Goal: Task Accomplishment & Management: Manage account settings

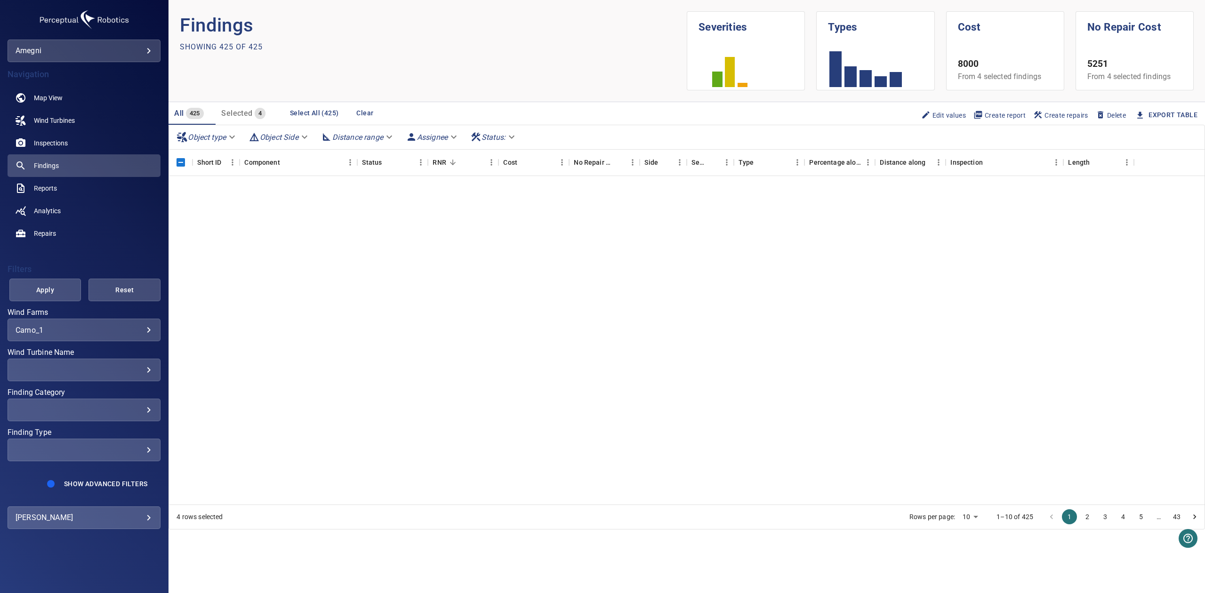
scroll to position [2008, 0]
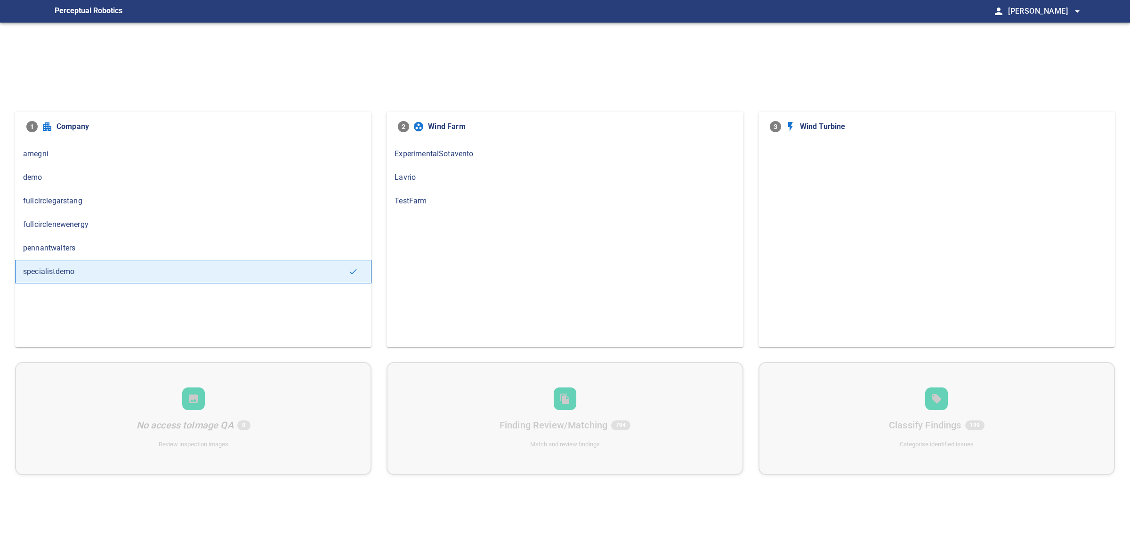
click at [71, 156] on span "amegni" at bounding box center [193, 153] width 340 height 11
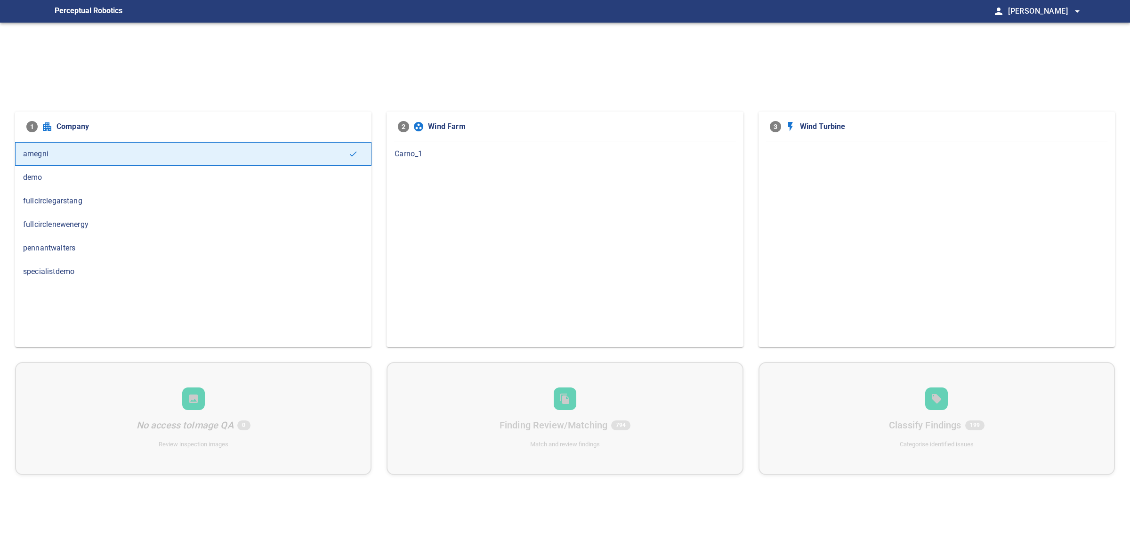
drag, startPoint x: 376, startPoint y: 155, endPoint x: 427, endPoint y: 158, distance: 51.4
click at [379, 155] on div "1 Company amegni demo fullcirclegarstang fullcirclenewenergy pennantwalters spe…" at bounding box center [565, 229] width 1100 height 235
click at [427, 158] on span "Carno_1" at bounding box center [564, 153] width 340 height 11
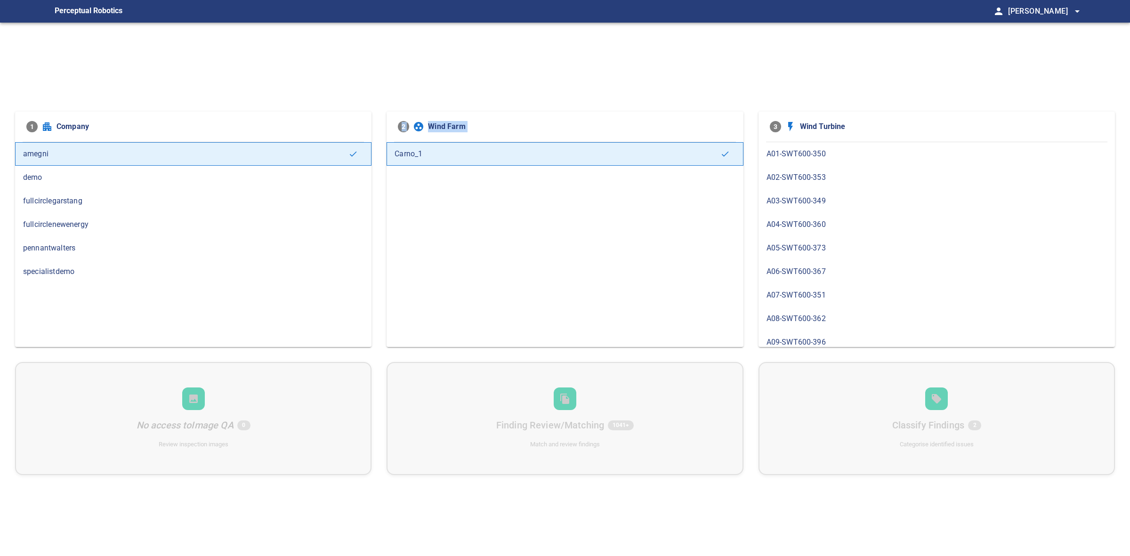
scroll to position [471, 0]
click at [429, 80] on div "1 Company amegni demo fullcirclegarstang fullcirclenewenergy pennantwalters spe…" at bounding box center [565, 301] width 1130 height 556
click at [801, 241] on span "B08-SWT600-341" at bounding box center [936, 237] width 340 height 11
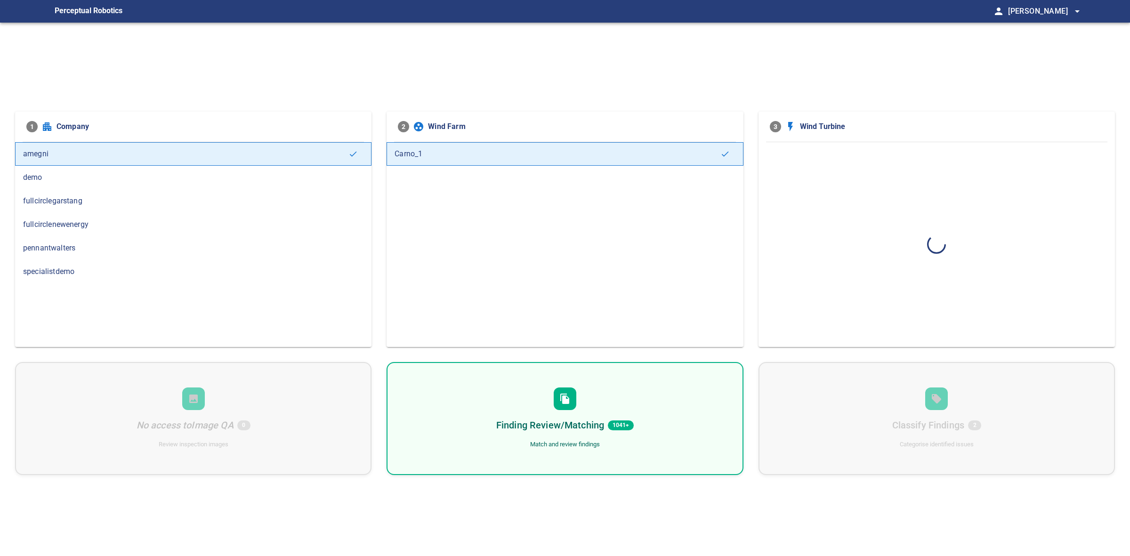
scroll to position [0, 0]
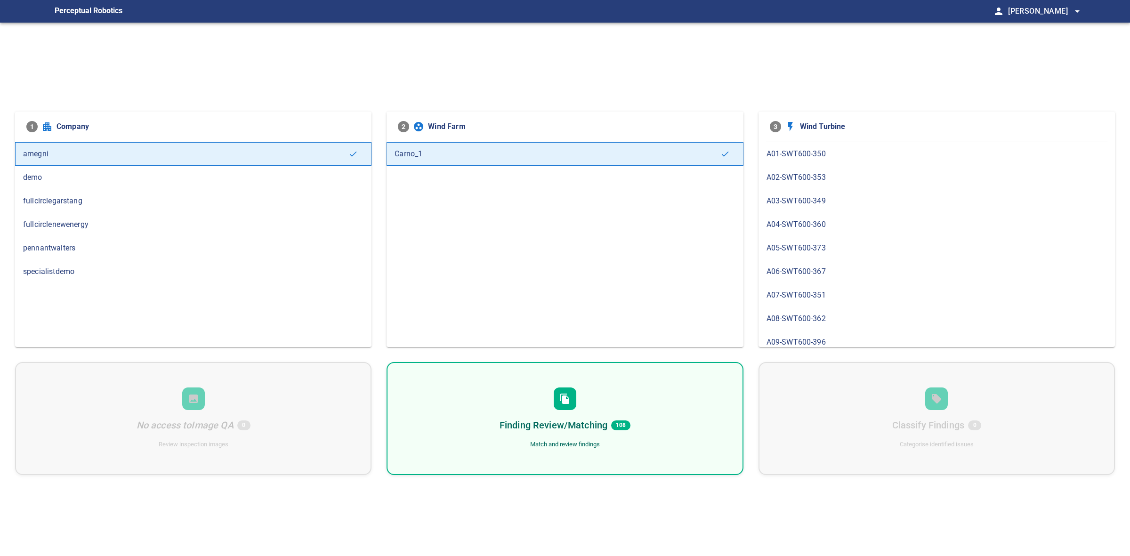
click at [598, 389] on div "Finding Review/Matching 108 Match and review findings" at bounding box center [564, 418] width 356 height 113
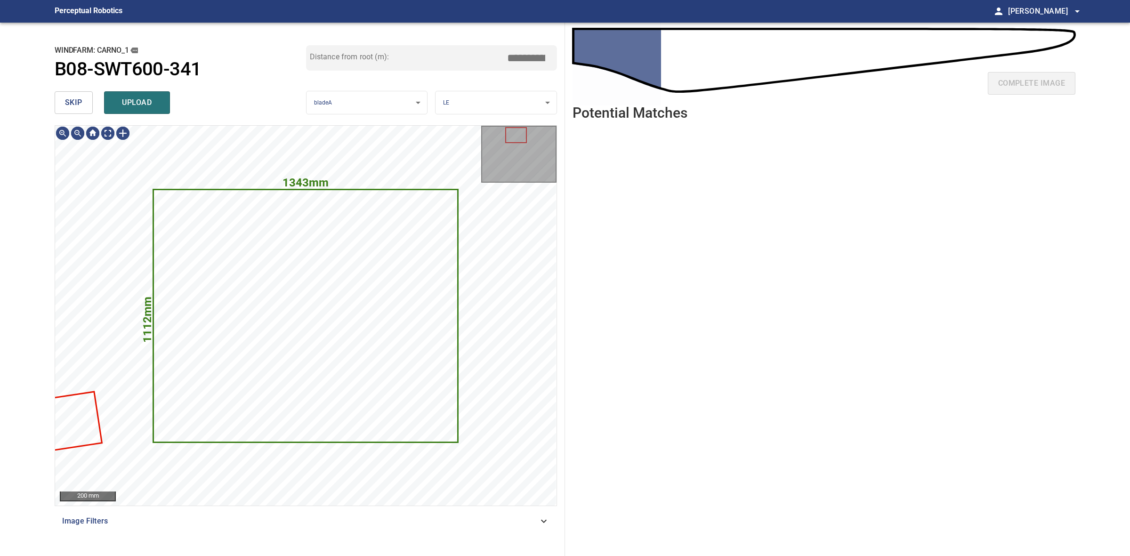
click at [81, 111] on button "skip" at bounding box center [74, 102] width 38 height 23
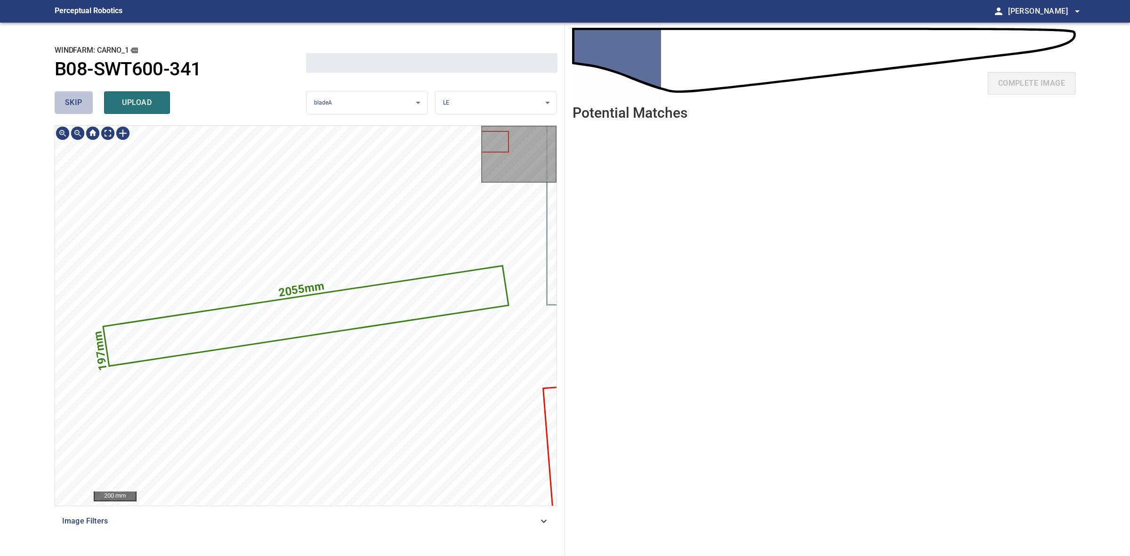
click at [81, 111] on button "skip" at bounding box center [74, 102] width 38 height 23
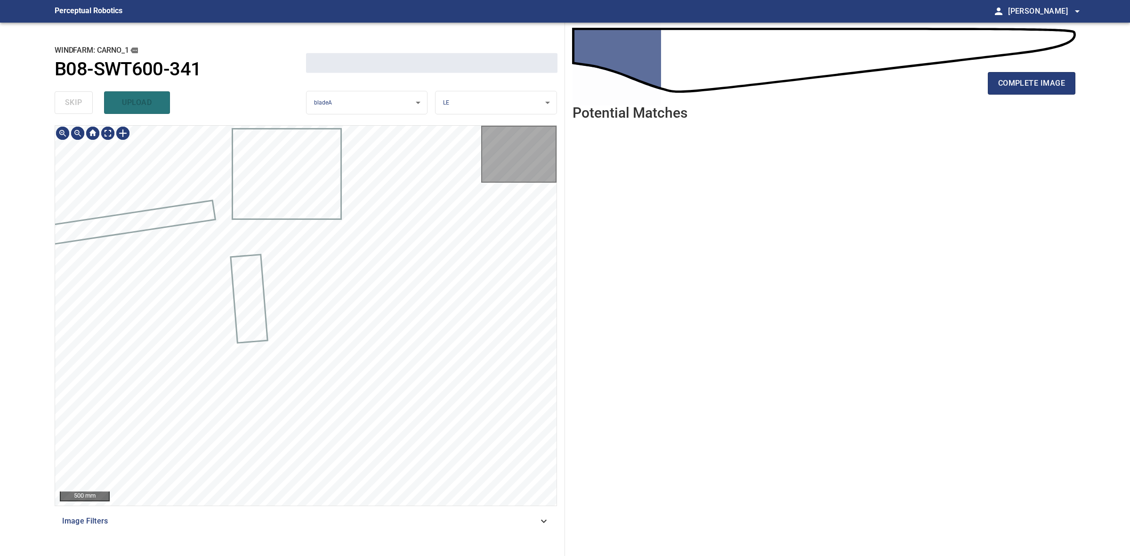
click at [81, 111] on div "skip upload" at bounding box center [180, 103] width 251 height 30
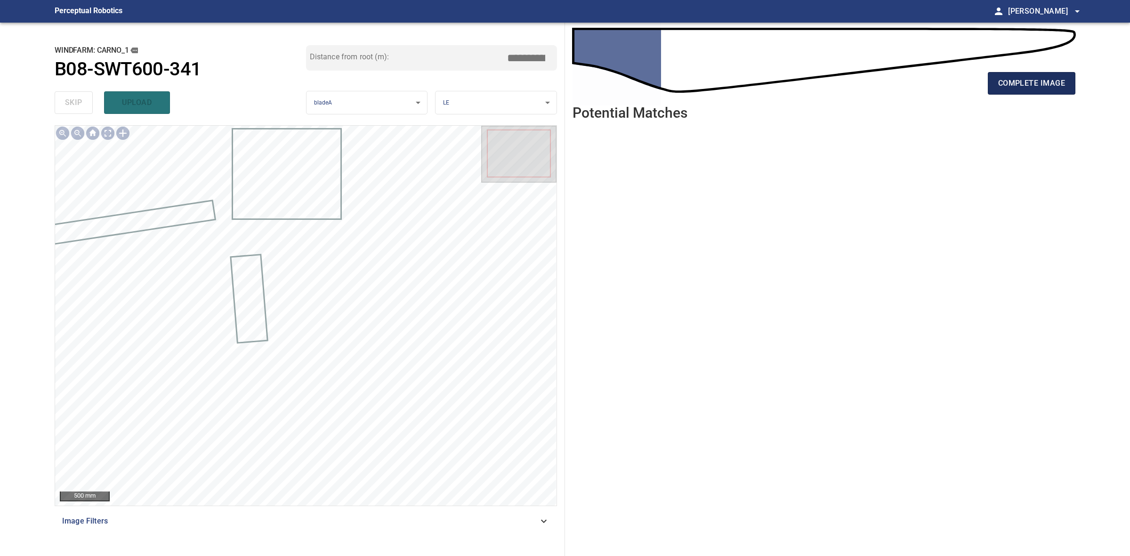
click at [1011, 86] on span "complete image" at bounding box center [1031, 83] width 67 height 13
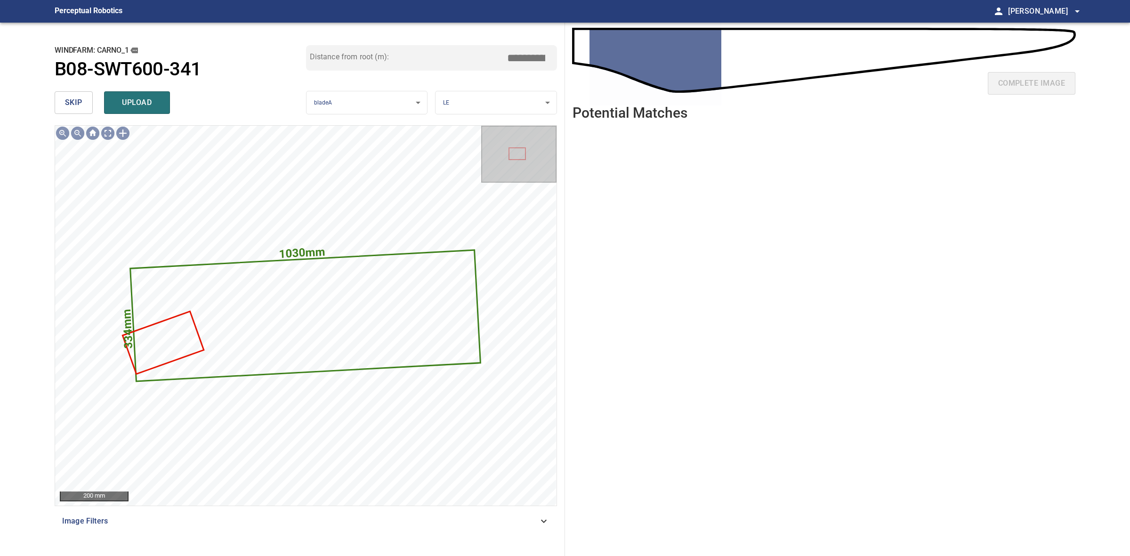
click at [60, 104] on button "skip" at bounding box center [74, 102] width 38 height 23
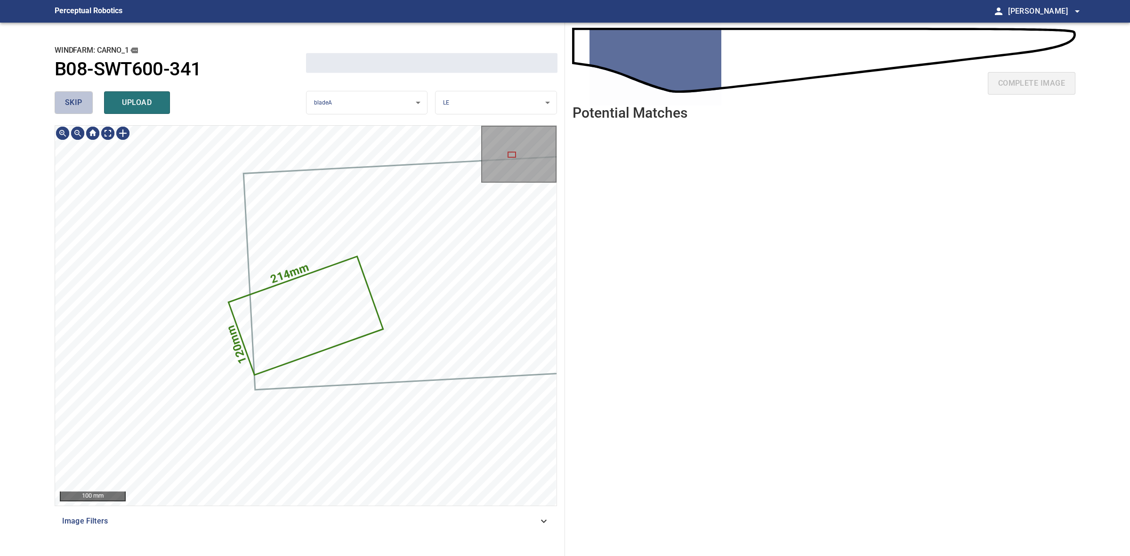
click at [60, 104] on button "skip" at bounding box center [74, 102] width 38 height 23
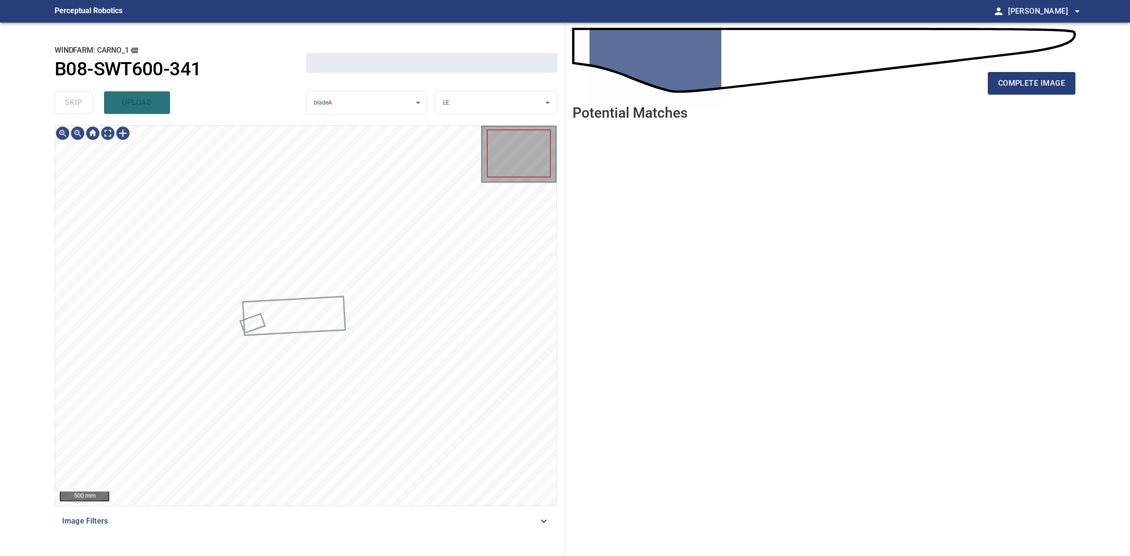
click at [60, 104] on div "skip upload" at bounding box center [180, 103] width 251 height 30
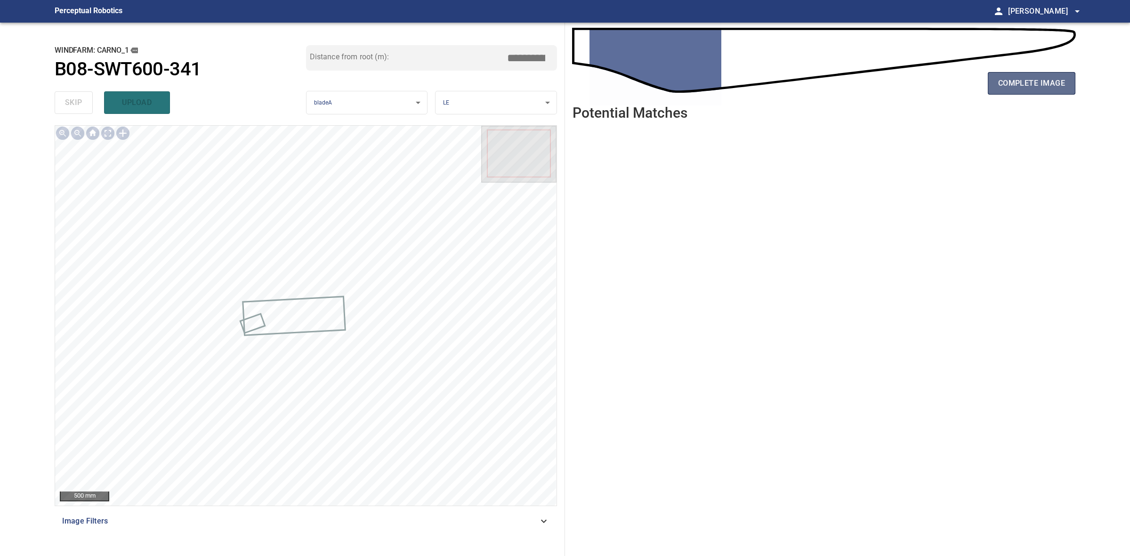
click at [1041, 86] on span "complete image" at bounding box center [1031, 83] width 67 height 13
click at [1069, 83] on button "complete image" at bounding box center [1032, 83] width 88 height 23
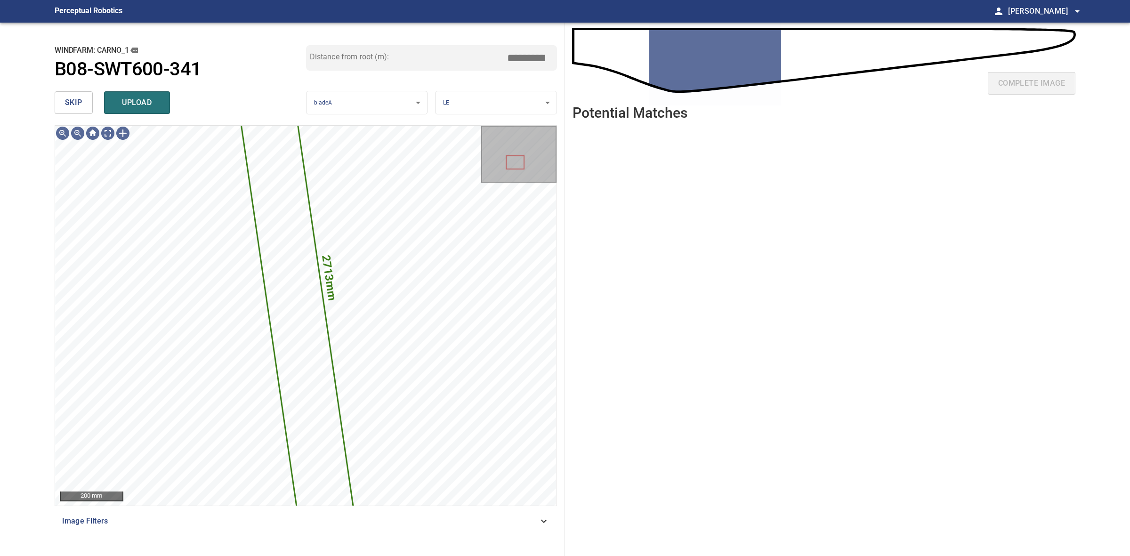
click at [69, 89] on div "skip upload" at bounding box center [180, 103] width 251 height 30
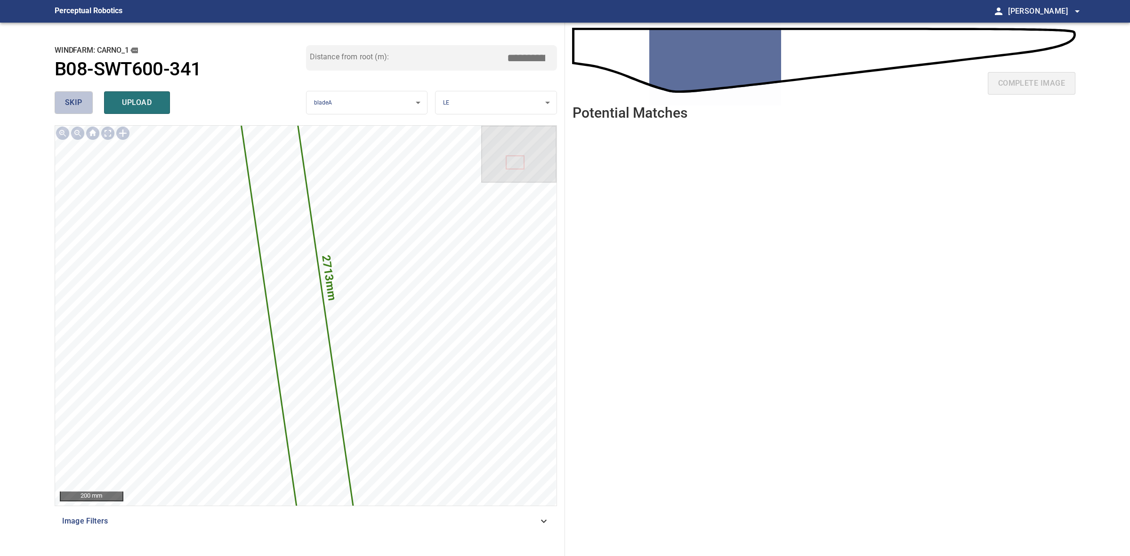
click at [80, 107] on span "skip" at bounding box center [73, 102] width 17 height 13
click at [80, 107] on div "skip upload" at bounding box center [180, 103] width 251 height 30
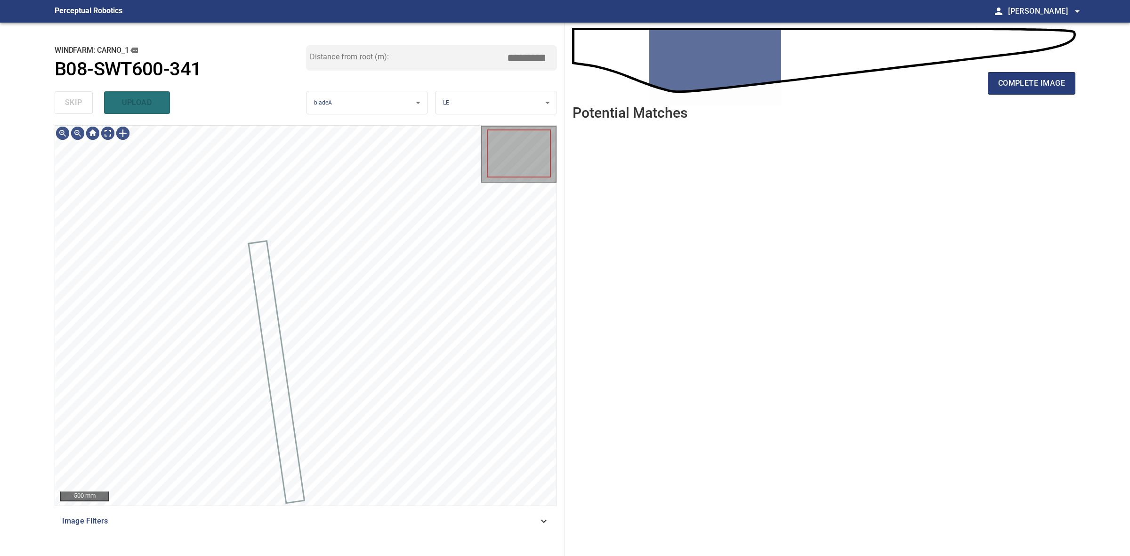
click at [80, 106] on div "skip upload" at bounding box center [180, 103] width 251 height 30
click at [1006, 96] on div "complete image" at bounding box center [823, 87] width 503 height 38
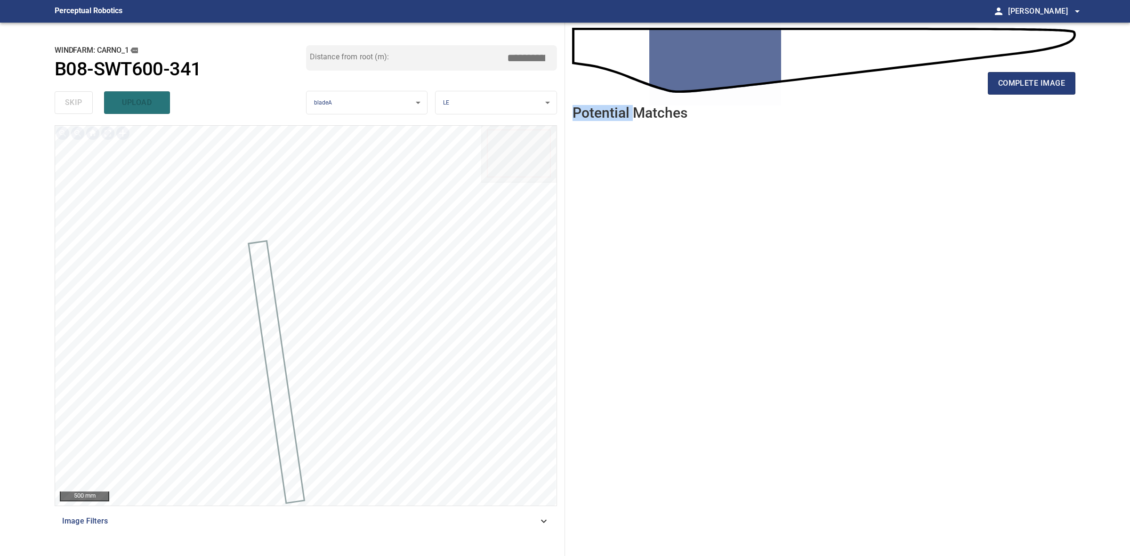
click at [1006, 95] on div "complete image" at bounding box center [823, 87] width 503 height 38
click at [1005, 86] on span "complete image" at bounding box center [1031, 83] width 67 height 13
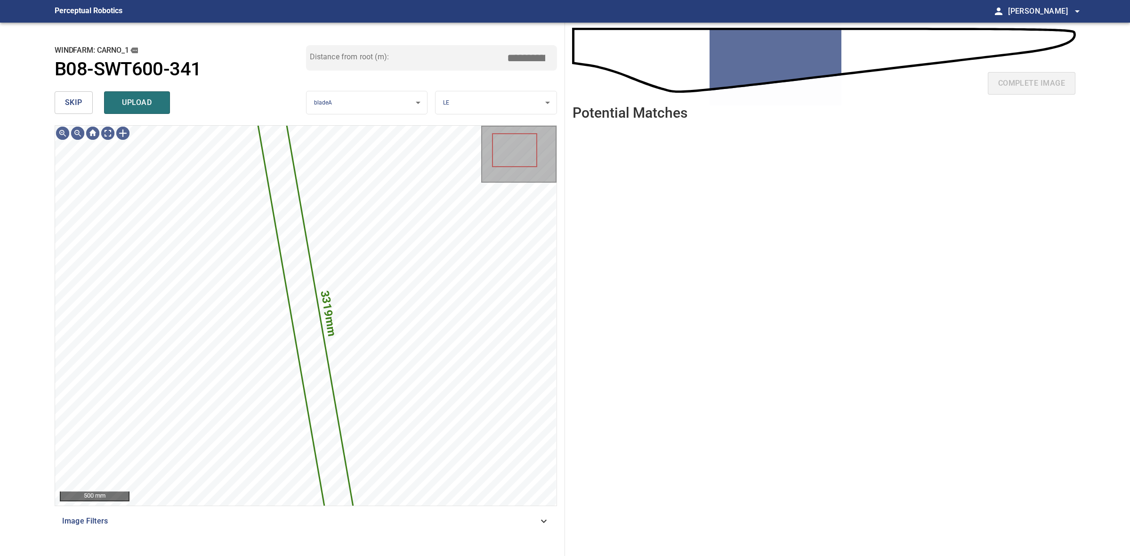
click at [74, 111] on button "skip" at bounding box center [74, 102] width 38 height 23
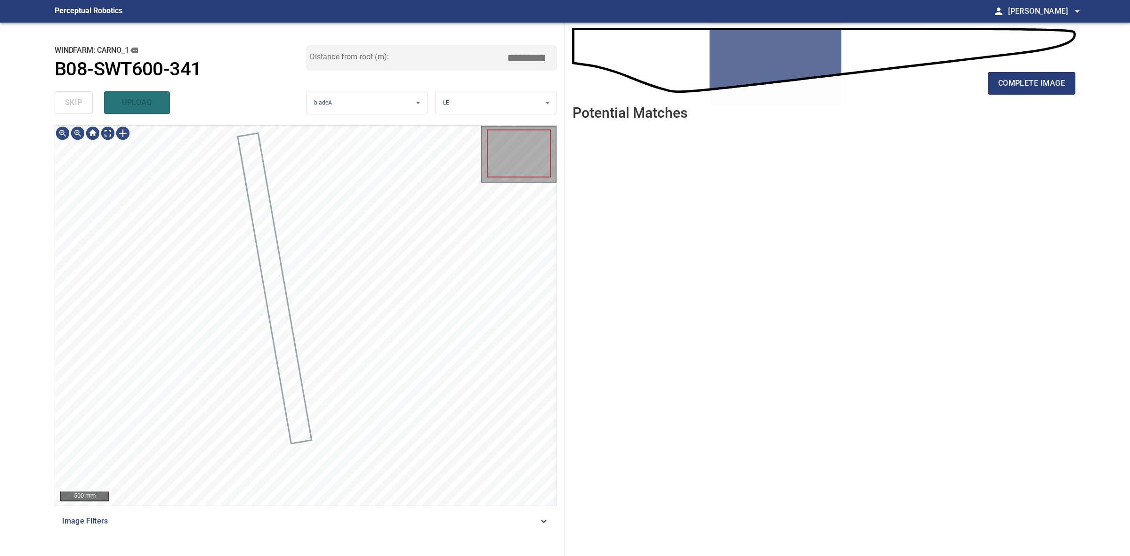
click at [74, 111] on div "skip upload" at bounding box center [180, 103] width 251 height 30
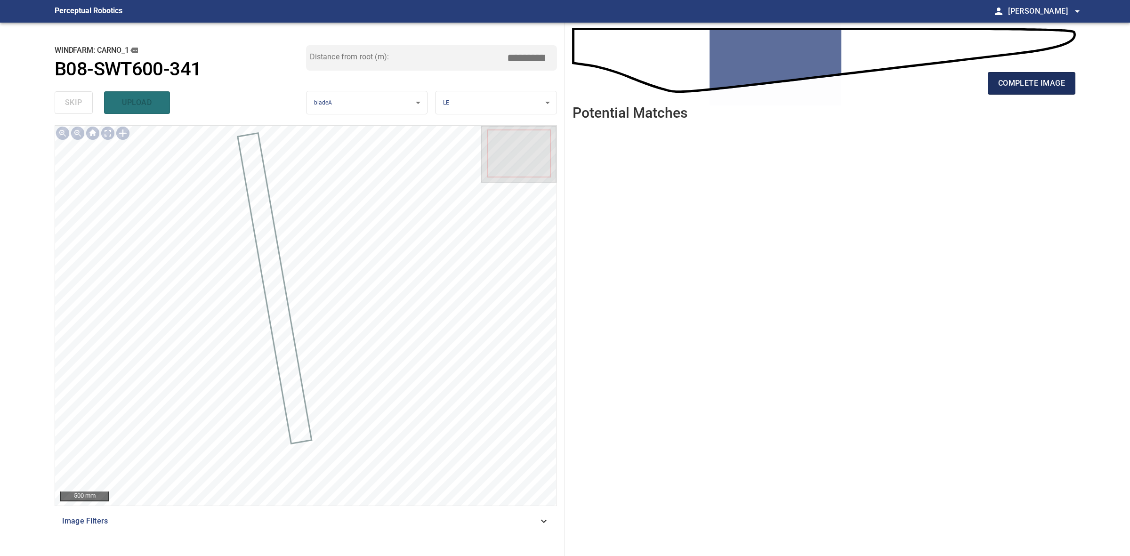
click at [1015, 89] on span "complete image" at bounding box center [1031, 83] width 67 height 13
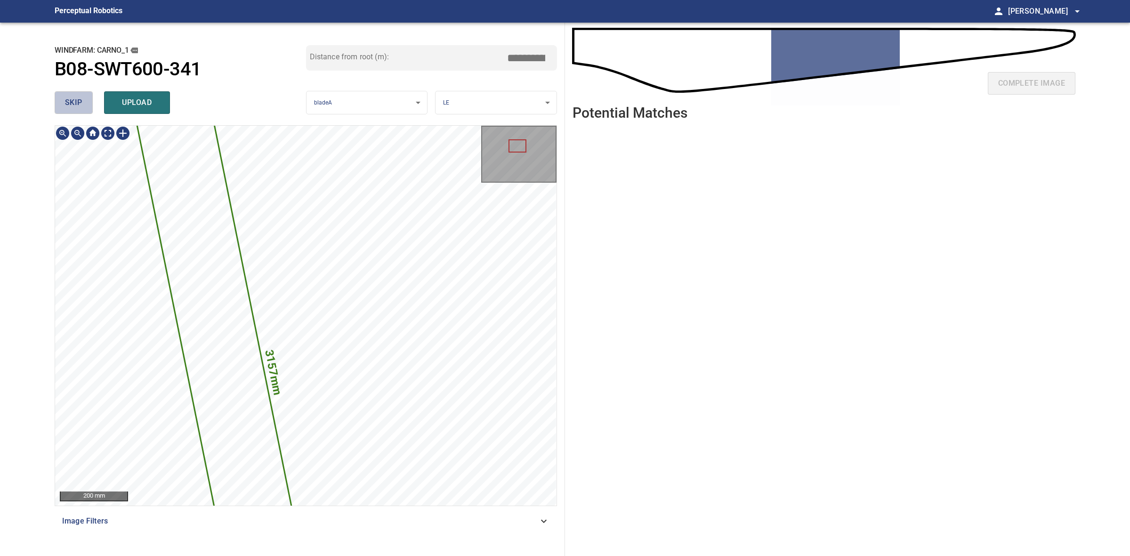
click at [71, 97] on span "skip" at bounding box center [73, 102] width 17 height 13
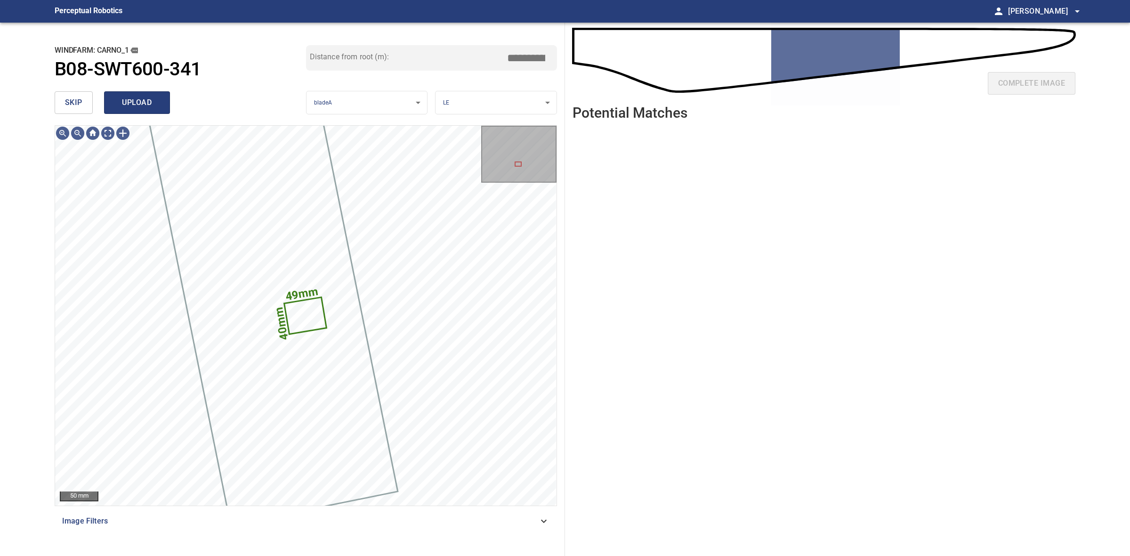
click at [146, 113] on button "upload" at bounding box center [137, 102] width 66 height 23
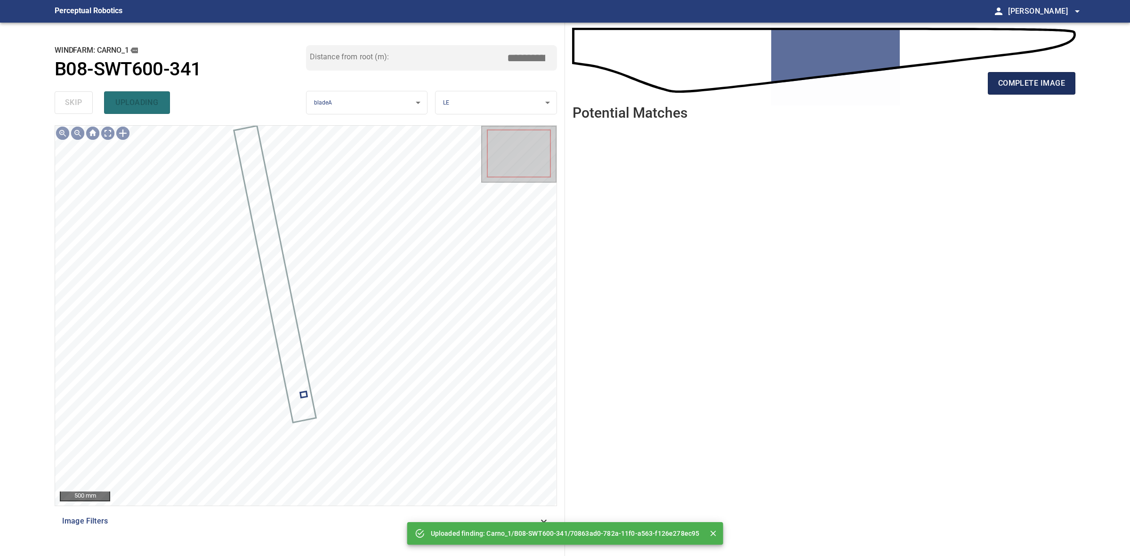
click at [1045, 84] on span "complete image" at bounding box center [1031, 83] width 67 height 13
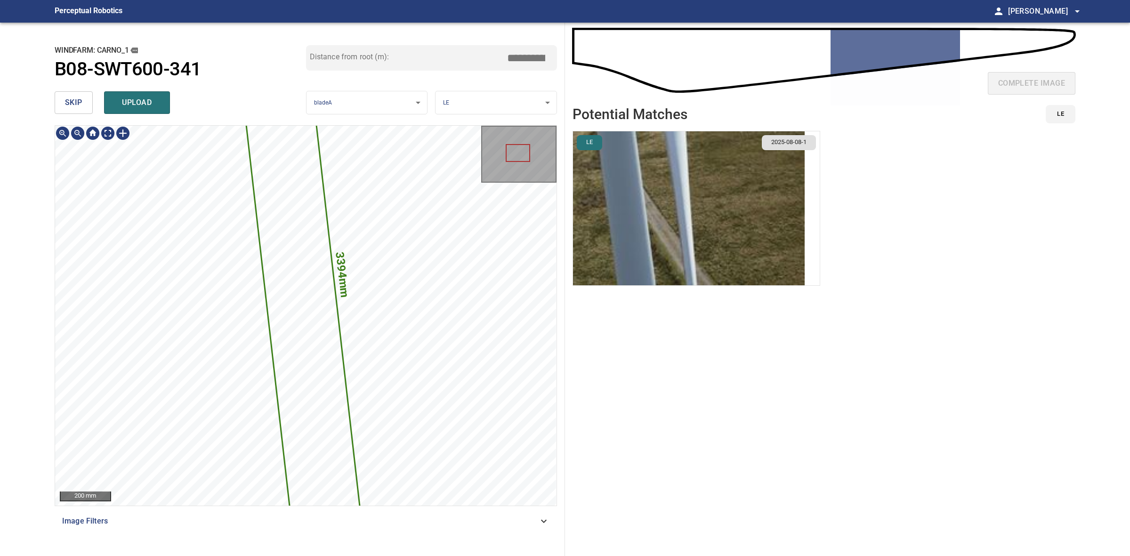
click at [405, 521] on div "3394mm 271mm 200 mm Image Filters" at bounding box center [306, 336] width 502 height 423
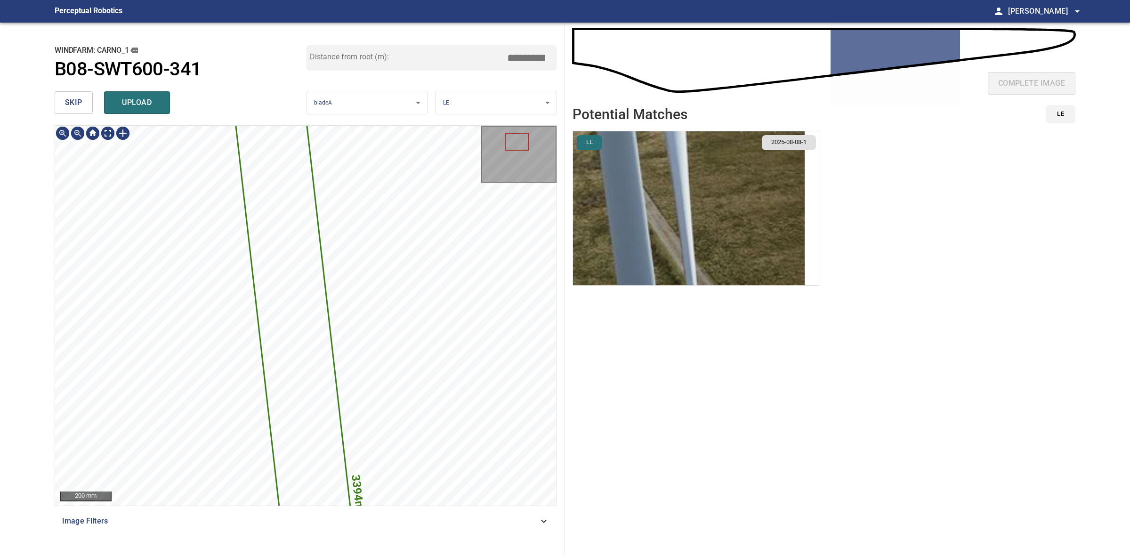
click at [76, 112] on button "skip" at bounding box center [74, 102] width 38 height 23
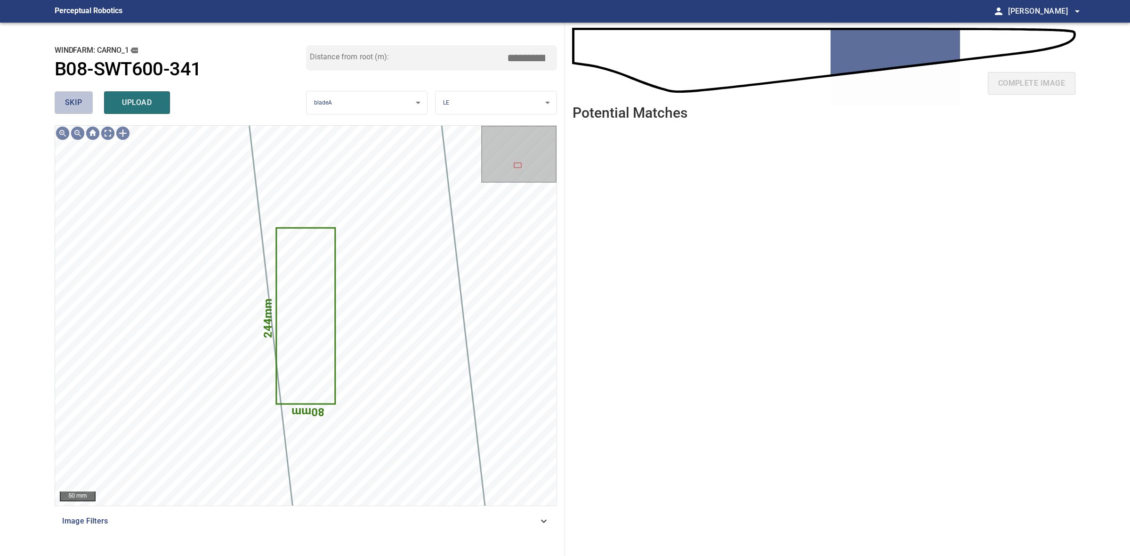
click at [76, 111] on button "skip" at bounding box center [74, 102] width 38 height 23
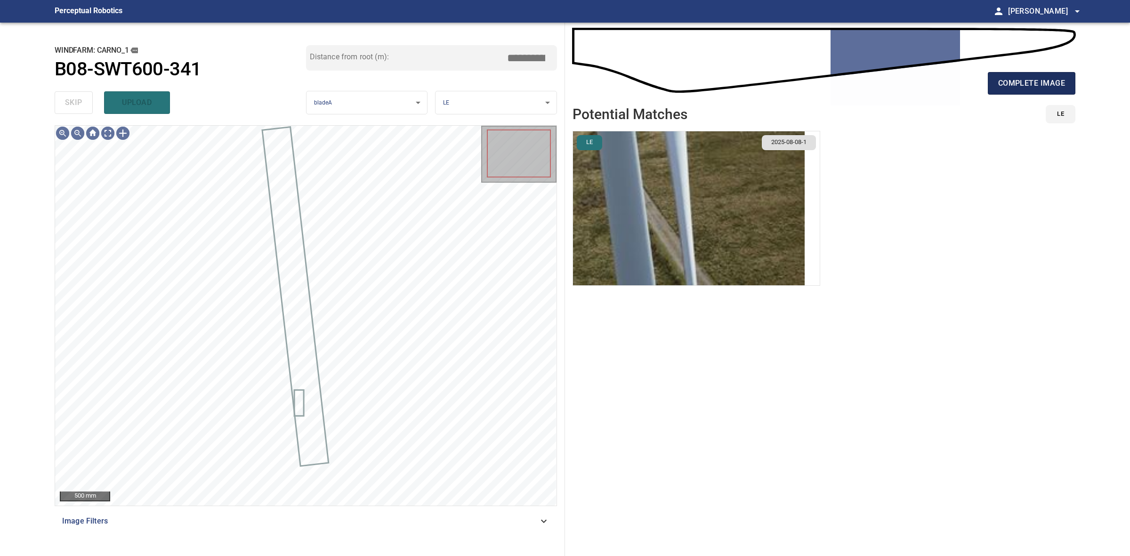
click at [1042, 78] on span "complete image" at bounding box center [1031, 83] width 67 height 13
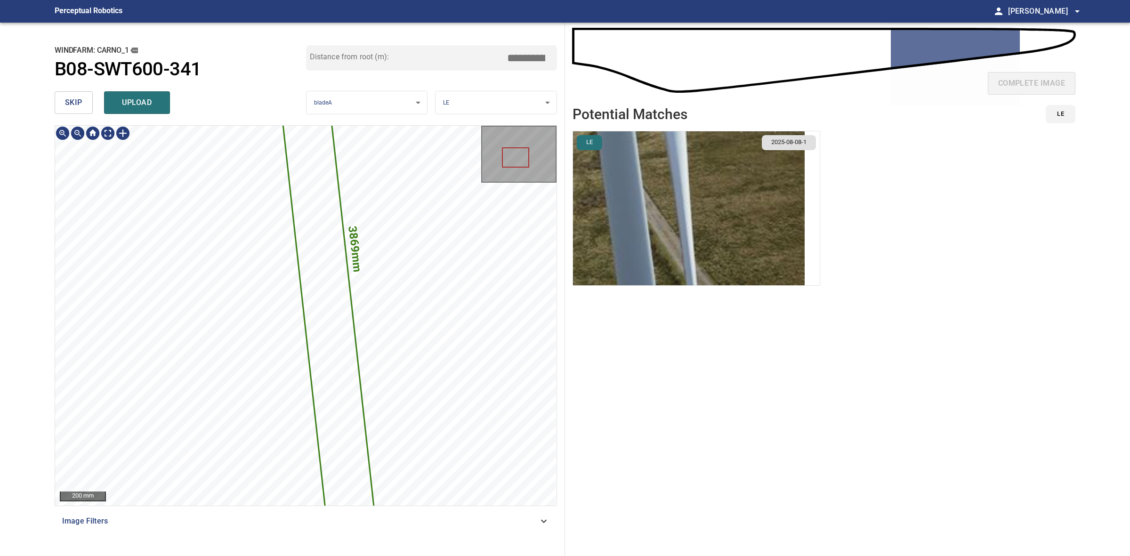
click at [393, 511] on div "3869mm 211mm 200 mm Image Filters" at bounding box center [306, 336] width 502 height 423
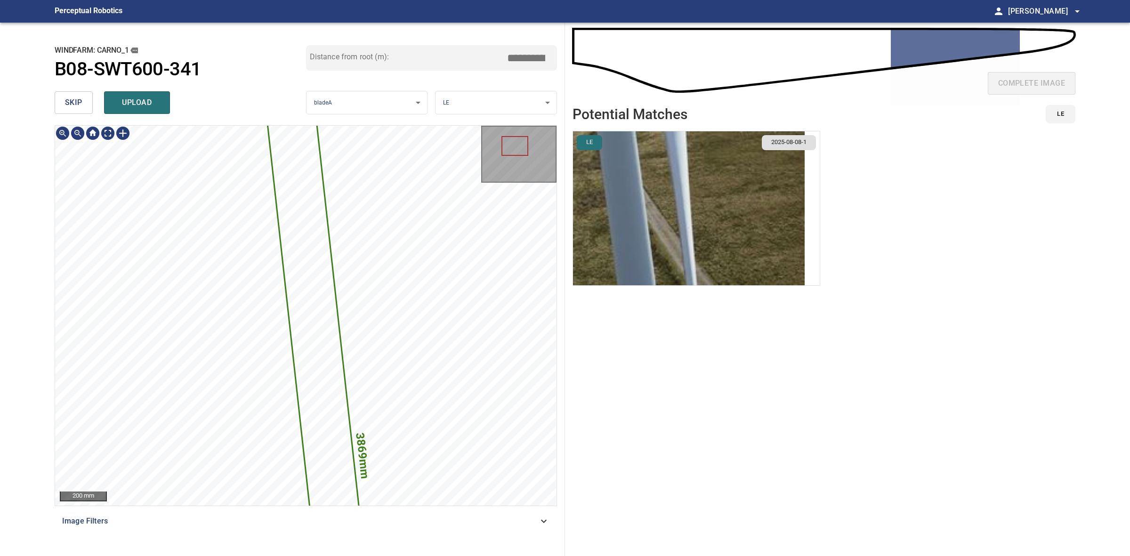
click at [426, 535] on div "3869mm 211mm 200 mm Image Filters" at bounding box center [306, 336] width 502 height 423
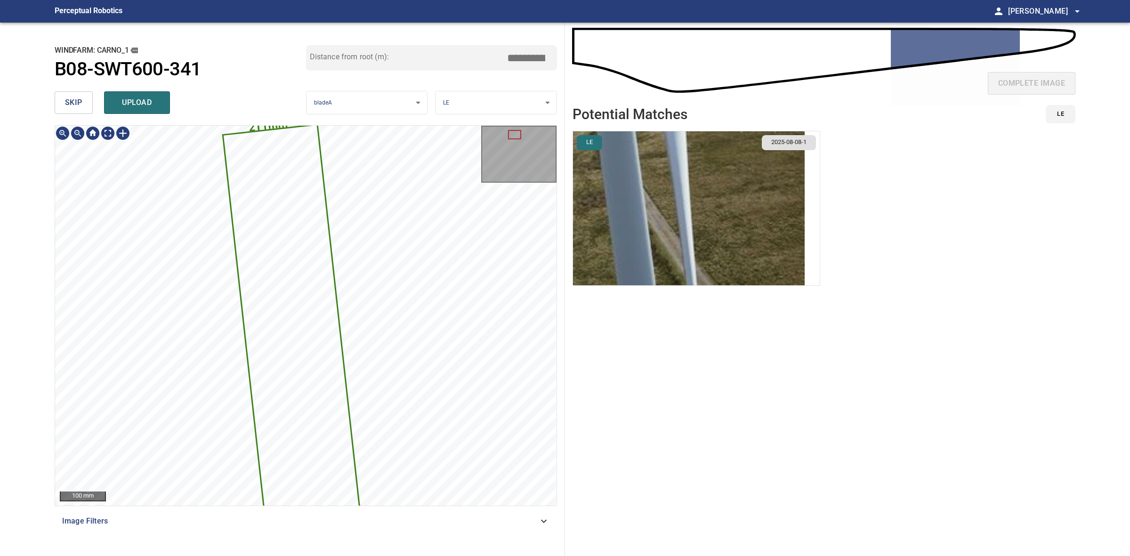
click at [354, 500] on div "3869mm 211mm" at bounding box center [305, 316] width 501 height 380
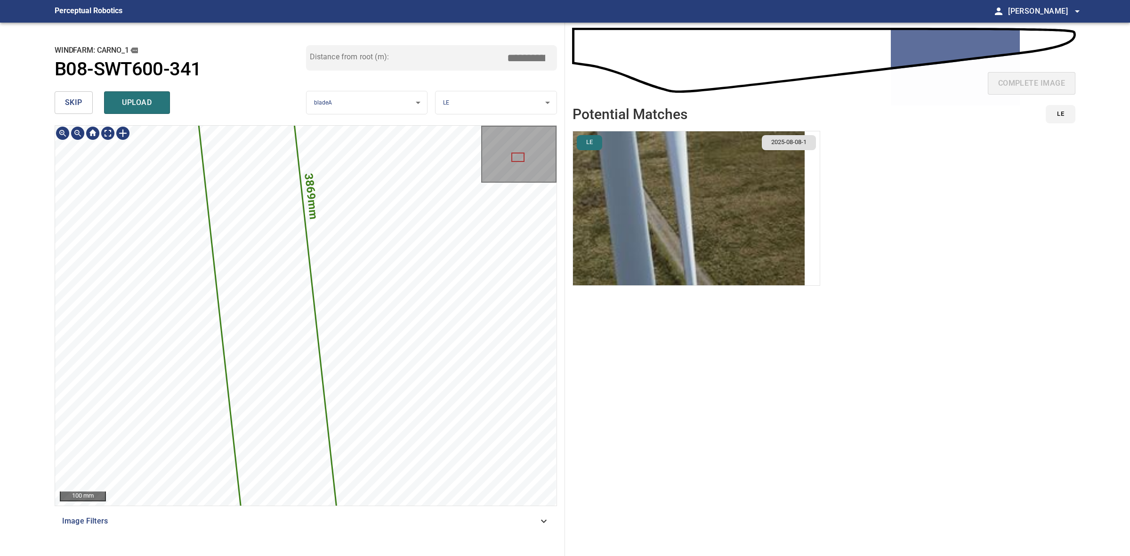
click at [326, 123] on div "**********" at bounding box center [306, 289] width 518 height 533
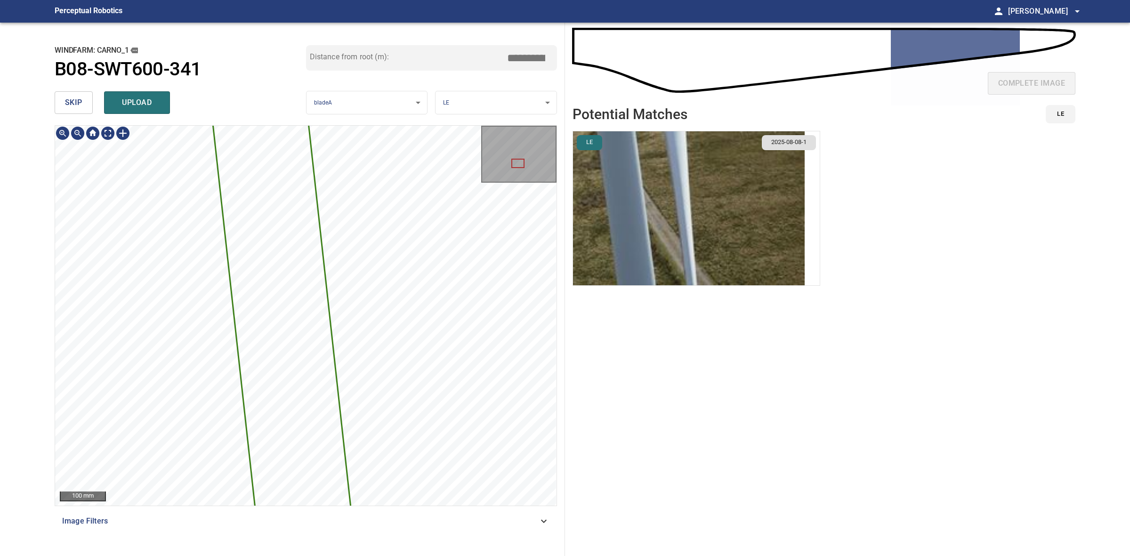
click at [344, 119] on div "**********" at bounding box center [306, 289] width 518 height 533
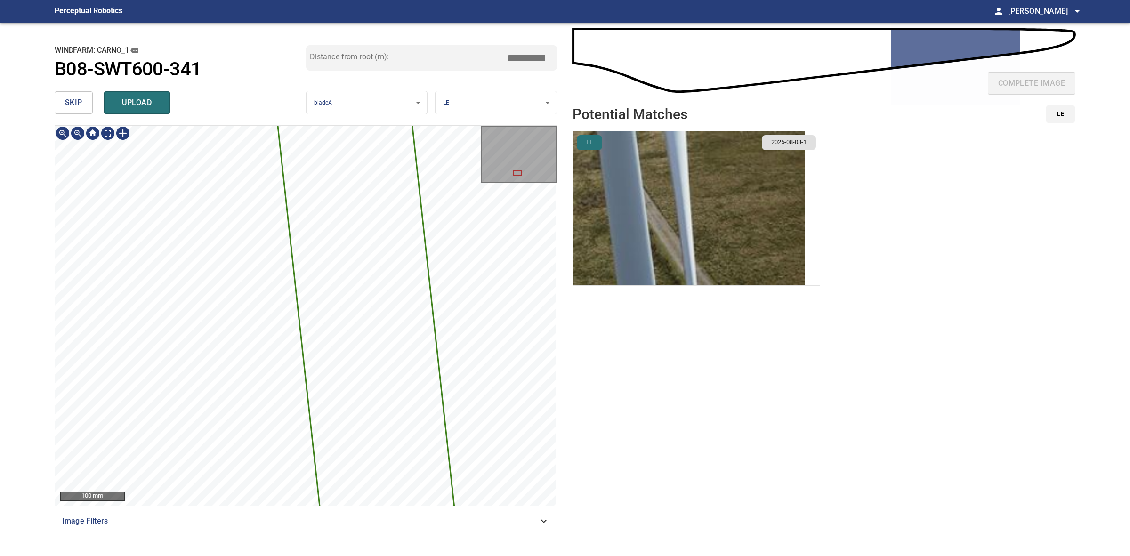
click at [73, 98] on span "skip" at bounding box center [73, 102] width 17 height 13
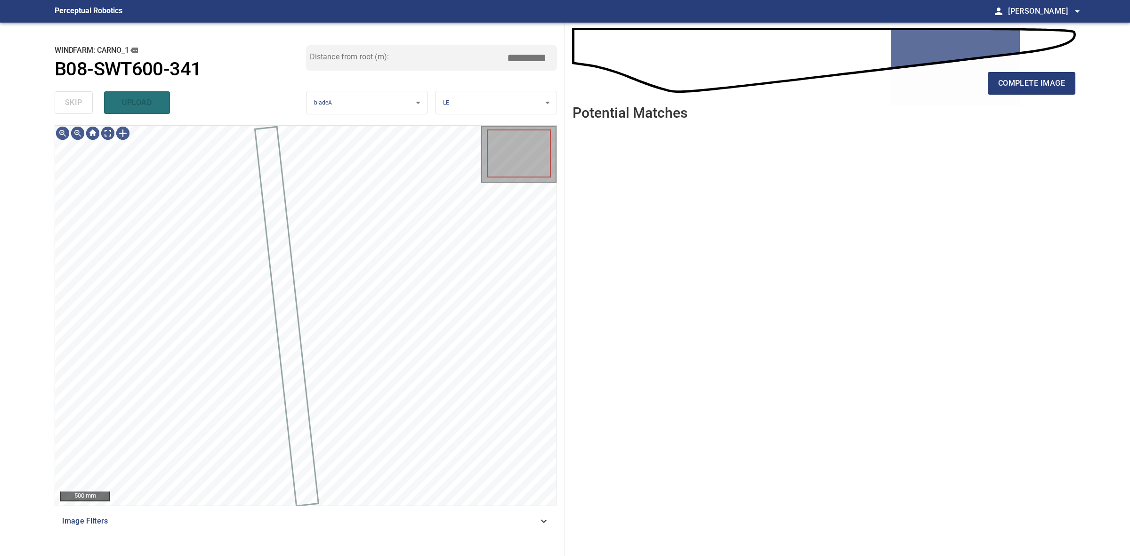
click at [73, 98] on div "skip upload" at bounding box center [180, 103] width 251 height 30
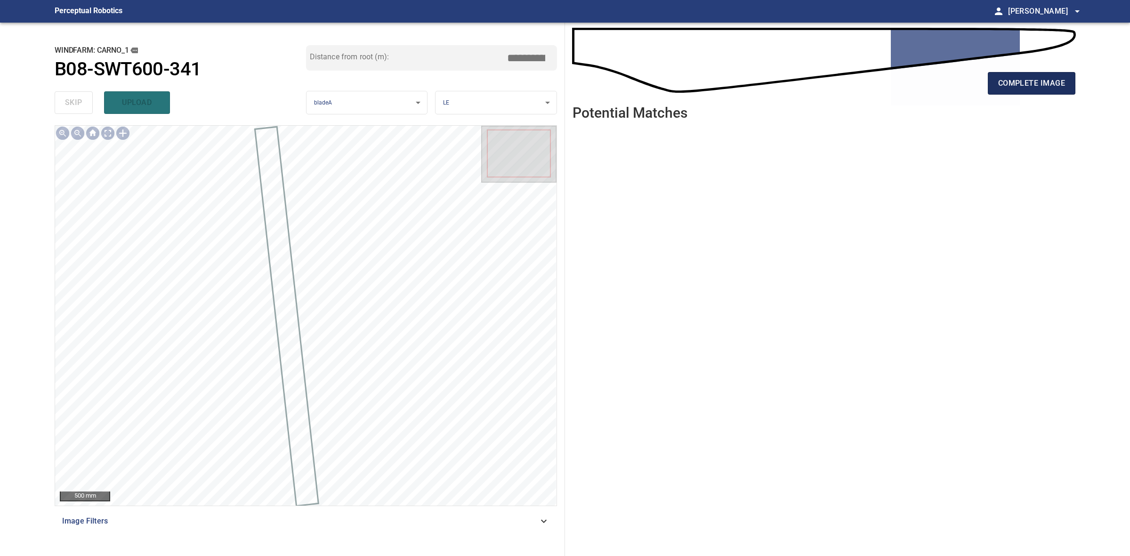
click at [1001, 86] on span "complete image" at bounding box center [1031, 83] width 67 height 13
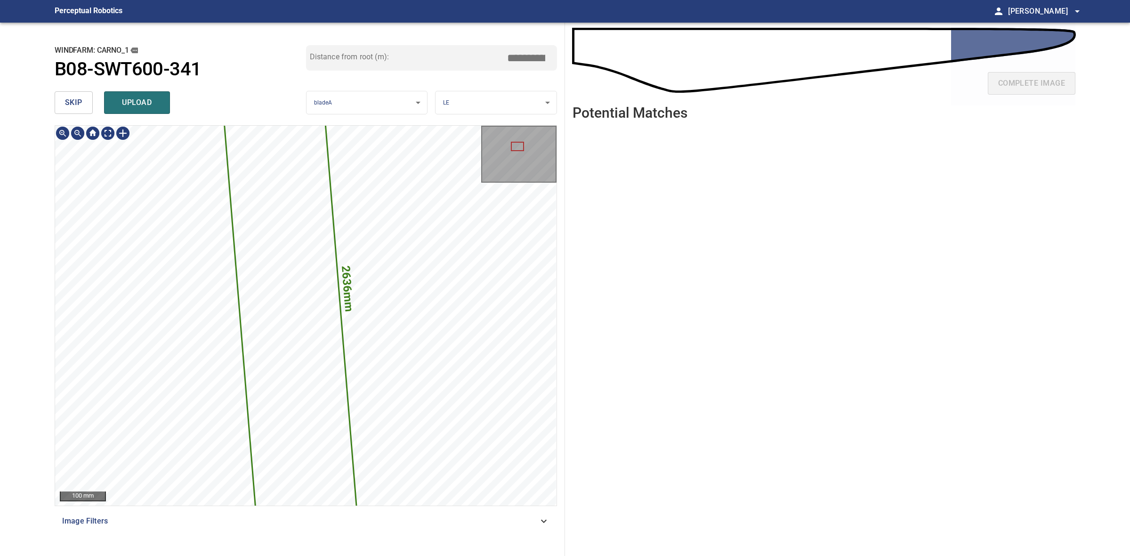
click at [401, 555] on html "**********" at bounding box center [565, 278] width 1130 height 556
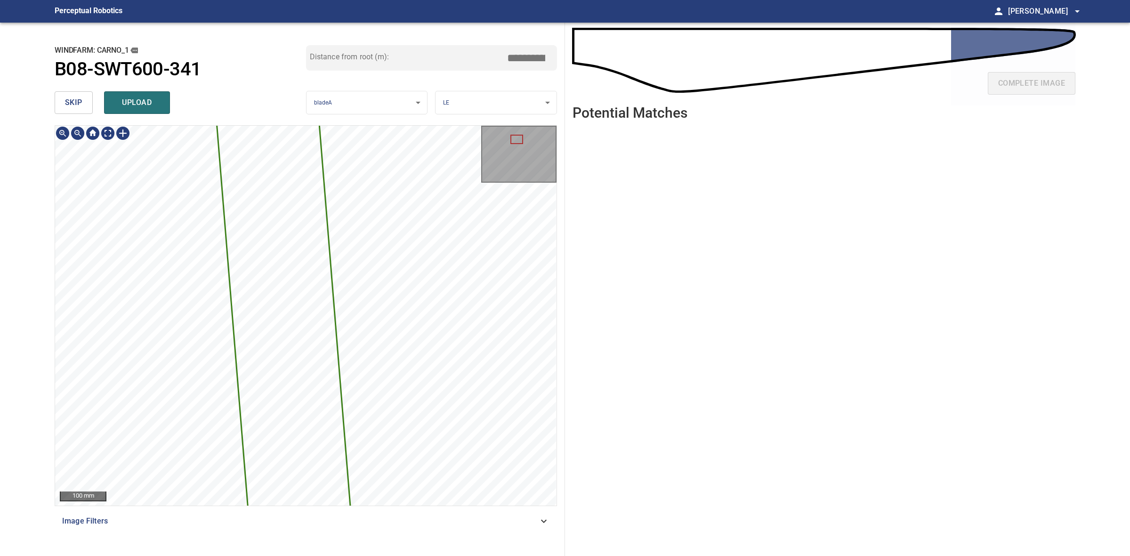
click at [386, 174] on div "2636mm 228mm 100 mm Image Filters" at bounding box center [306, 336] width 502 height 423
click at [396, 532] on div "2636mm 228mm 100 mm Image Filters" at bounding box center [306, 336] width 502 height 423
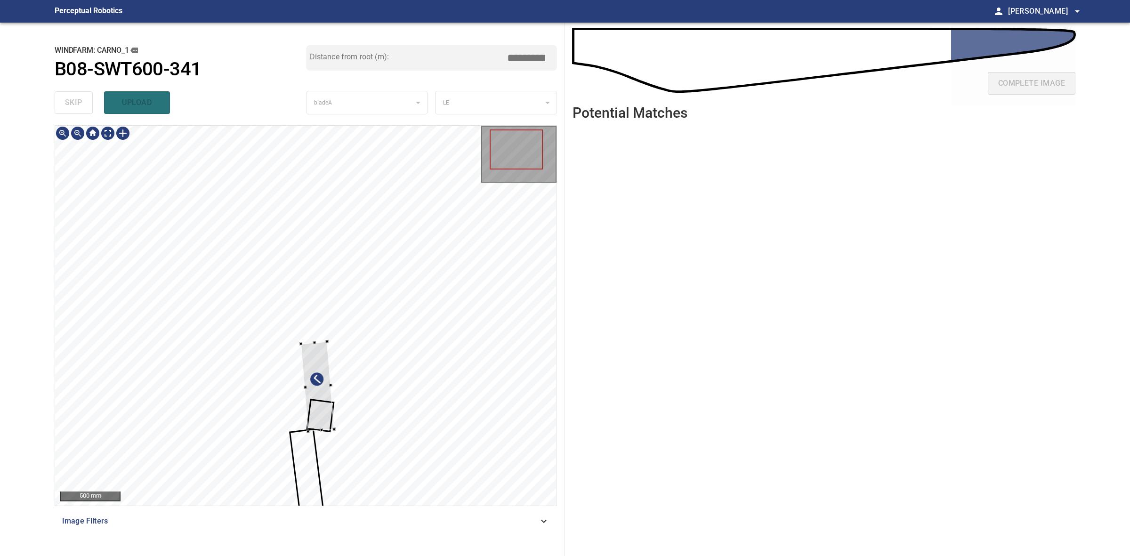
click at [330, 343] on div at bounding box center [305, 316] width 501 height 380
click at [314, 340] on div at bounding box center [305, 316] width 501 height 380
click at [319, 319] on div at bounding box center [317, 357] width 24 height 89
click at [319, 325] on div at bounding box center [317, 359] width 24 height 89
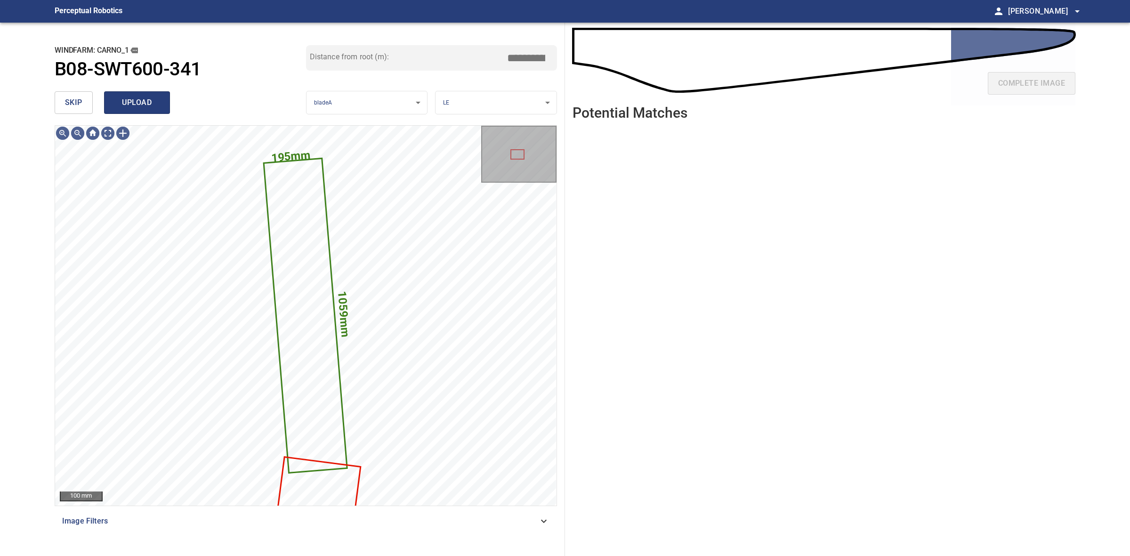
click at [135, 99] on span "upload" at bounding box center [136, 102] width 45 height 13
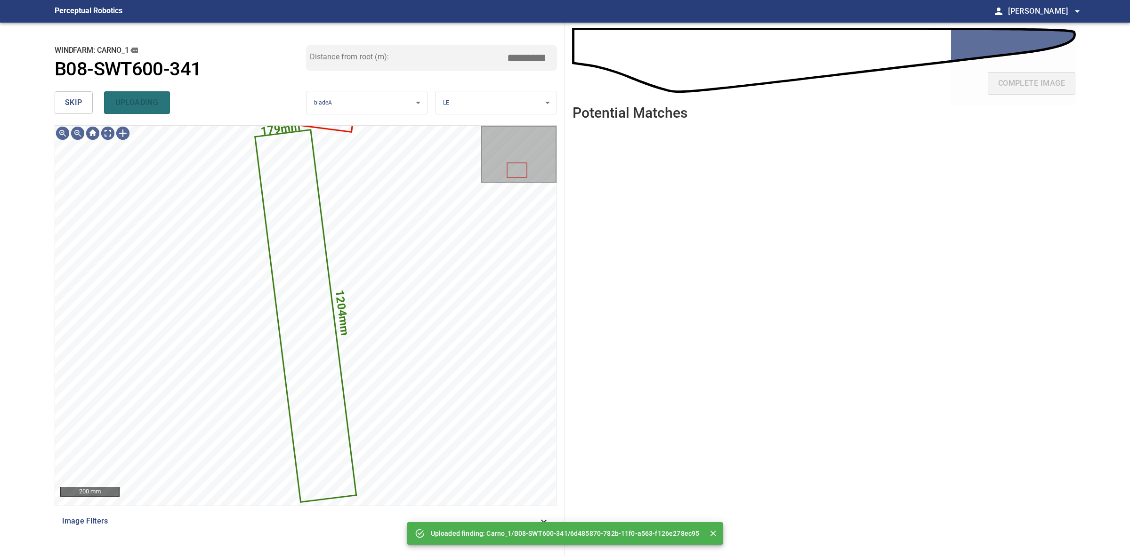
click at [88, 100] on button "skip" at bounding box center [74, 102] width 38 height 23
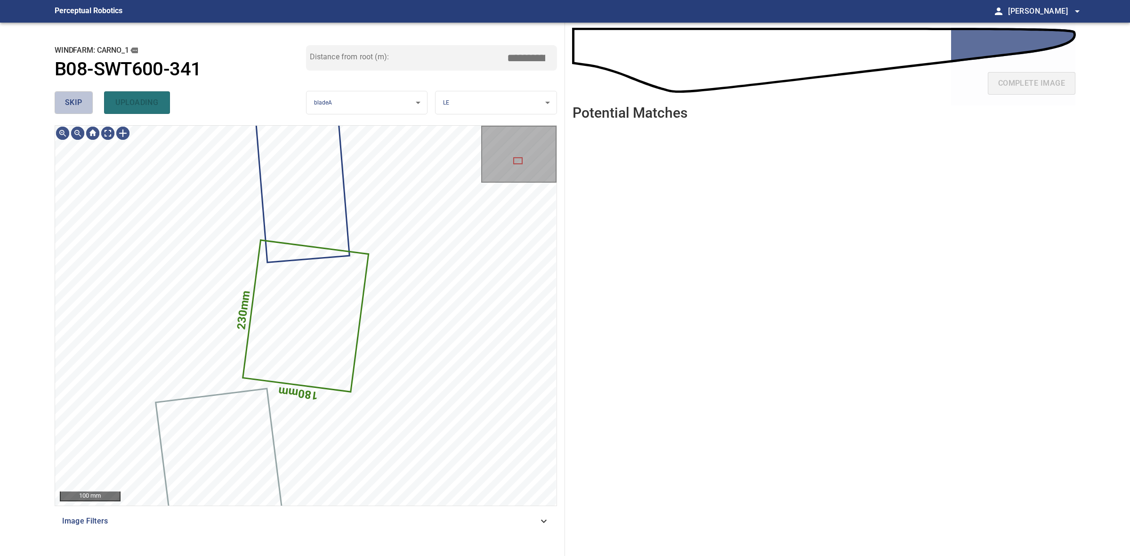
click at [88, 102] on button "skip" at bounding box center [74, 102] width 38 height 23
click at [88, 103] on div "skip uploading" at bounding box center [180, 103] width 251 height 30
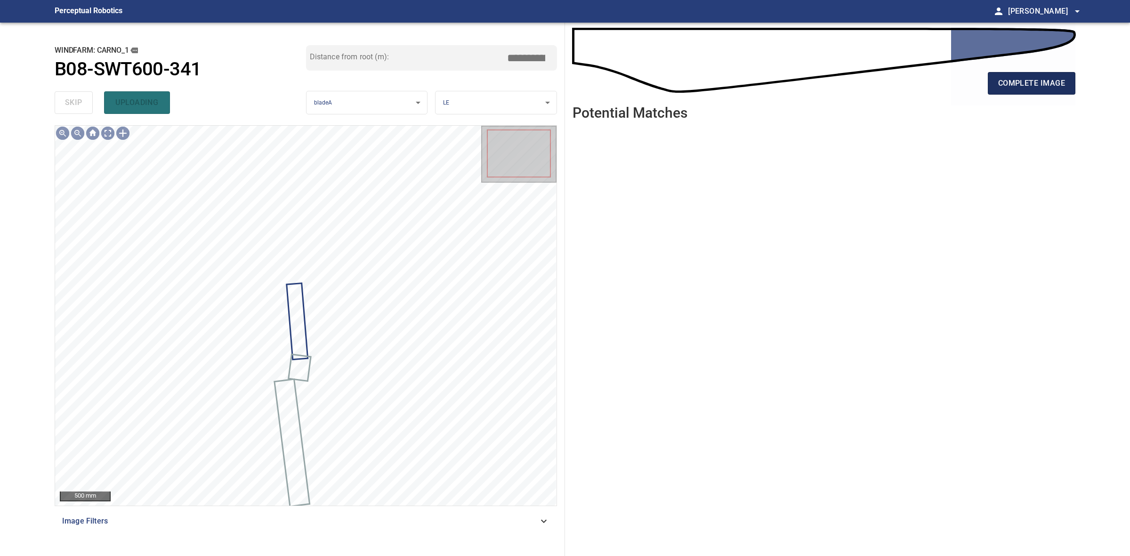
click at [1039, 84] on span "complete image" at bounding box center [1031, 83] width 67 height 13
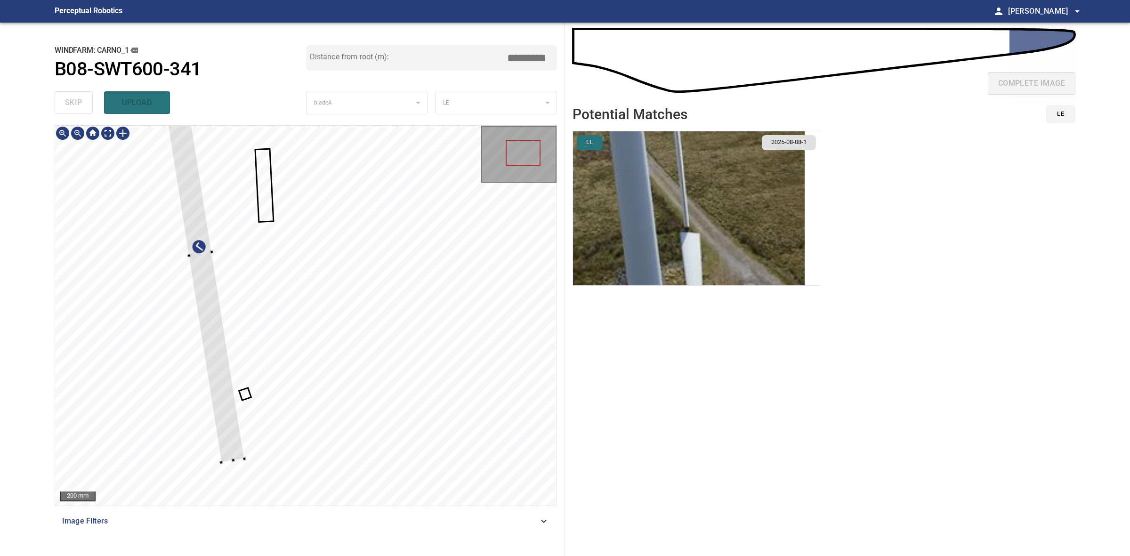
click at [206, 250] on div at bounding box center [200, 254] width 88 height 417
click at [208, 266] on div at bounding box center [200, 258] width 86 height 416
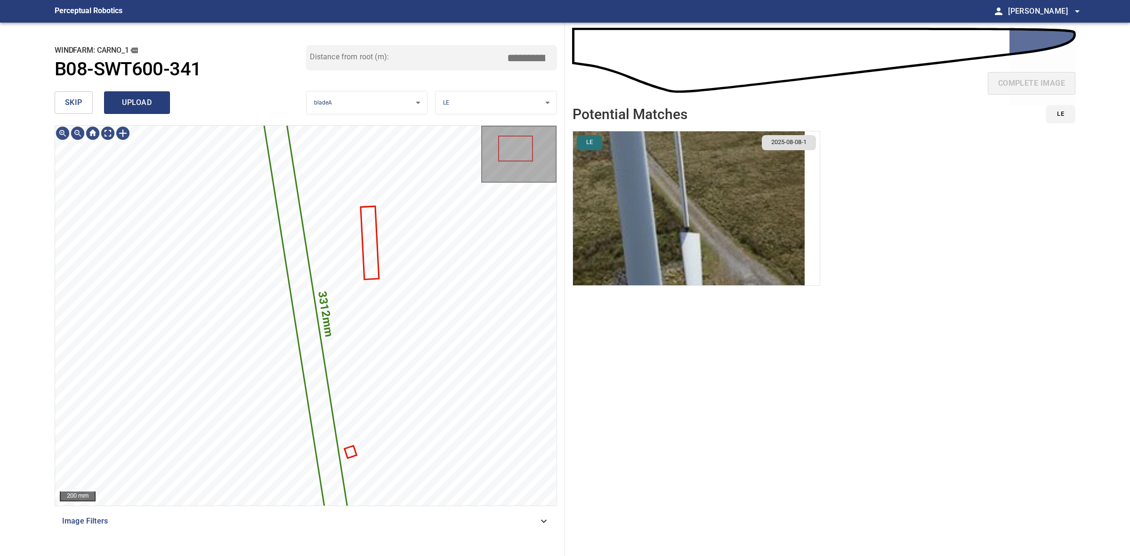
click at [142, 106] on span "upload" at bounding box center [136, 102] width 45 height 13
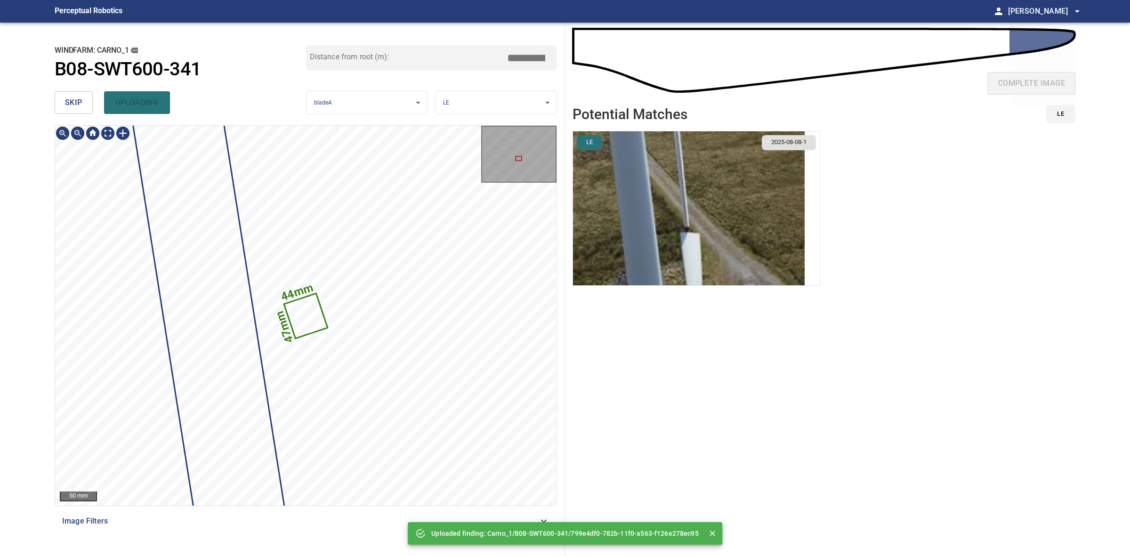
click at [299, 313] on icon at bounding box center [306, 315] width 42 height 43
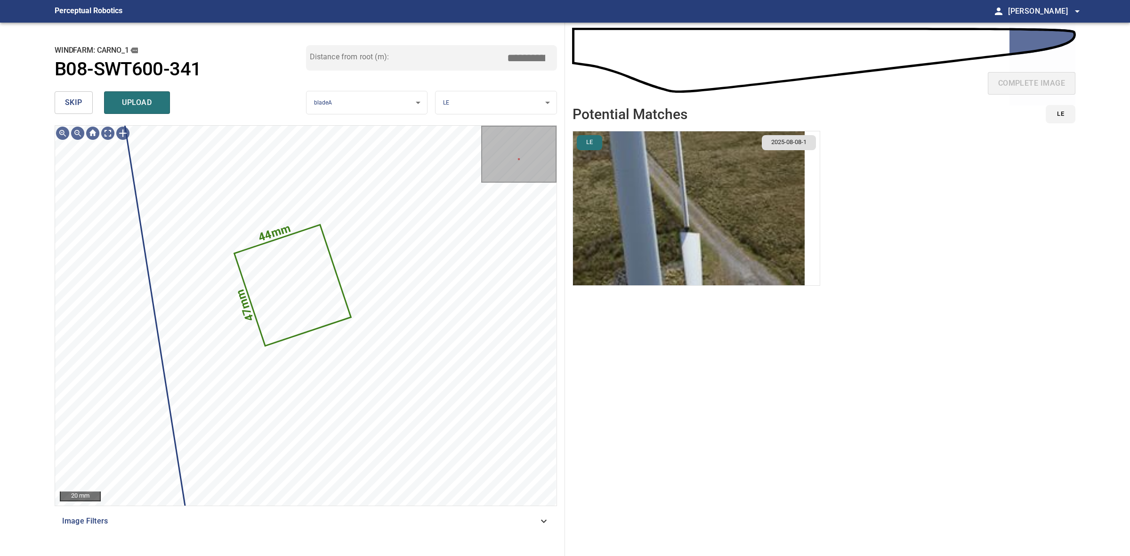
click at [452, 99] on body "**********" at bounding box center [565, 278] width 1130 height 556
click at [478, 121] on li "PS" at bounding box center [495, 119] width 121 height 16
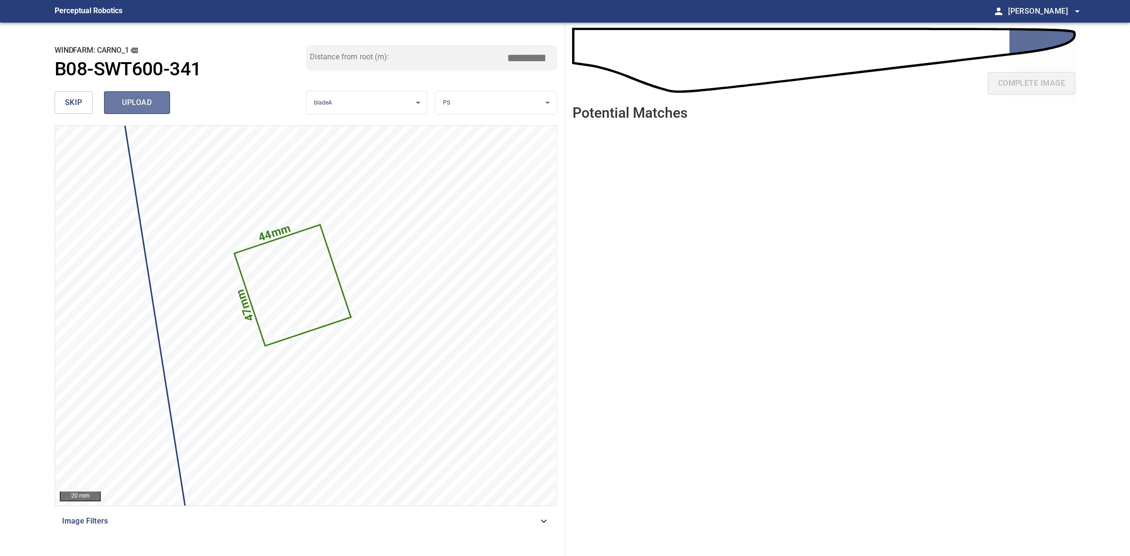
click at [144, 104] on span "upload" at bounding box center [136, 102] width 45 height 13
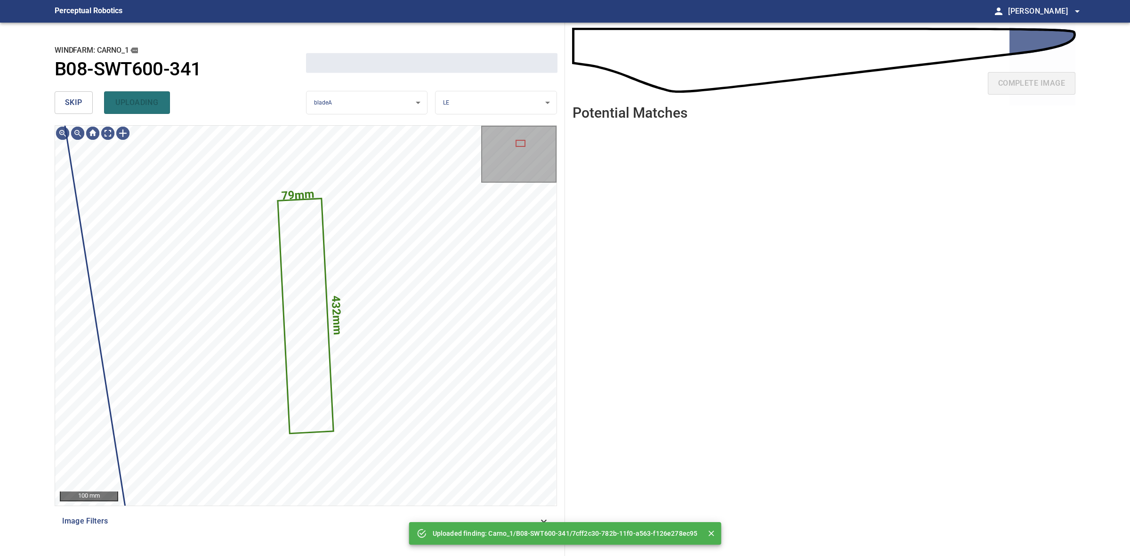
click at [73, 93] on button "skip" at bounding box center [74, 102] width 38 height 23
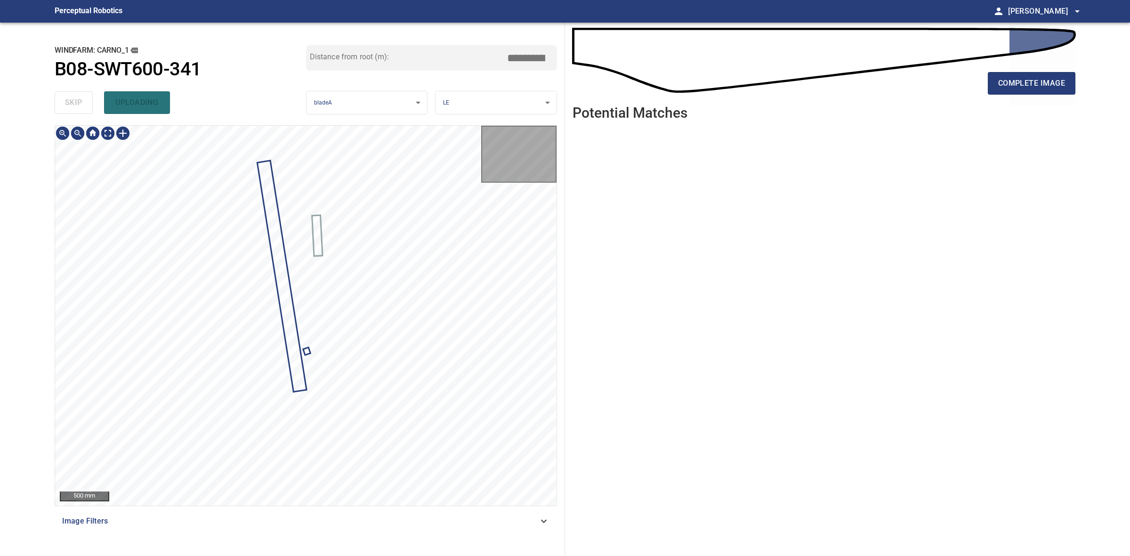
click at [73, 93] on div "skip uploading" at bounding box center [180, 103] width 251 height 30
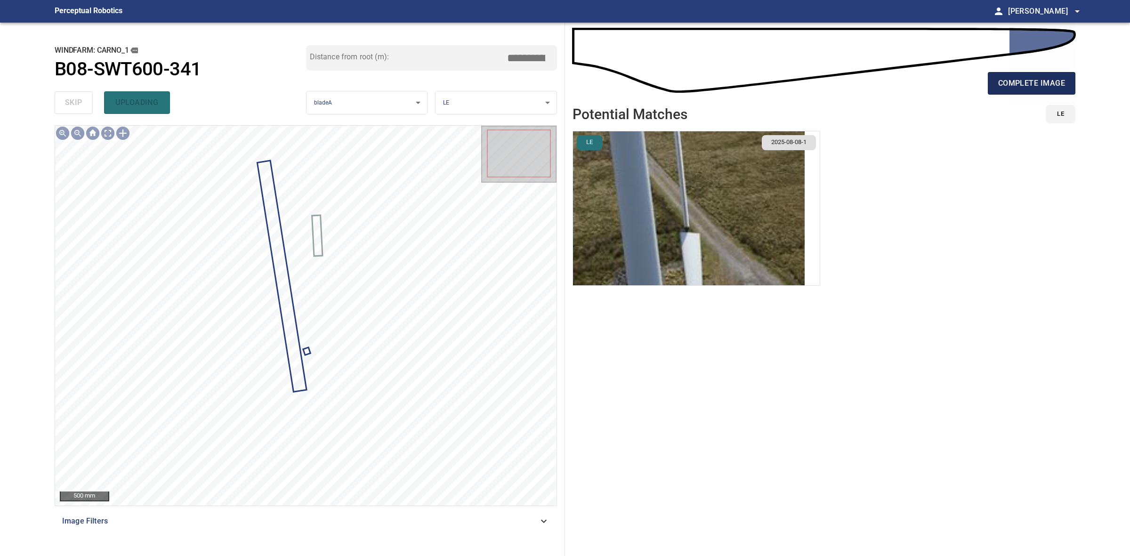
click at [1044, 79] on span "complete image" at bounding box center [1031, 83] width 67 height 13
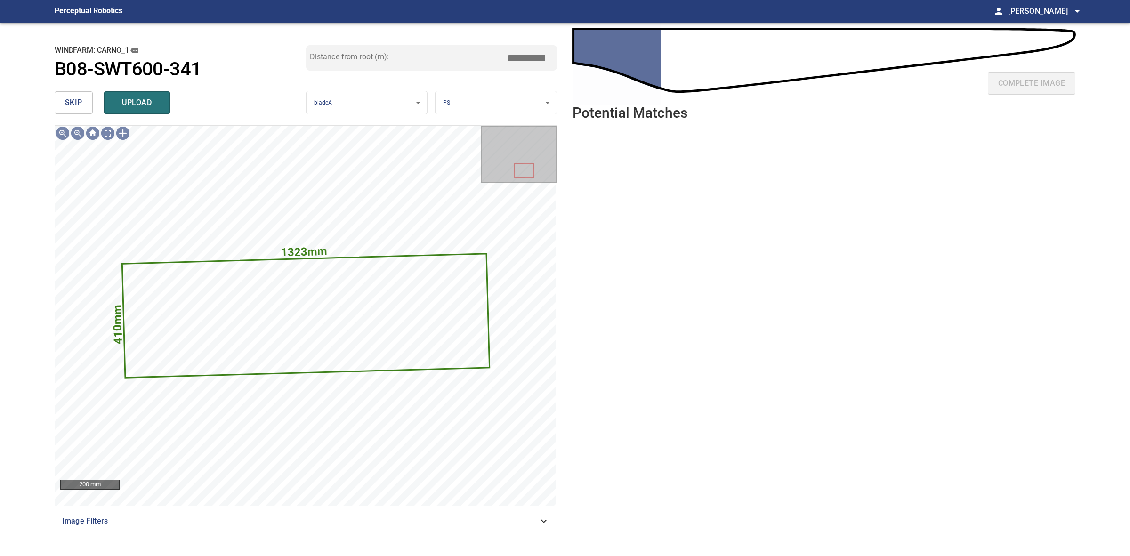
click at [80, 98] on span "skip" at bounding box center [73, 102] width 17 height 13
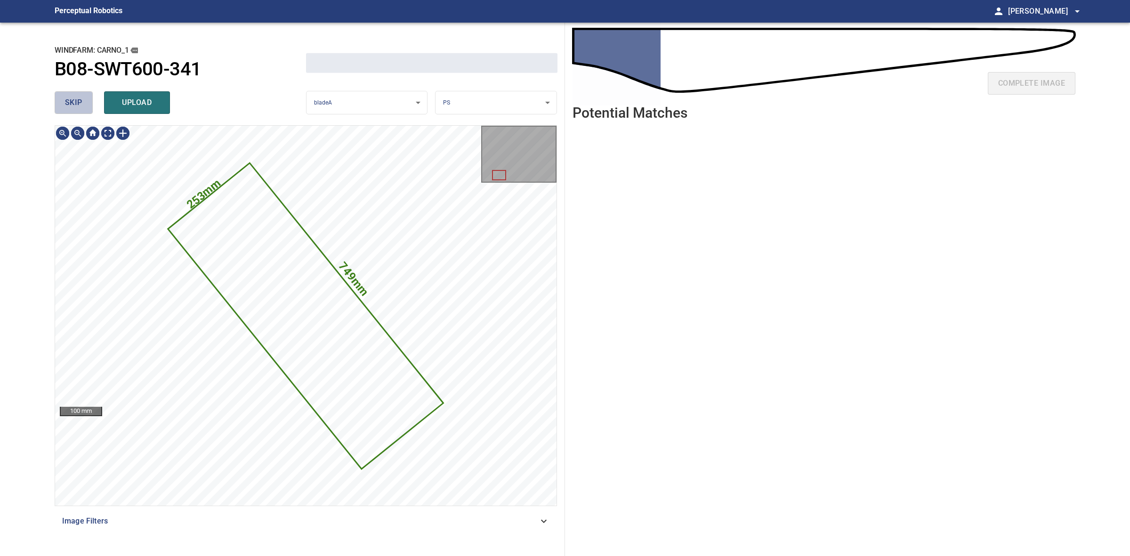
click at [79, 98] on span "skip" at bounding box center [73, 102] width 17 height 13
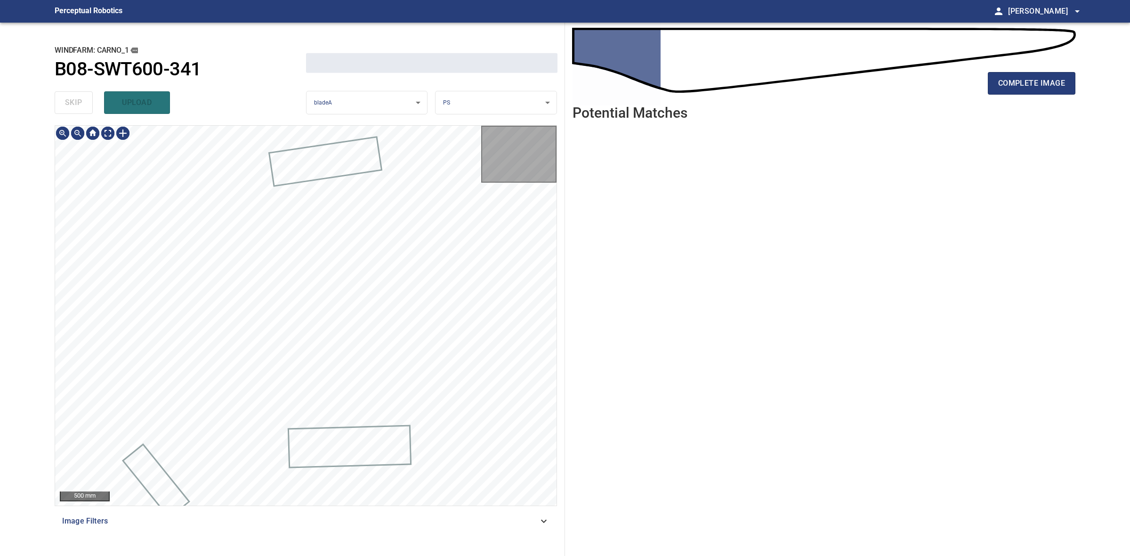
click at [79, 98] on div "skip upload" at bounding box center [180, 103] width 251 height 30
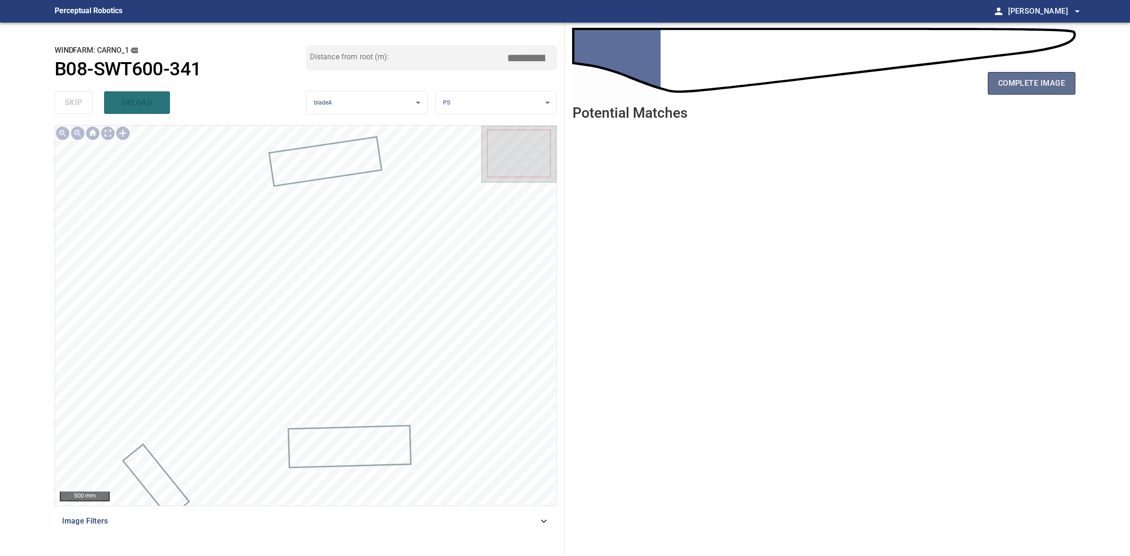
click at [1037, 74] on button "complete image" at bounding box center [1032, 83] width 88 height 23
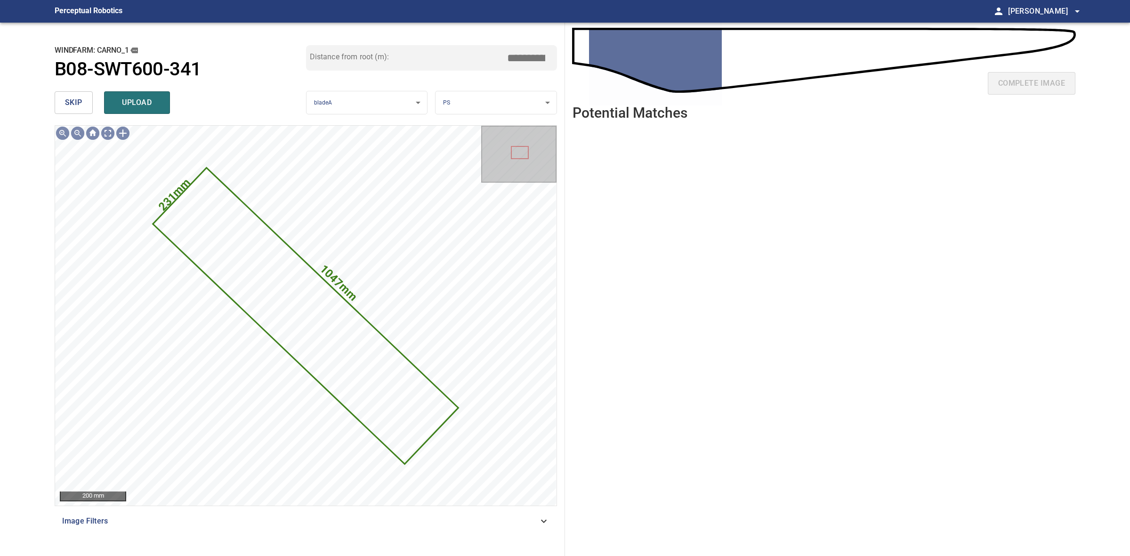
click at [64, 101] on button "skip" at bounding box center [74, 102] width 38 height 23
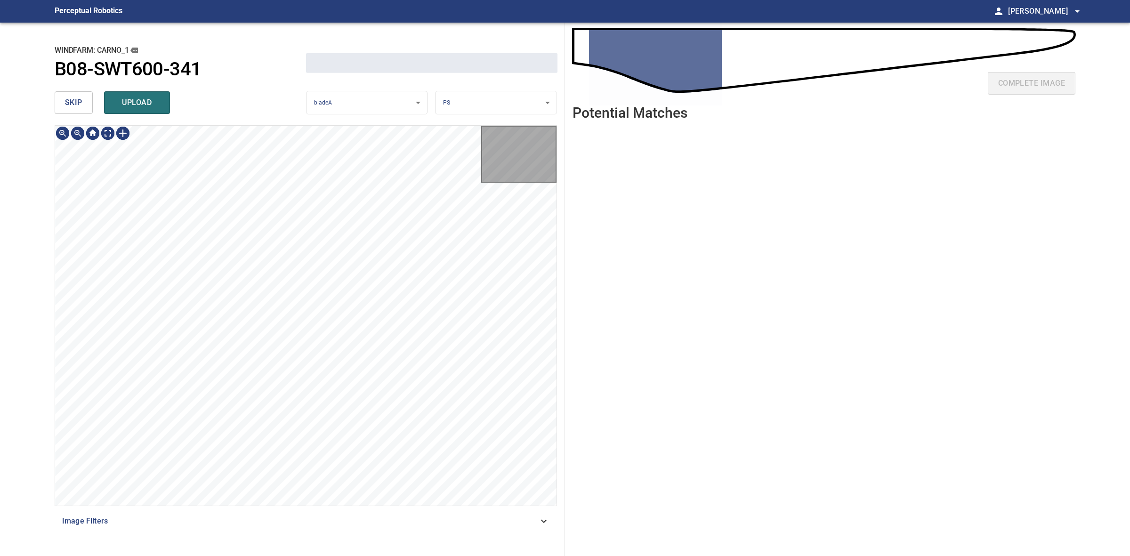
click at [64, 101] on button "skip" at bounding box center [74, 102] width 38 height 23
click at [64, 101] on div "skip upload" at bounding box center [180, 103] width 251 height 30
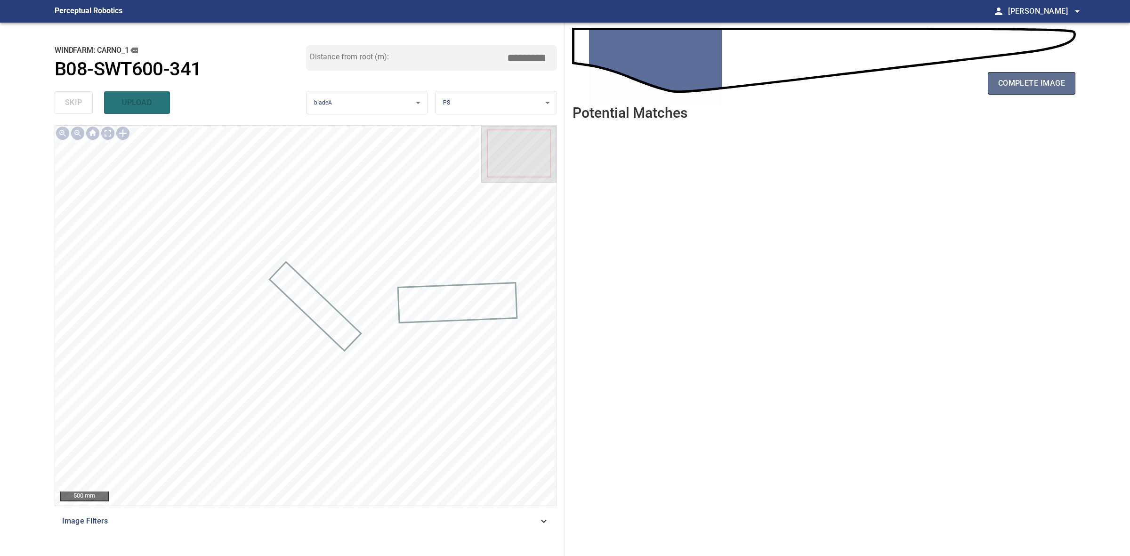
click at [1009, 88] on span "complete image" at bounding box center [1031, 83] width 67 height 13
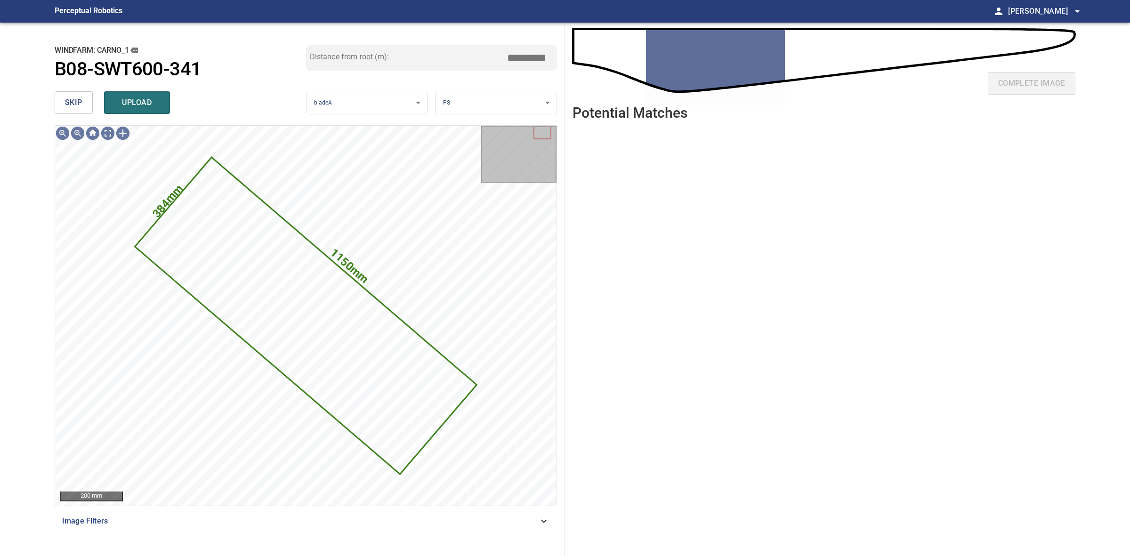
click at [62, 100] on button "skip" at bounding box center [74, 102] width 38 height 23
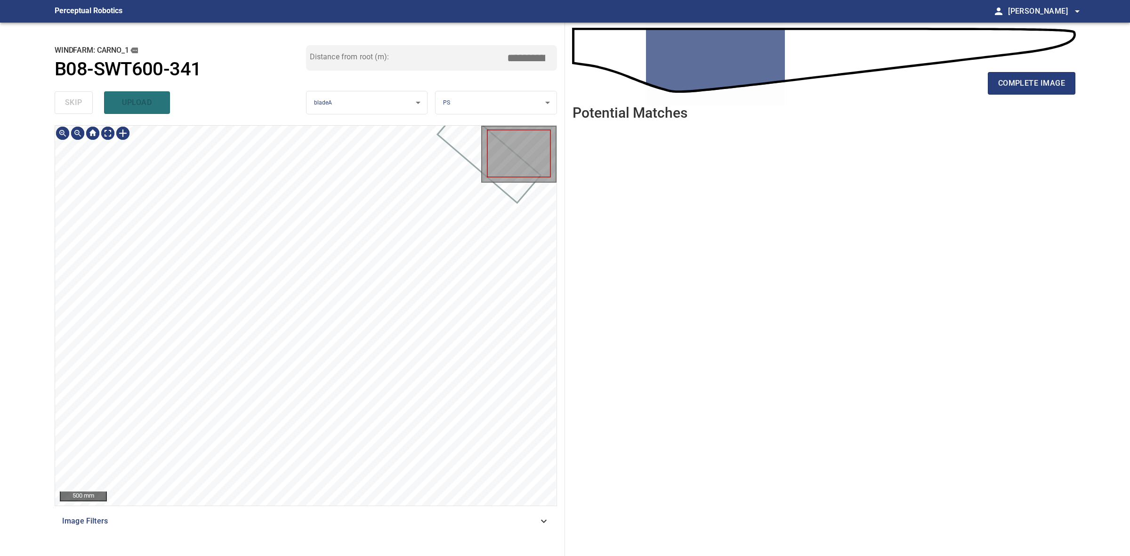
click at [62, 100] on div "skip upload" at bounding box center [180, 103] width 251 height 30
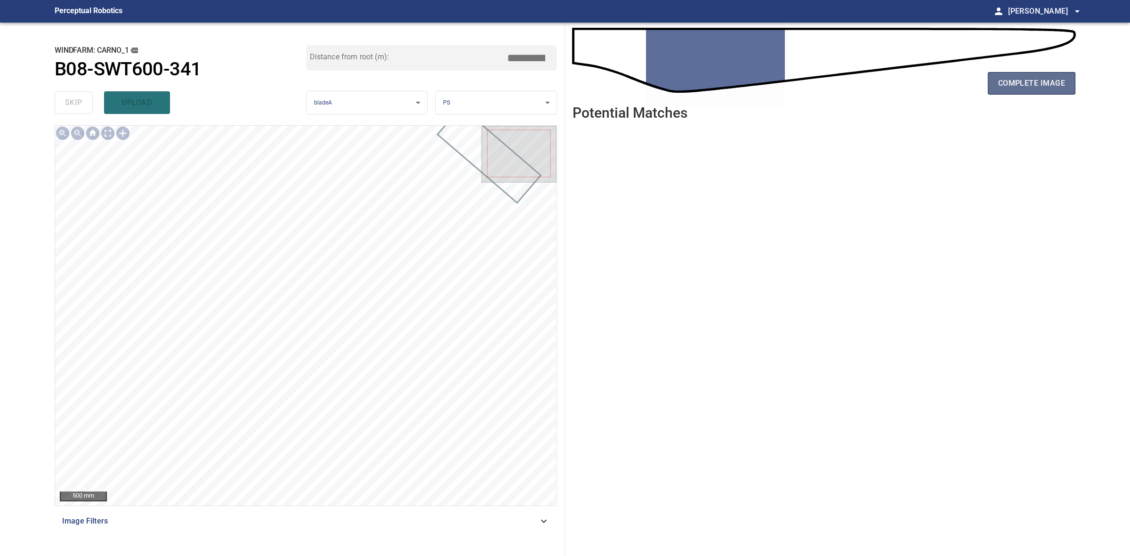
click at [996, 93] on button "complete image" at bounding box center [1032, 83] width 88 height 23
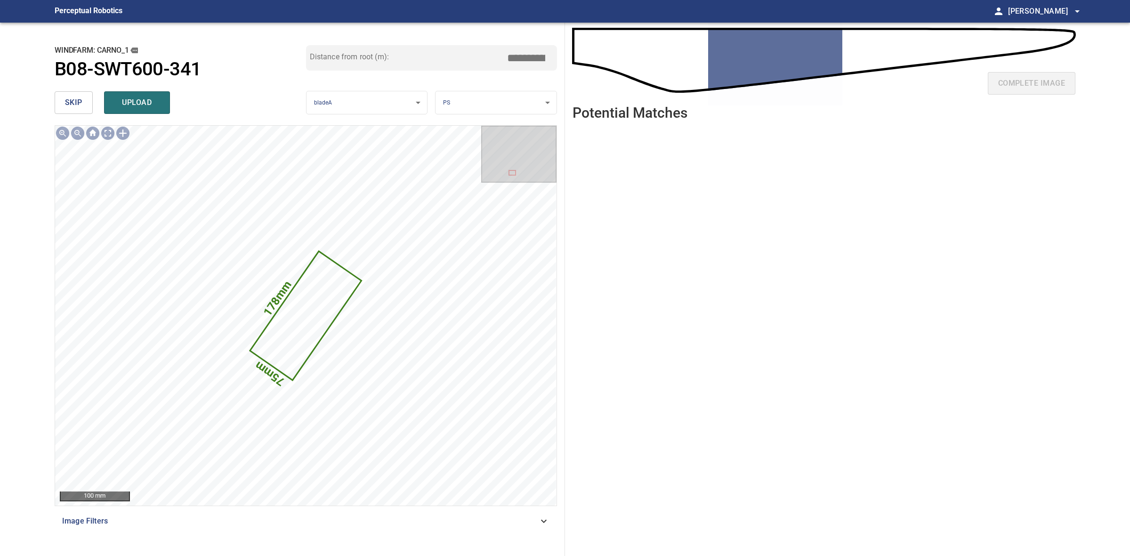
click at [82, 101] on button "skip" at bounding box center [74, 102] width 38 height 23
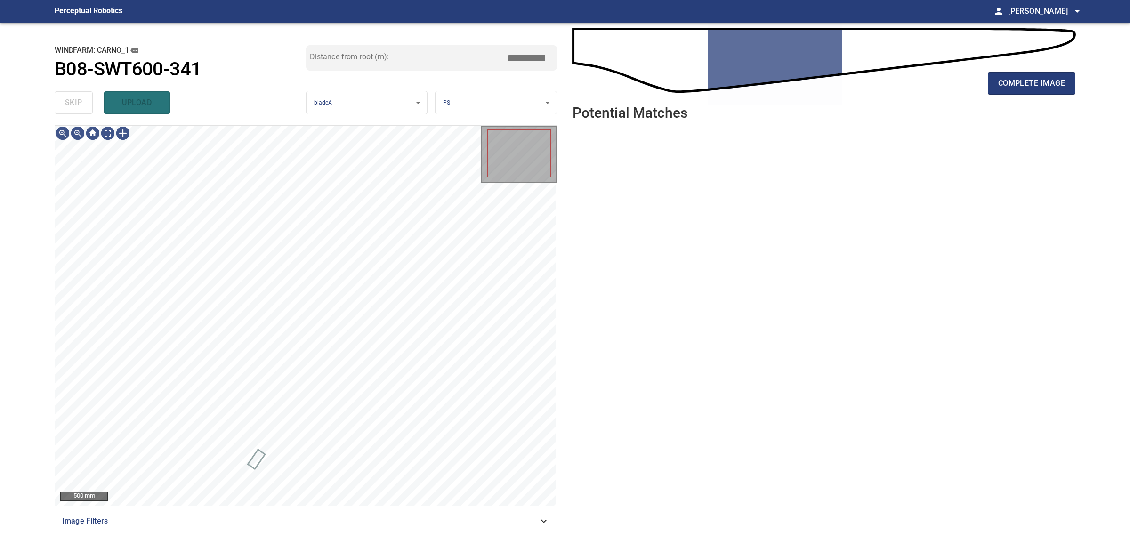
click at [82, 101] on div "skip upload" at bounding box center [180, 103] width 251 height 30
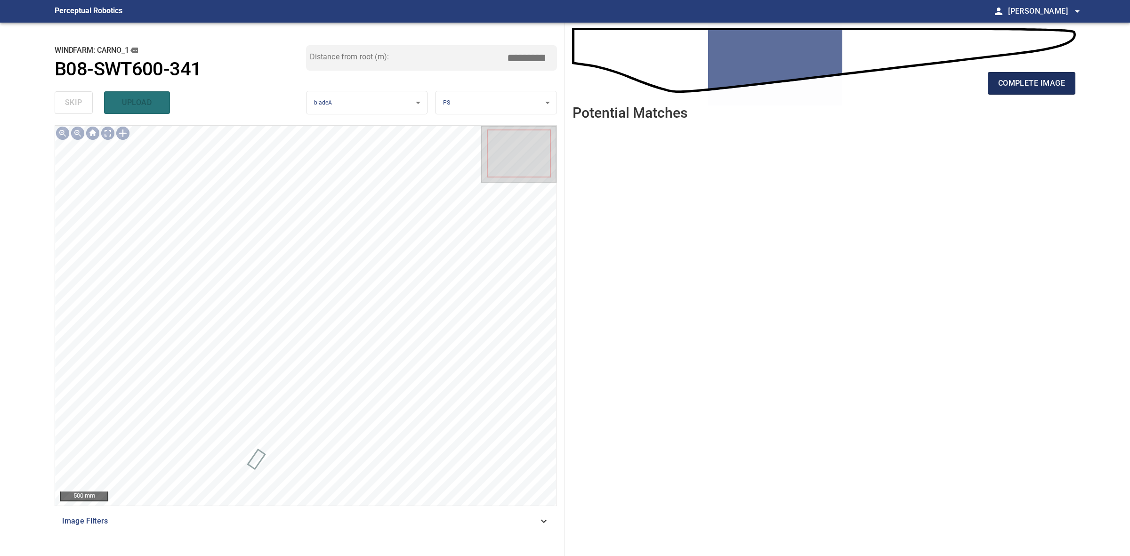
click at [1055, 80] on span "complete image" at bounding box center [1031, 83] width 67 height 13
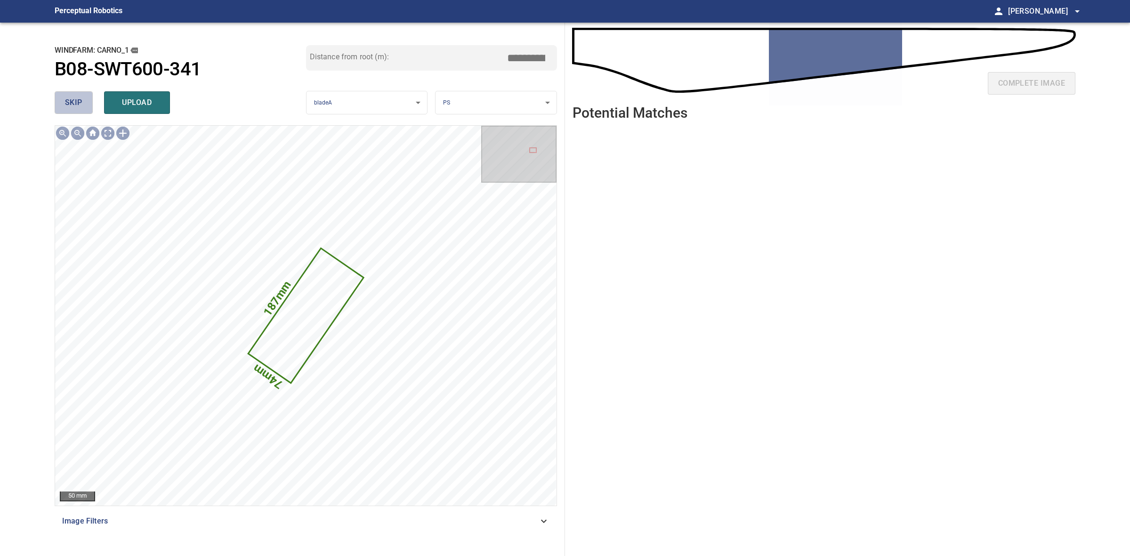
click at [83, 100] on button "skip" at bounding box center [74, 102] width 38 height 23
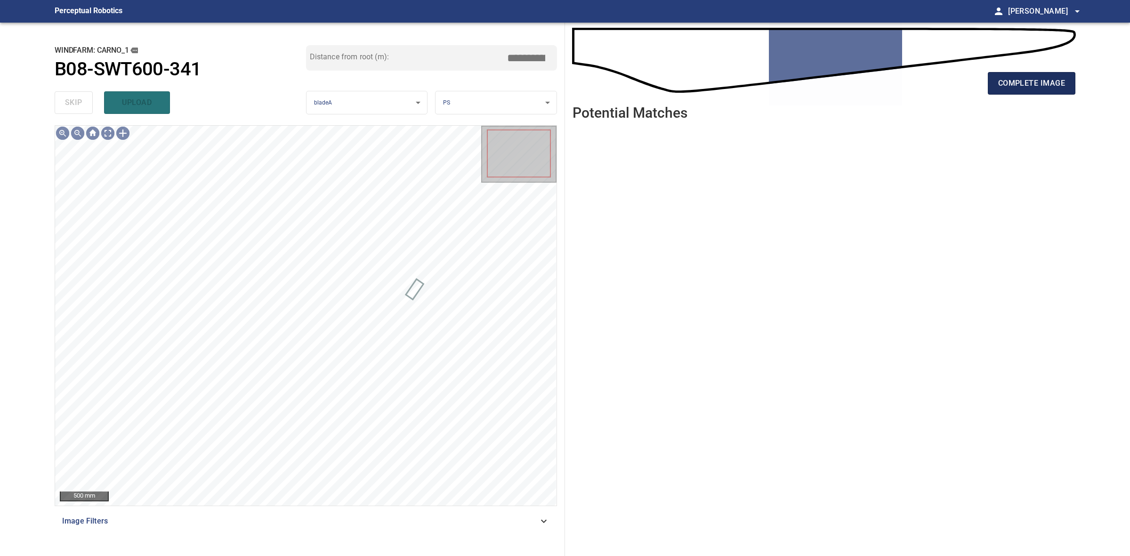
click at [1065, 85] on button "complete image" at bounding box center [1032, 83] width 88 height 23
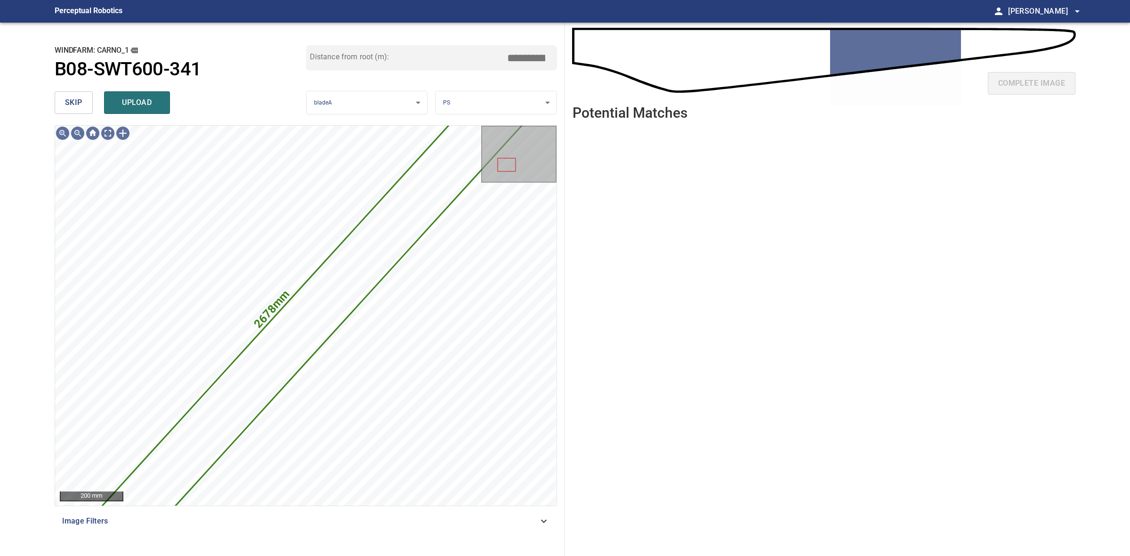
click at [91, 96] on button "skip" at bounding box center [74, 102] width 38 height 23
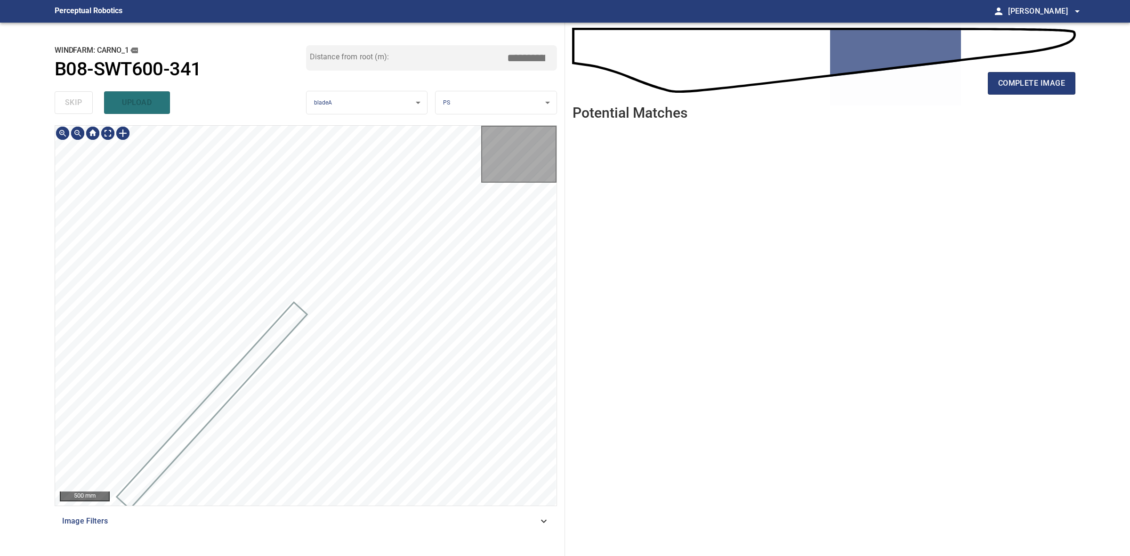
click at [90, 97] on div "skip upload" at bounding box center [180, 103] width 251 height 30
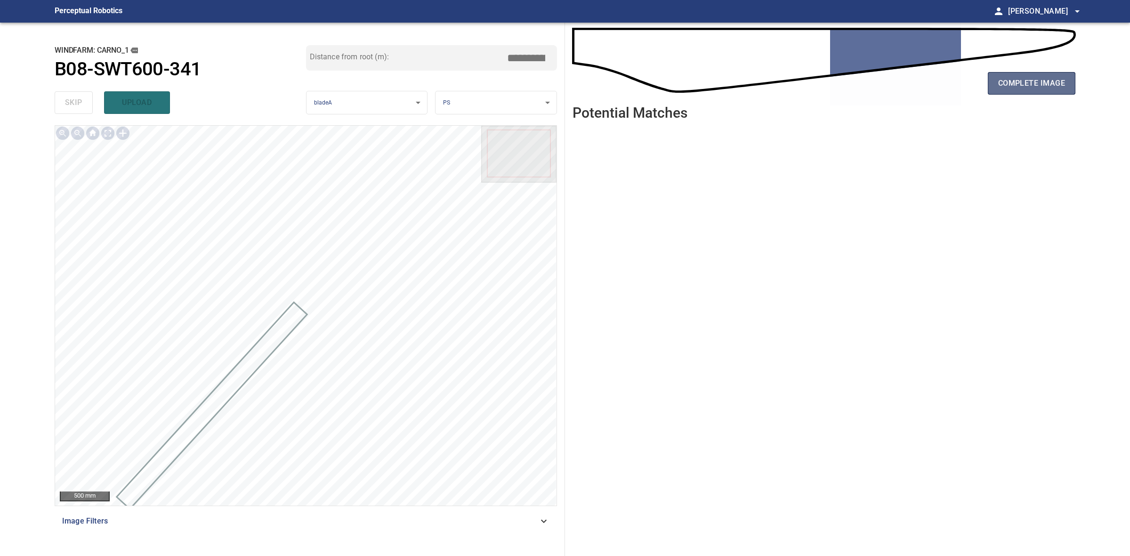
click at [1040, 85] on span "complete image" at bounding box center [1031, 83] width 67 height 13
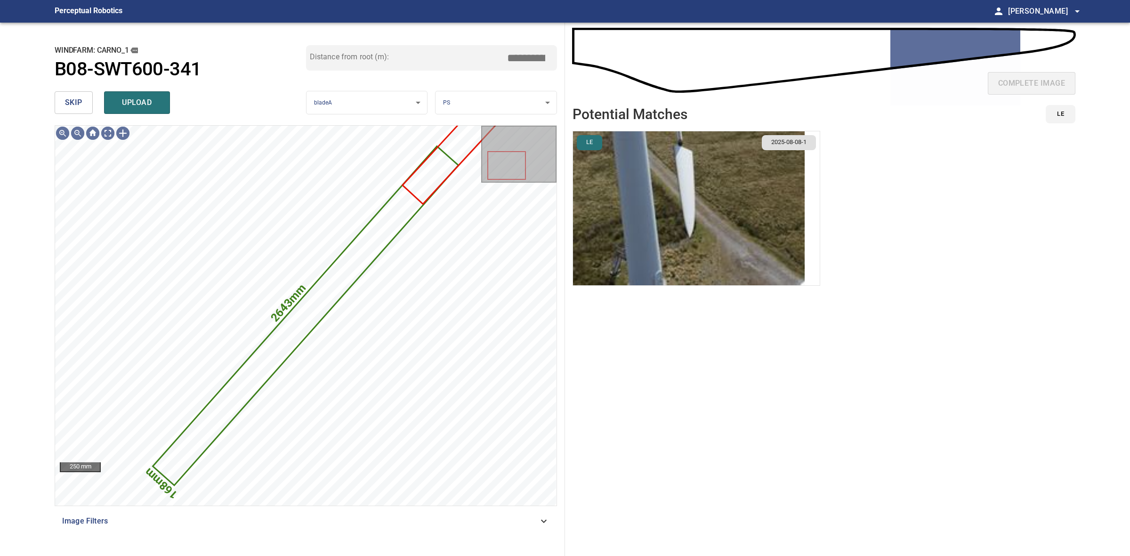
click at [86, 93] on button "skip" at bounding box center [74, 102] width 38 height 23
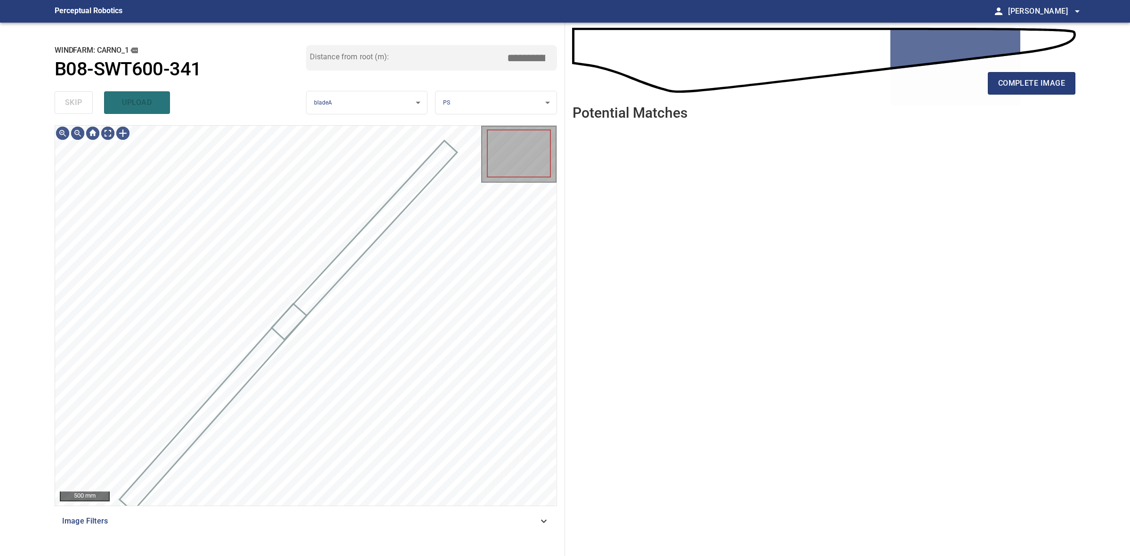
click at [86, 93] on div "skip upload" at bounding box center [180, 103] width 251 height 30
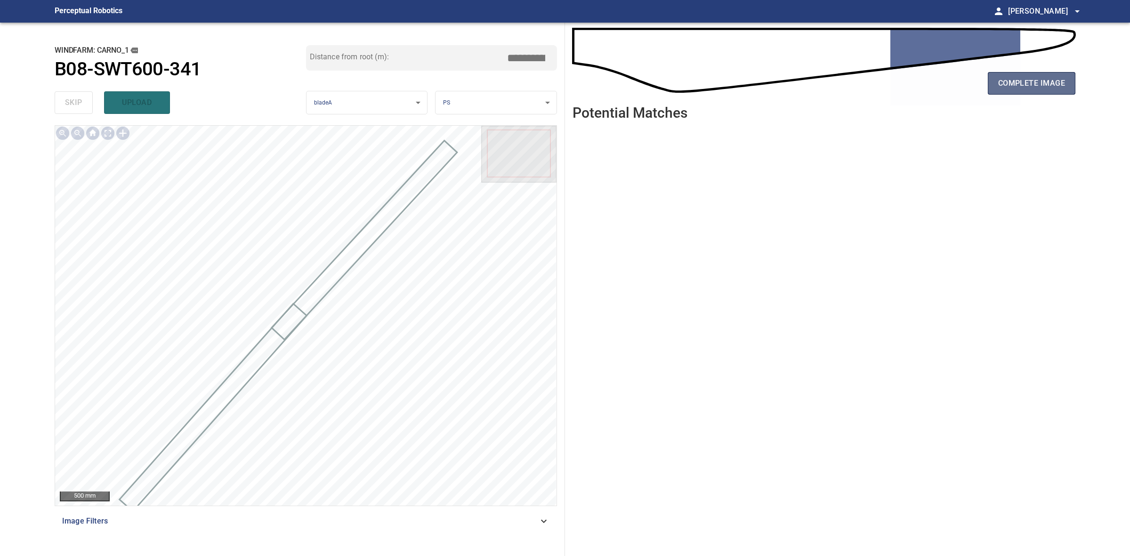
click at [1055, 83] on span "complete image" at bounding box center [1031, 83] width 67 height 13
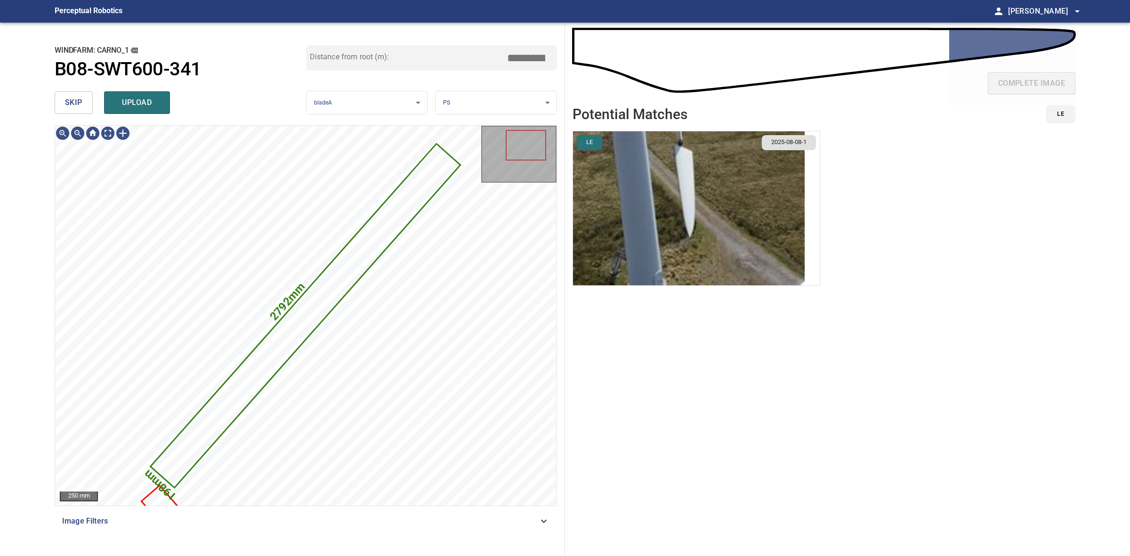
click at [709, 217] on img "button" at bounding box center [689, 208] width 232 height 154
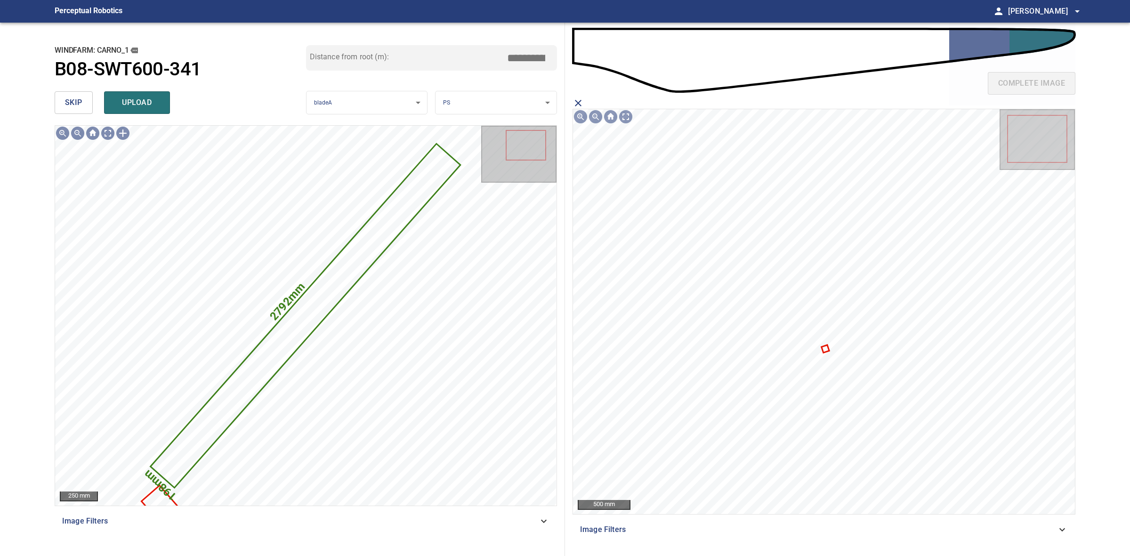
click at [585, 100] on div "complete image" at bounding box center [823, 87] width 503 height 38
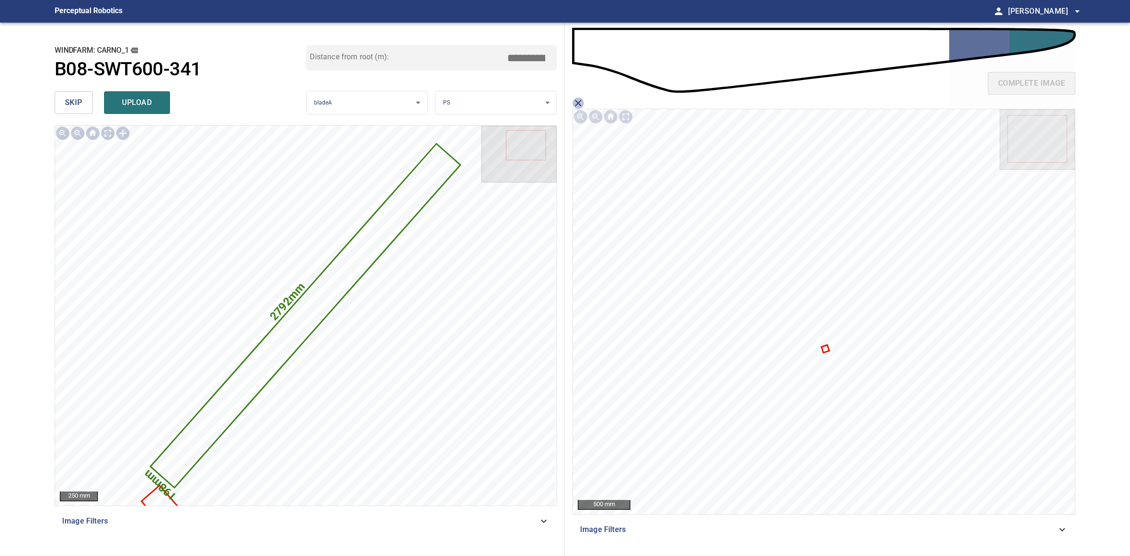
click at [579, 101] on icon "close matching imageResolution:" at bounding box center [578, 103] width 7 height 7
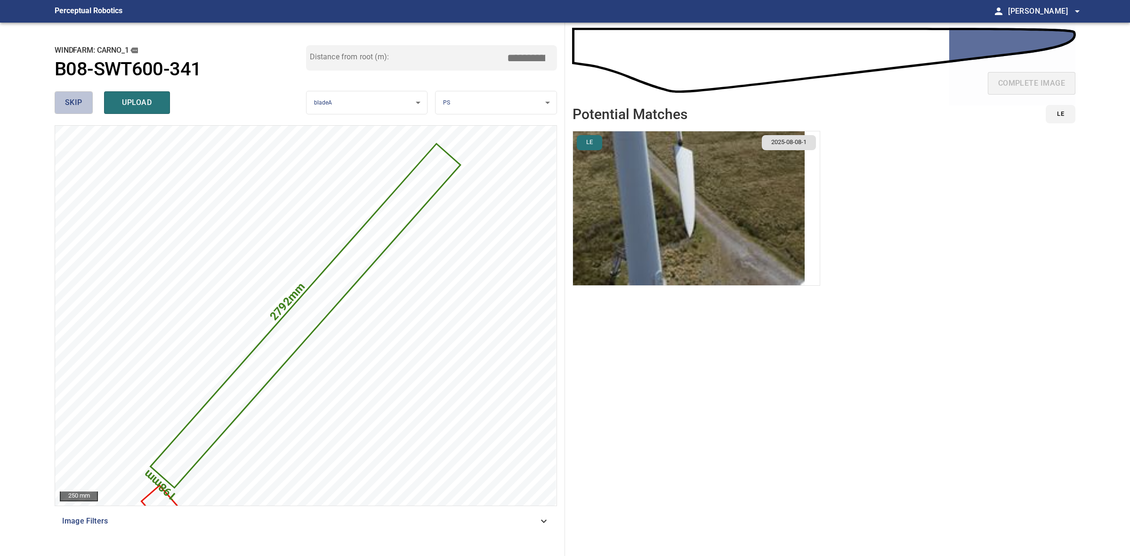
click at [63, 106] on button "skip" at bounding box center [74, 102] width 38 height 23
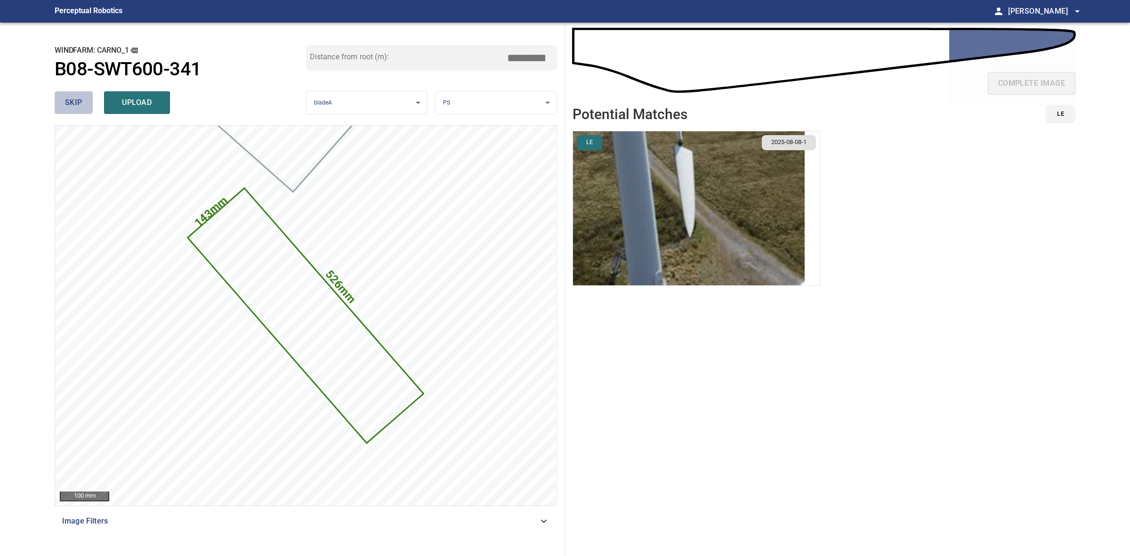
click at [82, 98] on button "skip" at bounding box center [74, 102] width 38 height 23
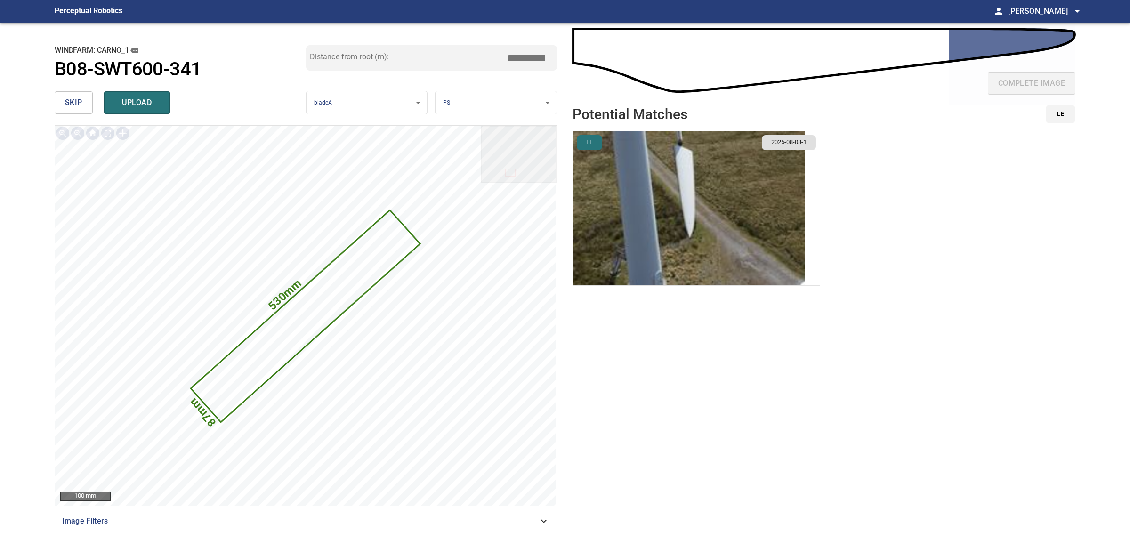
click at [466, 97] on body "**********" at bounding box center [565, 278] width 1130 height 556
click at [453, 131] on li "TE" at bounding box center [495, 134] width 121 height 16
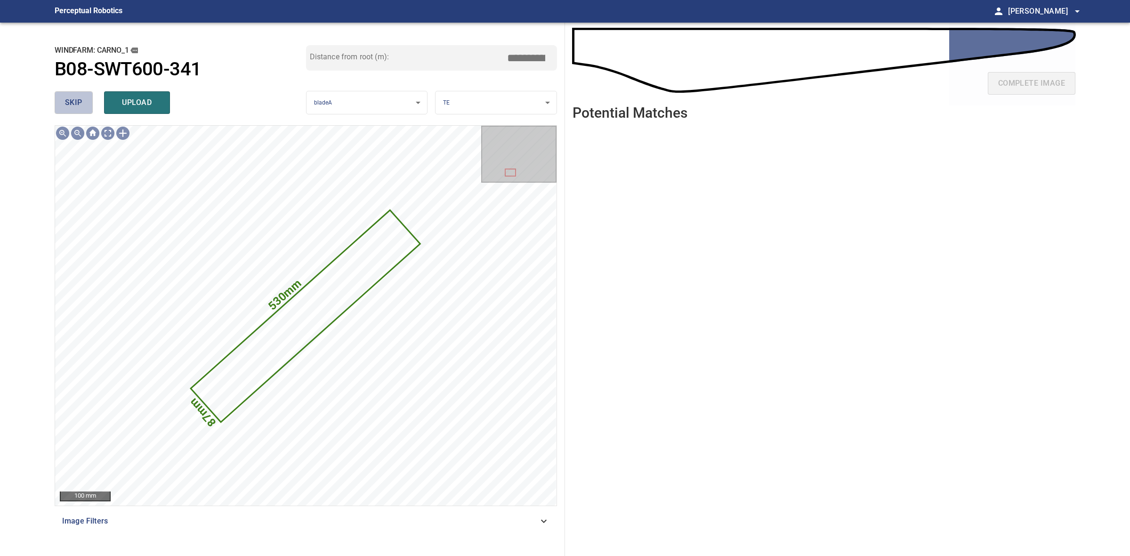
click at [72, 103] on span "skip" at bounding box center [73, 102] width 17 height 13
click at [71, 102] on div "skip upload" at bounding box center [180, 103] width 251 height 30
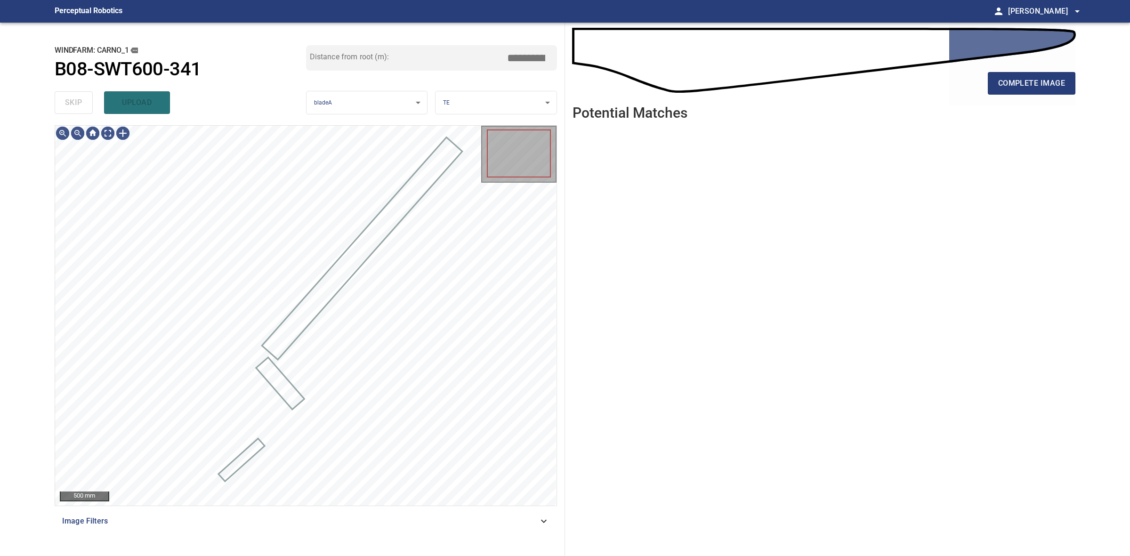
click at [71, 102] on div "skip upload" at bounding box center [180, 103] width 251 height 30
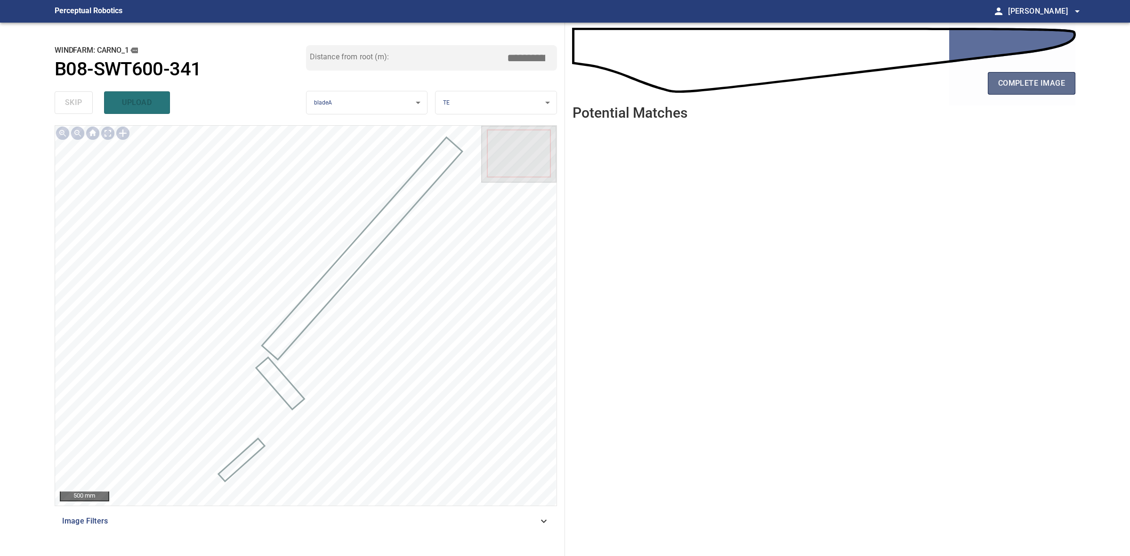
click at [1035, 73] on button "complete image" at bounding box center [1032, 83] width 88 height 23
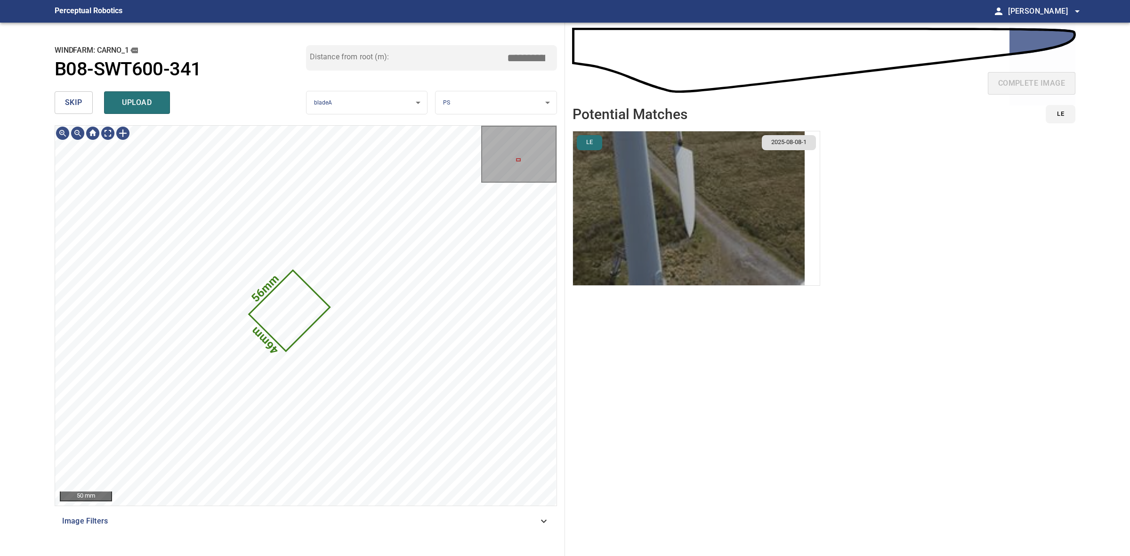
click at [667, 205] on img "button" at bounding box center [689, 208] width 232 height 154
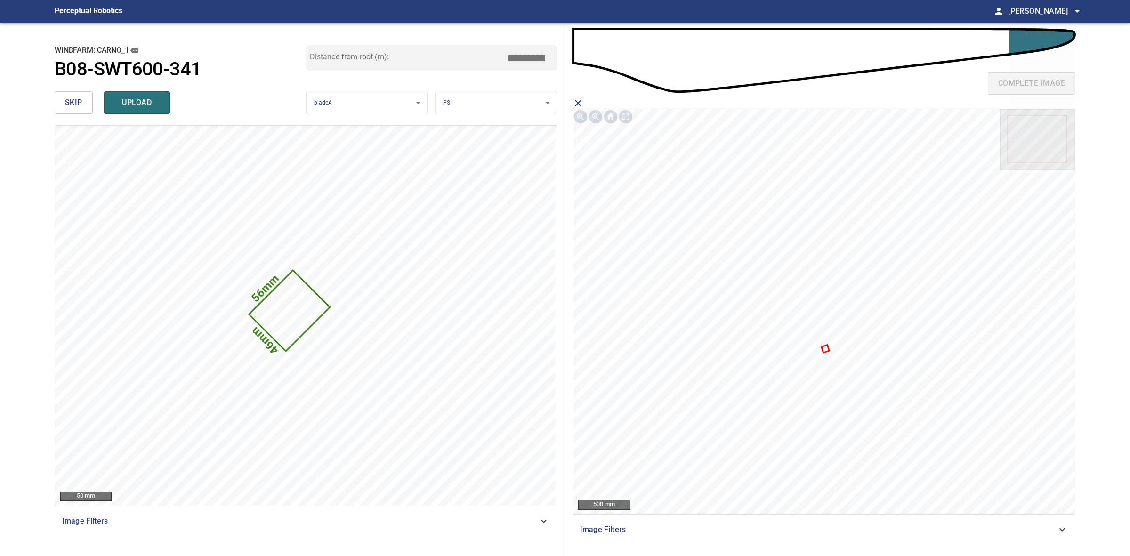
click at [825, 351] on icon at bounding box center [825, 349] width 6 height 6
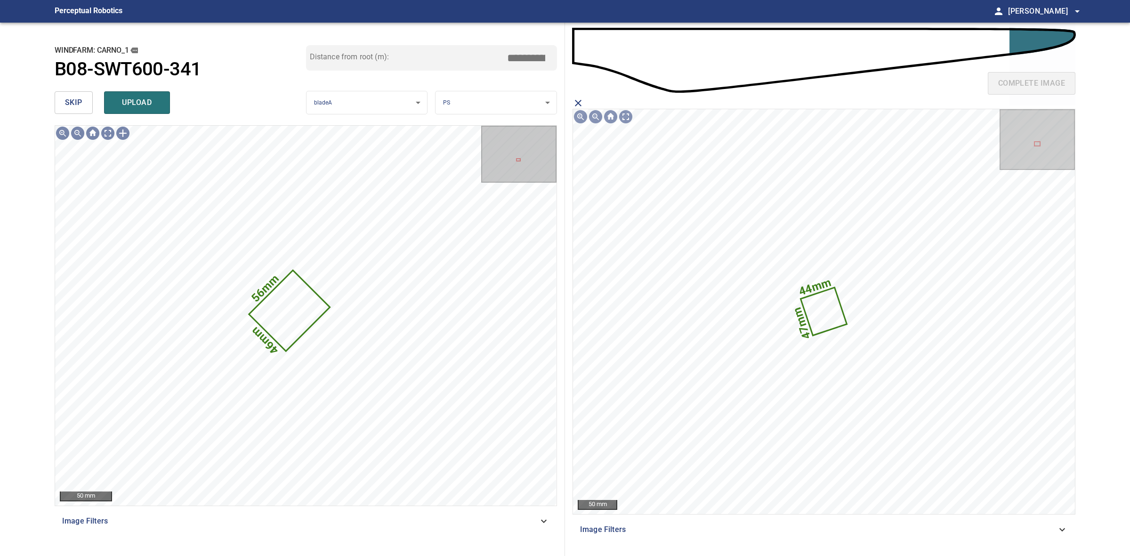
click at [164, 100] on button "upload" at bounding box center [137, 102] width 66 height 23
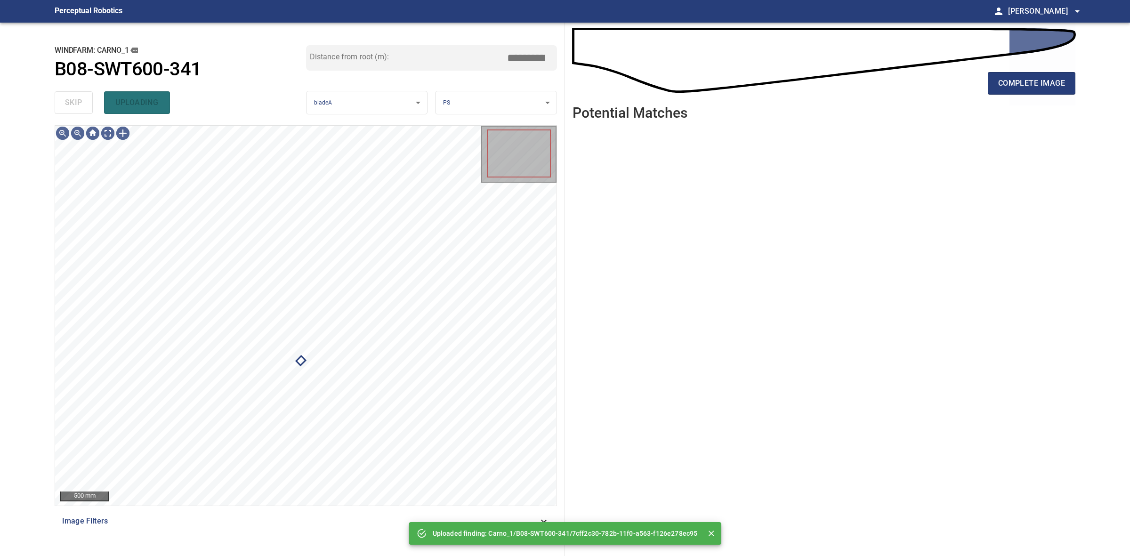
click at [80, 99] on div "skip uploading" at bounding box center [180, 103] width 251 height 30
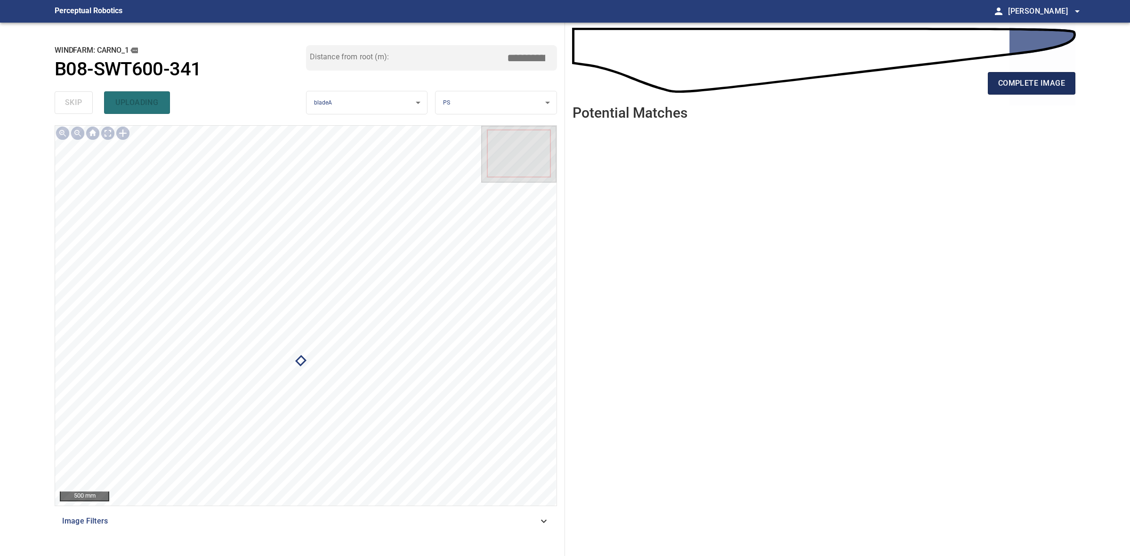
click at [994, 92] on button "complete image" at bounding box center [1032, 83] width 88 height 23
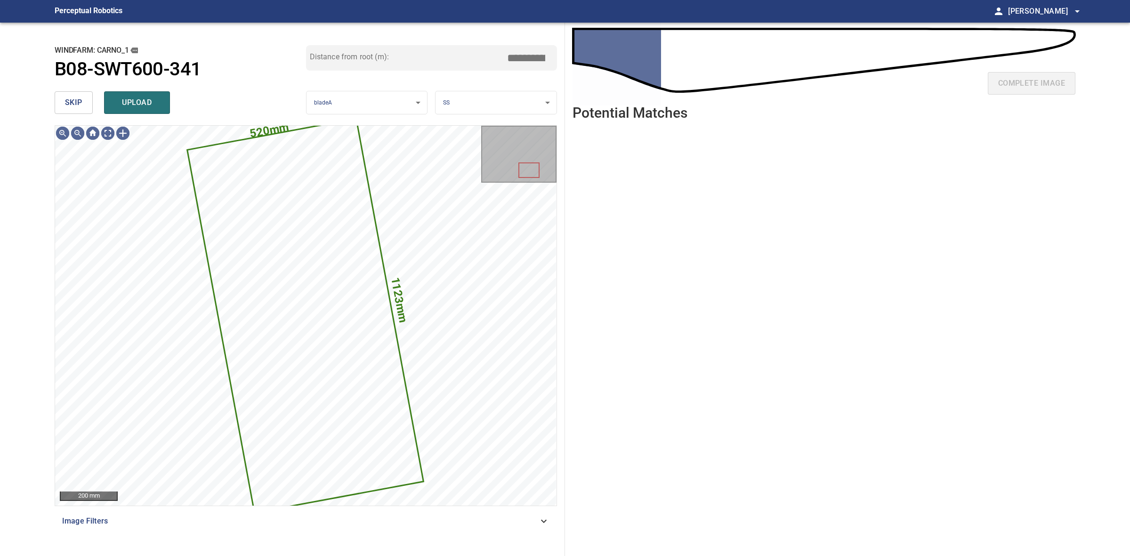
click at [73, 96] on span "skip" at bounding box center [73, 102] width 17 height 13
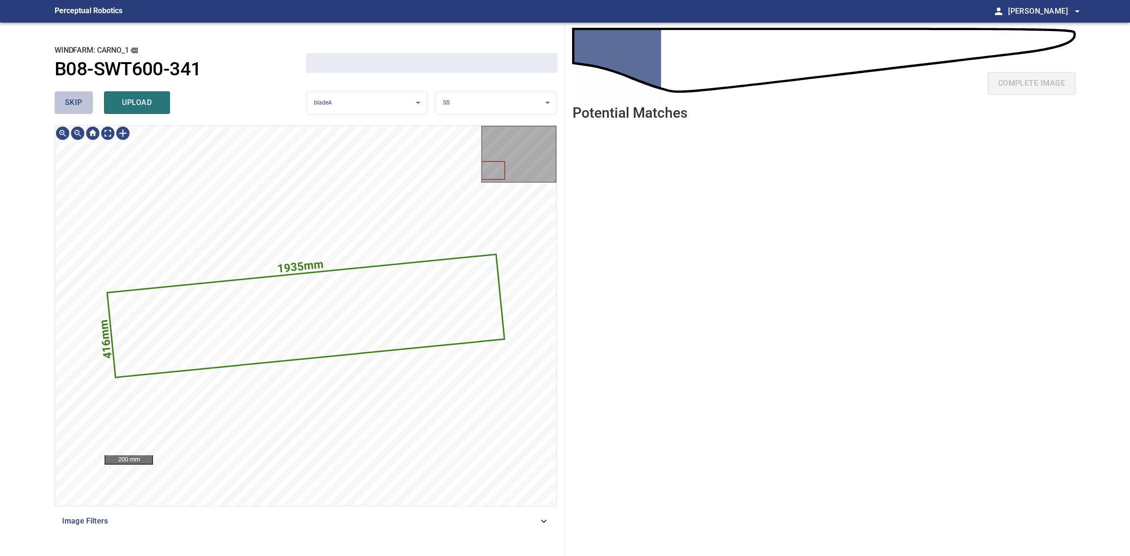
click at [73, 96] on span "skip" at bounding box center [73, 102] width 17 height 13
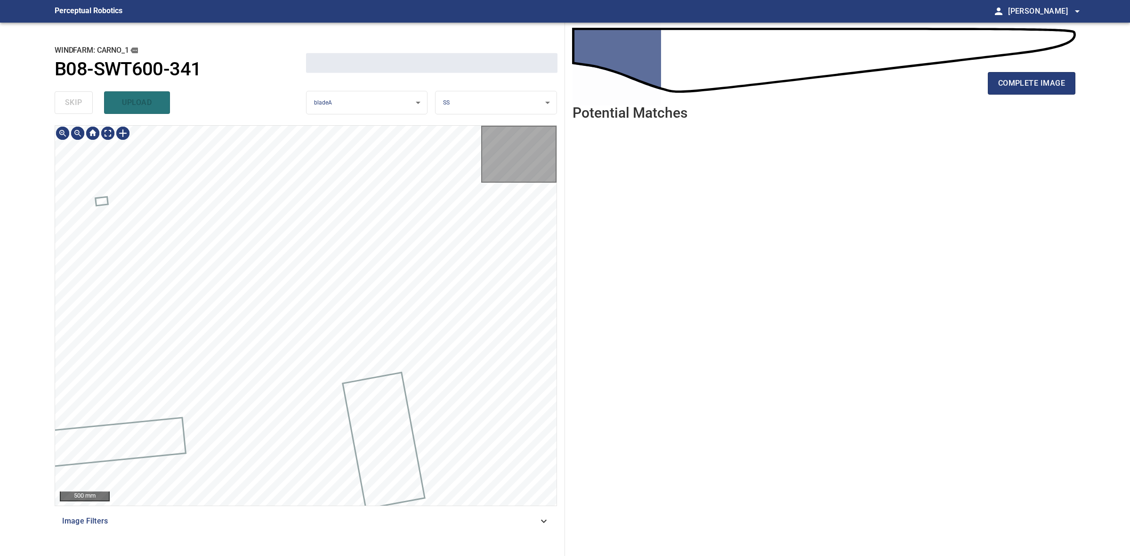
click at [73, 96] on div "skip upload" at bounding box center [180, 103] width 251 height 30
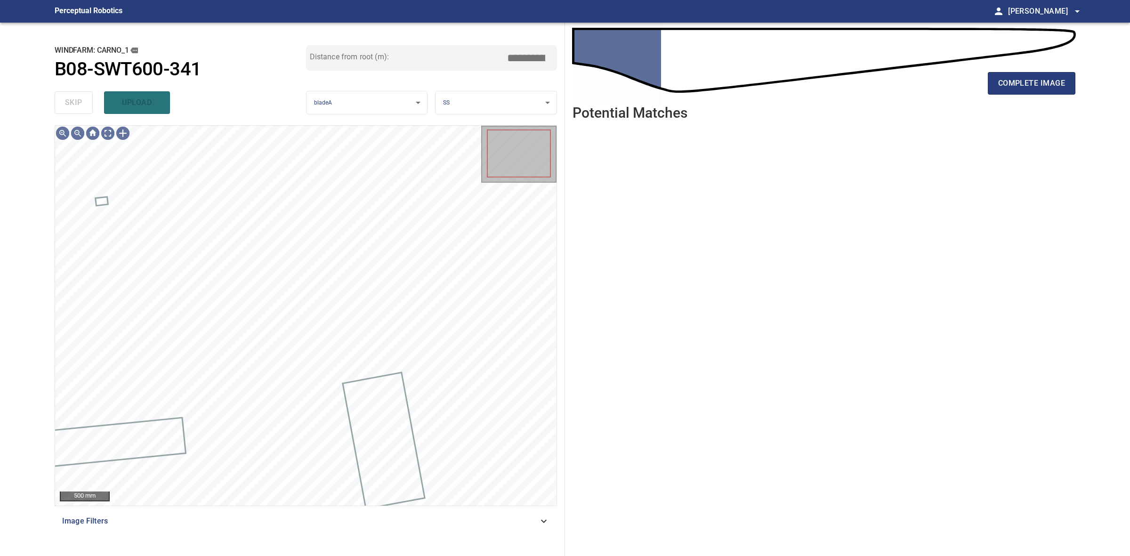
drag, startPoint x: 73, startPoint y: 96, endPoint x: 392, endPoint y: 100, distance: 318.7
click at [83, 95] on div "skip upload" at bounding box center [180, 103] width 251 height 30
click at [1029, 95] on div "complete image" at bounding box center [823, 87] width 503 height 38
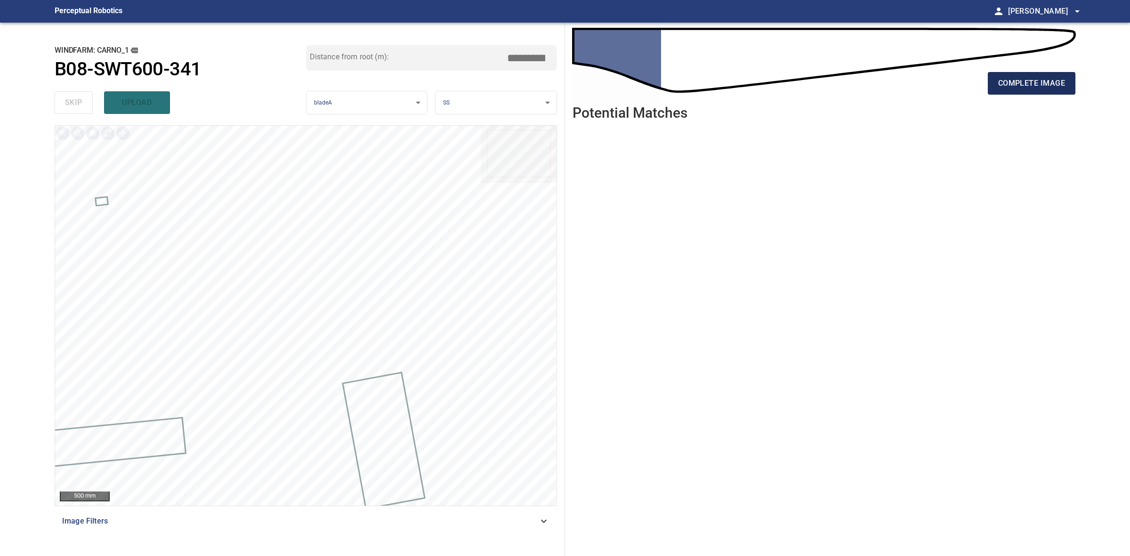
click at [1029, 92] on button "complete image" at bounding box center [1032, 83] width 88 height 23
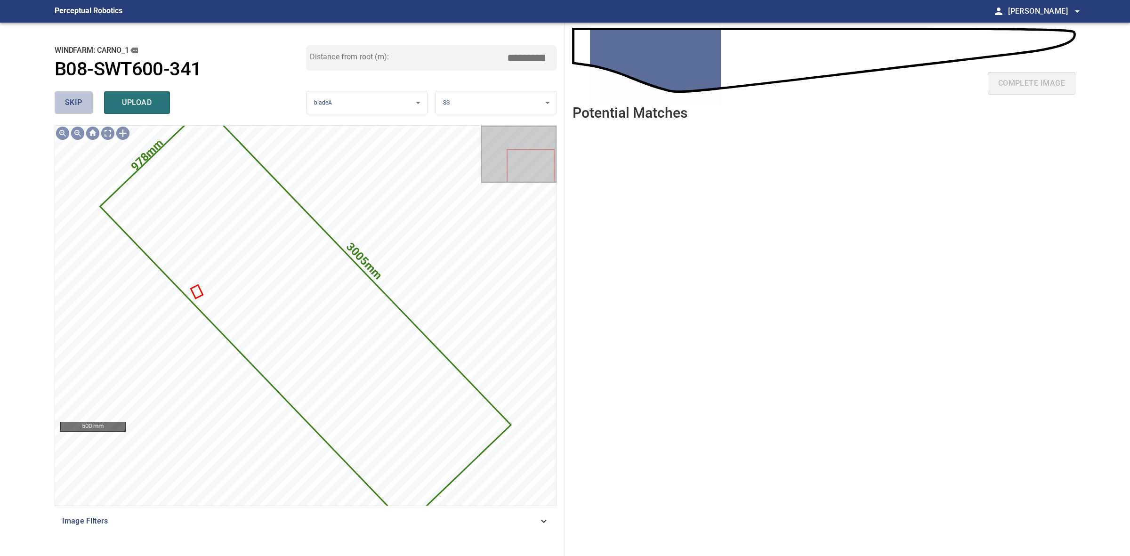
click at [65, 101] on span "skip" at bounding box center [73, 102] width 17 height 13
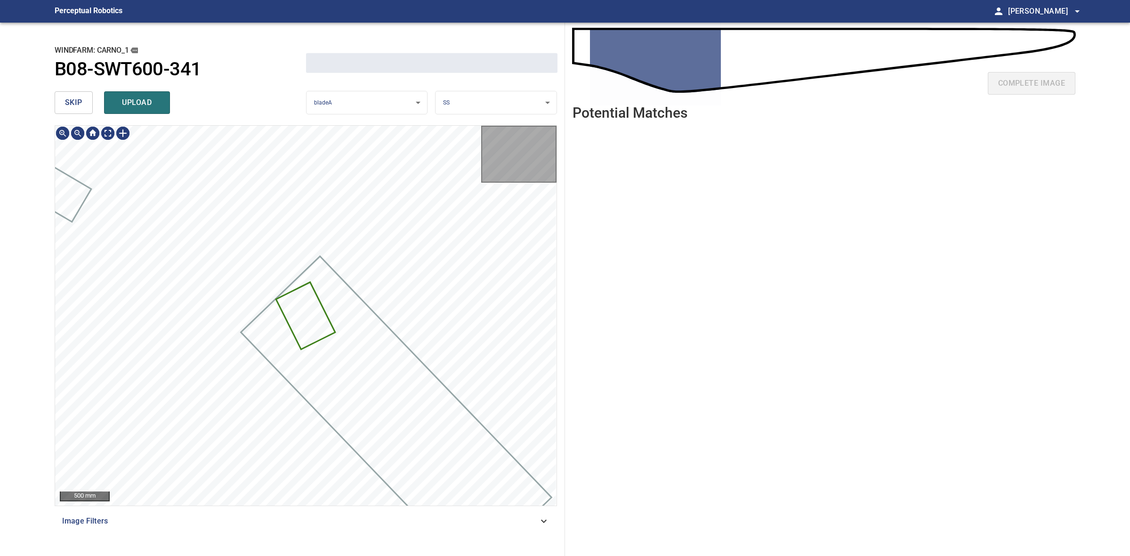
click at [65, 101] on span "skip" at bounding box center [73, 102] width 17 height 13
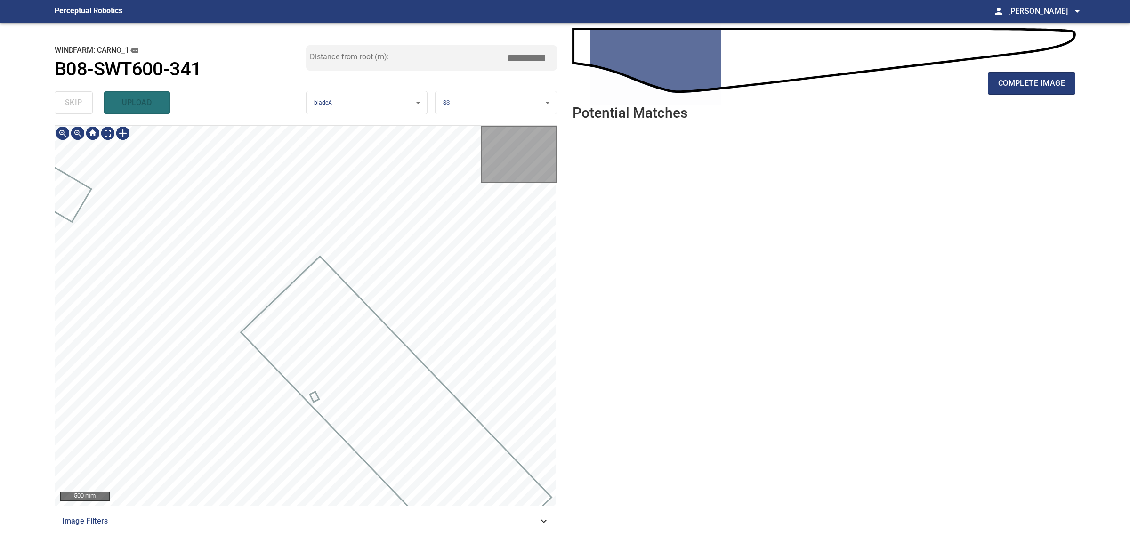
click at [64, 101] on div "skip upload" at bounding box center [180, 103] width 251 height 30
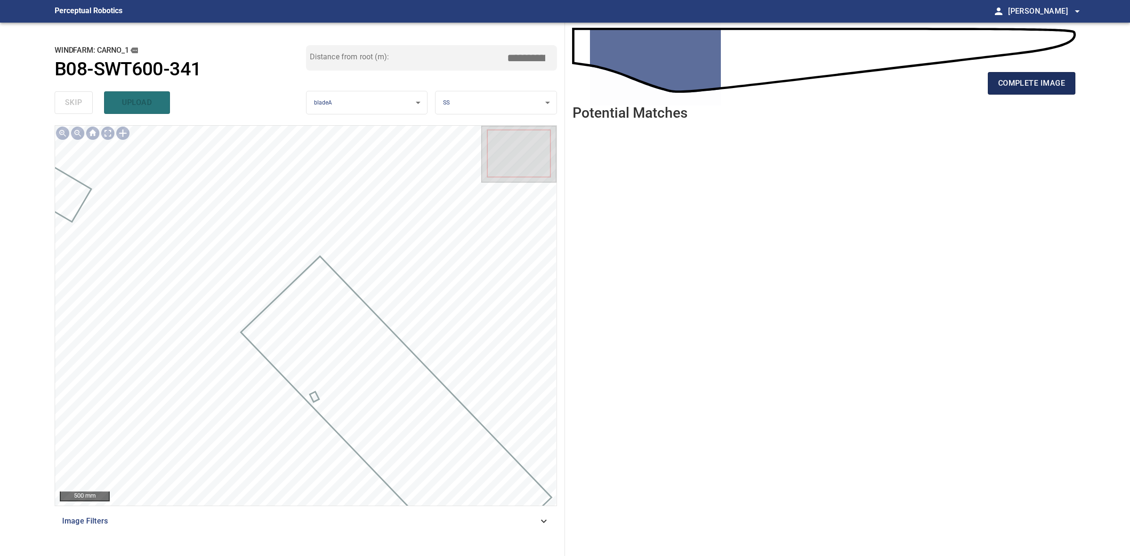
click at [1010, 87] on span "complete image" at bounding box center [1031, 83] width 67 height 13
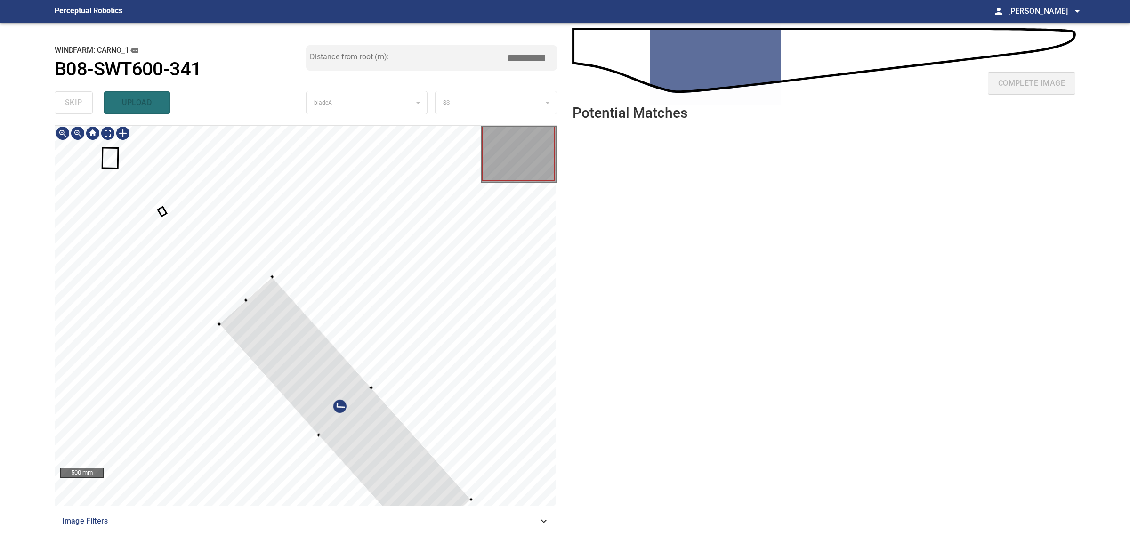
click at [275, 286] on div at bounding box center [345, 412] width 252 height 270
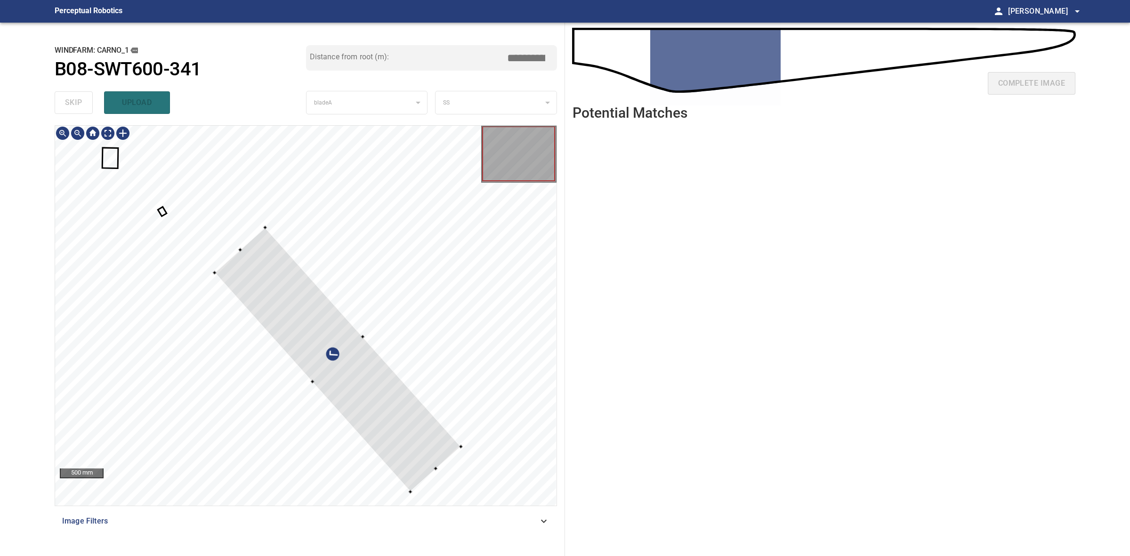
click at [265, 272] on div at bounding box center [338, 359] width 247 height 265
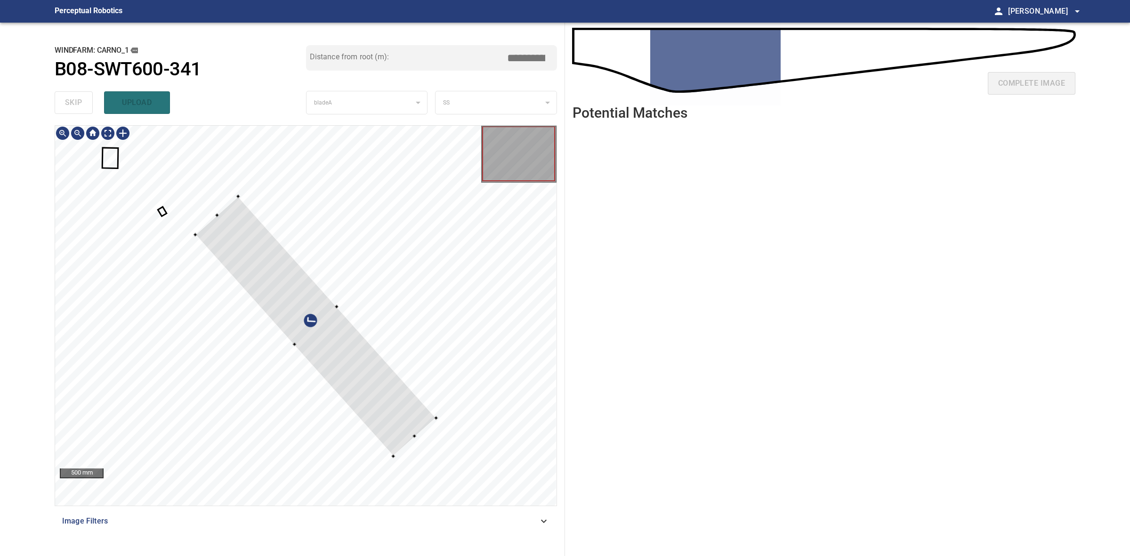
click at [359, 396] on div at bounding box center [315, 326] width 241 height 260
click at [386, 393] on div at bounding box center [308, 321] width 244 height 257
click at [387, 474] on div at bounding box center [305, 316] width 501 height 380
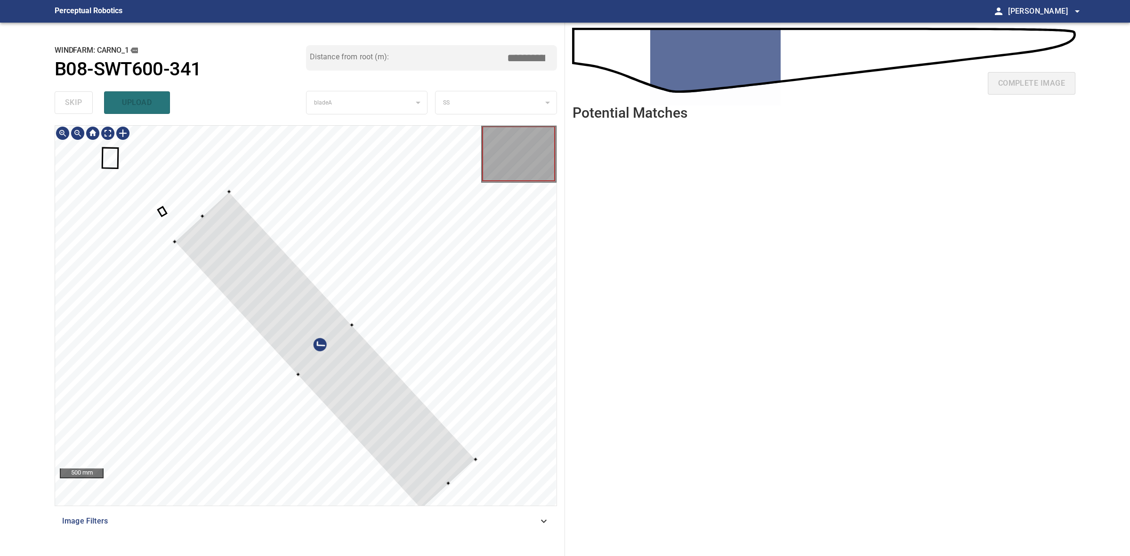
click at [450, 485] on div at bounding box center [305, 316] width 501 height 380
click at [313, 339] on div at bounding box center [325, 351] width 301 height 318
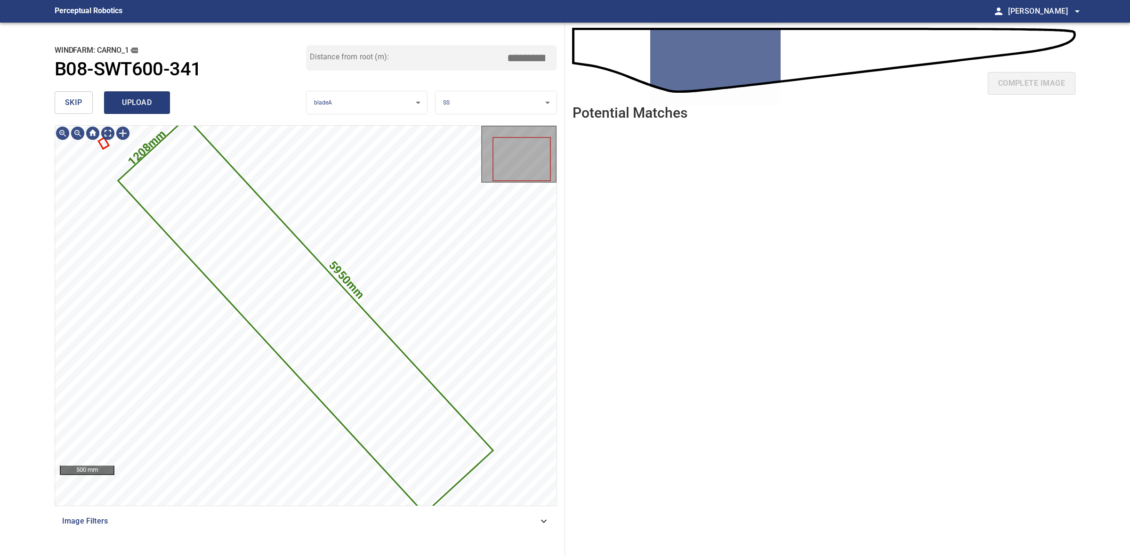
click at [161, 105] on button "upload" at bounding box center [137, 102] width 66 height 23
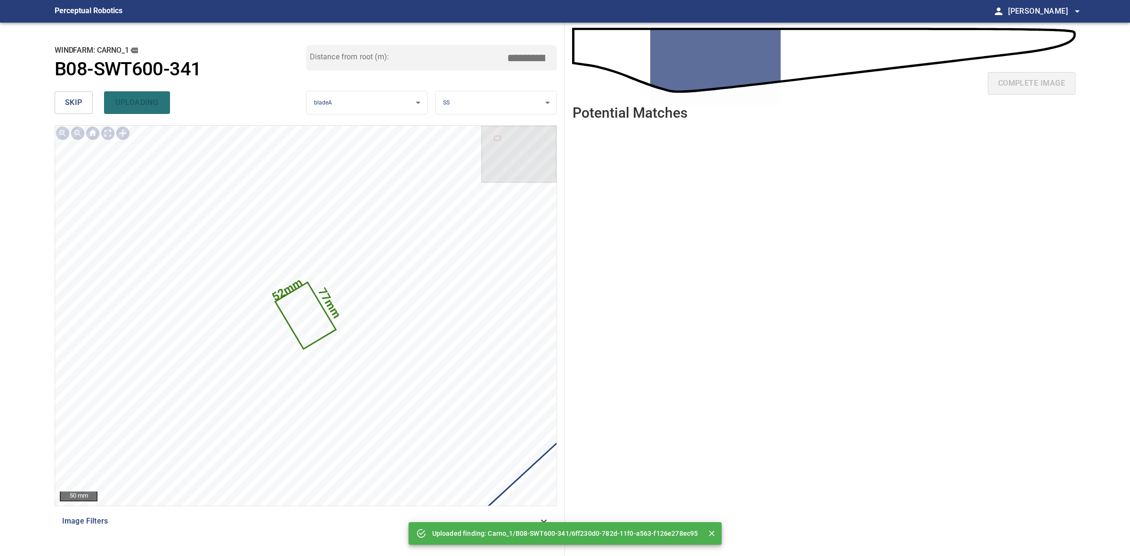
click at [80, 107] on span "skip" at bounding box center [73, 102] width 17 height 13
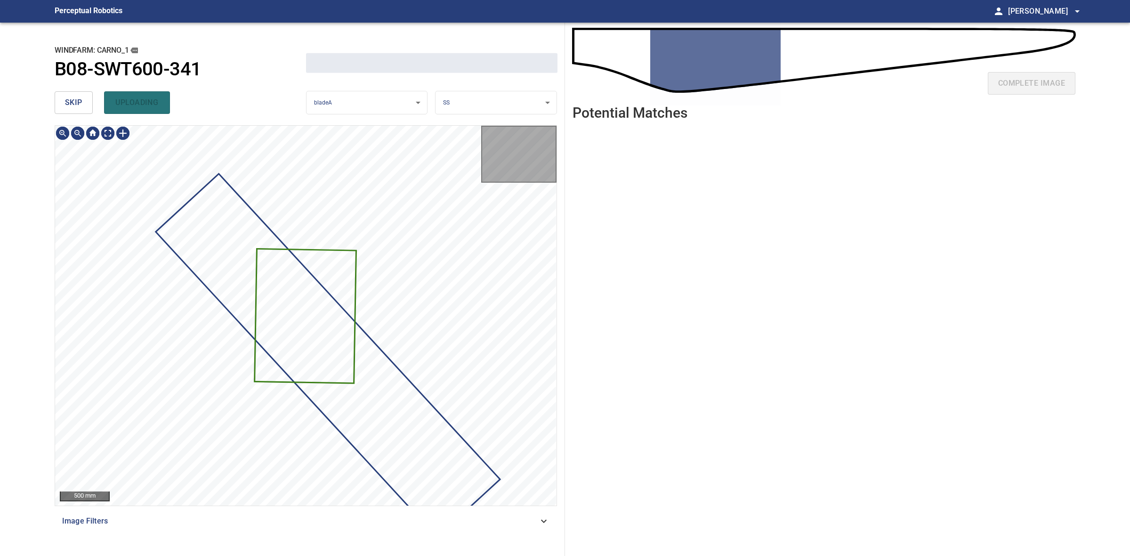
click at [80, 107] on span "skip" at bounding box center [73, 102] width 17 height 13
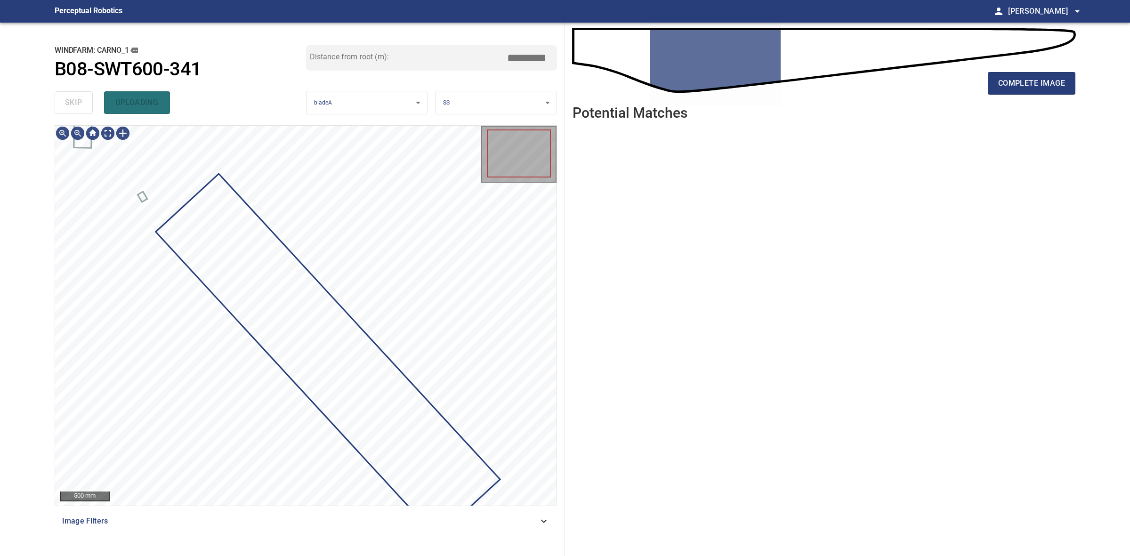
click at [80, 107] on div "skip uploading" at bounding box center [180, 103] width 251 height 30
click at [80, 107] on div "skip upload" at bounding box center [180, 103] width 251 height 30
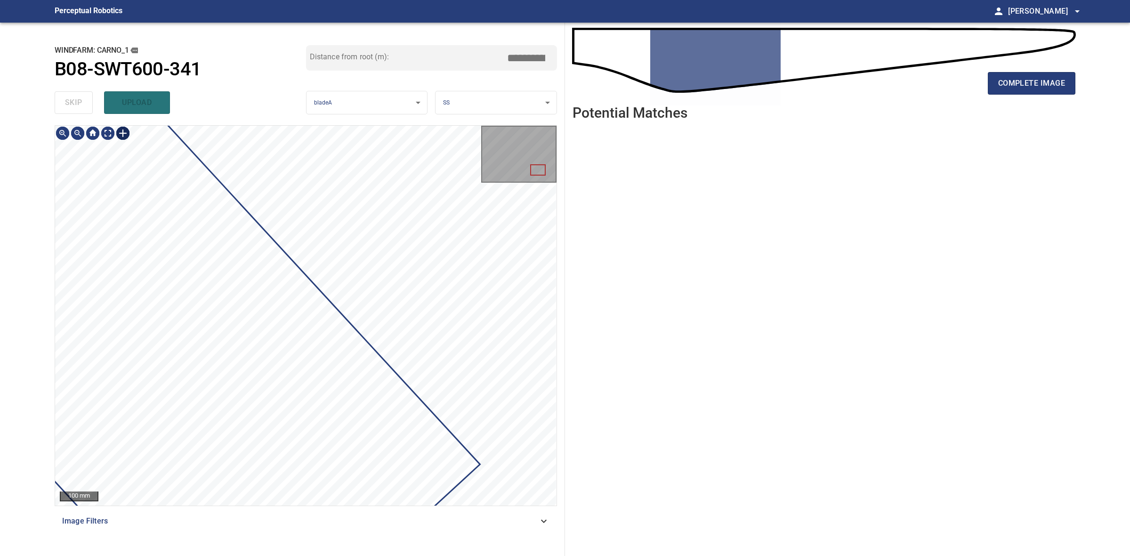
click at [119, 131] on div at bounding box center [122, 133] width 15 height 15
click at [362, 281] on div at bounding box center [305, 316] width 501 height 380
click at [395, 335] on div at bounding box center [376, 308] width 110 height 118
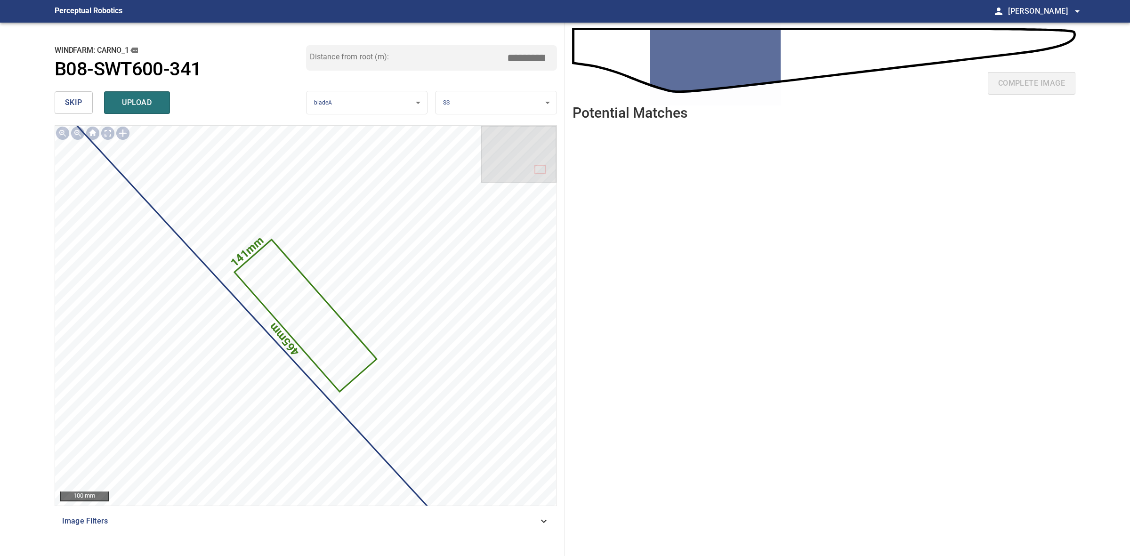
drag, startPoint x: 166, startPoint y: 106, endPoint x: 162, endPoint y: 103, distance: 5.0
click at [165, 106] on button "upload" at bounding box center [137, 102] width 66 height 23
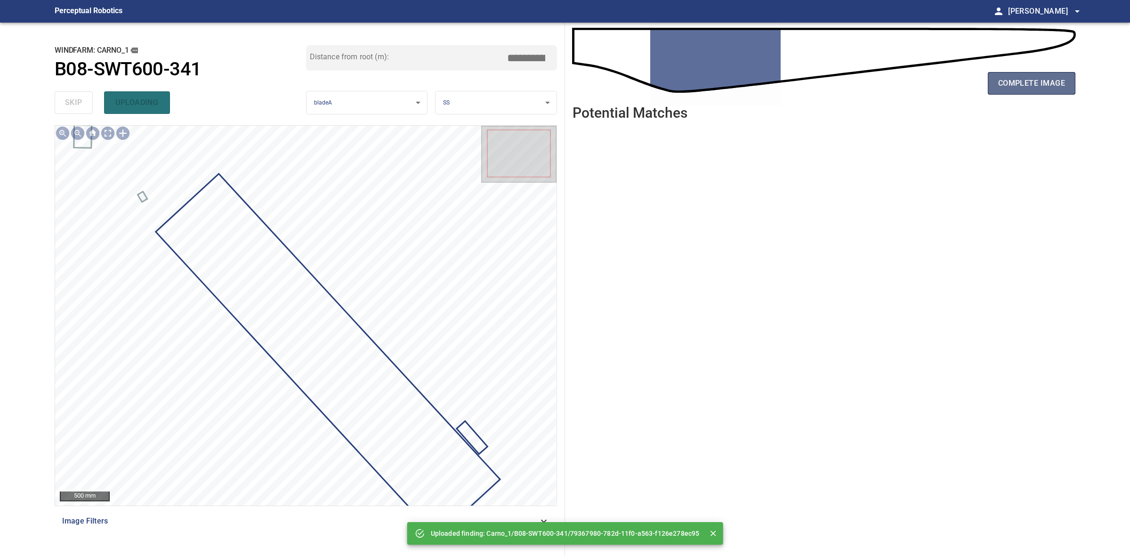
click at [1008, 92] on button "complete image" at bounding box center [1032, 83] width 88 height 23
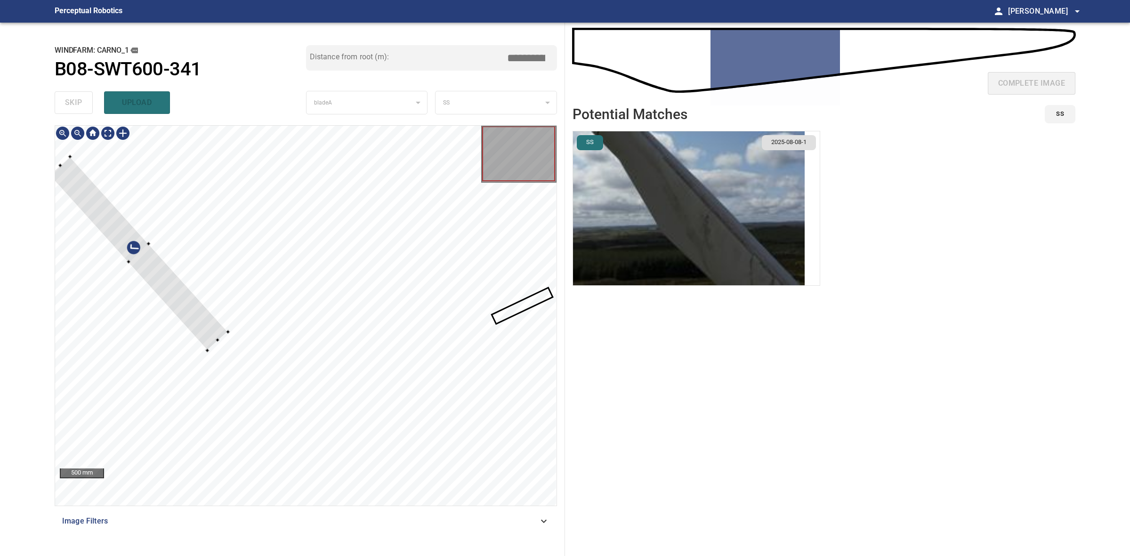
click at [228, 337] on div at bounding box center [305, 316] width 501 height 380
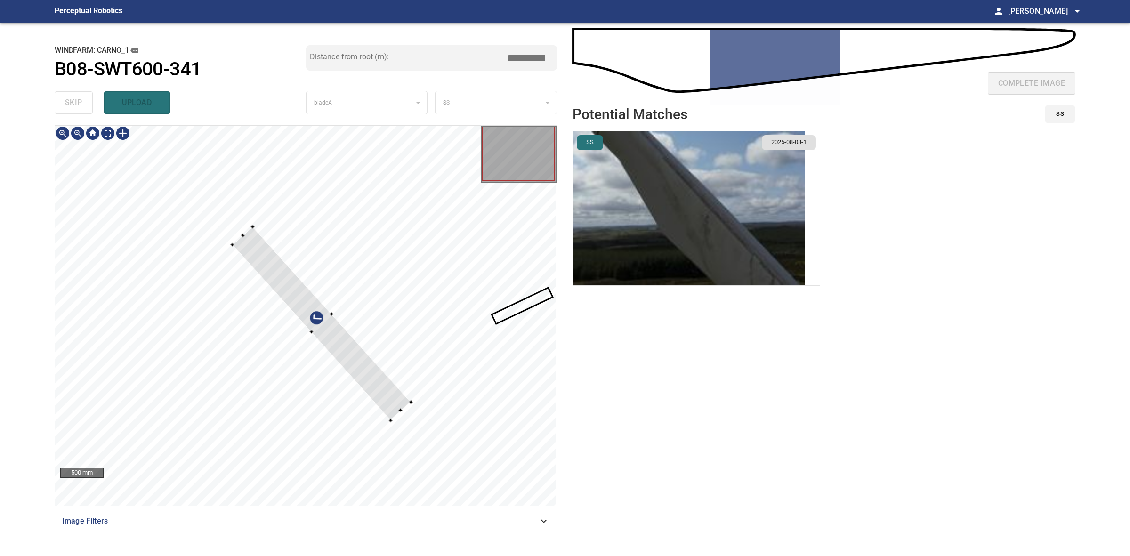
click at [418, 405] on div at bounding box center [305, 316] width 501 height 380
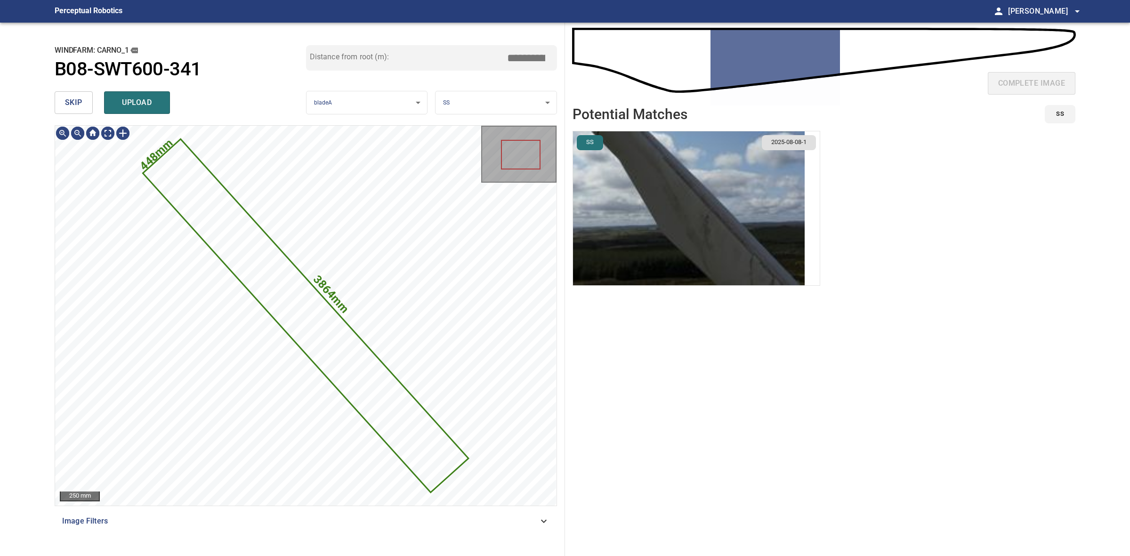
click at [744, 195] on img "button" at bounding box center [689, 208] width 232 height 154
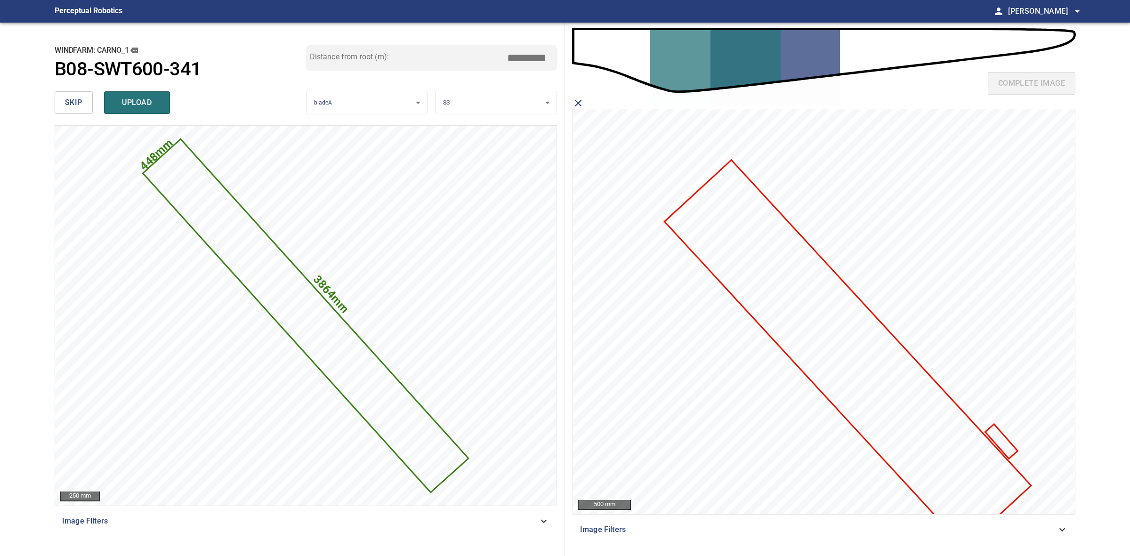
click at [1001, 439] on icon at bounding box center [1001, 441] width 31 height 33
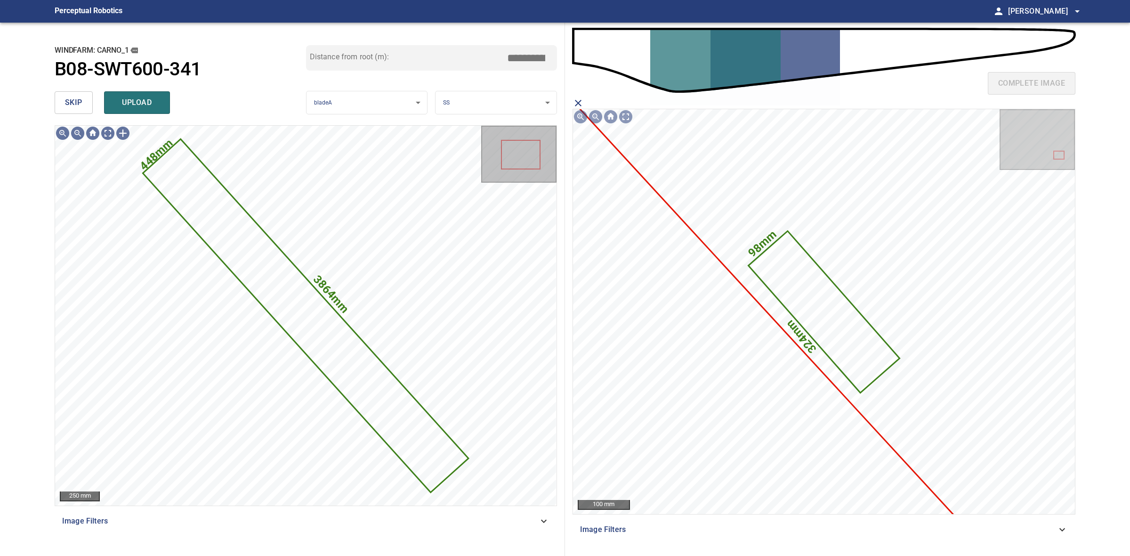
click at [171, 102] on div "skip upload" at bounding box center [180, 103] width 251 height 30
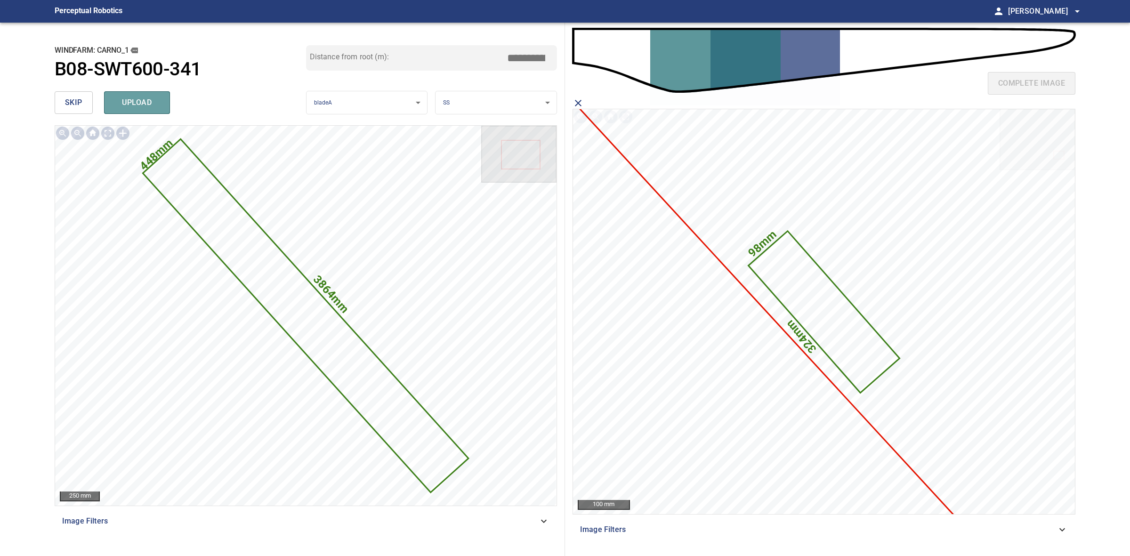
drag, startPoint x: 168, startPoint y: 102, endPoint x: 175, endPoint y: 101, distance: 6.6
click at [168, 102] on button "upload" at bounding box center [137, 102] width 66 height 23
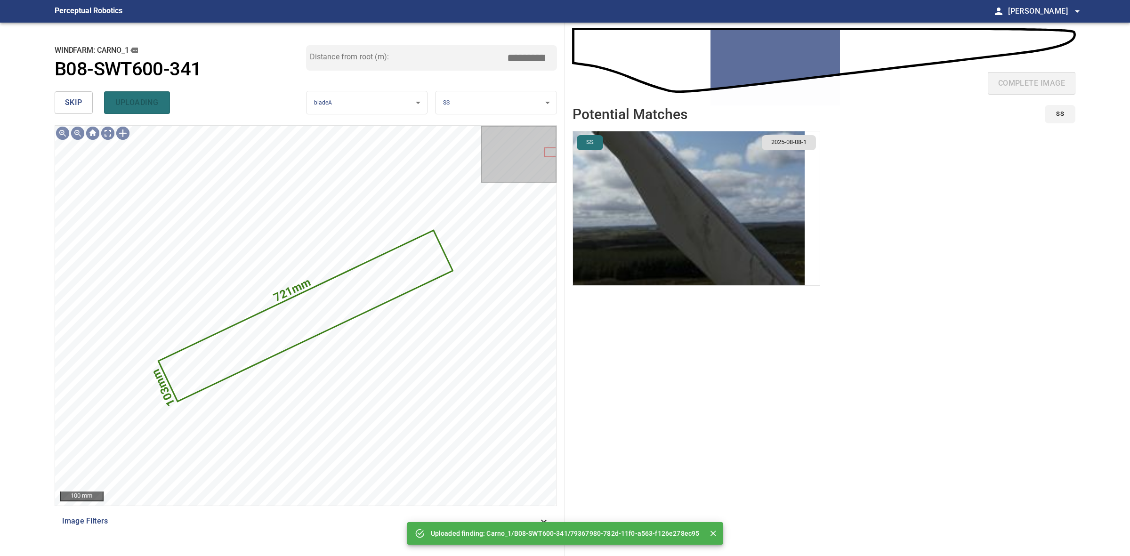
click at [76, 100] on span "skip" at bounding box center [73, 102] width 17 height 13
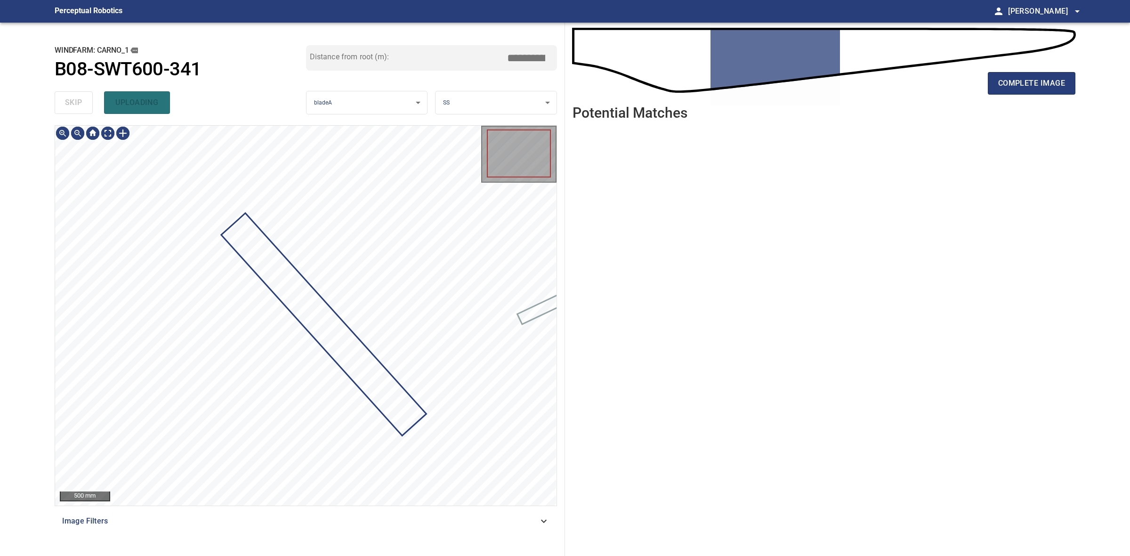
click at [76, 100] on div "skip uploading" at bounding box center [180, 103] width 251 height 30
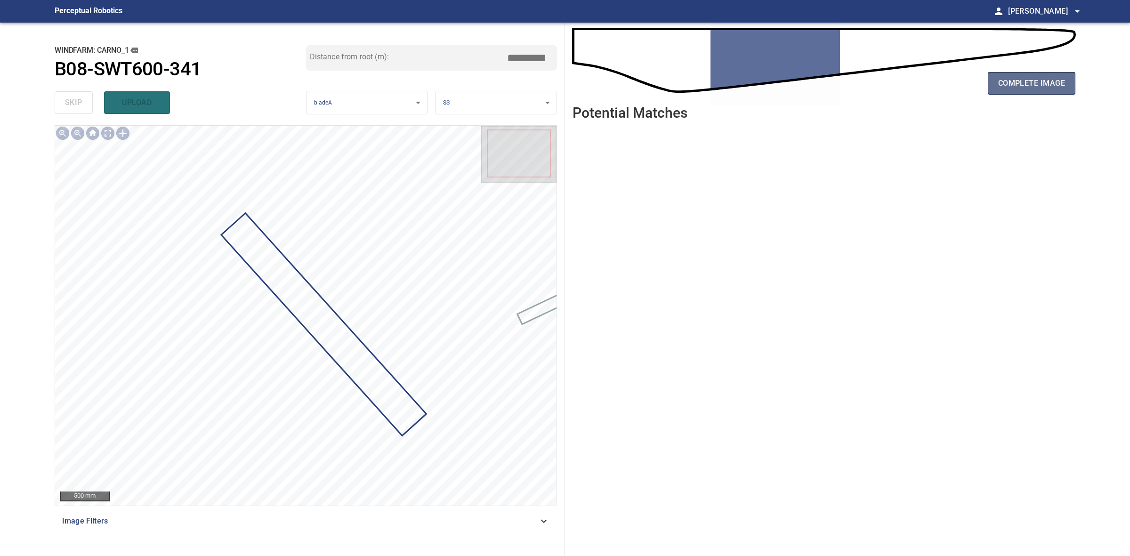
click at [1036, 88] on span "complete image" at bounding box center [1031, 83] width 67 height 13
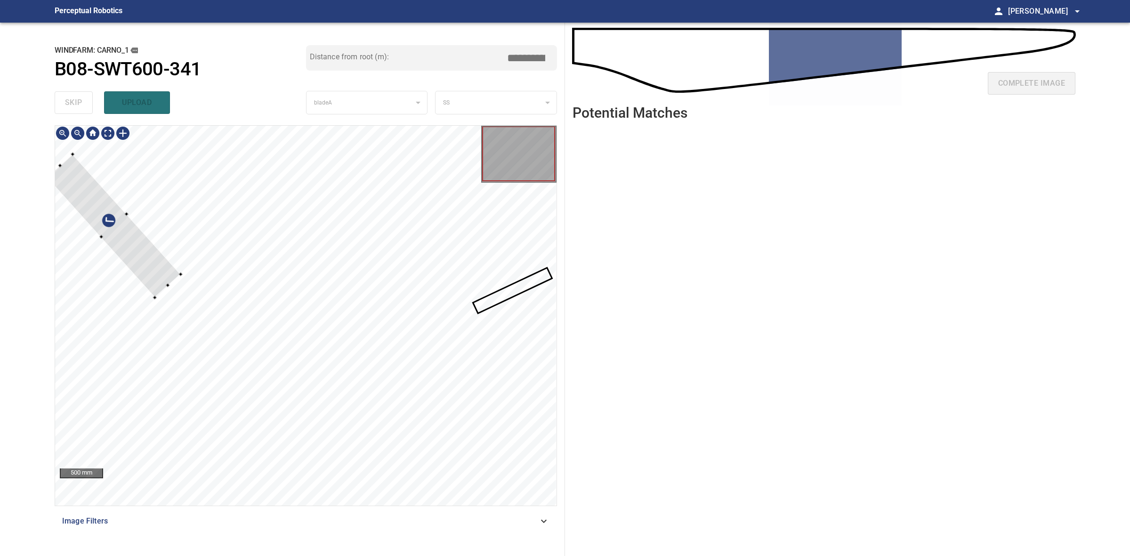
click at [179, 271] on div at bounding box center [305, 316] width 501 height 380
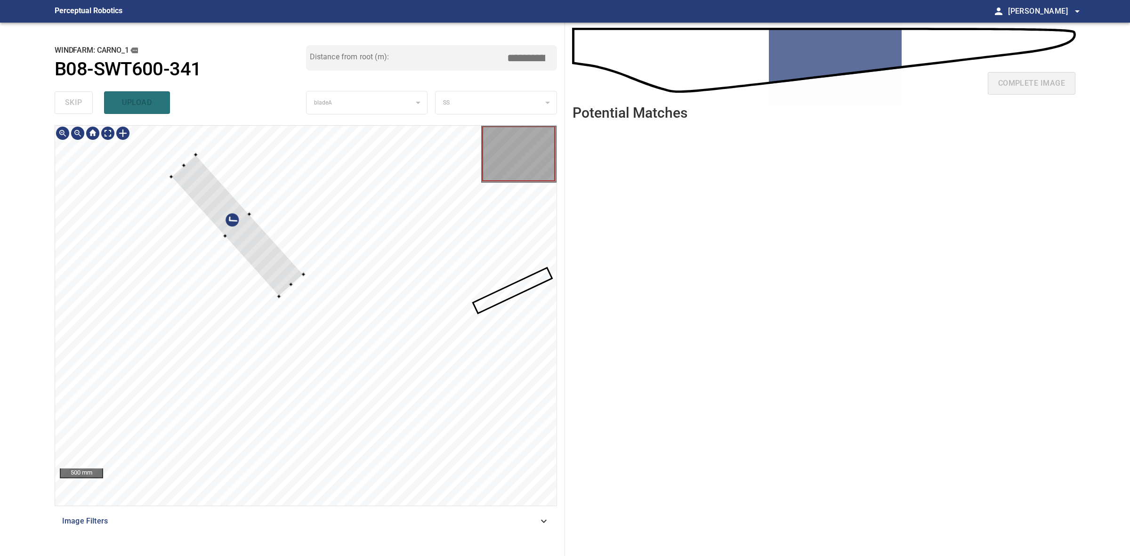
click at [307, 273] on div at bounding box center [305, 316] width 501 height 380
click at [422, 435] on div at bounding box center [305, 316] width 501 height 380
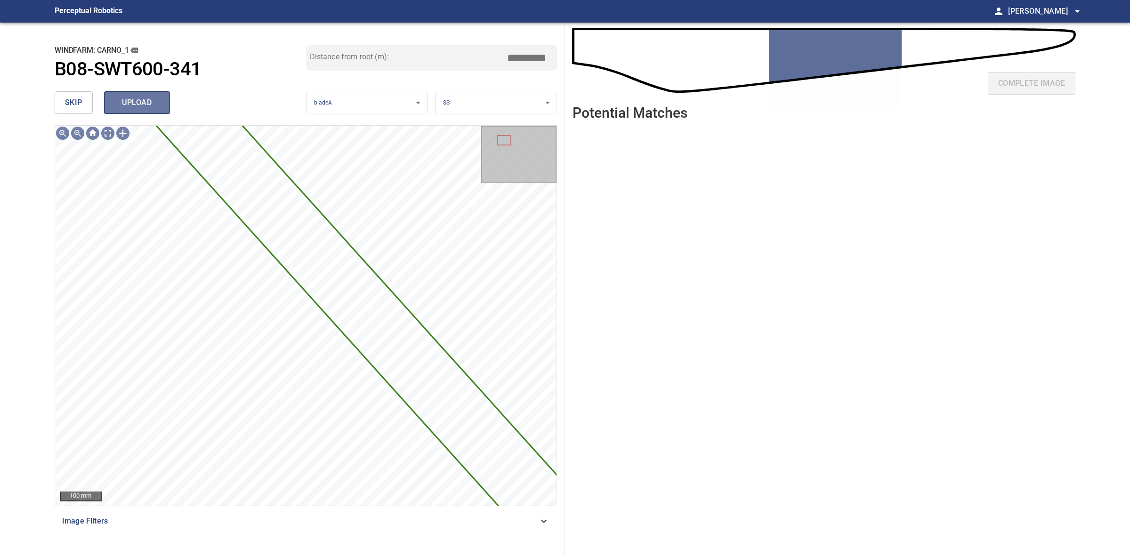
click at [153, 99] on span "upload" at bounding box center [136, 102] width 45 height 13
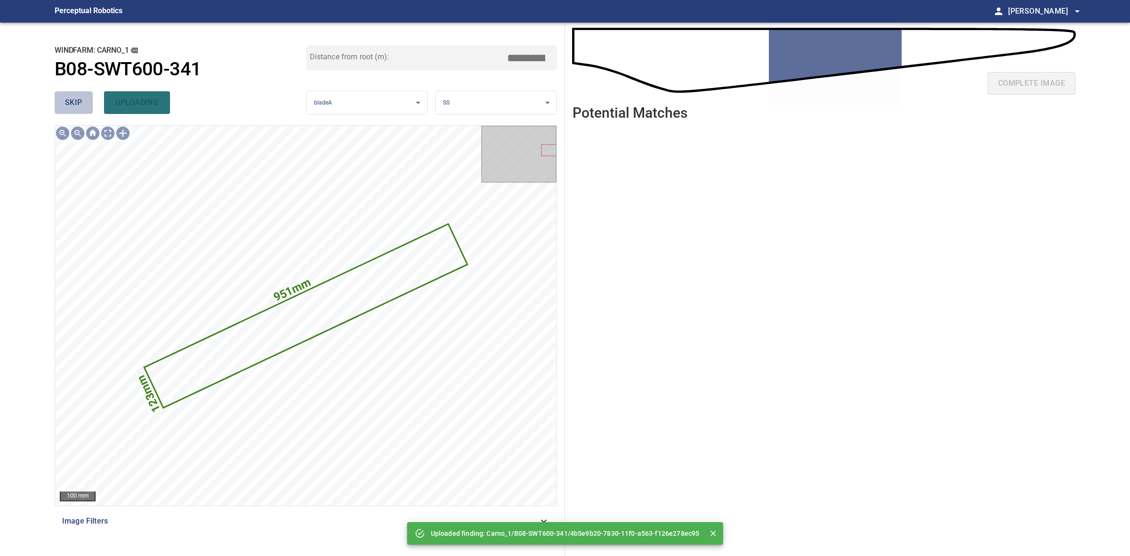
click at [87, 100] on button "skip" at bounding box center [74, 102] width 38 height 23
click at [87, 100] on div "skip uploading" at bounding box center [180, 103] width 251 height 30
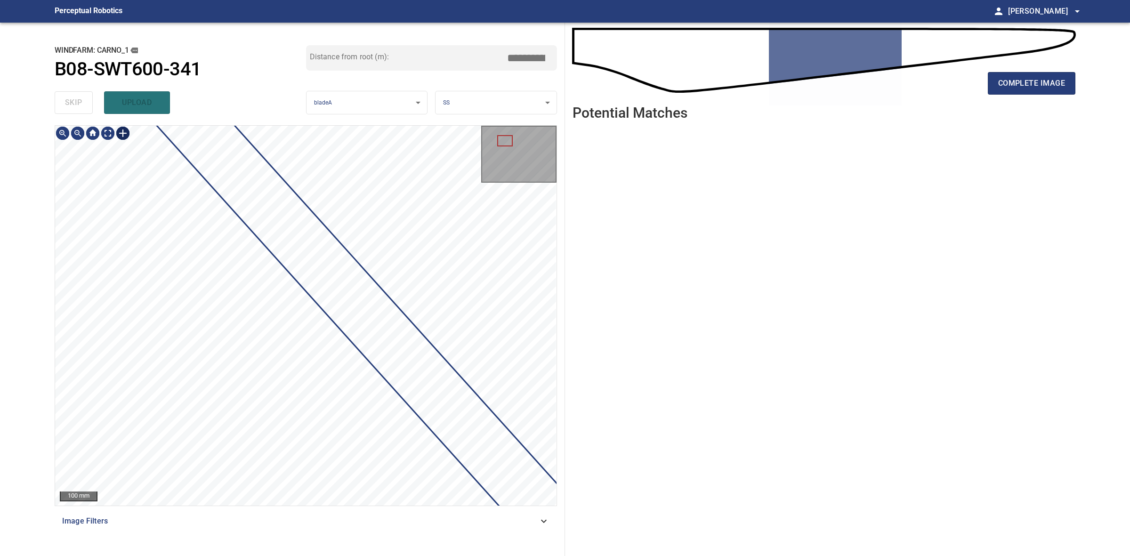
click at [126, 135] on div at bounding box center [122, 133] width 15 height 15
click at [150, 305] on div at bounding box center [305, 316] width 501 height 380
click at [292, 320] on div at bounding box center [261, 289] width 104 height 114
click at [330, 342] on div at bounding box center [331, 343] width 4 height 4
click at [319, 342] on div at bounding box center [273, 301] width 127 height 131
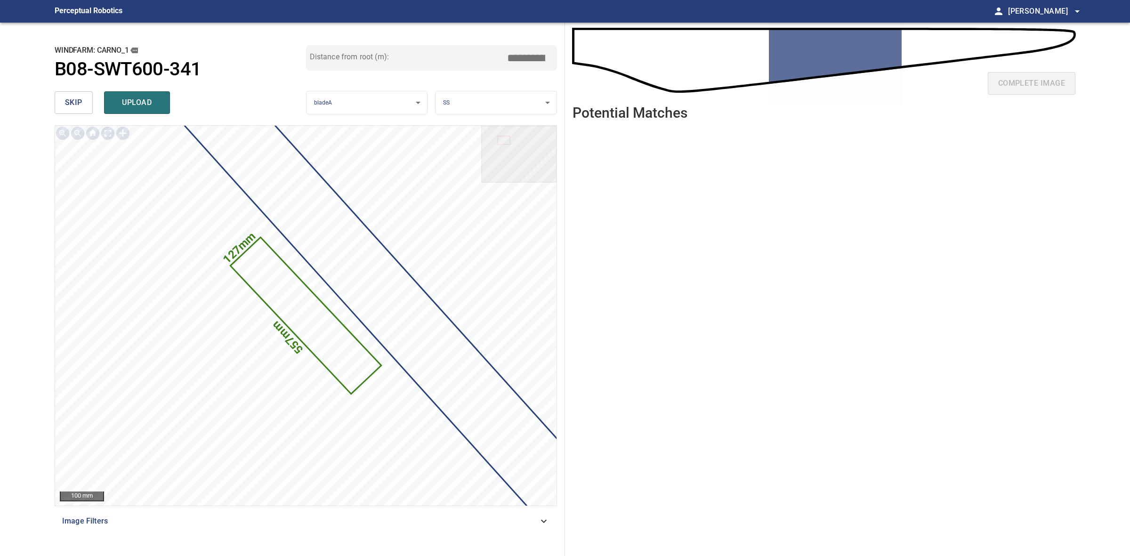
click at [526, 60] on input "*****" at bounding box center [529, 58] width 47 height 18
click at [527, 59] on input "*****" at bounding box center [529, 58] width 47 height 18
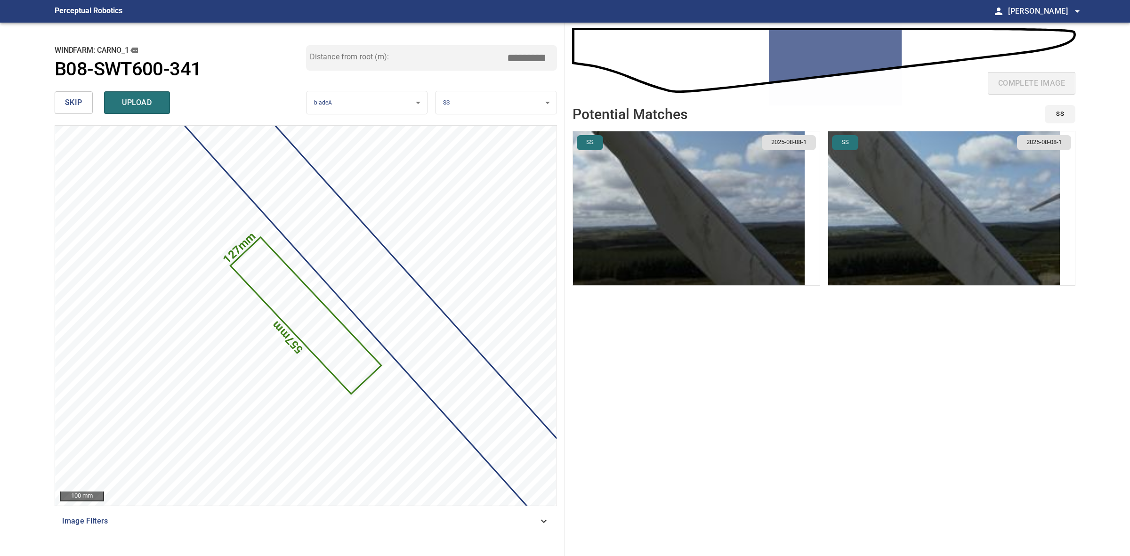
type input "*****"
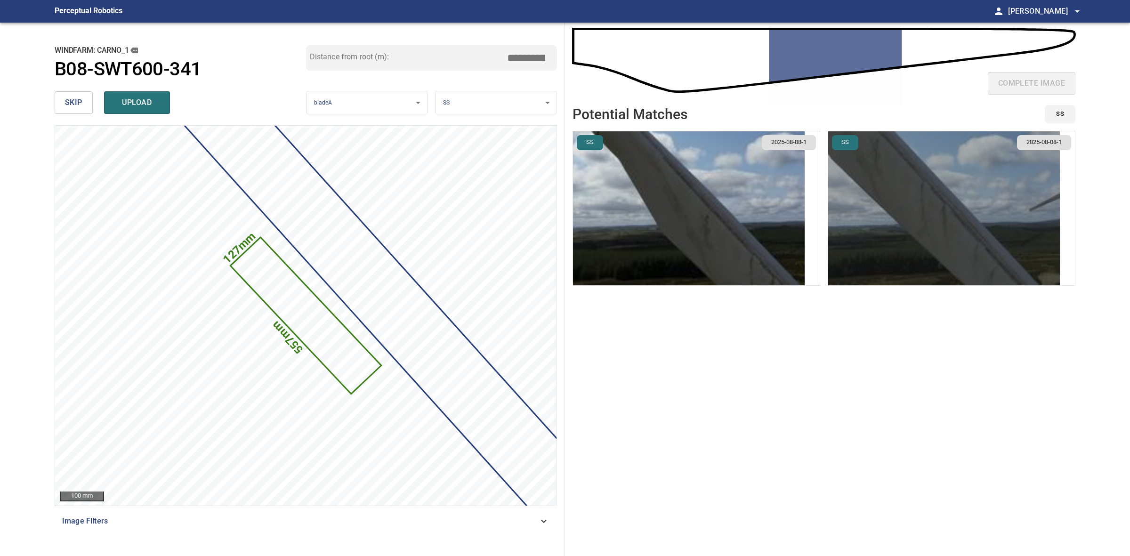
click at [890, 213] on img "button" at bounding box center [944, 208] width 232 height 154
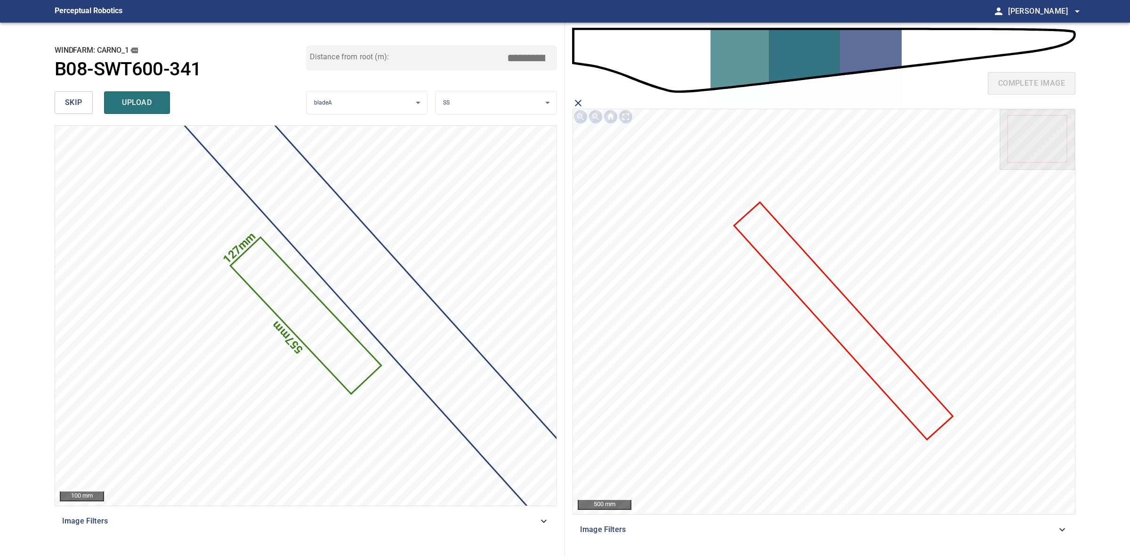
click at [836, 300] on icon at bounding box center [843, 320] width 217 height 235
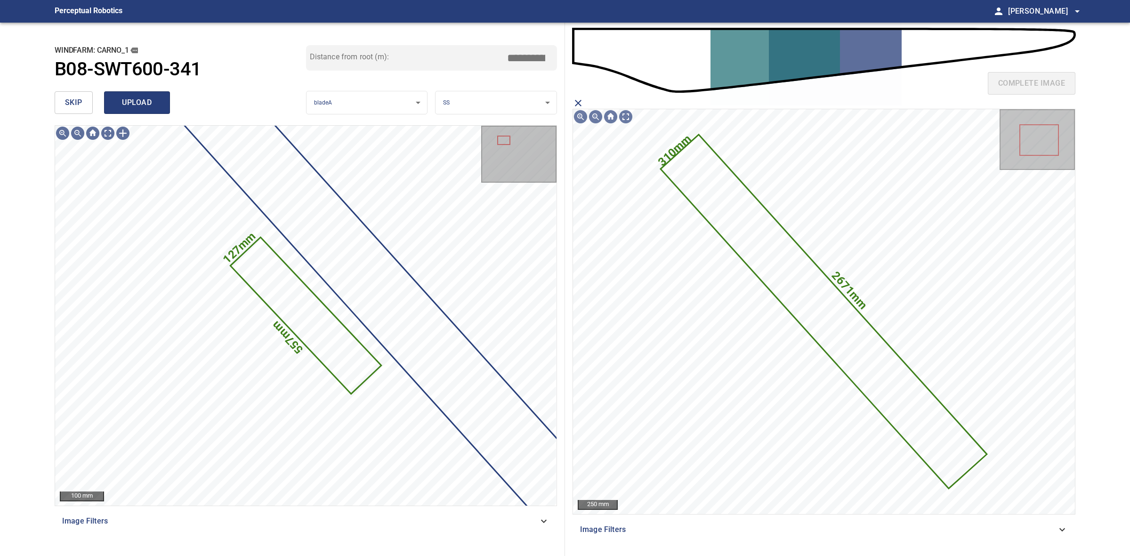
click at [125, 104] on span "upload" at bounding box center [136, 102] width 45 height 13
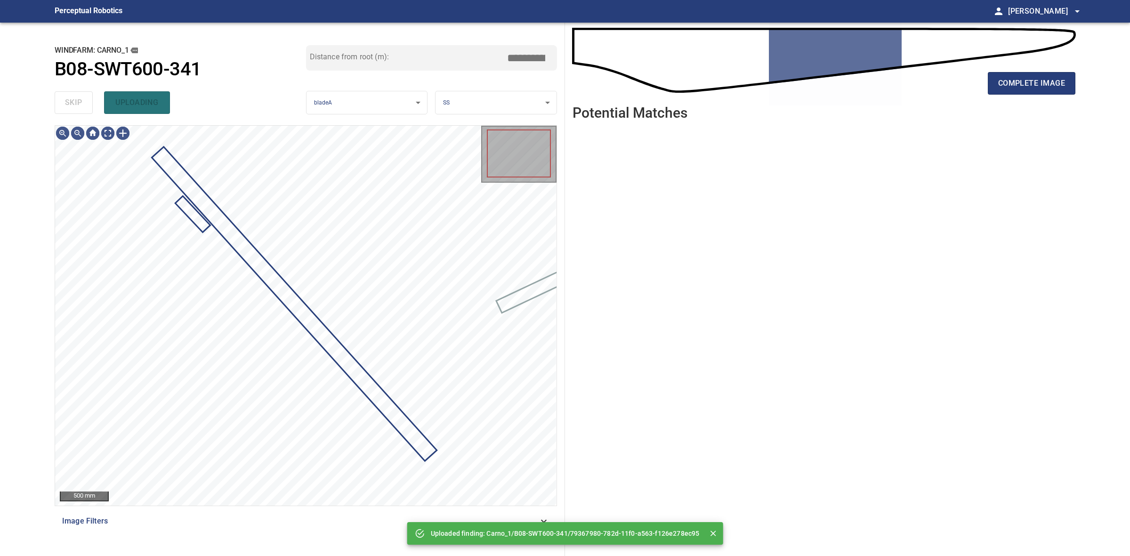
click at [78, 104] on div "skip uploading" at bounding box center [180, 103] width 251 height 30
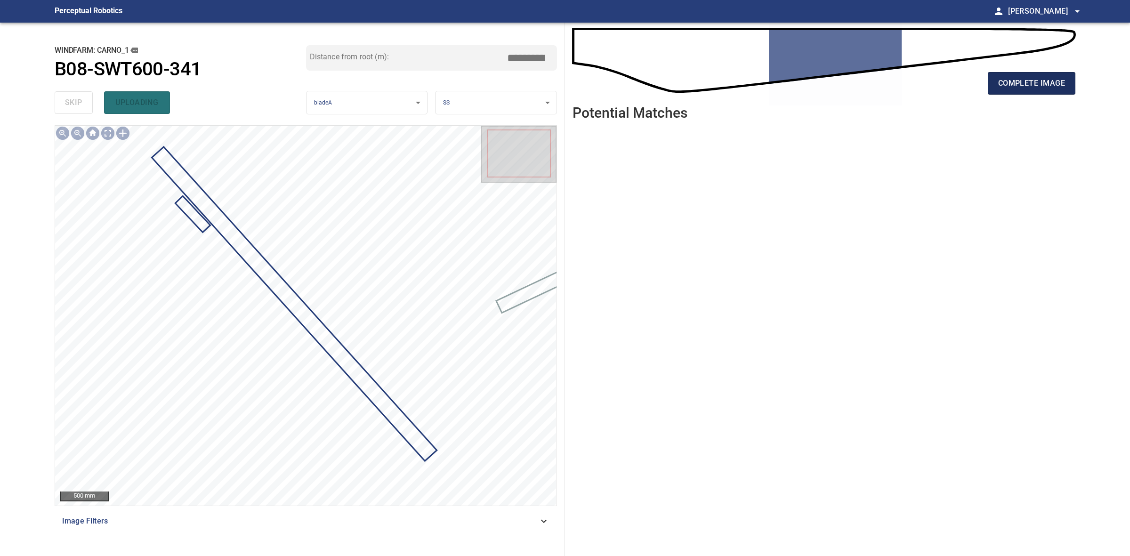
click at [1060, 84] on span "complete image" at bounding box center [1031, 83] width 67 height 13
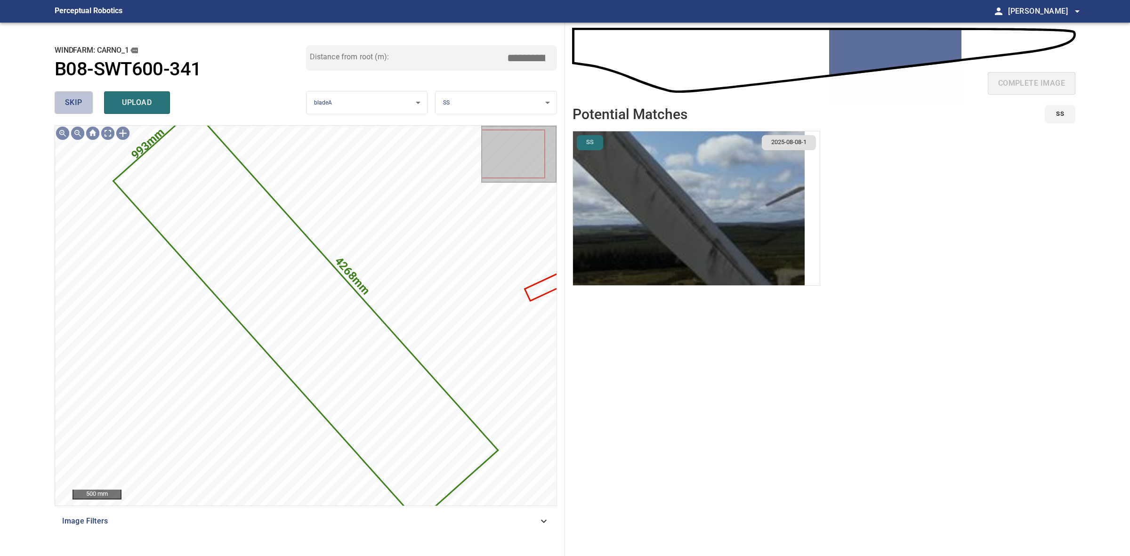
click at [79, 91] on button "skip" at bounding box center [74, 102] width 38 height 23
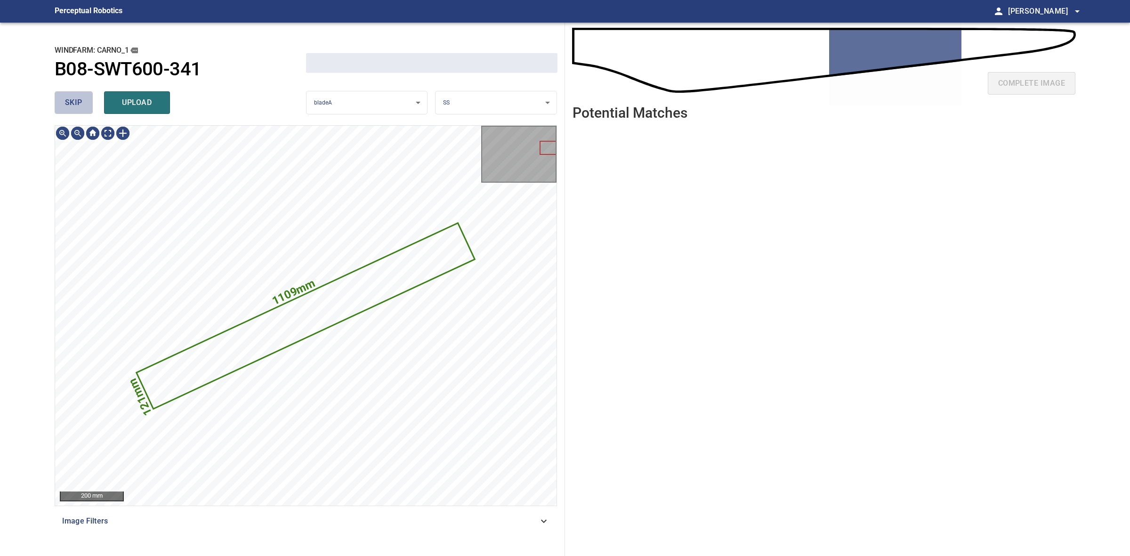
click at [79, 91] on button "skip" at bounding box center [74, 102] width 38 height 23
click at [79, 91] on div "skip upload" at bounding box center [180, 103] width 251 height 30
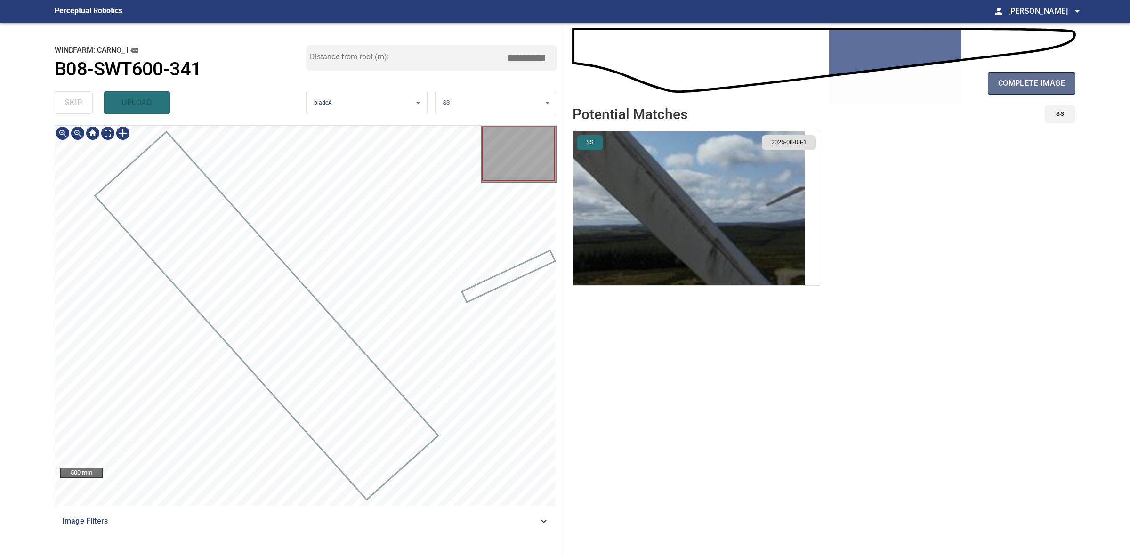
click at [1052, 81] on span "complete image" at bounding box center [1031, 83] width 67 height 13
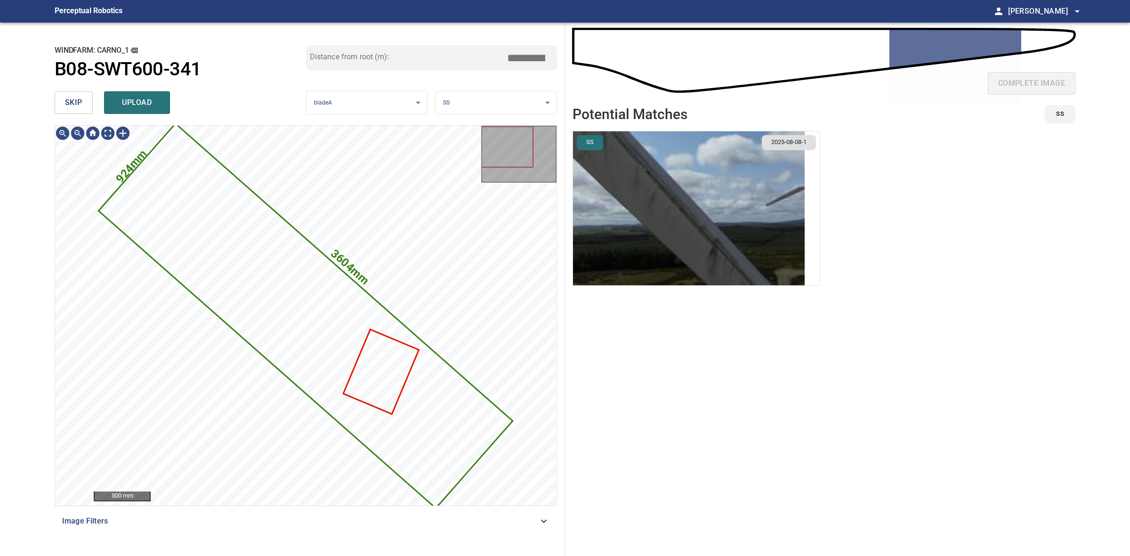
click at [78, 94] on button "skip" at bounding box center [74, 102] width 38 height 23
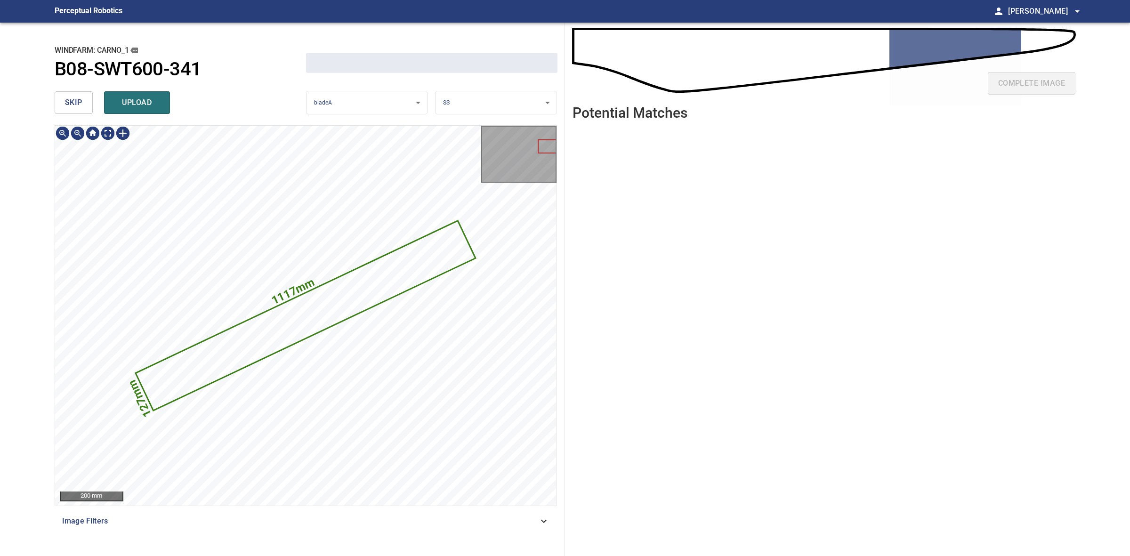
click at [78, 94] on button "skip" at bounding box center [74, 102] width 38 height 23
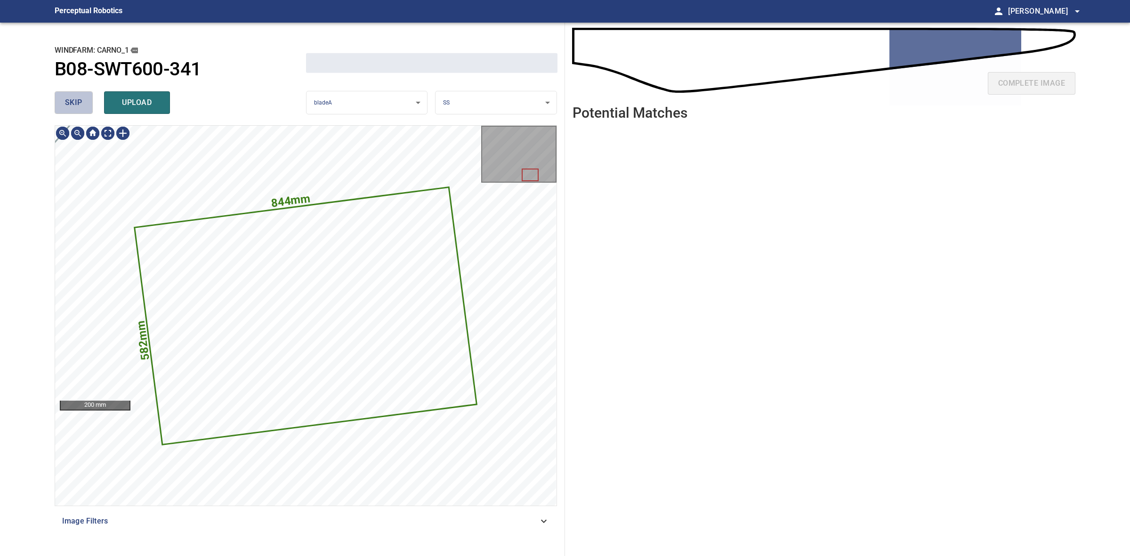
click at [78, 94] on button "skip" at bounding box center [74, 102] width 38 height 23
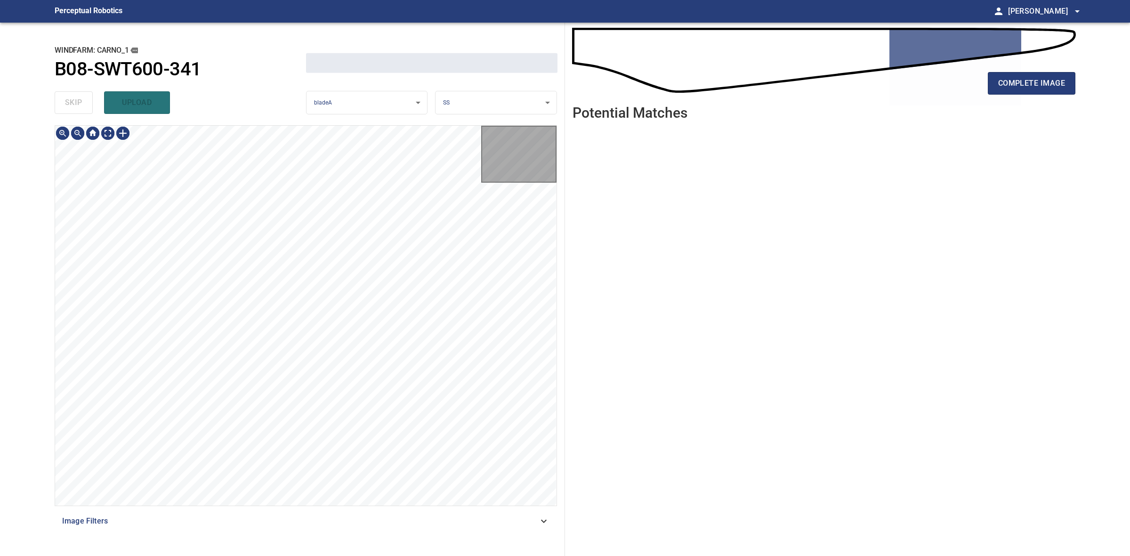
click at [78, 94] on div "skip upload" at bounding box center [180, 103] width 251 height 30
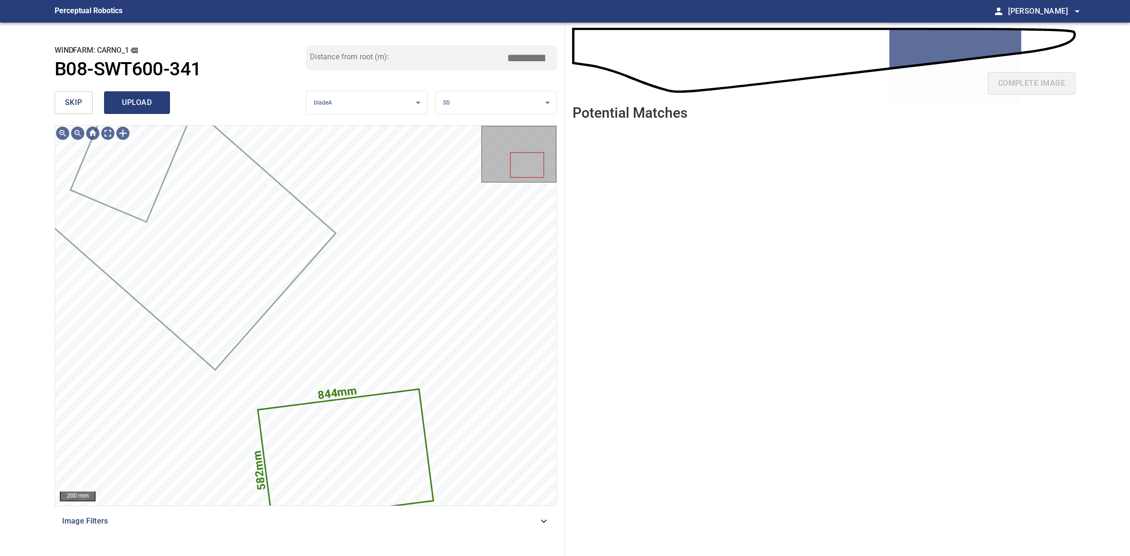
click at [120, 101] on span "upload" at bounding box center [136, 102] width 45 height 13
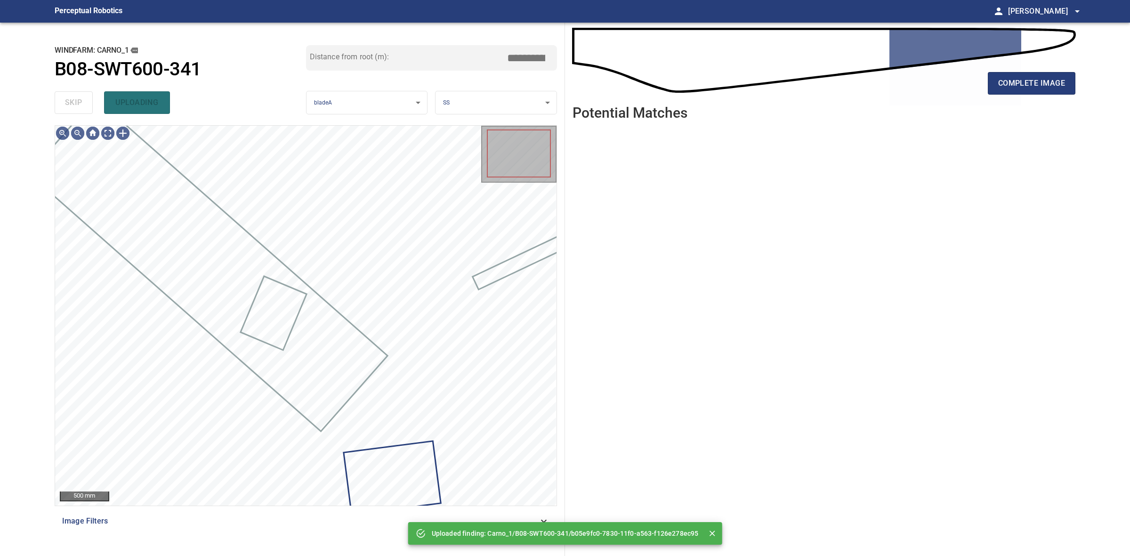
click at [67, 104] on div "skip uploading" at bounding box center [180, 103] width 251 height 30
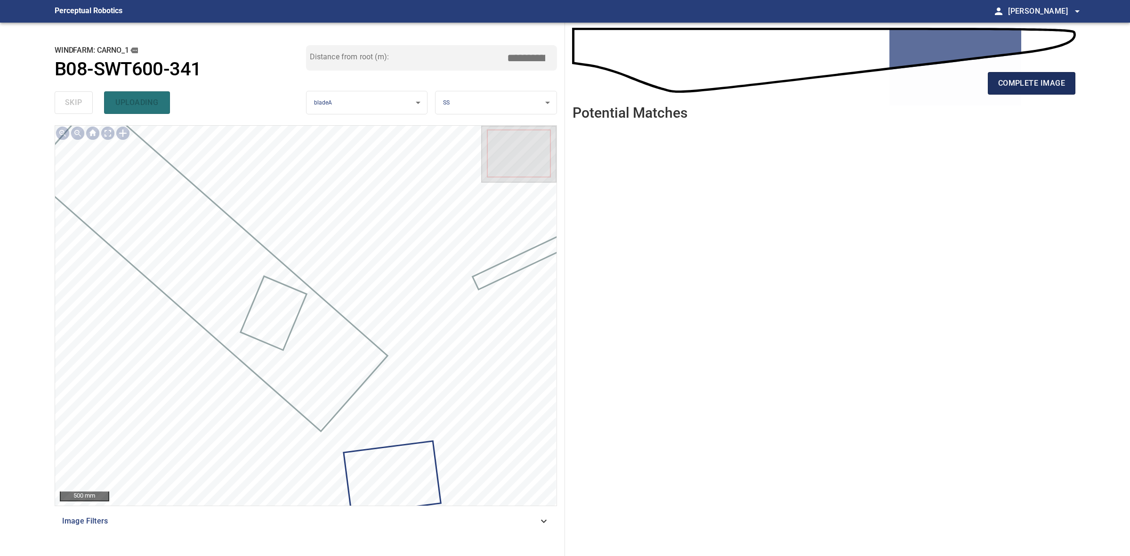
click at [1050, 88] on span "complete image" at bounding box center [1031, 83] width 67 height 13
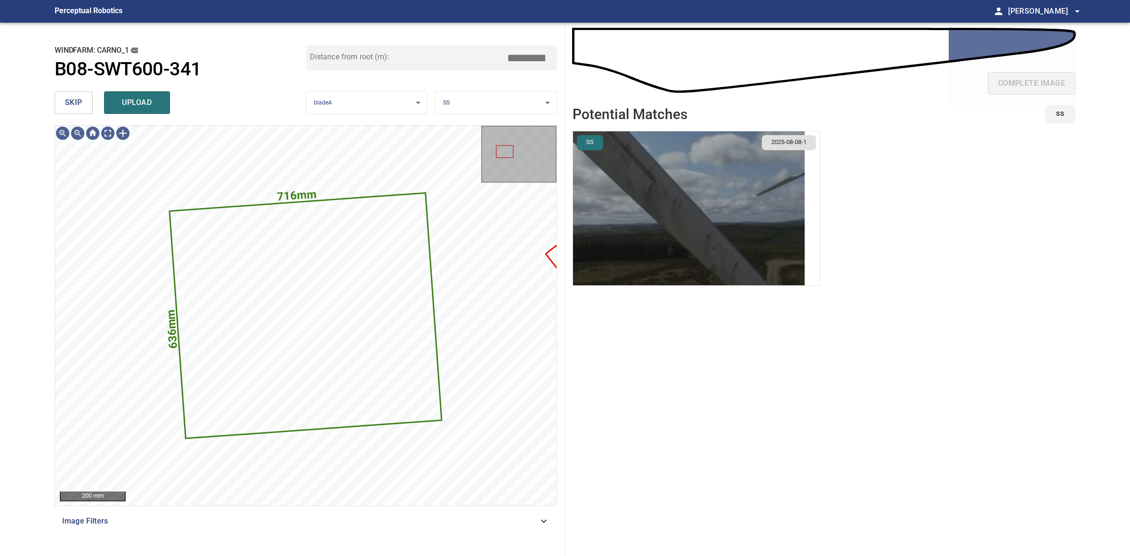
click at [597, 202] on img "button" at bounding box center [689, 208] width 232 height 154
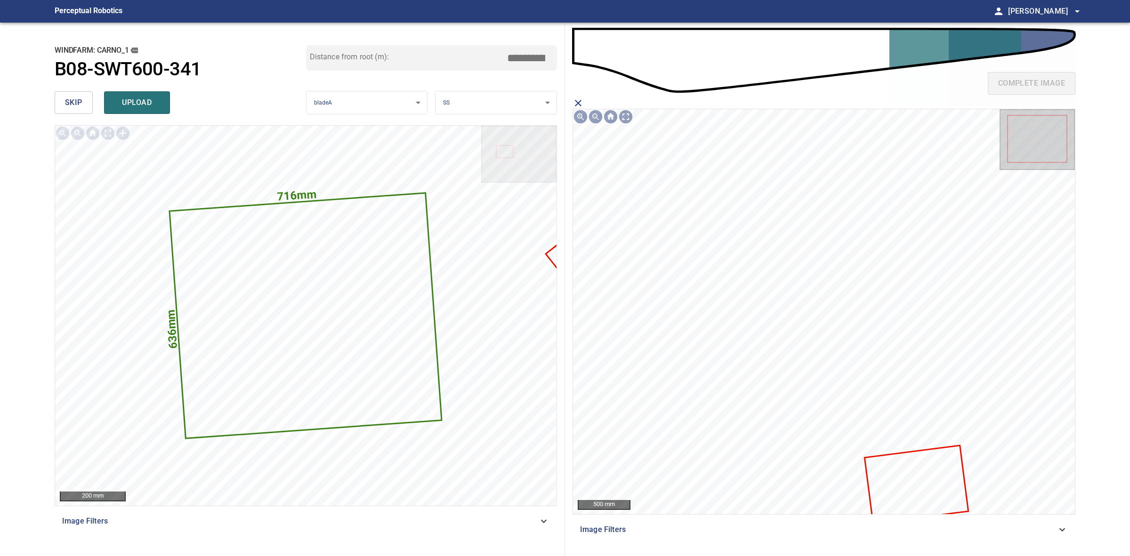
click at [904, 459] on icon at bounding box center [916, 484] width 102 height 77
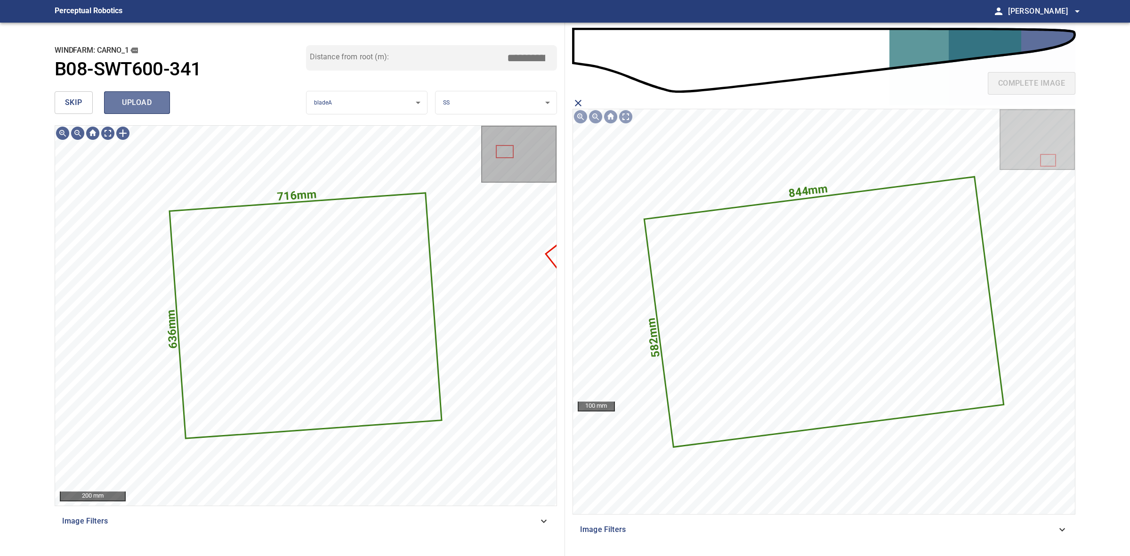
click at [152, 102] on span "upload" at bounding box center [136, 102] width 45 height 13
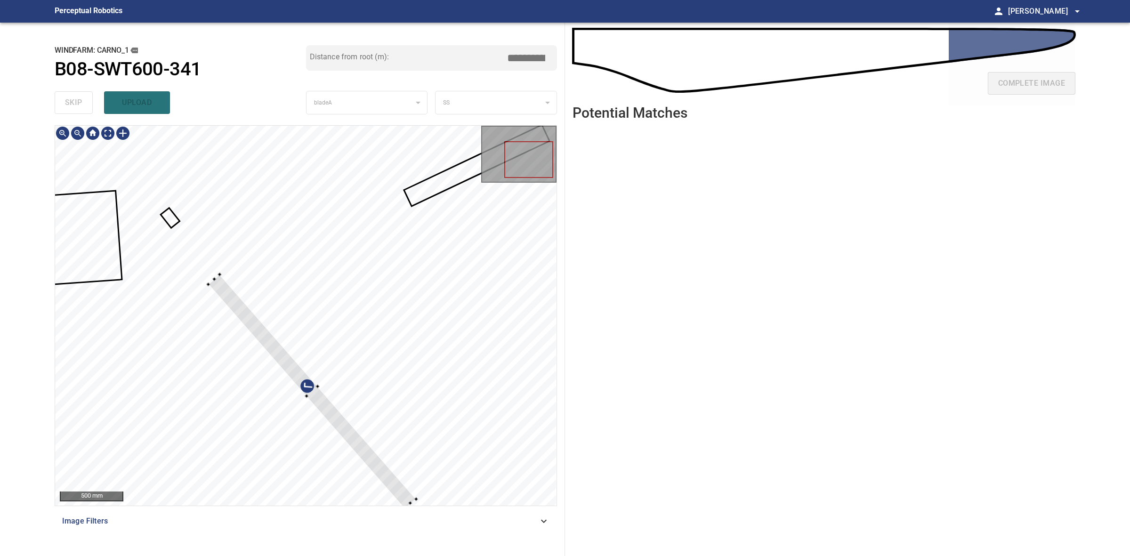
click at [321, 410] on div at bounding box center [312, 391] width 208 height 234
click at [337, 420] on div at bounding box center [319, 402] width 208 height 234
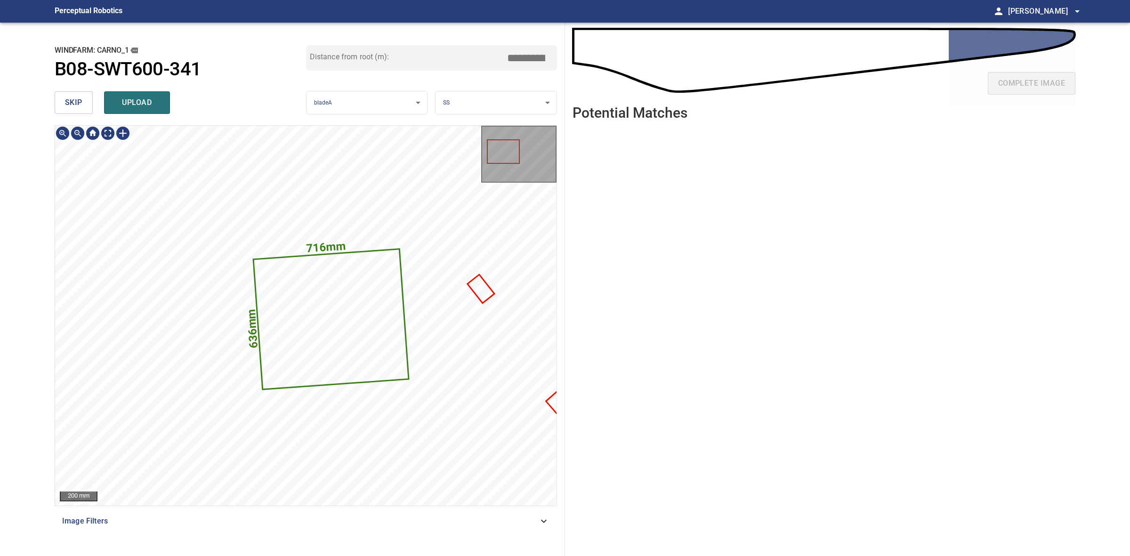
click at [347, 321] on icon at bounding box center [331, 318] width 154 height 139
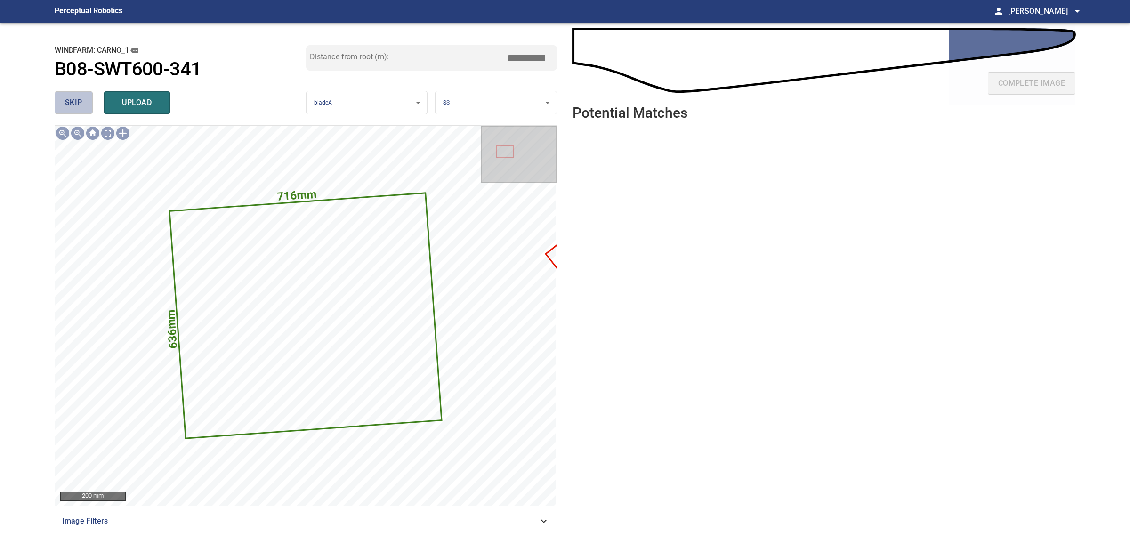
click at [72, 102] on span "skip" at bounding box center [73, 102] width 17 height 13
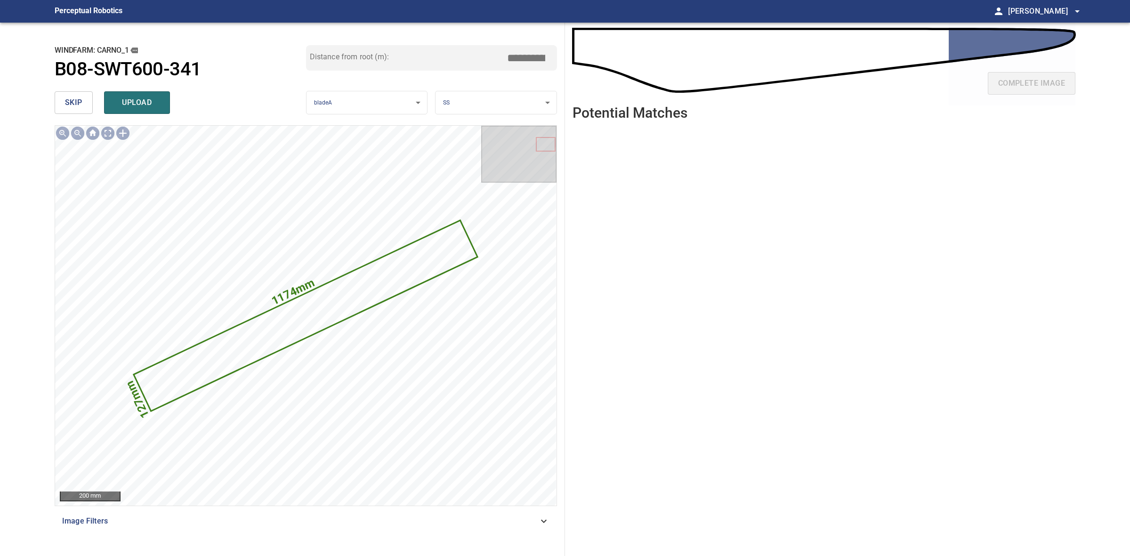
click at [56, 109] on button "skip" at bounding box center [74, 102] width 38 height 23
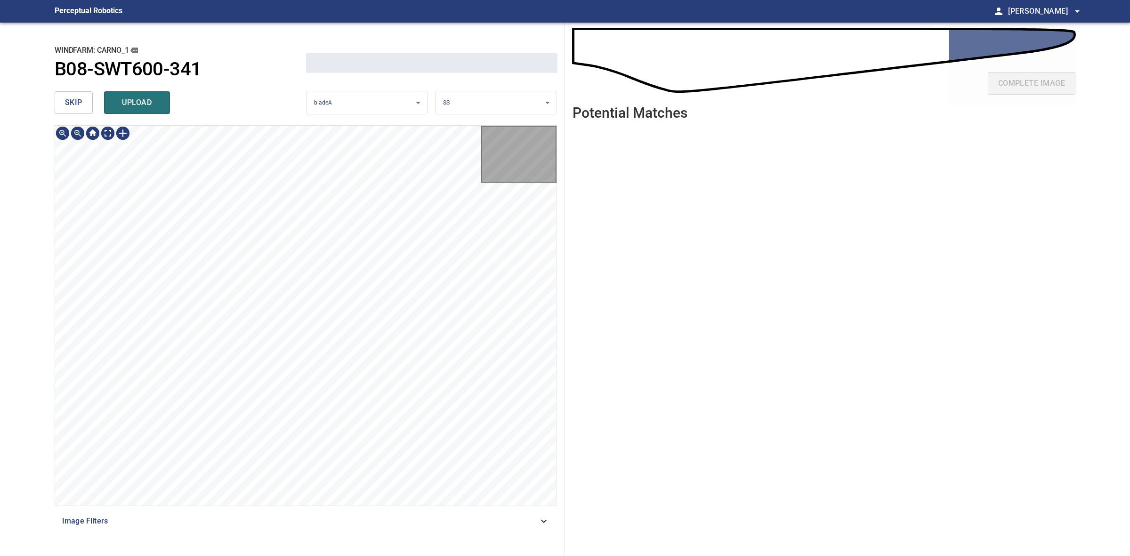
click at [60, 109] on button "skip" at bounding box center [74, 102] width 38 height 23
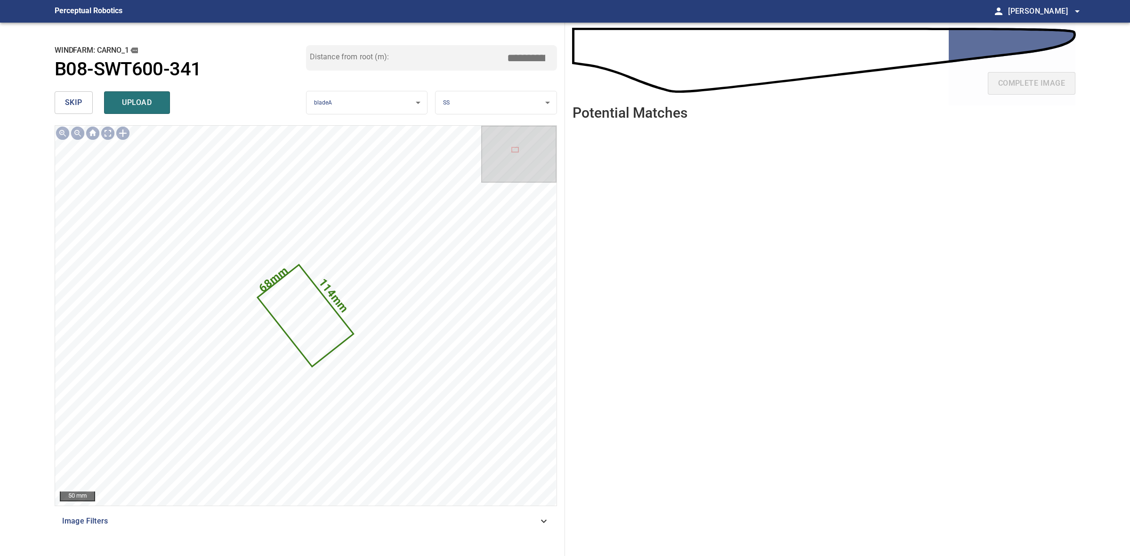
click at [80, 104] on span "skip" at bounding box center [73, 102] width 17 height 13
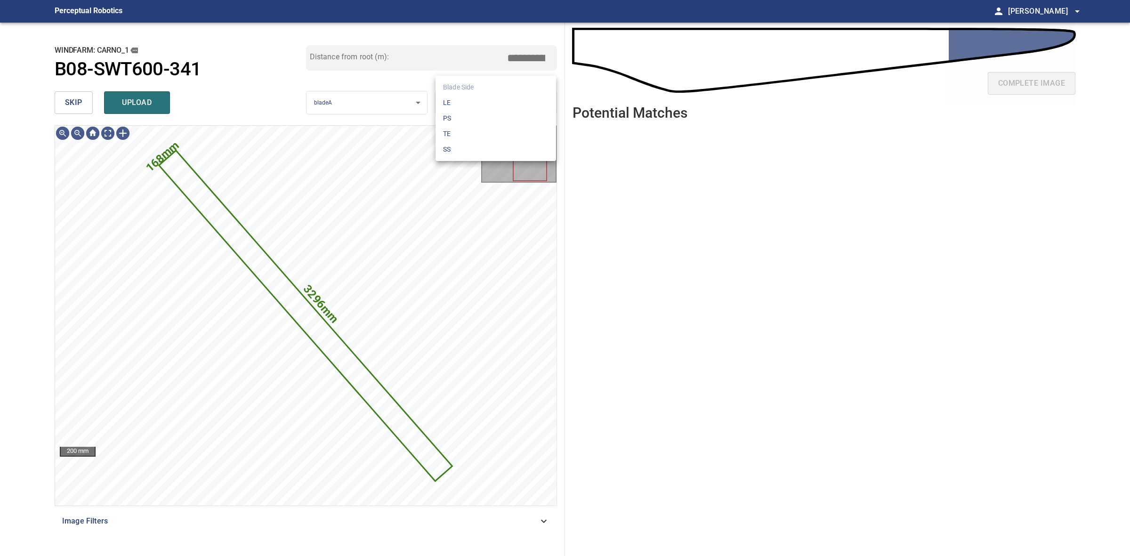
drag, startPoint x: 467, startPoint y: 112, endPoint x: 466, endPoint y: 104, distance: 7.1
click at [467, 111] on body "**********" at bounding box center [565, 278] width 1130 height 556
click at [466, 104] on li "LE" at bounding box center [495, 103] width 121 height 16
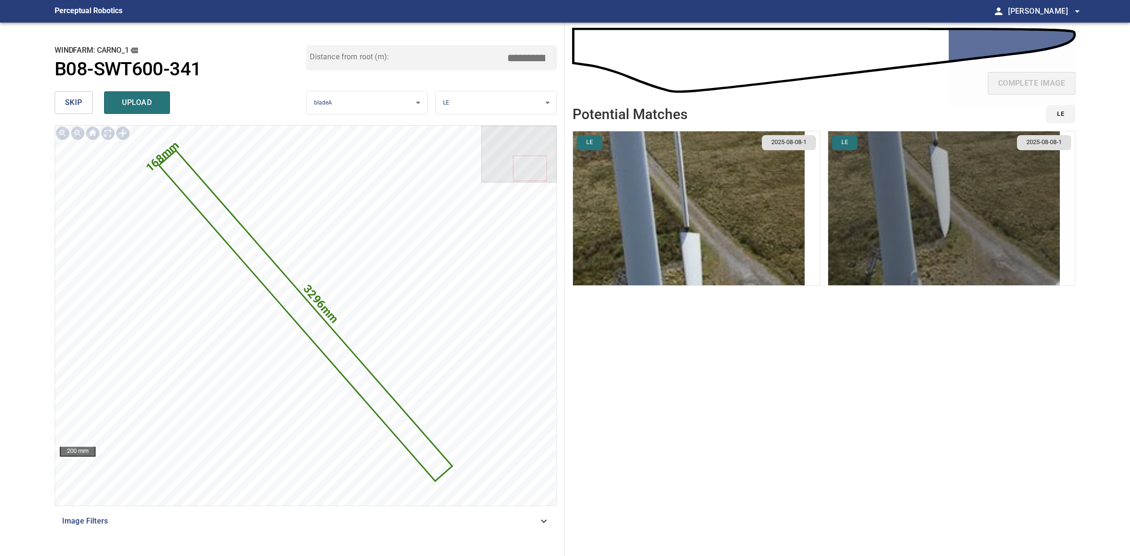
click at [911, 219] on img "button" at bounding box center [944, 208] width 232 height 154
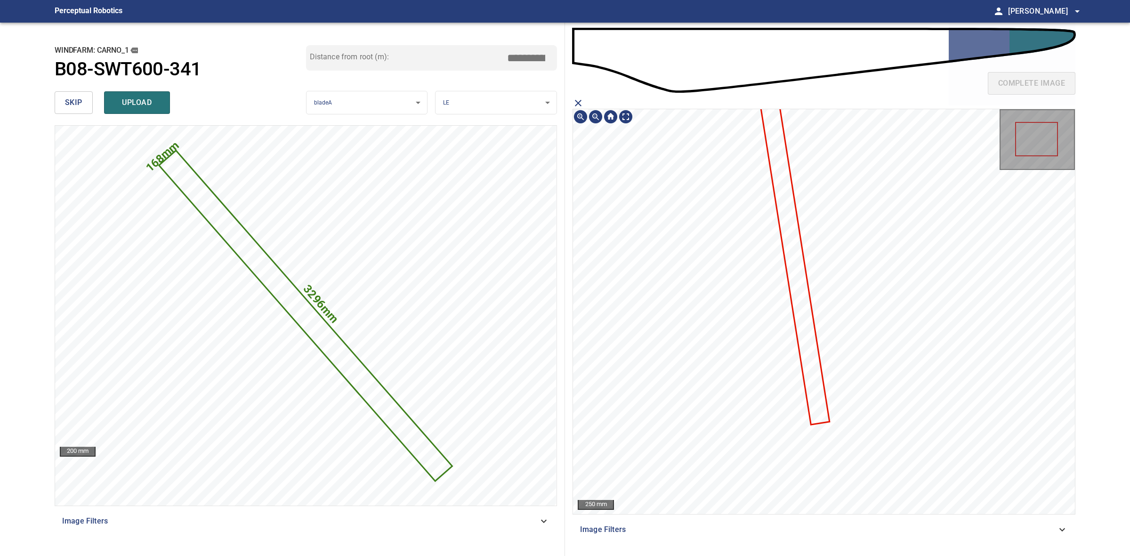
click at [804, 307] on icon at bounding box center [793, 254] width 70 height 339
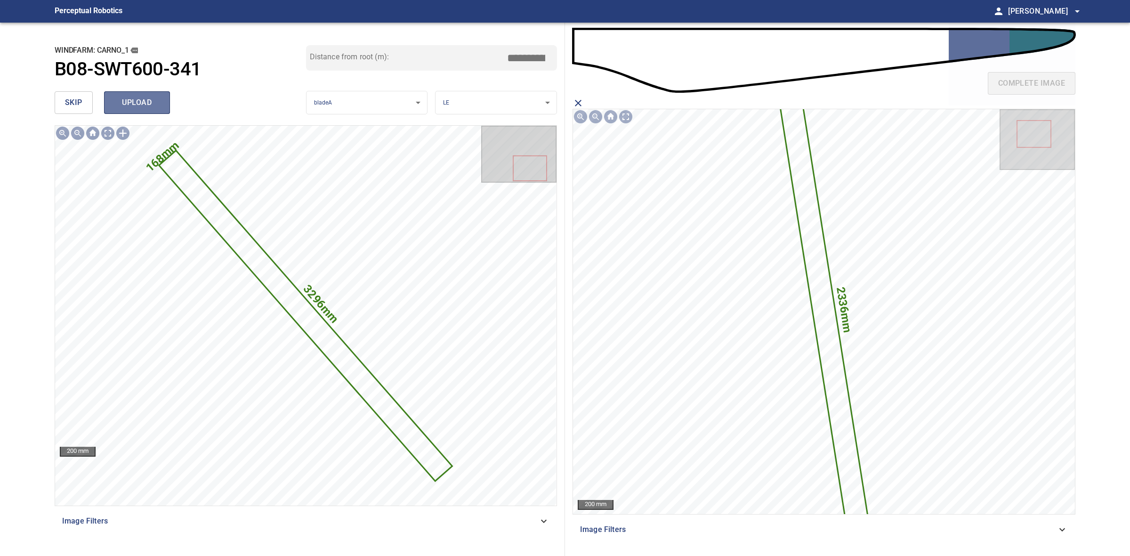
click at [158, 103] on span "upload" at bounding box center [136, 102] width 45 height 13
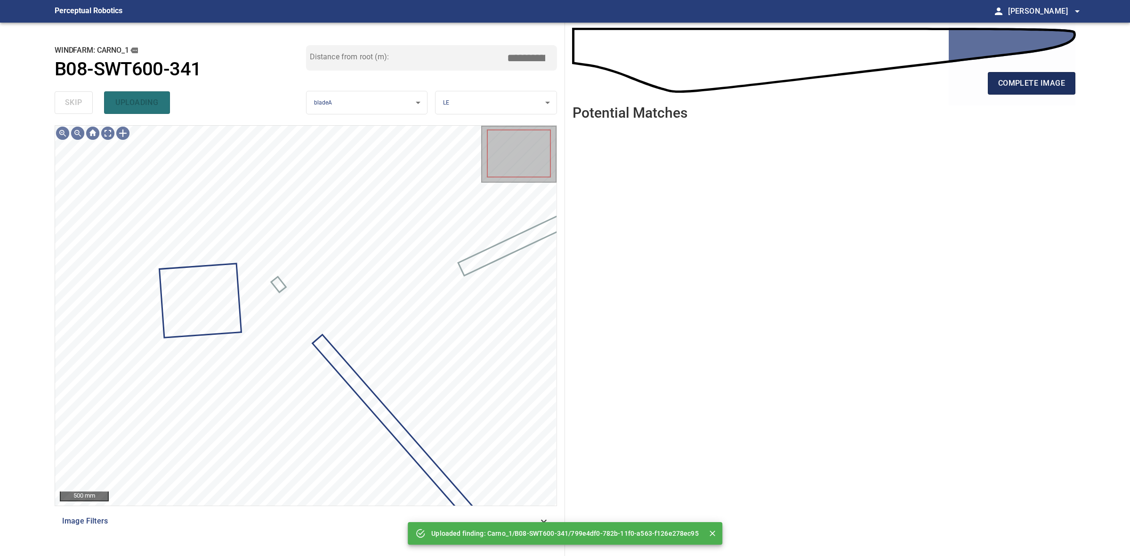
click at [996, 78] on button "complete image" at bounding box center [1032, 83] width 88 height 23
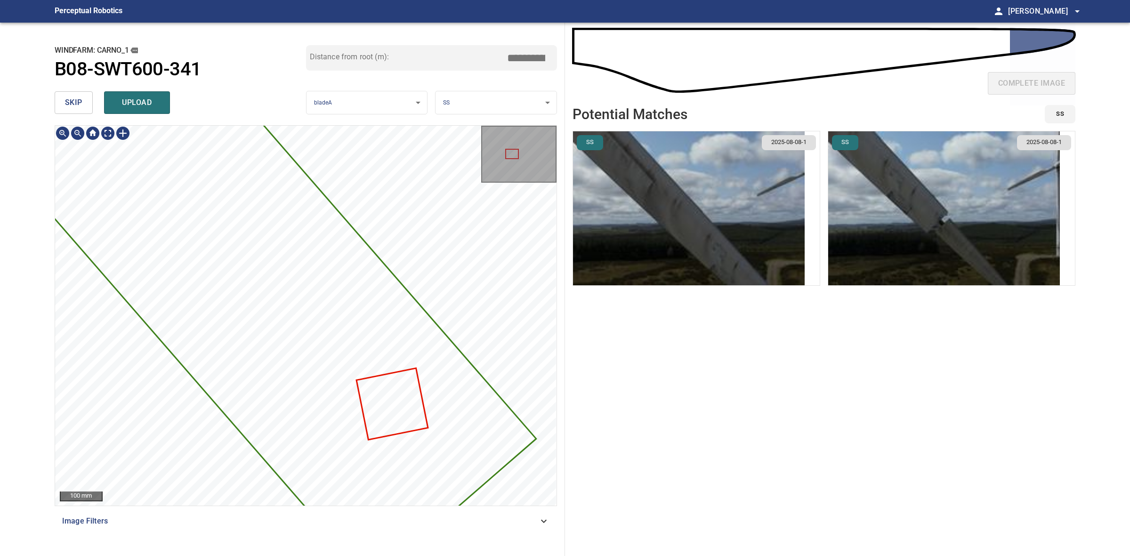
click at [271, 260] on icon at bounding box center [66, 65] width 938 height 1033
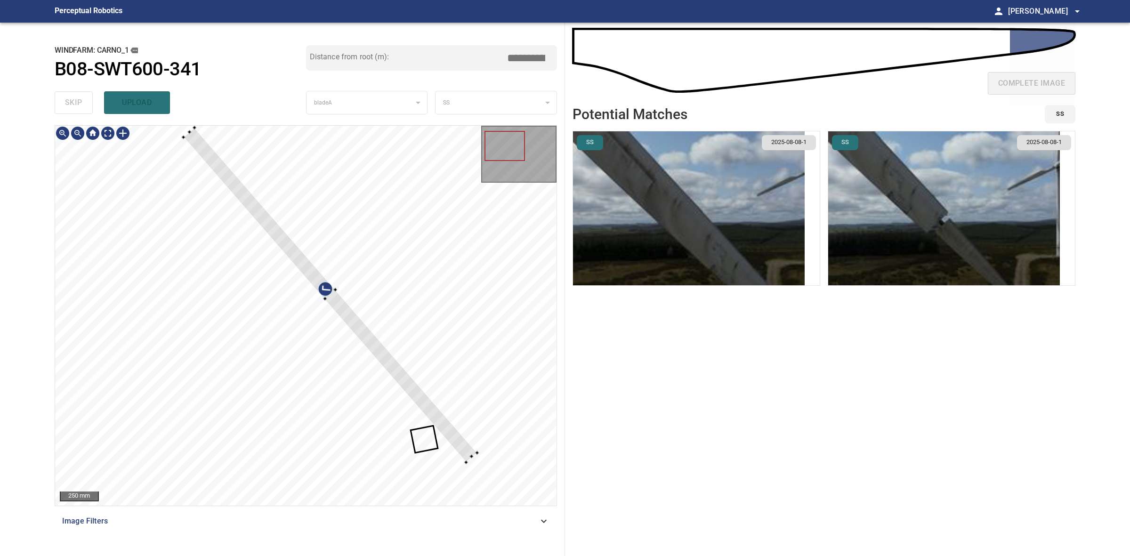
click at [464, 461] on div at bounding box center [331, 295] width 294 height 335
click at [462, 453] on div at bounding box center [330, 297] width 294 height 335
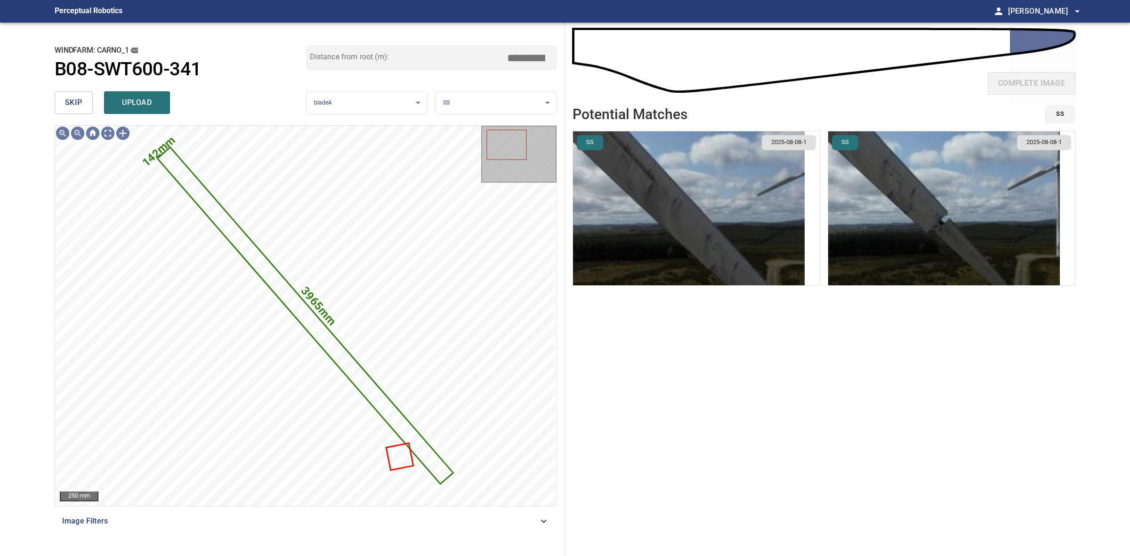
click at [904, 205] on img "button" at bounding box center [944, 208] width 232 height 154
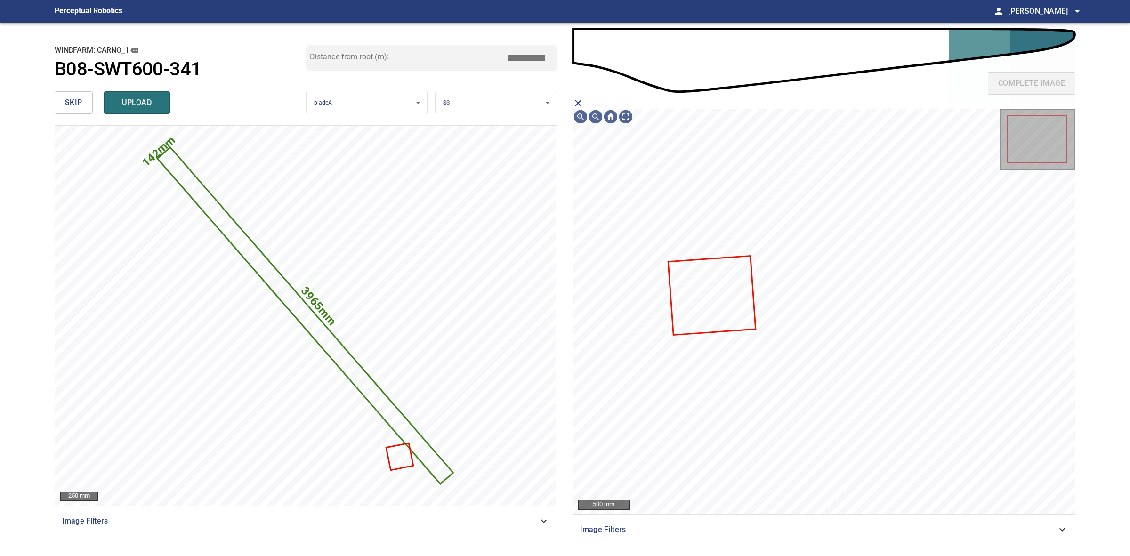
click at [576, 107] on icon "close matching imageResolution:" at bounding box center [577, 102] width 11 height 11
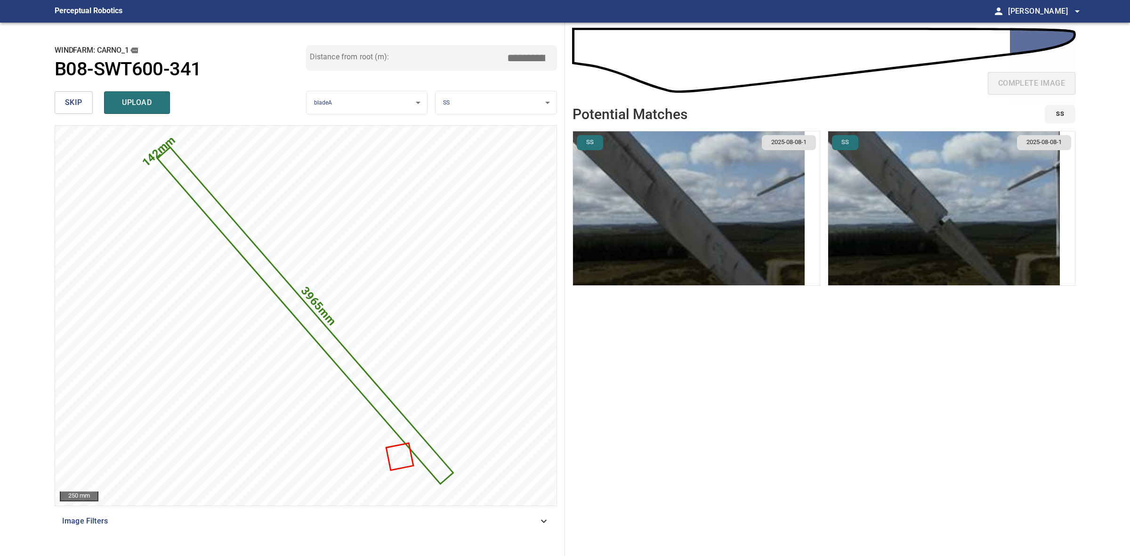
click at [476, 97] on body "**********" at bounding box center [565, 278] width 1130 height 556
click at [475, 104] on li "LE" at bounding box center [495, 103] width 121 height 16
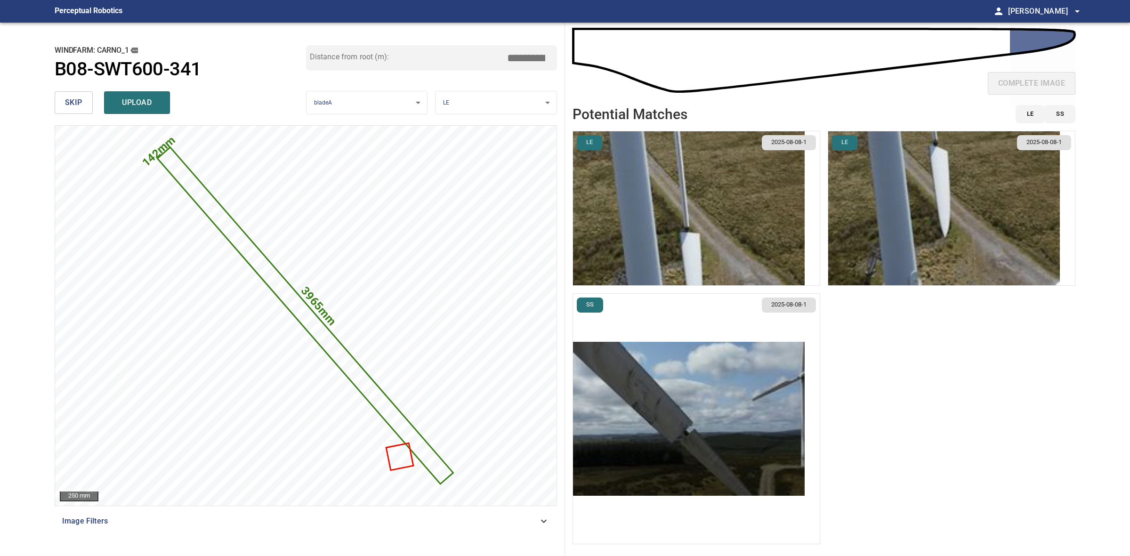
click at [734, 389] on img "button" at bounding box center [689, 419] width 232 height 154
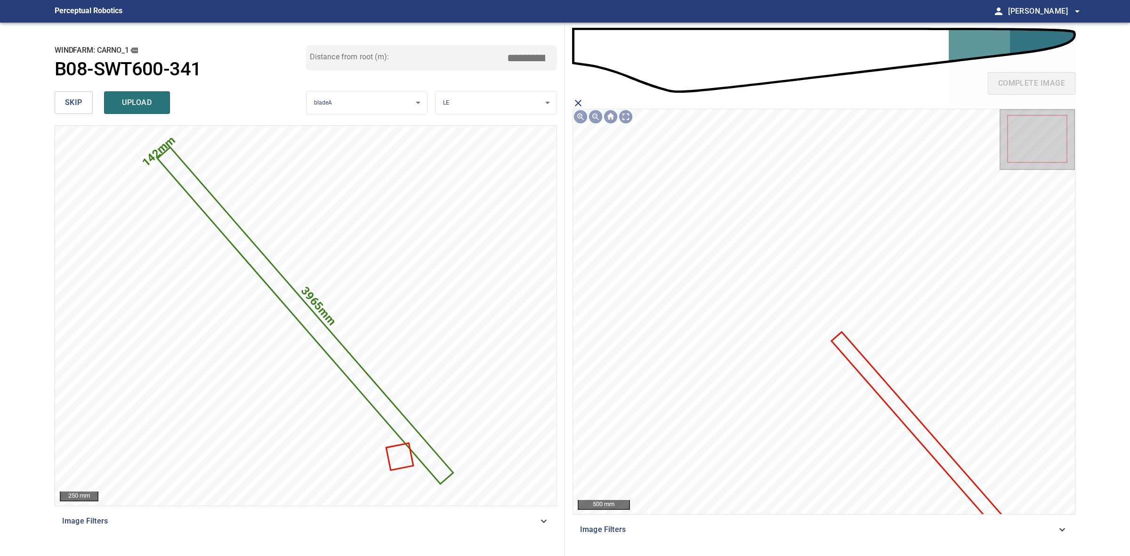
click at [873, 372] on icon at bounding box center [917, 429] width 170 height 192
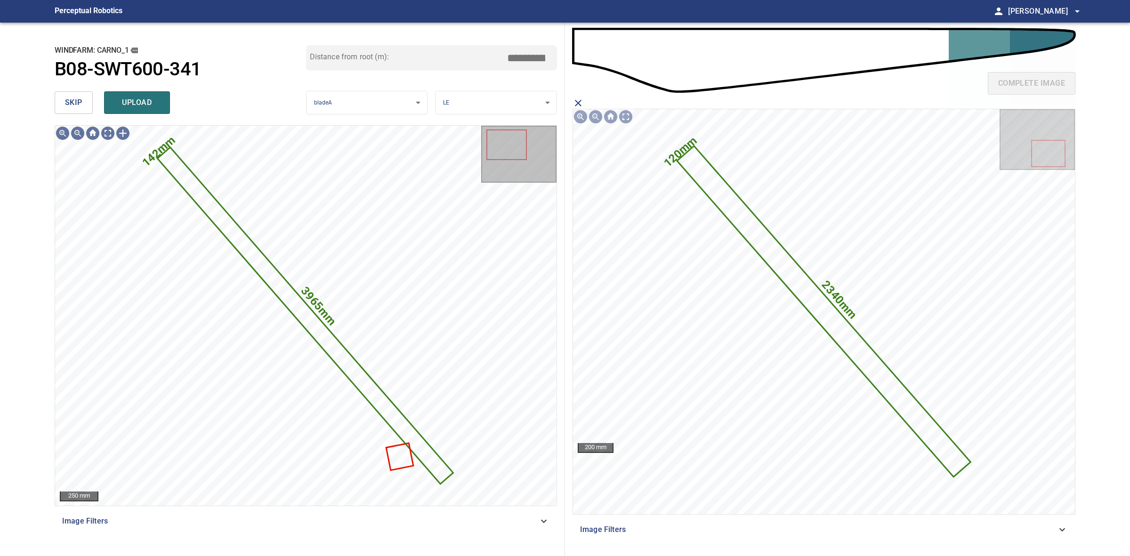
click at [158, 101] on span "upload" at bounding box center [136, 102] width 45 height 13
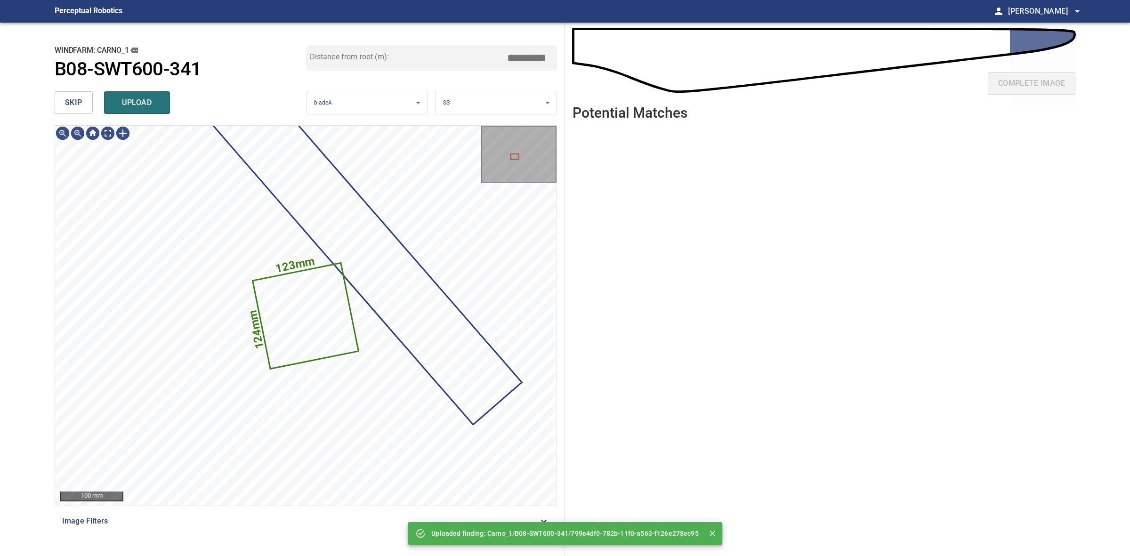
click at [71, 103] on span "skip" at bounding box center [73, 102] width 17 height 13
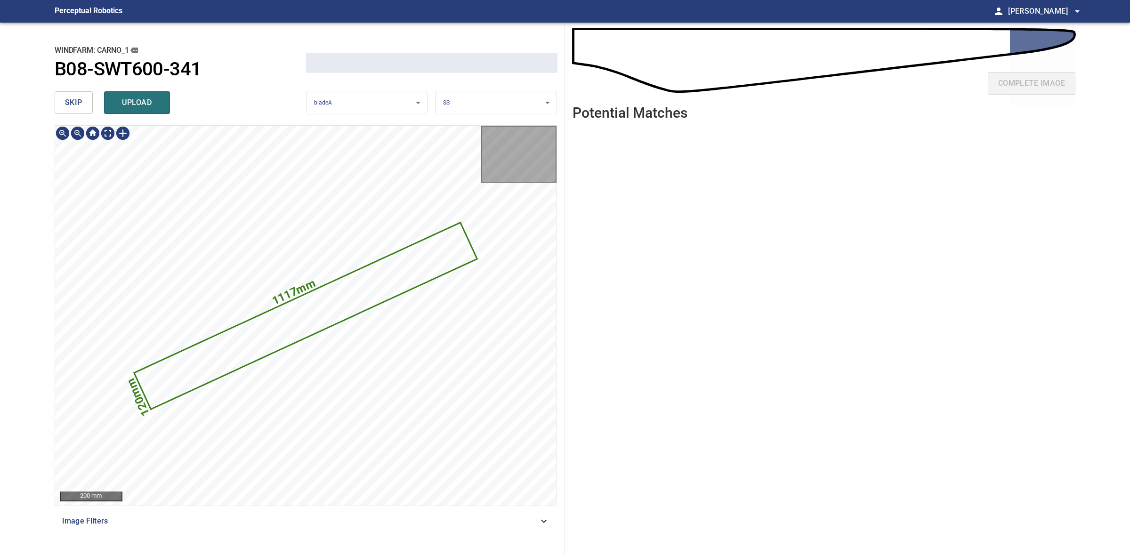
click at [71, 103] on span "skip" at bounding box center [73, 102] width 17 height 13
click at [71, 103] on div "skip upload" at bounding box center [180, 103] width 251 height 30
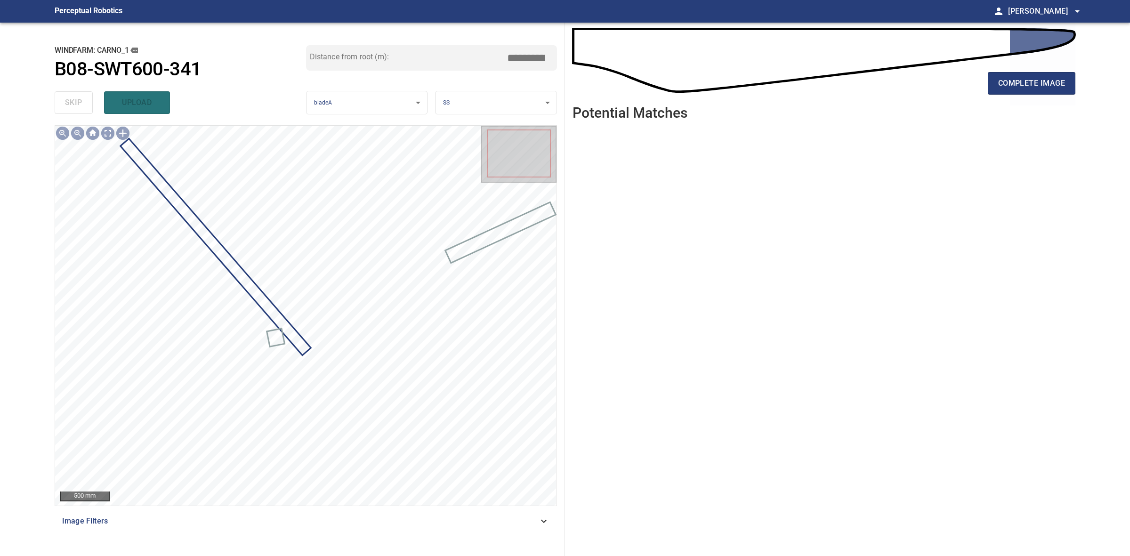
click at [998, 99] on div "complete image" at bounding box center [823, 87] width 503 height 38
click at [1003, 92] on button "complete image" at bounding box center [1032, 83] width 88 height 23
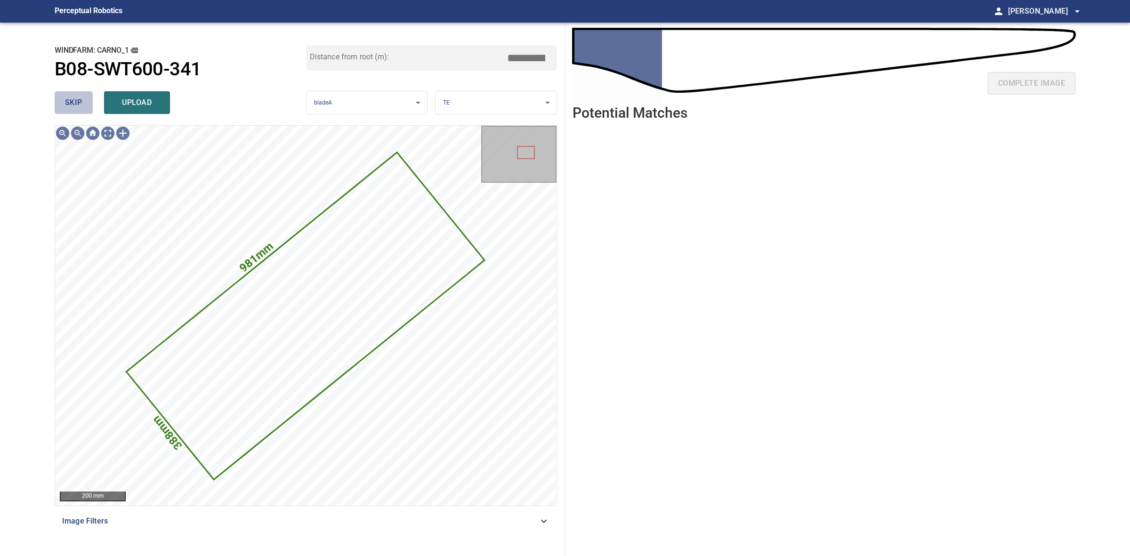
click at [69, 97] on span "skip" at bounding box center [73, 102] width 17 height 13
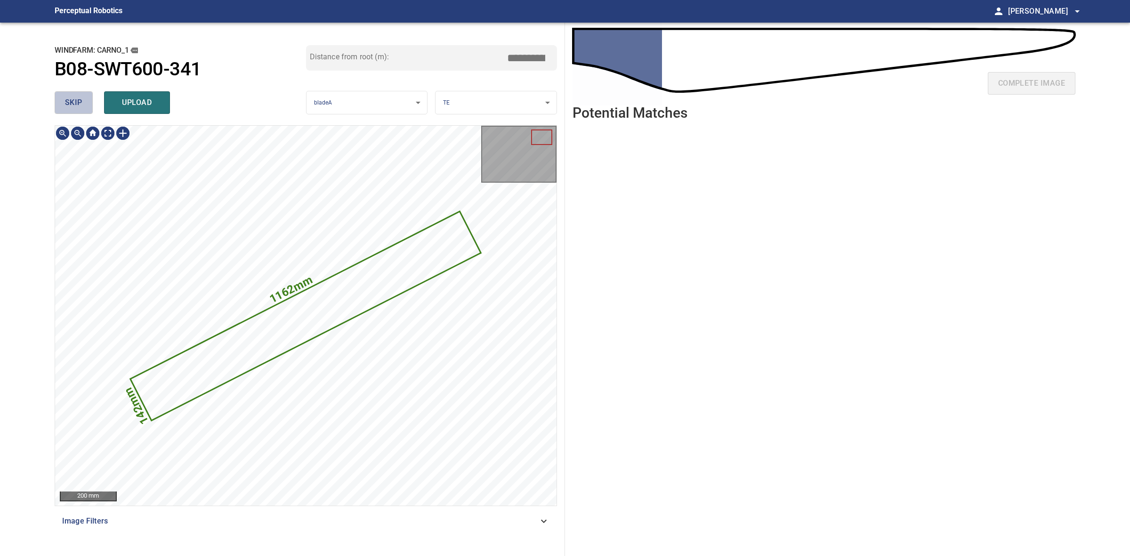
click at [69, 97] on span "skip" at bounding box center [73, 102] width 17 height 13
click at [69, 97] on div "skip upload" at bounding box center [180, 103] width 251 height 30
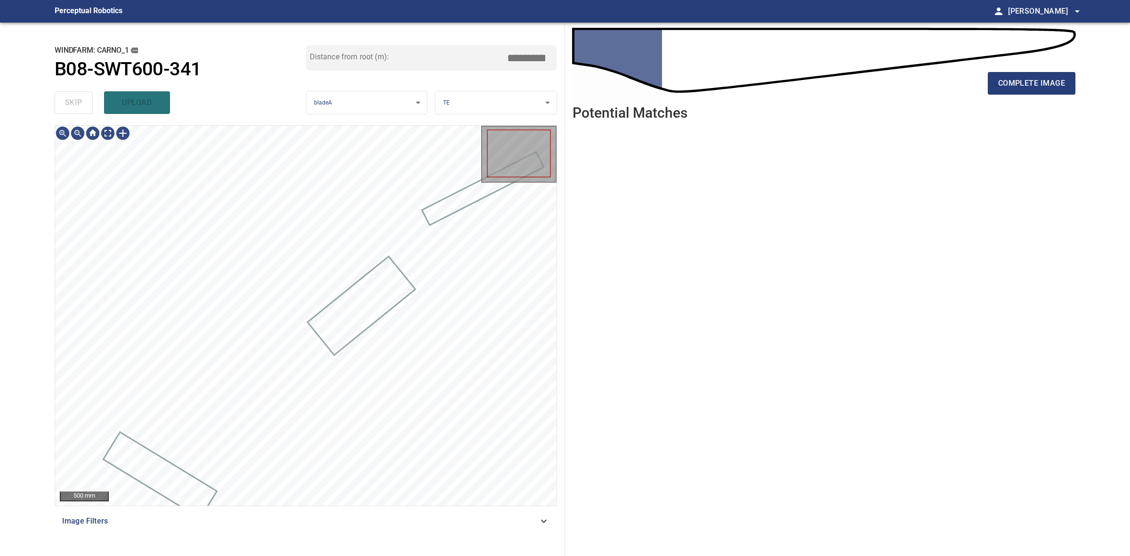
click at [69, 97] on div "skip upload" at bounding box center [180, 103] width 251 height 30
click at [1023, 95] on div "complete image" at bounding box center [823, 87] width 503 height 38
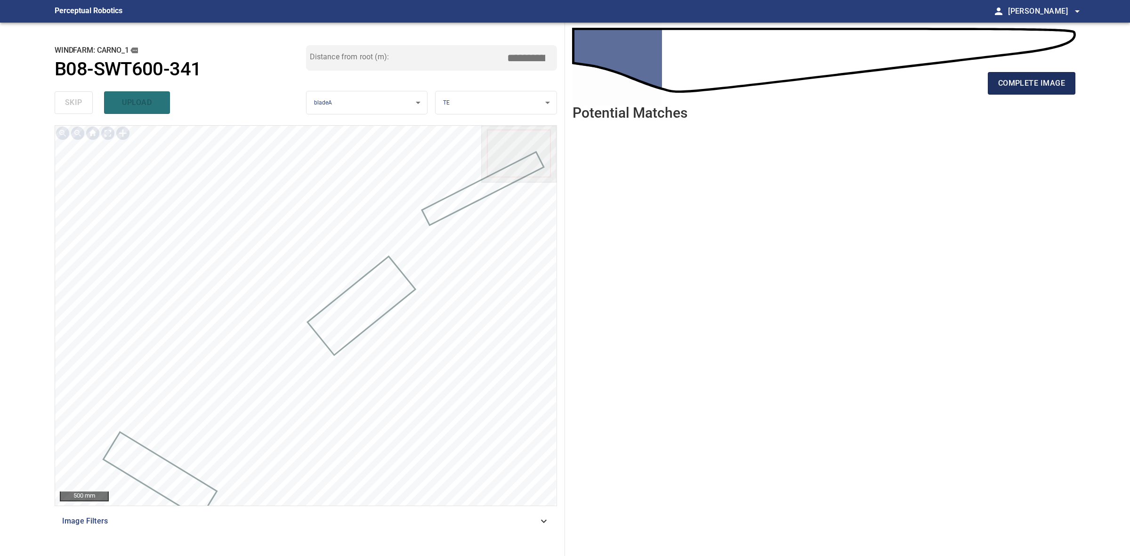
click at [1023, 93] on button "complete image" at bounding box center [1032, 83] width 88 height 23
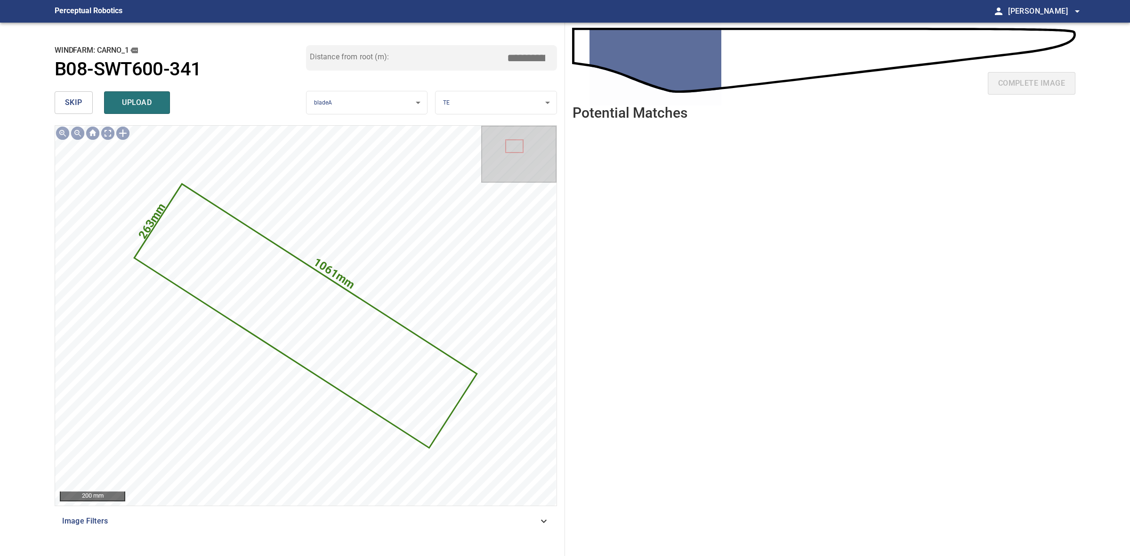
click at [81, 104] on span "skip" at bounding box center [73, 102] width 17 height 13
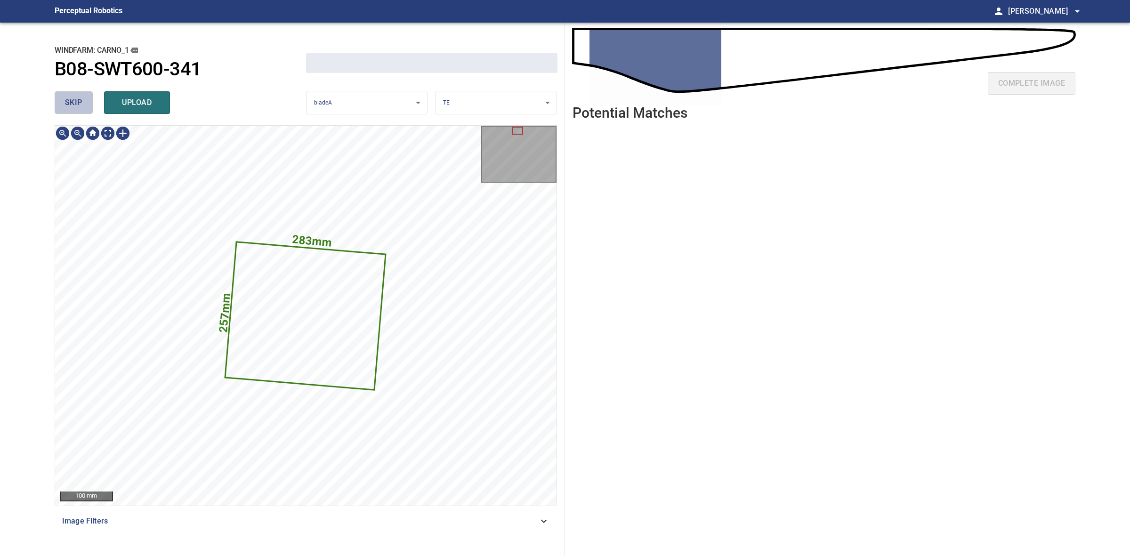
click at [81, 104] on span "skip" at bounding box center [73, 102] width 17 height 13
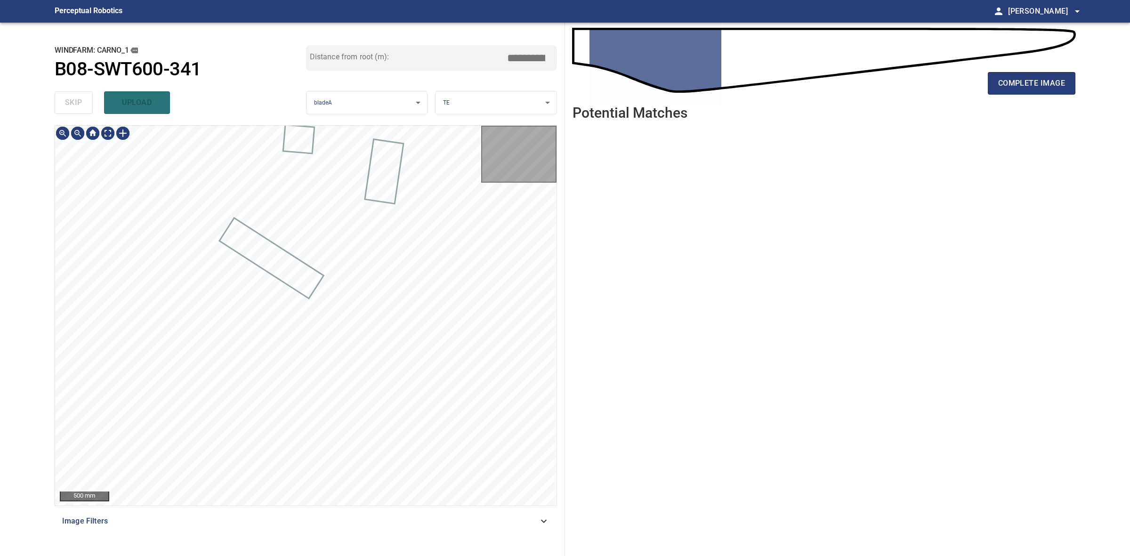
click at [81, 104] on div "skip upload" at bounding box center [180, 103] width 251 height 30
click at [1021, 93] on button "complete image" at bounding box center [1032, 83] width 88 height 23
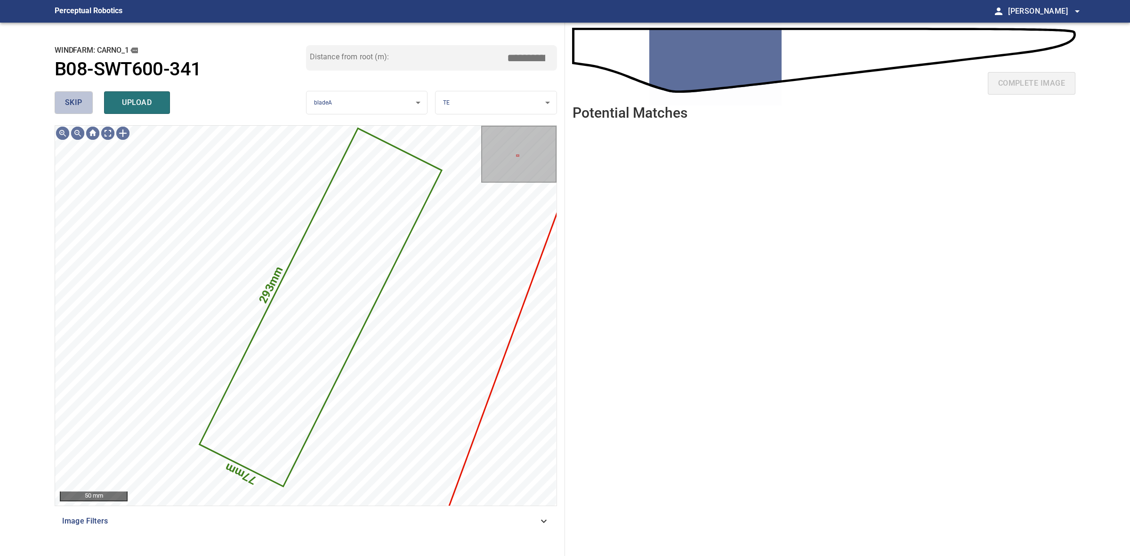
click at [86, 104] on button "skip" at bounding box center [74, 102] width 38 height 23
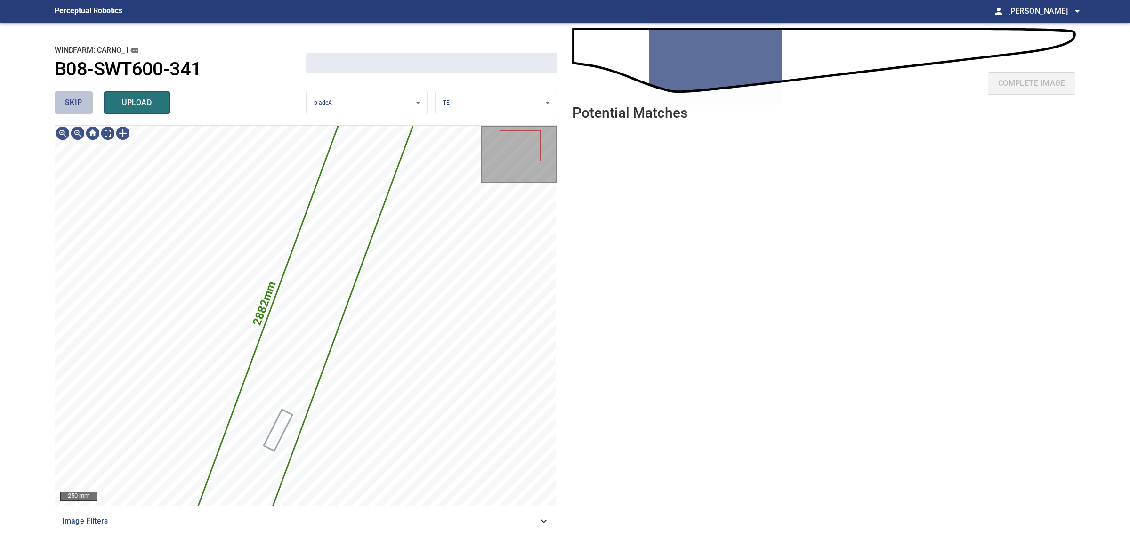
click at [86, 104] on button "skip" at bounding box center [74, 102] width 38 height 23
click at [86, 104] on div "skip upload" at bounding box center [180, 103] width 251 height 30
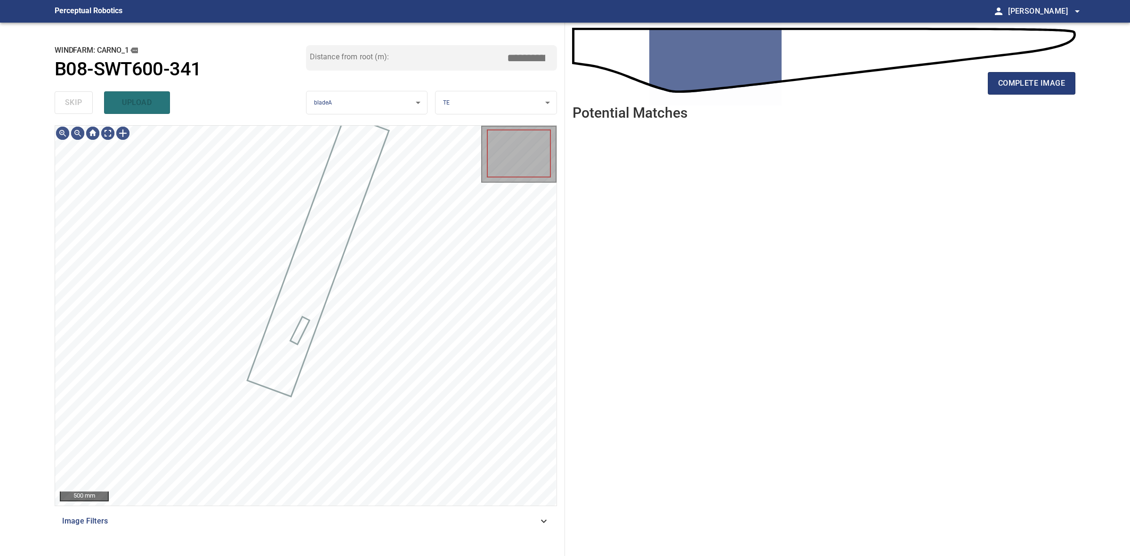
click at [86, 104] on div "skip upload" at bounding box center [180, 103] width 251 height 30
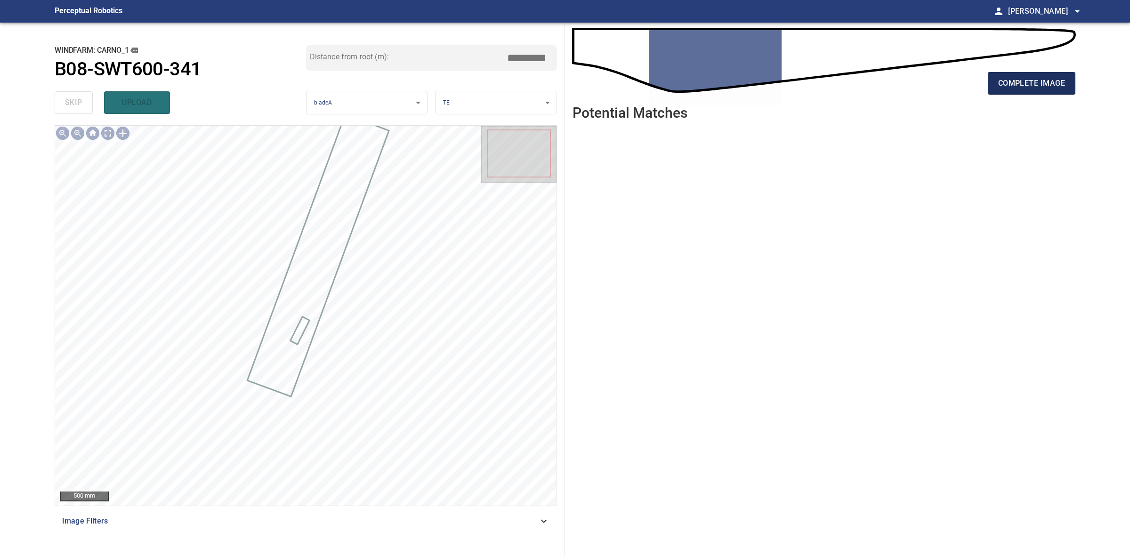
click at [1013, 94] on button "complete image" at bounding box center [1032, 83] width 88 height 23
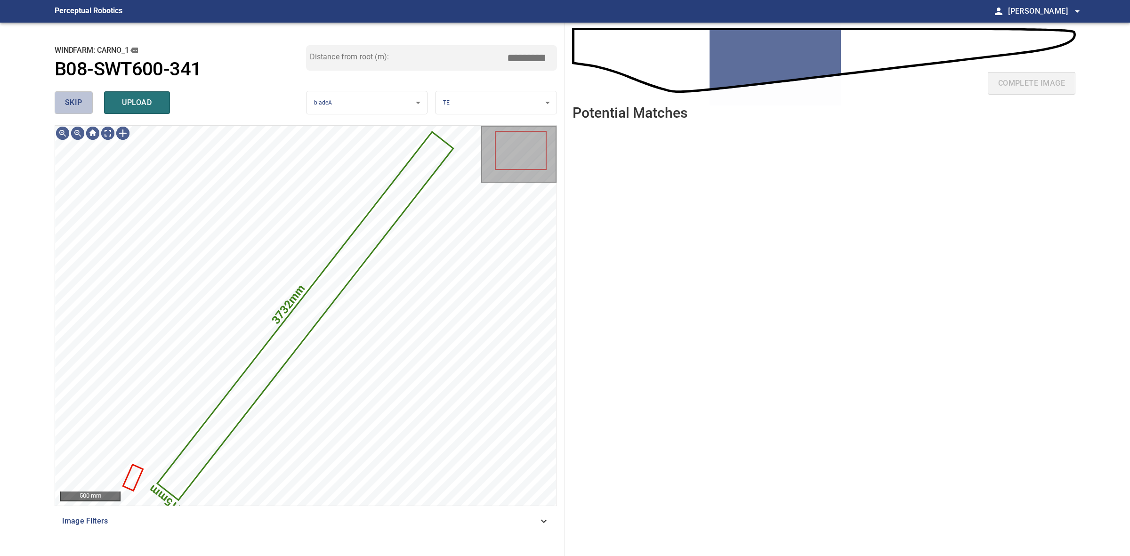
click at [74, 102] on span "skip" at bounding box center [73, 102] width 17 height 13
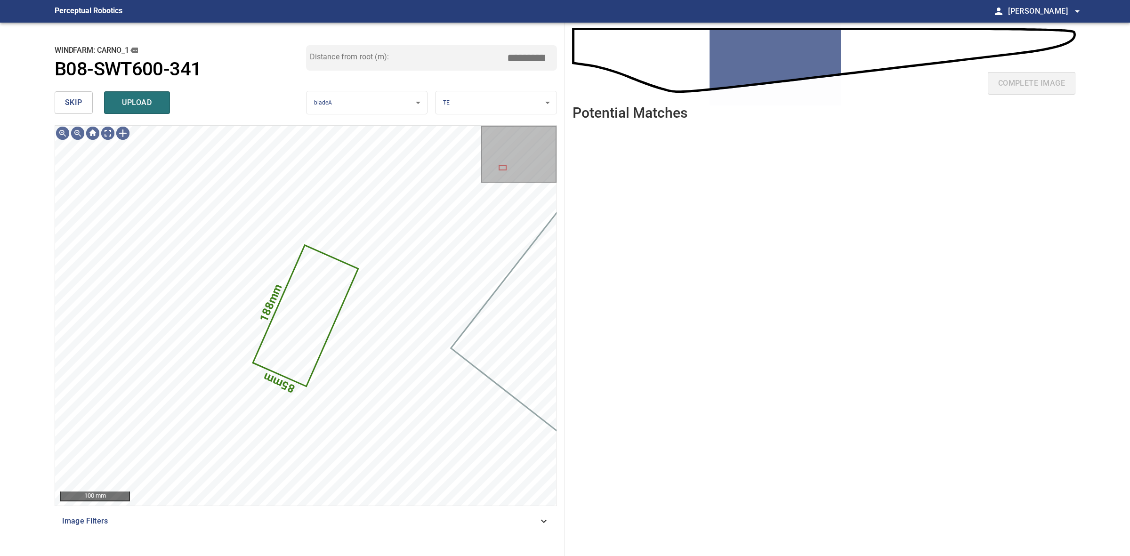
click at [74, 102] on span "skip" at bounding box center [73, 102] width 17 height 13
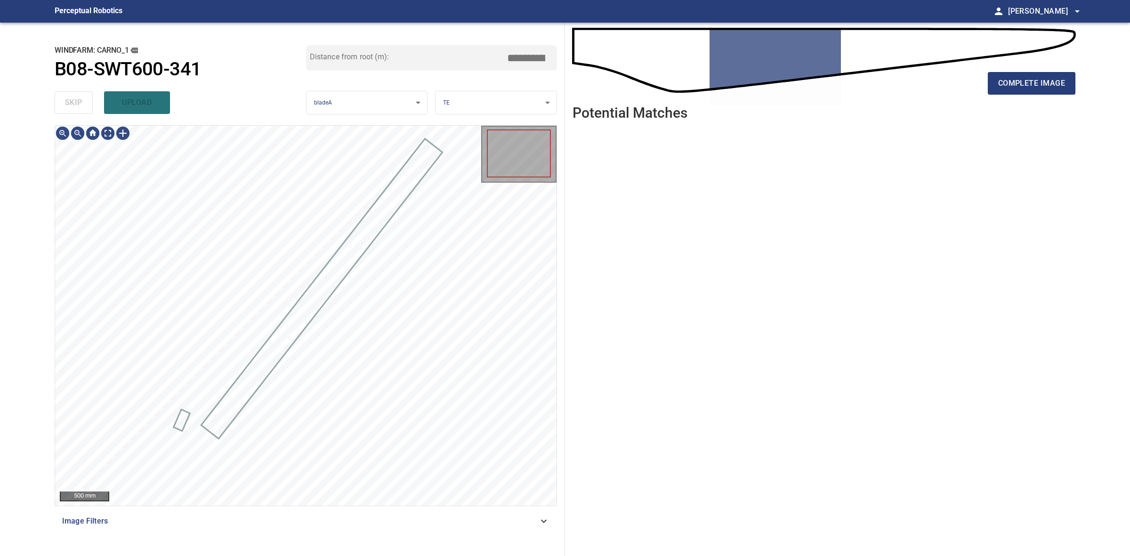
click at [74, 102] on div "skip upload" at bounding box center [180, 103] width 251 height 30
click at [1038, 96] on div "complete image" at bounding box center [823, 87] width 503 height 38
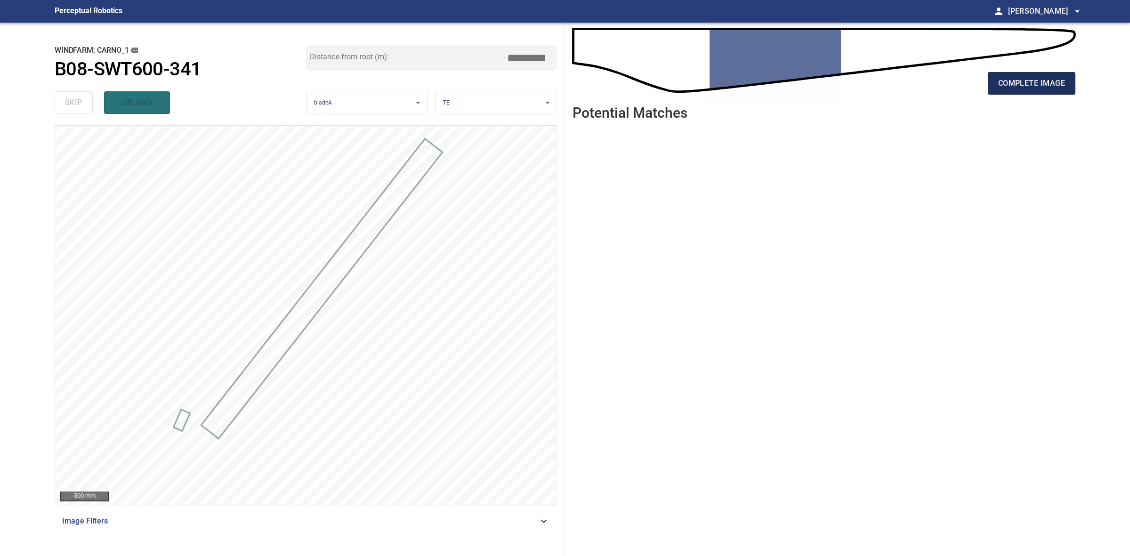
click at [1037, 92] on button "complete image" at bounding box center [1032, 83] width 88 height 23
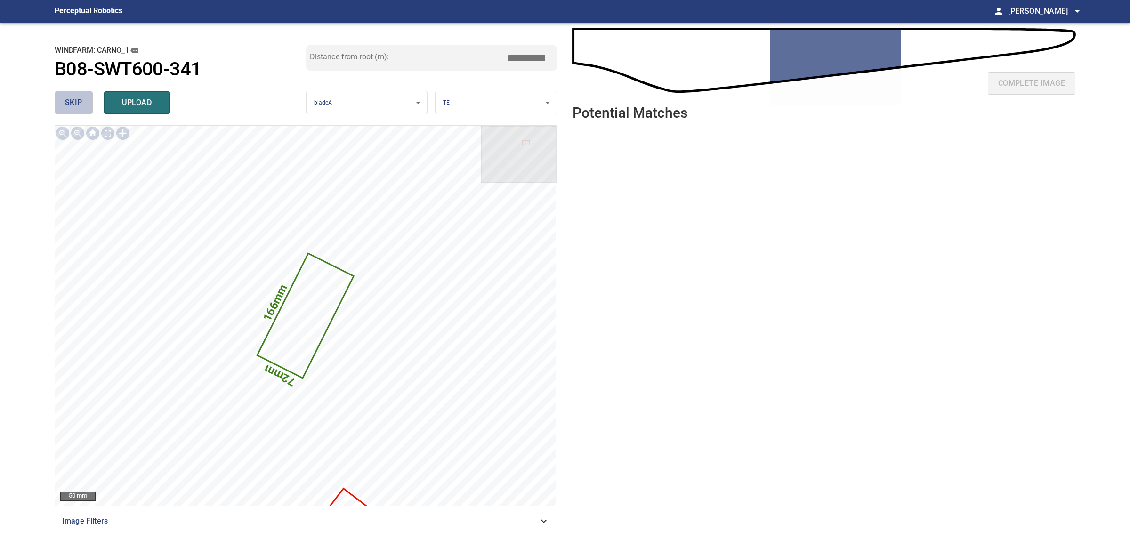
click at [81, 102] on span "skip" at bounding box center [73, 102] width 17 height 13
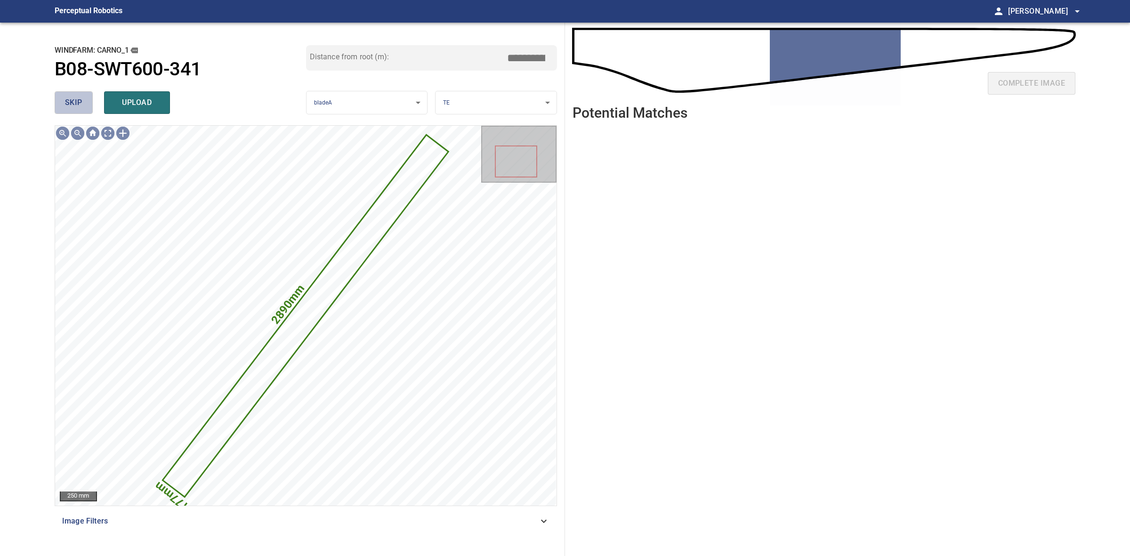
click at [81, 102] on span "skip" at bounding box center [73, 102] width 17 height 13
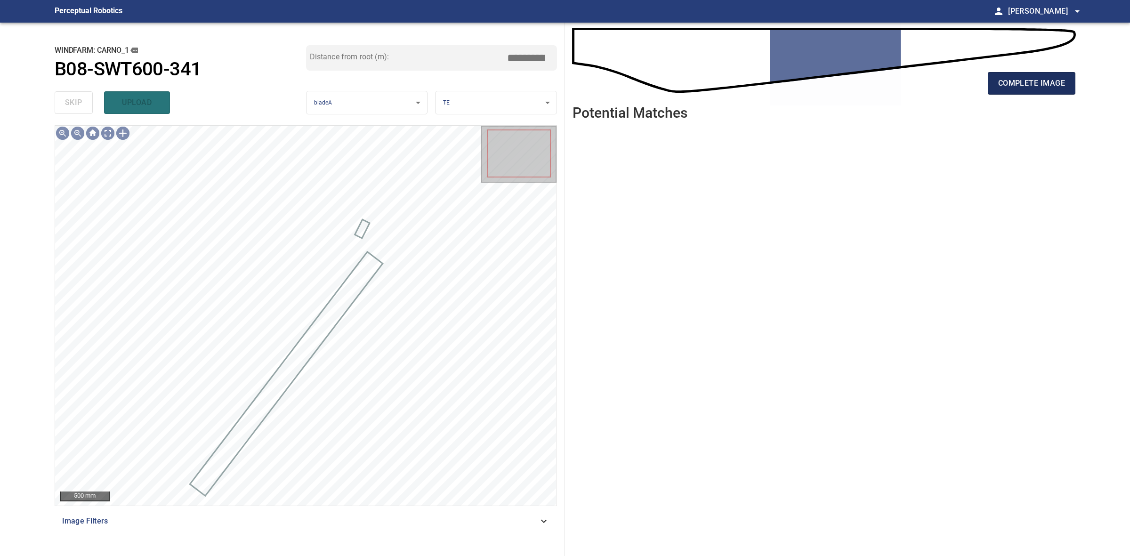
click at [1018, 85] on span "complete image" at bounding box center [1031, 83] width 67 height 13
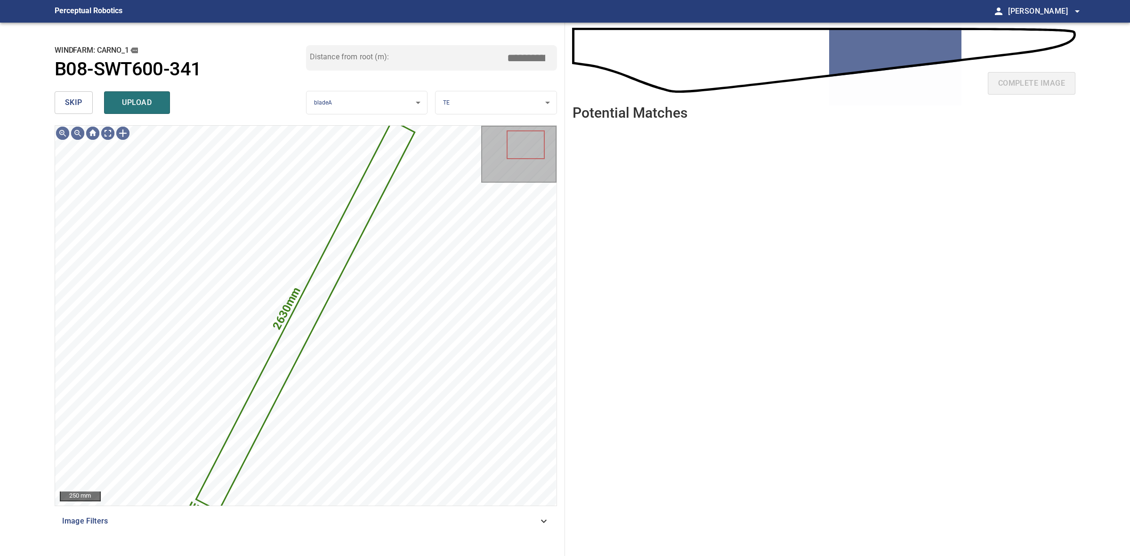
click at [78, 97] on span "skip" at bounding box center [73, 102] width 17 height 13
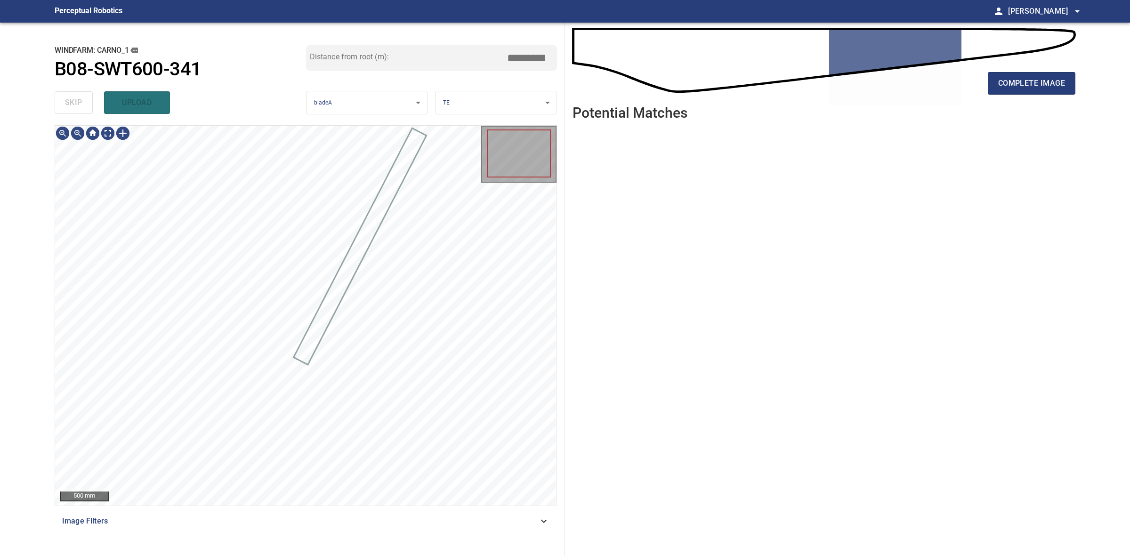
click at [78, 97] on div "skip upload" at bounding box center [180, 103] width 251 height 30
click at [1034, 78] on span "complete image" at bounding box center [1031, 83] width 67 height 13
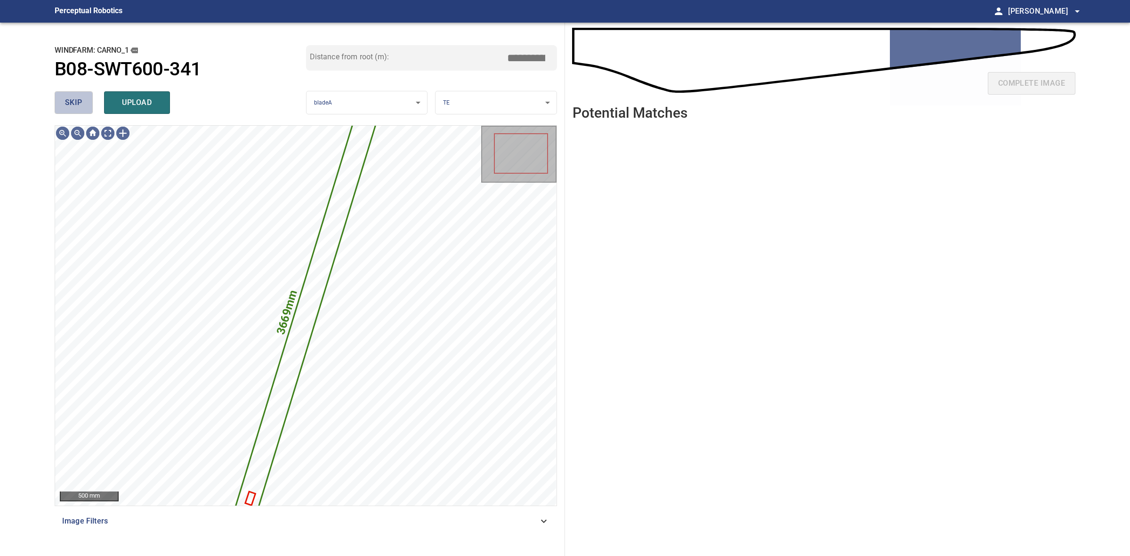
click at [74, 93] on button "skip" at bounding box center [74, 102] width 38 height 23
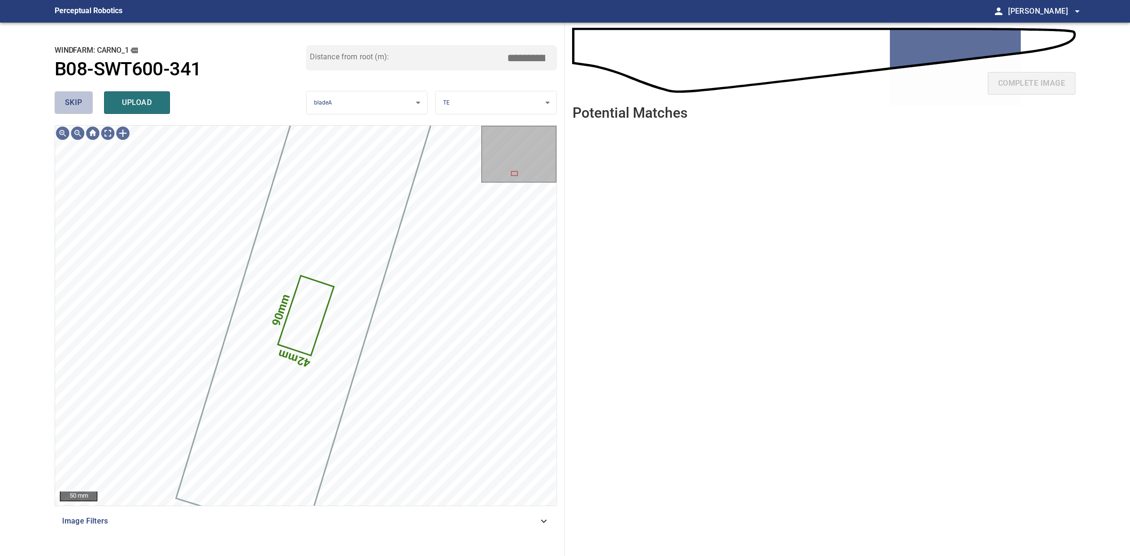
click at [85, 107] on button "skip" at bounding box center [74, 102] width 38 height 23
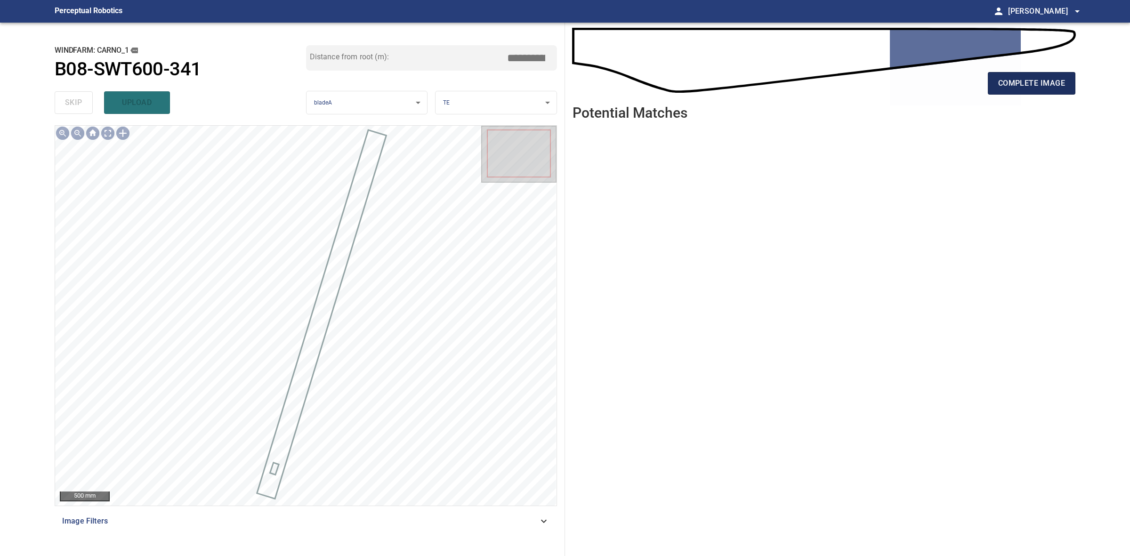
click at [1021, 83] on span "complete image" at bounding box center [1031, 83] width 67 height 13
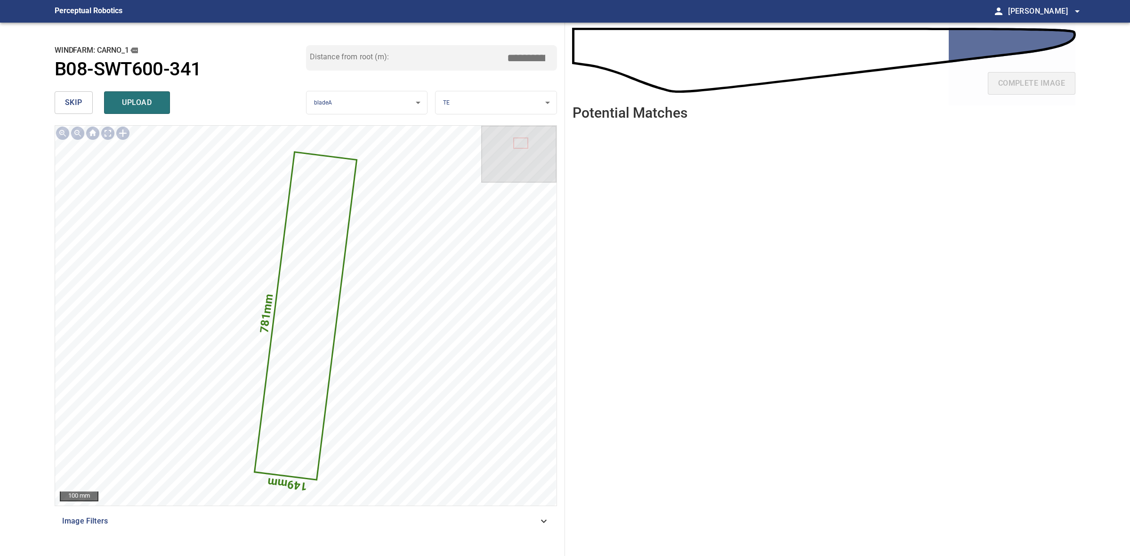
click at [466, 96] on body "**********" at bounding box center [565, 278] width 1130 height 556
click at [478, 142] on li "SS" at bounding box center [495, 150] width 121 height 16
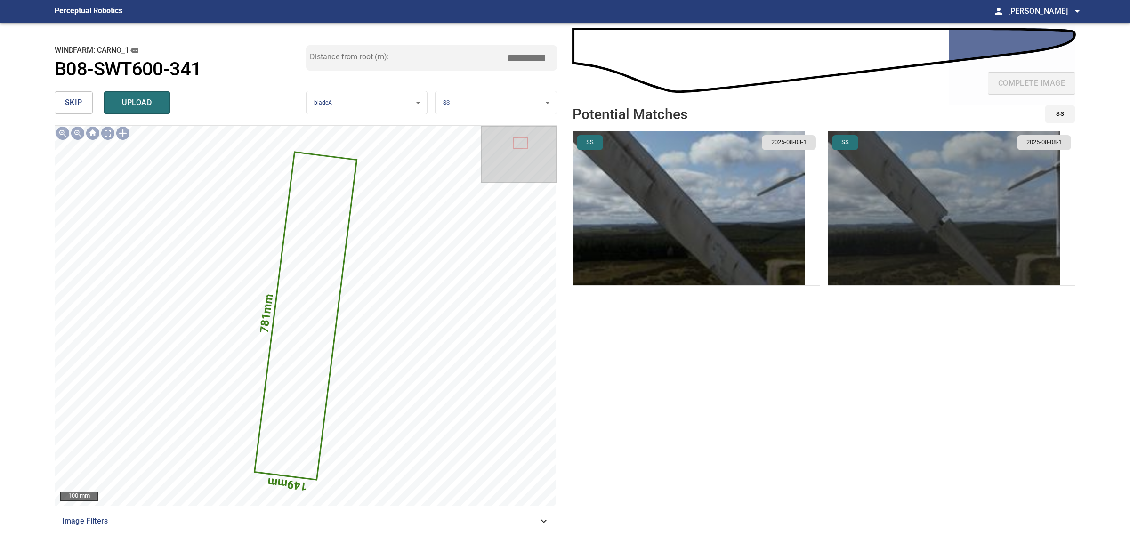
click at [908, 242] on img "button" at bounding box center [944, 208] width 232 height 154
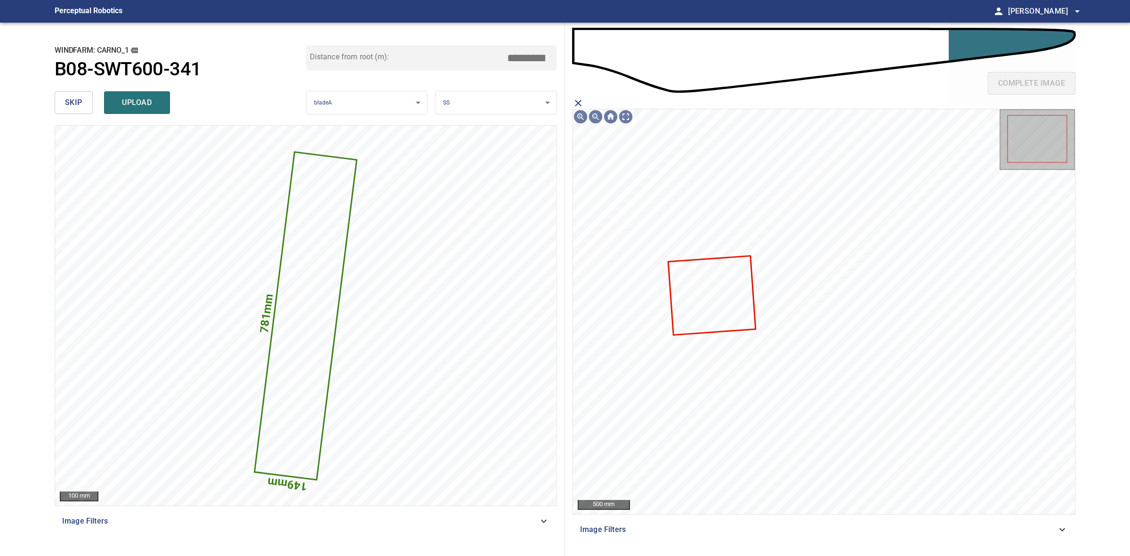
click at [679, 300] on icon at bounding box center [712, 295] width 86 height 77
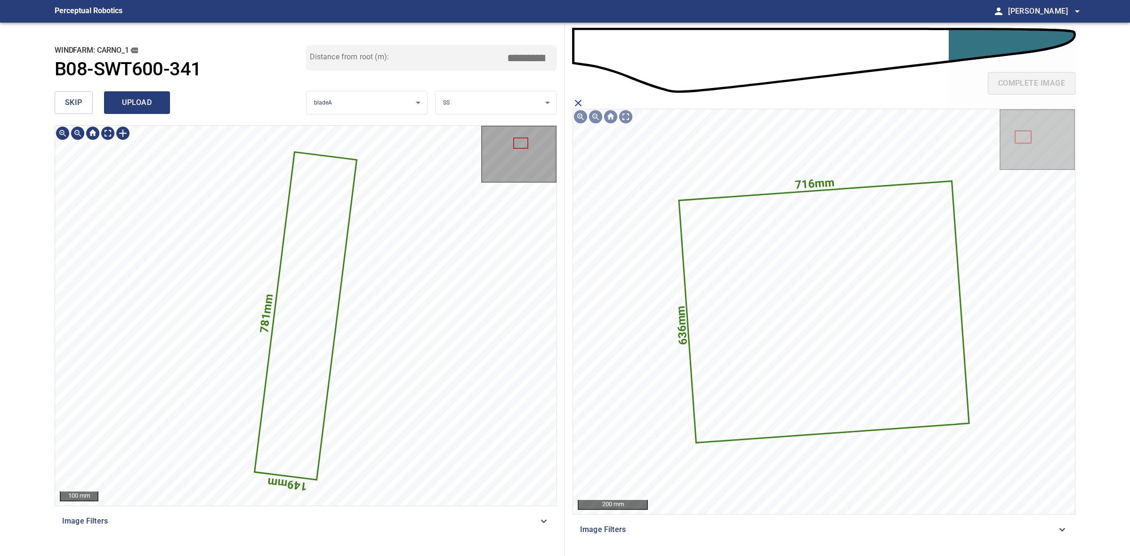
click at [151, 104] on span "upload" at bounding box center [136, 102] width 45 height 13
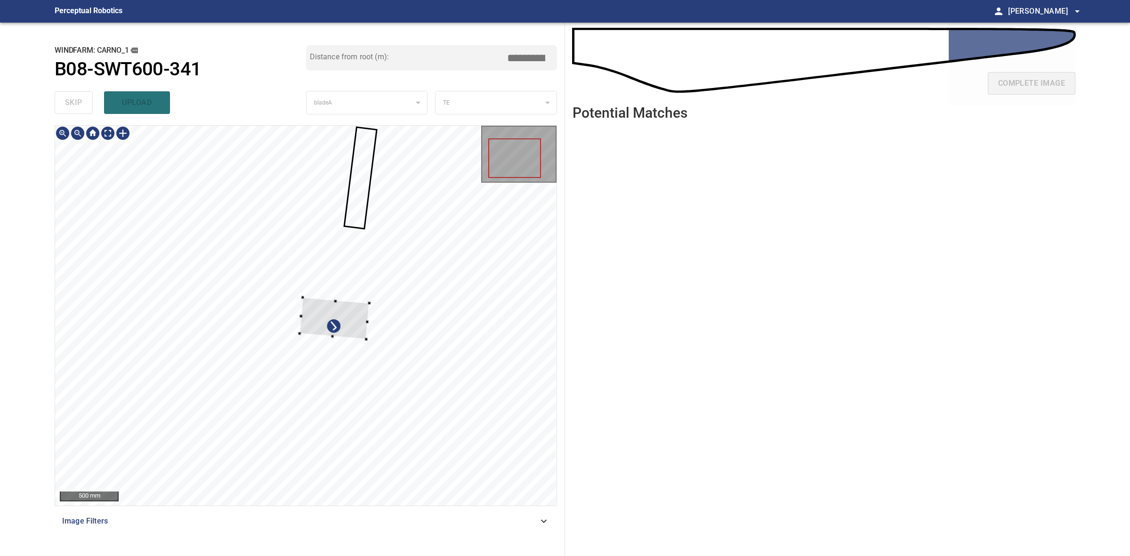
click at [366, 337] on div at bounding box center [334, 318] width 70 height 42
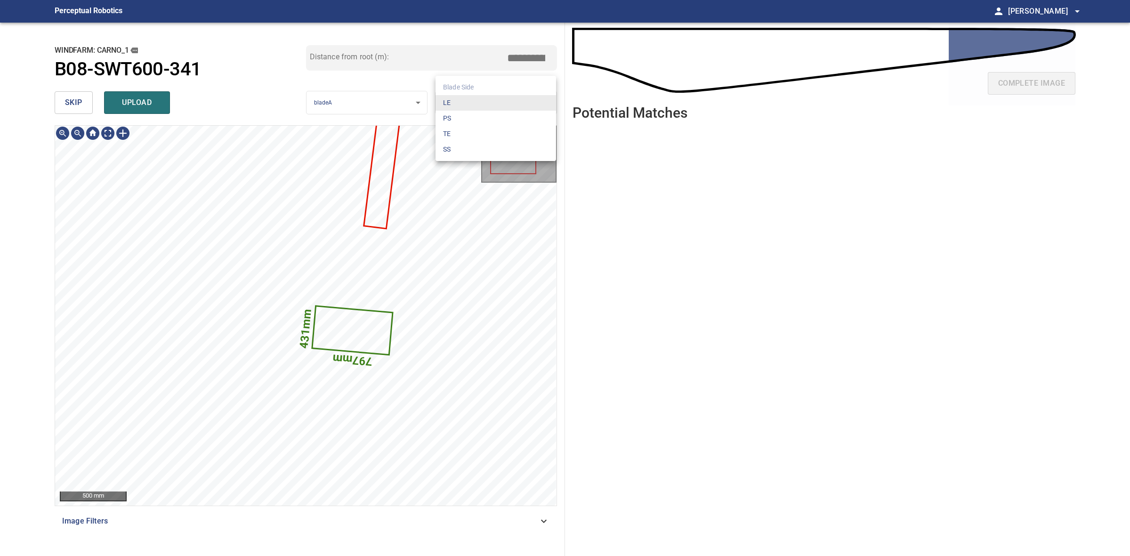
drag, startPoint x: 460, startPoint y: 106, endPoint x: 462, endPoint y: 119, distance: 12.8
click at [460, 107] on body "**********" at bounding box center [565, 278] width 1130 height 556
click at [466, 147] on li "SS" at bounding box center [495, 150] width 121 height 16
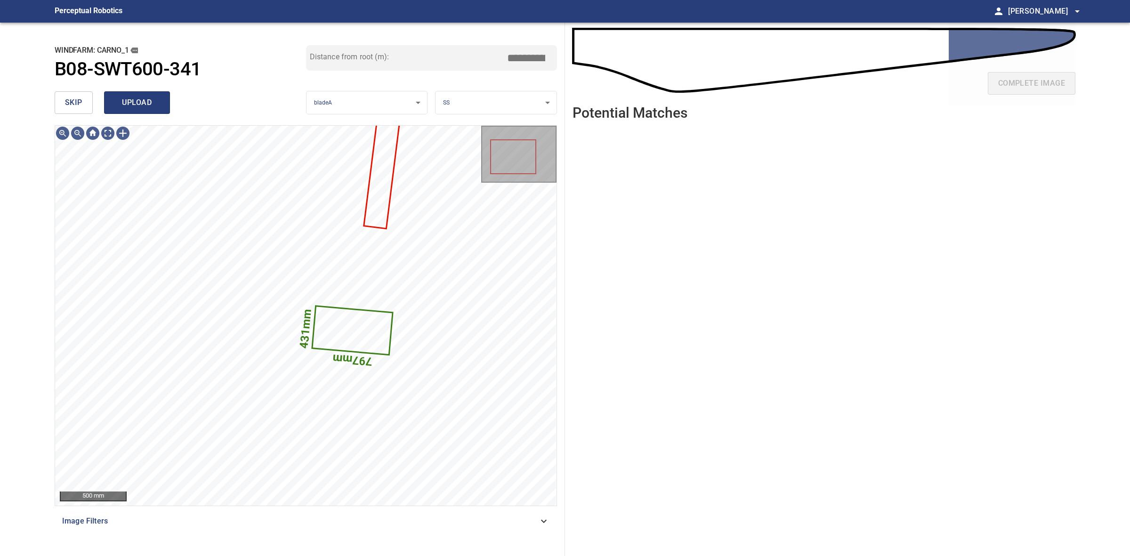
click at [153, 107] on span "upload" at bounding box center [136, 102] width 45 height 13
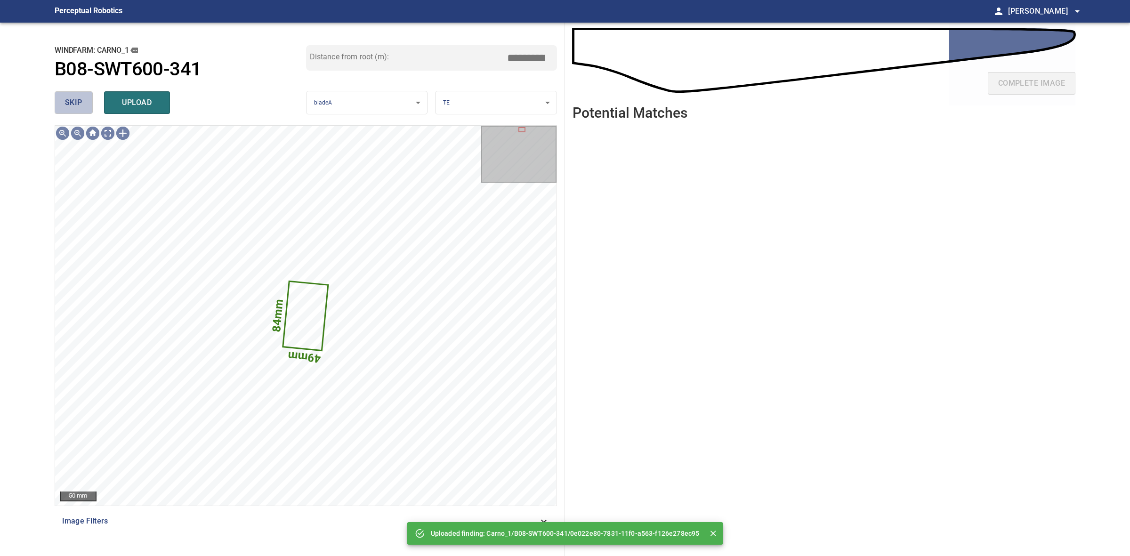
click at [82, 104] on button "skip" at bounding box center [74, 102] width 38 height 23
click at [82, 104] on div "skip upload" at bounding box center [180, 103] width 251 height 30
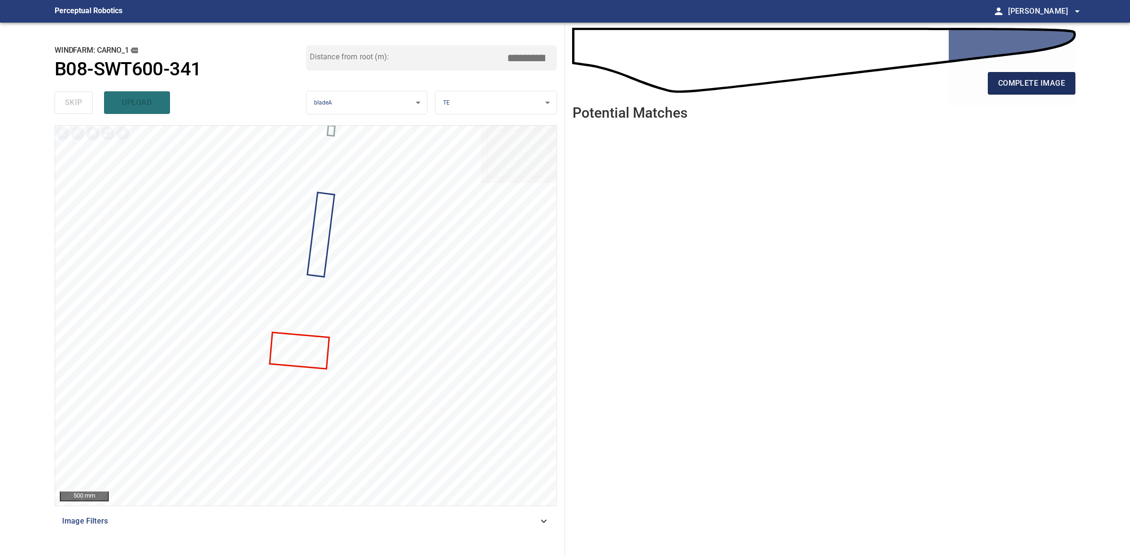
click at [992, 85] on button "complete image" at bounding box center [1032, 83] width 88 height 23
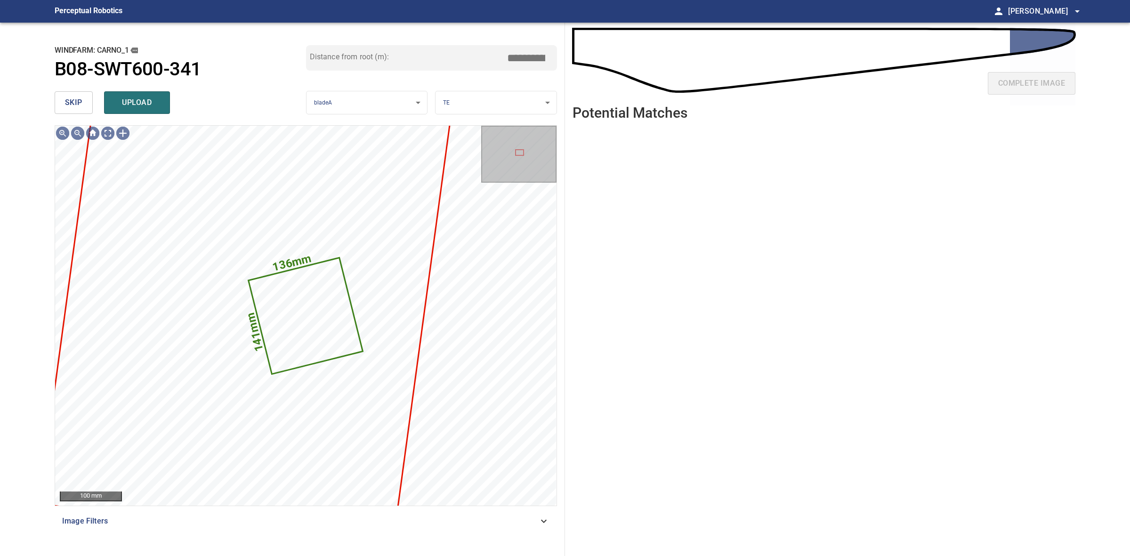
click at [72, 104] on span "skip" at bounding box center [73, 102] width 17 height 13
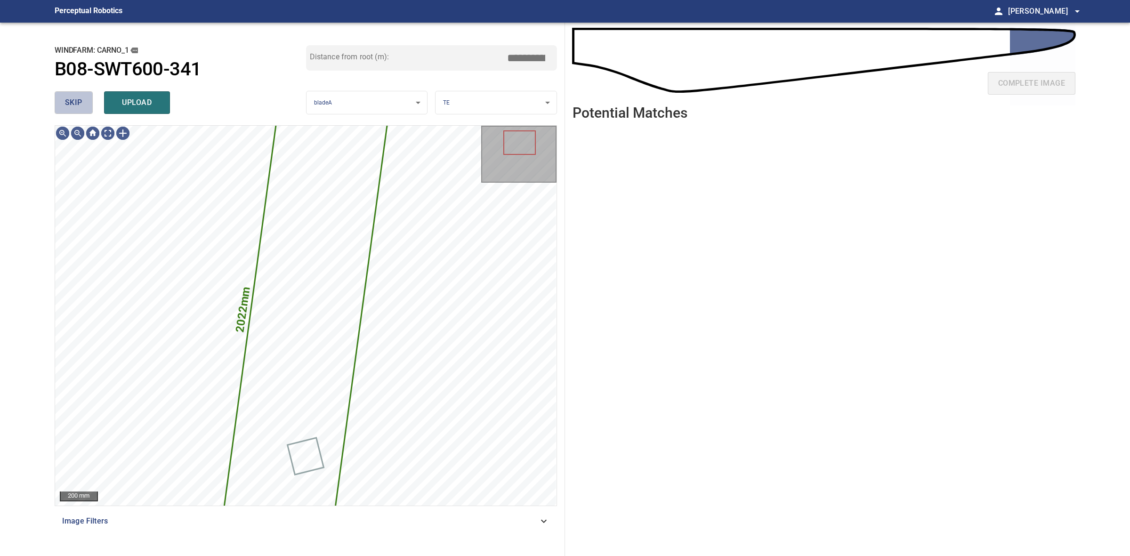
click at [72, 104] on span "skip" at bounding box center [73, 102] width 17 height 13
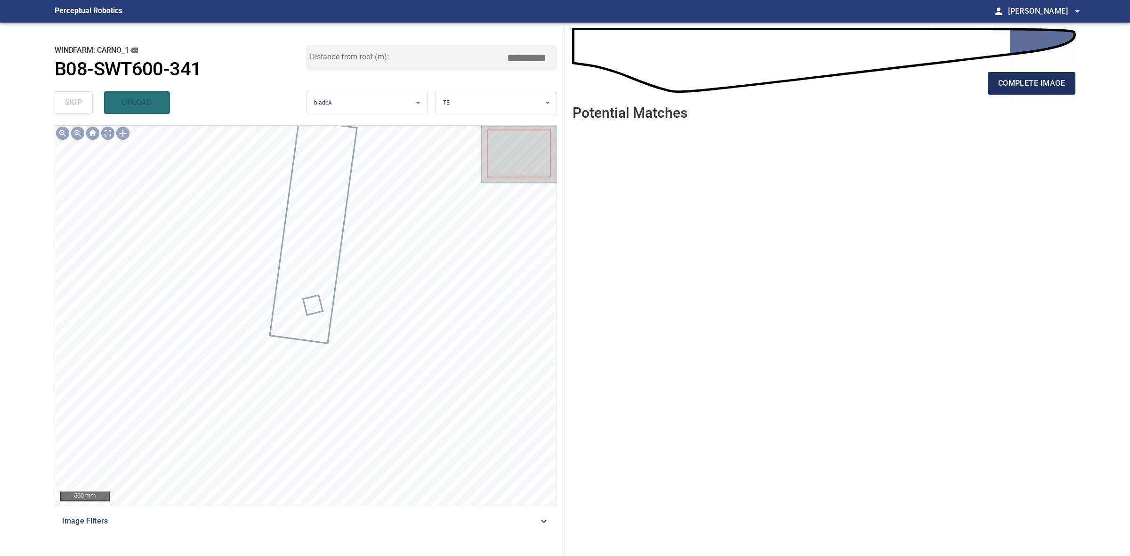
click at [1069, 81] on button "complete image" at bounding box center [1032, 83] width 88 height 23
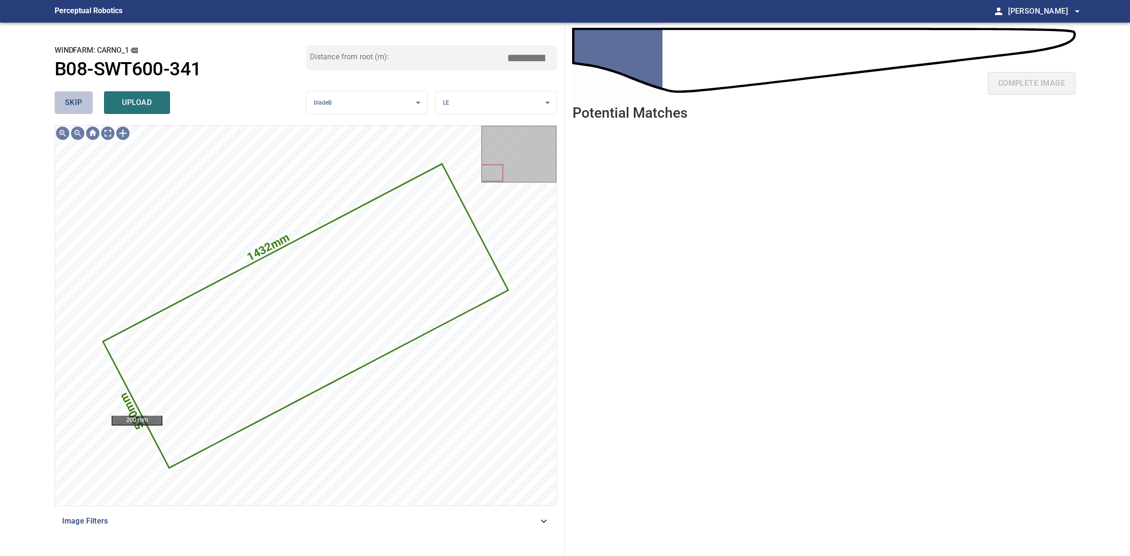
click at [71, 104] on span "skip" at bounding box center [73, 102] width 17 height 13
click at [71, 102] on div "skip upload" at bounding box center [180, 103] width 251 height 30
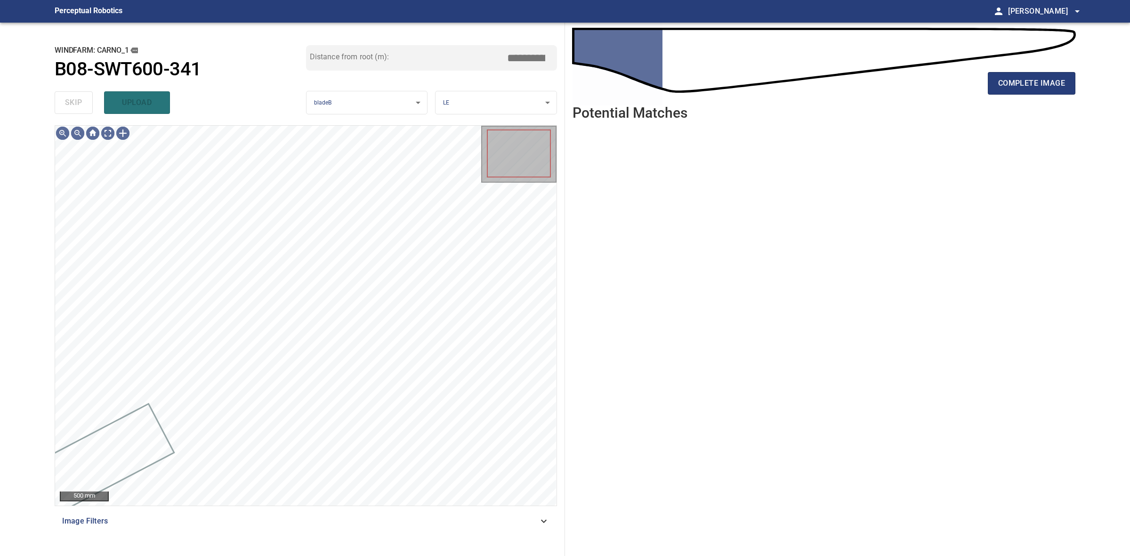
click at [71, 102] on div "skip upload" at bounding box center [180, 103] width 251 height 30
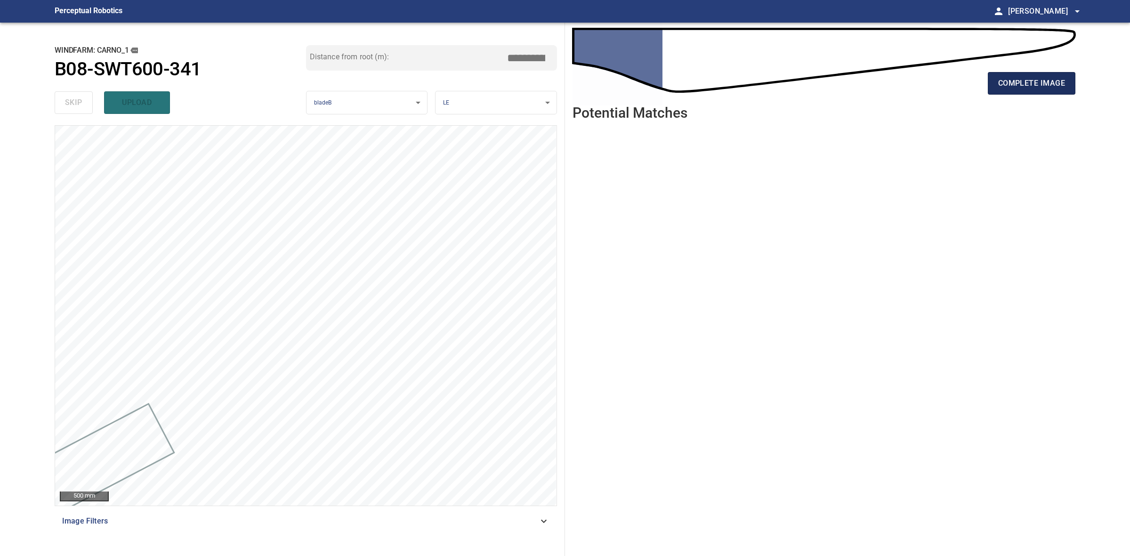
click at [1037, 88] on span "complete image" at bounding box center [1031, 83] width 67 height 13
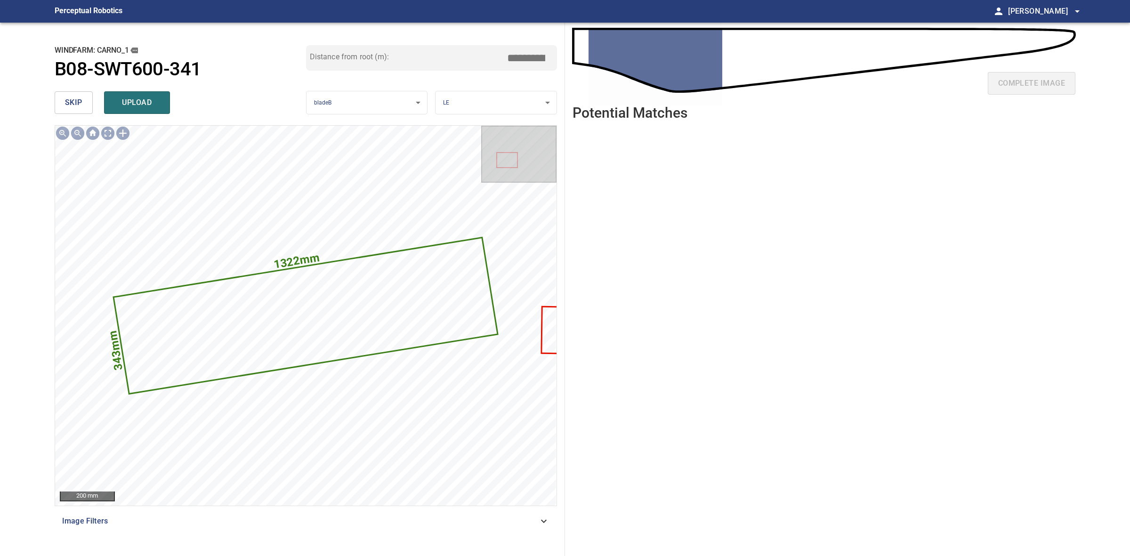
click at [81, 102] on span "skip" at bounding box center [73, 102] width 17 height 13
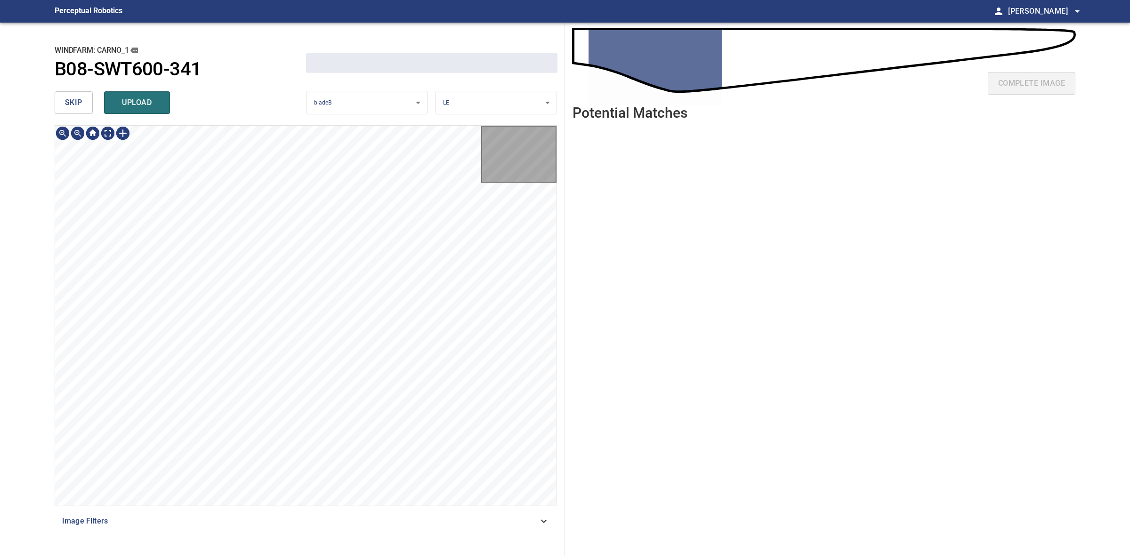
click at [81, 102] on span "skip" at bounding box center [73, 102] width 17 height 13
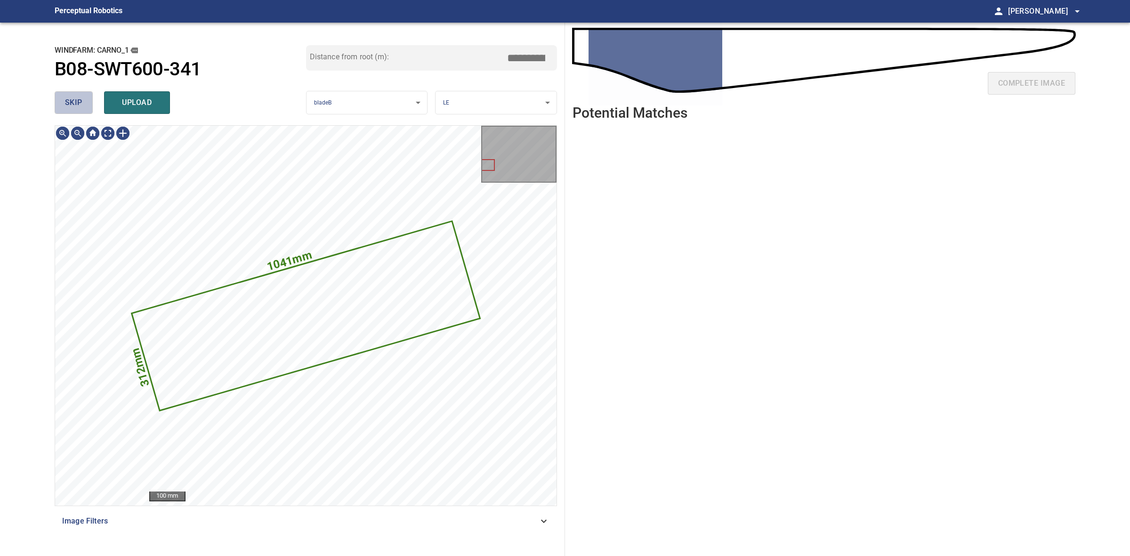
click at [81, 102] on span "skip" at bounding box center [73, 102] width 17 height 13
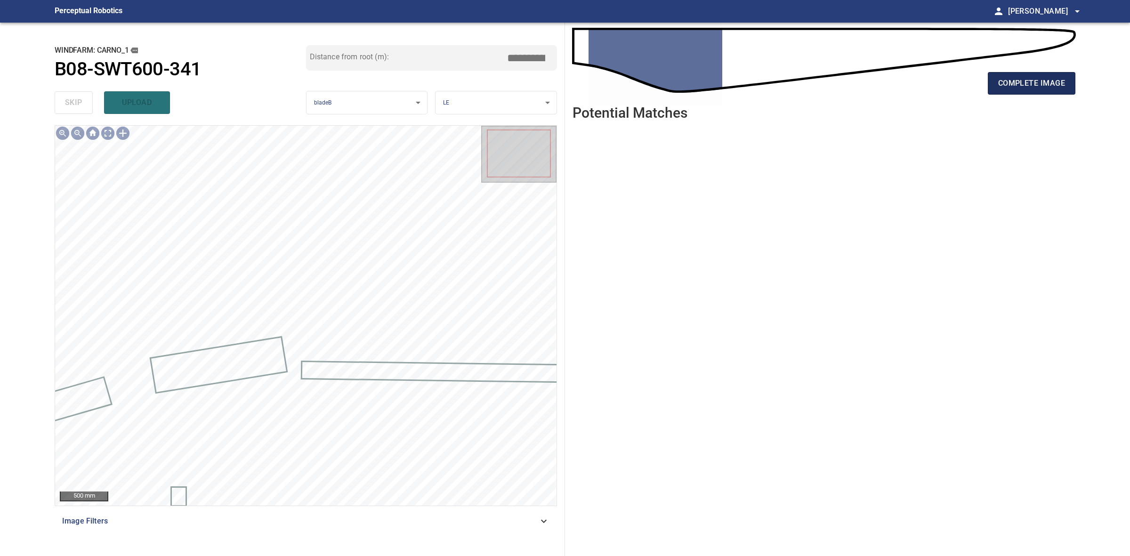
click at [1043, 89] on span "complete image" at bounding box center [1031, 83] width 67 height 13
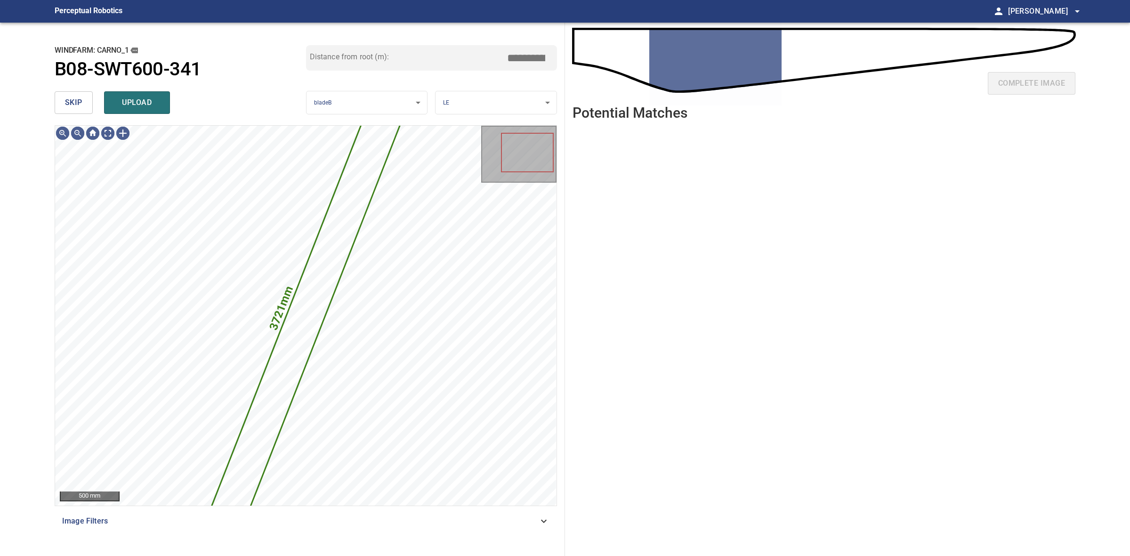
click at [70, 96] on span "skip" at bounding box center [73, 102] width 17 height 13
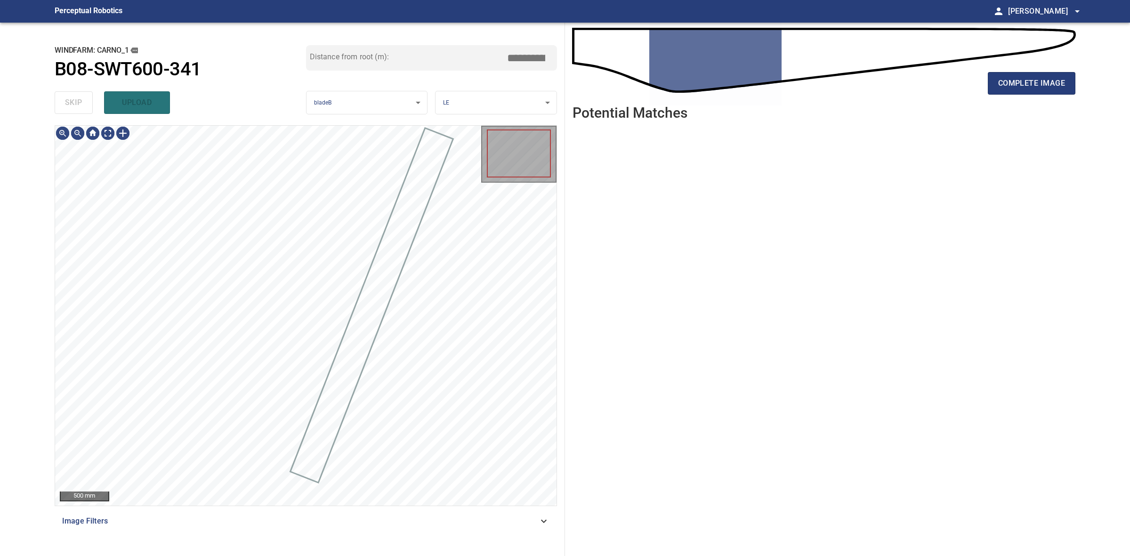
click at [70, 96] on div "skip upload" at bounding box center [180, 103] width 251 height 30
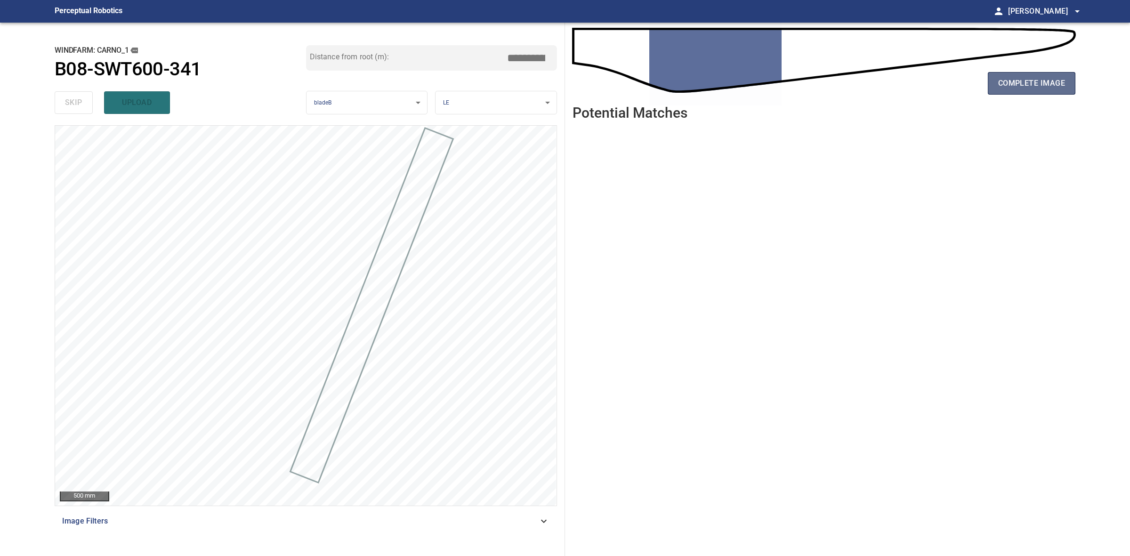
click at [1008, 78] on span "complete image" at bounding box center [1031, 83] width 67 height 13
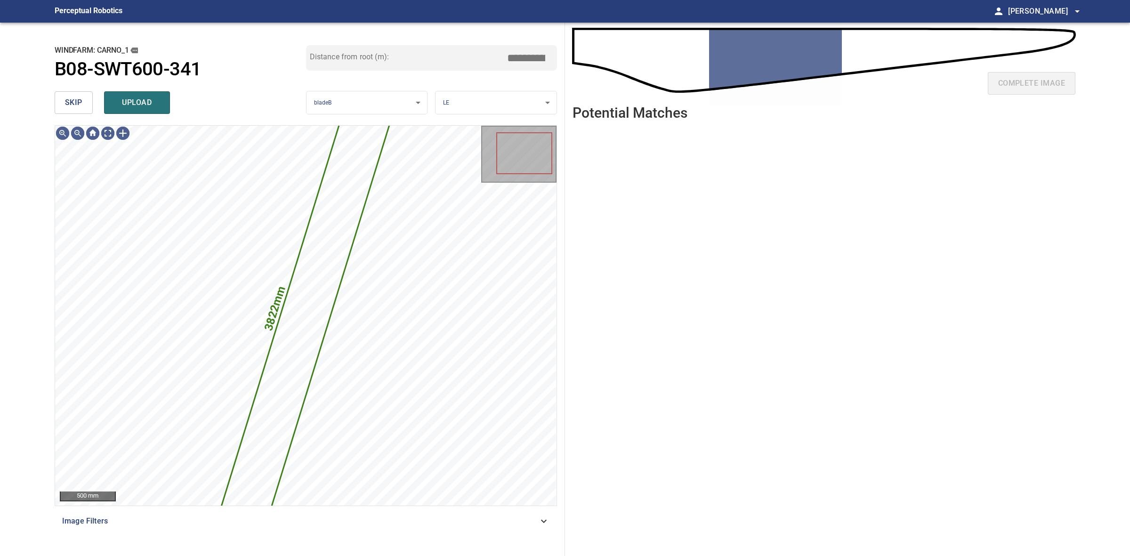
click at [80, 112] on button "skip" at bounding box center [74, 102] width 38 height 23
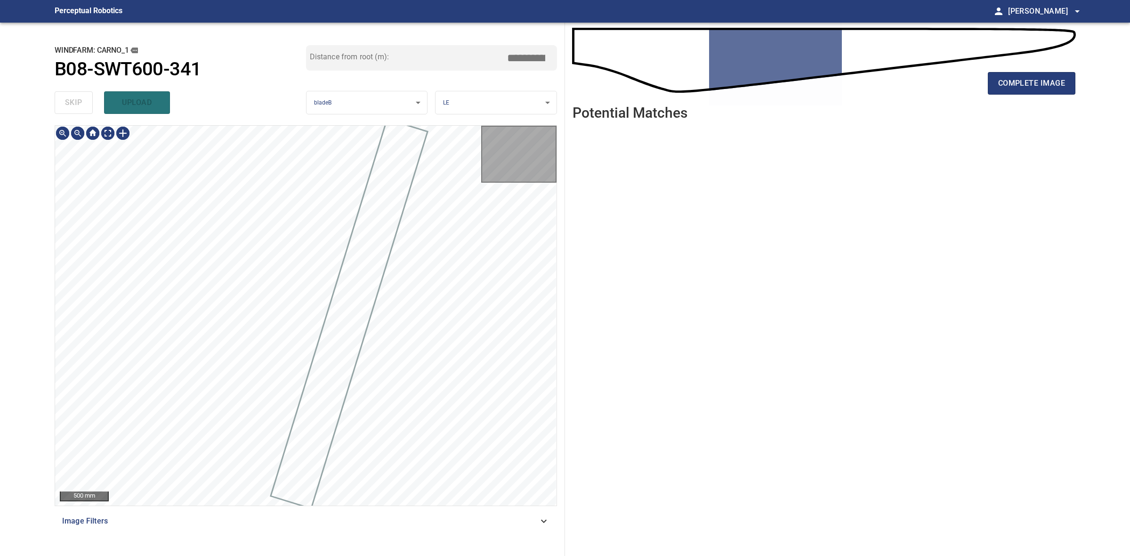
click at [80, 112] on div "skip upload" at bounding box center [180, 103] width 251 height 30
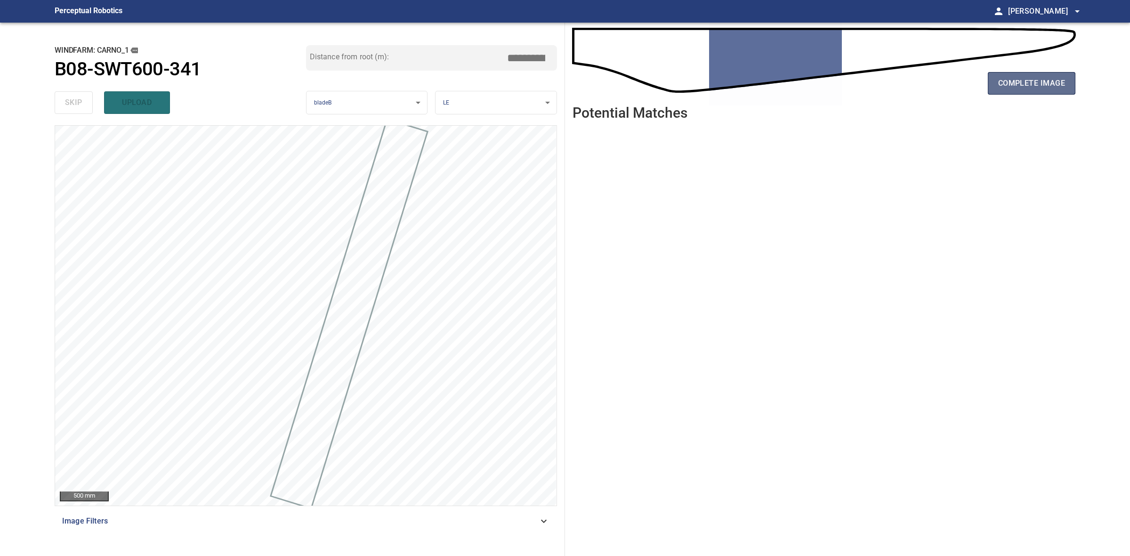
click at [1064, 90] on button "complete image" at bounding box center [1032, 83] width 88 height 23
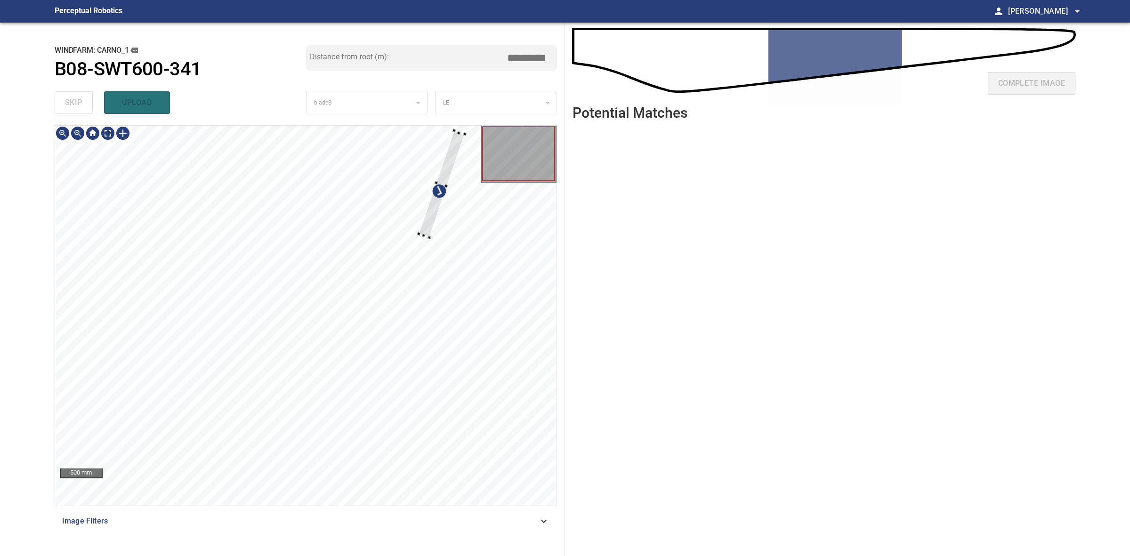
click at [420, 232] on div at bounding box center [441, 183] width 46 height 107
click at [375, 252] on div at bounding box center [390, 219] width 64 height 100
click at [366, 269] on div at bounding box center [382, 228] width 51 height 105
click at [381, 242] on div at bounding box center [389, 211] width 37 height 71
click at [377, 248] on div at bounding box center [384, 222] width 37 height 70
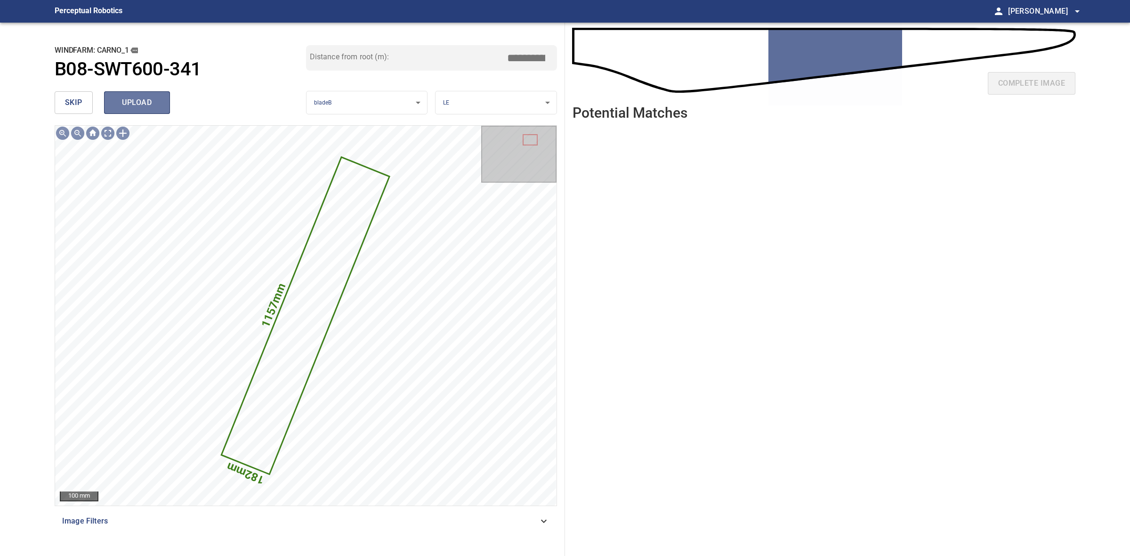
click at [142, 100] on span "upload" at bounding box center [136, 102] width 45 height 13
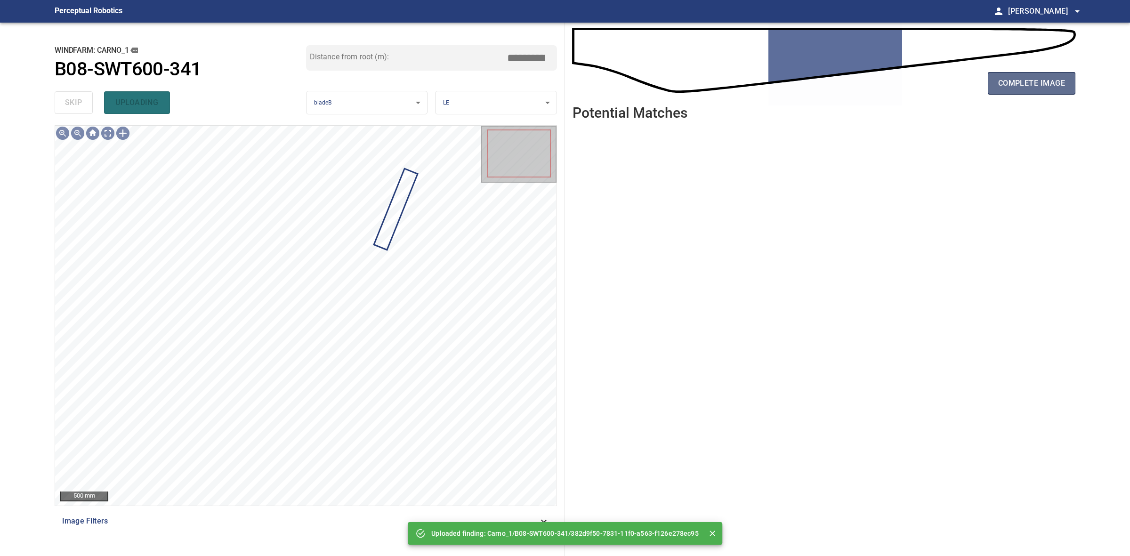
click at [1016, 80] on span "complete image" at bounding box center [1031, 83] width 67 height 13
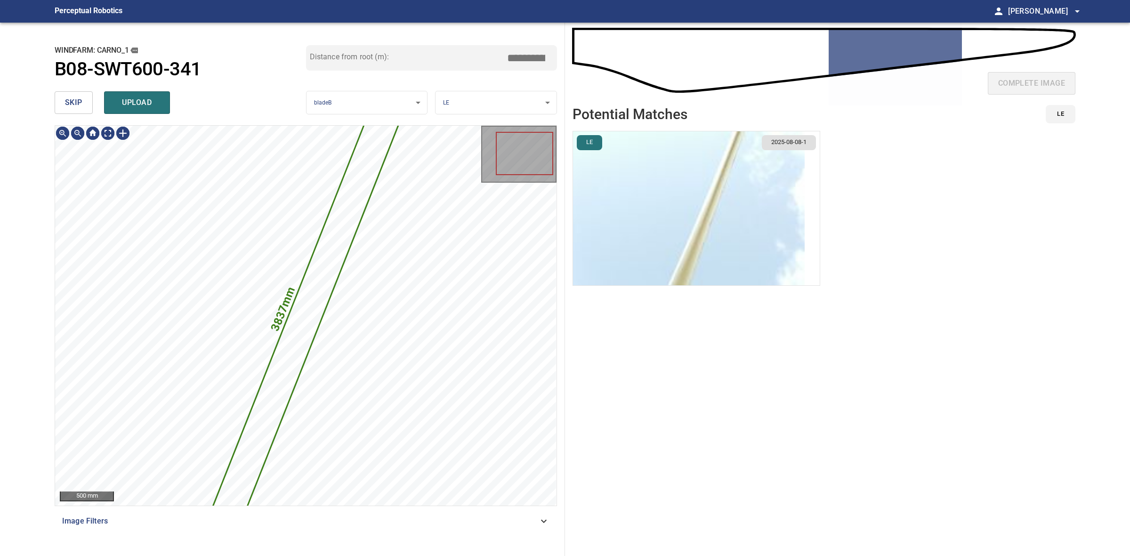
click at [87, 107] on button "skip" at bounding box center [74, 102] width 38 height 23
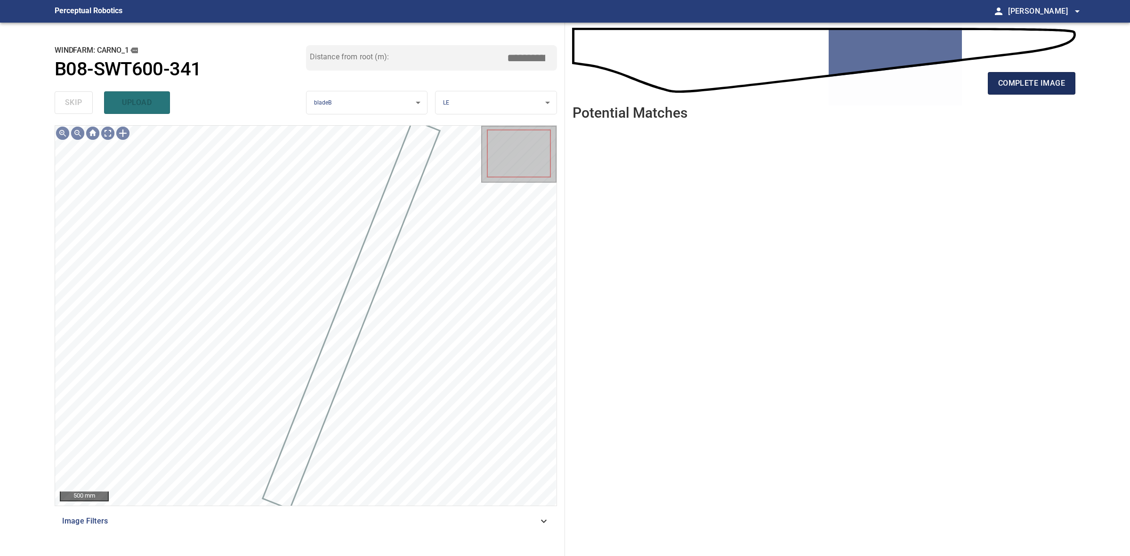
click at [999, 90] on button "complete image" at bounding box center [1032, 83] width 88 height 23
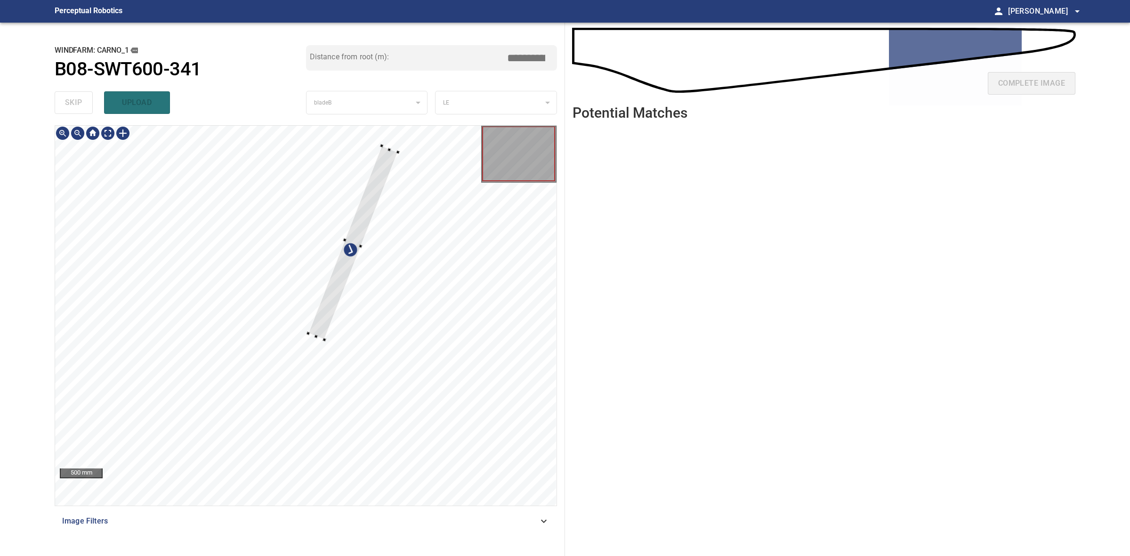
click at [323, 330] on div at bounding box center [353, 242] width 90 height 194
click at [385, 154] on div at bounding box center [353, 243] width 78 height 179
click at [373, 191] on div at bounding box center [347, 256] width 67 height 153
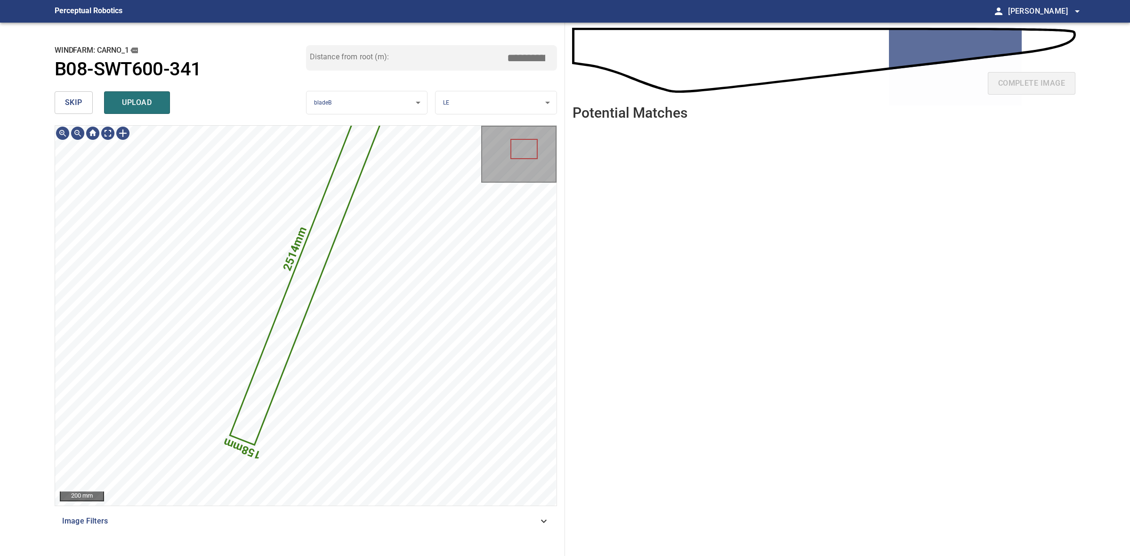
click at [151, 101] on span "upload" at bounding box center [136, 102] width 45 height 13
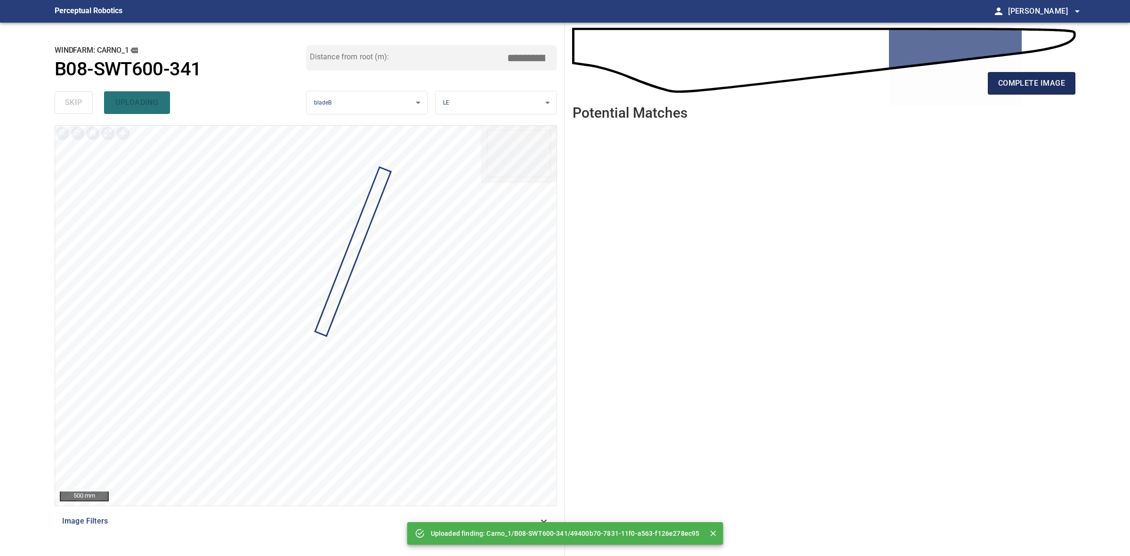
click at [1031, 85] on span "complete image" at bounding box center [1031, 83] width 67 height 13
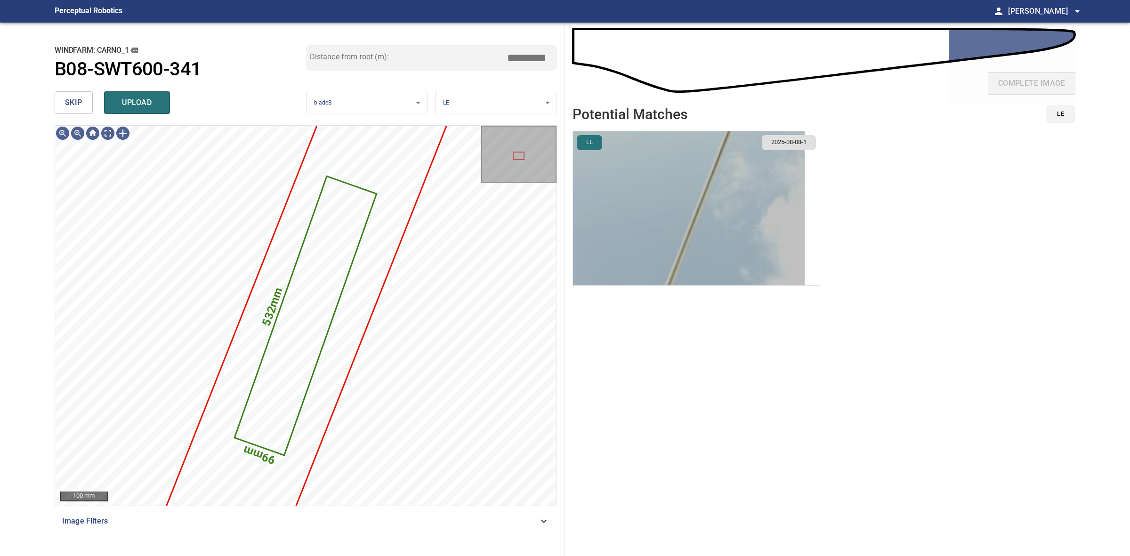
click at [709, 217] on img "button" at bounding box center [689, 208] width 232 height 154
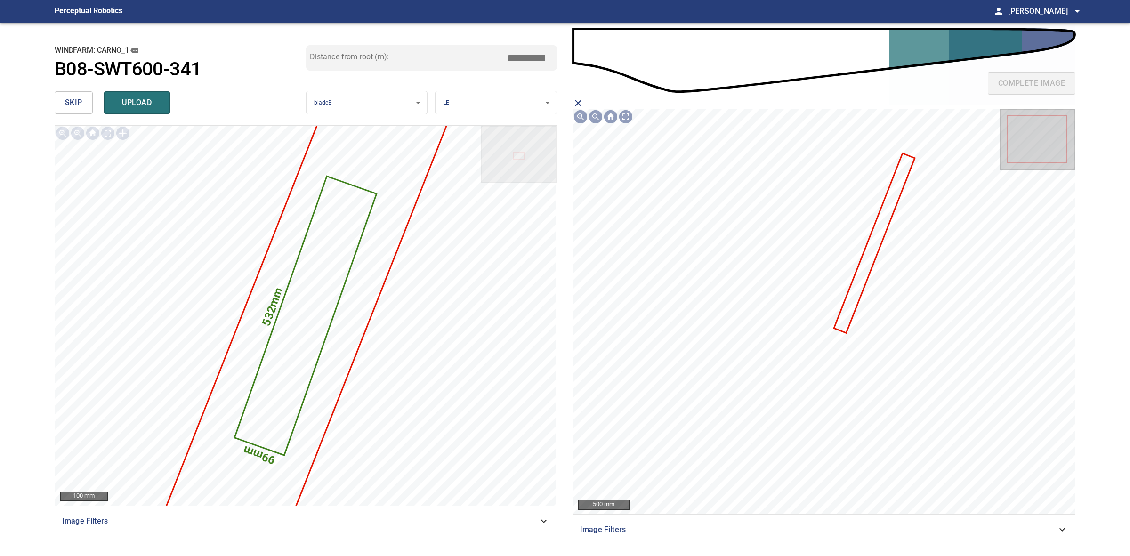
click at [865, 281] on icon at bounding box center [874, 243] width 79 height 178
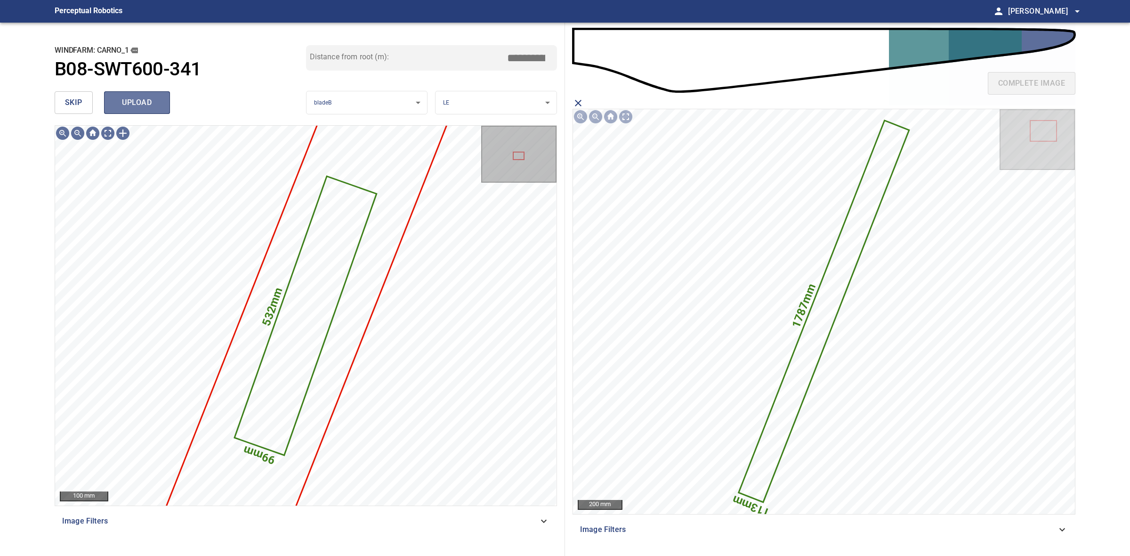
click at [165, 105] on button "upload" at bounding box center [137, 102] width 66 height 23
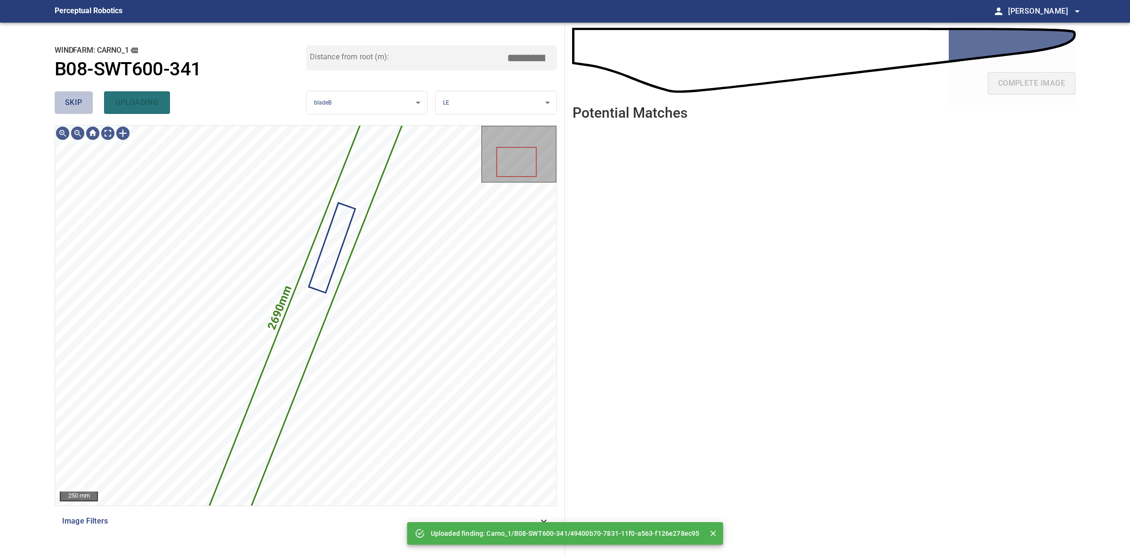
click at [88, 102] on button "skip" at bounding box center [74, 102] width 38 height 23
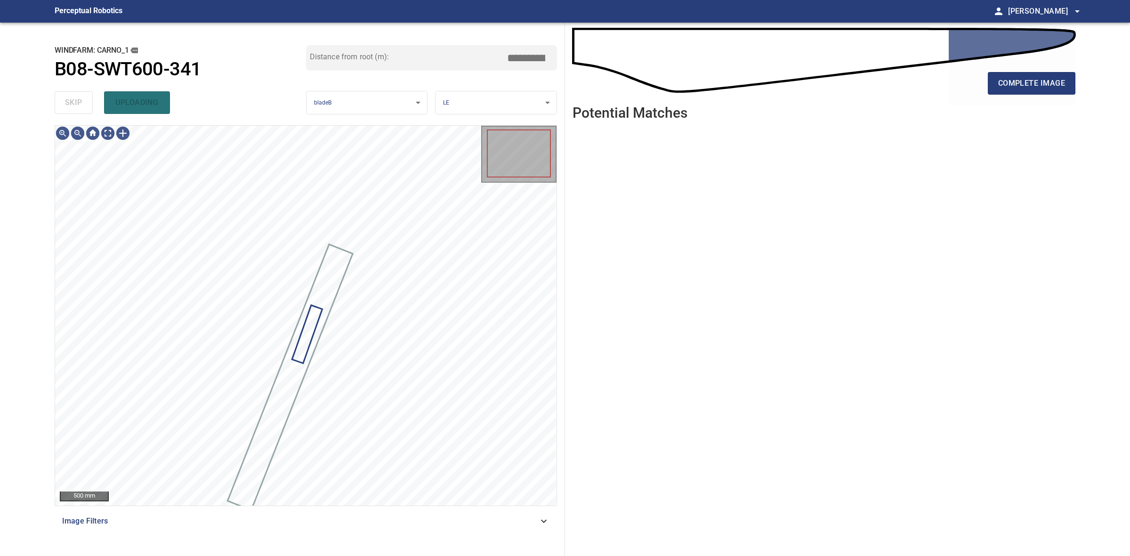
click at [88, 102] on div "skip uploading" at bounding box center [180, 103] width 251 height 30
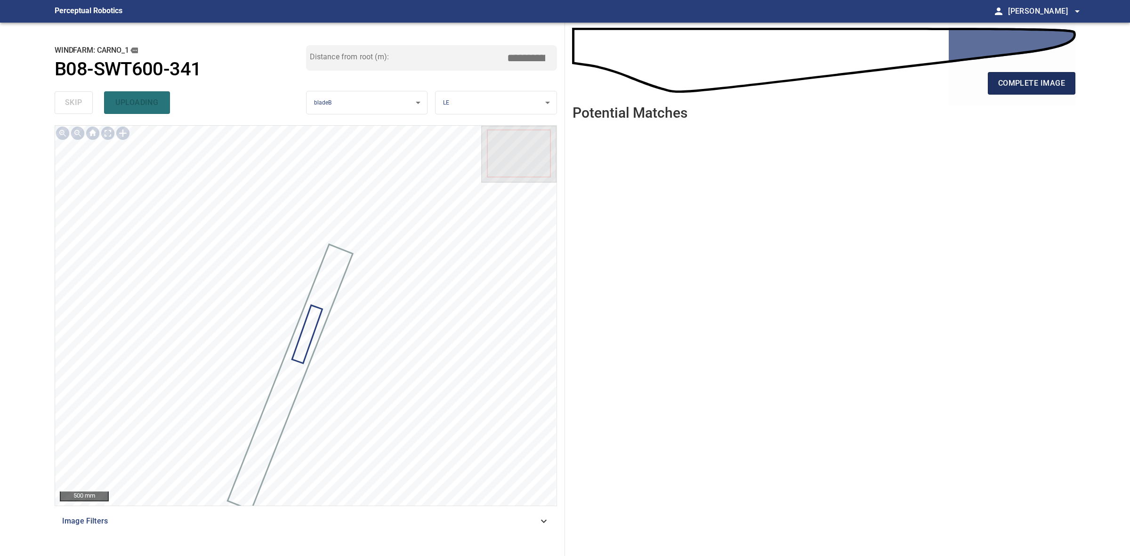
click at [1034, 76] on button "complete image" at bounding box center [1032, 83] width 88 height 23
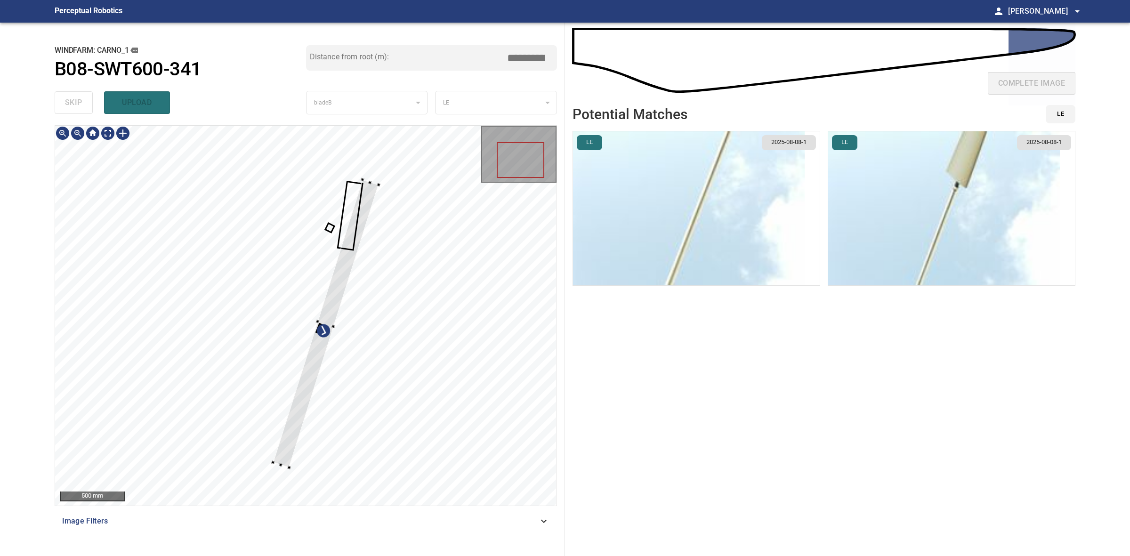
click at [316, 321] on div at bounding box center [317, 322] width 4 height 4
click at [317, 304] on div at bounding box center [317, 321] width 106 height 288
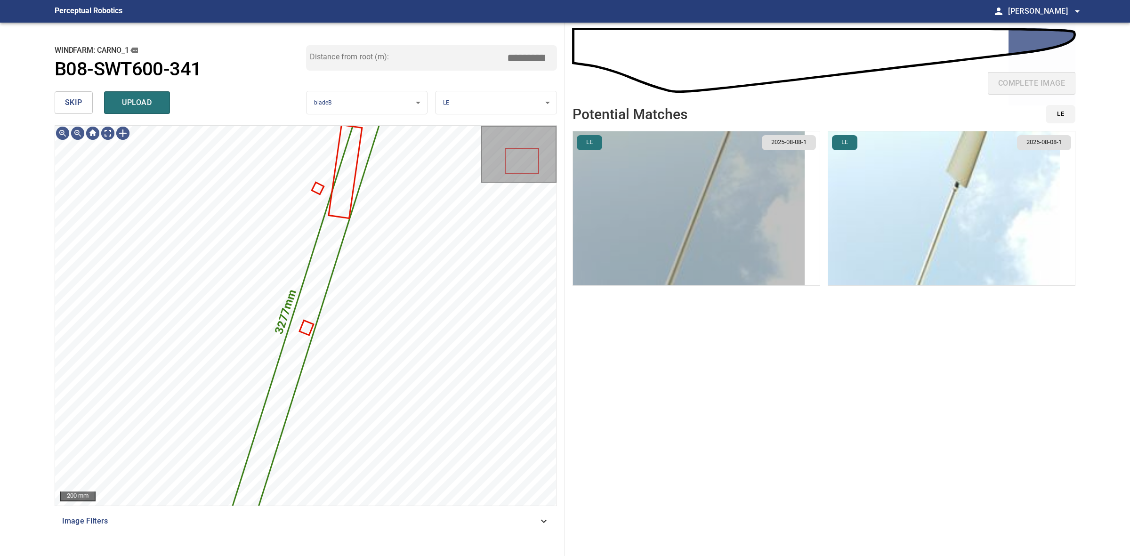
click at [693, 197] on img "button" at bounding box center [689, 208] width 232 height 154
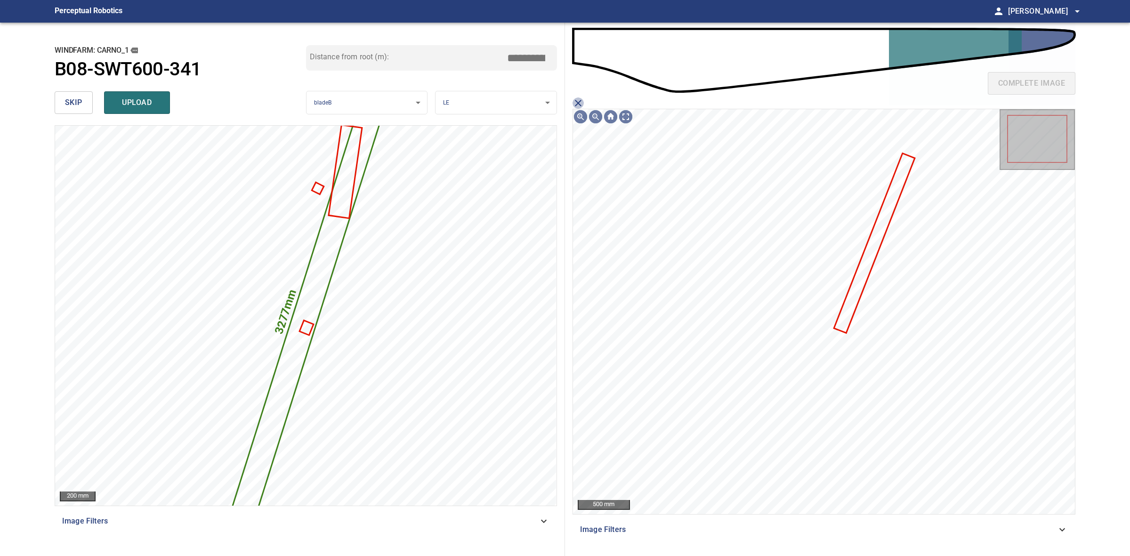
click at [578, 97] on icon "close matching imageResolution:" at bounding box center [577, 102] width 11 height 11
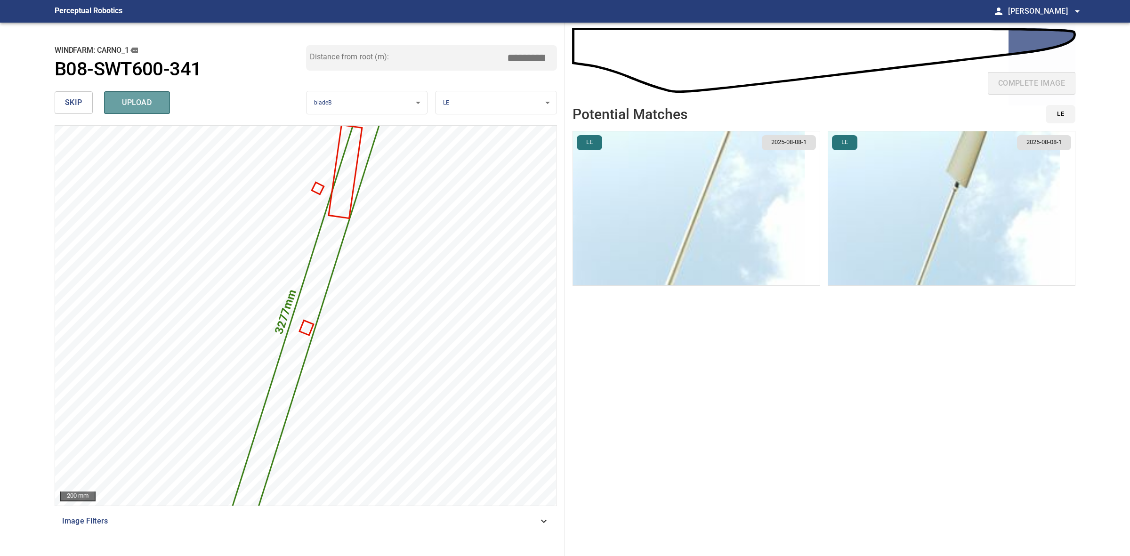
drag, startPoint x: 147, startPoint y: 107, endPoint x: 91, endPoint y: 107, distance: 56.5
click at [147, 107] on span "upload" at bounding box center [136, 102] width 45 height 13
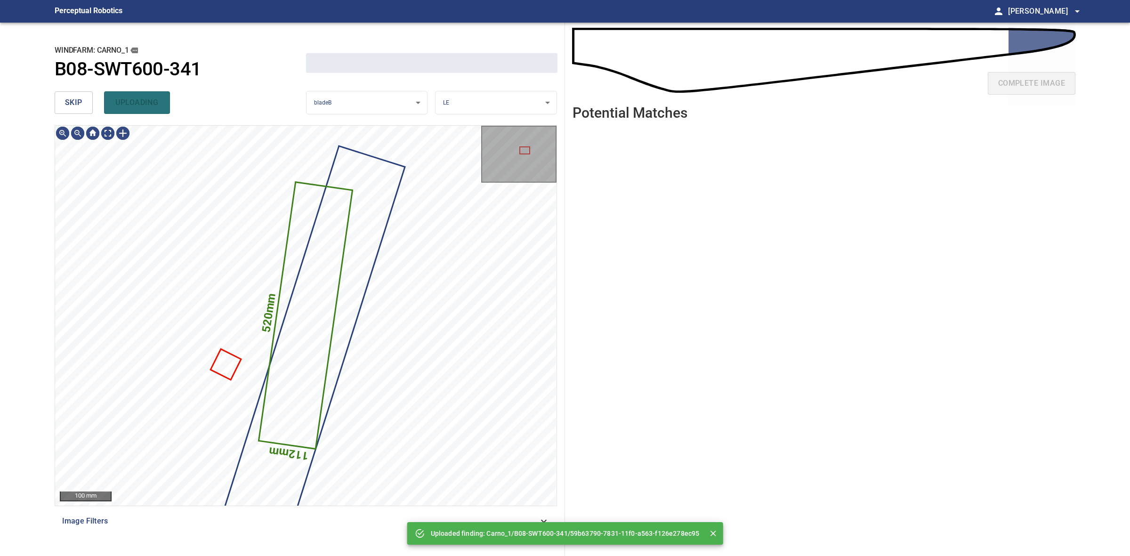
click at [63, 104] on button "skip" at bounding box center [74, 102] width 38 height 23
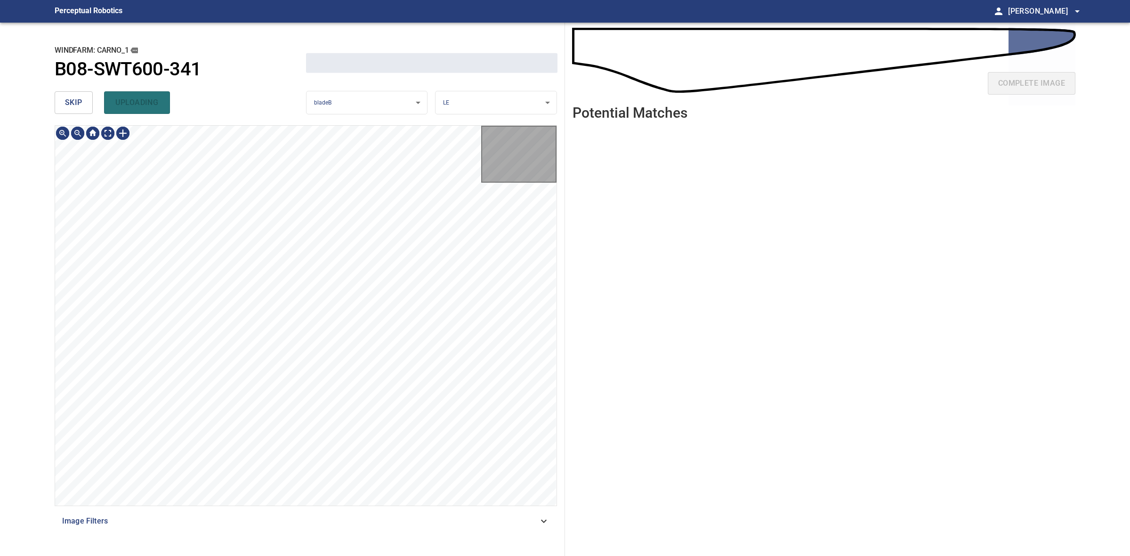
click at [63, 102] on button "skip" at bounding box center [74, 102] width 38 height 23
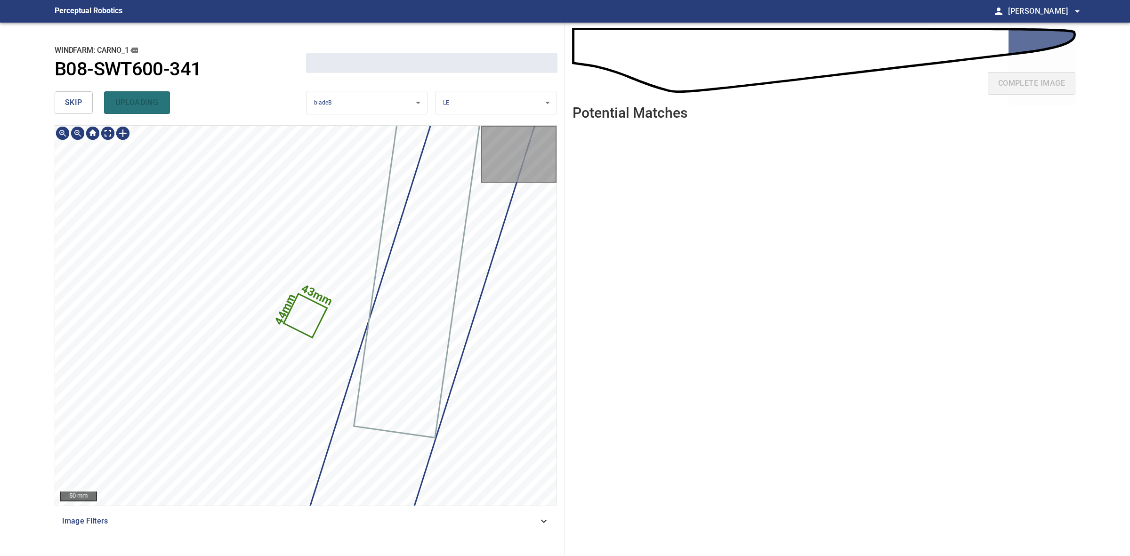
click at [63, 102] on button "skip" at bounding box center [74, 102] width 38 height 23
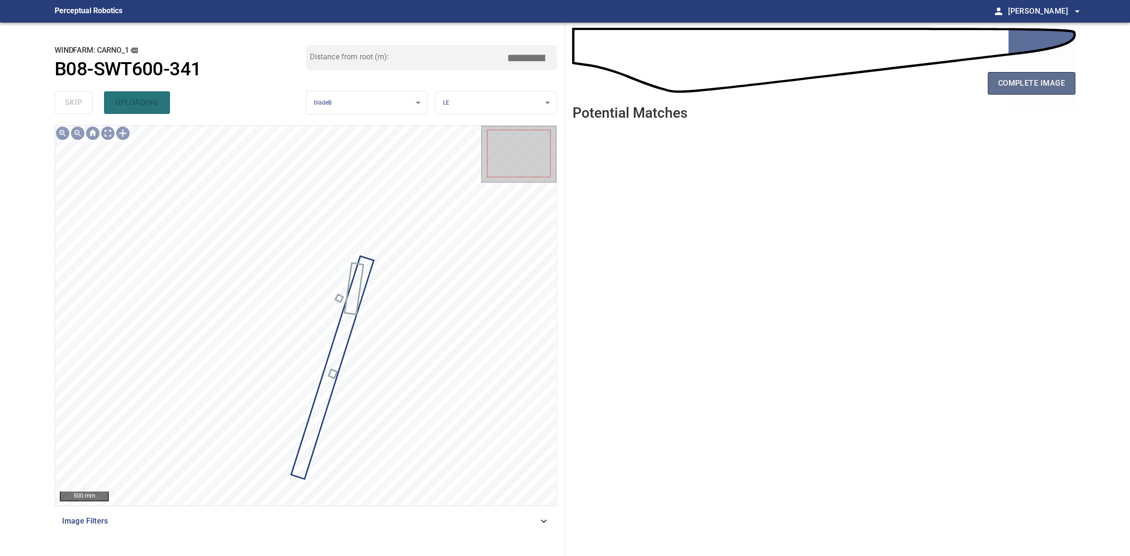
click at [1041, 87] on span "complete image" at bounding box center [1031, 83] width 67 height 13
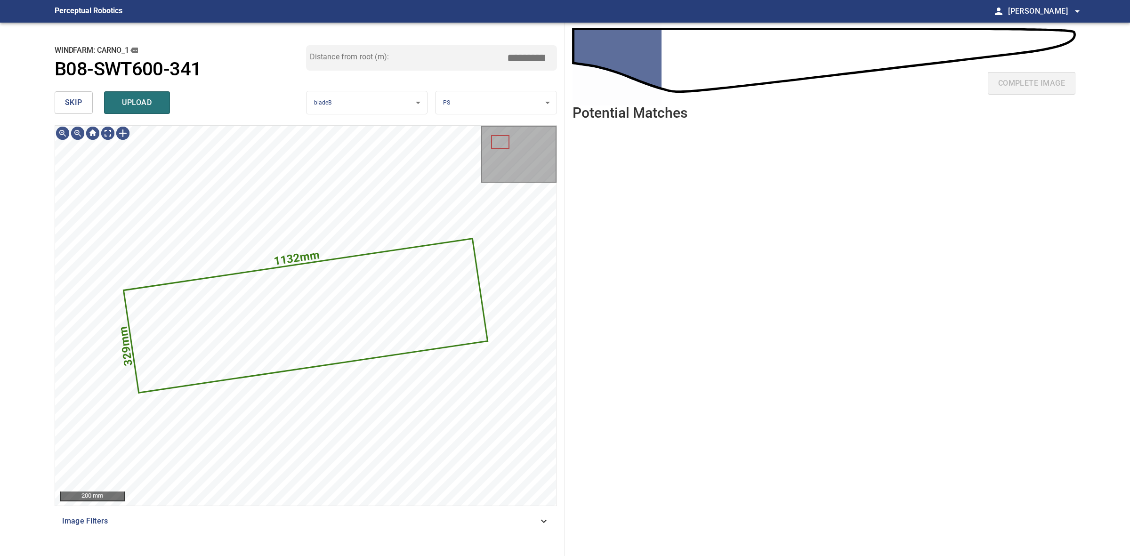
click at [83, 104] on button "skip" at bounding box center [74, 102] width 38 height 23
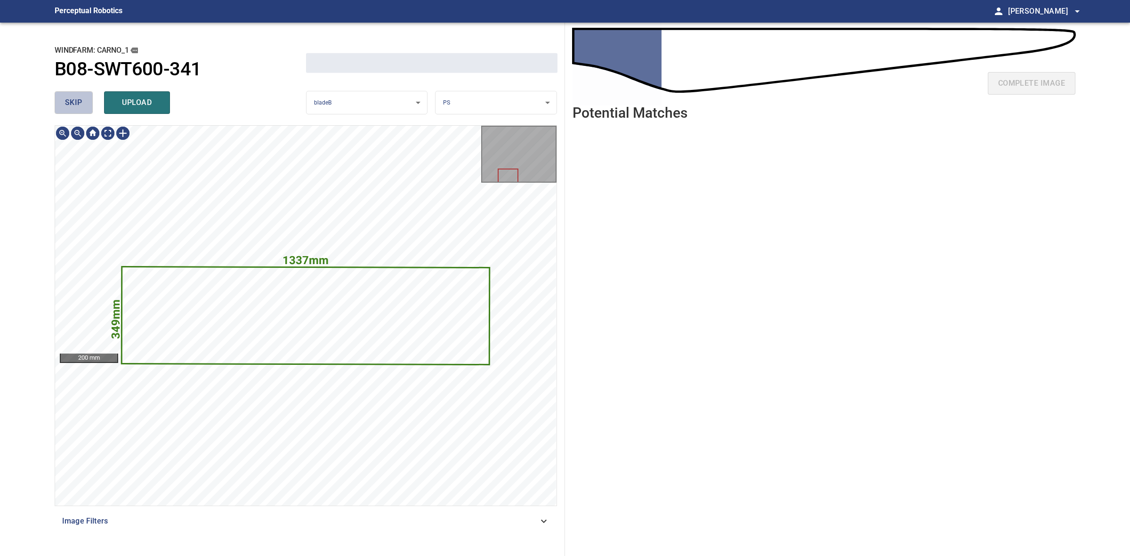
click at [83, 104] on button "skip" at bounding box center [74, 102] width 38 height 23
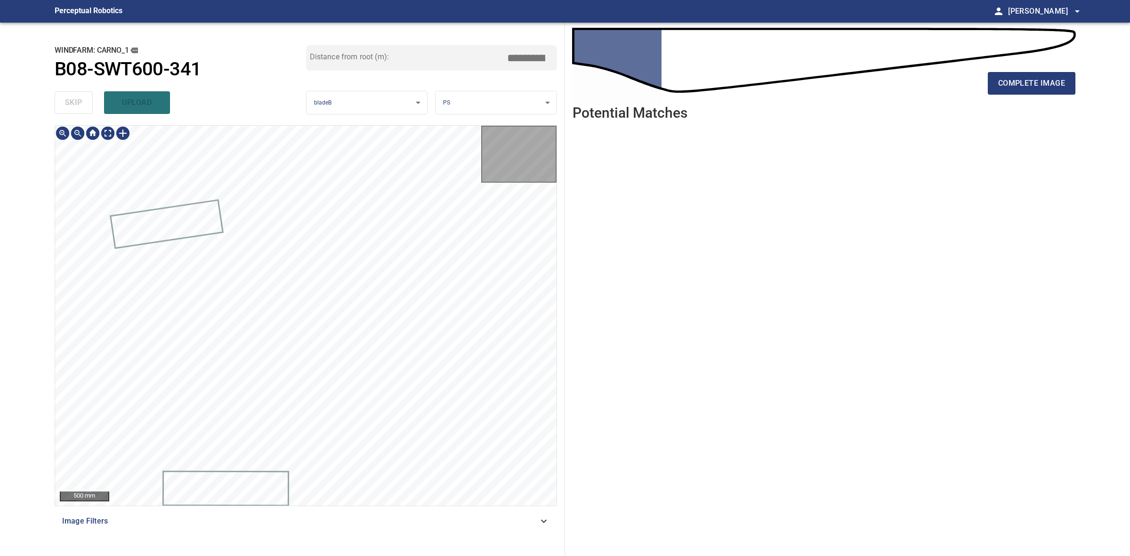
click at [83, 104] on div "skip upload" at bounding box center [180, 103] width 251 height 30
drag, startPoint x: 83, startPoint y: 104, endPoint x: 99, endPoint y: 100, distance: 16.3
click at [87, 102] on div "skip upload" at bounding box center [180, 103] width 251 height 30
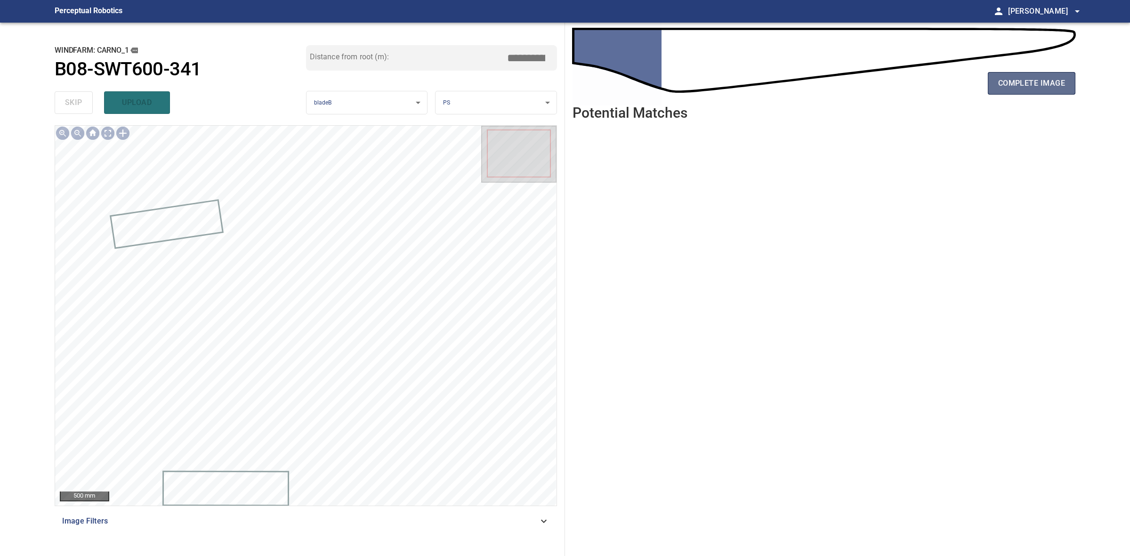
click at [1050, 86] on span "complete image" at bounding box center [1031, 83] width 67 height 13
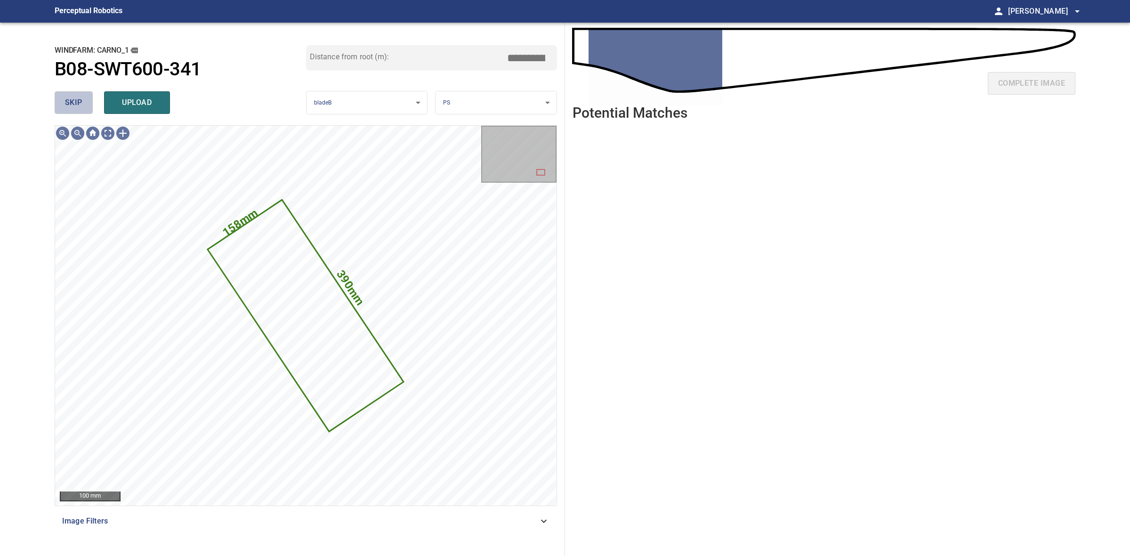
click at [74, 104] on span "skip" at bounding box center [73, 102] width 17 height 13
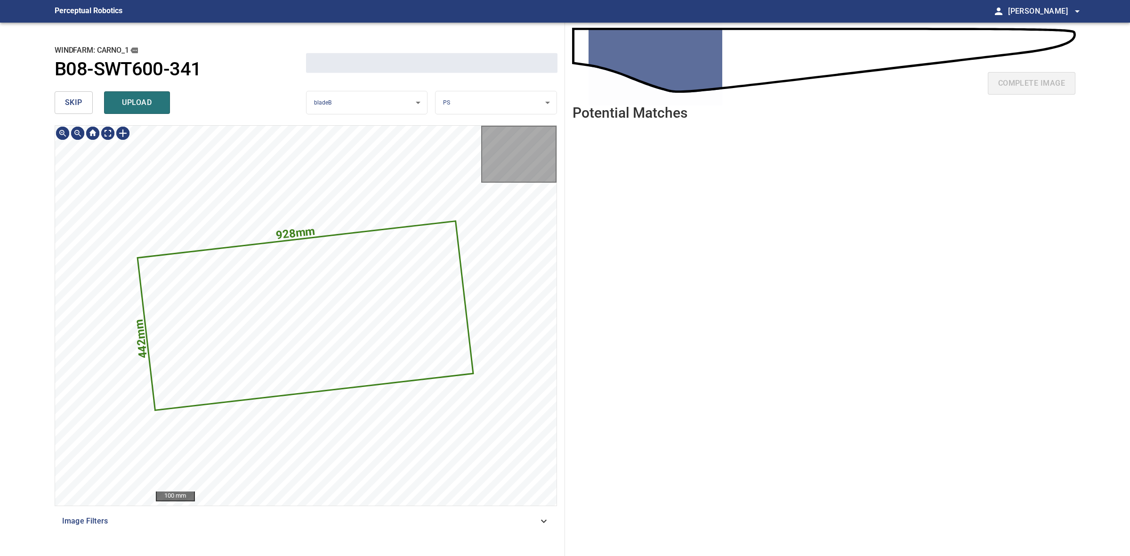
click at [74, 104] on span "skip" at bounding box center [73, 102] width 17 height 13
click at [74, 104] on div "skip upload" at bounding box center [180, 103] width 251 height 30
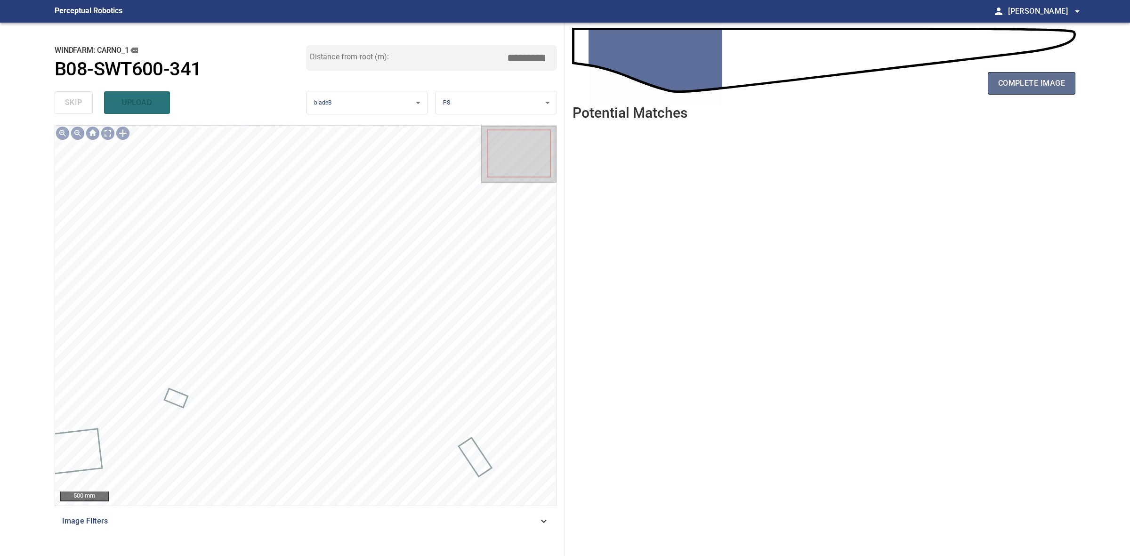
click at [1037, 81] on span "complete image" at bounding box center [1031, 83] width 67 height 13
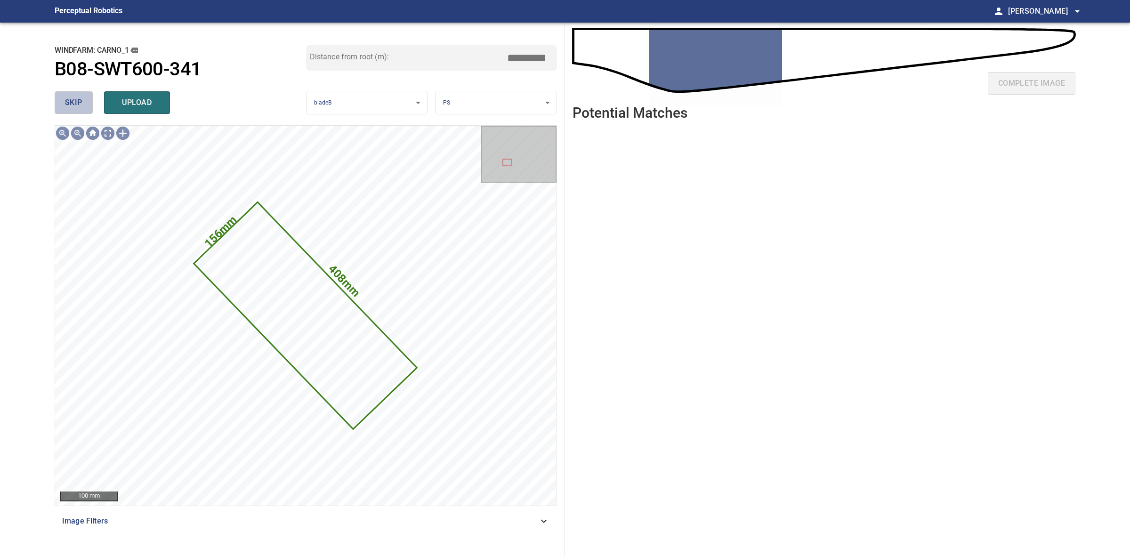
click at [81, 104] on span "skip" at bounding box center [73, 102] width 17 height 13
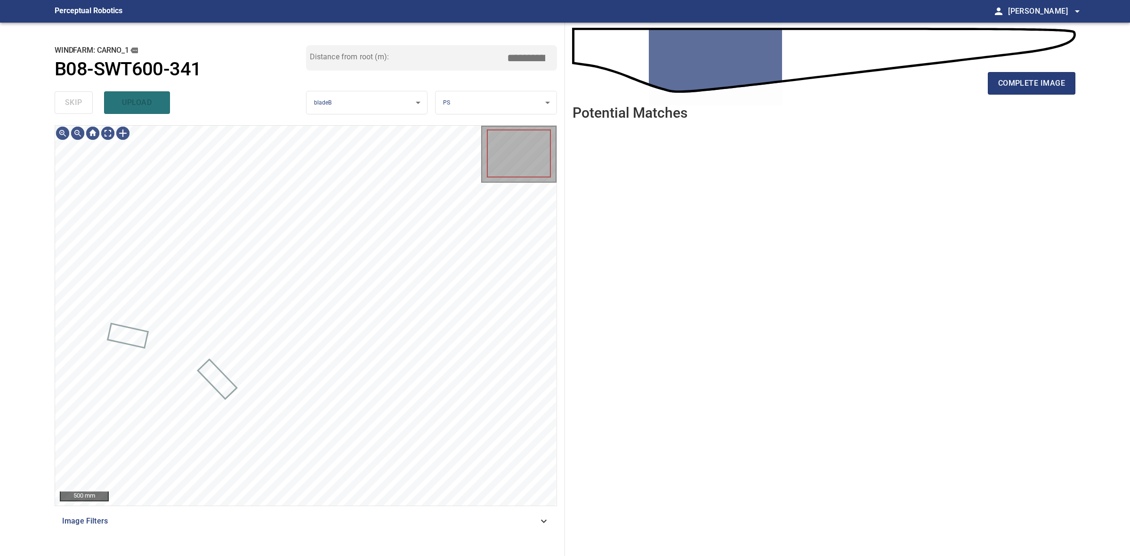
click at [81, 104] on div "skip upload" at bounding box center [180, 103] width 251 height 30
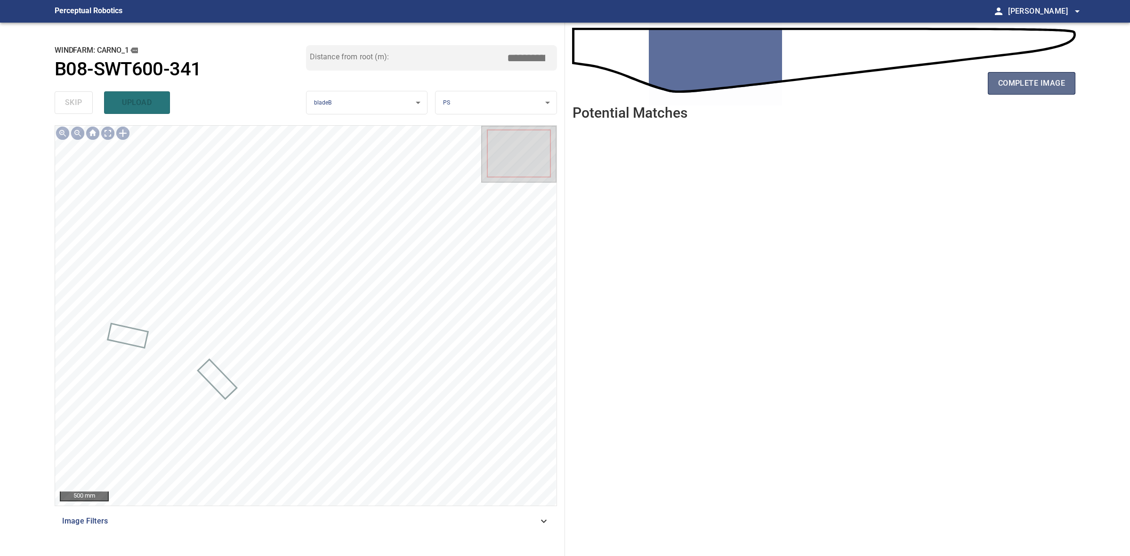
click at [1024, 80] on span "complete image" at bounding box center [1031, 83] width 67 height 13
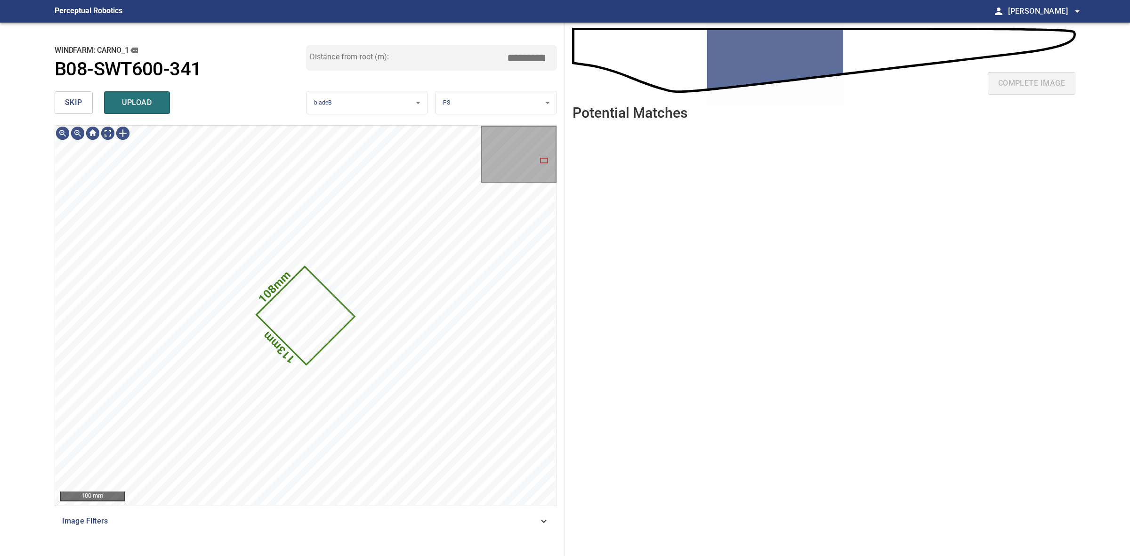
click at [76, 101] on span "skip" at bounding box center [73, 102] width 17 height 13
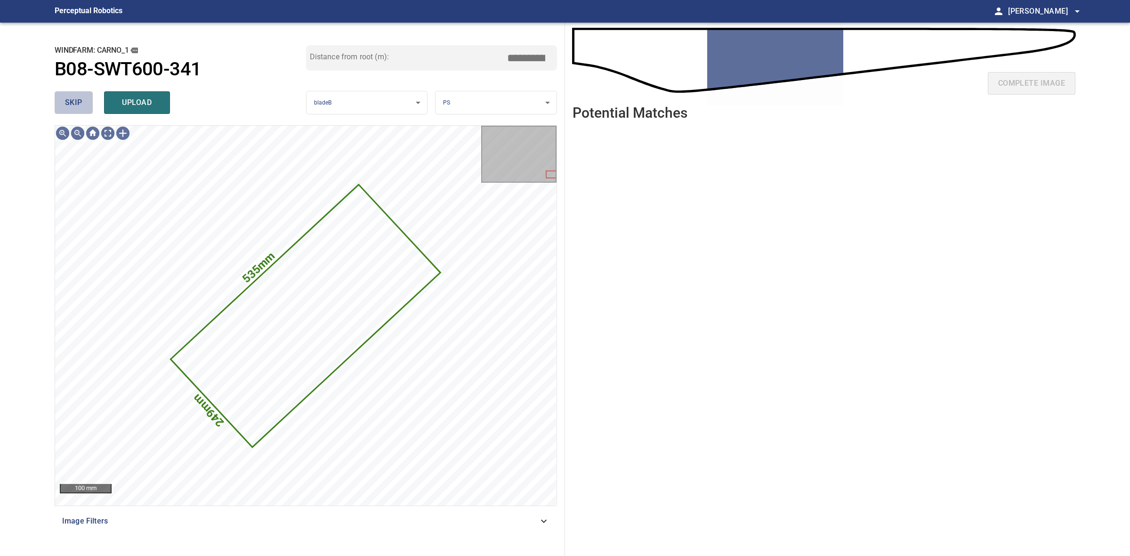
click at [76, 99] on span "skip" at bounding box center [73, 102] width 17 height 13
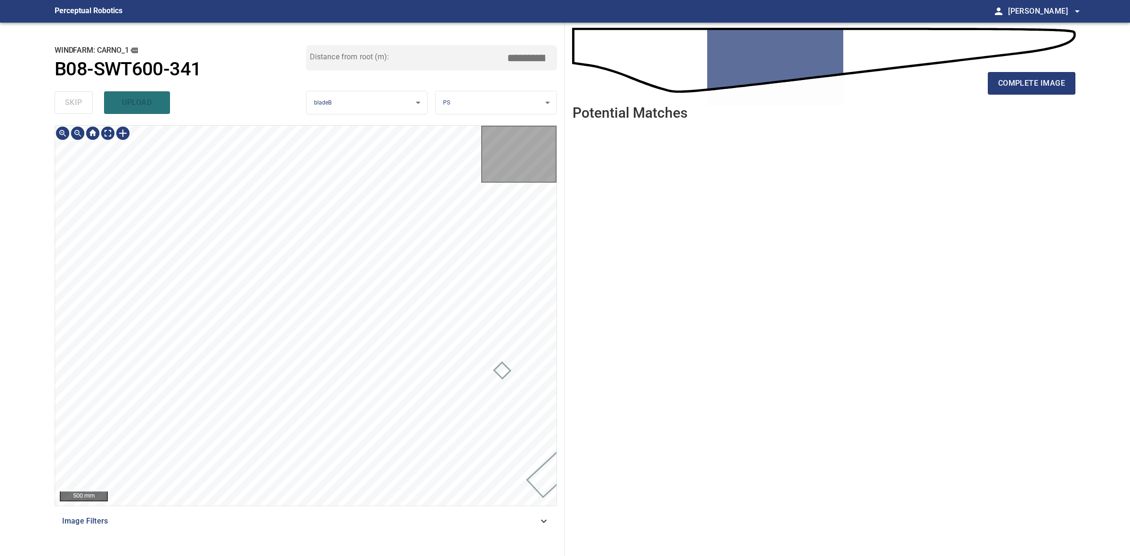
click at [76, 99] on div "skip upload" at bounding box center [180, 103] width 251 height 30
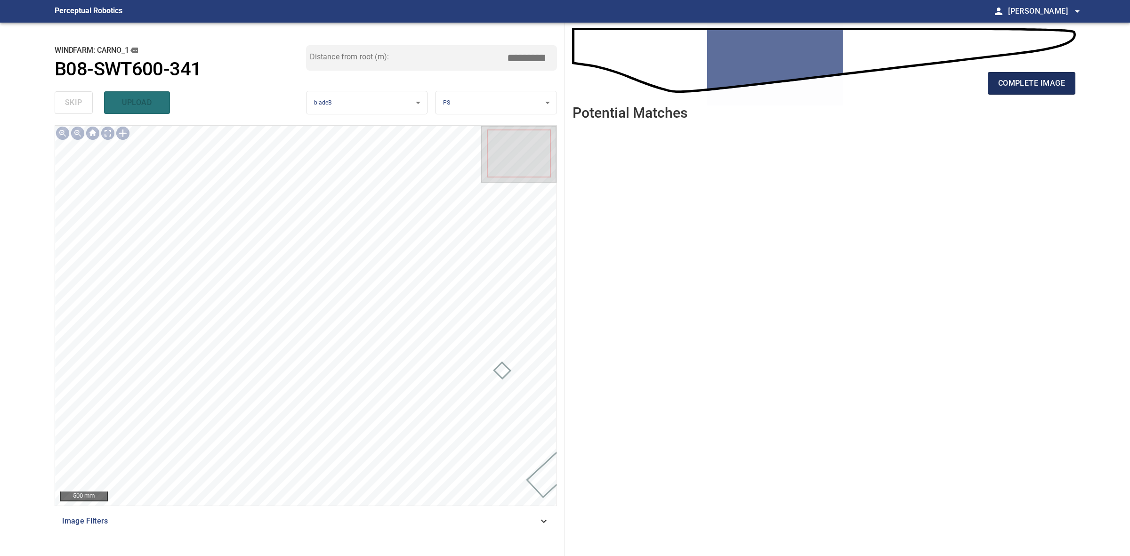
click at [1046, 80] on span "complete image" at bounding box center [1031, 83] width 67 height 13
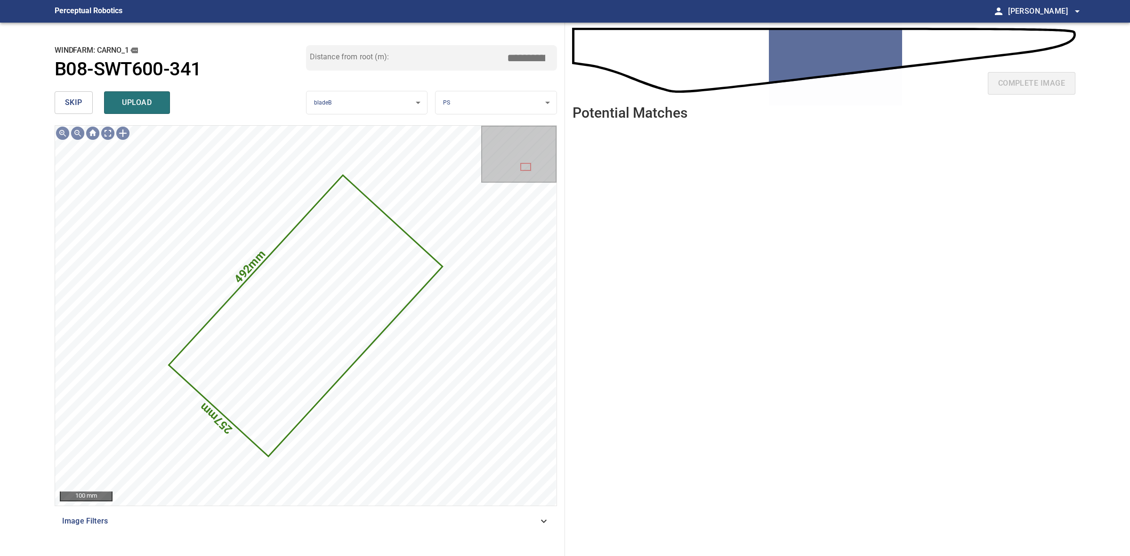
click at [64, 94] on button "skip" at bounding box center [74, 102] width 38 height 23
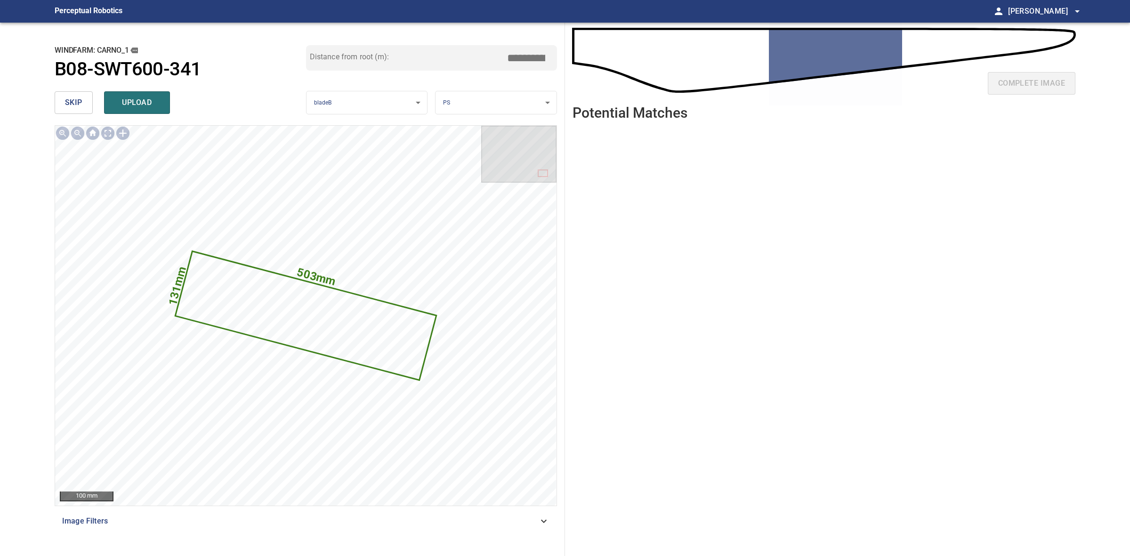
click at [468, 104] on body "**********" at bounding box center [565, 278] width 1130 height 556
click at [468, 104] on li "LE" at bounding box center [495, 103] width 121 height 16
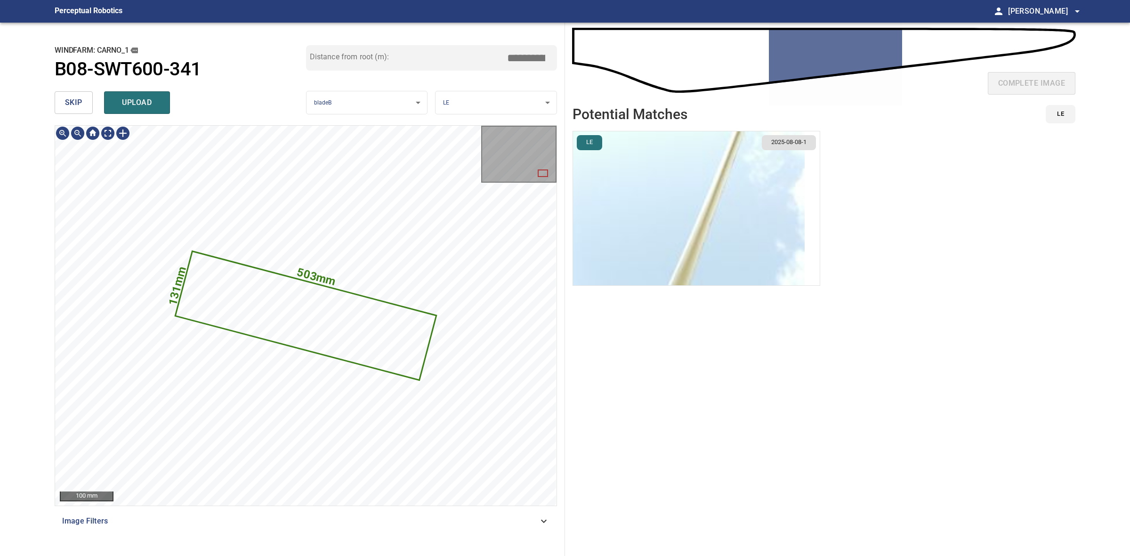
drag, startPoint x: 622, startPoint y: 186, endPoint x: 627, endPoint y: 187, distance: 4.9
click at [624, 187] on img "button" at bounding box center [689, 208] width 232 height 154
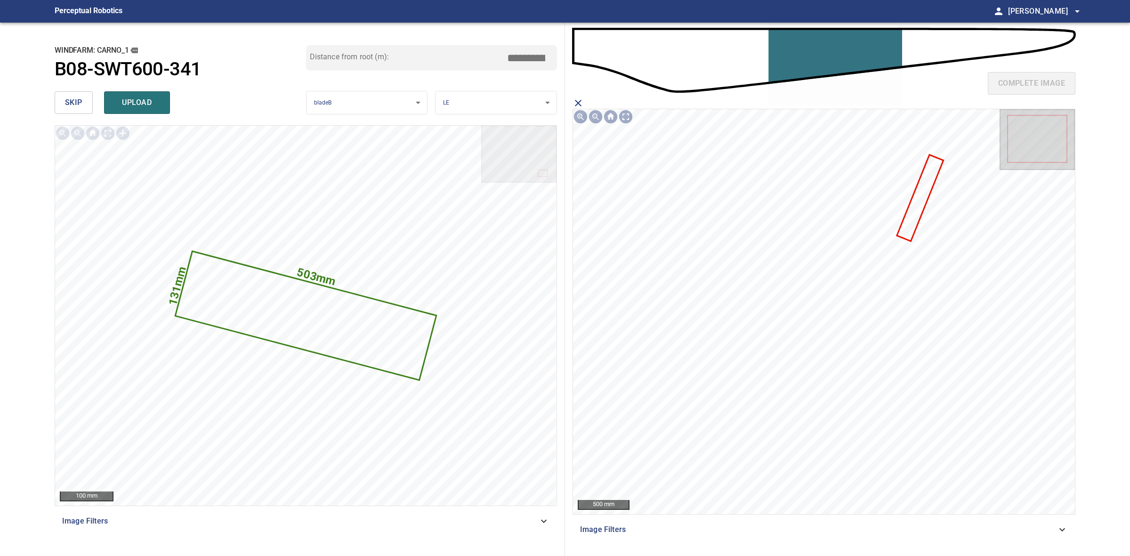
click at [911, 223] on icon at bounding box center [919, 198] width 45 height 85
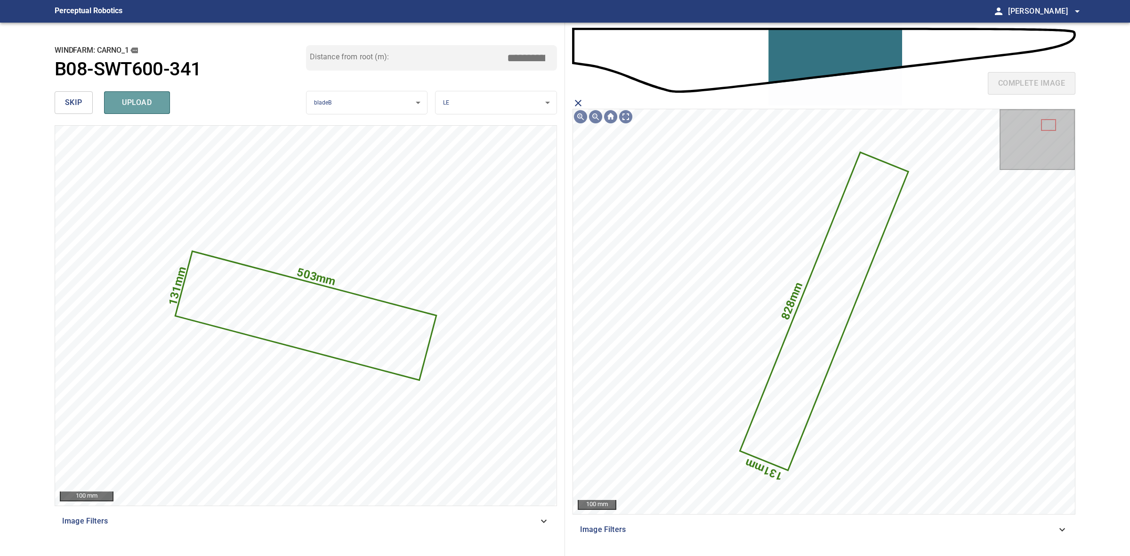
click at [146, 102] on span "upload" at bounding box center [136, 102] width 45 height 13
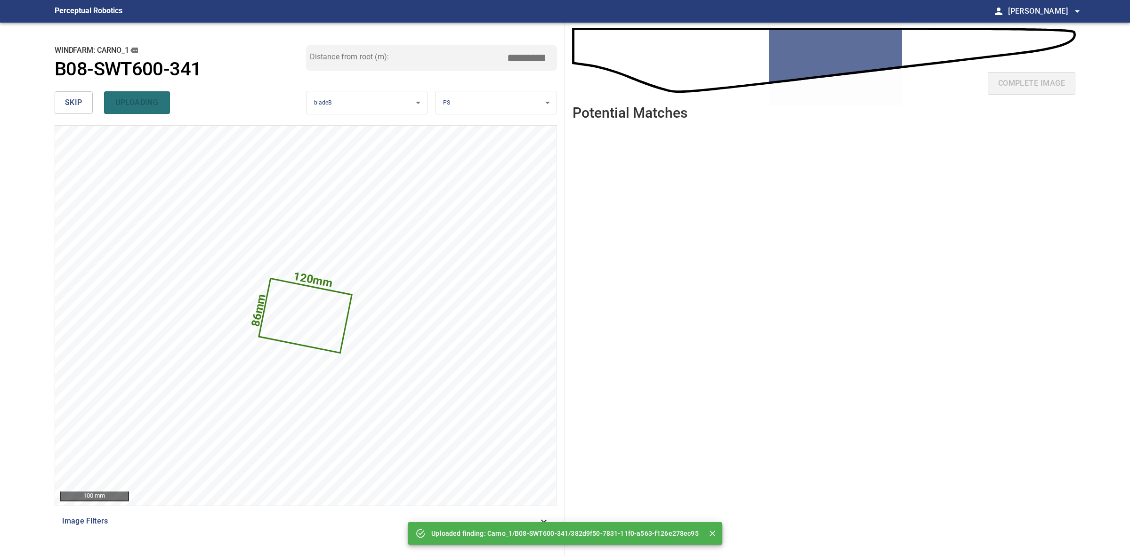
click at [135, 102] on span "uploading" at bounding box center [136, 102] width 45 height 13
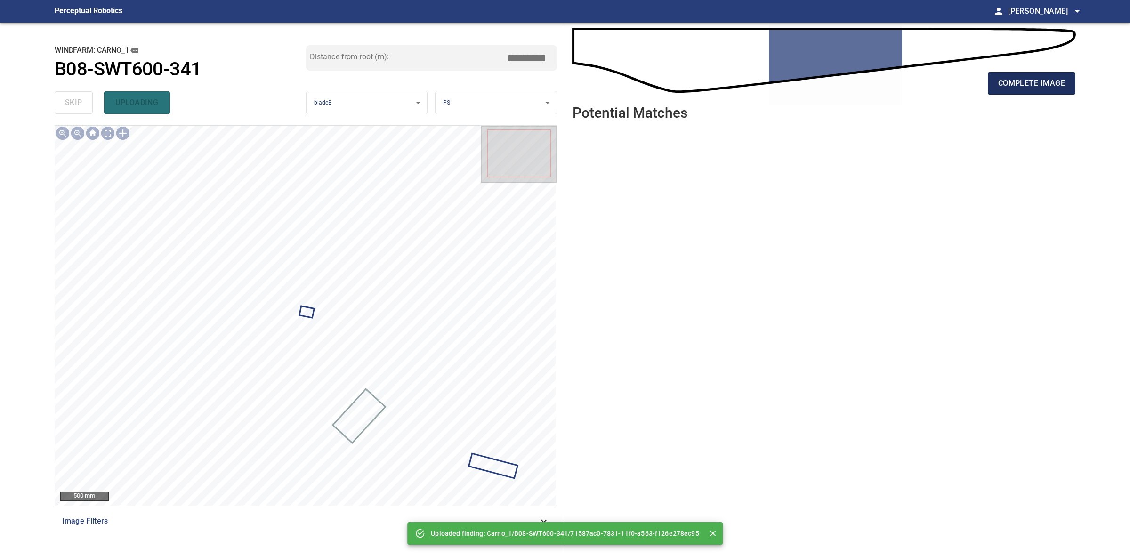
click at [1009, 89] on span "complete image" at bounding box center [1031, 83] width 67 height 13
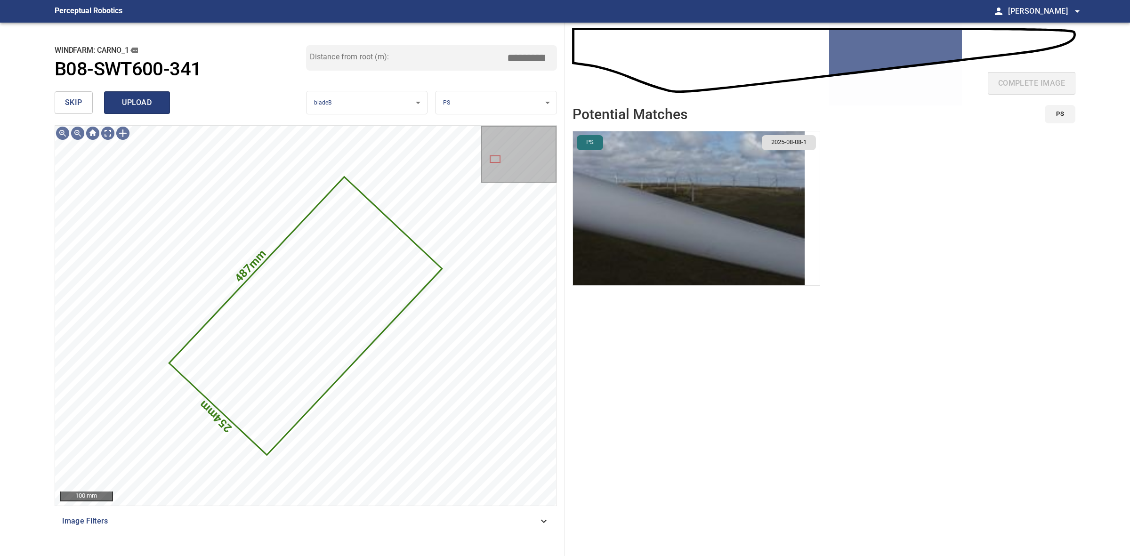
click at [147, 100] on span "upload" at bounding box center [136, 102] width 45 height 13
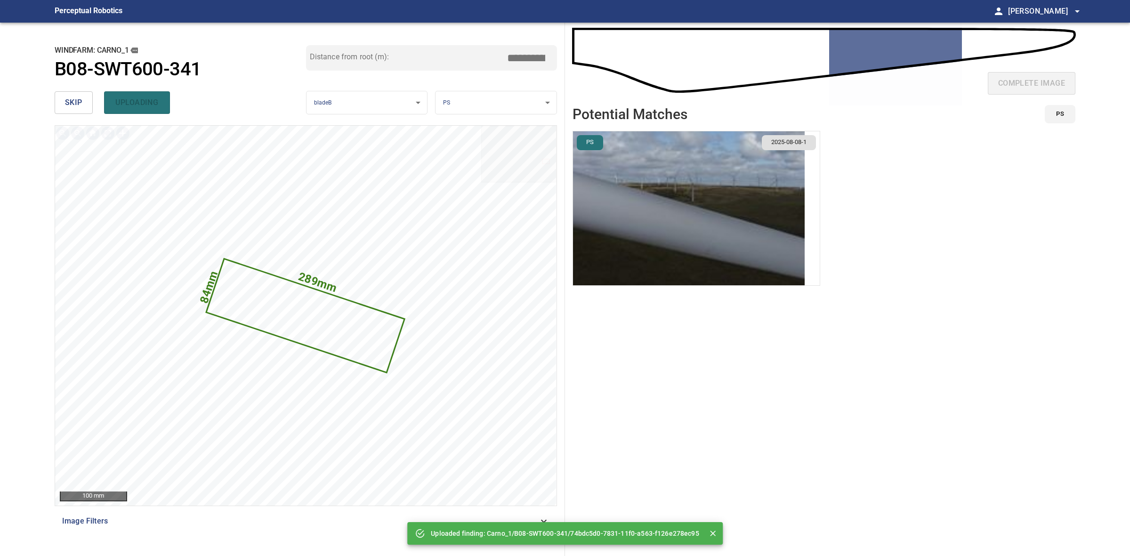
click at [476, 99] on body "**********" at bounding box center [565, 278] width 1130 height 556
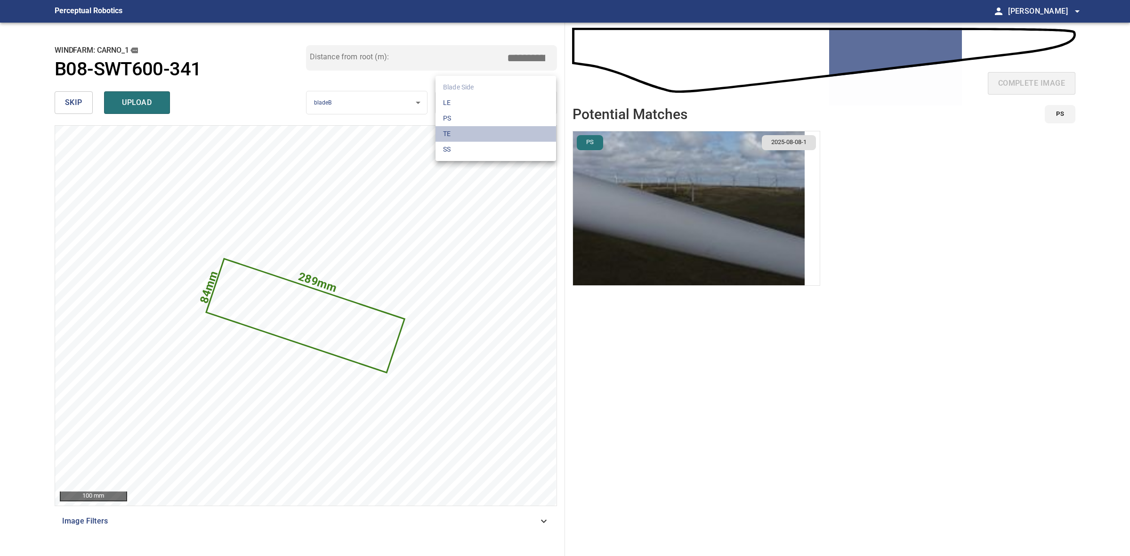
click at [462, 136] on li "TE" at bounding box center [495, 134] width 121 height 16
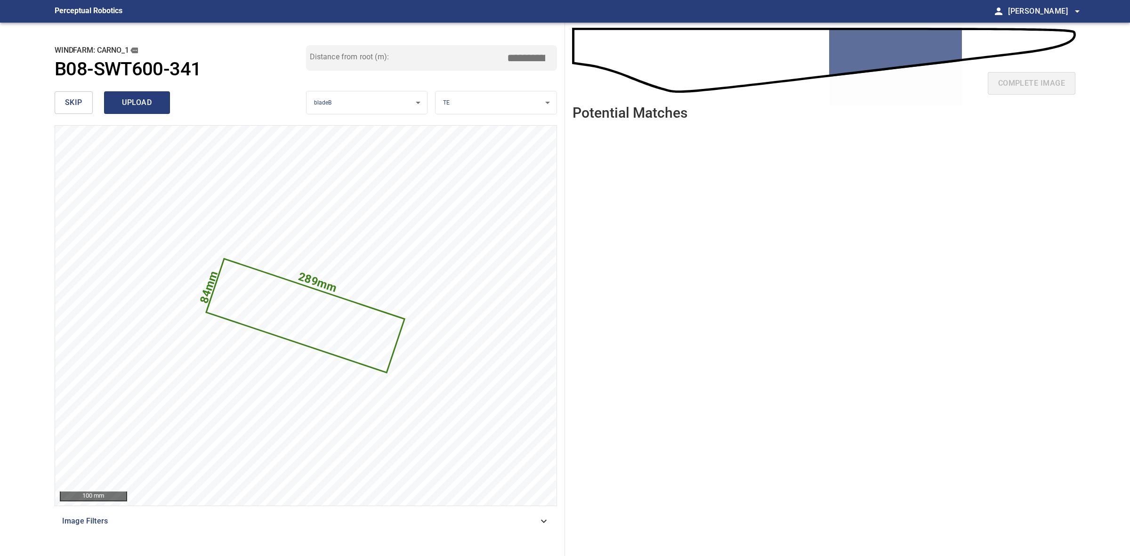
click at [121, 107] on span "upload" at bounding box center [136, 102] width 45 height 13
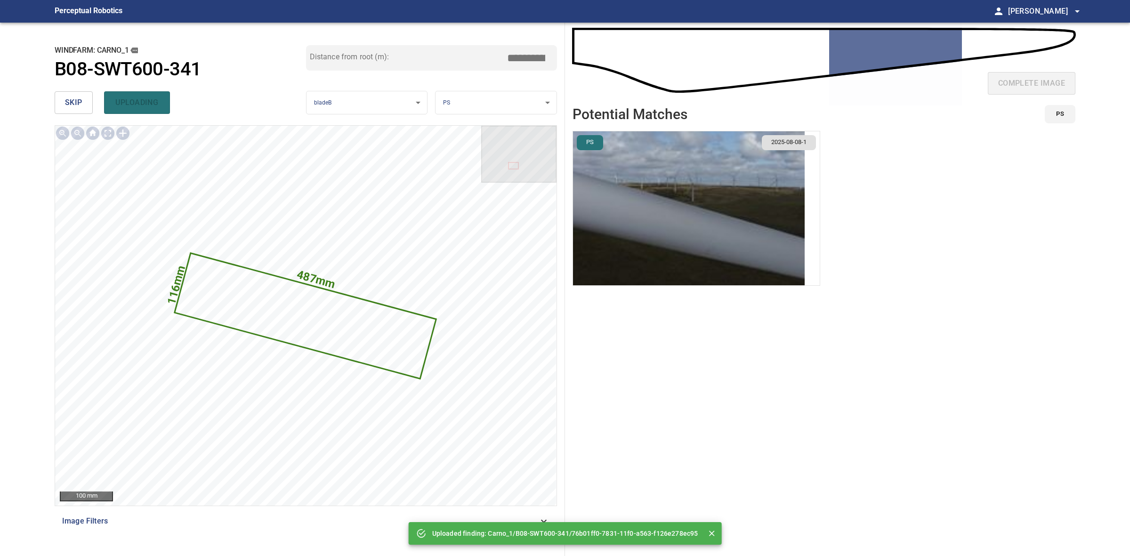
click at [506, 99] on body "**********" at bounding box center [565, 278] width 1130 height 556
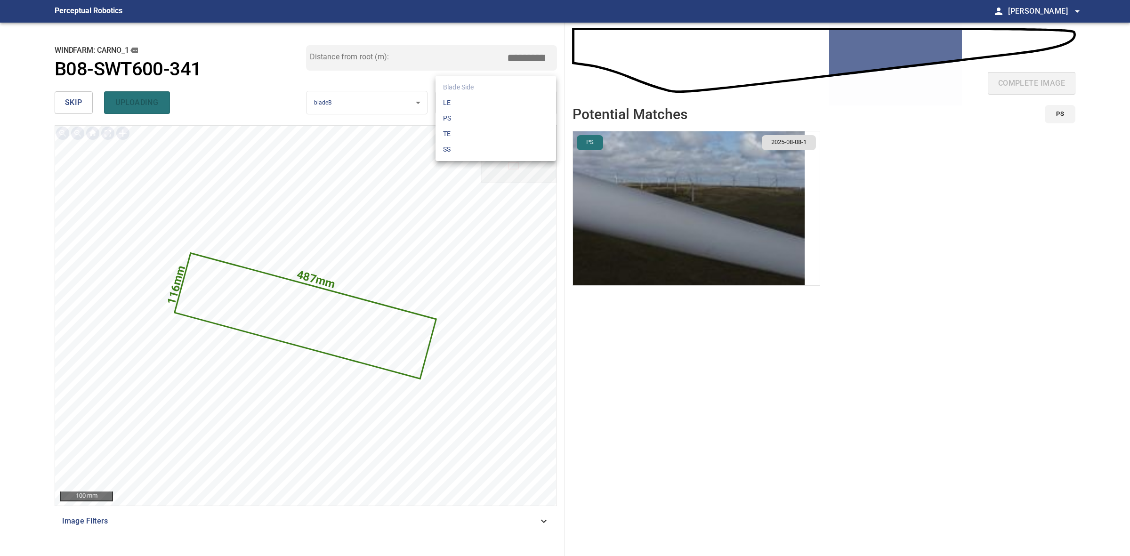
click at [506, 99] on li "LE" at bounding box center [495, 103] width 121 height 16
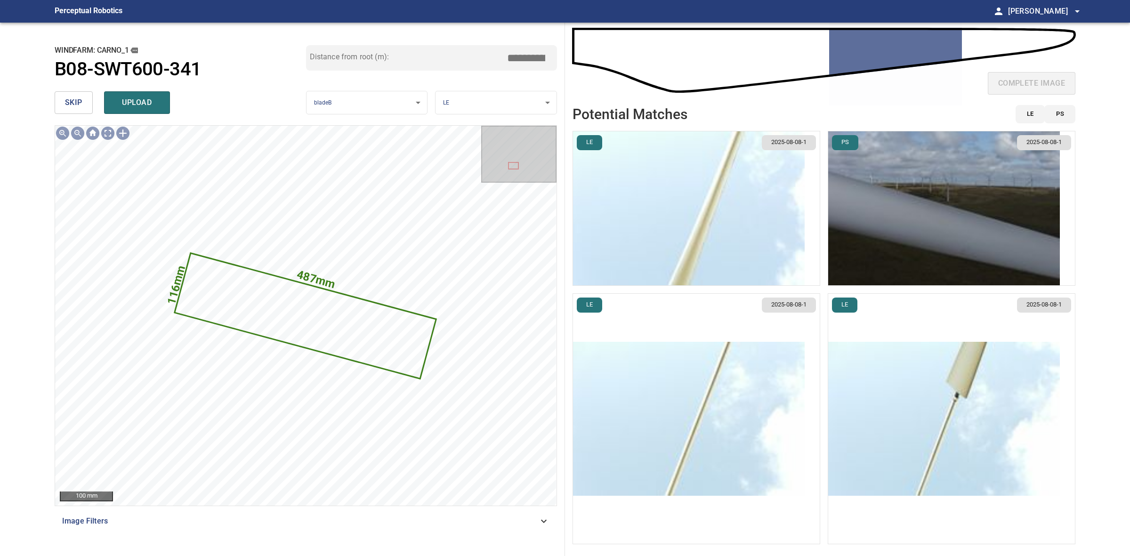
click at [781, 246] on img "button" at bounding box center [689, 208] width 232 height 154
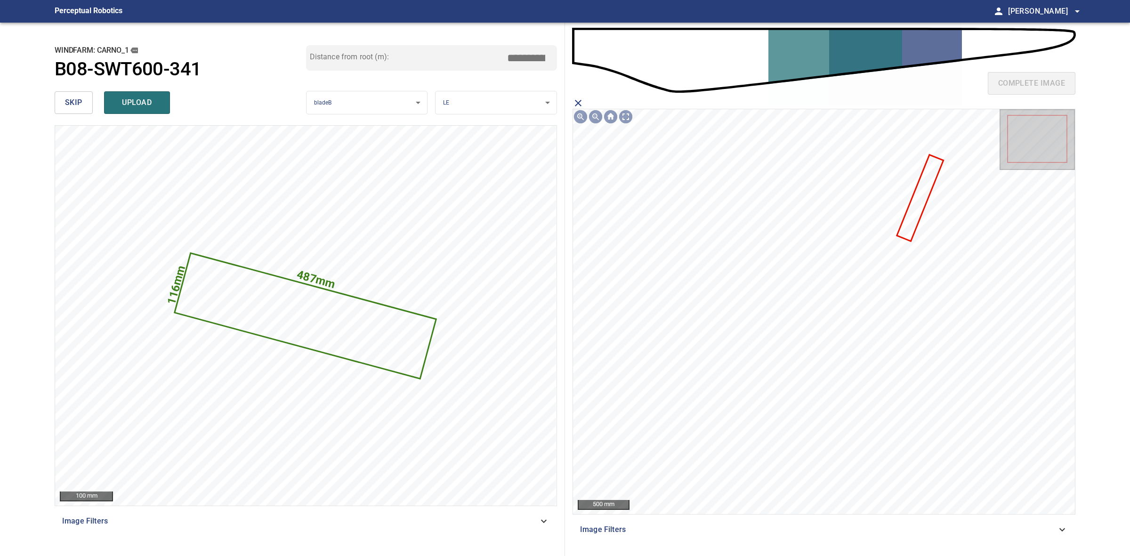
click at [908, 222] on icon at bounding box center [919, 198] width 45 height 85
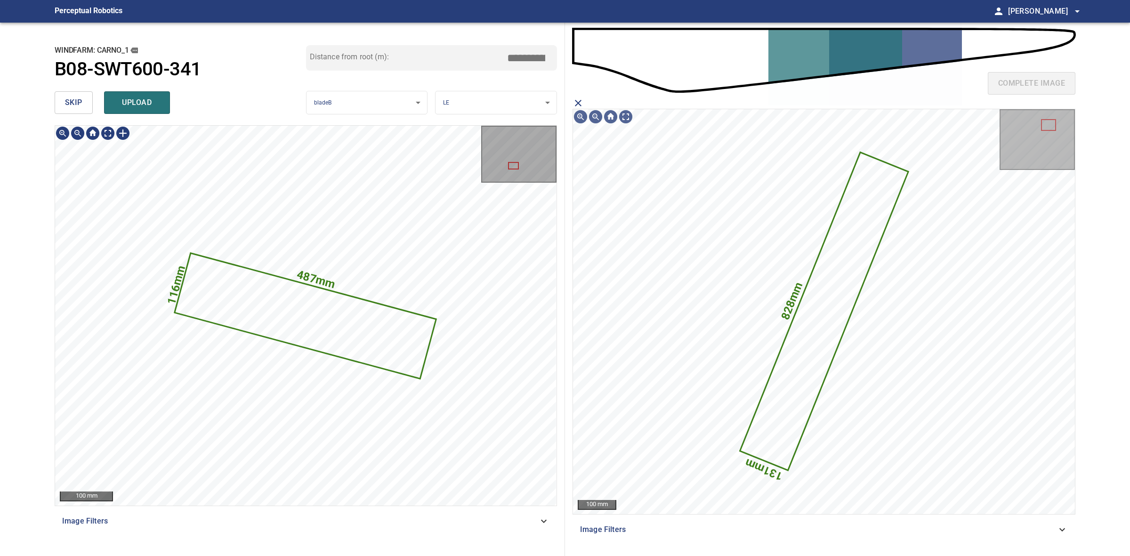
click at [121, 106] on span "upload" at bounding box center [136, 102] width 45 height 13
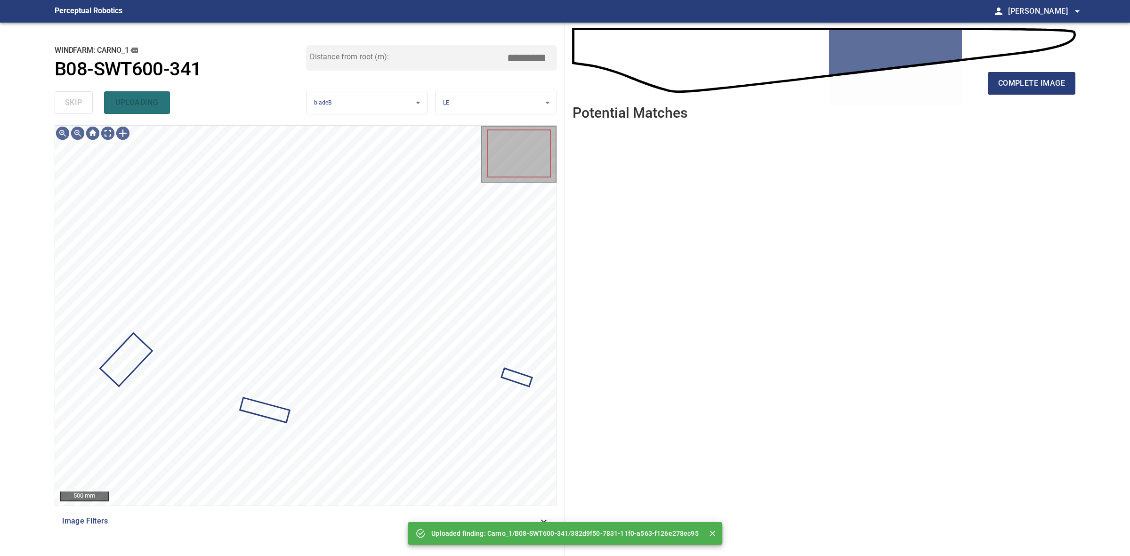
click at [83, 106] on div "skip uploading" at bounding box center [180, 103] width 251 height 30
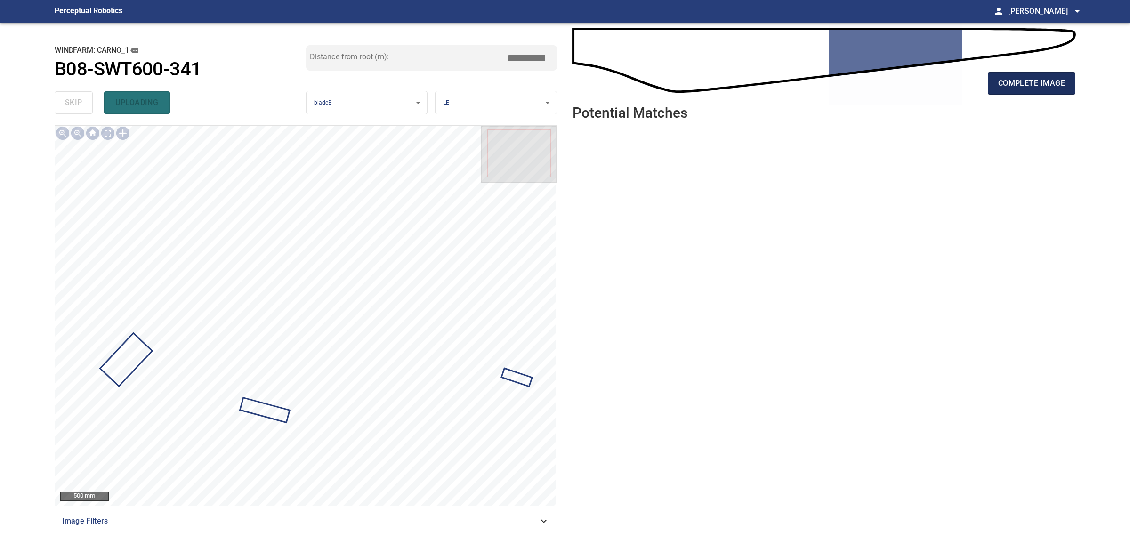
click at [1005, 90] on button "complete image" at bounding box center [1032, 83] width 88 height 23
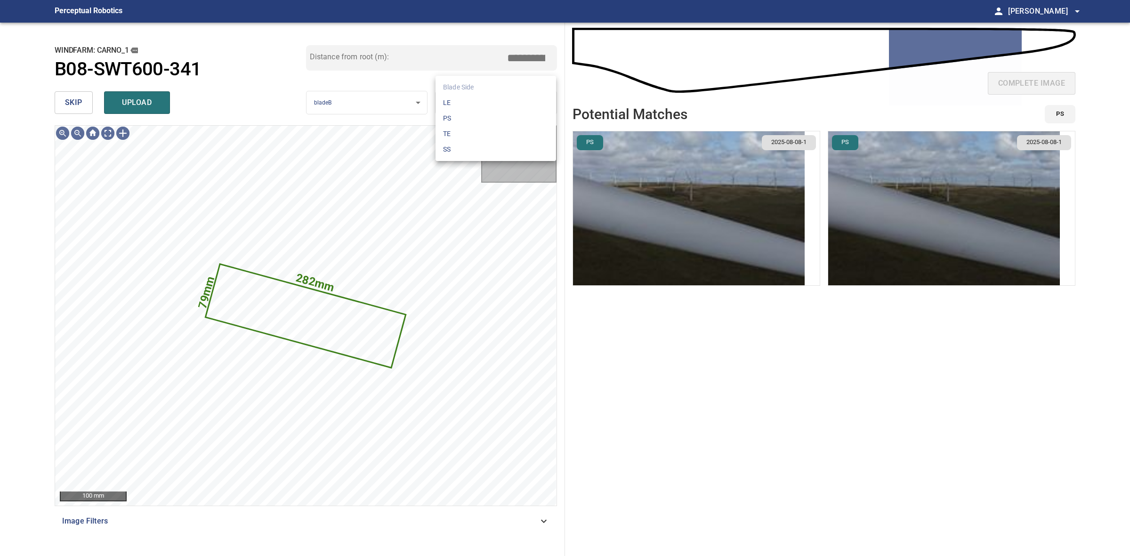
click at [462, 100] on body "**********" at bounding box center [565, 278] width 1130 height 556
click at [474, 130] on li "TE" at bounding box center [495, 134] width 121 height 16
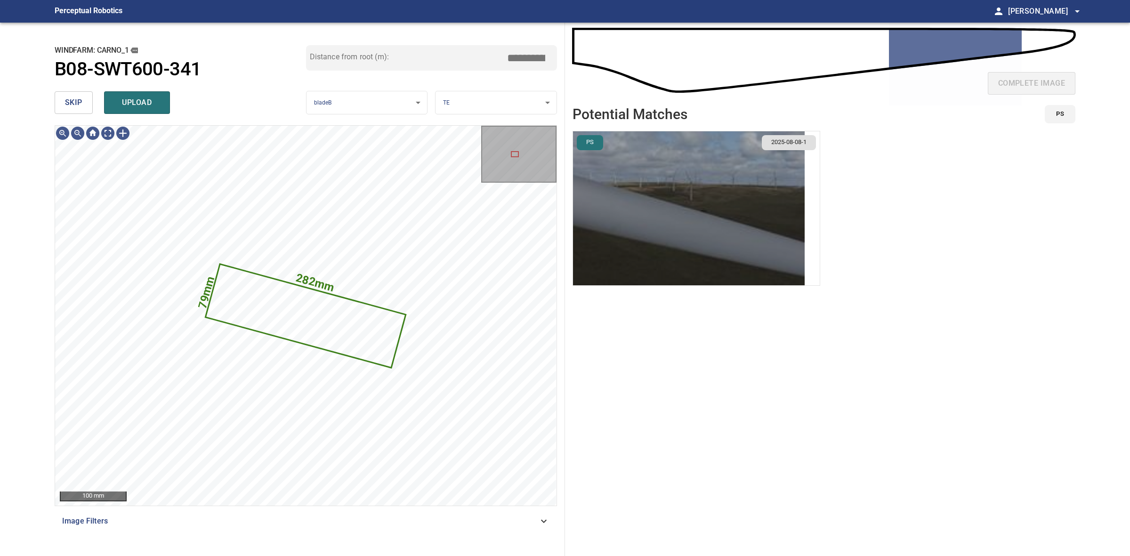
click at [641, 210] on img "button" at bounding box center [689, 208] width 232 height 154
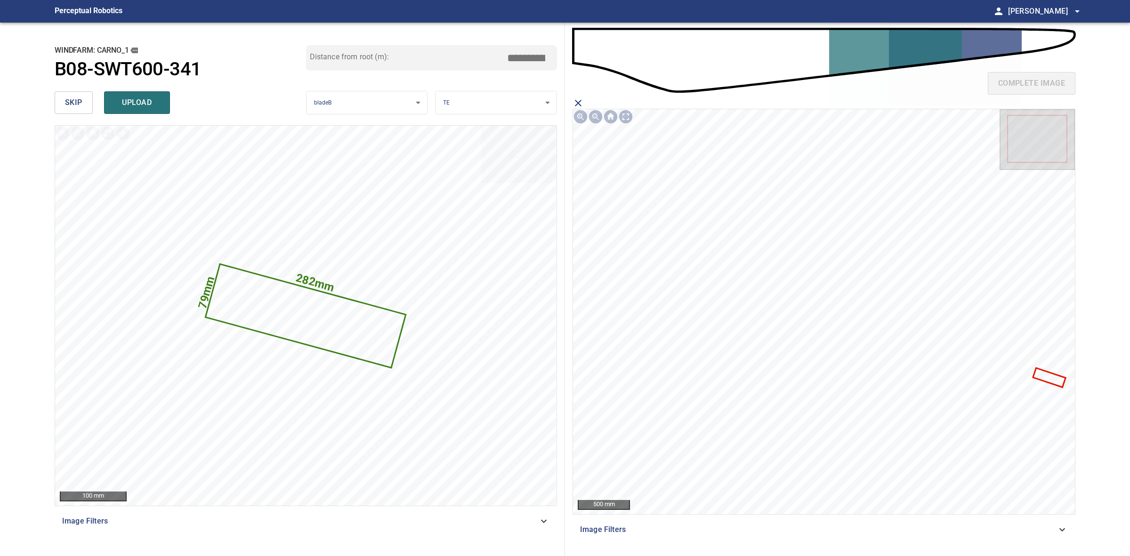
click at [1044, 379] on icon at bounding box center [1048, 377] width 31 height 17
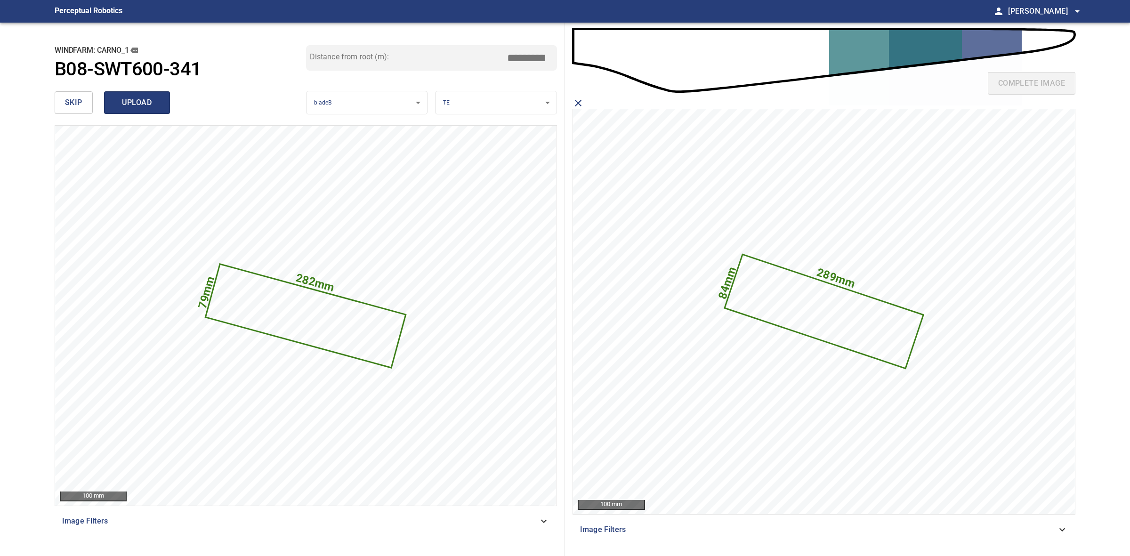
click at [159, 99] on button "upload" at bounding box center [137, 102] width 66 height 23
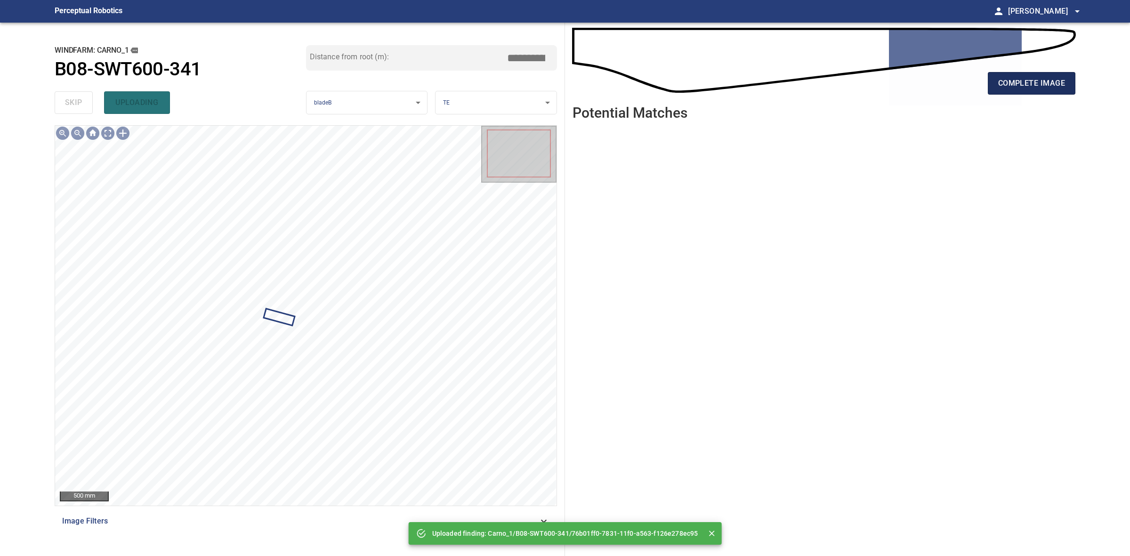
click at [1015, 86] on span "complete image" at bounding box center [1031, 83] width 67 height 13
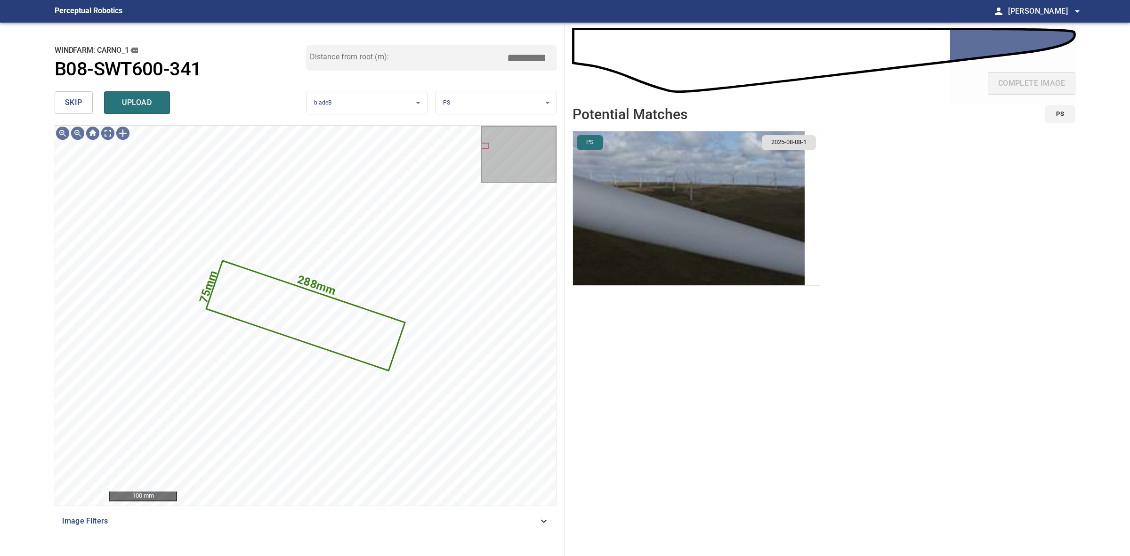
click at [723, 217] on img "button" at bounding box center [689, 208] width 232 height 154
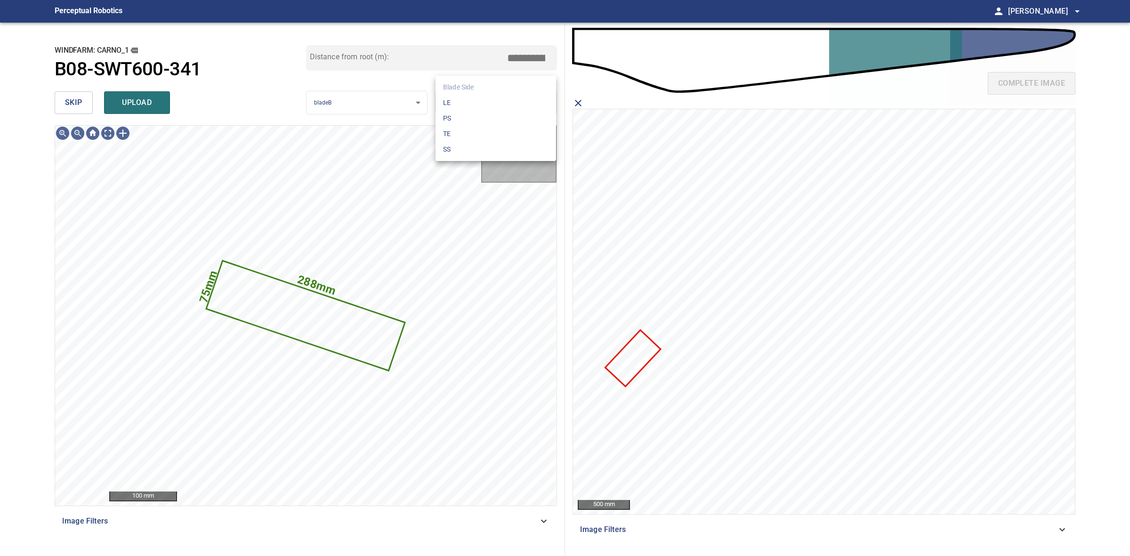
click at [451, 104] on body "**********" at bounding box center [565, 278] width 1130 height 556
click at [457, 131] on li "TE" at bounding box center [495, 134] width 121 height 16
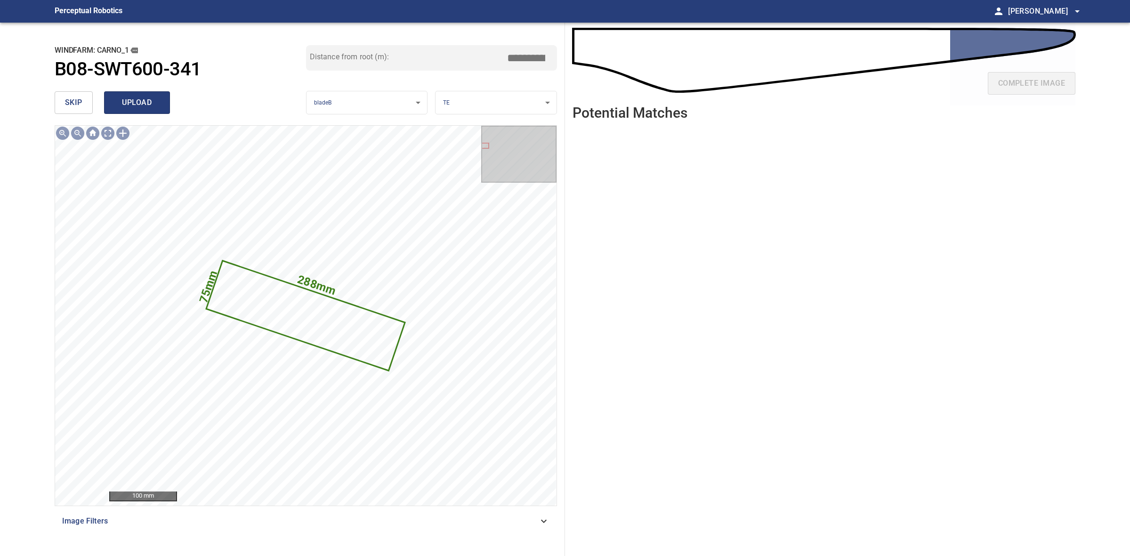
click at [135, 101] on span "upload" at bounding box center [136, 102] width 45 height 13
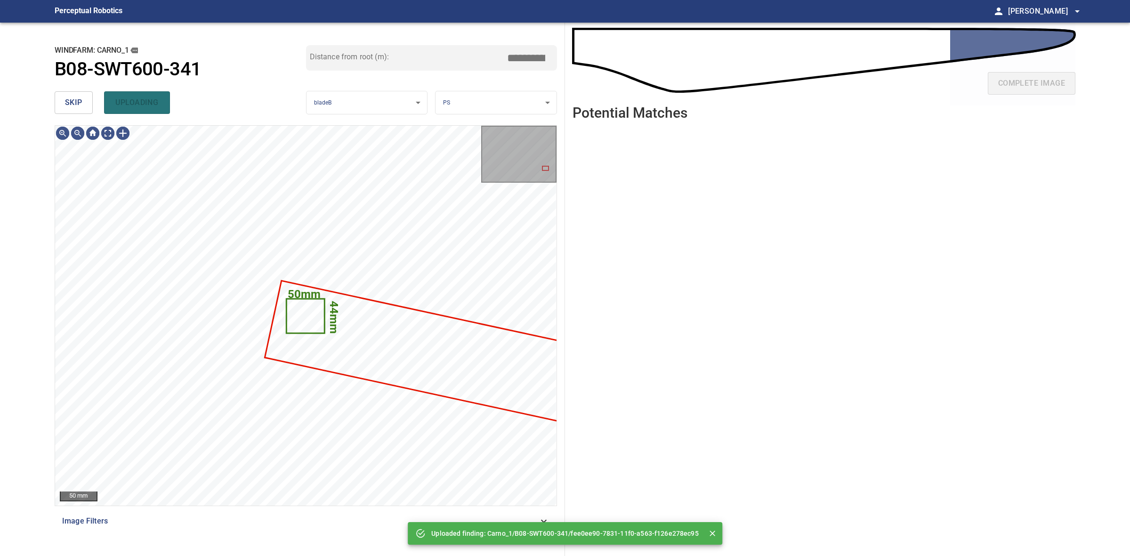
click at [83, 101] on button "skip" at bounding box center [74, 102] width 38 height 23
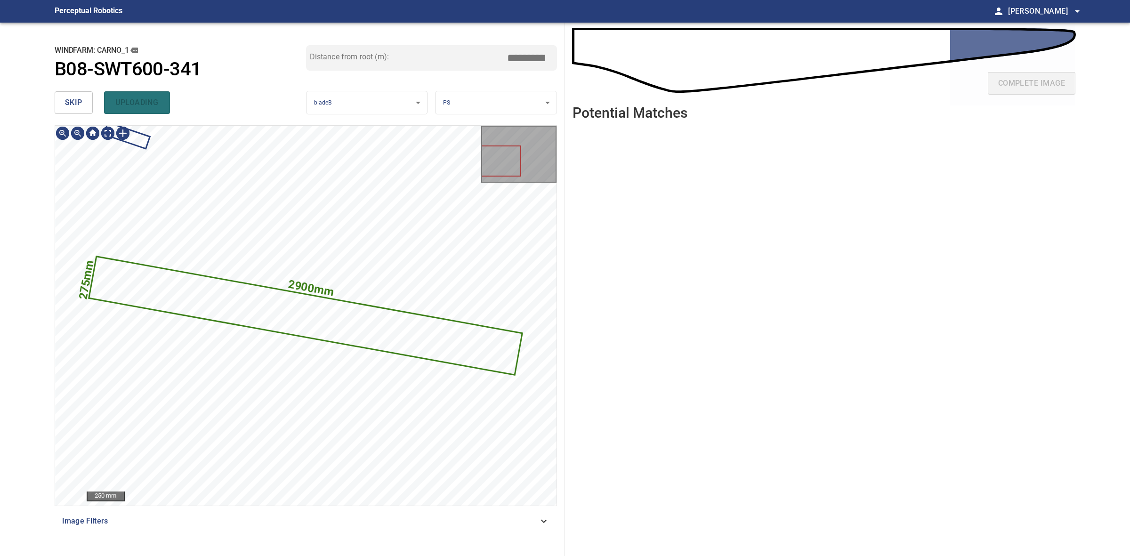
click at [83, 101] on button "skip" at bounding box center [74, 102] width 38 height 23
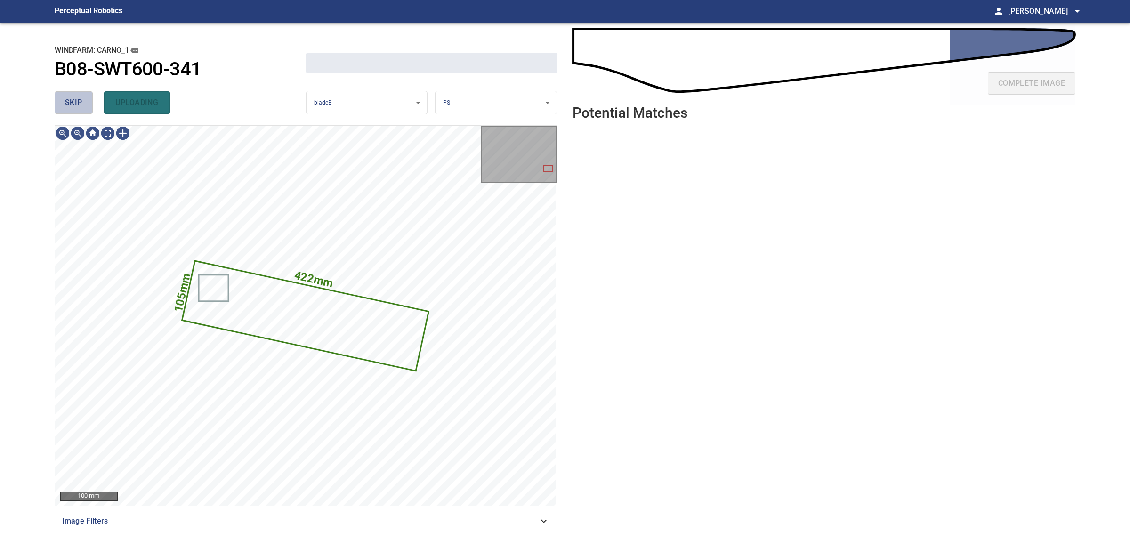
click at [83, 101] on button "skip" at bounding box center [74, 102] width 38 height 23
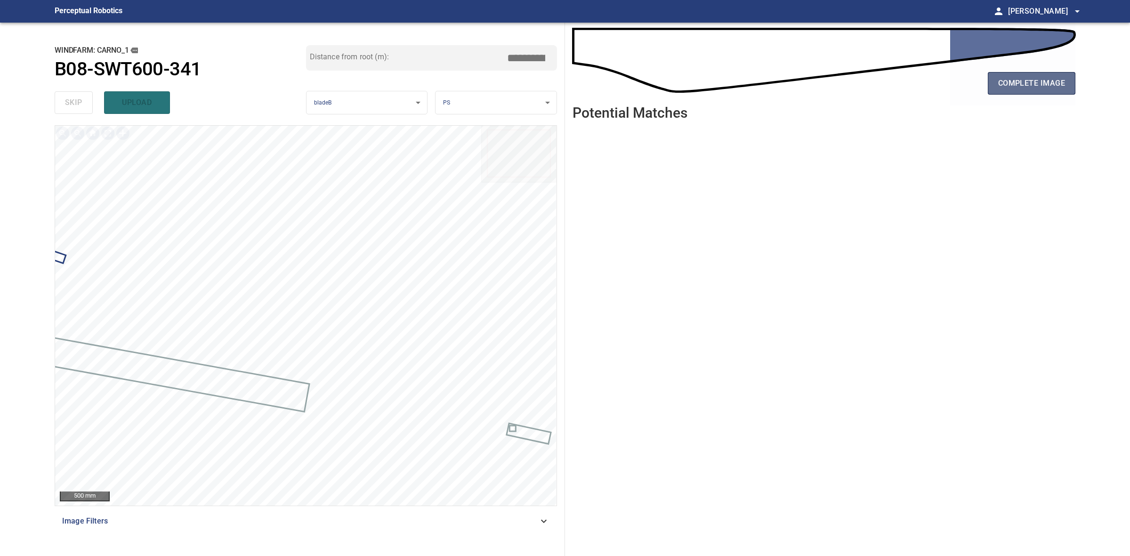
click at [1007, 88] on span "complete image" at bounding box center [1031, 83] width 67 height 13
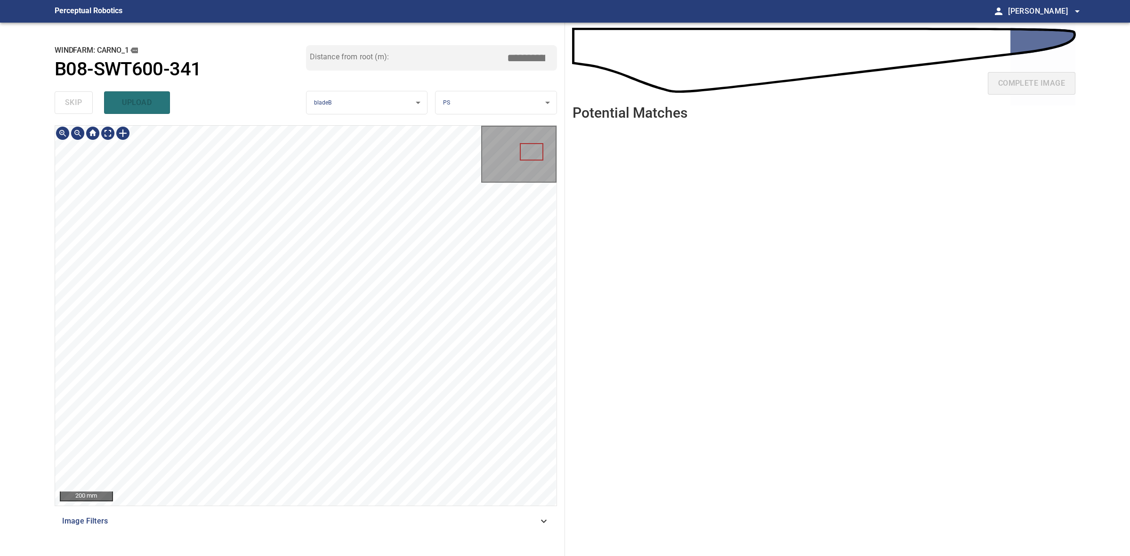
click at [505, 119] on div "**********" at bounding box center [306, 289] width 518 height 533
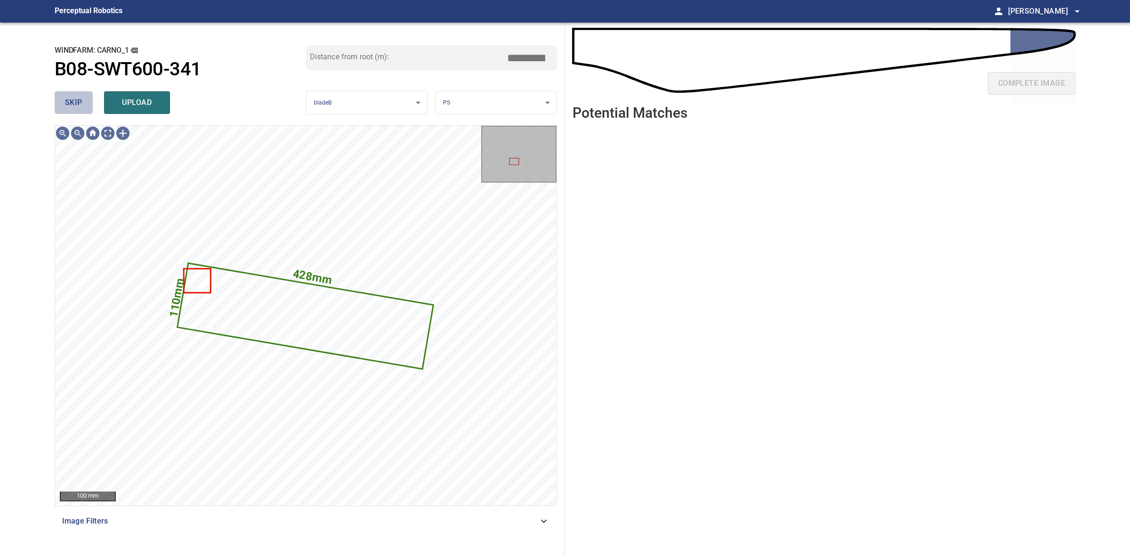
click at [76, 106] on span "skip" at bounding box center [73, 102] width 17 height 13
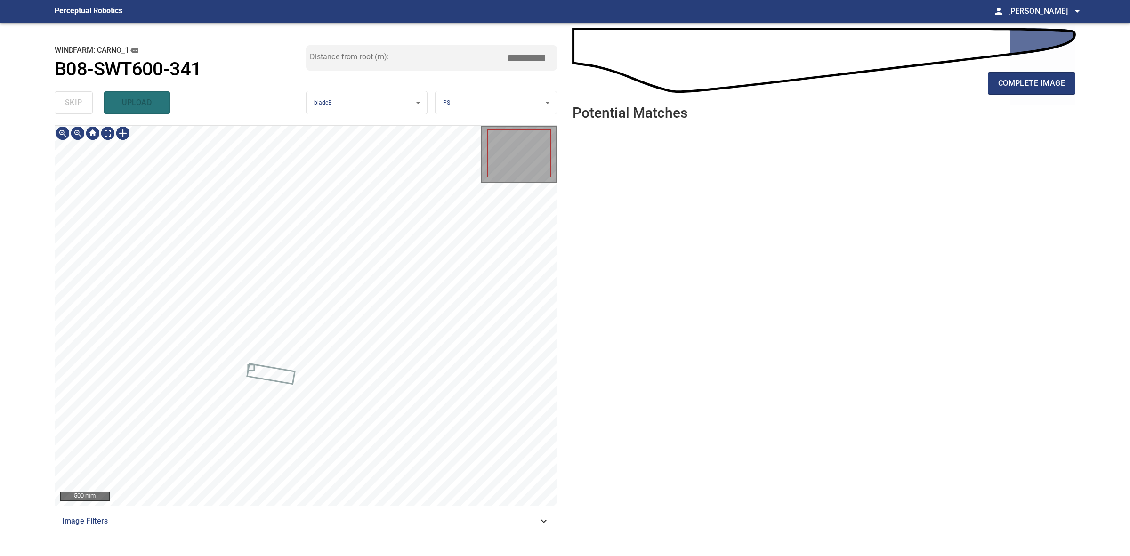
click at [76, 106] on div "skip upload" at bounding box center [180, 103] width 251 height 30
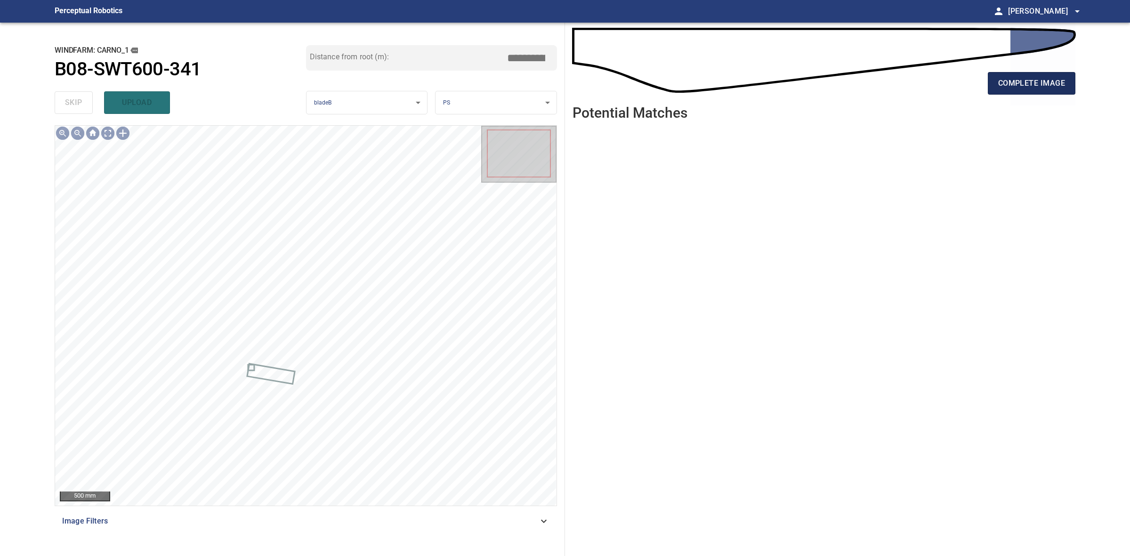
click at [1040, 93] on button "complete image" at bounding box center [1032, 83] width 88 height 23
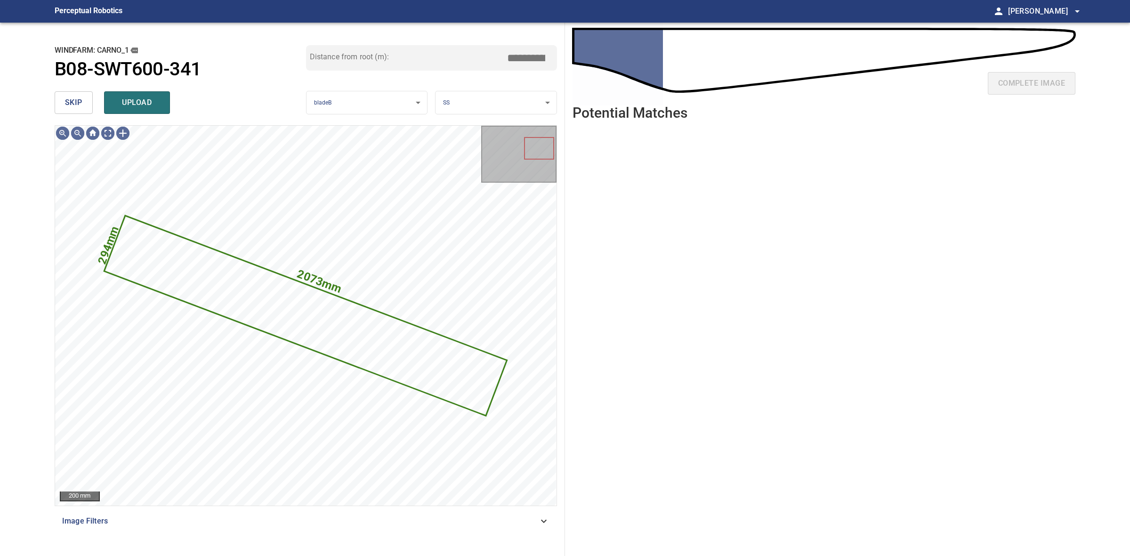
click at [84, 104] on button "skip" at bounding box center [74, 102] width 38 height 23
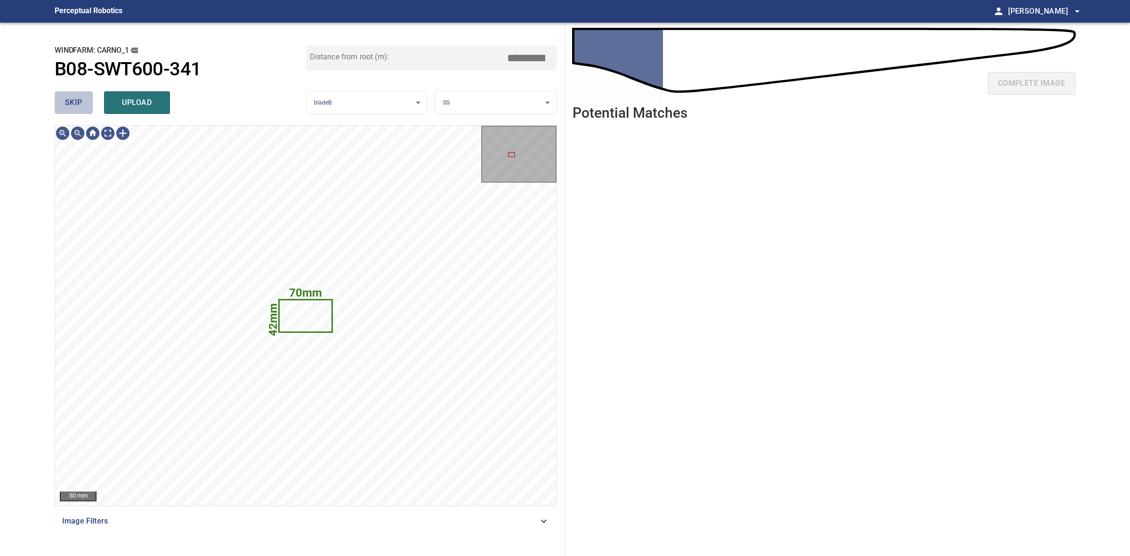
click at [84, 104] on button "skip" at bounding box center [74, 102] width 38 height 23
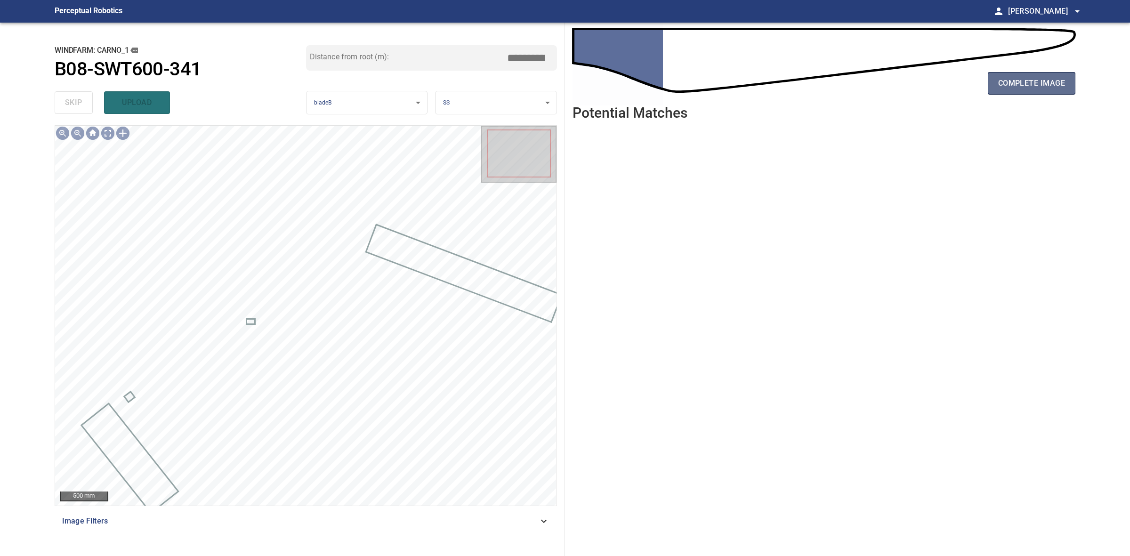
click at [1058, 78] on span "complete image" at bounding box center [1031, 83] width 67 height 13
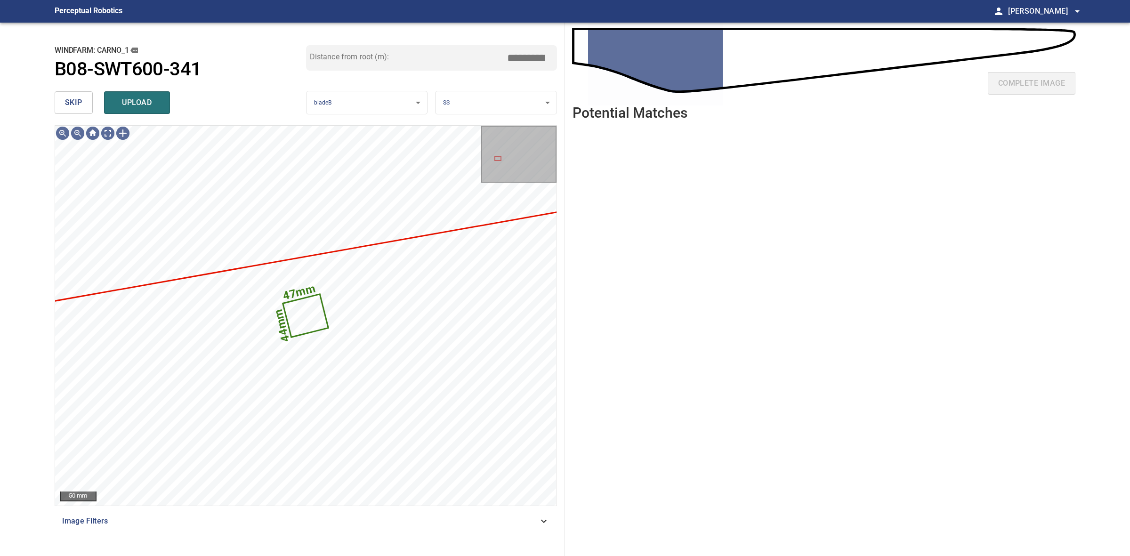
click at [76, 99] on span "skip" at bounding box center [73, 102] width 17 height 13
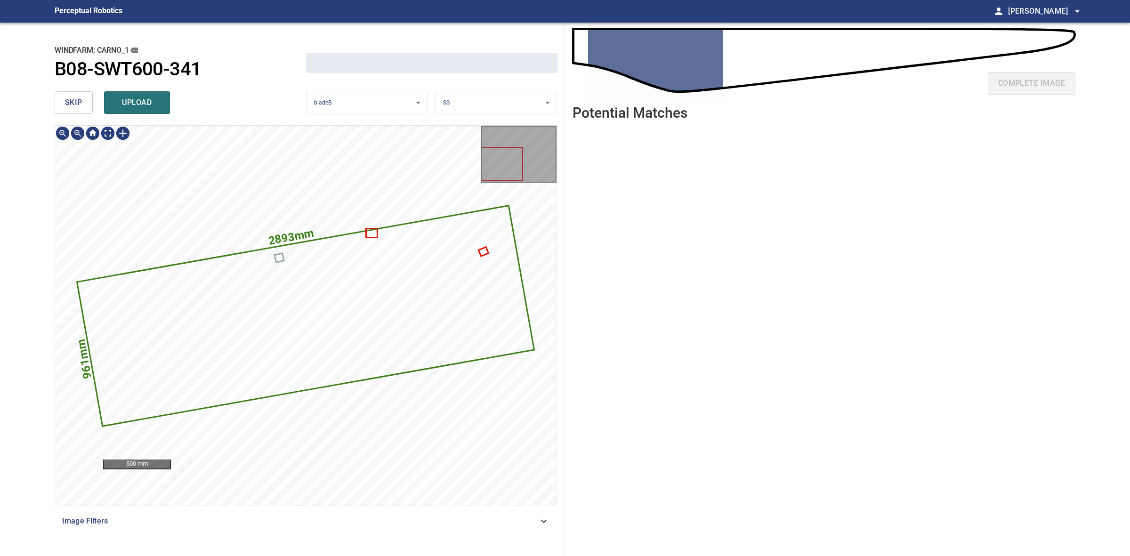
click at [76, 99] on span "skip" at bounding box center [73, 102] width 17 height 13
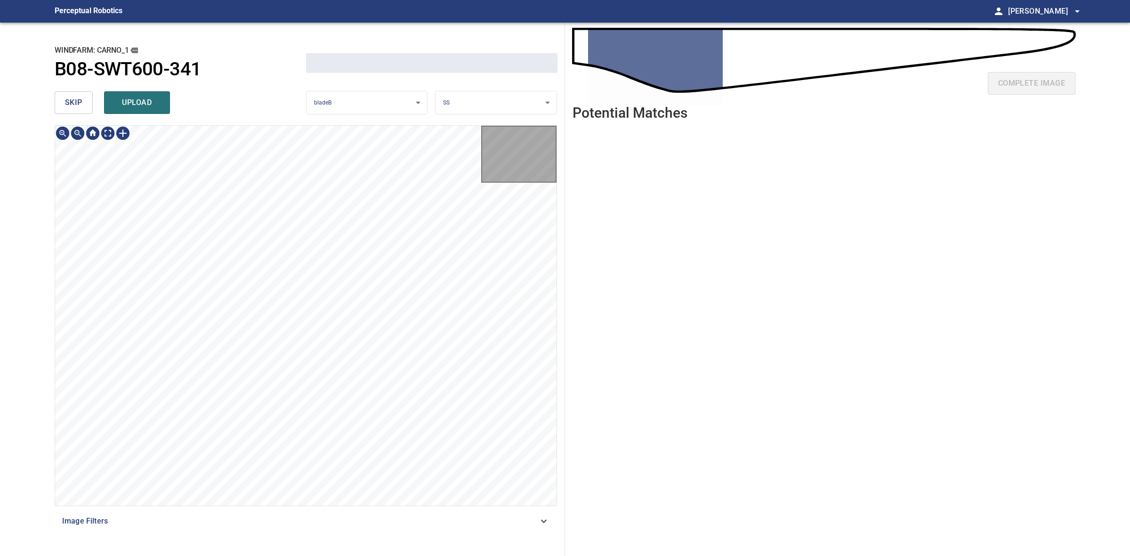
click at [76, 99] on span "skip" at bounding box center [73, 102] width 17 height 13
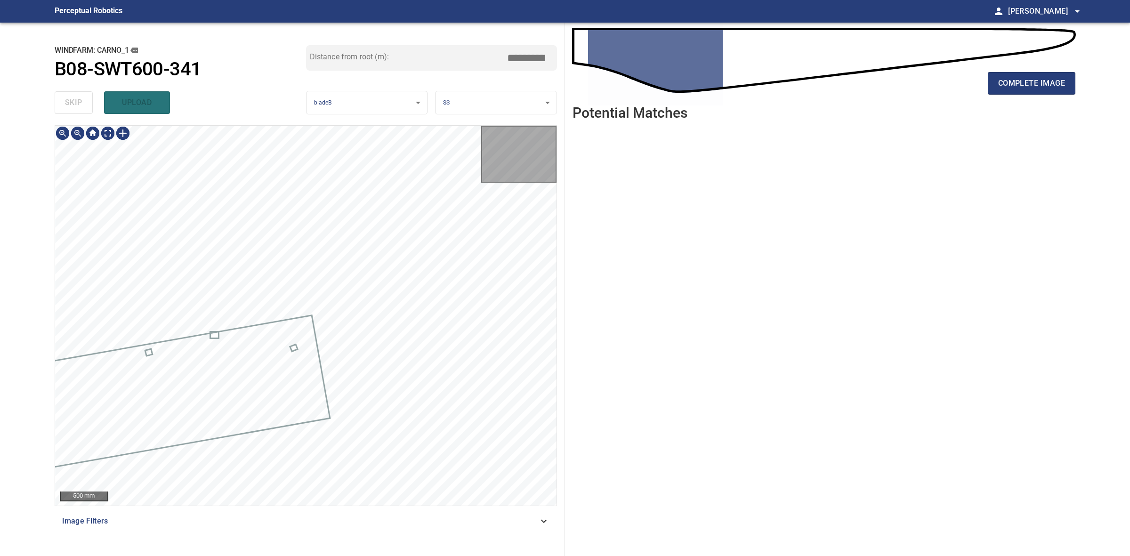
click at [76, 99] on div "skip upload" at bounding box center [180, 103] width 251 height 30
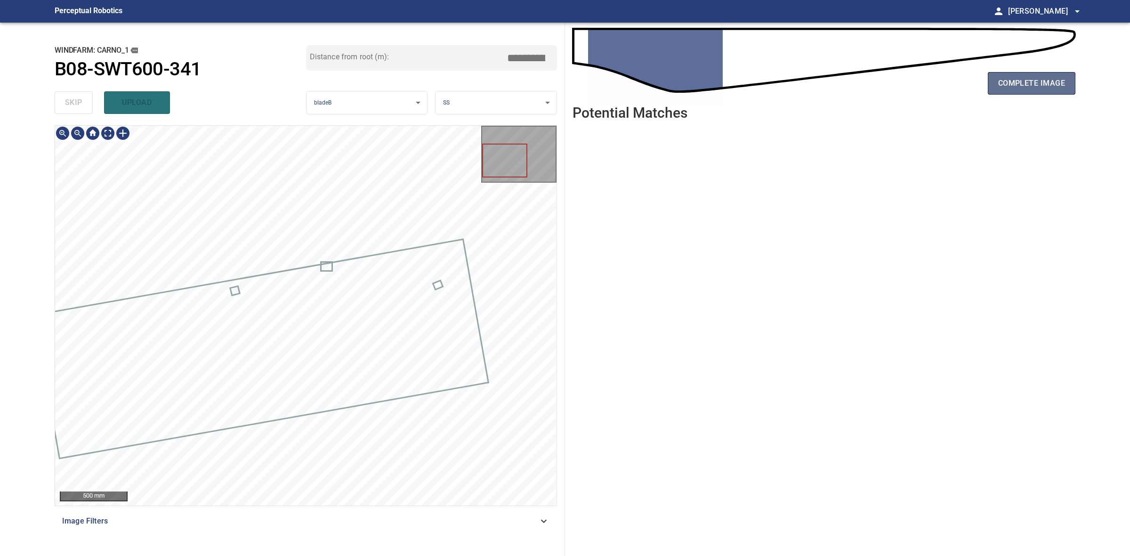
click at [1046, 90] on button "complete image" at bounding box center [1032, 83] width 88 height 23
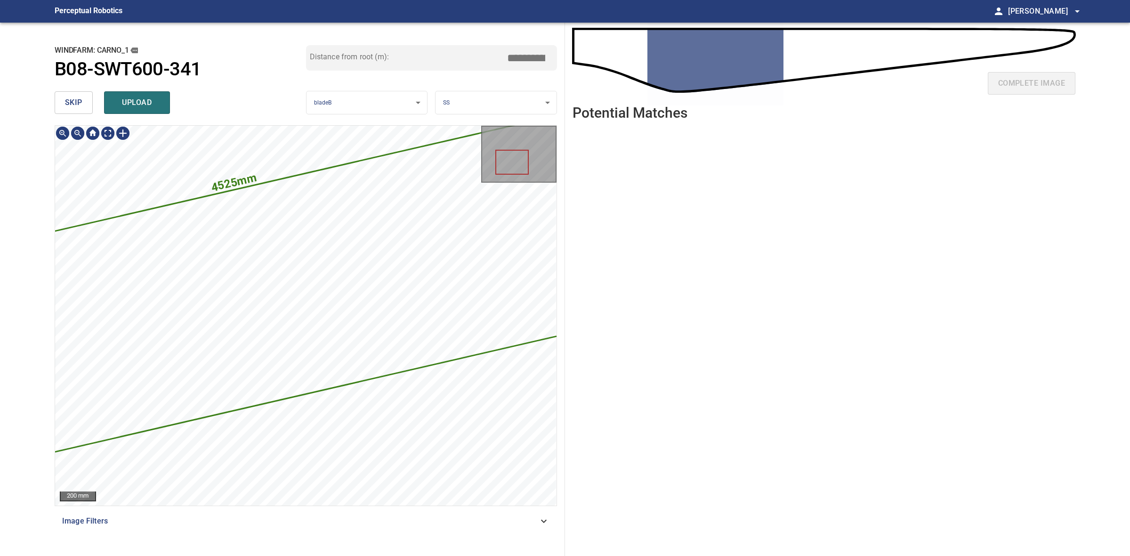
click at [540, 303] on div "4525mm 1157mm" at bounding box center [305, 316] width 501 height 380
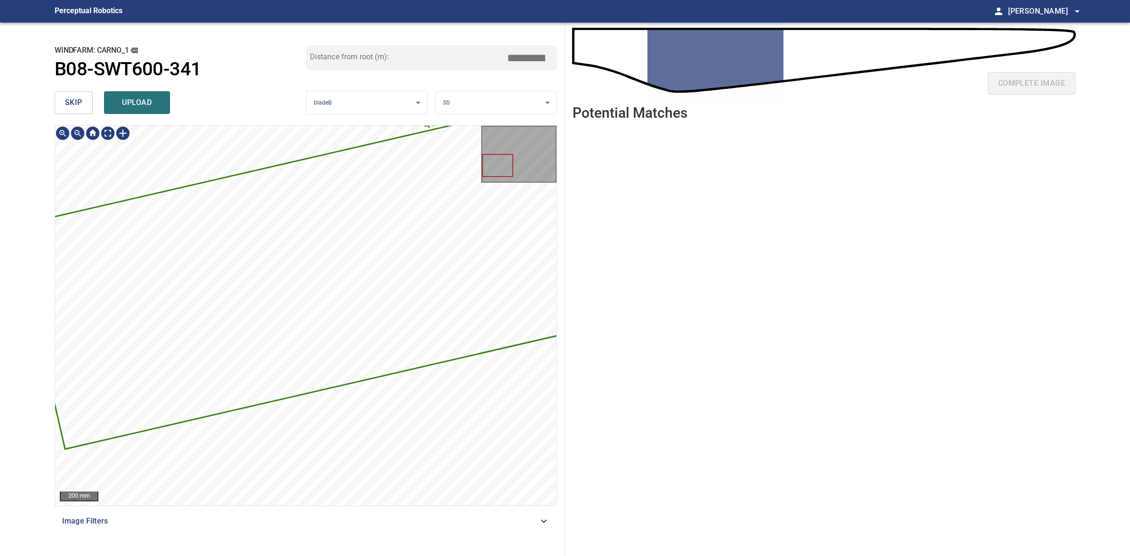
click at [65, 92] on button "skip" at bounding box center [74, 102] width 38 height 23
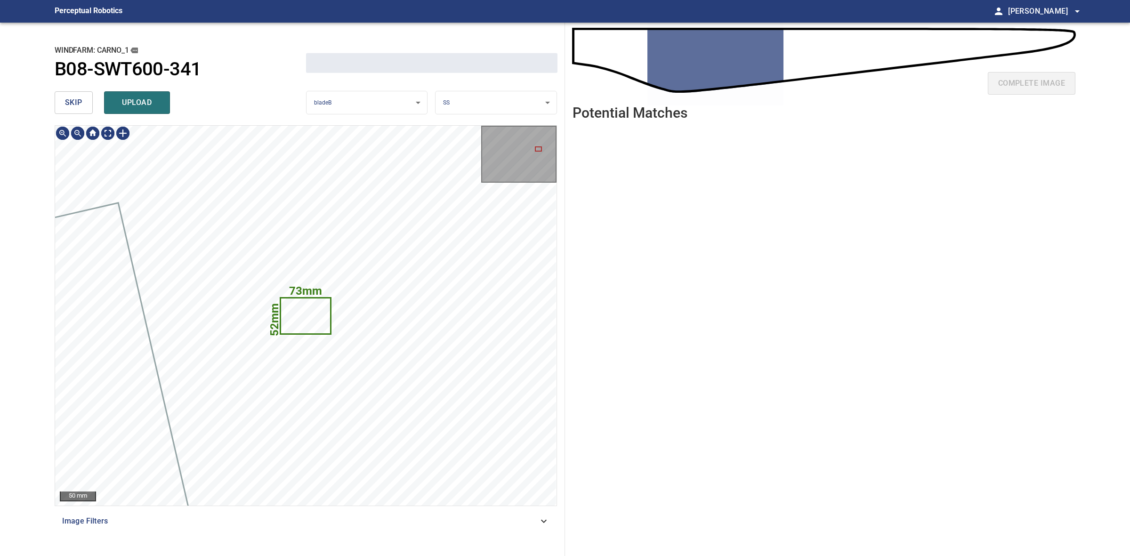
click at [65, 92] on button "skip" at bounding box center [74, 102] width 38 height 23
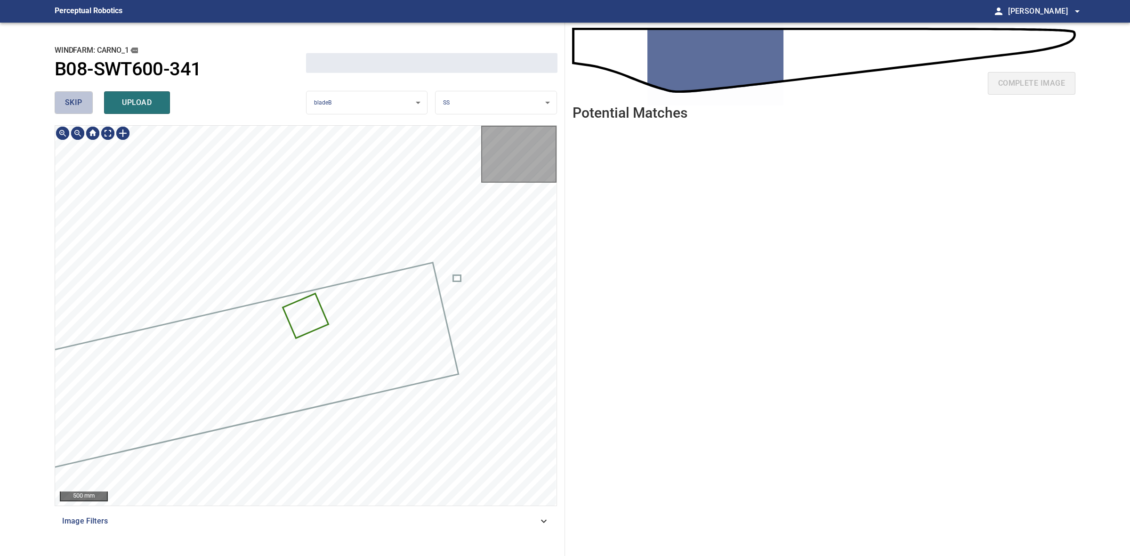
click at [65, 92] on button "skip" at bounding box center [74, 102] width 38 height 23
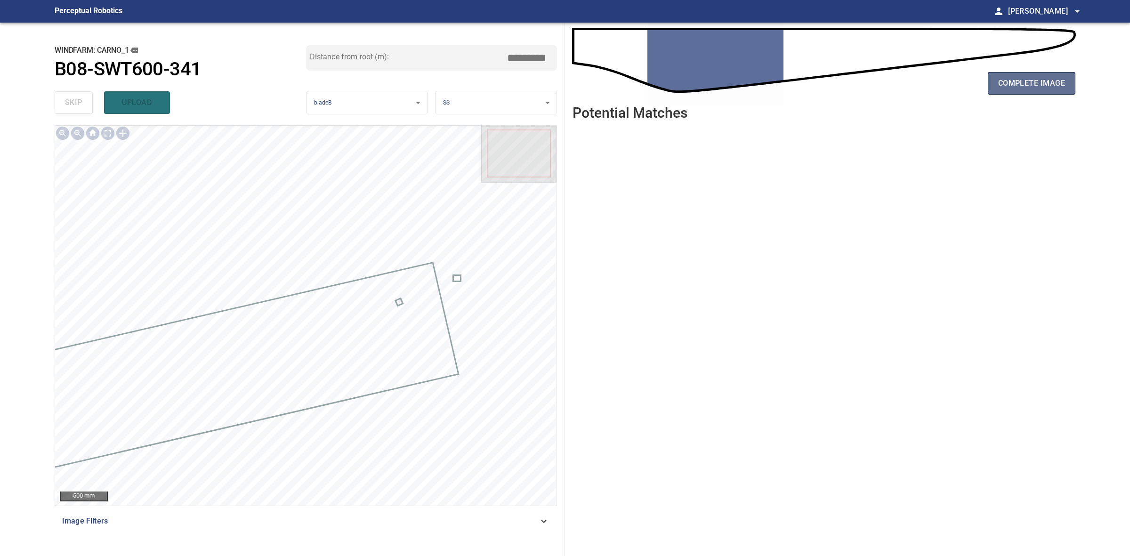
click at [1027, 91] on button "complete image" at bounding box center [1032, 83] width 88 height 23
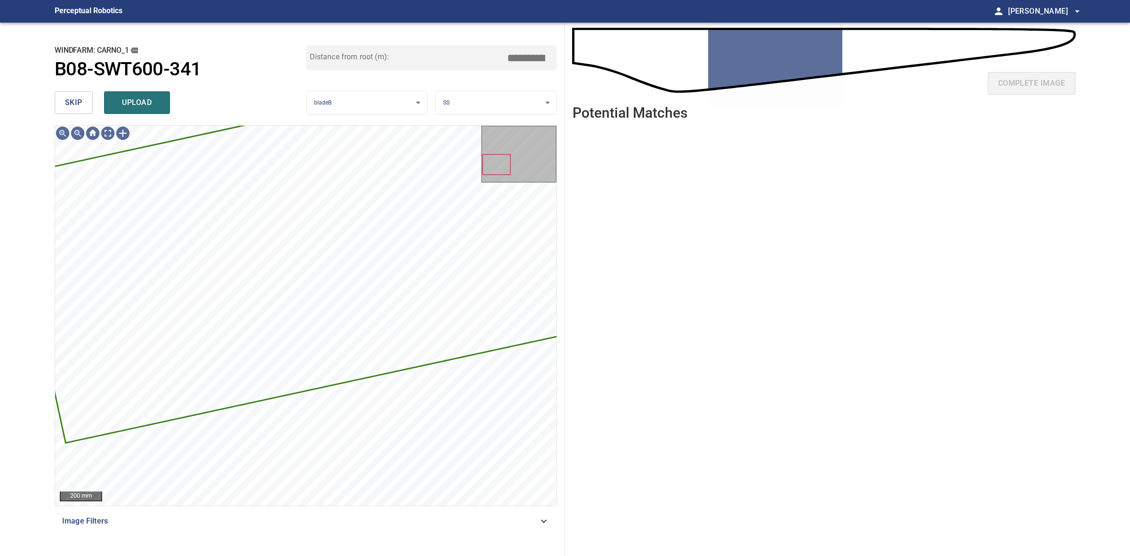
click at [86, 107] on button "skip" at bounding box center [74, 102] width 38 height 23
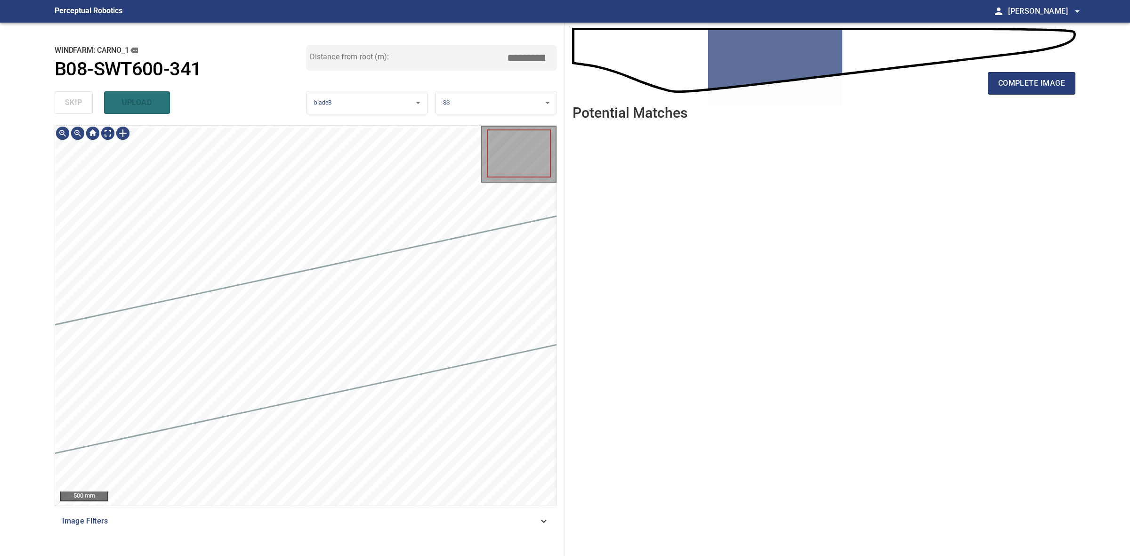
click at [86, 107] on div "skip upload" at bounding box center [180, 103] width 251 height 30
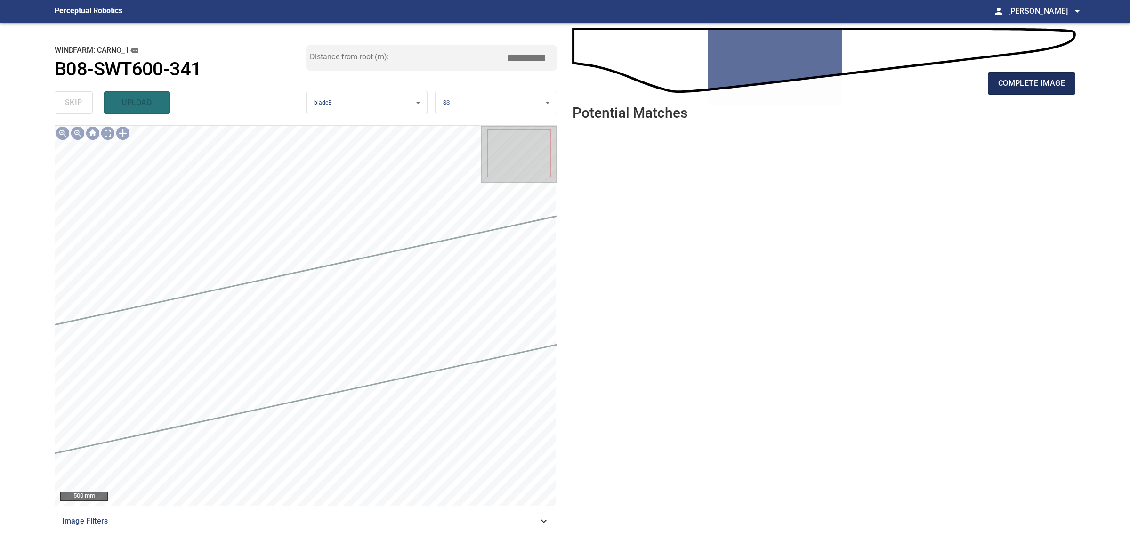
click at [1035, 85] on span "complete image" at bounding box center [1031, 83] width 67 height 13
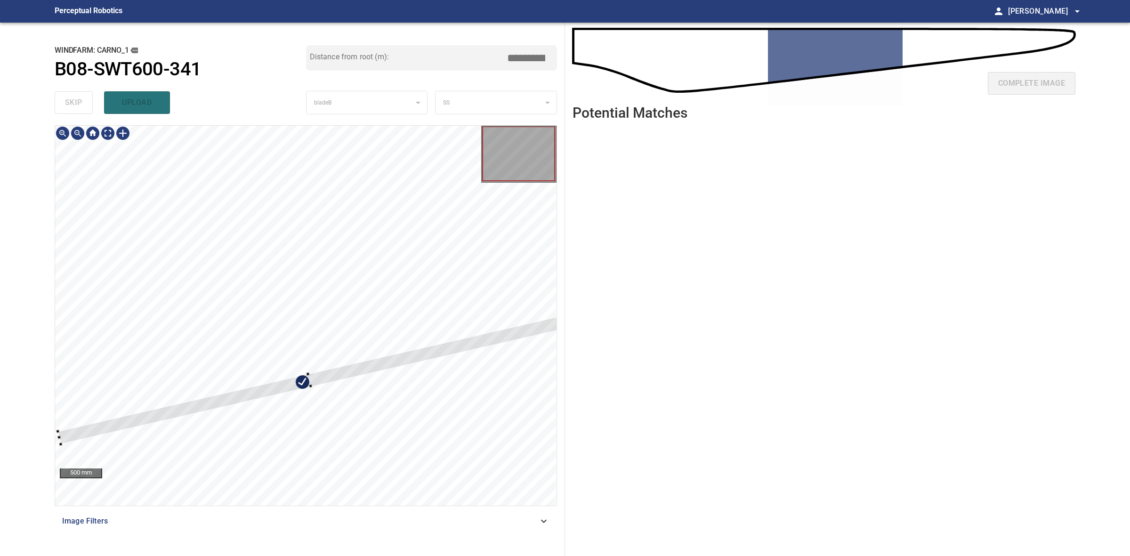
click at [295, 378] on div at bounding box center [310, 381] width 504 height 128
click at [317, 378] on div at bounding box center [309, 377] width 504 height 128
click at [329, 362] on div at bounding box center [305, 316] width 501 height 380
click at [325, 370] on div at bounding box center [306, 377] width 503 height 120
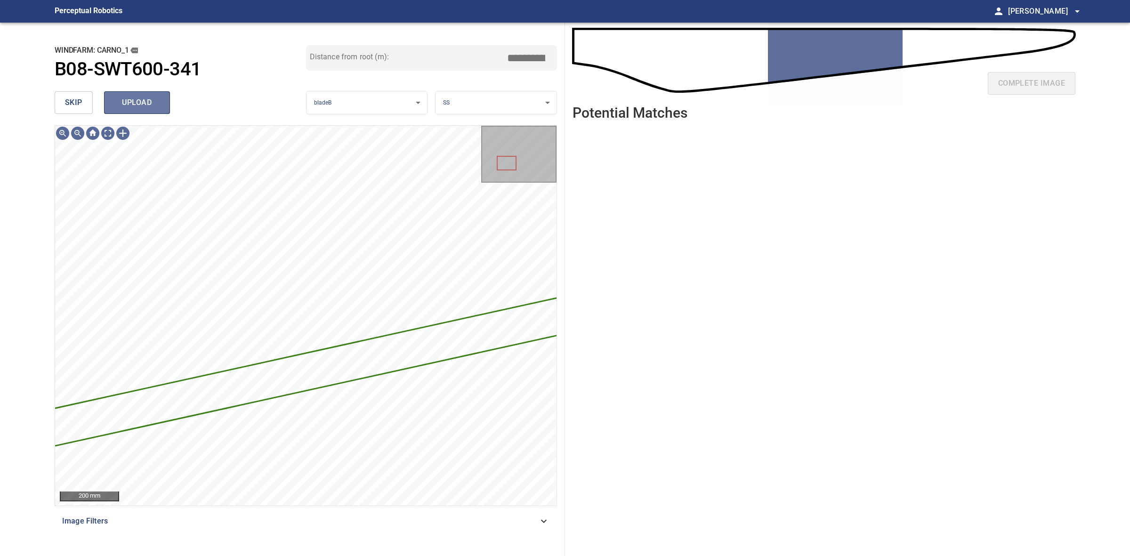
click at [143, 105] on span "upload" at bounding box center [136, 102] width 45 height 13
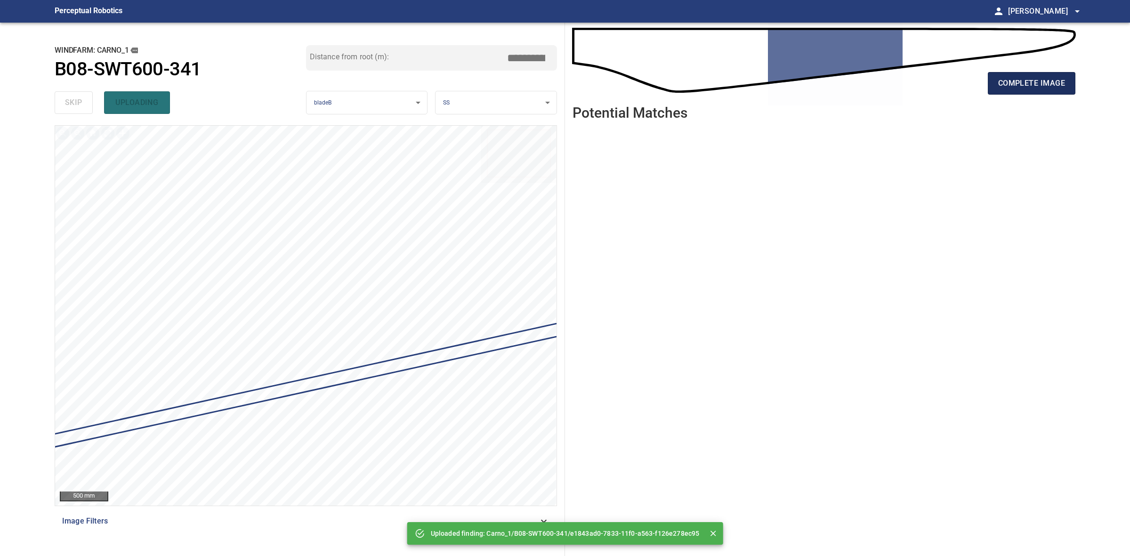
drag, startPoint x: 1030, startPoint y: 88, endPoint x: 1025, endPoint y: 86, distance: 4.9
click at [1029, 88] on span "complete image" at bounding box center [1031, 83] width 67 height 13
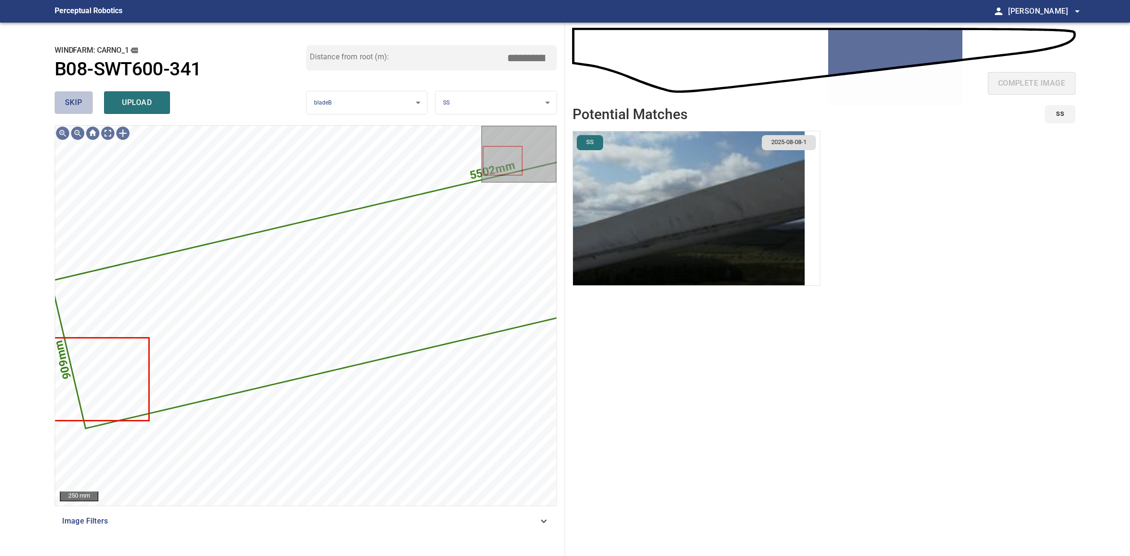
click at [73, 103] on span "skip" at bounding box center [73, 102] width 17 height 13
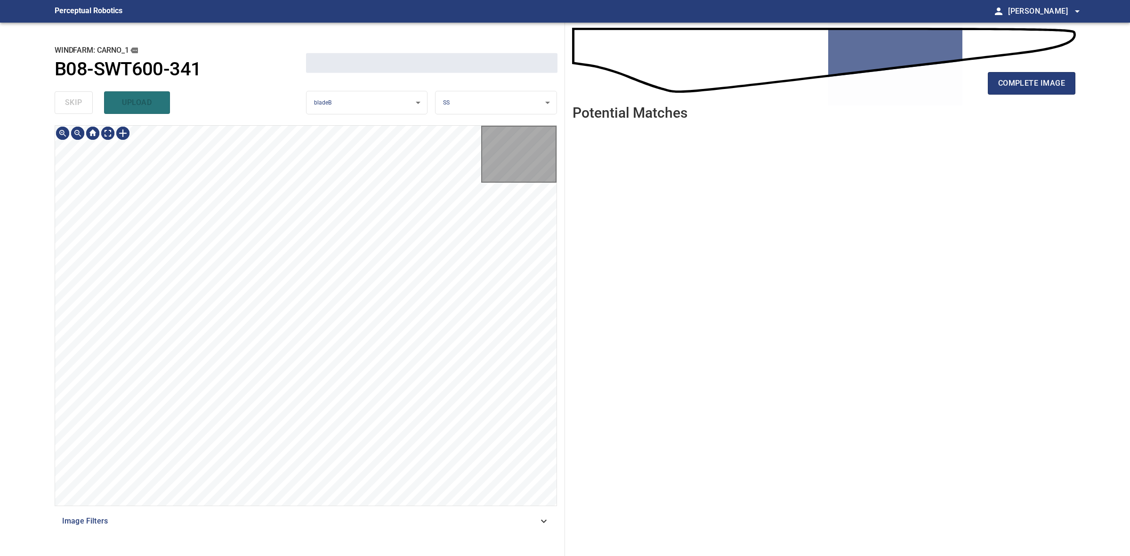
click at [73, 103] on div "skip upload" at bounding box center [180, 103] width 251 height 30
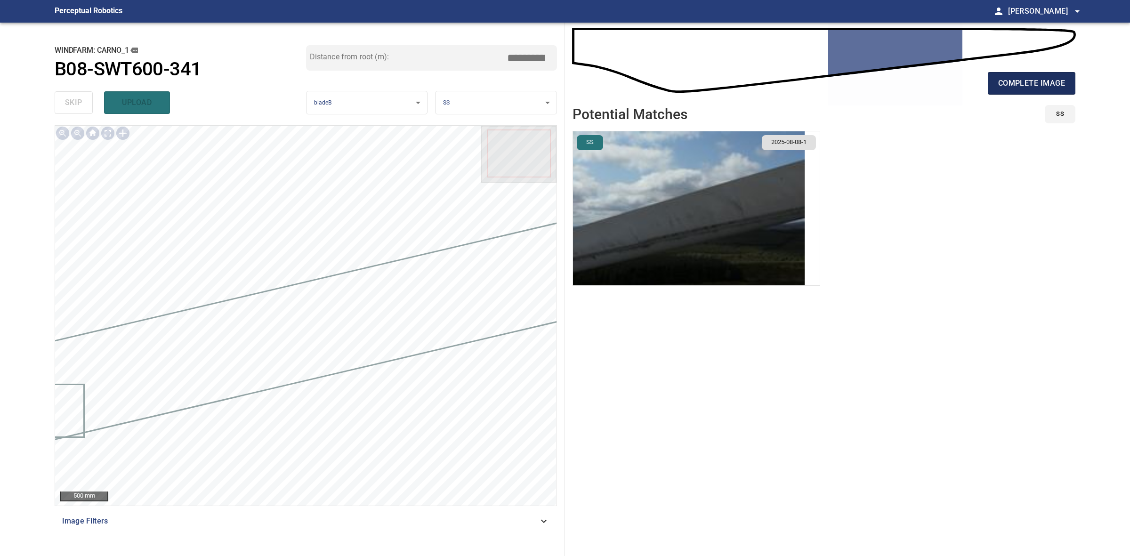
click at [1043, 81] on span "complete image" at bounding box center [1031, 83] width 67 height 13
click at [1000, 84] on span "complete image" at bounding box center [1031, 83] width 67 height 13
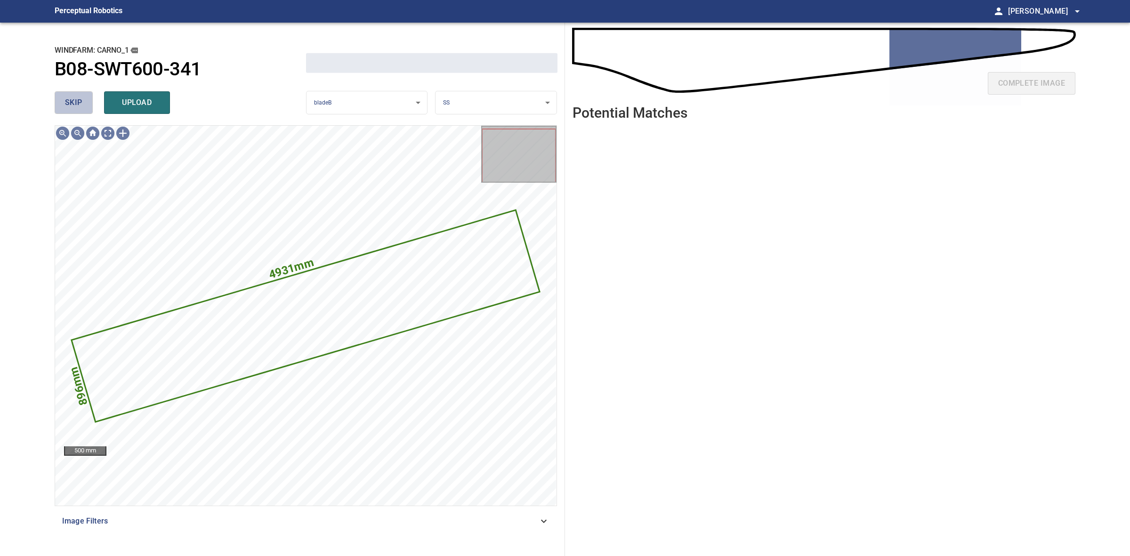
click at [92, 107] on button "skip" at bounding box center [74, 102] width 38 height 23
click at [92, 107] on div "skip upload" at bounding box center [180, 103] width 251 height 30
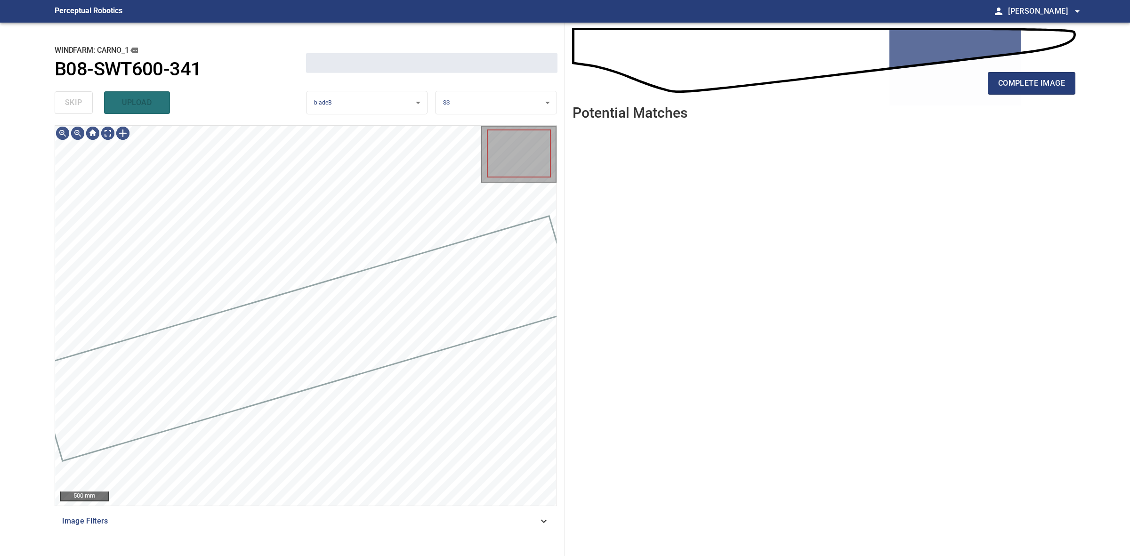
click at [91, 106] on div "skip upload" at bounding box center [180, 103] width 251 height 30
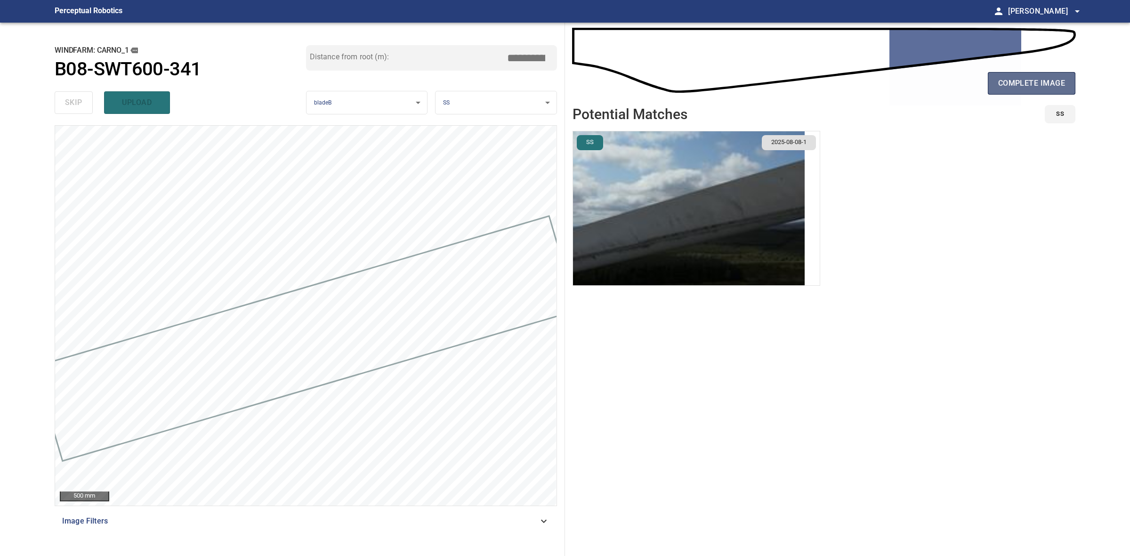
click at [1006, 93] on button "complete image" at bounding box center [1032, 83] width 88 height 23
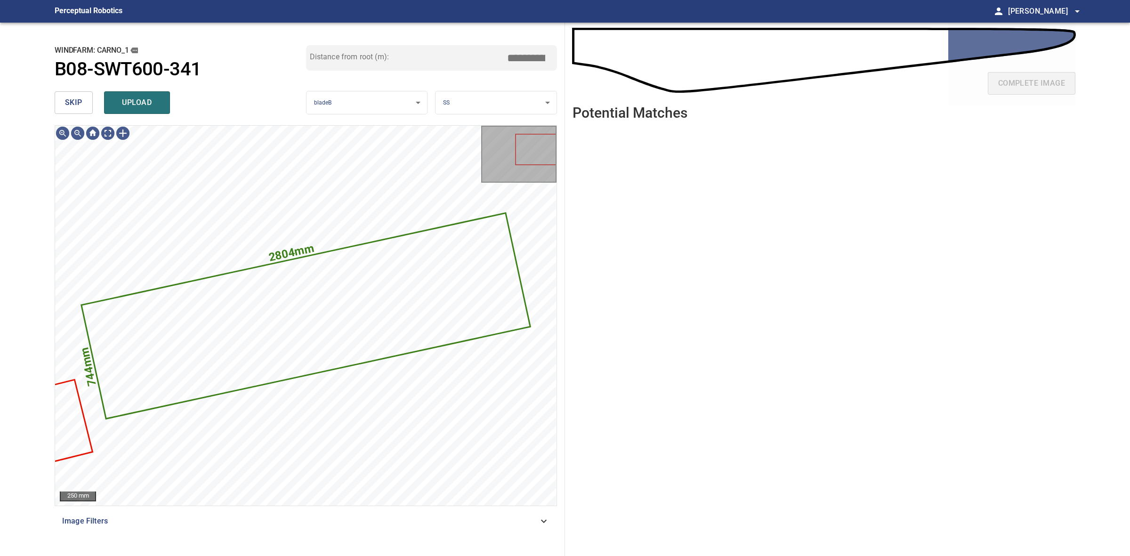
drag, startPoint x: 147, startPoint y: 96, endPoint x: 142, endPoint y: 96, distance: 5.6
click at [146, 96] on span "upload" at bounding box center [136, 102] width 45 height 13
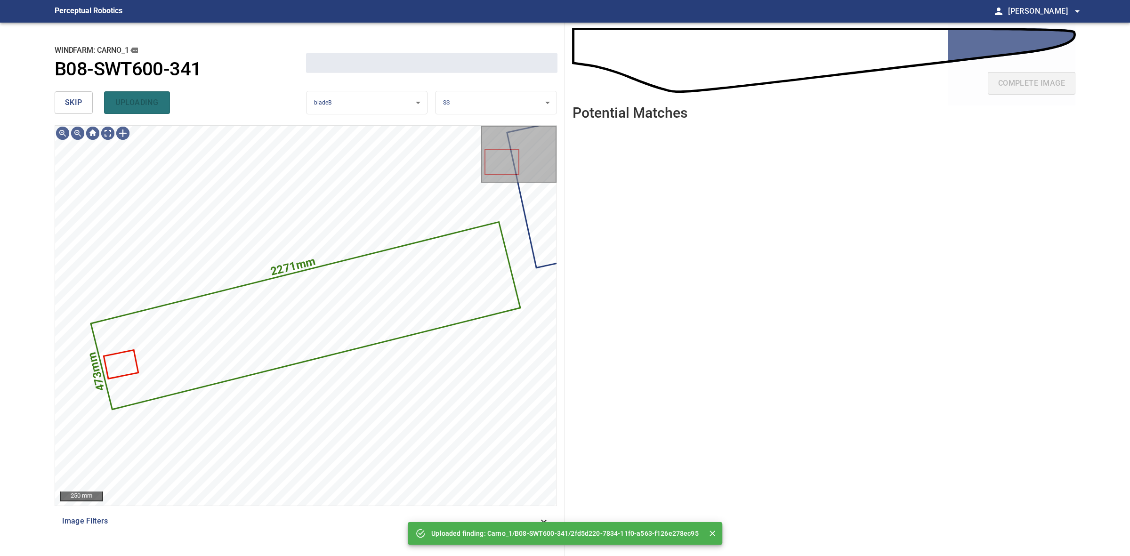
click at [66, 101] on span "skip" at bounding box center [73, 102] width 17 height 13
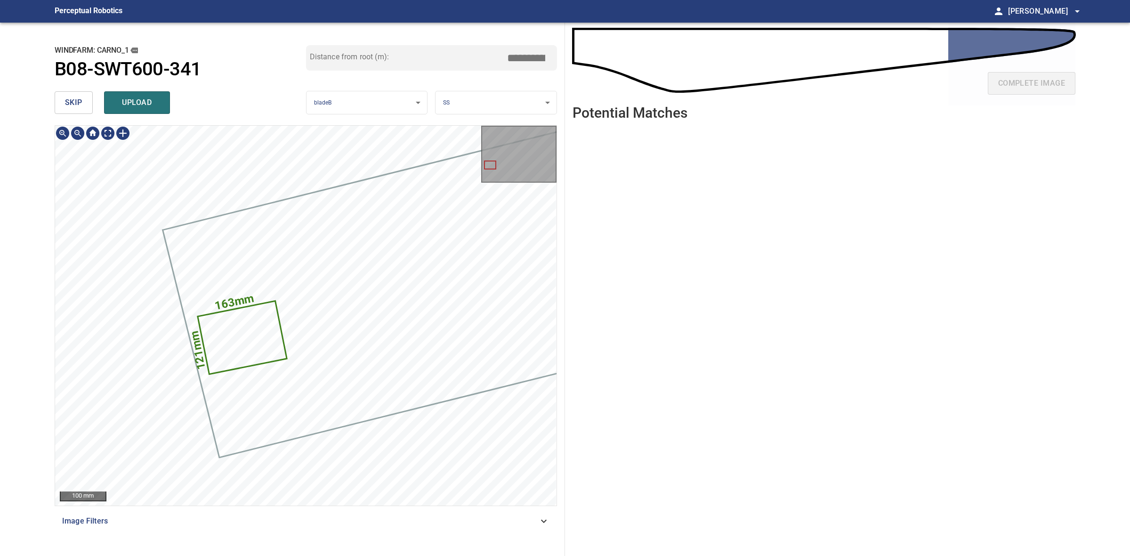
click at [209, 430] on div "163mm 121mm" at bounding box center [305, 316] width 501 height 380
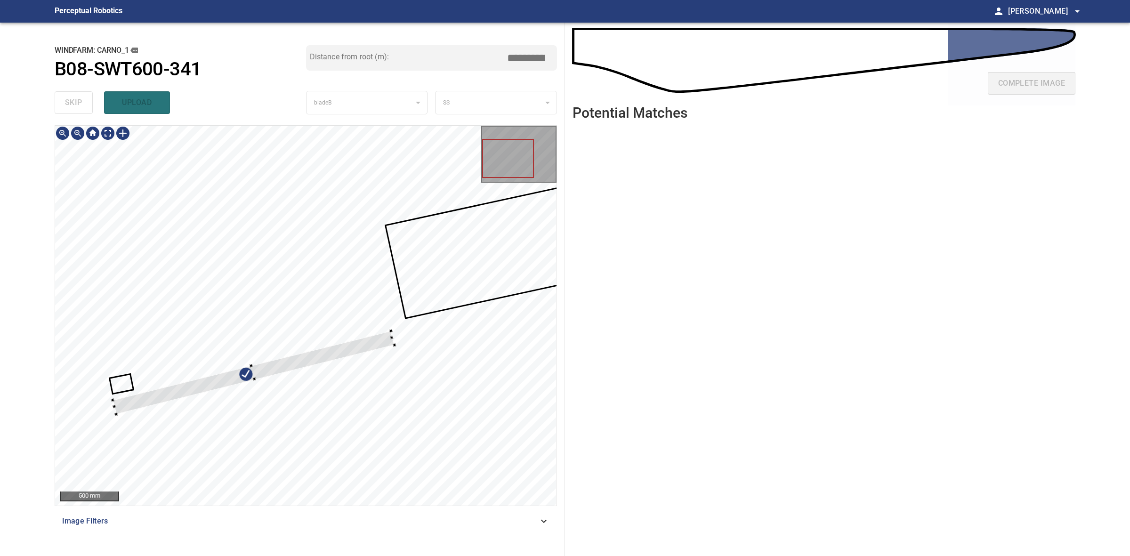
click at [253, 367] on div at bounding box center [253, 372] width 281 height 83
click at [394, 347] on div at bounding box center [254, 371] width 283 height 82
click at [399, 339] on div at bounding box center [305, 316] width 501 height 380
click at [395, 334] on div at bounding box center [257, 372] width 286 height 80
click at [356, 347] on div at bounding box center [253, 372] width 286 height 80
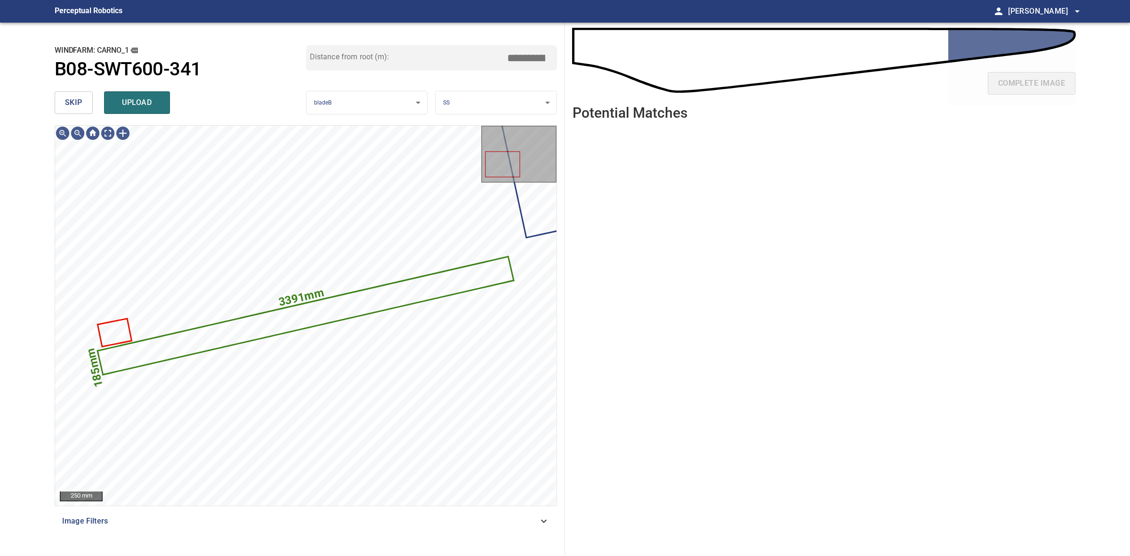
click at [466, 104] on body "**********" at bounding box center [565, 278] width 1130 height 556
click at [466, 104] on li "LE" at bounding box center [495, 103] width 121 height 16
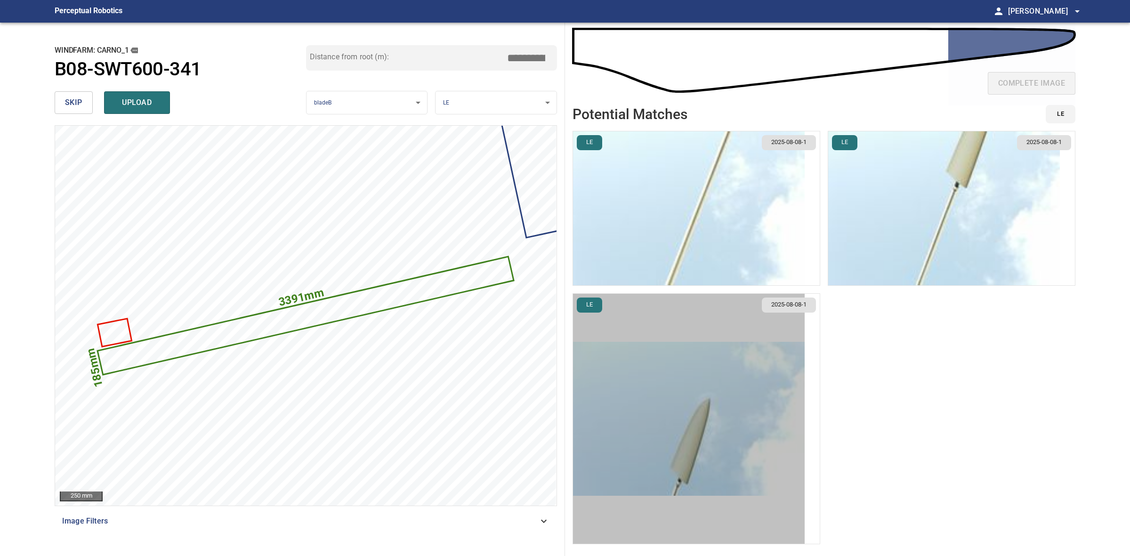
click at [715, 415] on img "button" at bounding box center [689, 419] width 232 height 154
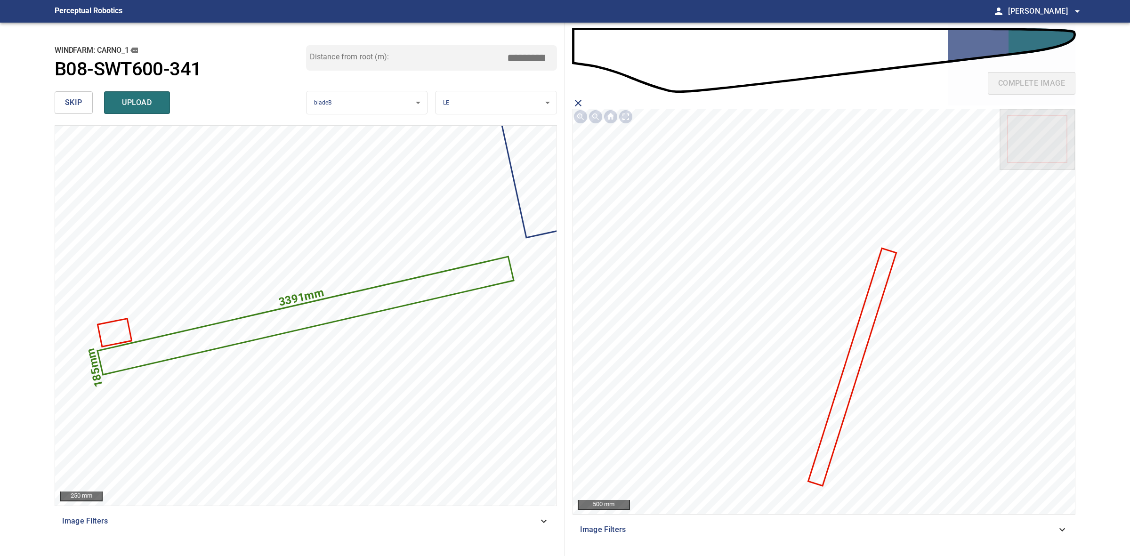
click at [846, 383] on icon at bounding box center [852, 367] width 86 height 236
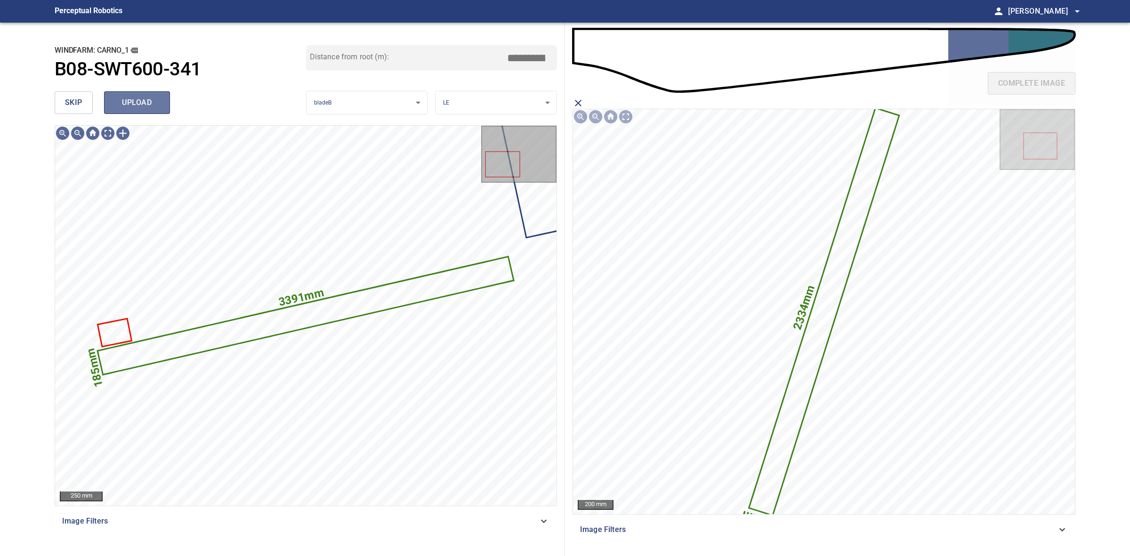
click at [160, 110] on button "upload" at bounding box center [137, 102] width 66 height 23
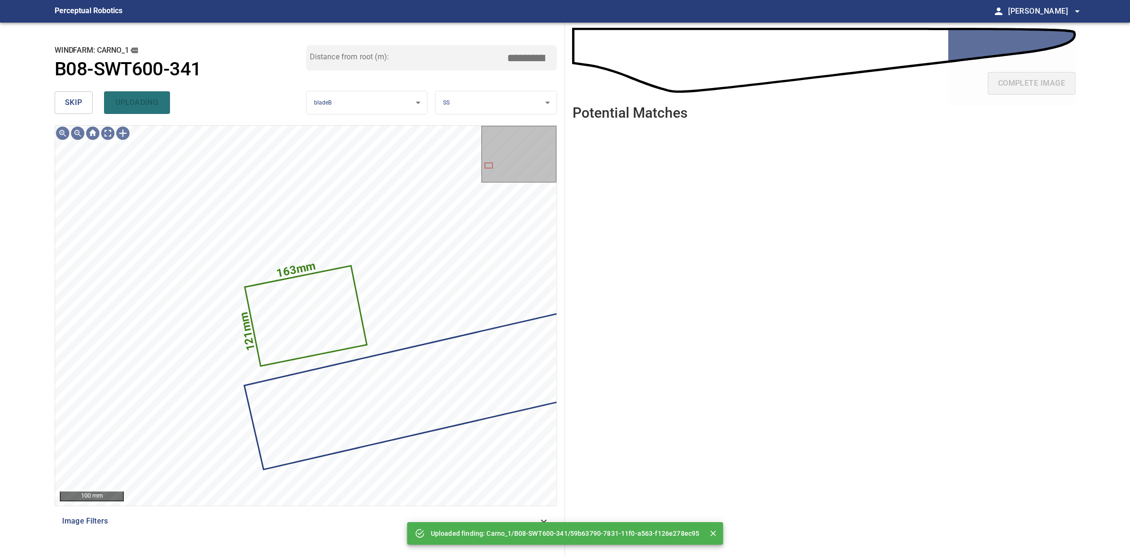
click at [76, 104] on span "skip" at bounding box center [73, 102] width 17 height 13
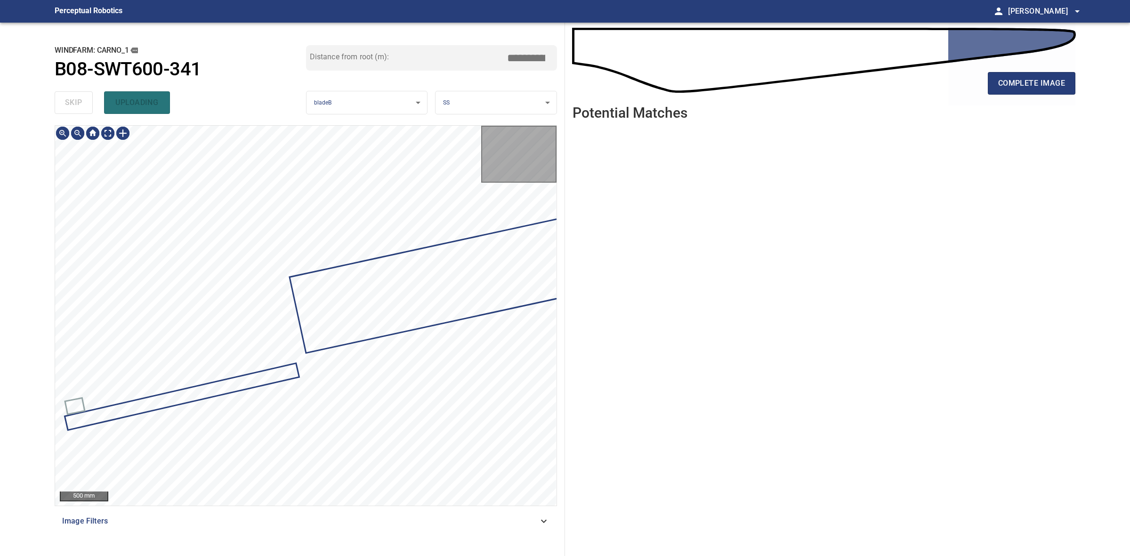
click at [76, 104] on div "skip uploading" at bounding box center [180, 103] width 251 height 30
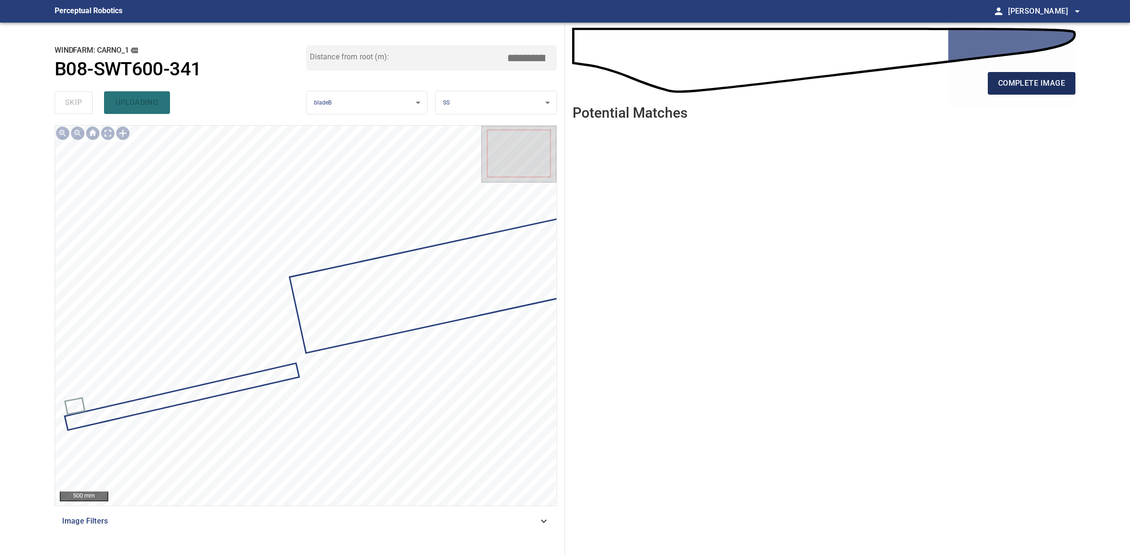
click at [1005, 93] on button "complete image" at bounding box center [1032, 83] width 88 height 23
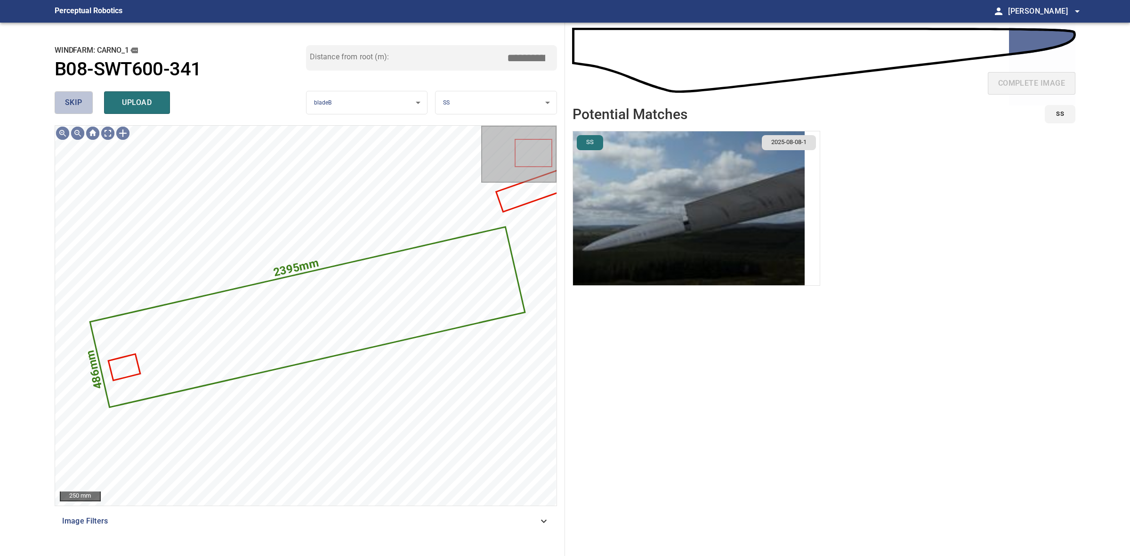
click at [68, 108] on span "skip" at bounding box center [73, 102] width 17 height 13
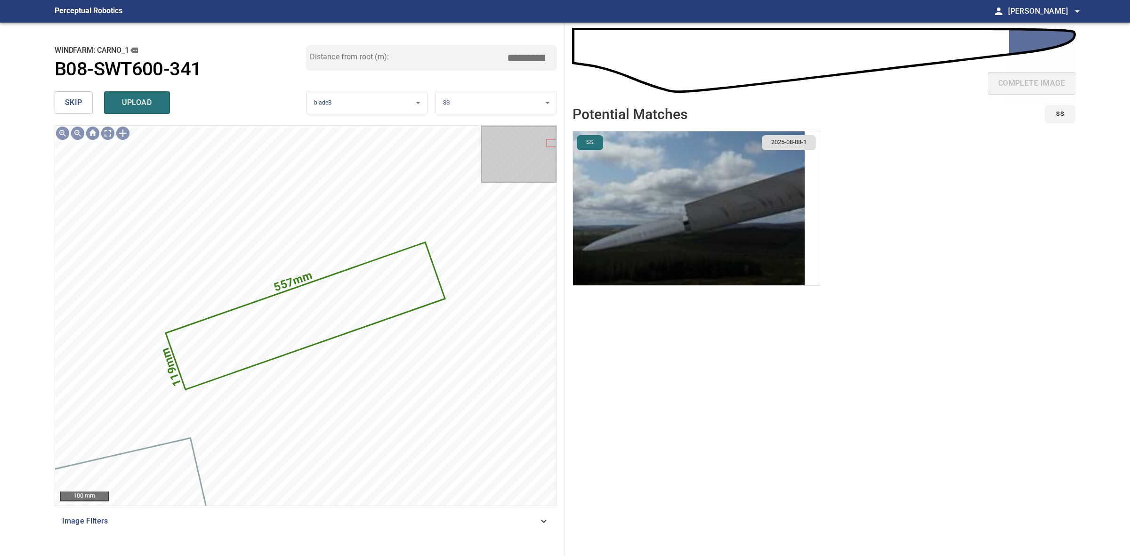
click at [68, 108] on span "skip" at bounding box center [73, 102] width 17 height 13
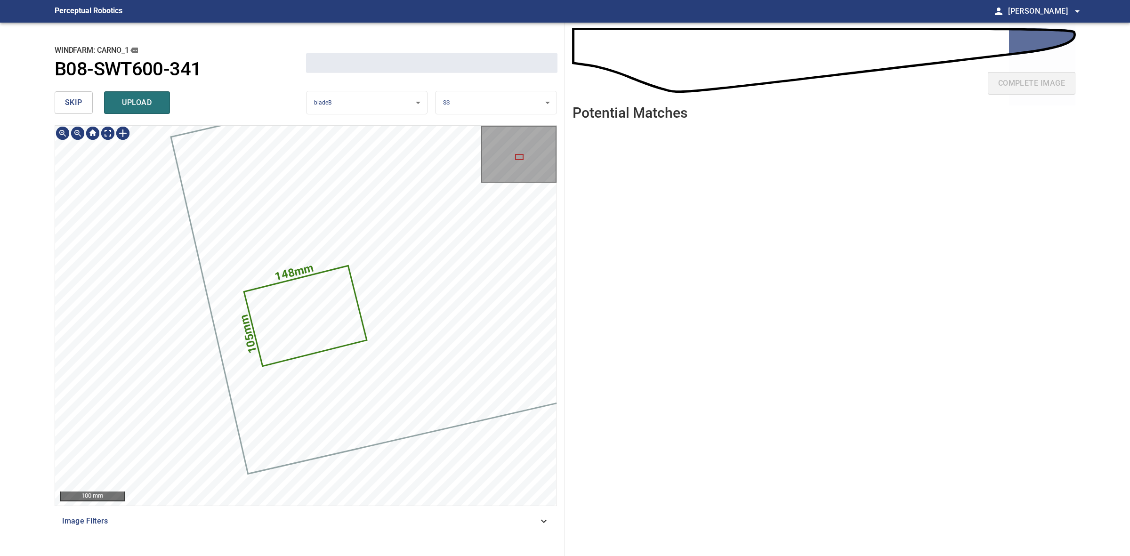
click at [68, 108] on span "skip" at bounding box center [73, 102] width 17 height 13
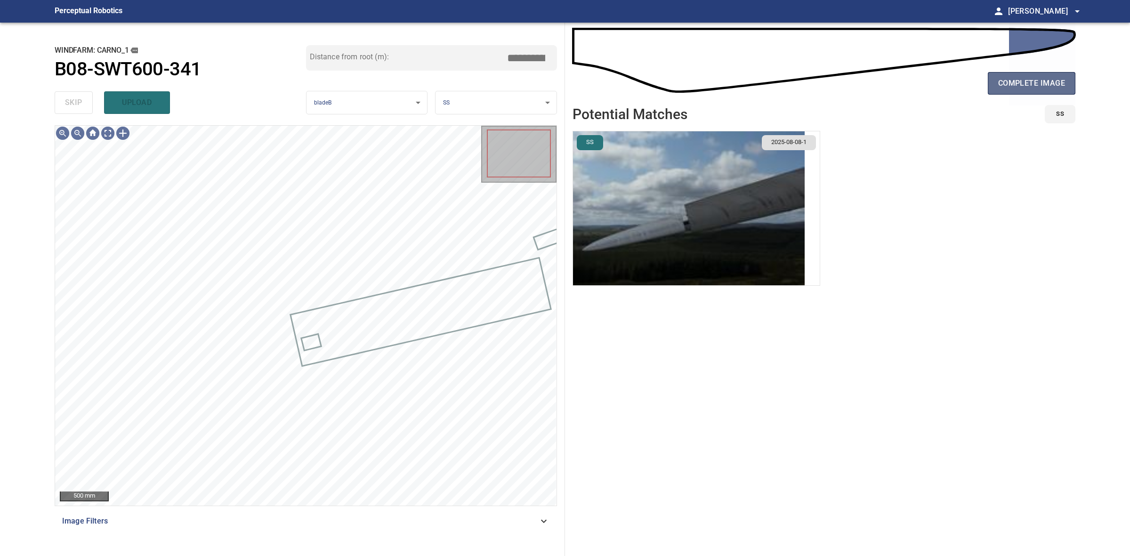
click at [1027, 90] on button "complete image" at bounding box center [1032, 83] width 88 height 23
click at [1013, 87] on span "complete image" at bounding box center [1031, 83] width 67 height 13
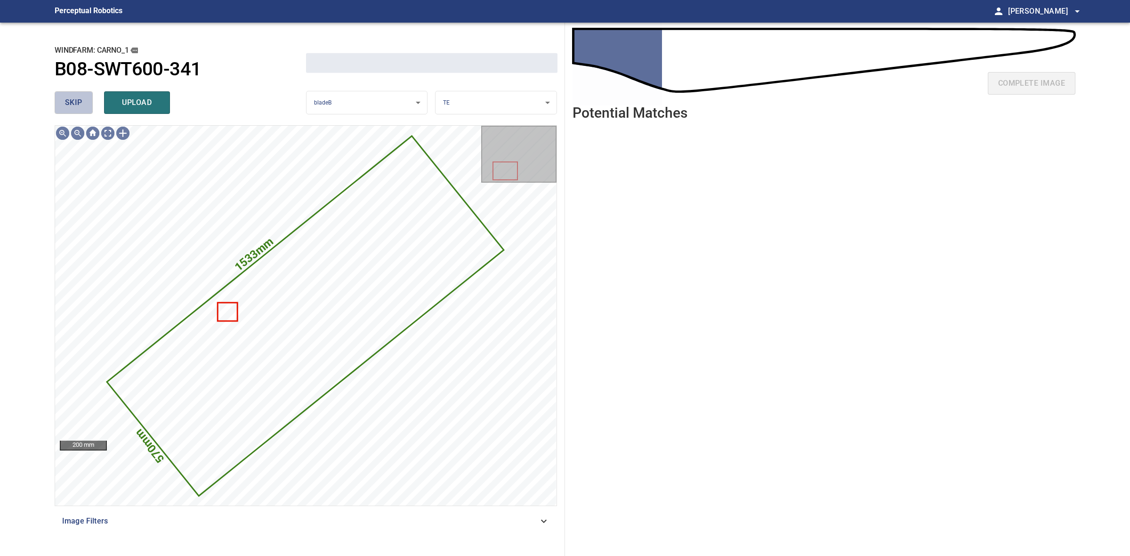
click at [88, 104] on button "skip" at bounding box center [74, 102] width 38 height 23
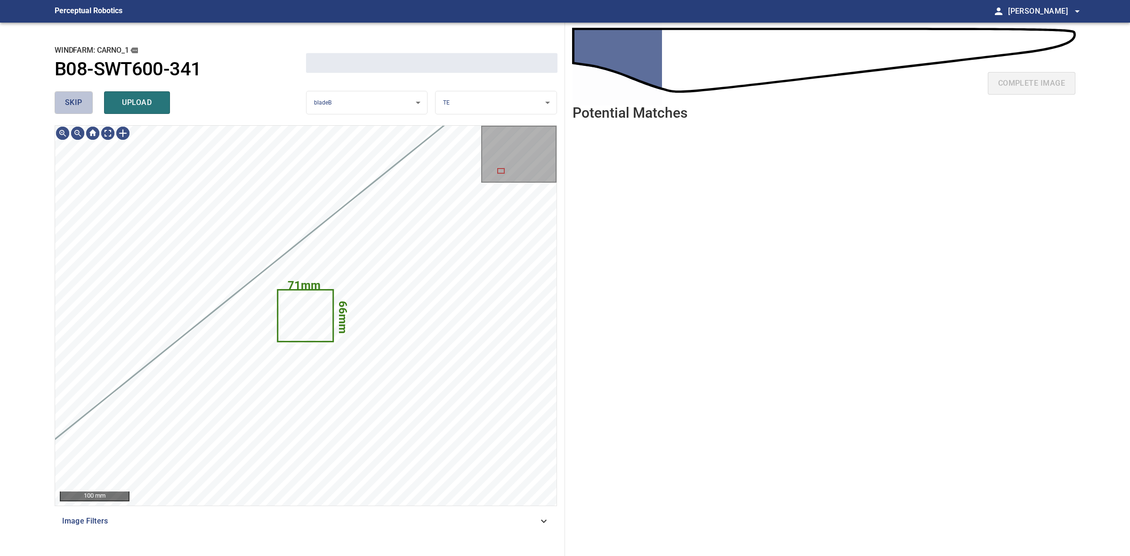
click at [88, 104] on button "skip" at bounding box center [74, 102] width 38 height 23
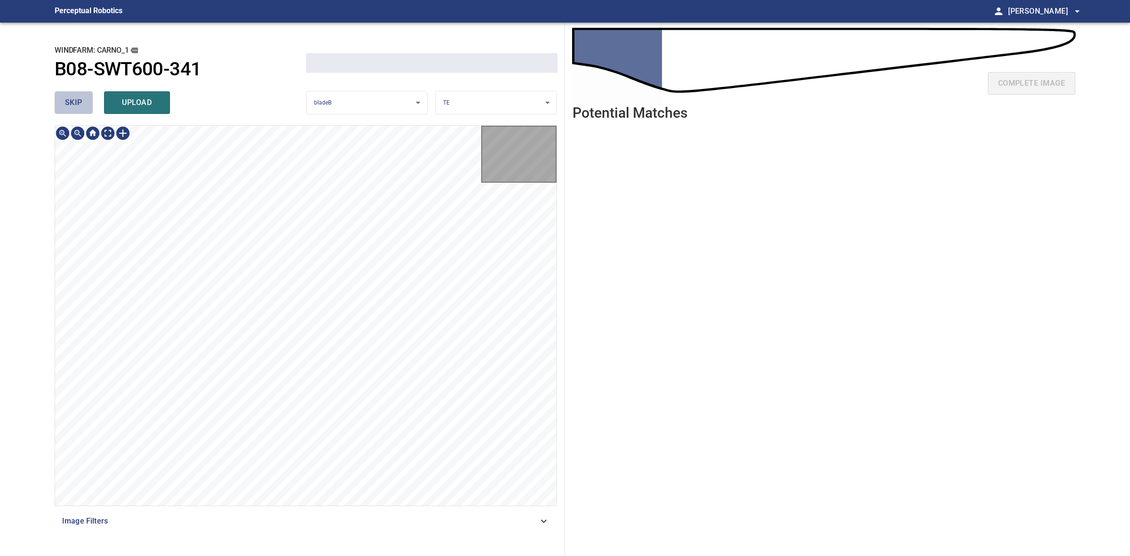
click at [88, 104] on button "skip" at bounding box center [74, 102] width 38 height 23
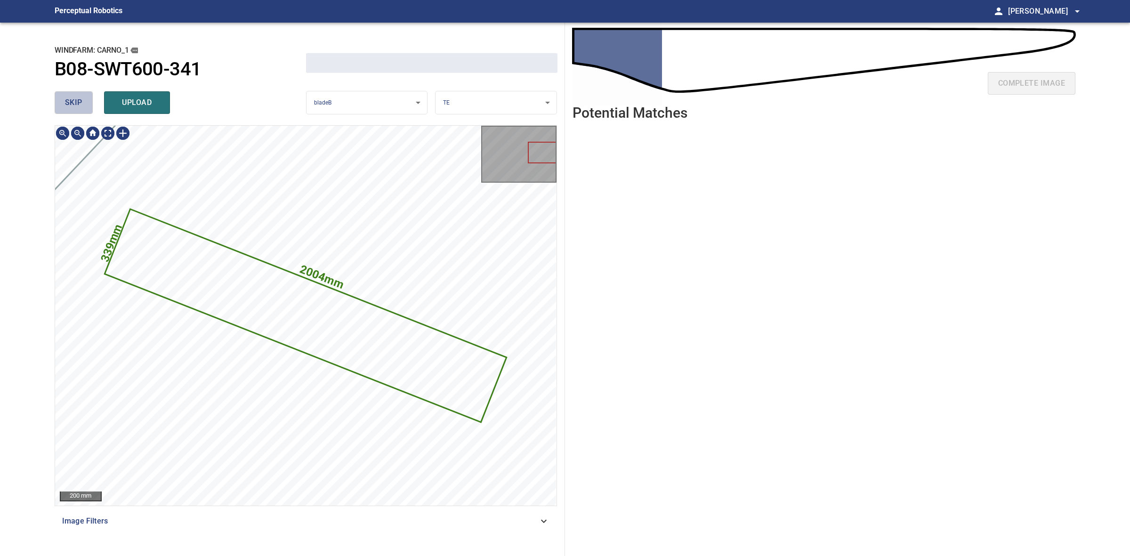
click at [88, 104] on button "skip" at bounding box center [74, 102] width 38 height 23
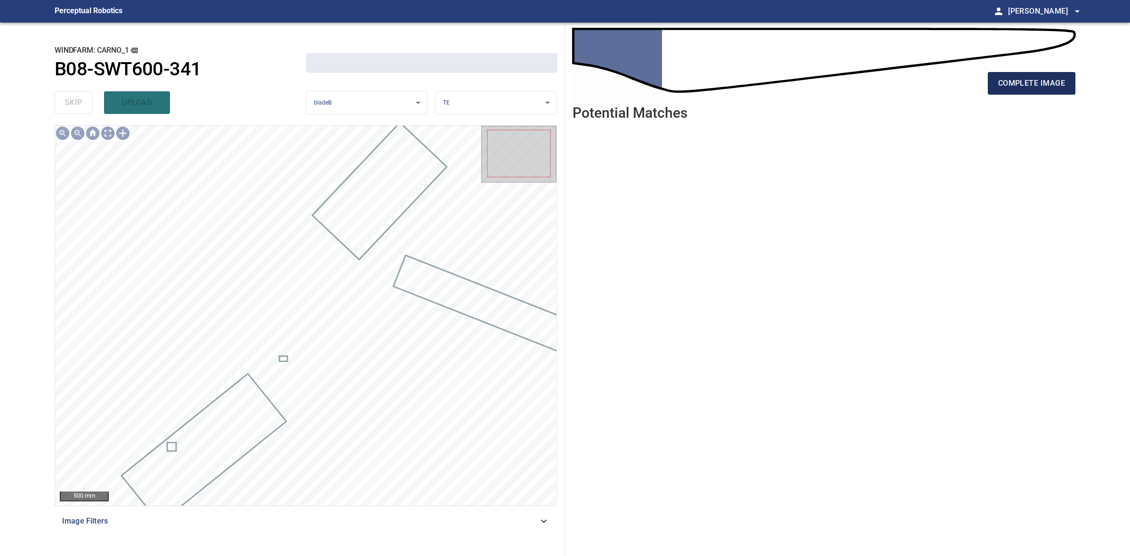
click at [1013, 87] on span "complete image" at bounding box center [1031, 83] width 67 height 13
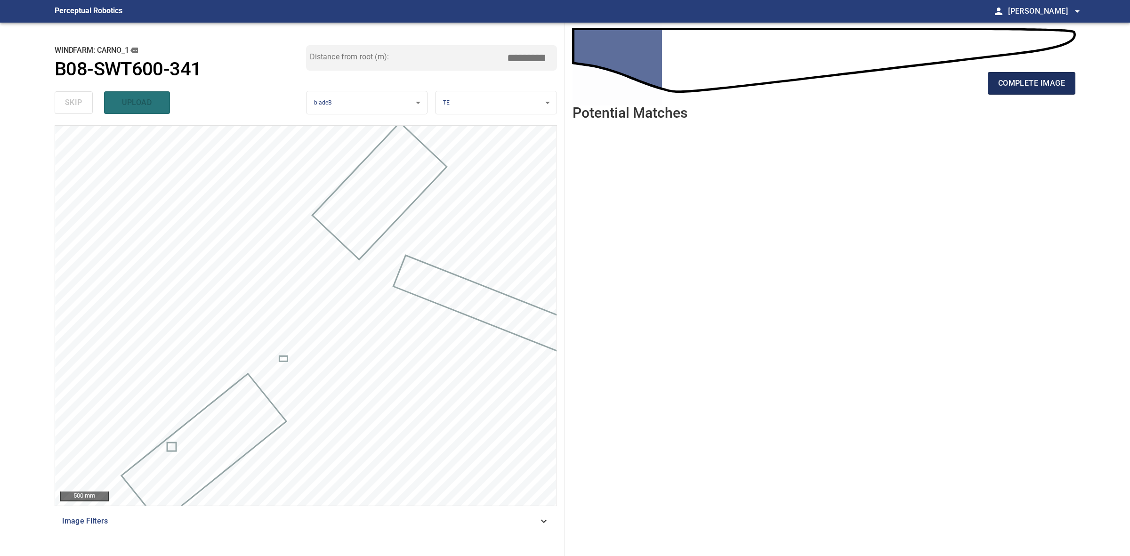
click at [1015, 85] on span "complete image" at bounding box center [1031, 83] width 67 height 13
click at [1055, 83] on span "complete image" at bounding box center [1031, 83] width 67 height 13
click at [1018, 88] on span "complete image" at bounding box center [1031, 83] width 67 height 13
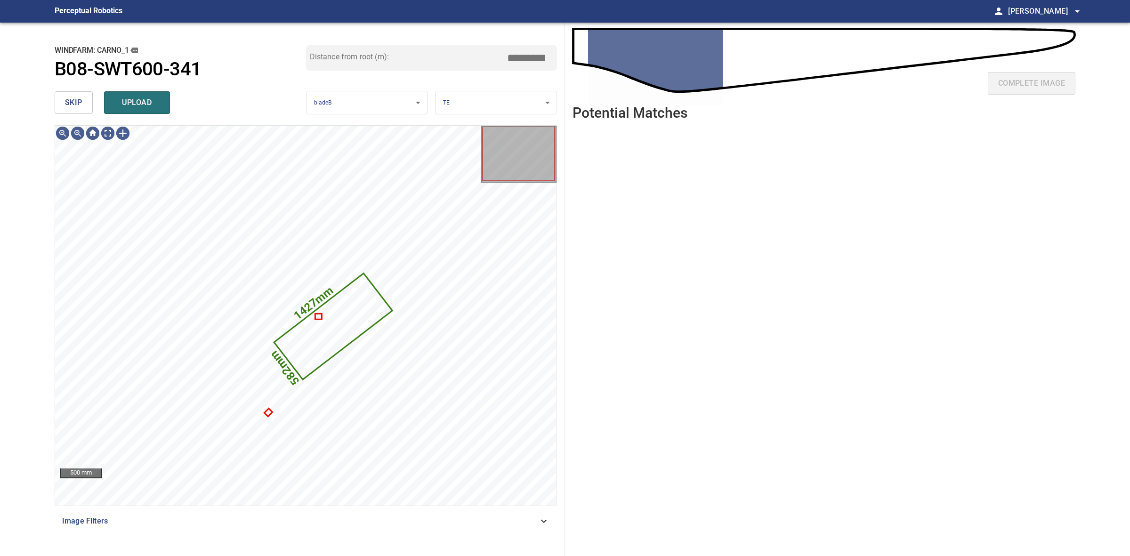
click at [65, 105] on span "skip" at bounding box center [73, 102] width 17 height 13
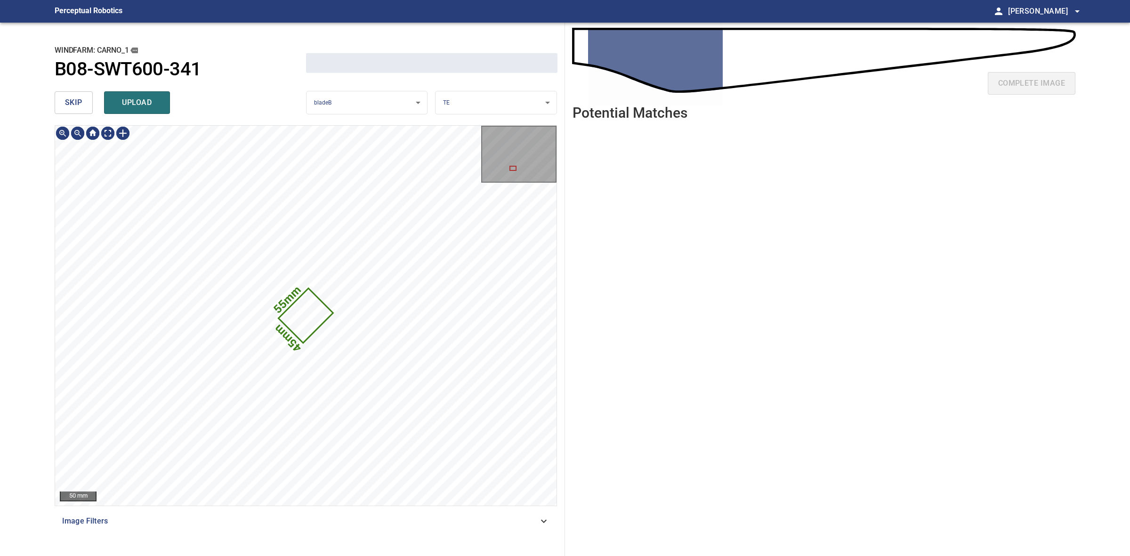
click at [64, 105] on button "skip" at bounding box center [74, 102] width 38 height 23
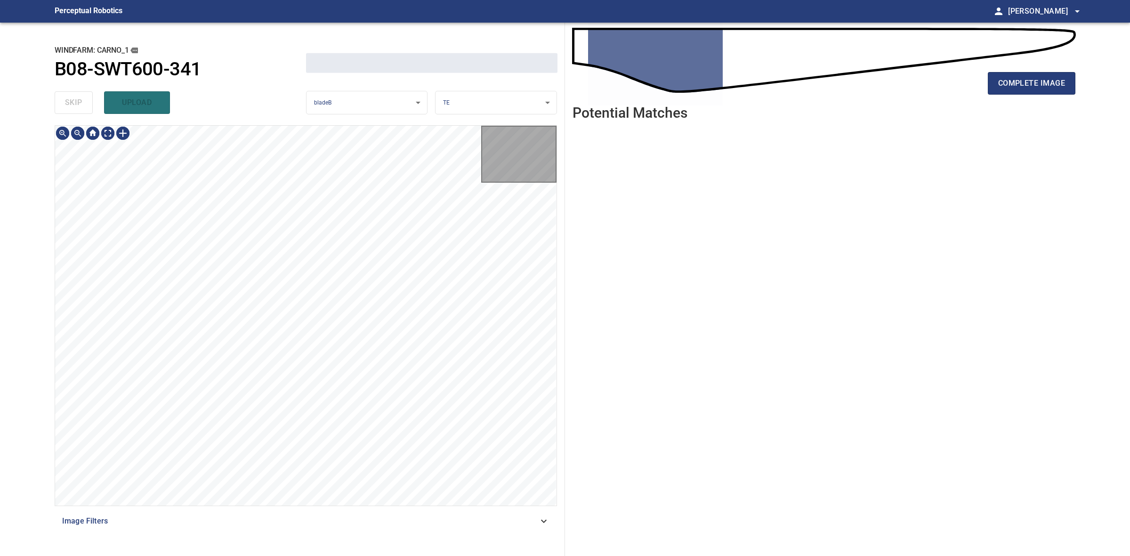
click at [64, 105] on div "skip upload" at bounding box center [180, 103] width 251 height 30
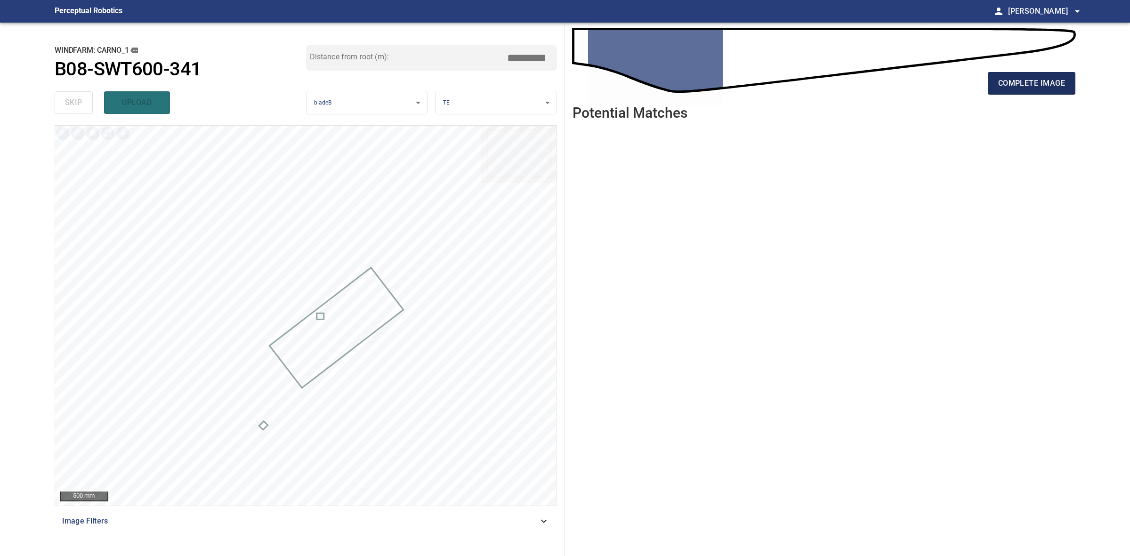
click at [1017, 82] on span "complete image" at bounding box center [1031, 83] width 67 height 13
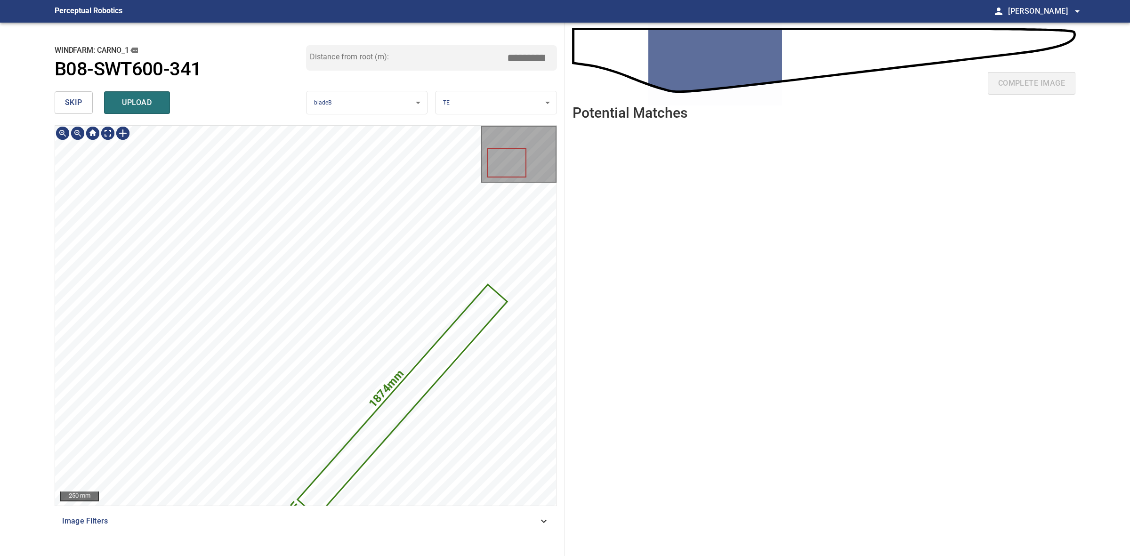
click at [78, 109] on button "skip" at bounding box center [74, 102] width 38 height 23
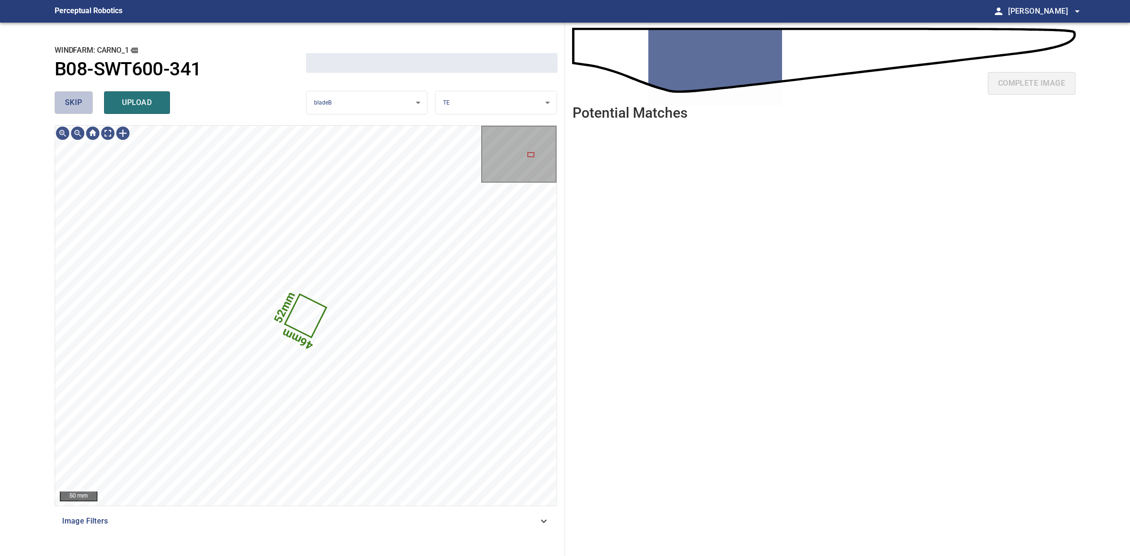
drag, startPoint x: 78, startPoint y: 109, endPoint x: 504, endPoint y: 94, distance: 426.7
click at [78, 109] on button "skip" at bounding box center [74, 102] width 38 height 23
click at [72, 100] on span "skip" at bounding box center [73, 102] width 17 height 13
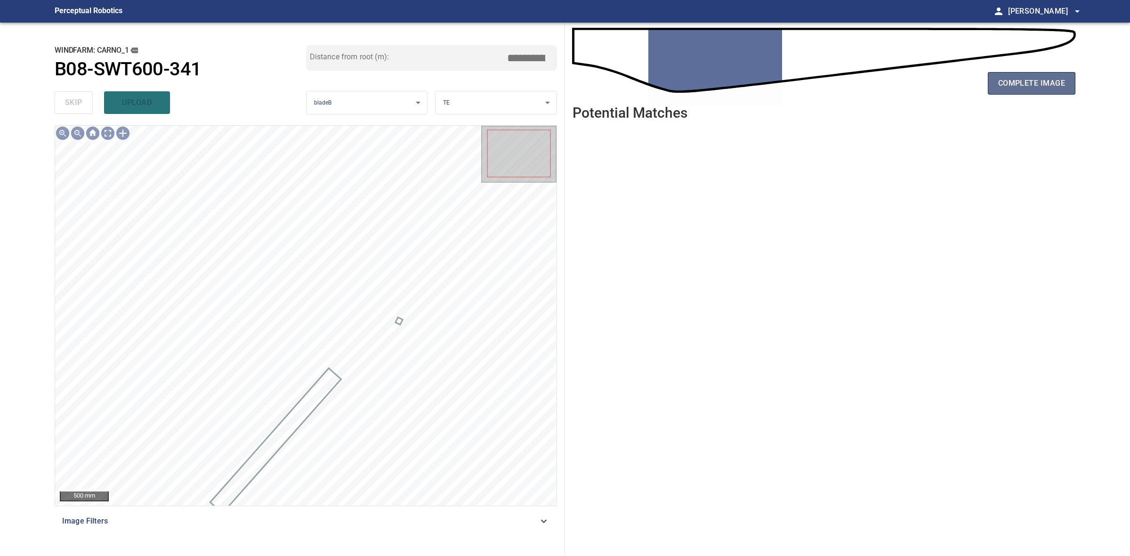
click at [1029, 93] on button "complete image" at bounding box center [1032, 83] width 88 height 23
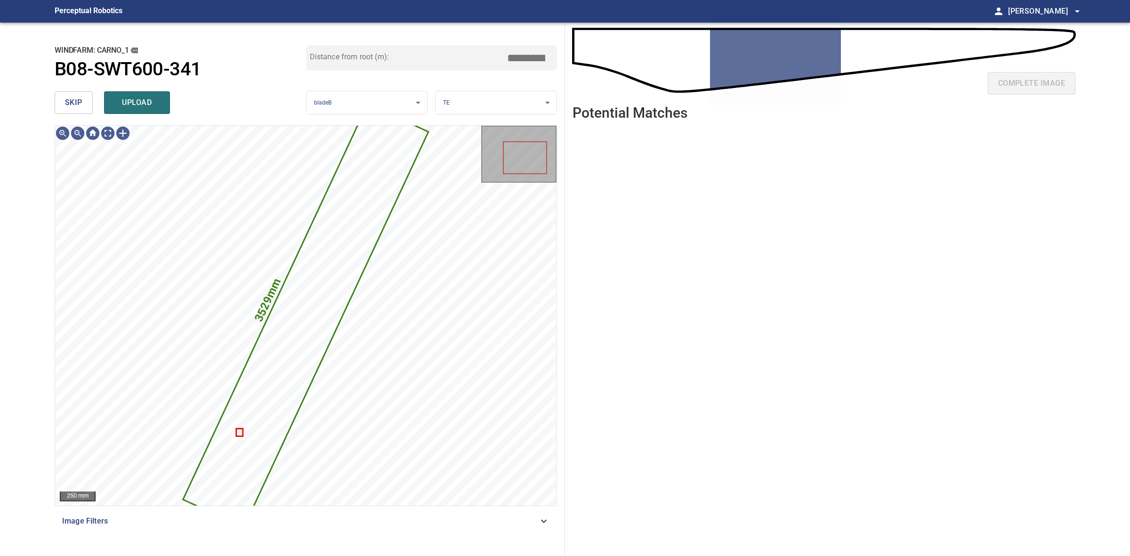
click at [83, 107] on button "skip" at bounding box center [74, 102] width 38 height 23
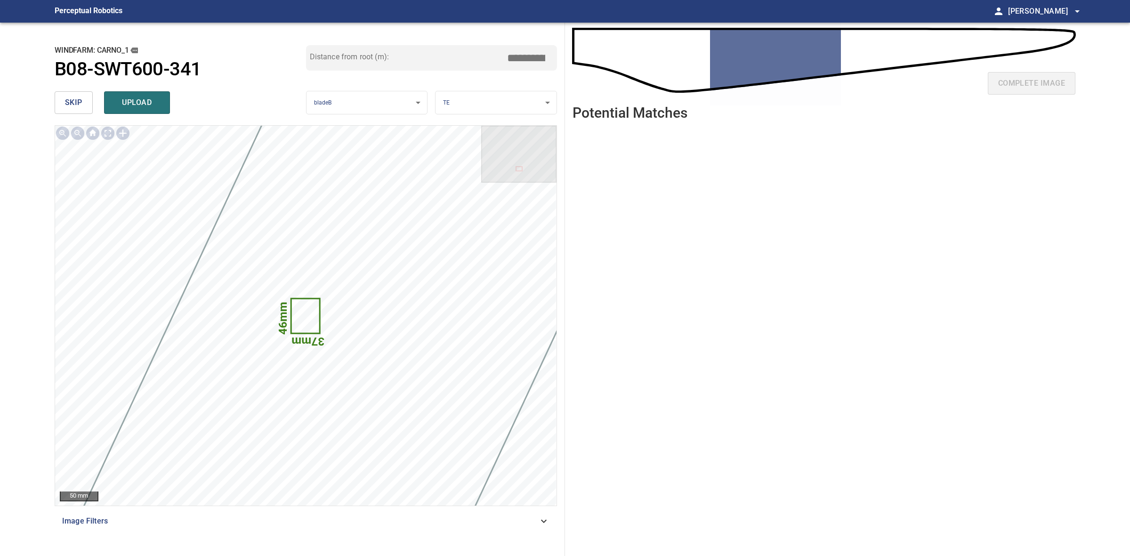
click at [83, 107] on button "skip" at bounding box center [74, 102] width 38 height 23
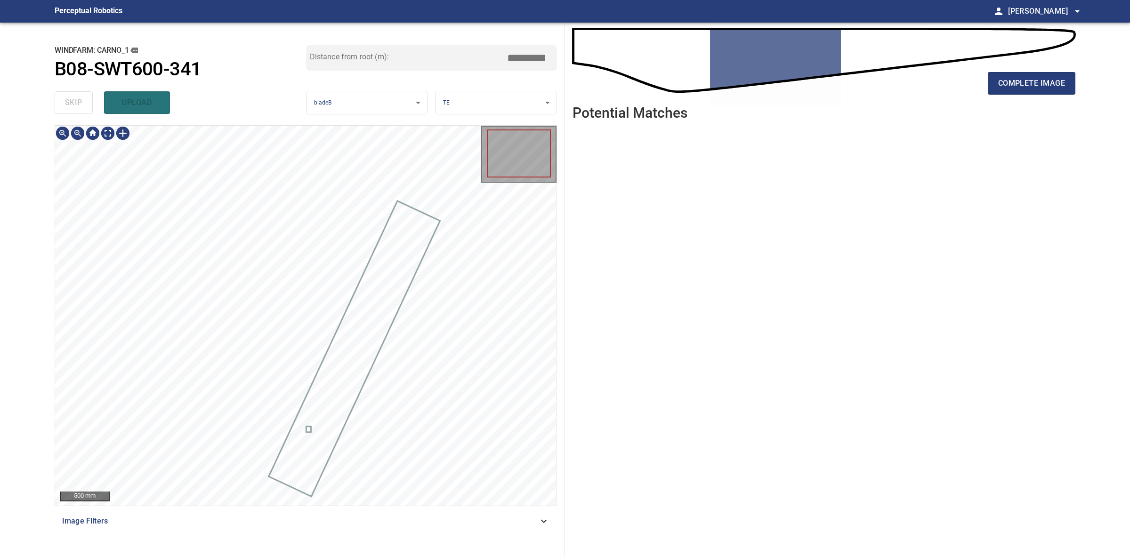
click at [83, 107] on div "skip upload" at bounding box center [180, 103] width 251 height 30
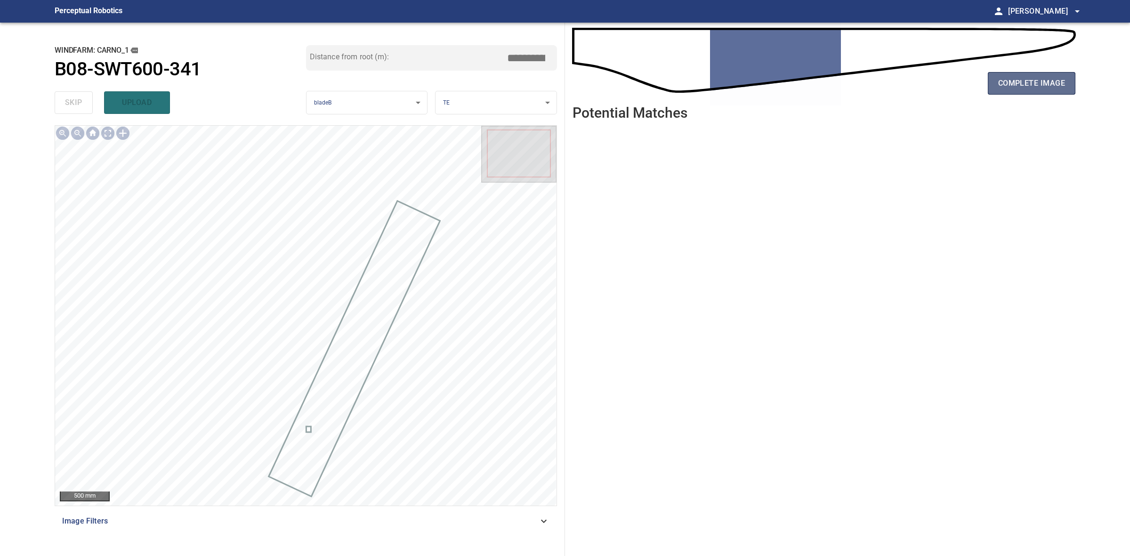
click at [1021, 80] on span "complete image" at bounding box center [1031, 83] width 67 height 13
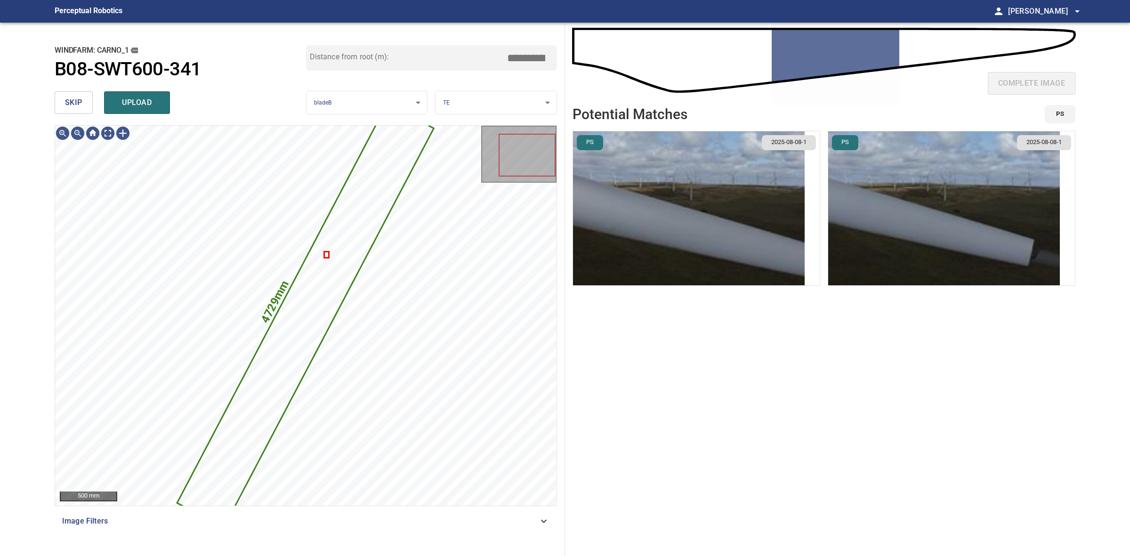
click at [76, 104] on span "skip" at bounding box center [73, 102] width 17 height 13
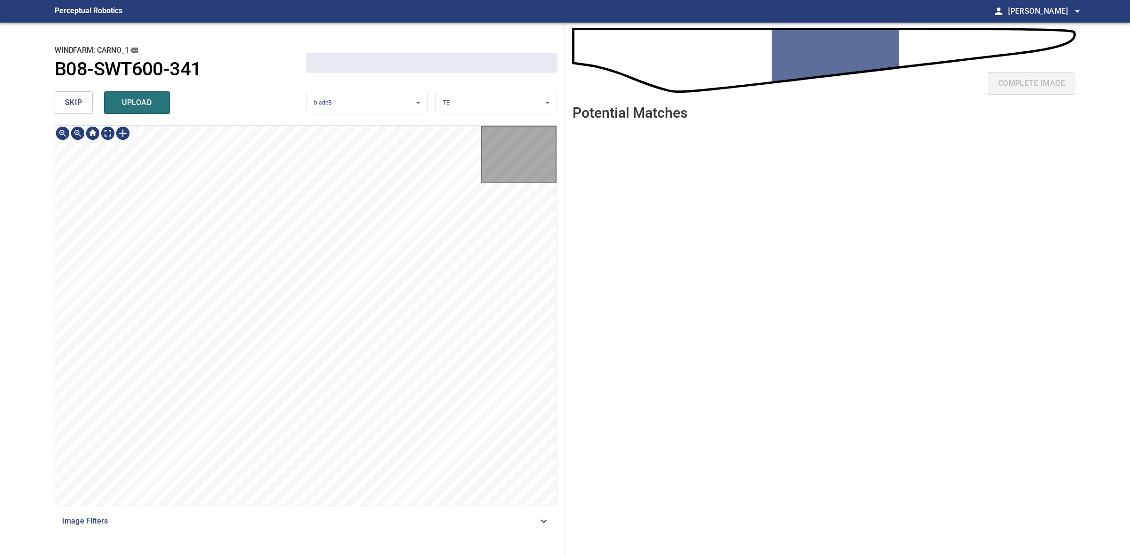
click at [76, 104] on span "skip" at bounding box center [73, 102] width 17 height 13
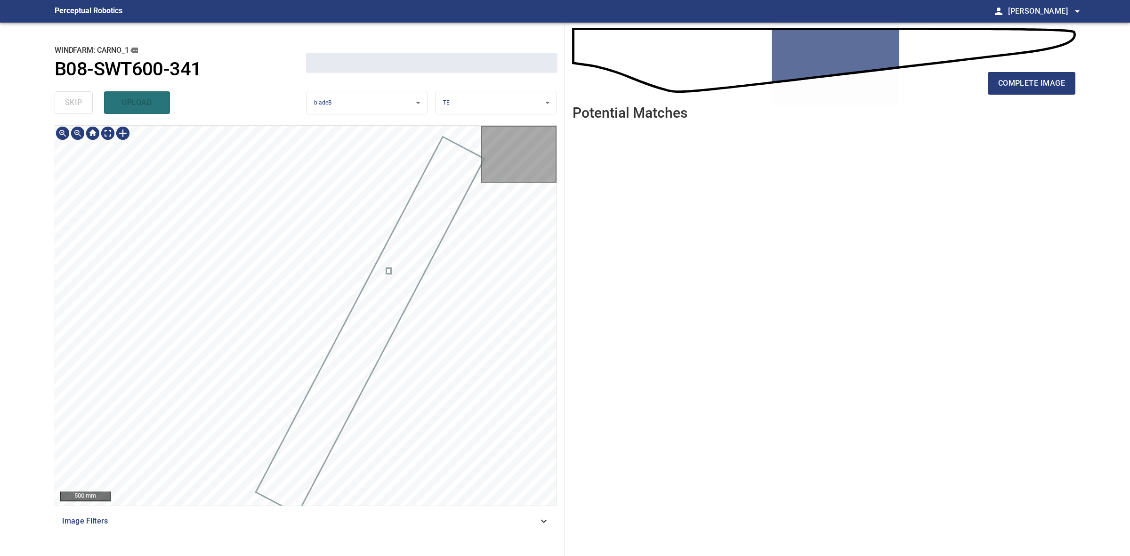
click at [76, 104] on div "skip upload" at bounding box center [180, 103] width 251 height 30
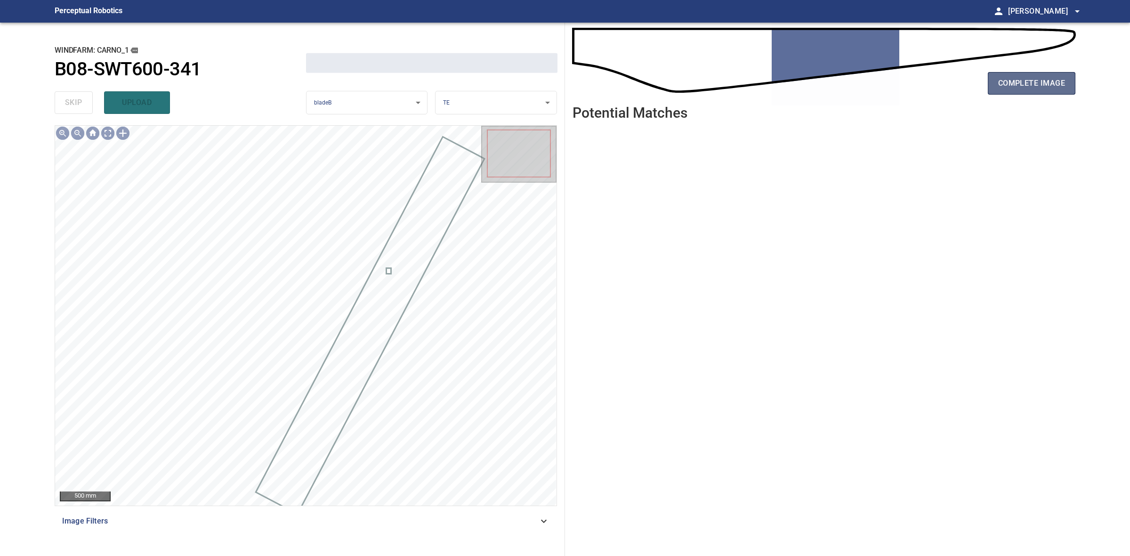
click at [989, 88] on button "complete image" at bounding box center [1032, 83] width 88 height 23
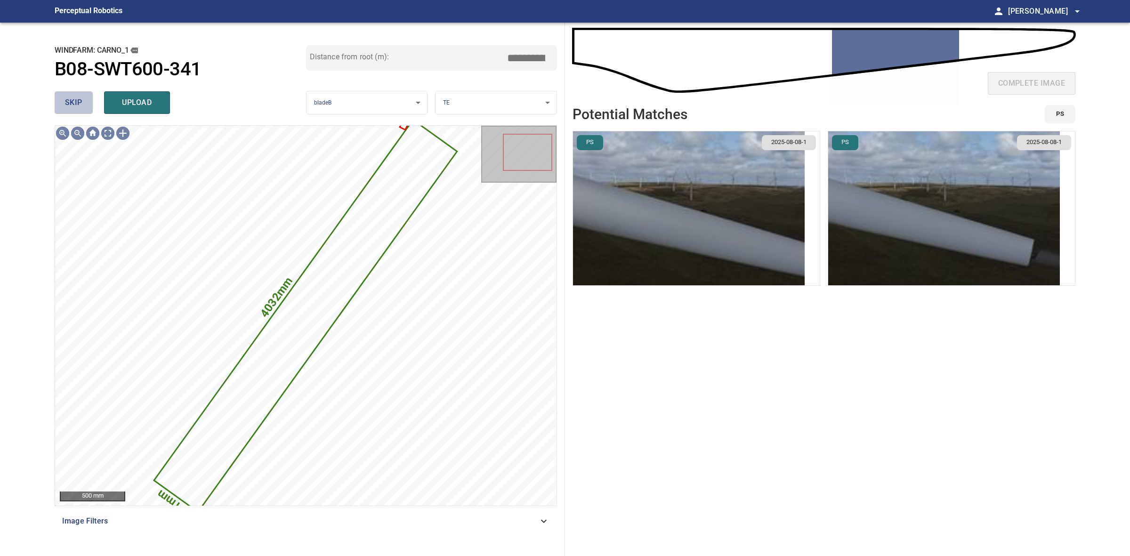
click at [67, 105] on span "skip" at bounding box center [73, 102] width 17 height 13
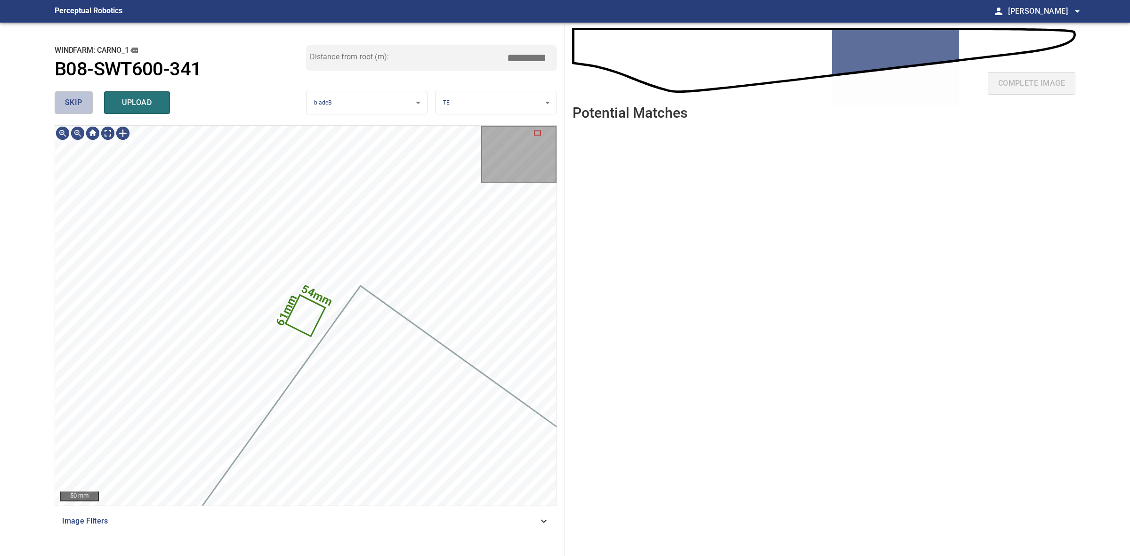
click at [67, 105] on span "skip" at bounding box center [73, 102] width 17 height 13
click at [67, 105] on div "skip upload" at bounding box center [180, 103] width 251 height 30
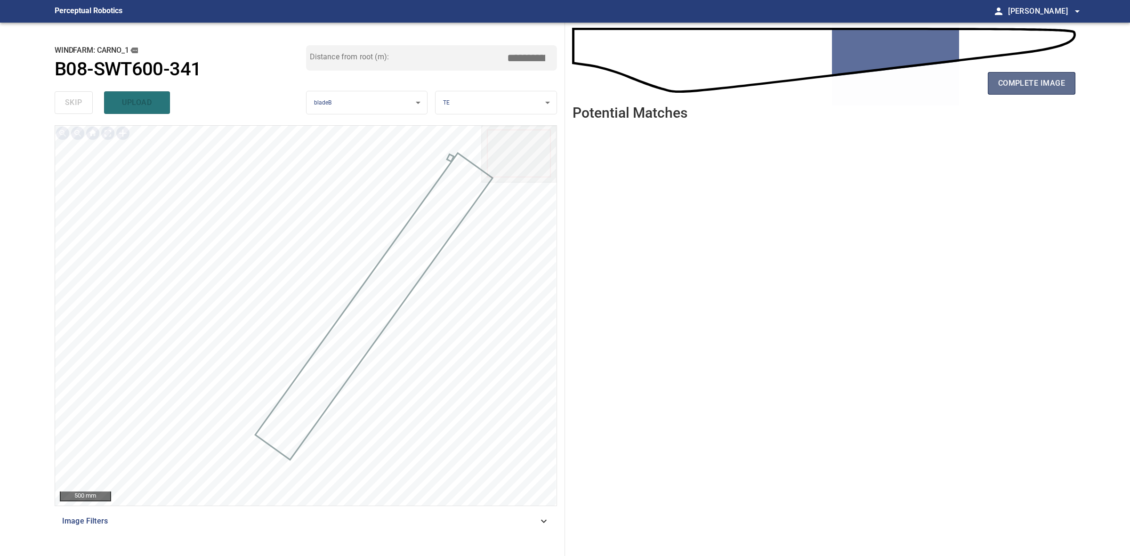
click at [1014, 80] on span "complete image" at bounding box center [1031, 83] width 67 height 13
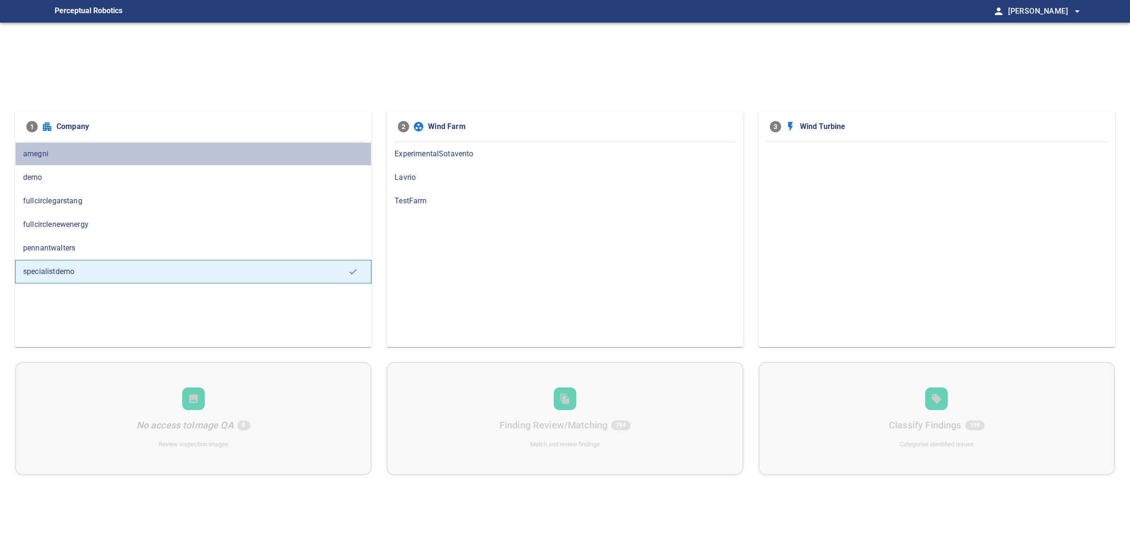
click at [214, 163] on div "amegni" at bounding box center [193, 154] width 356 height 24
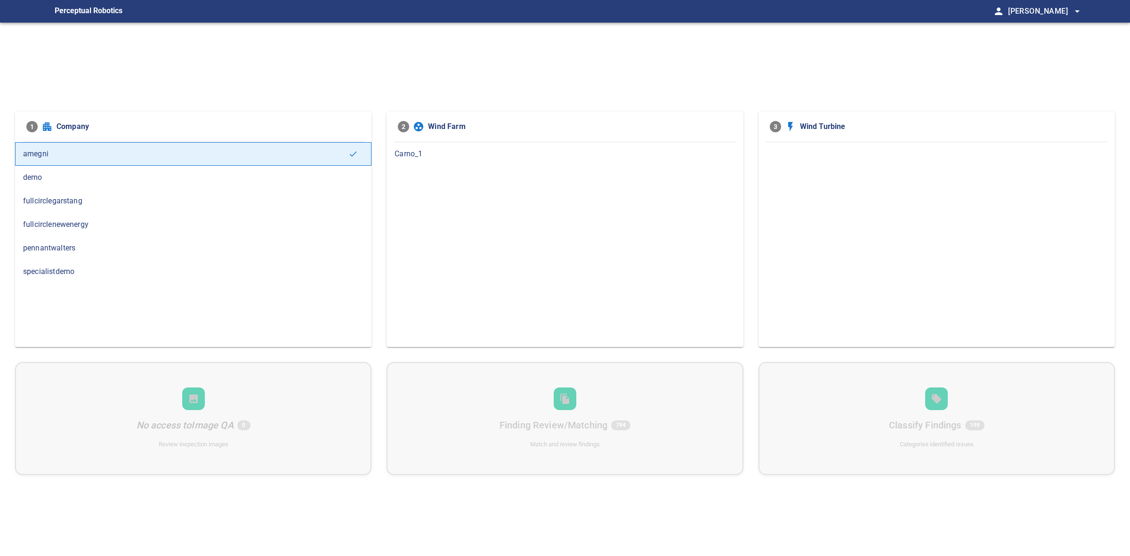
click at [552, 152] on span "Carno_1" at bounding box center [564, 153] width 340 height 11
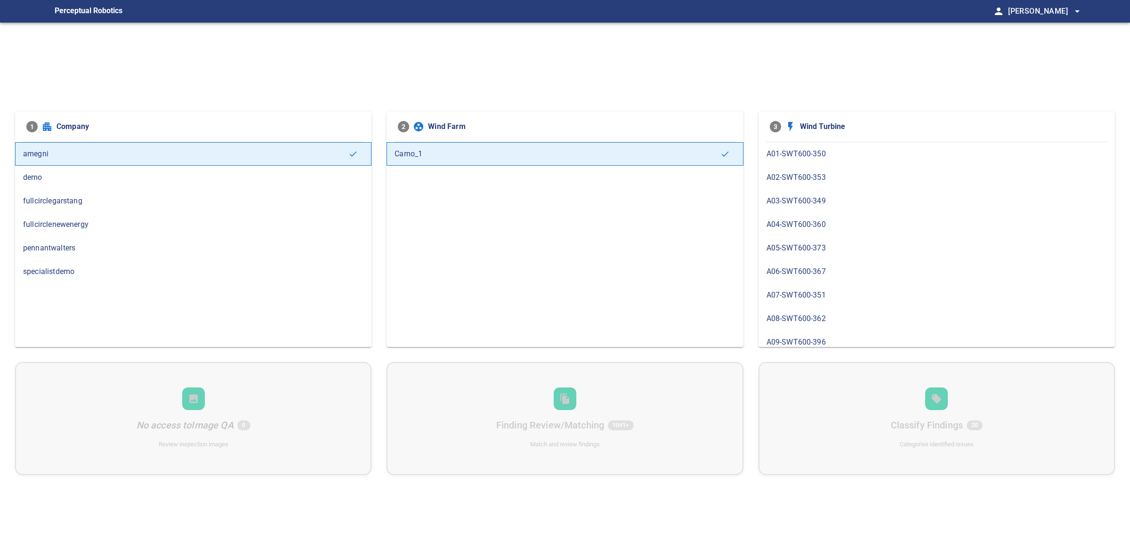
scroll to position [740, 0]
click at [784, 240] on span "B08-SWT600-341" at bounding box center [936, 237] width 340 height 11
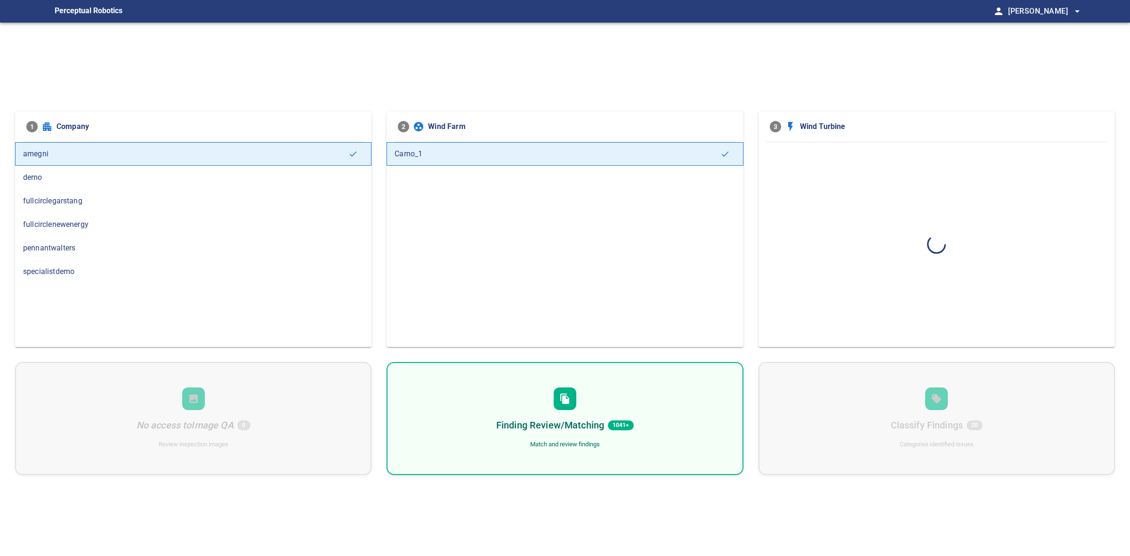
scroll to position [0, 0]
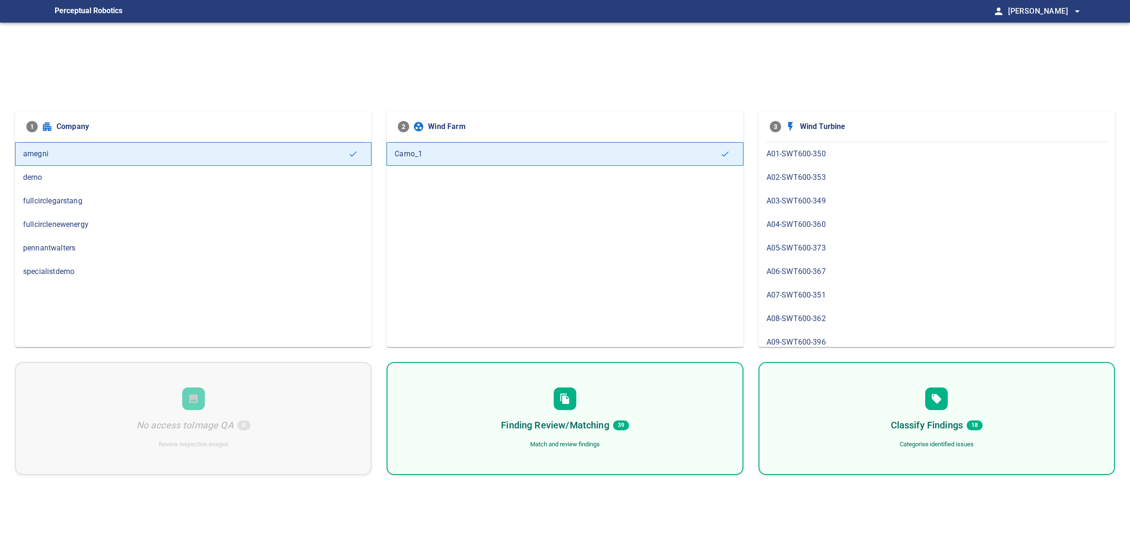
click at [557, 399] on div at bounding box center [565, 398] width 23 height 23
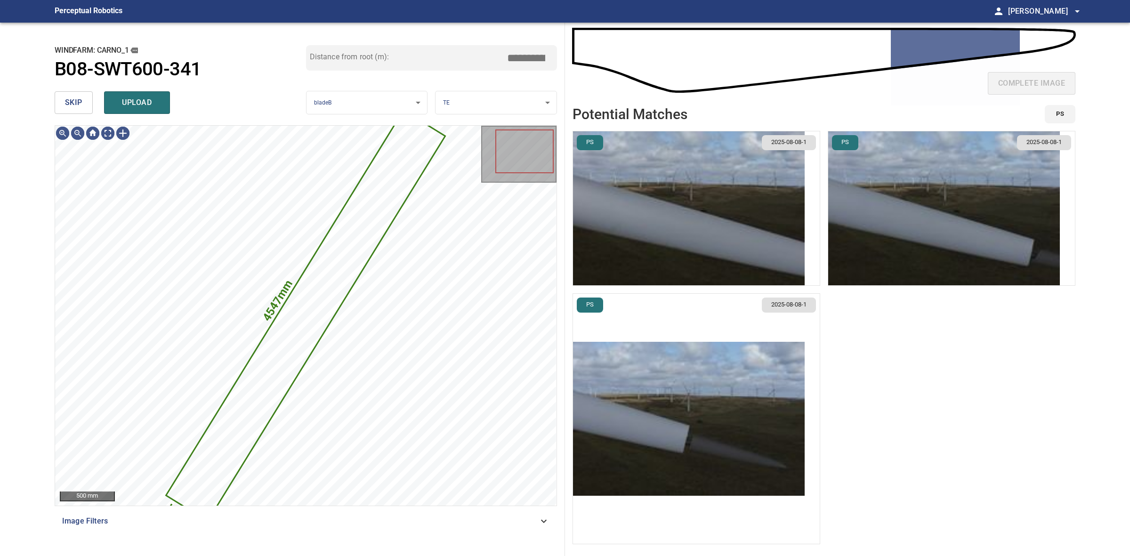
click at [95, 106] on div "skip upload" at bounding box center [180, 103] width 251 height 30
click at [89, 106] on button "skip" at bounding box center [74, 102] width 38 height 23
click at [89, 106] on div "skip upload" at bounding box center [180, 103] width 251 height 30
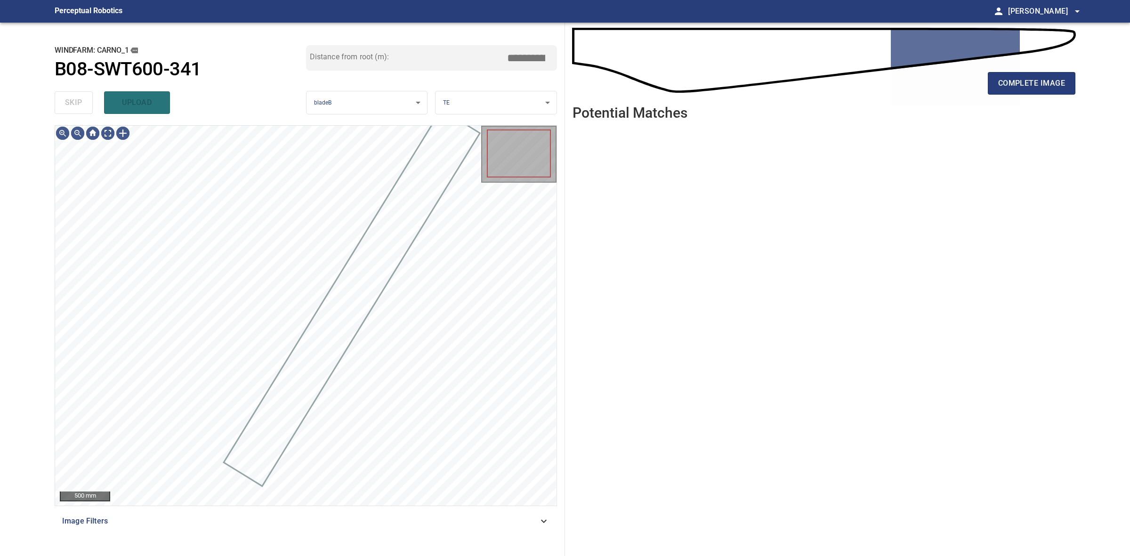
click at [89, 106] on div "skip upload" at bounding box center [180, 103] width 251 height 30
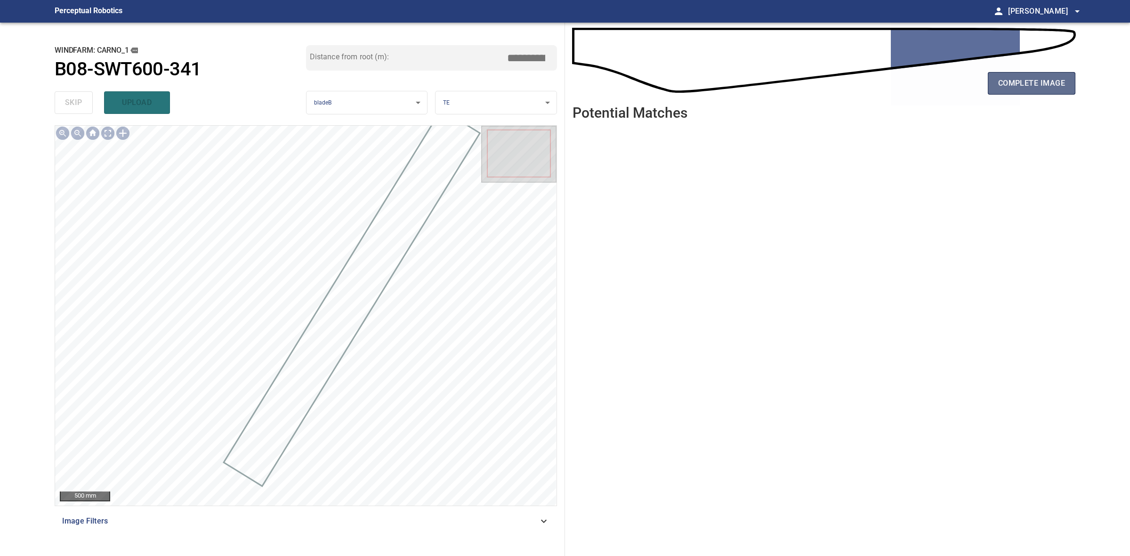
click at [1027, 88] on span "complete image" at bounding box center [1031, 83] width 67 height 13
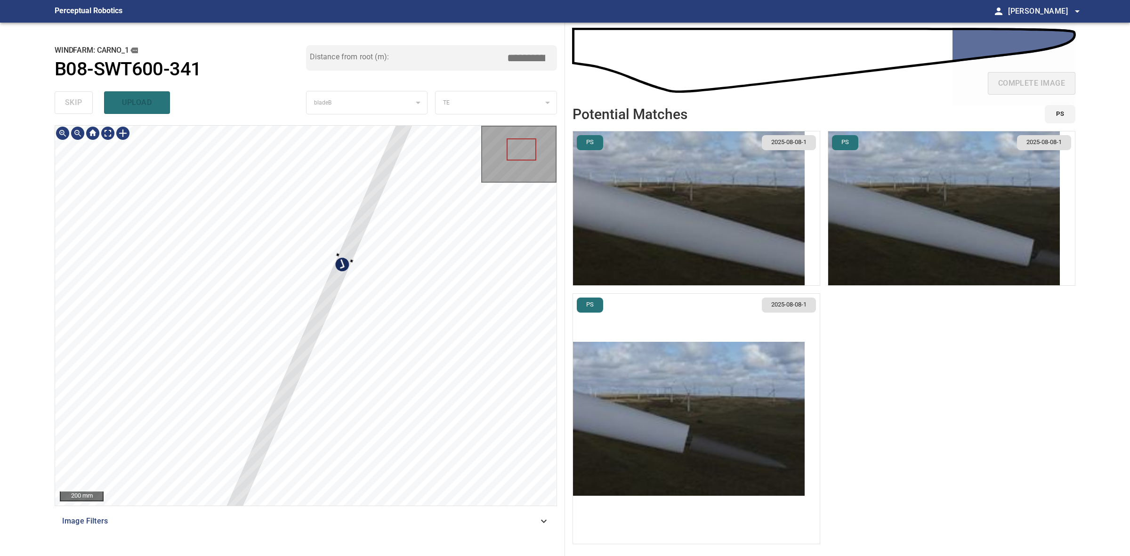
click at [346, 264] on div at bounding box center [345, 257] width 260 height 559
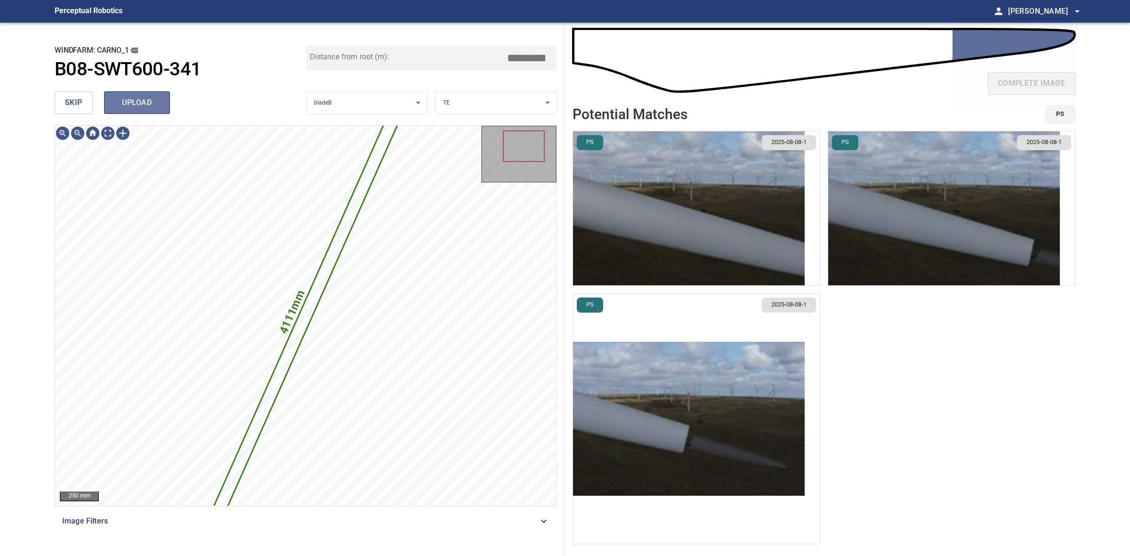
click at [137, 107] on span "upload" at bounding box center [136, 102] width 45 height 13
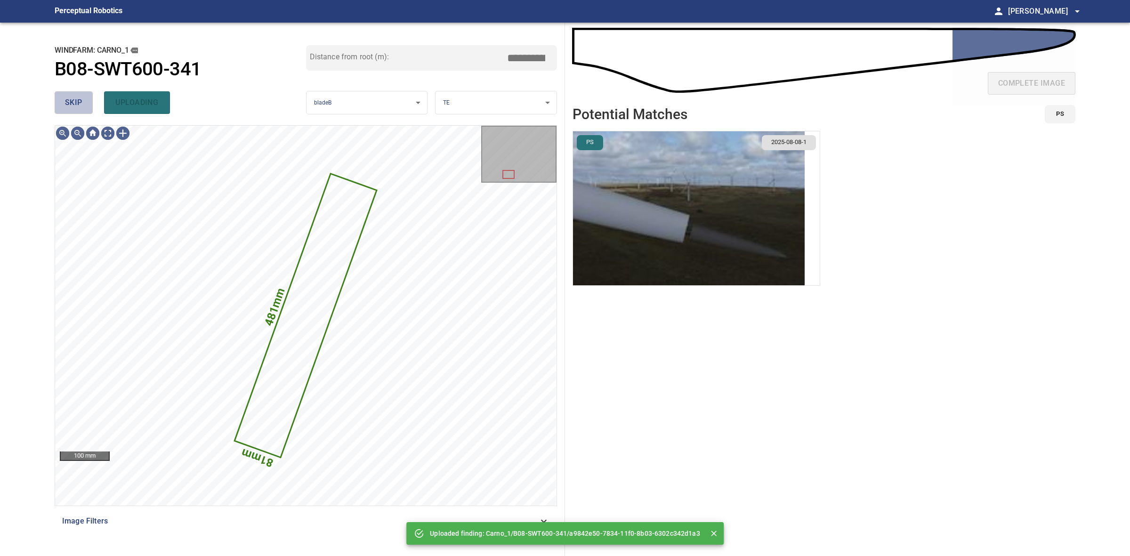
click at [72, 95] on button "skip" at bounding box center [74, 102] width 38 height 23
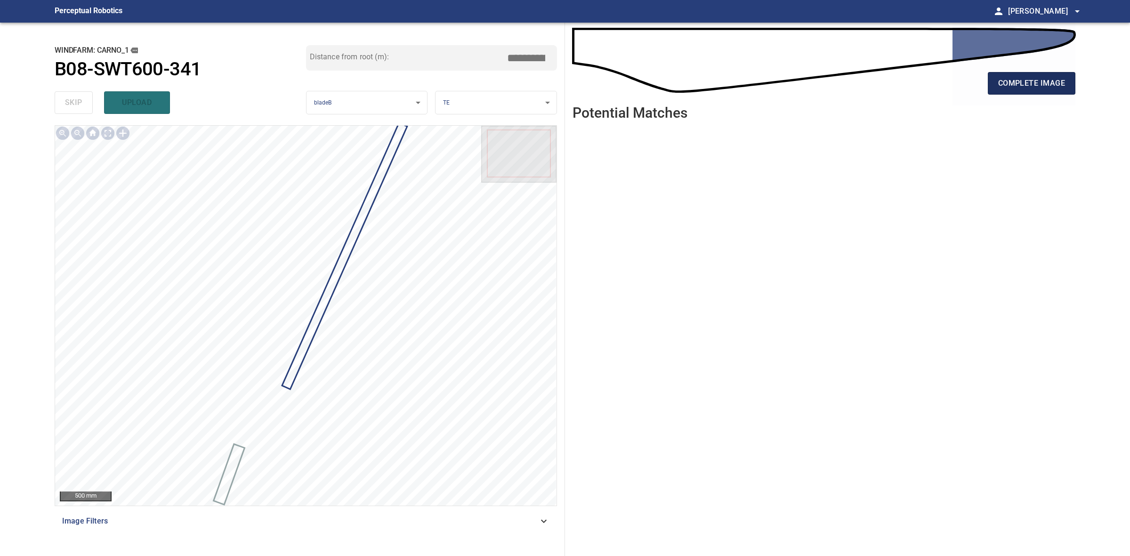
click at [1048, 82] on span "complete image" at bounding box center [1031, 83] width 67 height 13
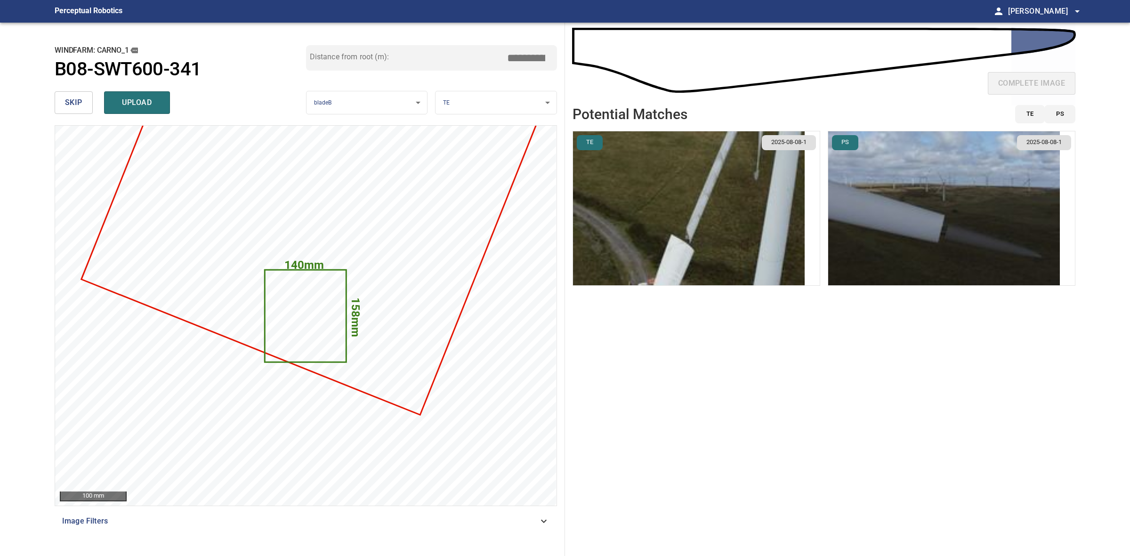
click at [74, 95] on button "skip" at bounding box center [74, 102] width 38 height 23
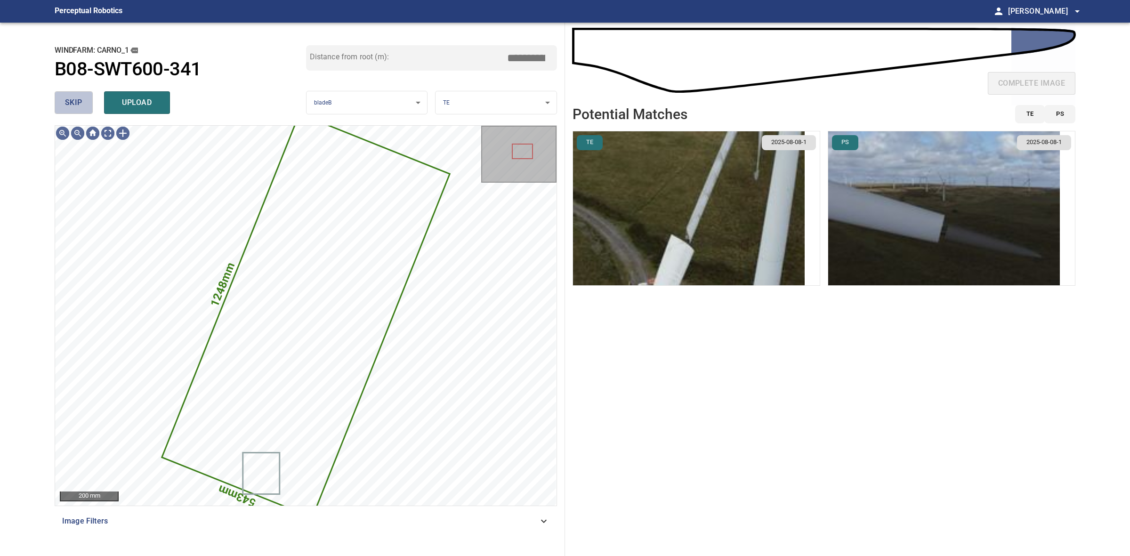
click at [55, 93] on button "skip" at bounding box center [74, 102] width 38 height 23
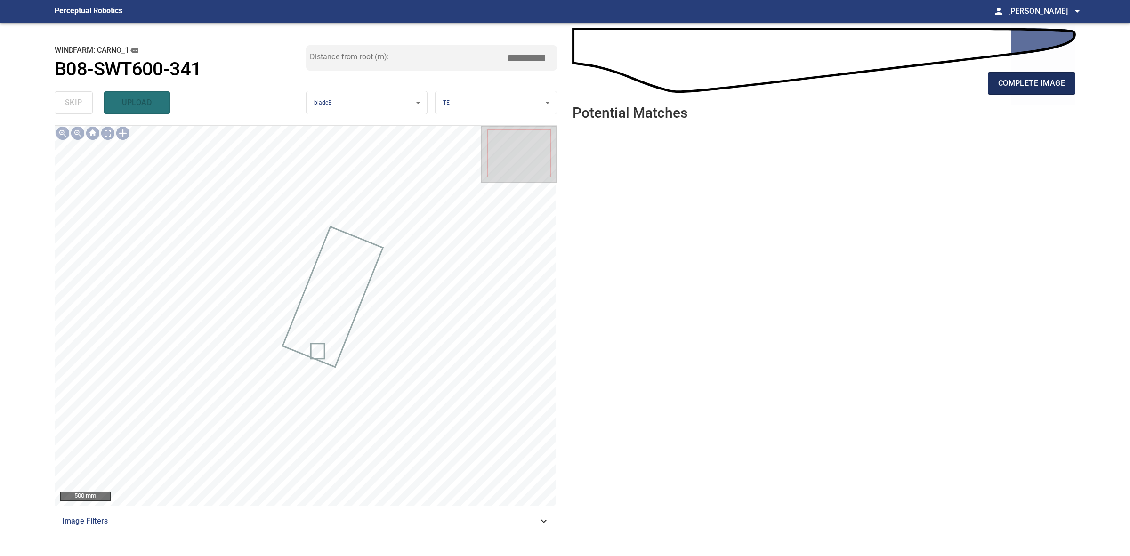
click at [1001, 88] on span "complete image" at bounding box center [1031, 83] width 67 height 13
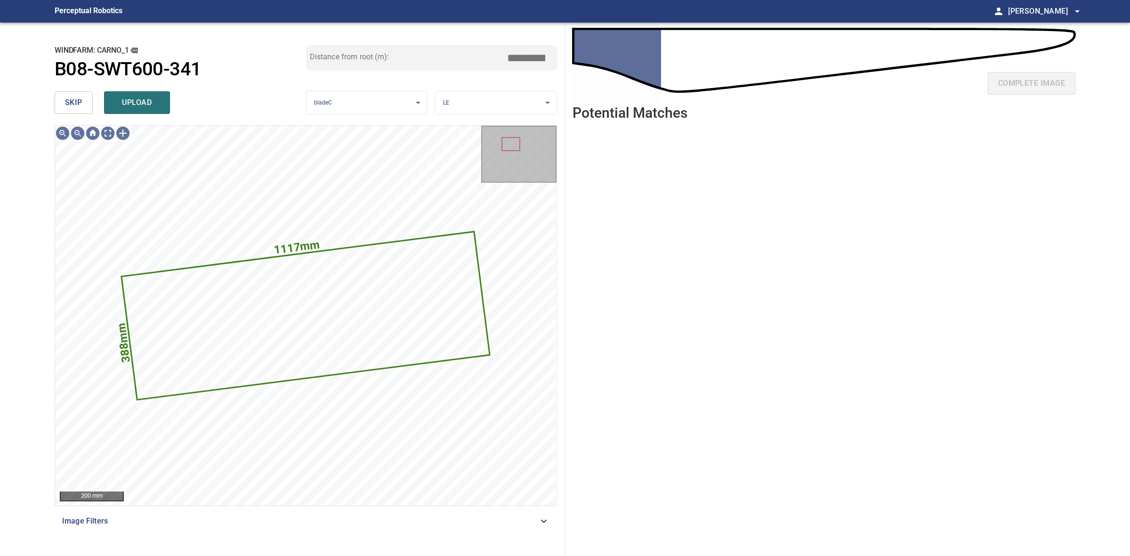
click at [60, 103] on button "skip" at bounding box center [74, 102] width 38 height 23
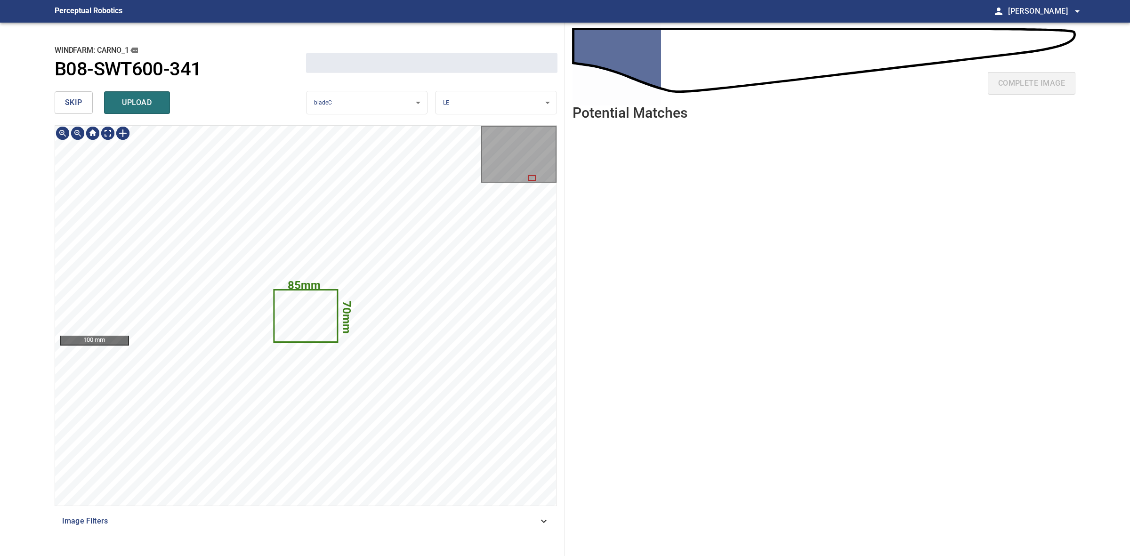
click at [60, 103] on button "skip" at bounding box center [74, 102] width 38 height 23
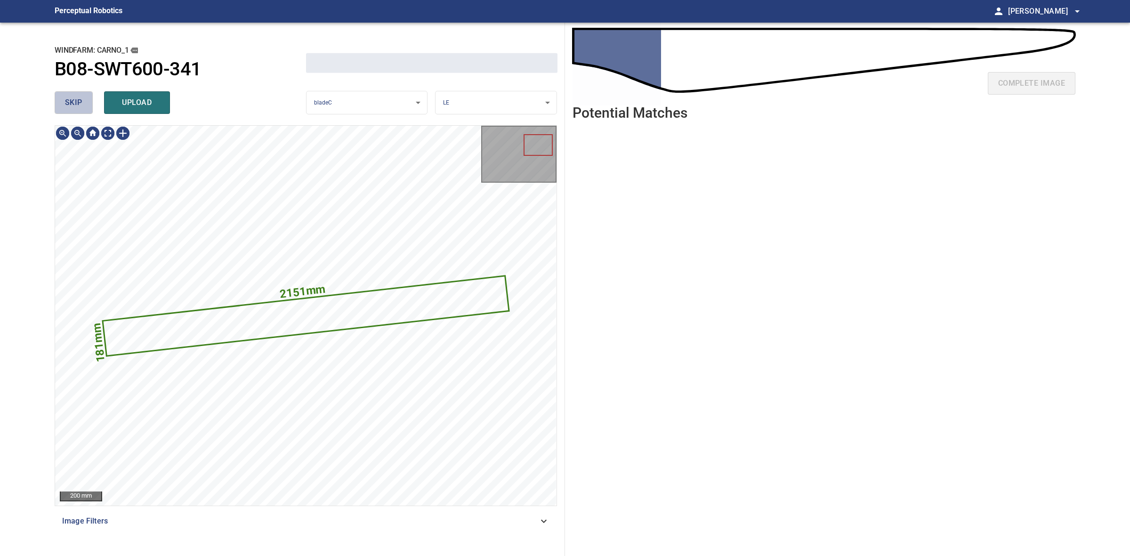
click at [60, 103] on button "skip" at bounding box center [74, 102] width 38 height 23
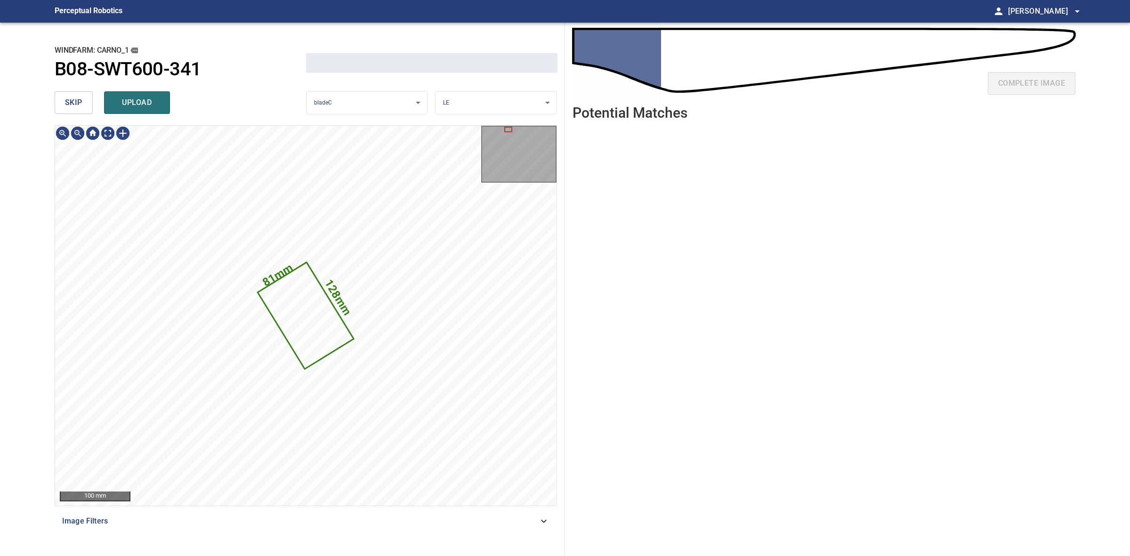
click at [60, 103] on button "skip" at bounding box center [74, 102] width 38 height 23
drag, startPoint x: 60, startPoint y: 103, endPoint x: 9, endPoint y: 146, distance: 67.1
click at [62, 107] on button "skip" at bounding box center [74, 102] width 38 height 23
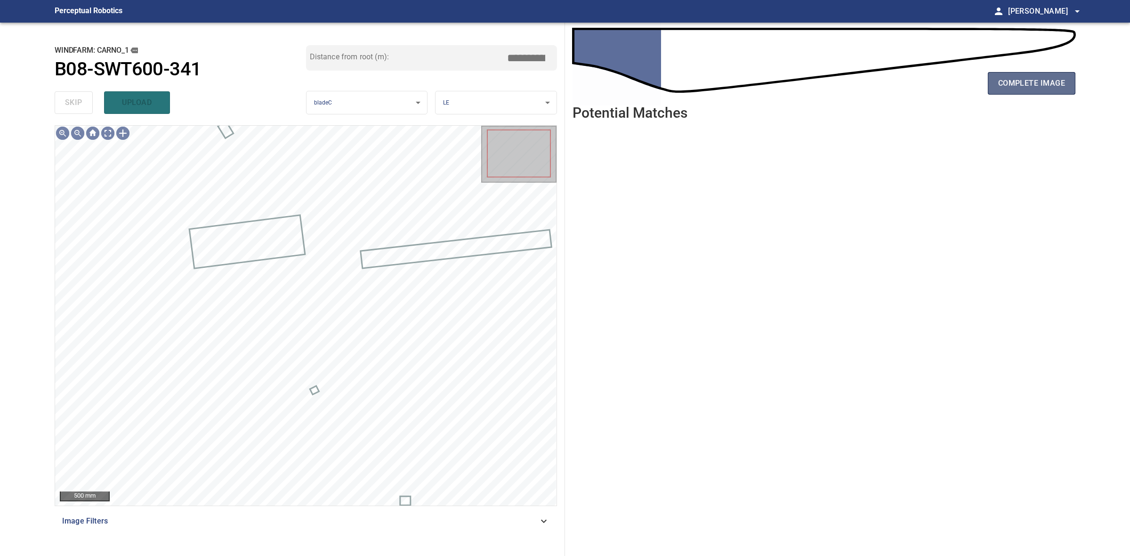
click at [1008, 81] on span "complete image" at bounding box center [1031, 83] width 67 height 13
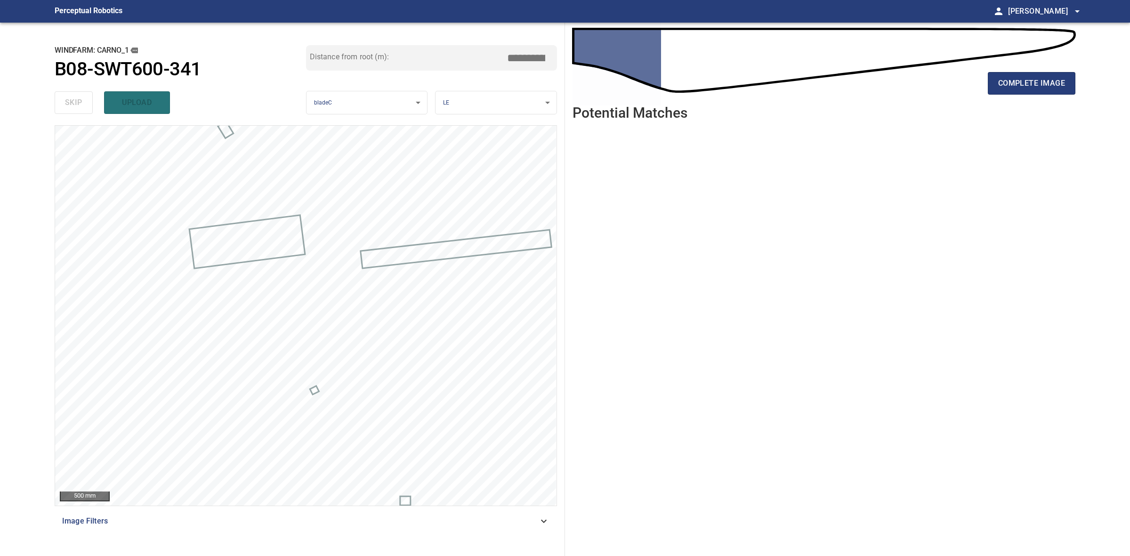
click at [1079, 73] on div "complete image Potential Matches" at bounding box center [824, 289] width 518 height 533
click at [1069, 82] on button "complete image" at bounding box center [1032, 83] width 88 height 23
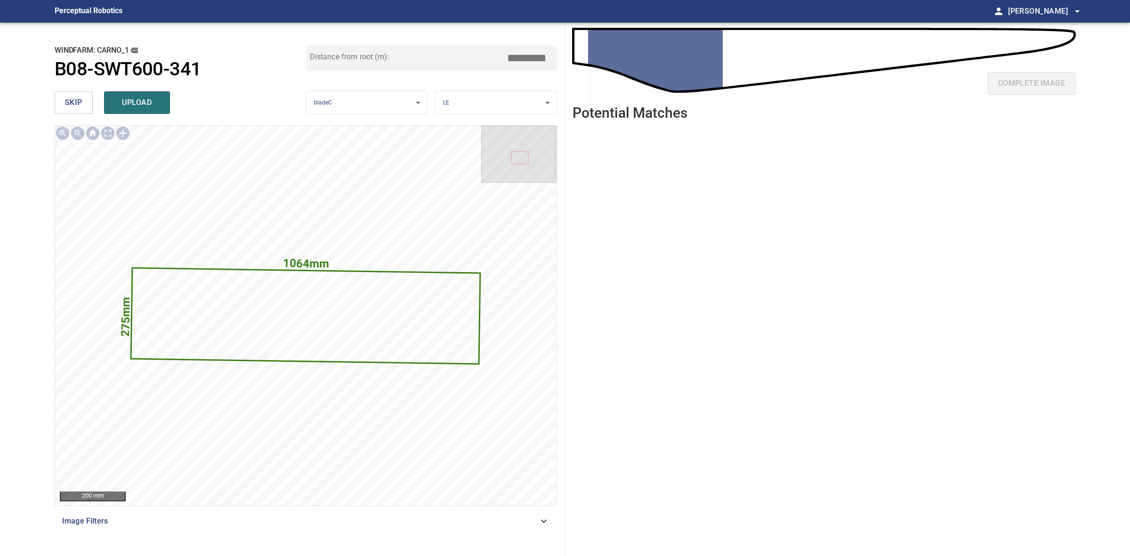
click at [76, 102] on span "skip" at bounding box center [73, 102] width 17 height 13
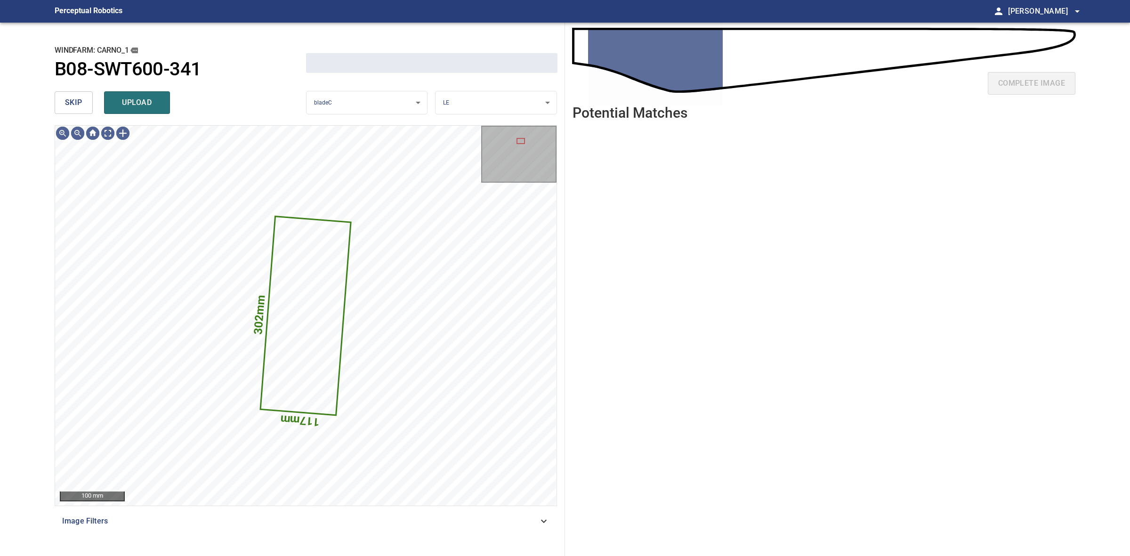
click at [76, 102] on span "skip" at bounding box center [73, 102] width 17 height 13
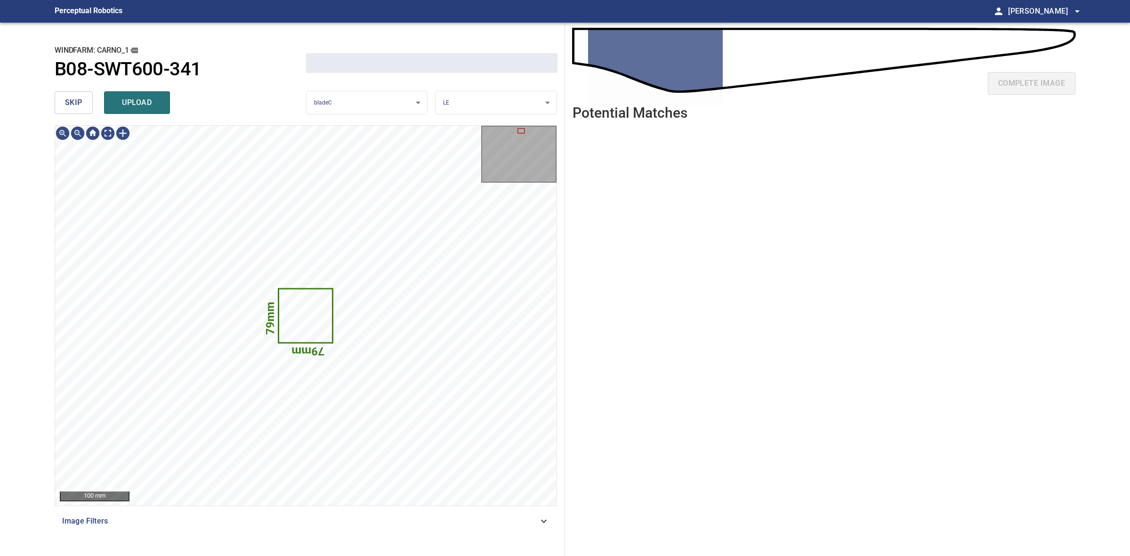
click at [76, 102] on span "skip" at bounding box center [73, 102] width 17 height 13
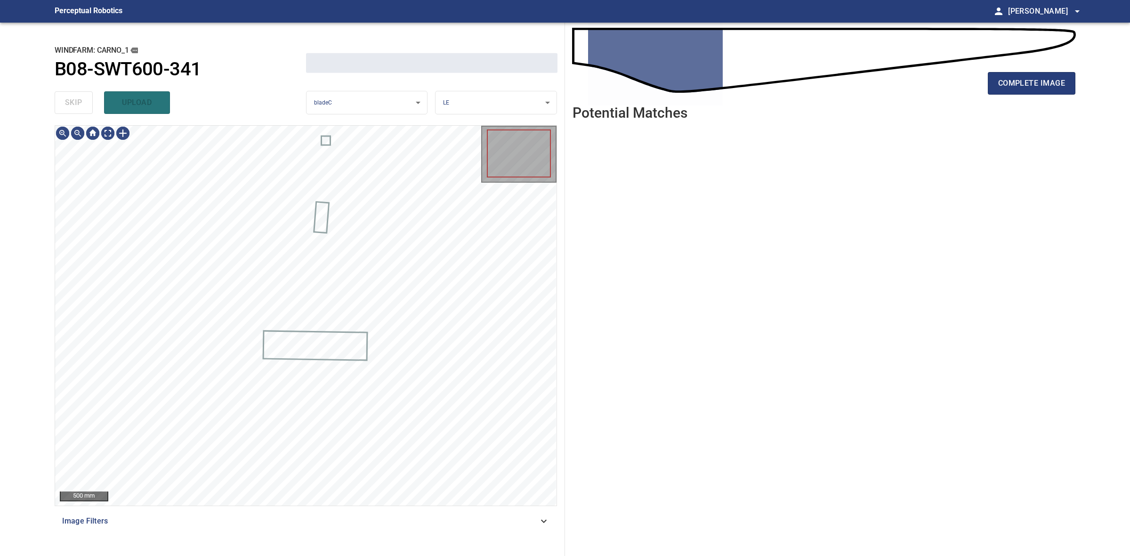
click at [76, 102] on div "skip upload" at bounding box center [180, 103] width 251 height 30
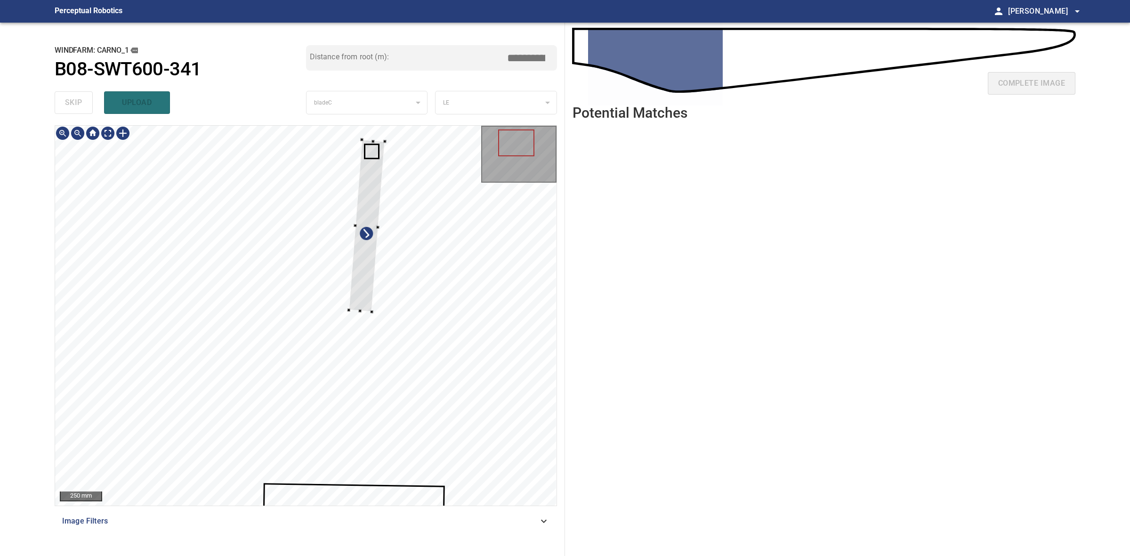
click at [361, 137] on div at bounding box center [305, 316] width 501 height 380
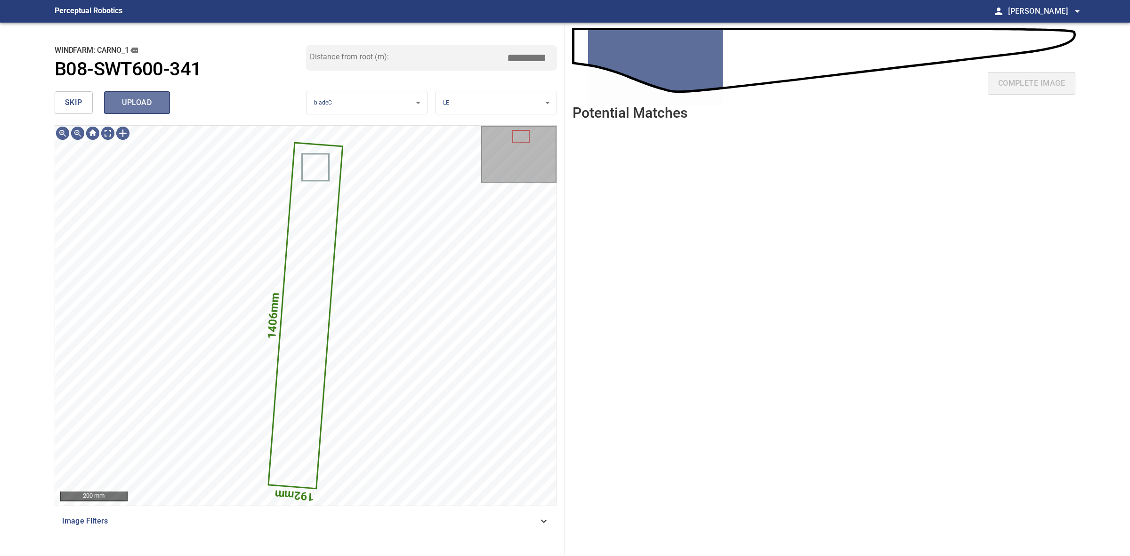
click at [161, 103] on button "upload" at bounding box center [137, 102] width 66 height 23
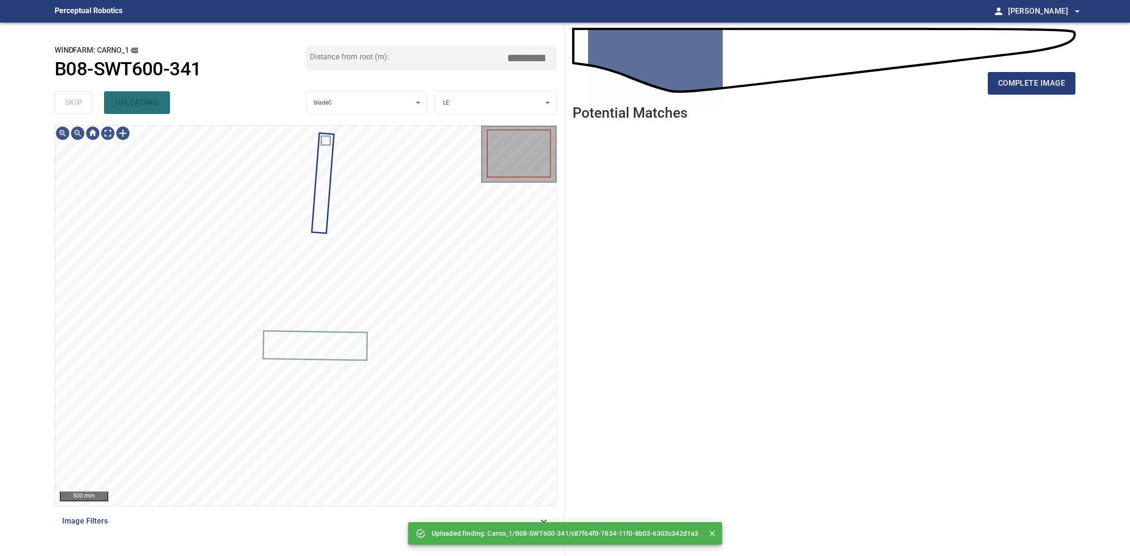
click at [68, 104] on div "skip uploading" at bounding box center [180, 103] width 251 height 30
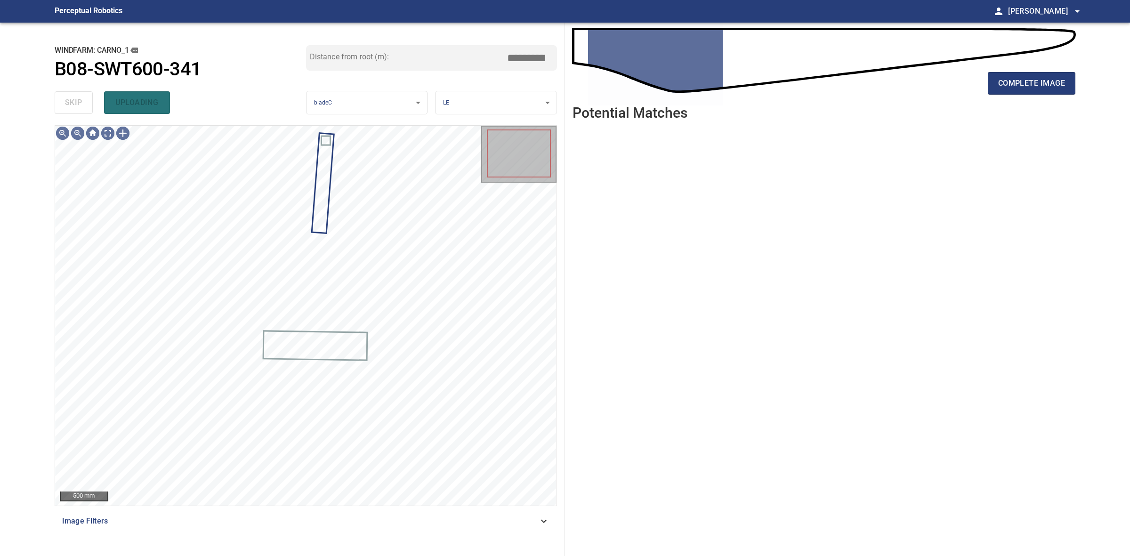
drag, startPoint x: 68, startPoint y: 104, endPoint x: 347, endPoint y: 104, distance: 279.1
click at [68, 104] on div "skip uploading" at bounding box center [180, 103] width 251 height 30
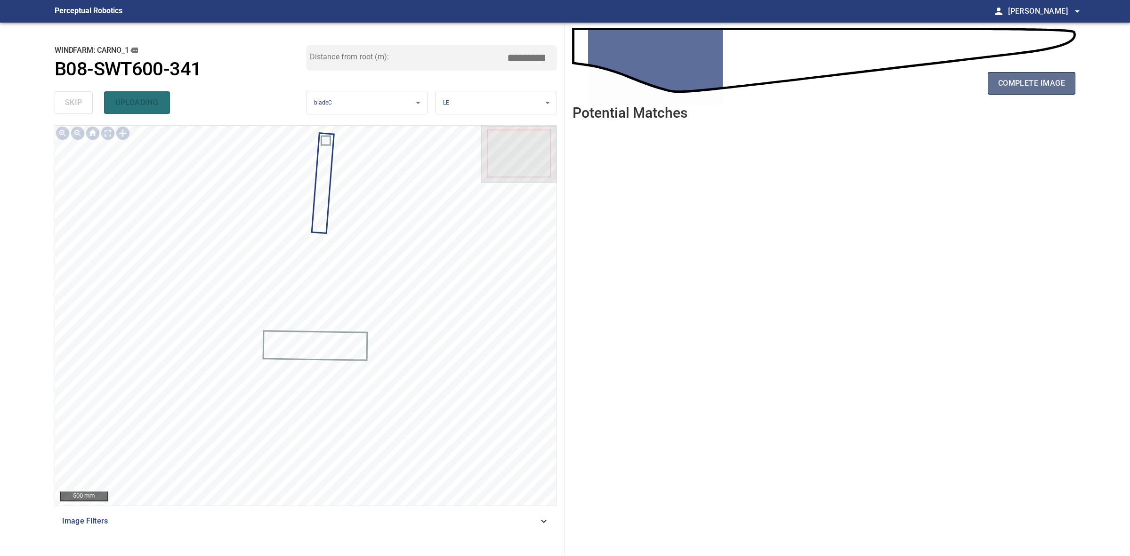
click at [989, 86] on button "complete image" at bounding box center [1032, 83] width 88 height 23
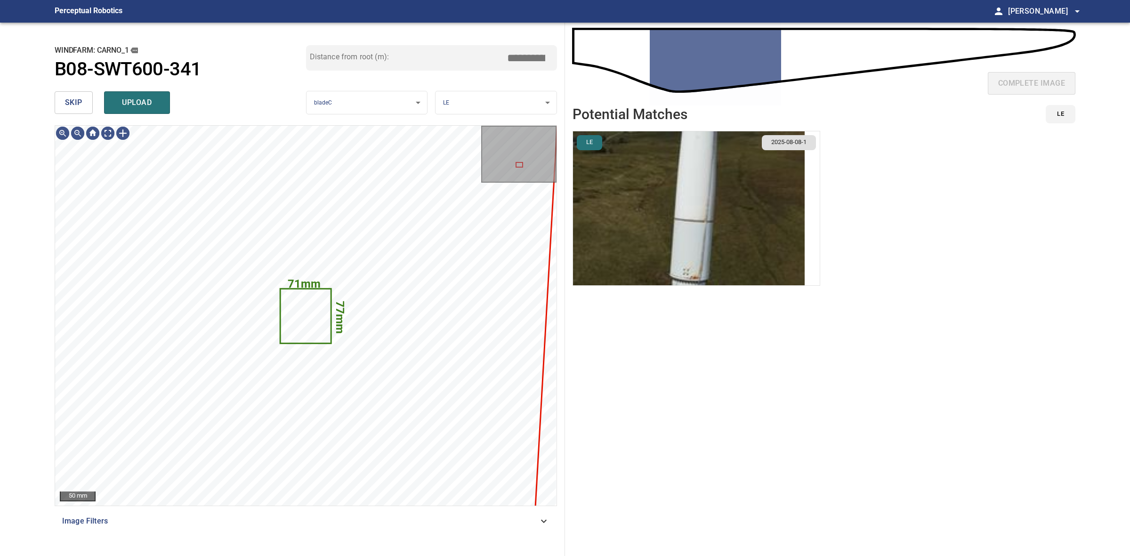
click at [727, 235] on li "LE 2025-08-08-1" at bounding box center [696, 208] width 248 height 155
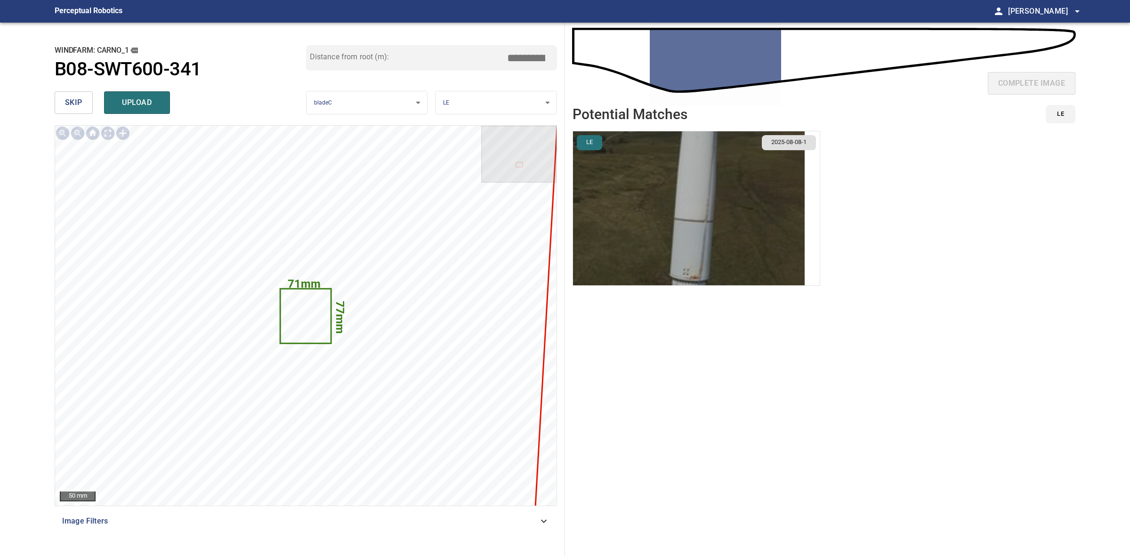
click at [727, 235] on img "button" at bounding box center [689, 208] width 232 height 154
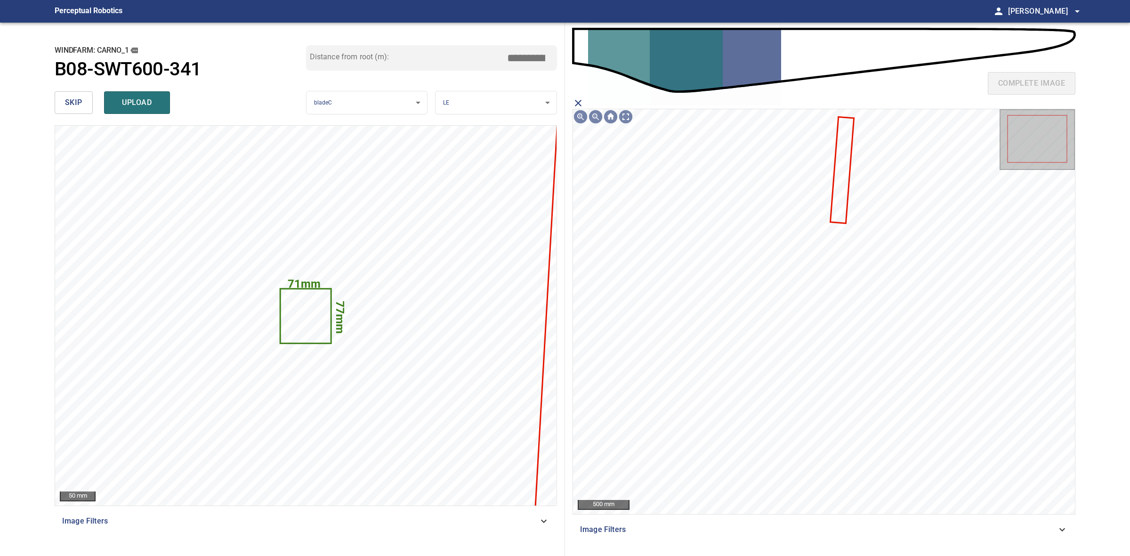
click at [836, 200] on icon at bounding box center [842, 170] width 22 height 105
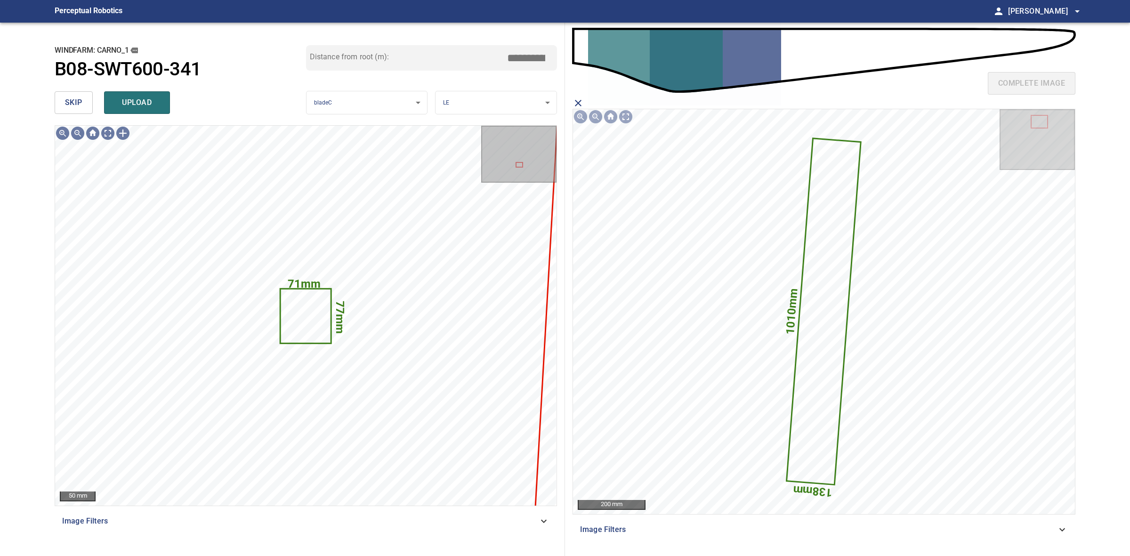
click at [161, 105] on button "upload" at bounding box center [137, 102] width 66 height 23
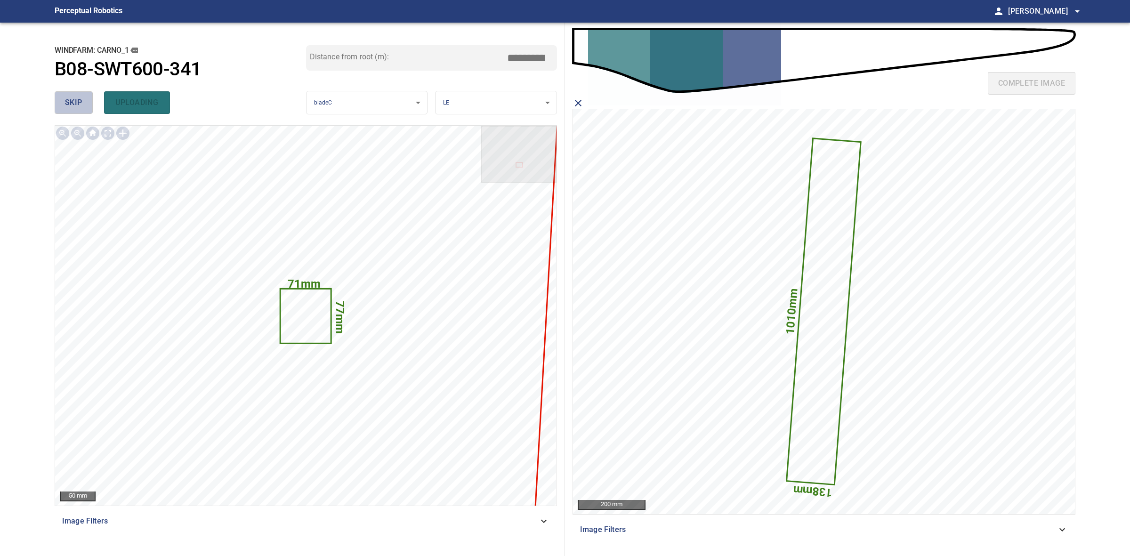
click at [76, 102] on span "skip" at bounding box center [73, 102] width 17 height 13
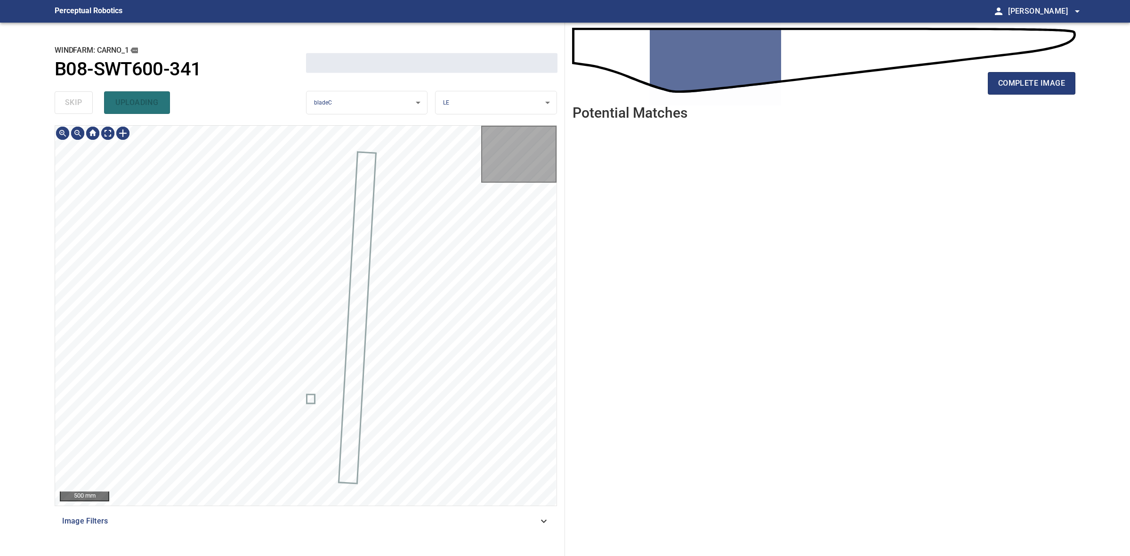
click at [76, 102] on div "skip uploading" at bounding box center [180, 103] width 251 height 30
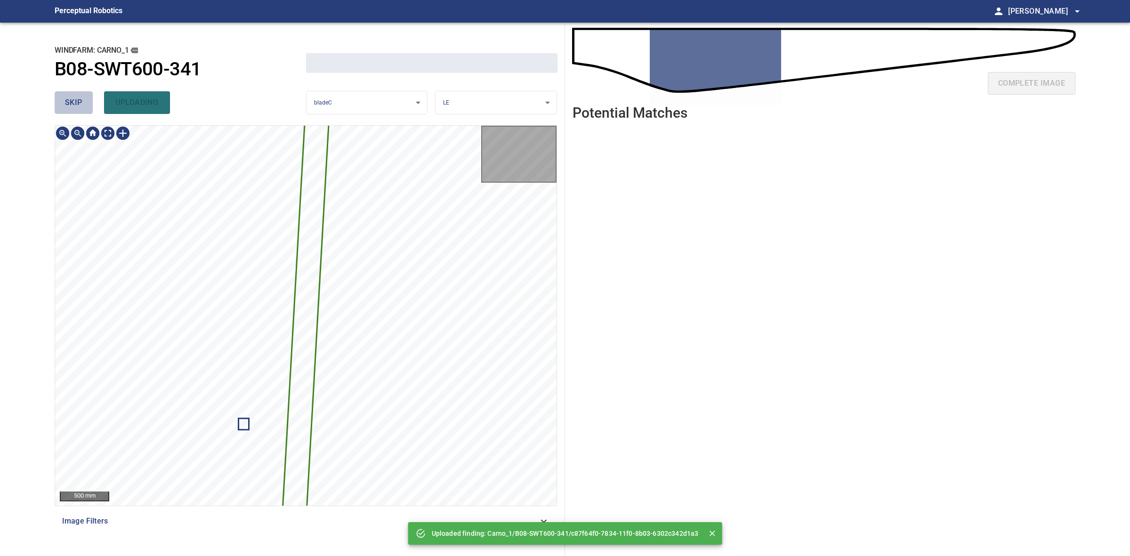
click at [76, 102] on span "skip" at bounding box center [73, 102] width 17 height 13
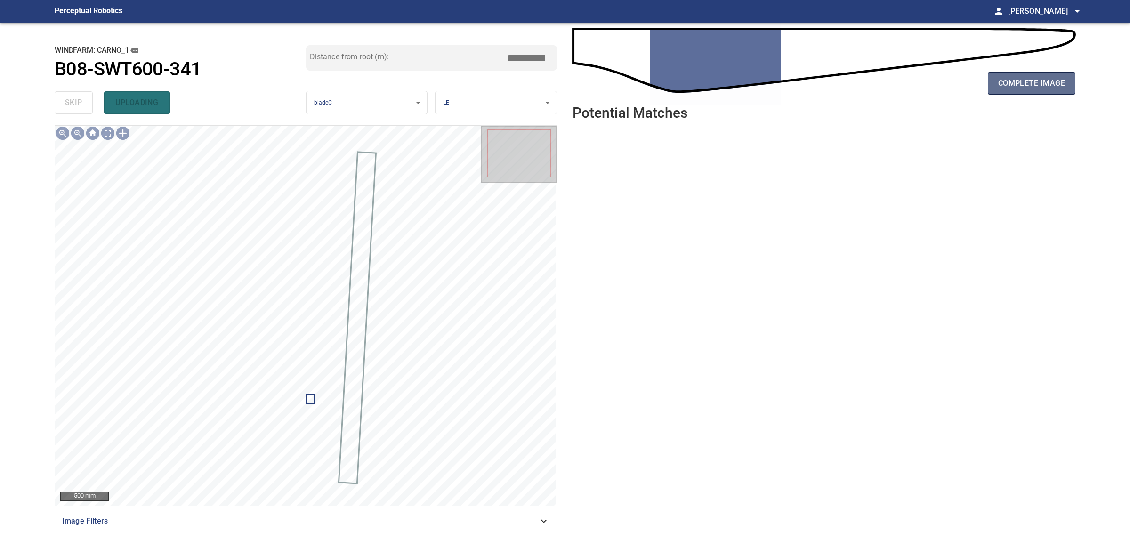
click at [1051, 91] on button "complete image" at bounding box center [1032, 83] width 88 height 23
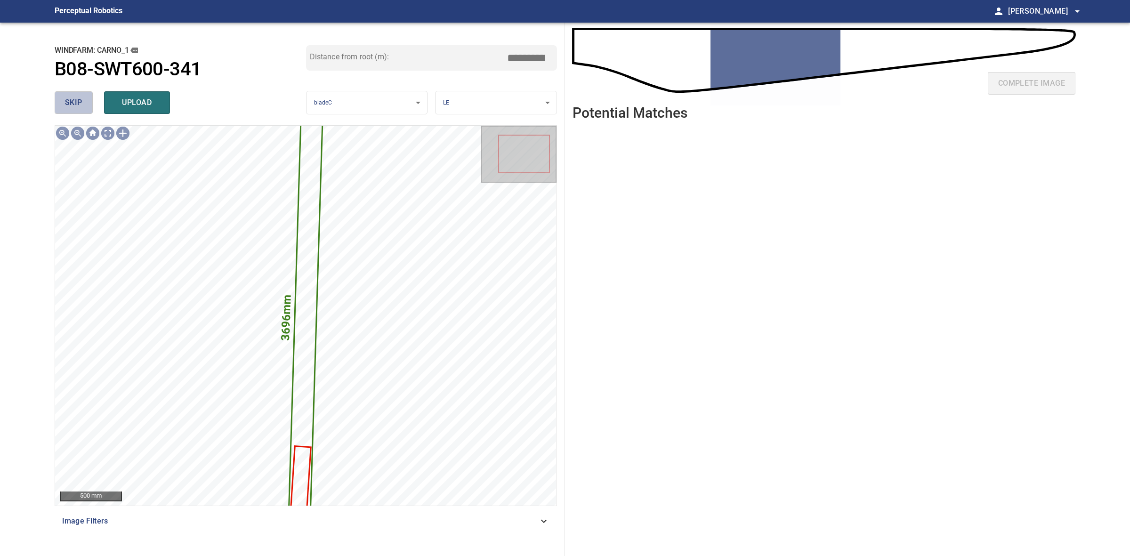
click at [82, 99] on button "skip" at bounding box center [74, 102] width 38 height 23
click at [81, 99] on span "skip" at bounding box center [73, 102] width 17 height 13
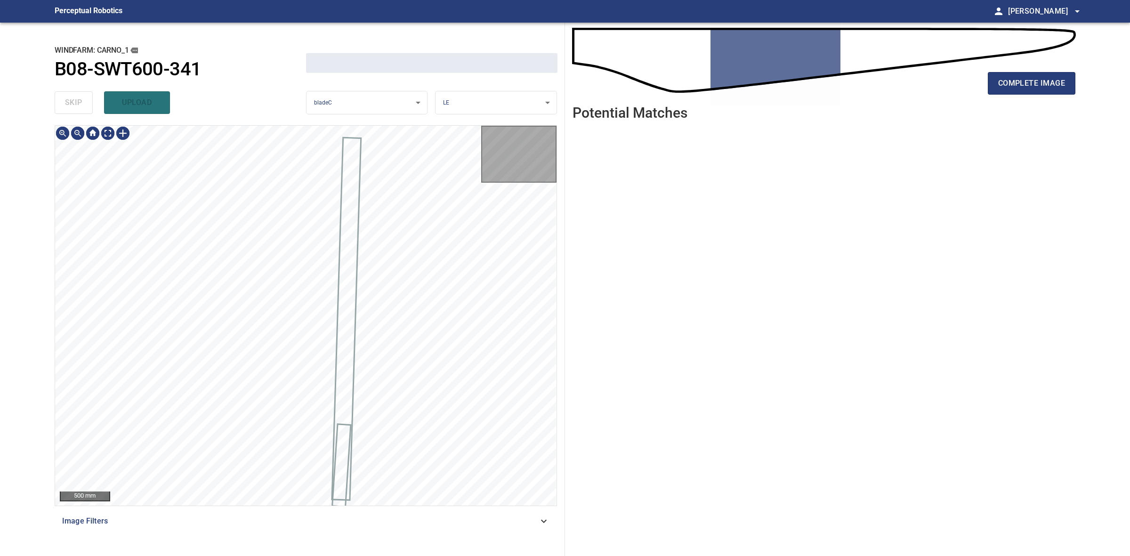
click at [81, 99] on div "skip upload" at bounding box center [180, 103] width 251 height 30
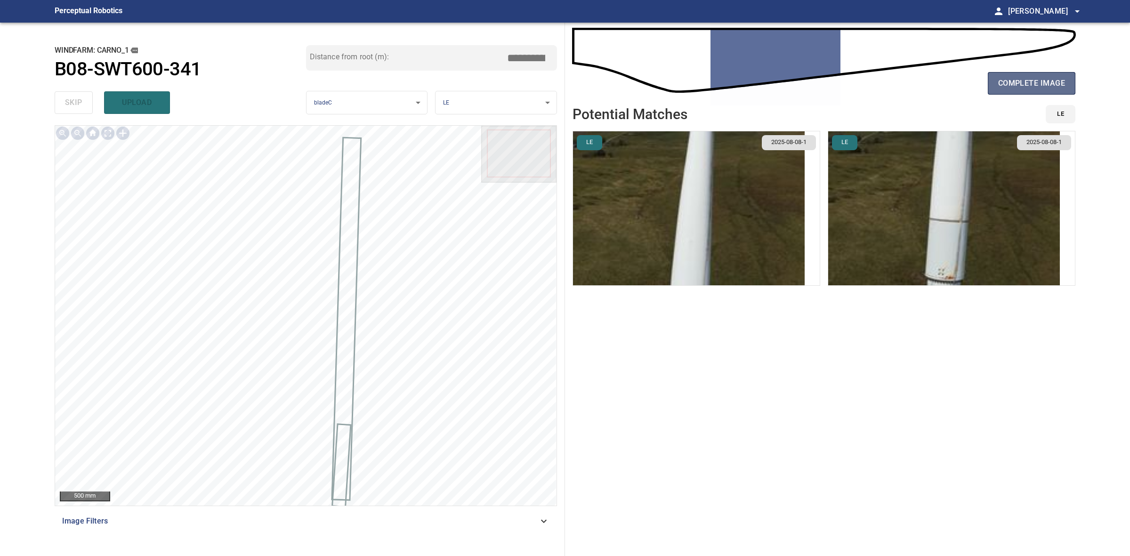
click at [998, 90] on button "complete image" at bounding box center [1032, 83] width 88 height 23
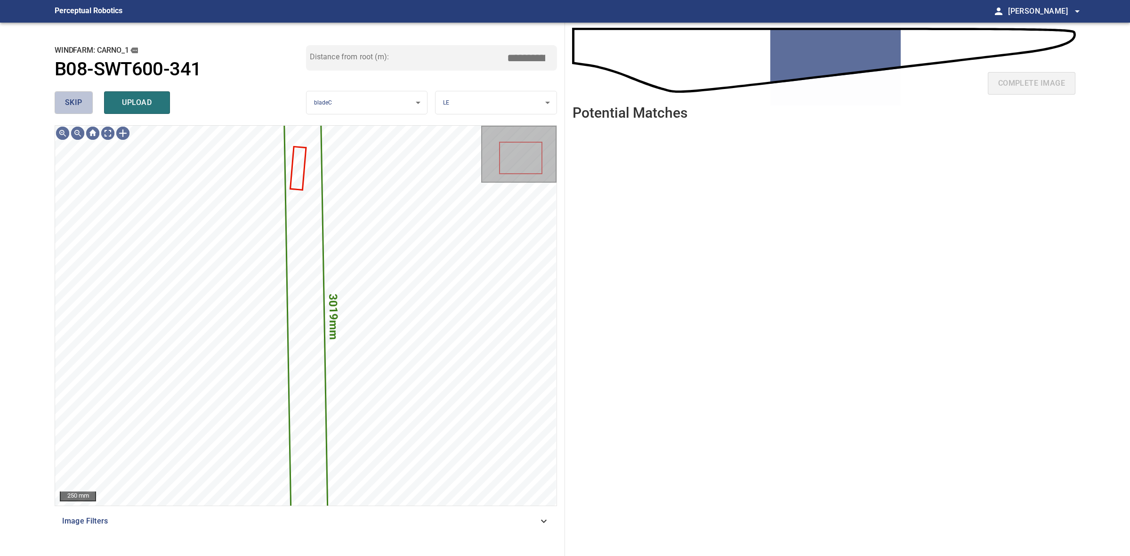
click at [81, 104] on span "skip" at bounding box center [73, 102] width 17 height 13
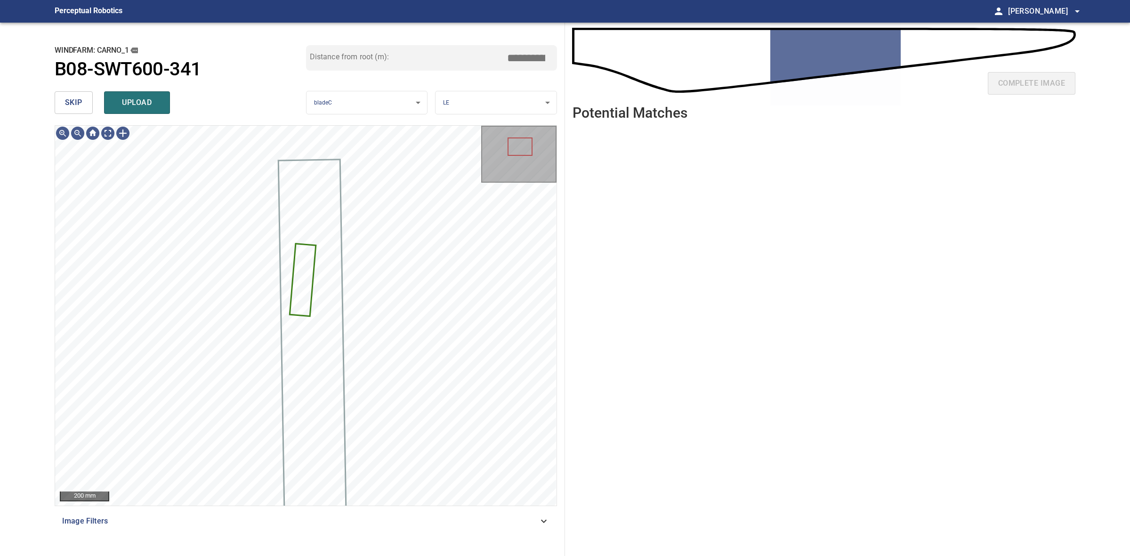
click at [151, 95] on button "upload" at bounding box center [137, 102] width 66 height 23
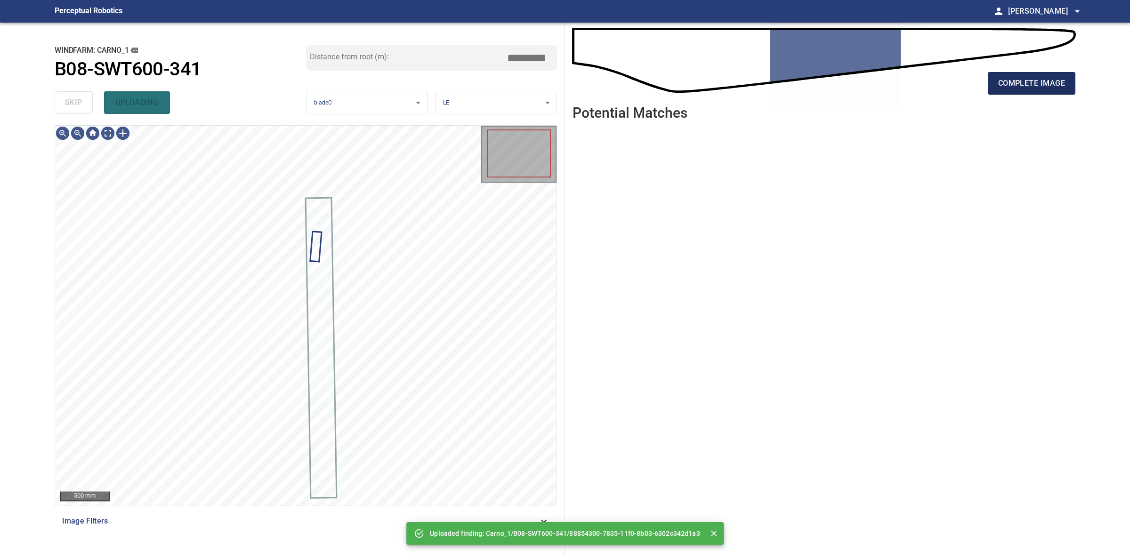
click at [1041, 86] on span "complete image" at bounding box center [1031, 83] width 67 height 13
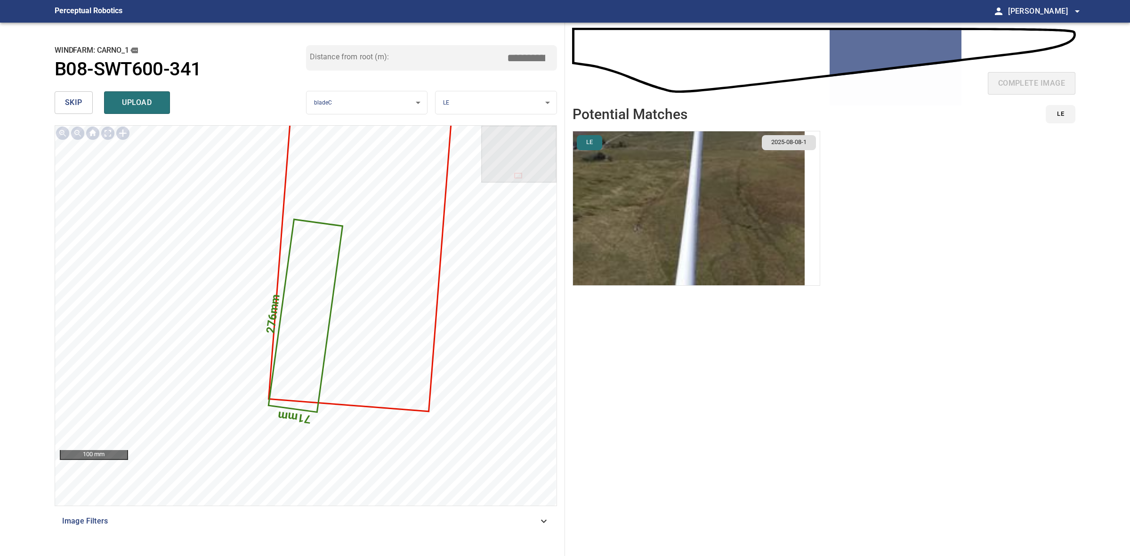
click at [675, 208] on img "button" at bounding box center [689, 208] width 232 height 154
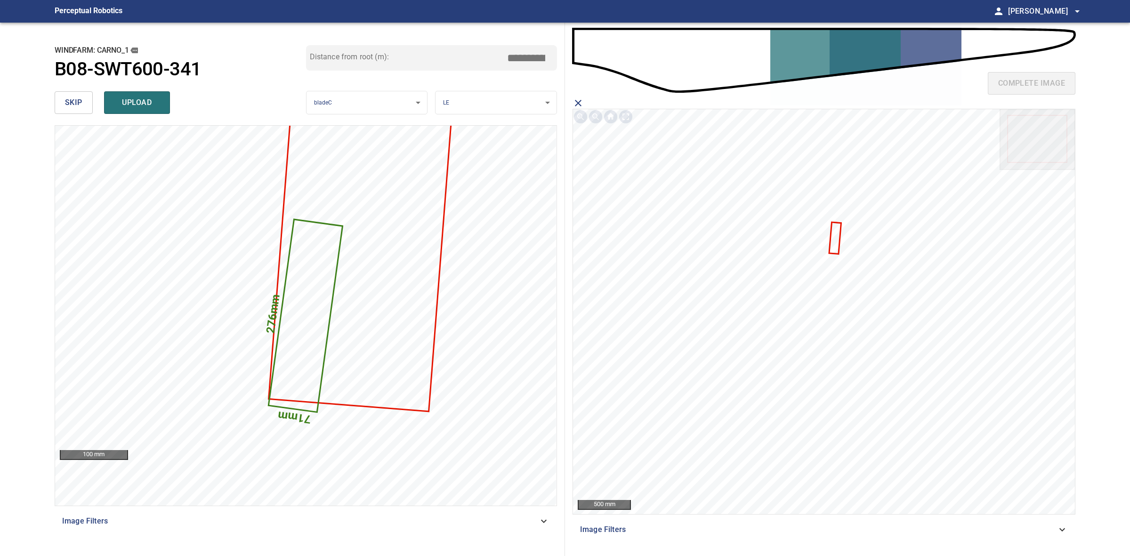
click at [837, 241] on icon at bounding box center [834, 238] width 10 height 31
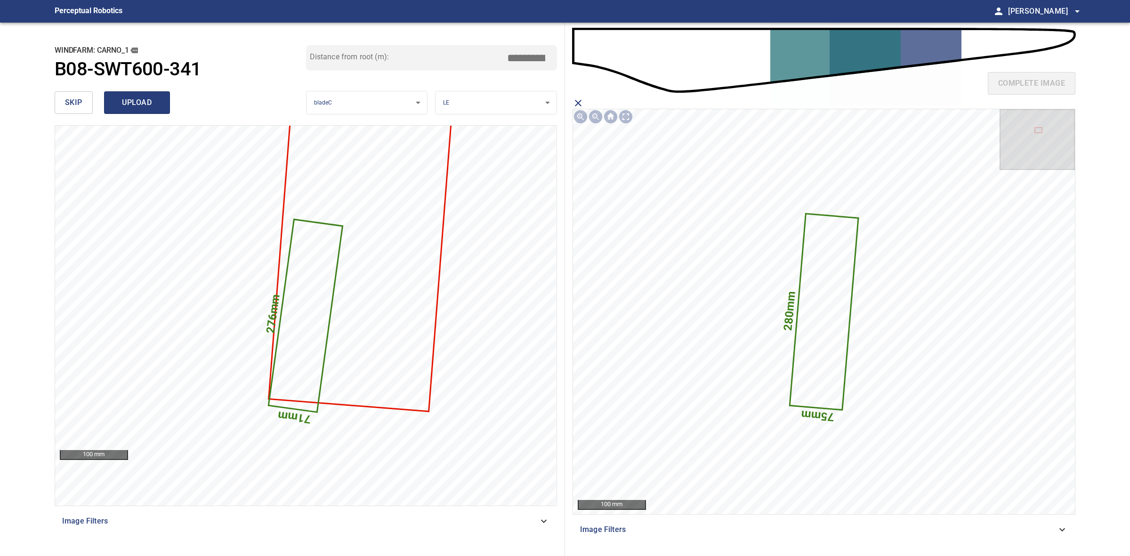
click at [159, 104] on button "upload" at bounding box center [137, 102] width 66 height 23
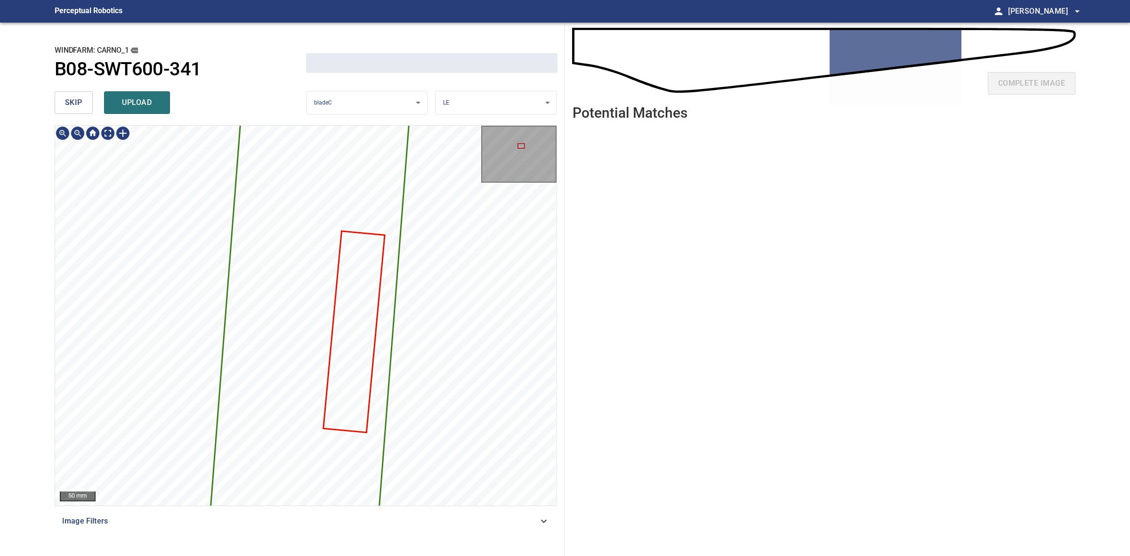
click at [64, 97] on button "skip" at bounding box center [74, 102] width 38 height 23
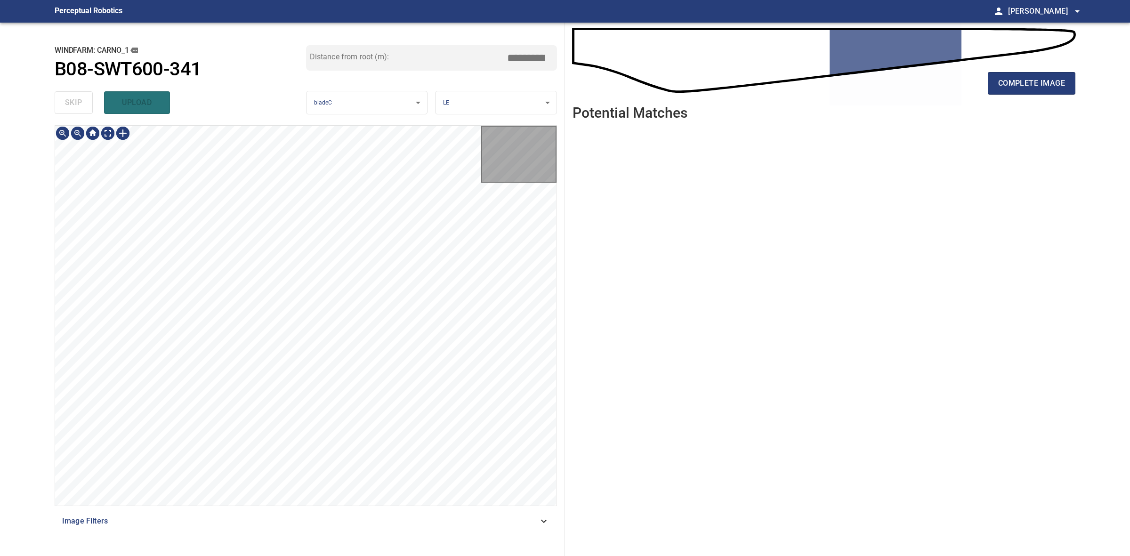
click at [64, 97] on div "skip upload" at bounding box center [180, 103] width 251 height 30
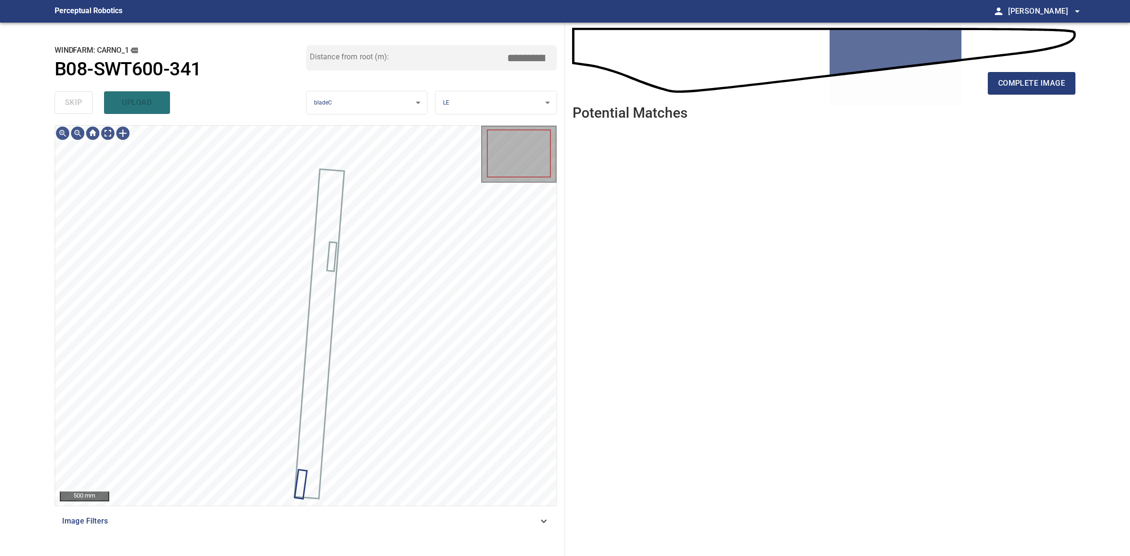
click at [64, 97] on div "skip upload" at bounding box center [180, 103] width 251 height 30
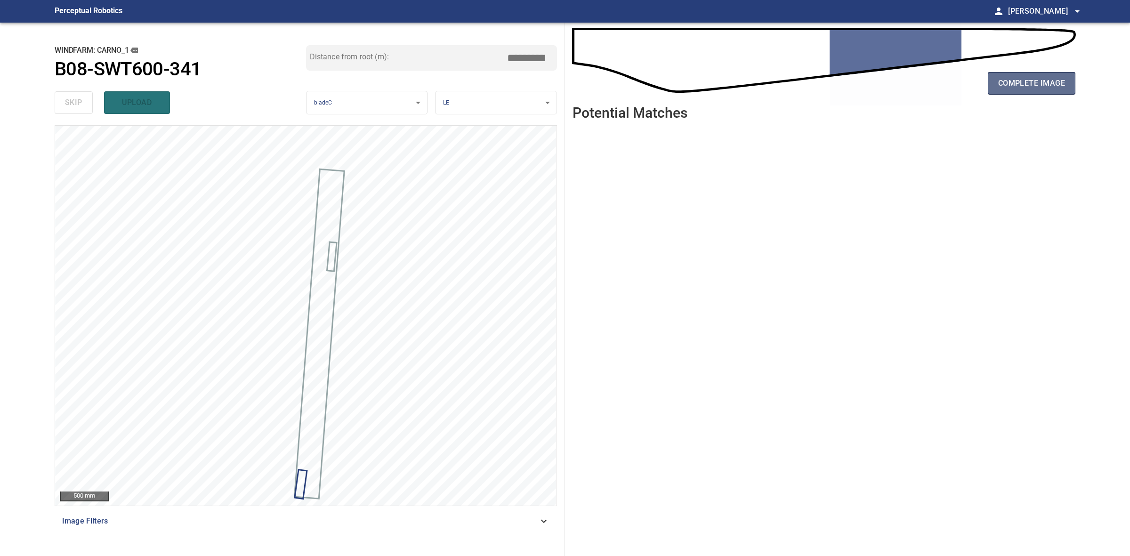
click at [1018, 84] on span "complete image" at bounding box center [1031, 83] width 67 height 13
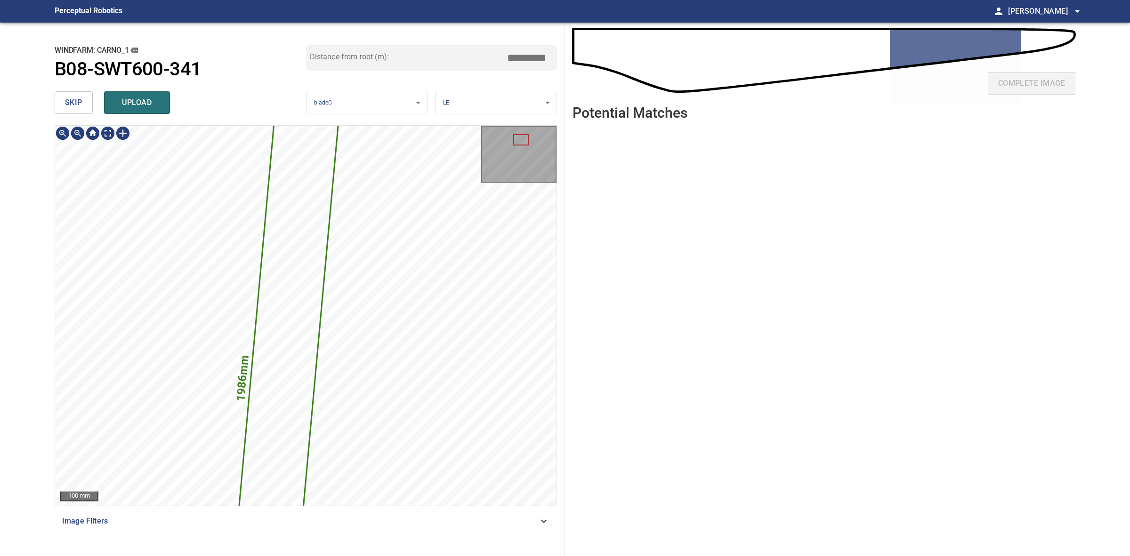
click at [370, 533] on div "1986mm 160mm 100 mm Image Filters" at bounding box center [306, 336] width 502 height 423
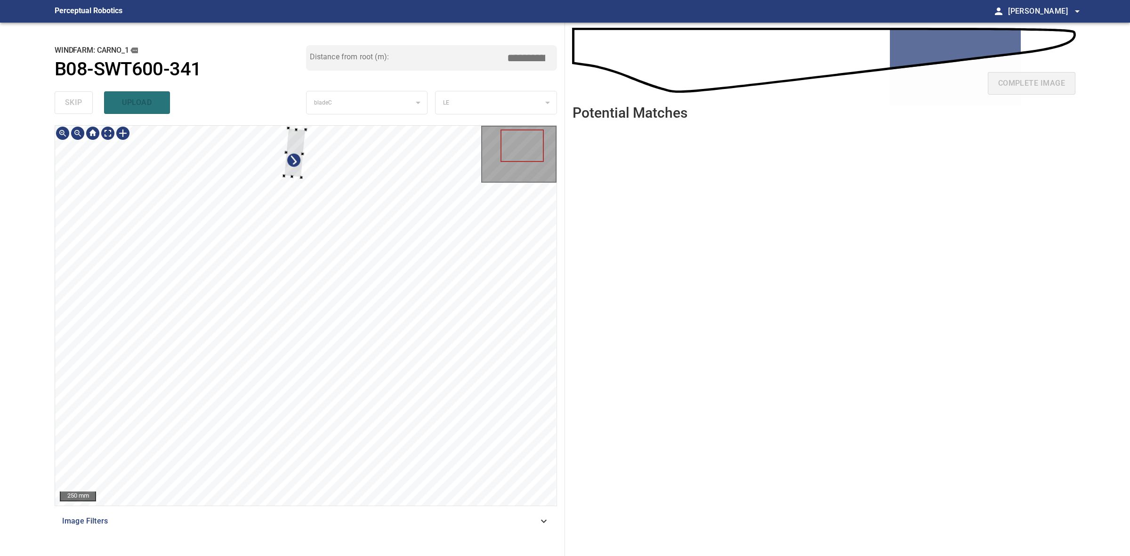
click at [300, 172] on div at bounding box center [295, 152] width 22 height 49
click at [295, 201] on div at bounding box center [296, 181] width 22 height 49
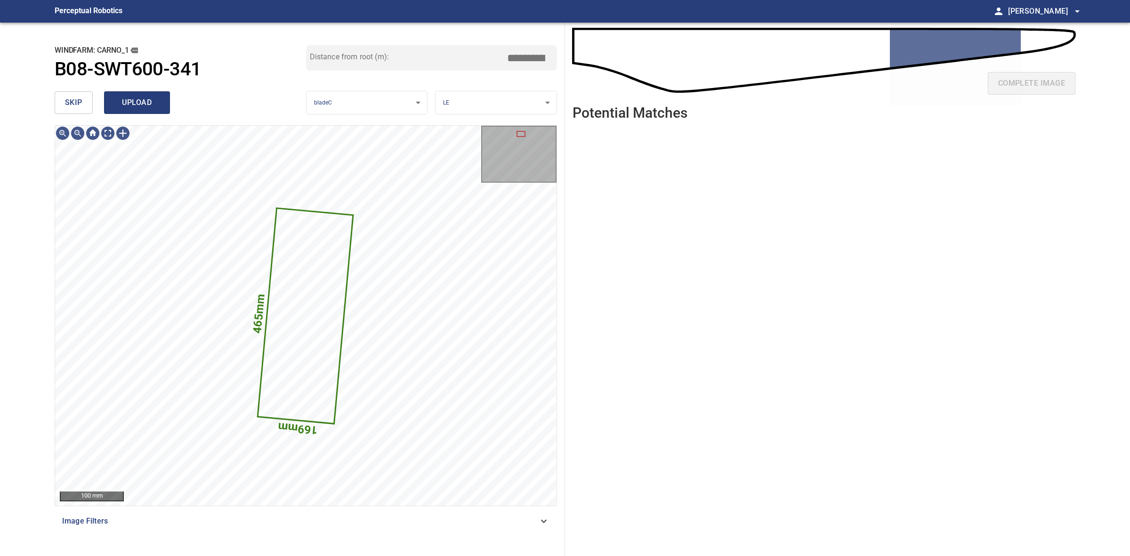
click at [158, 98] on span "upload" at bounding box center [136, 102] width 45 height 13
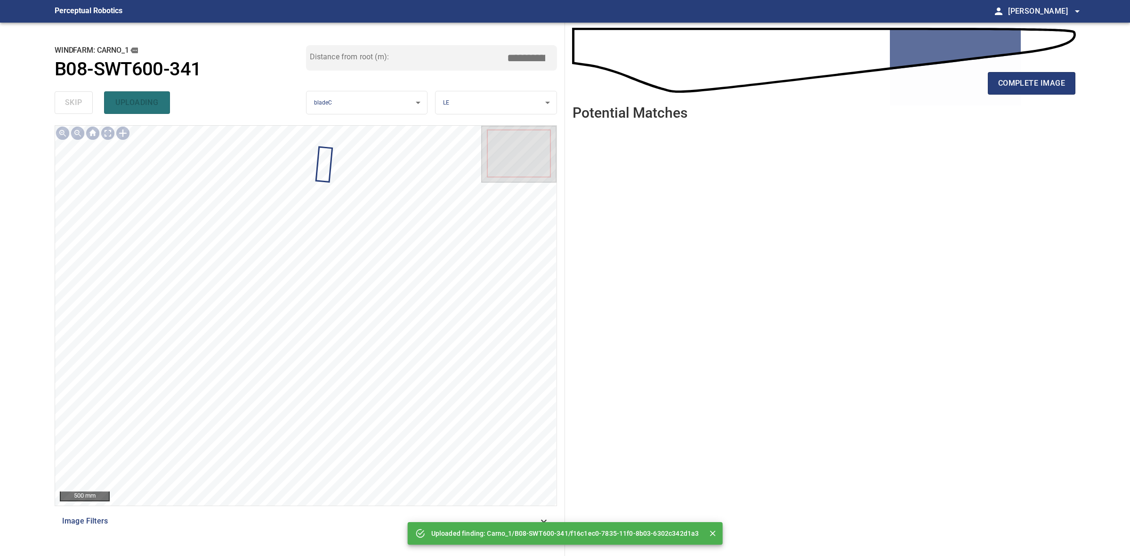
click at [983, 92] on div "complete image" at bounding box center [823, 87] width 503 height 38
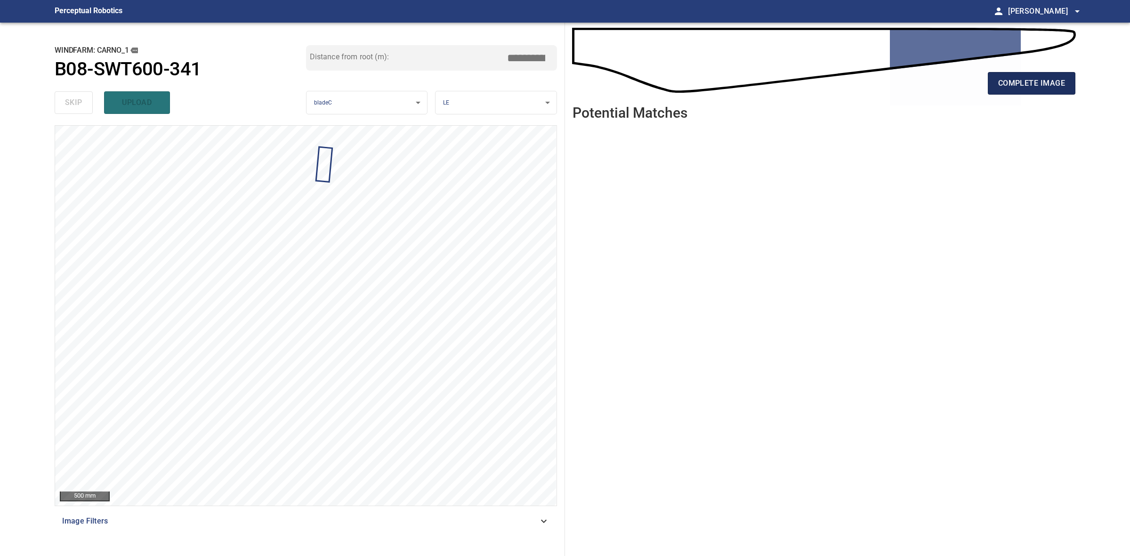
click at [1001, 85] on span "complete image" at bounding box center [1031, 83] width 67 height 13
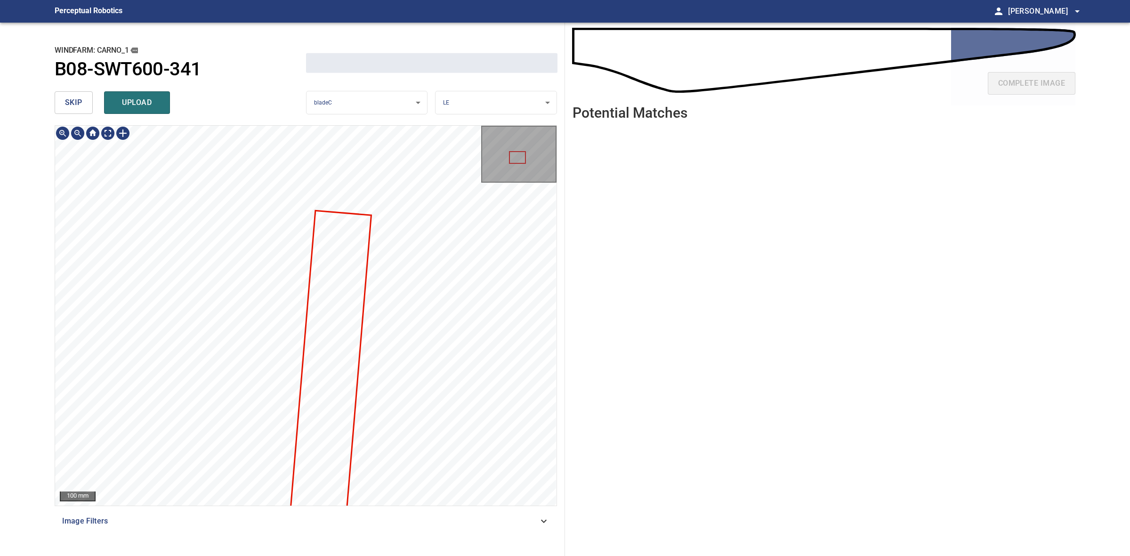
click at [378, 530] on div "1530mm 133mm 100 mm Image Filters" at bounding box center [306, 336] width 502 height 423
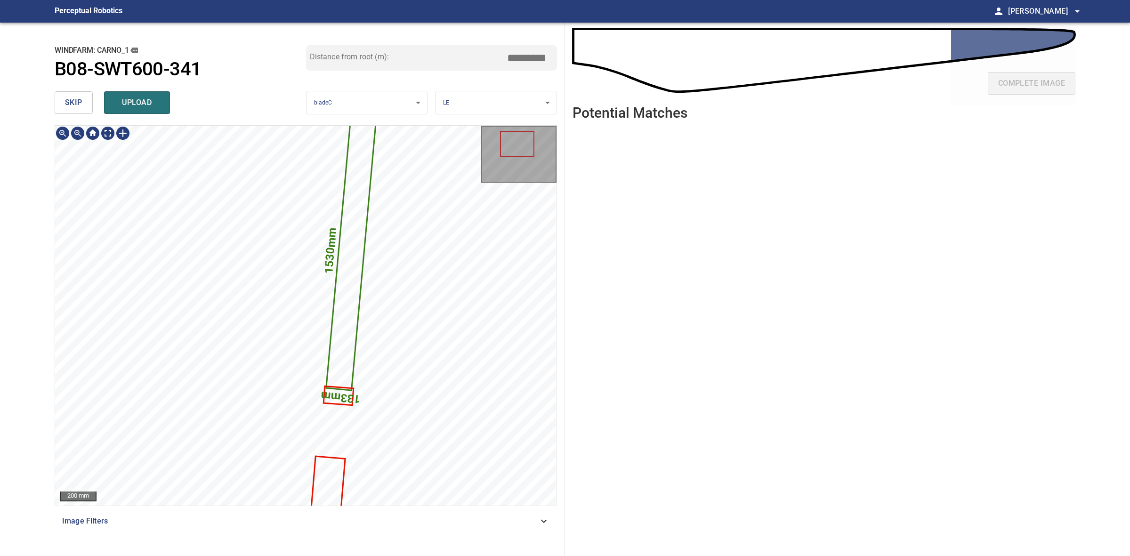
click at [353, 256] on icon at bounding box center [351, 250] width 49 height 278
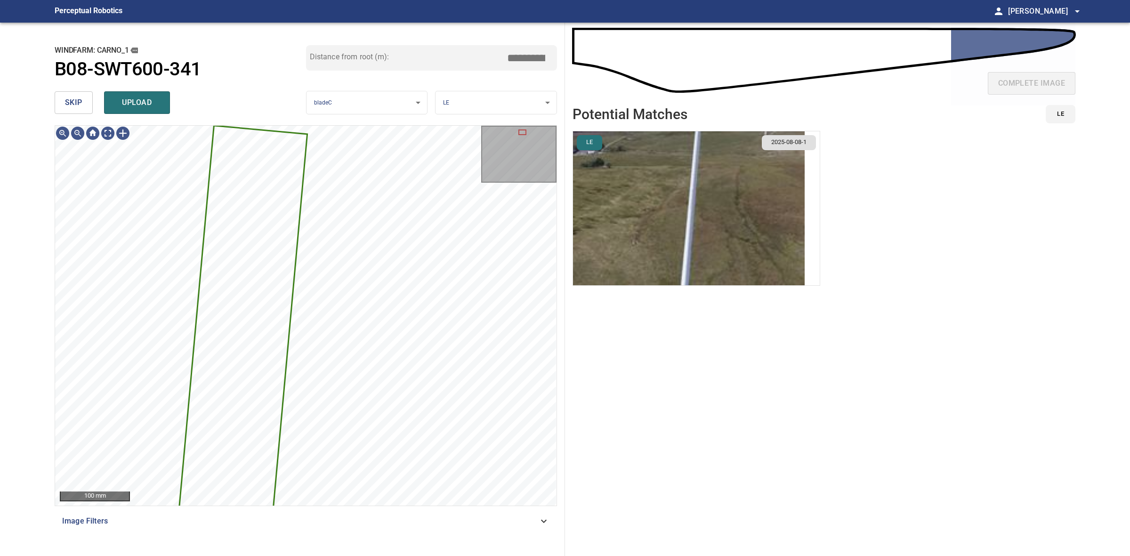
click at [667, 170] on img "button" at bounding box center [689, 208] width 232 height 154
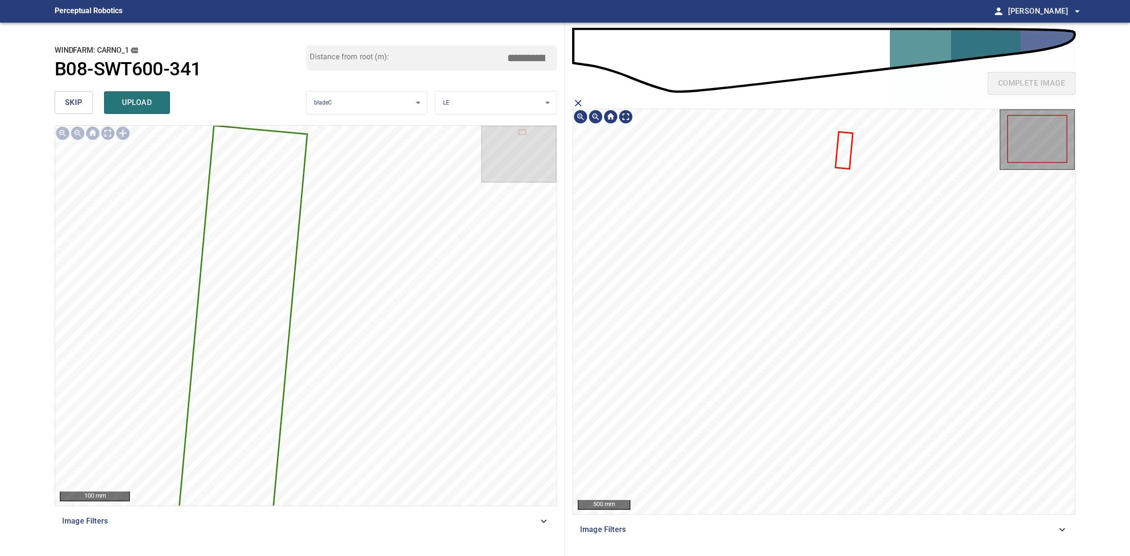
click at [847, 149] on icon at bounding box center [844, 149] width 16 height 35
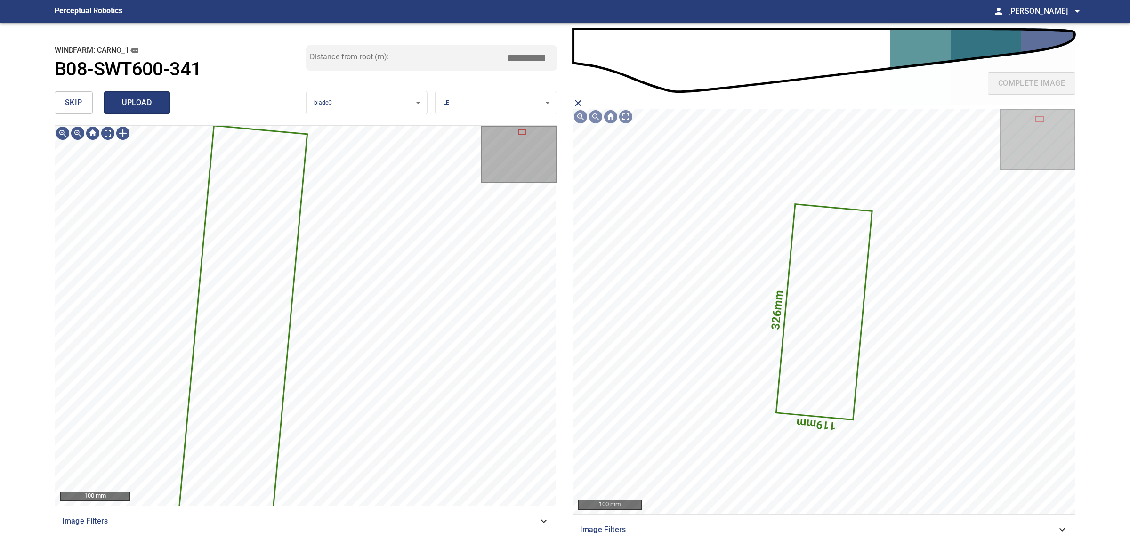
click at [166, 103] on button "upload" at bounding box center [137, 102] width 66 height 23
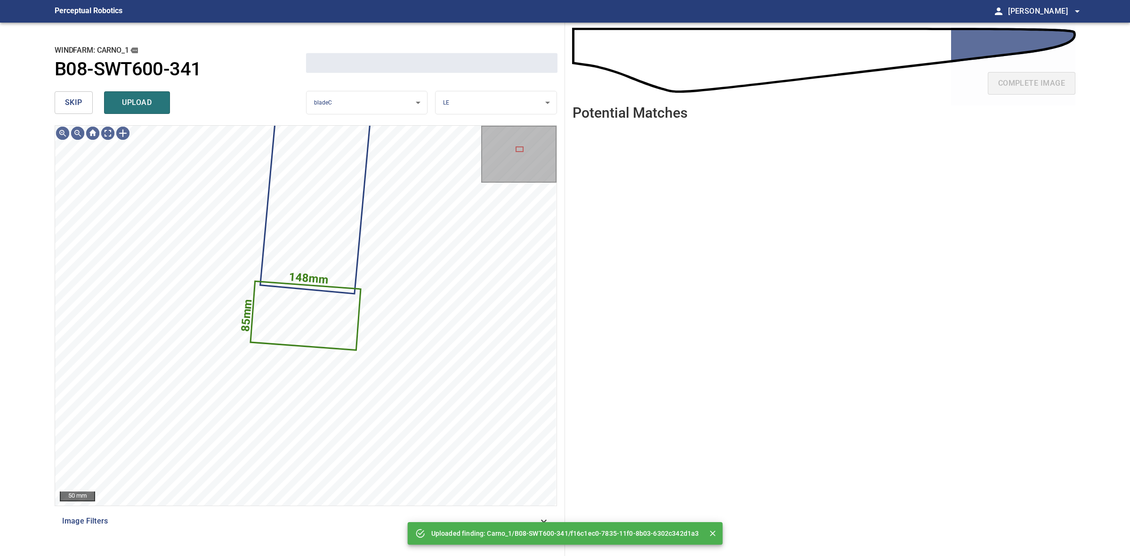
click at [84, 110] on button "skip" at bounding box center [74, 102] width 38 height 23
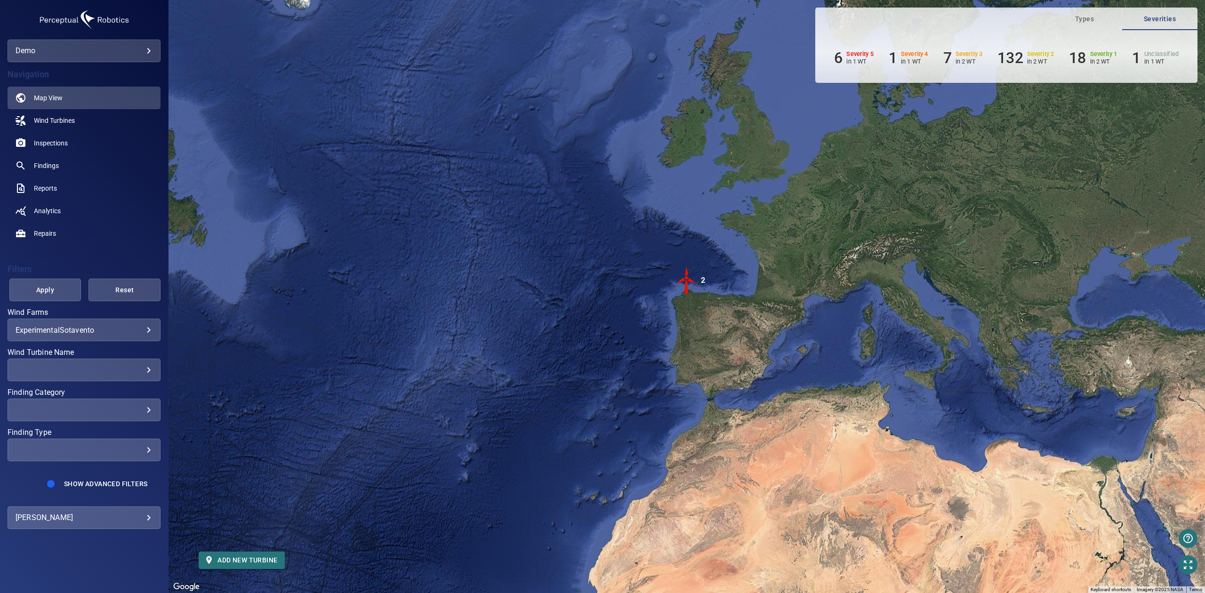
click at [156, 528] on div "**********" at bounding box center [84, 517] width 153 height 23
click at [153, 525] on div "**********" at bounding box center [84, 517] width 153 height 23
click at [149, 522] on body "**********" at bounding box center [602, 296] width 1205 height 593
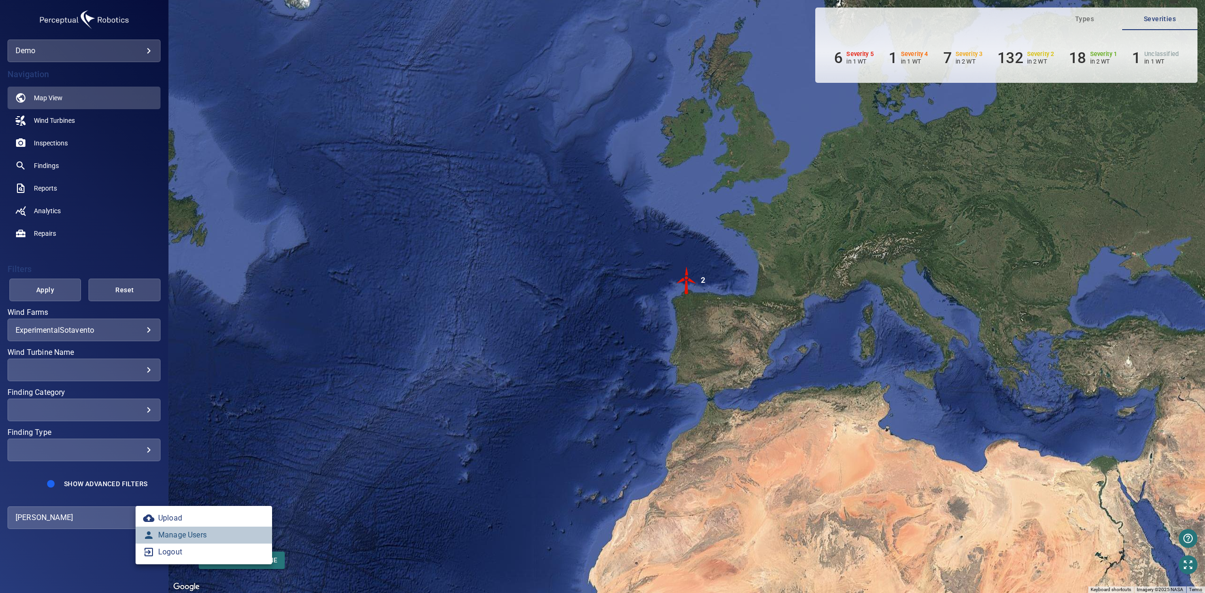
click at [196, 541] on link "Manage Users" at bounding box center [204, 535] width 137 height 17
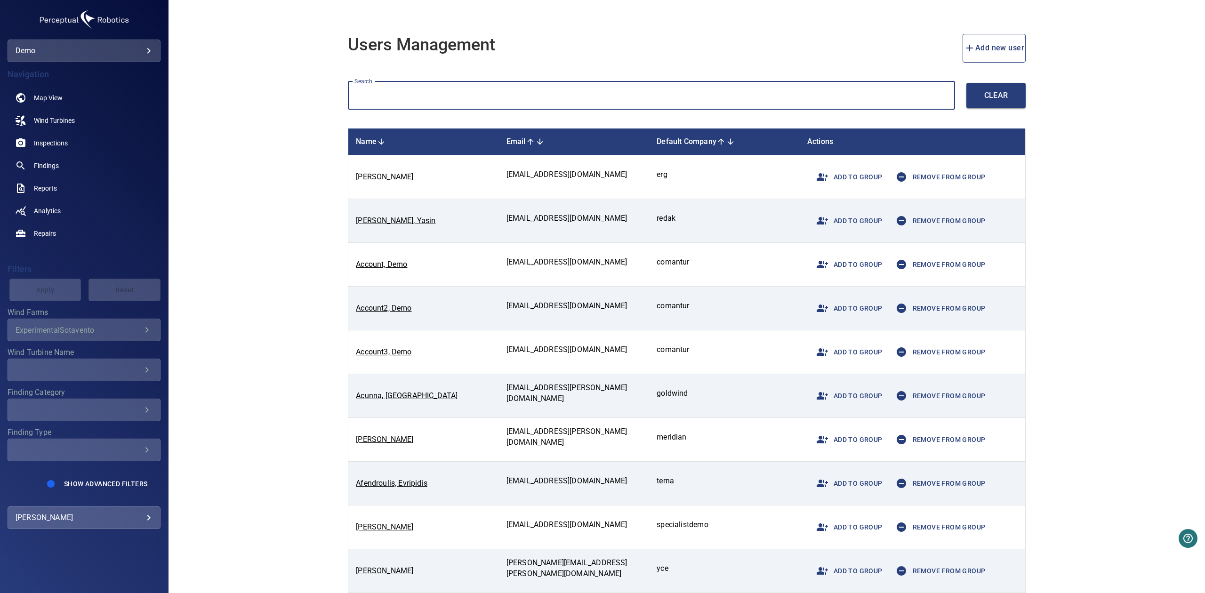
click at [737, 93] on input "text" at bounding box center [651, 95] width 607 height 29
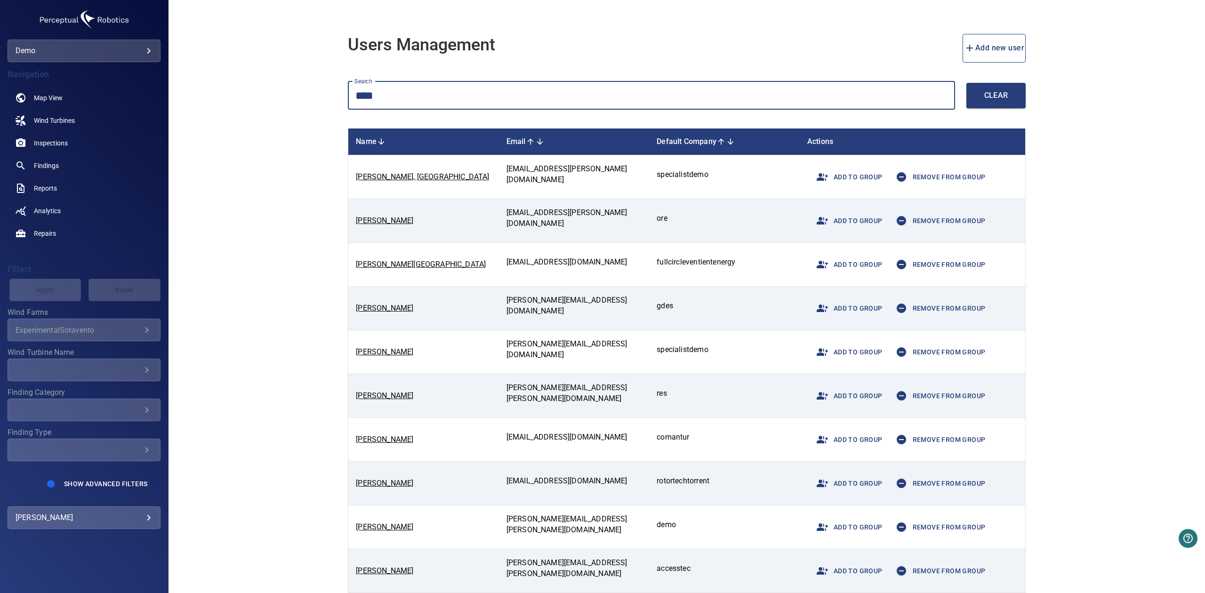
type input "****"
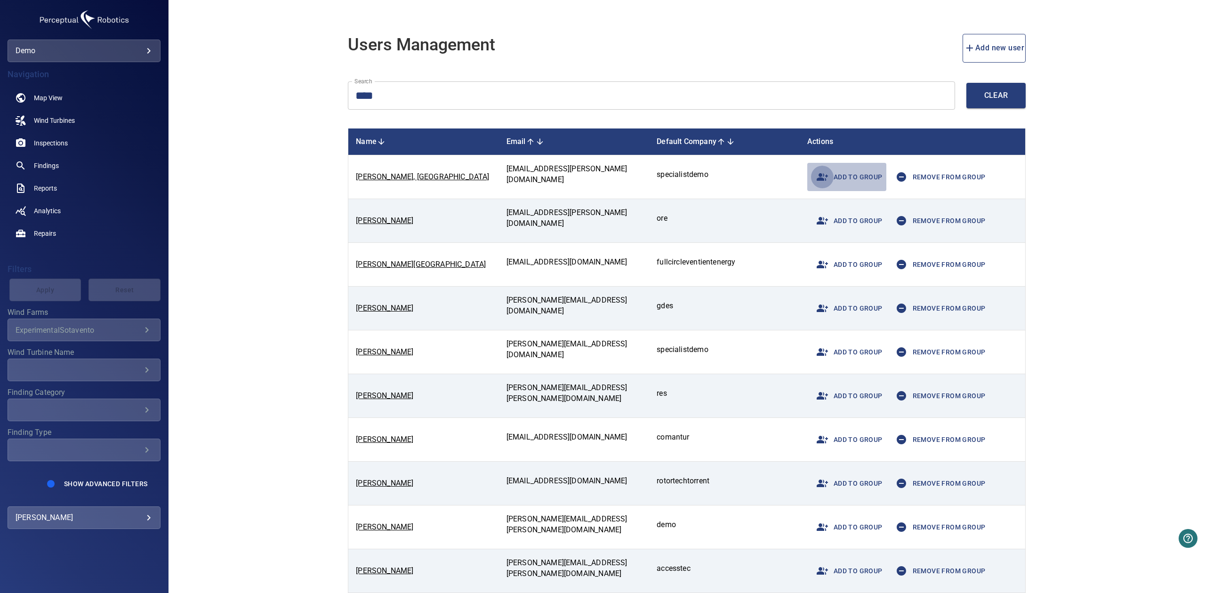
click at [822, 172] on icon "button" at bounding box center [822, 176] width 11 height 11
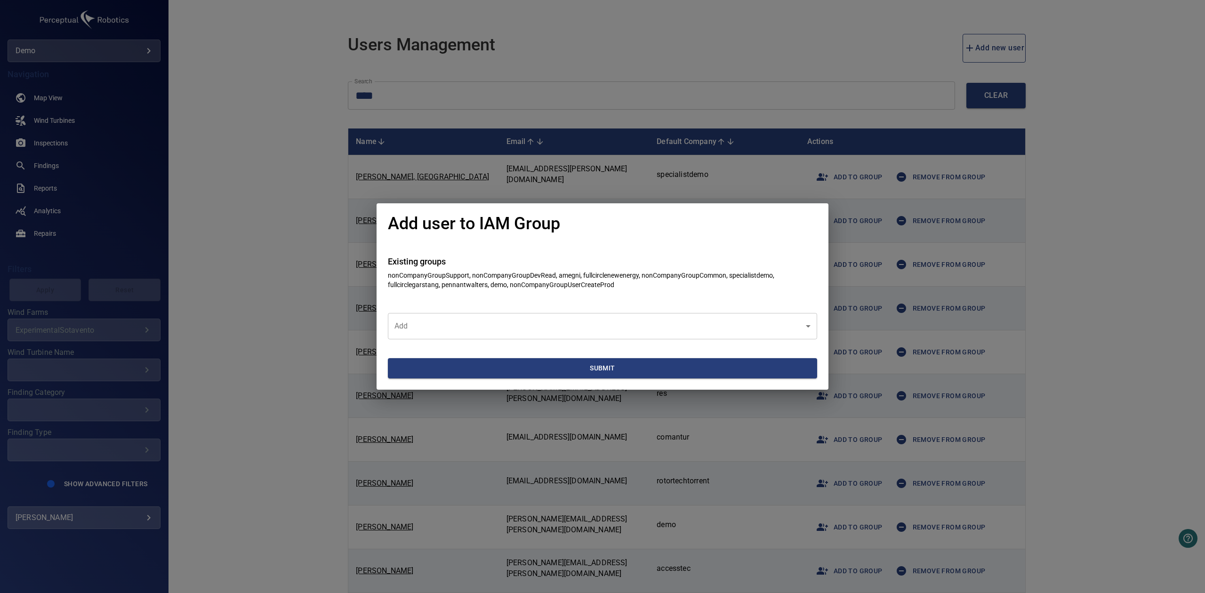
click at [549, 311] on form "Existing groups nonCompanyGroupSupport, nonCompanyGroupDevRead, amegni, fullcir…" at bounding box center [602, 317] width 429 height 145
click at [551, 319] on body "**********" at bounding box center [602, 296] width 1205 height 593
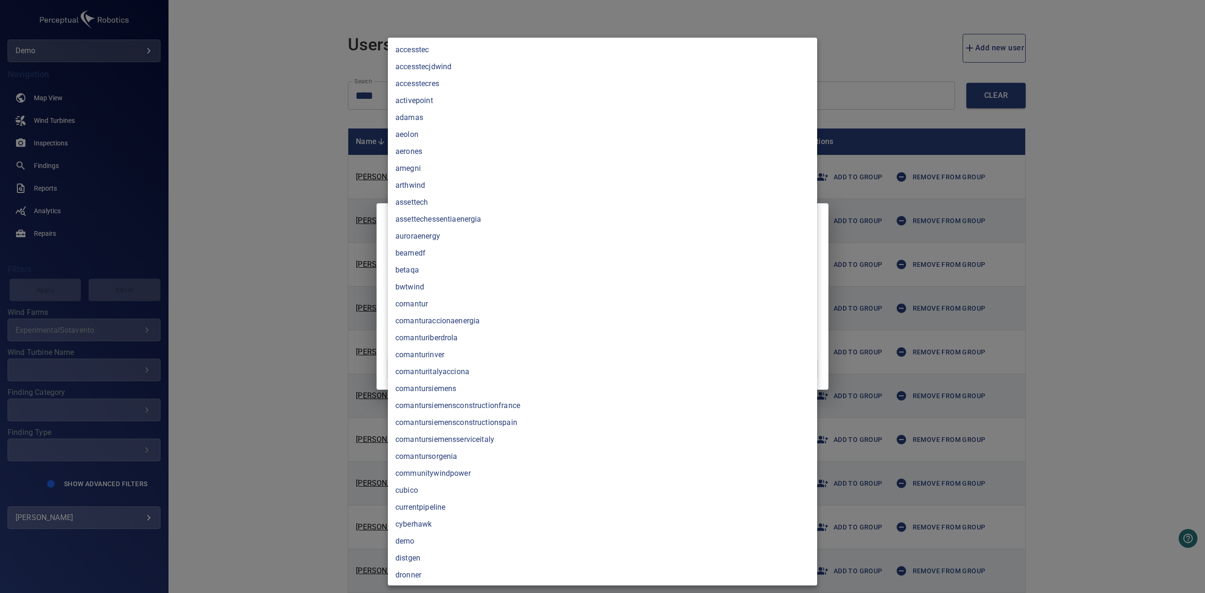
scroll to position [1399, 0]
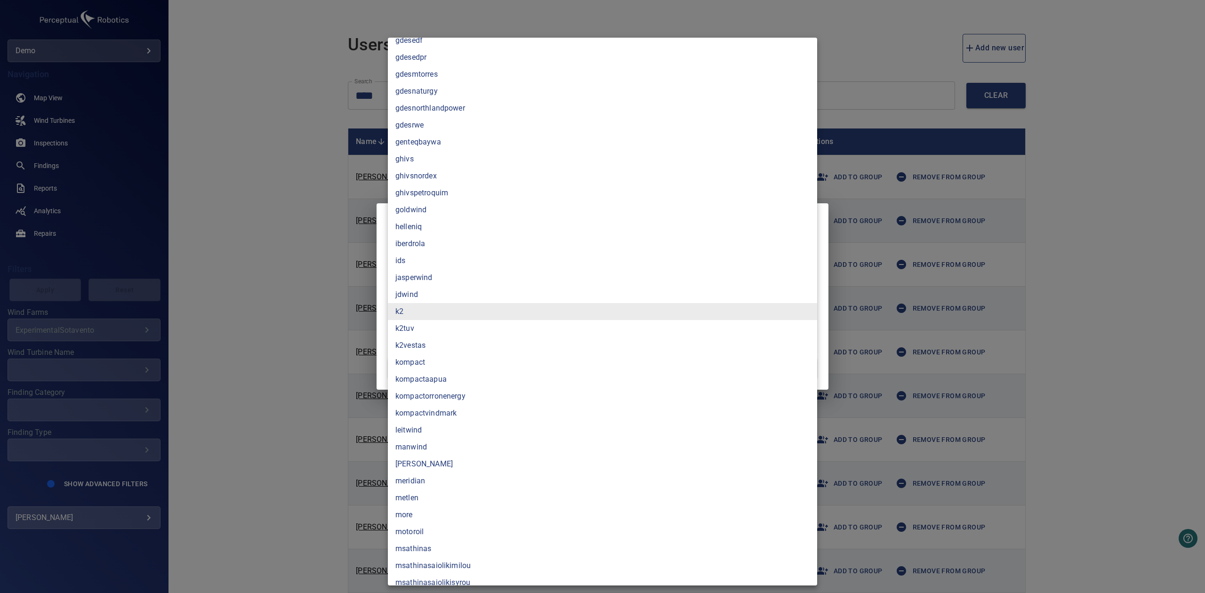
click at [479, 381] on li "kompactaapua" at bounding box center [602, 379] width 429 height 17
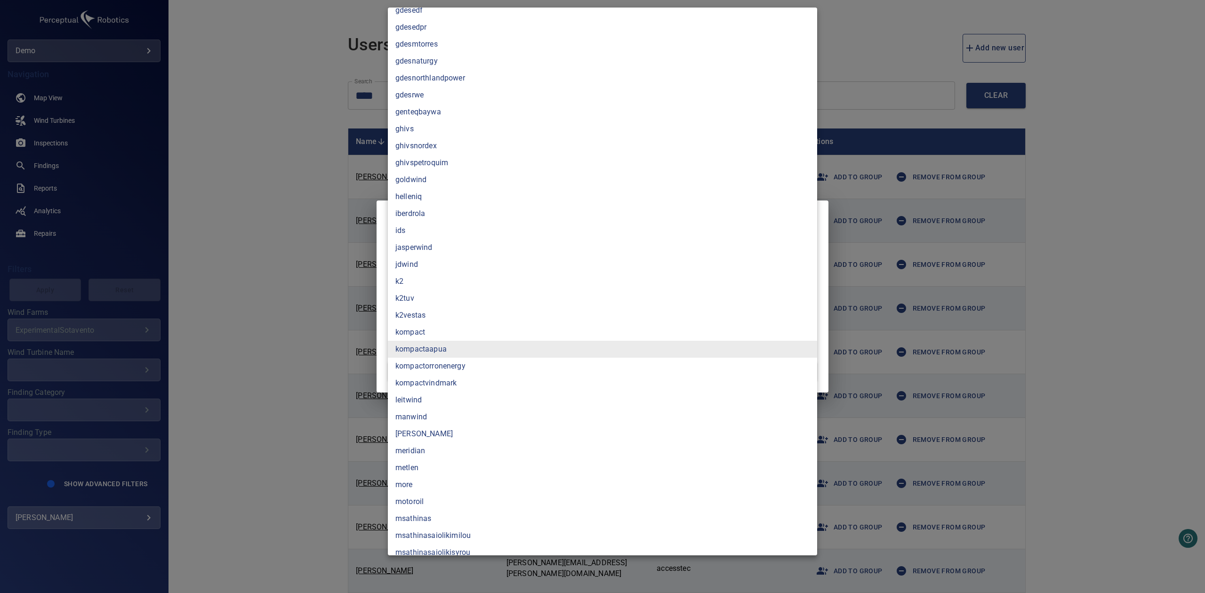
type input "**********"
click at [272, 334] on div at bounding box center [602, 296] width 1205 height 593
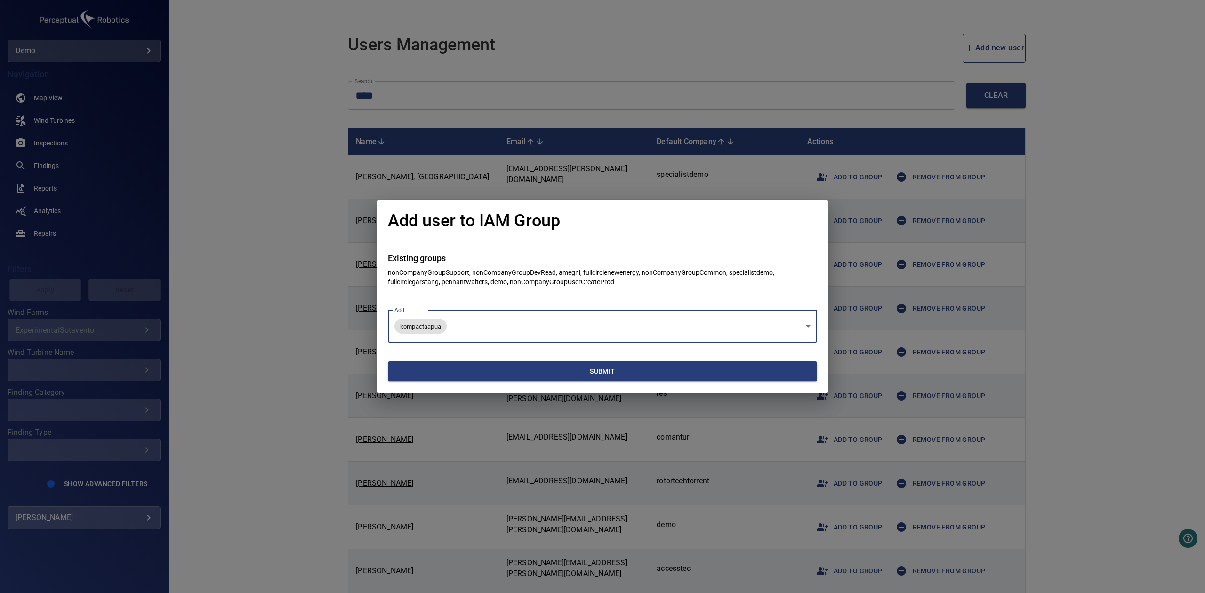
click at [1046, 264] on div "**********" at bounding box center [602, 296] width 1205 height 593
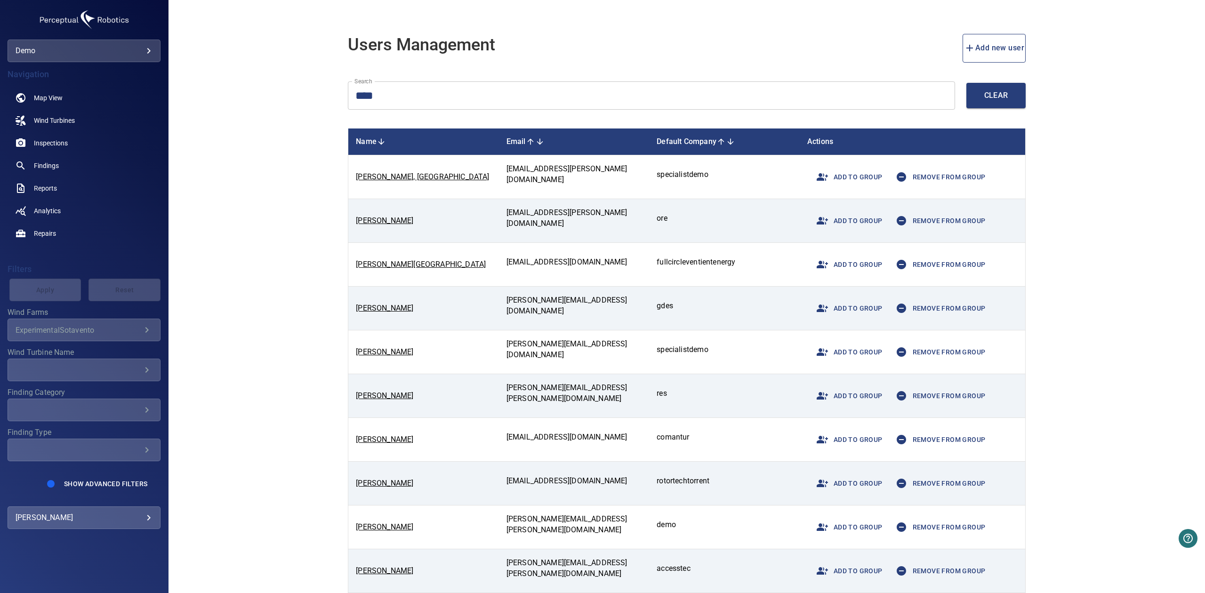
drag, startPoint x: 658, startPoint y: 94, endPoint x: 641, endPoint y: 94, distance: 16.5
click at [644, 93] on input "****" at bounding box center [651, 95] width 607 height 29
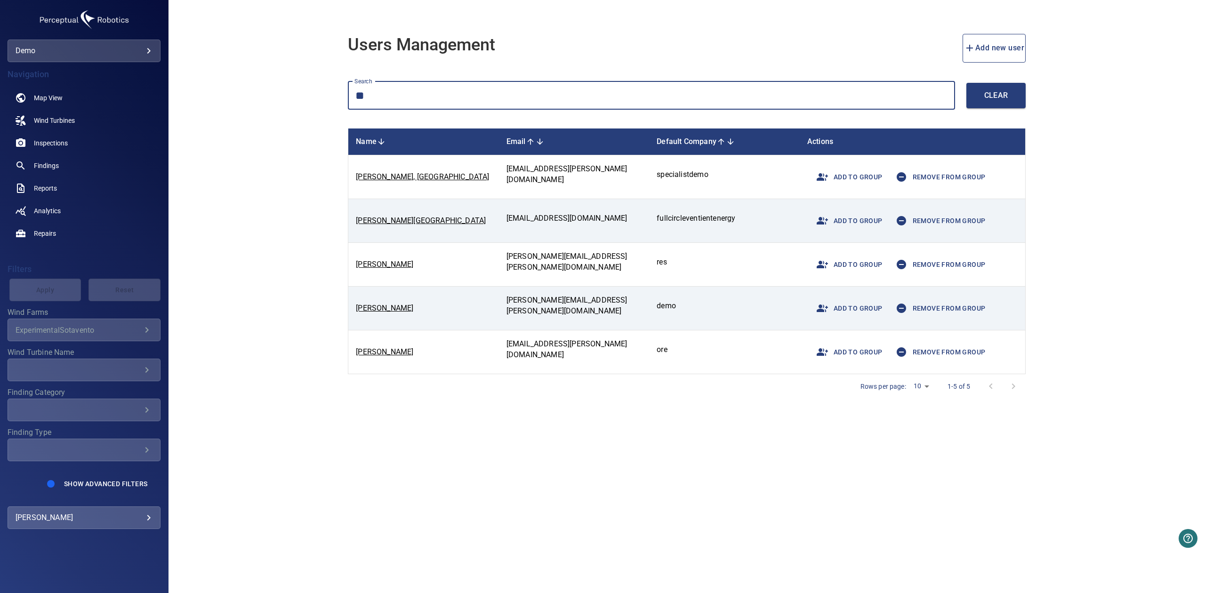
type input "*"
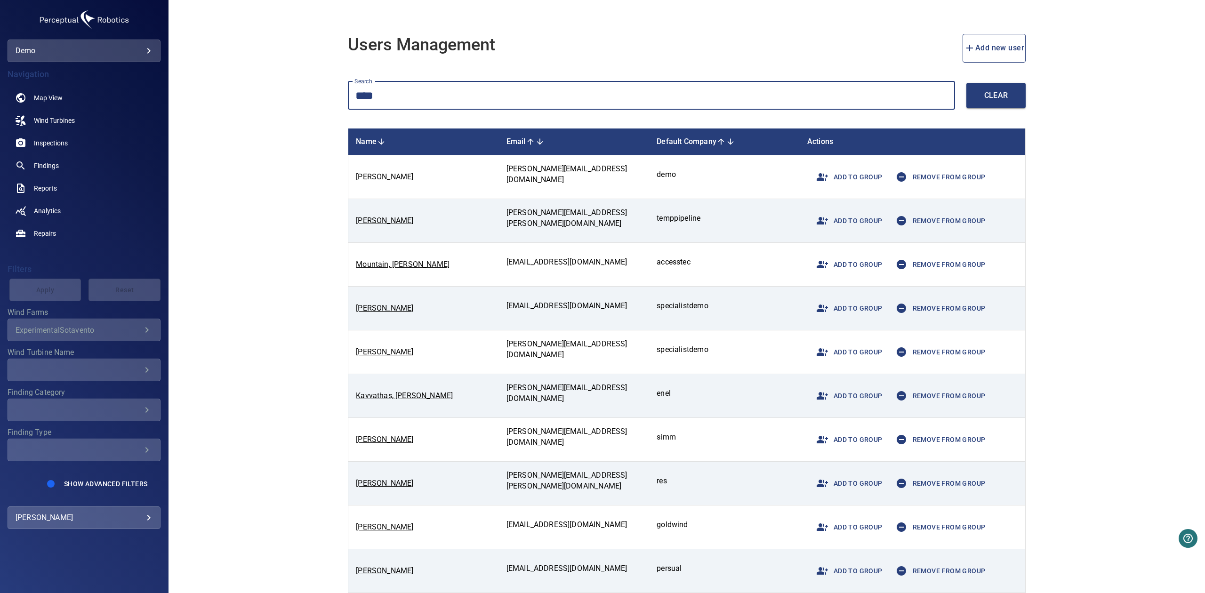
type input "****"
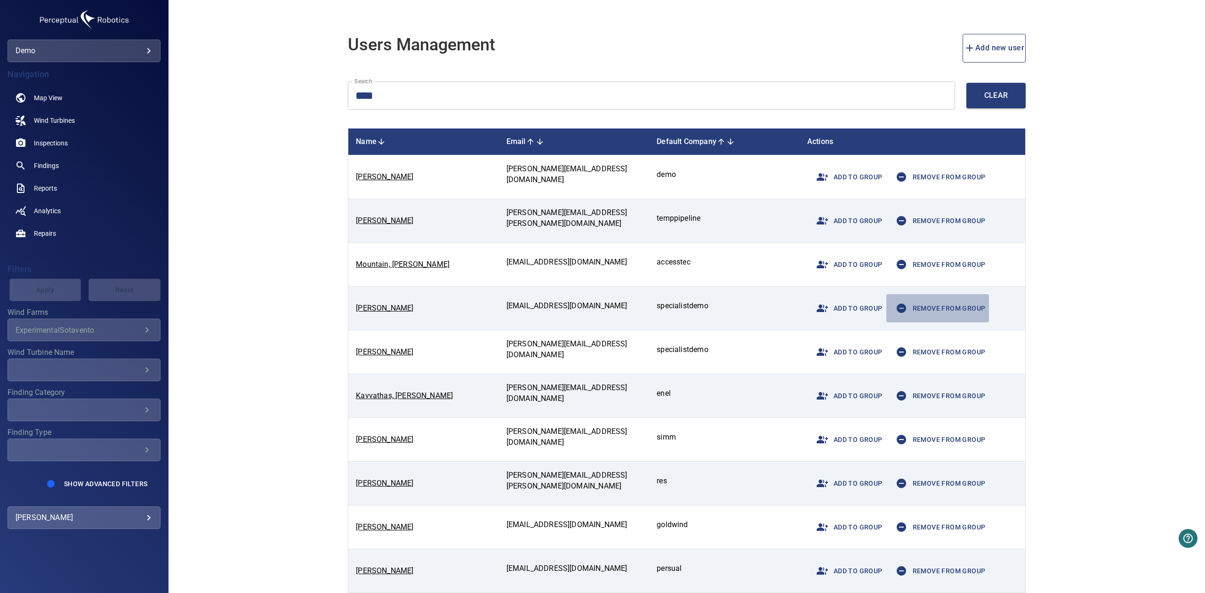
click at [931, 303] on span "Remove from group" at bounding box center [938, 308] width 96 height 23
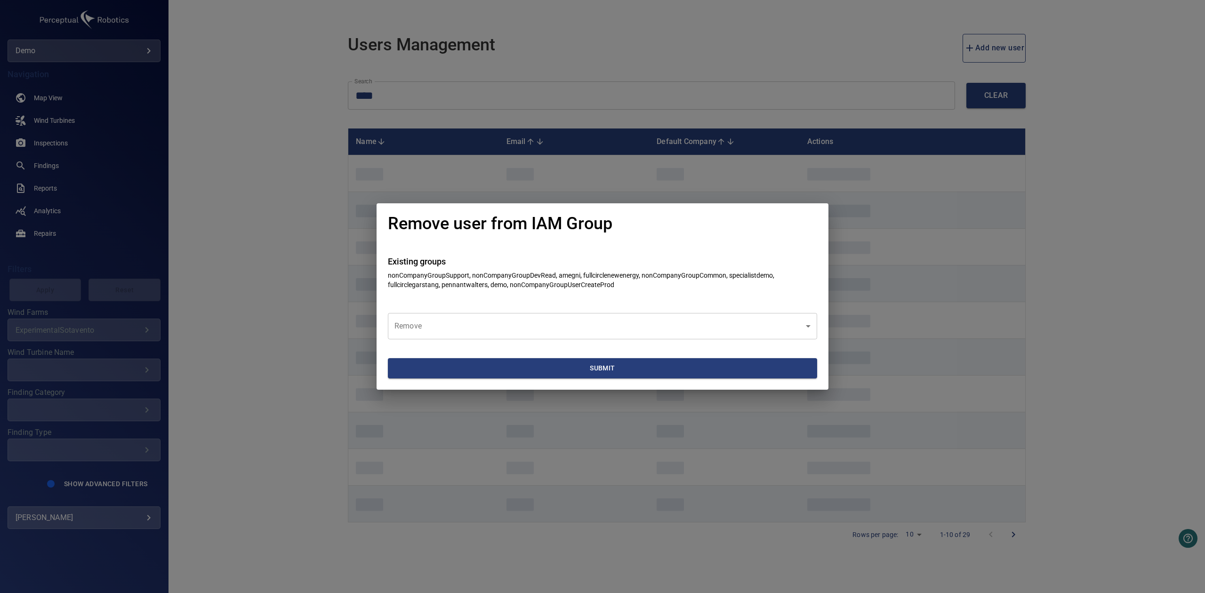
click at [620, 330] on body "**********" at bounding box center [602, 296] width 1205 height 593
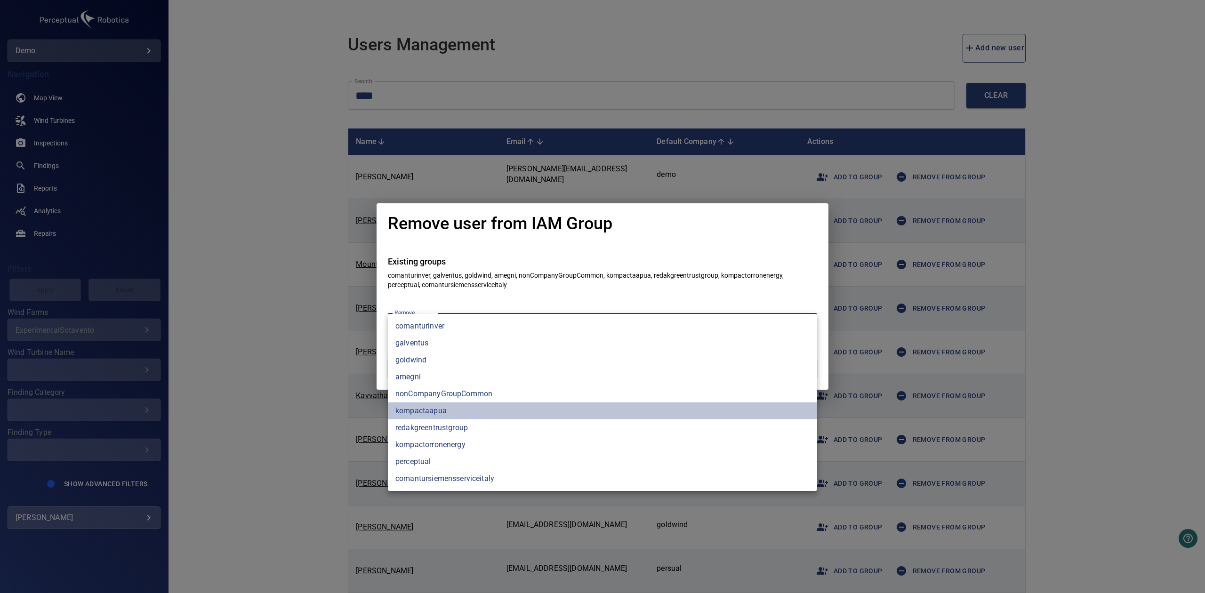
click at [475, 413] on li "kompactaapua" at bounding box center [602, 410] width 429 height 17
type input "**********"
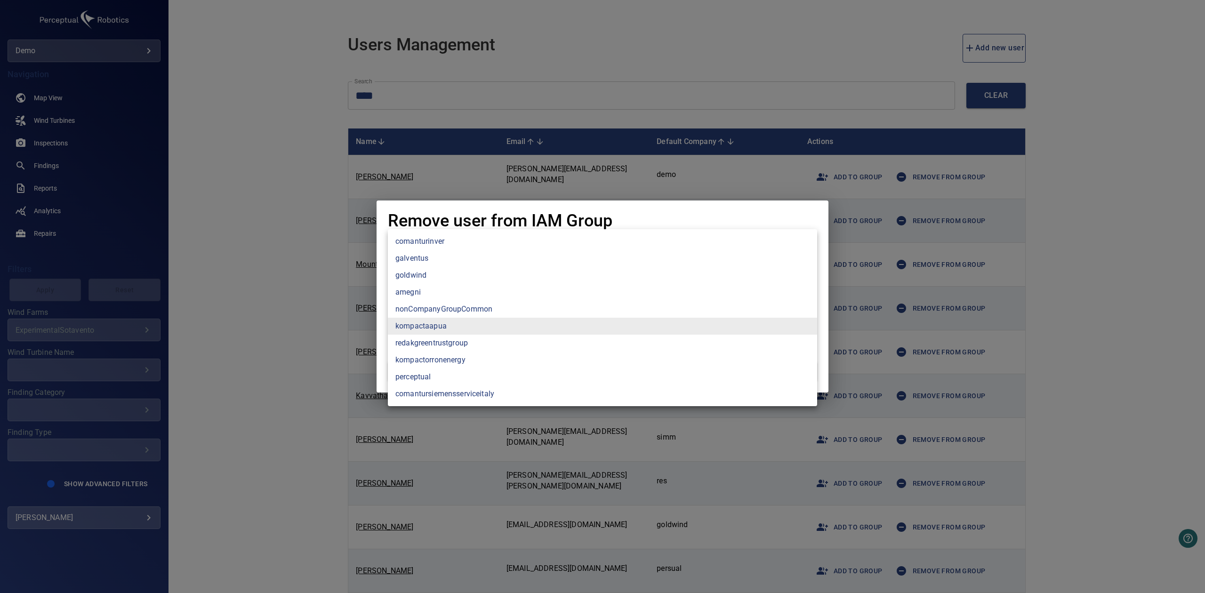
click at [857, 283] on div at bounding box center [602, 296] width 1205 height 593
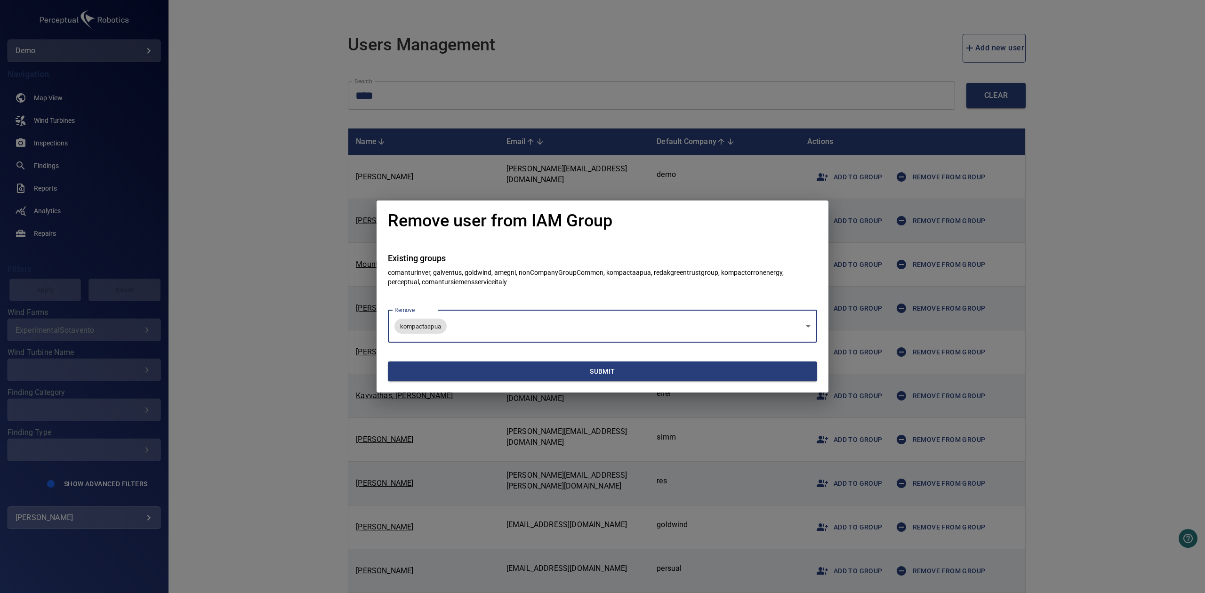
click at [725, 371] on span "Submit" at bounding box center [603, 372] width 422 height 12
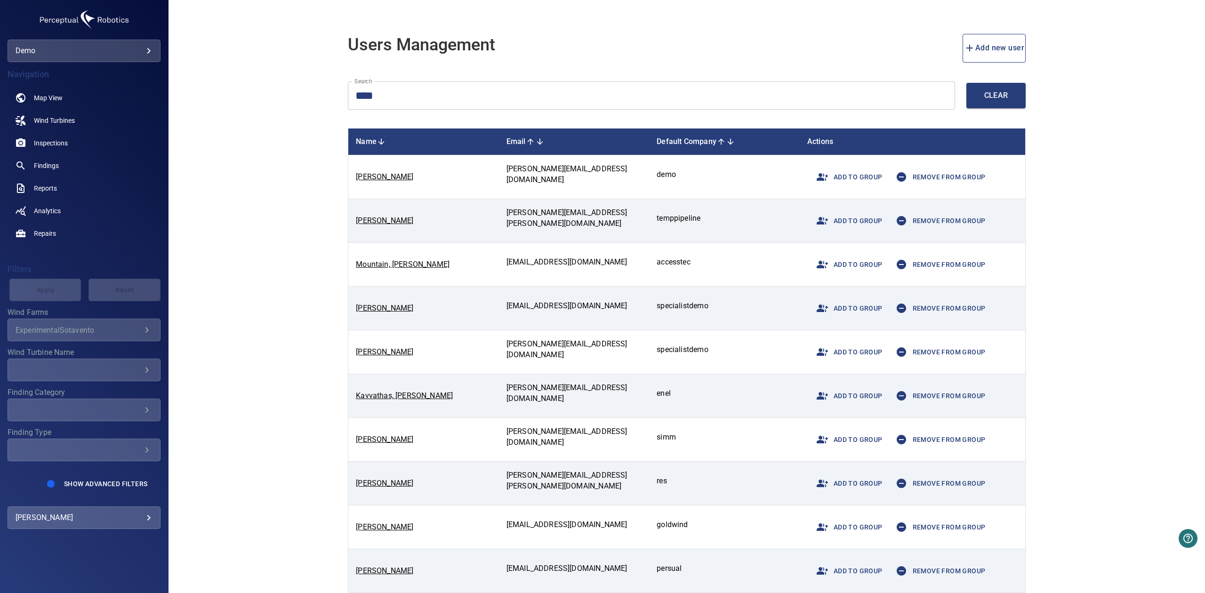
click at [864, 309] on span "Add to group" at bounding box center [847, 308] width 72 height 23
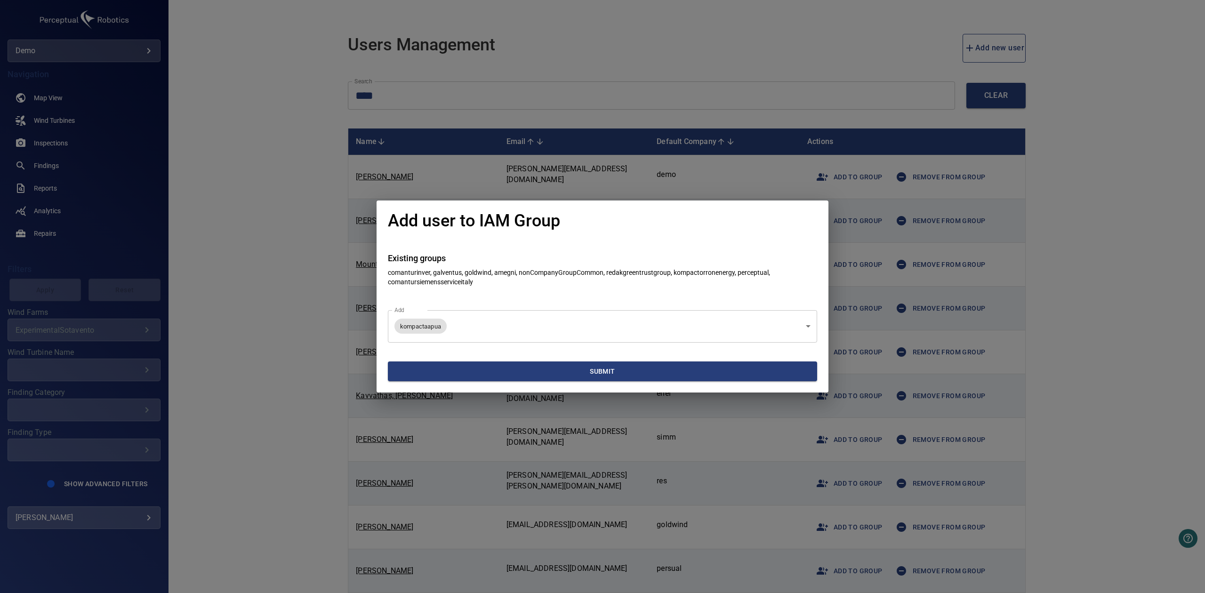
click at [720, 323] on body "**********" at bounding box center [602, 296] width 1205 height 593
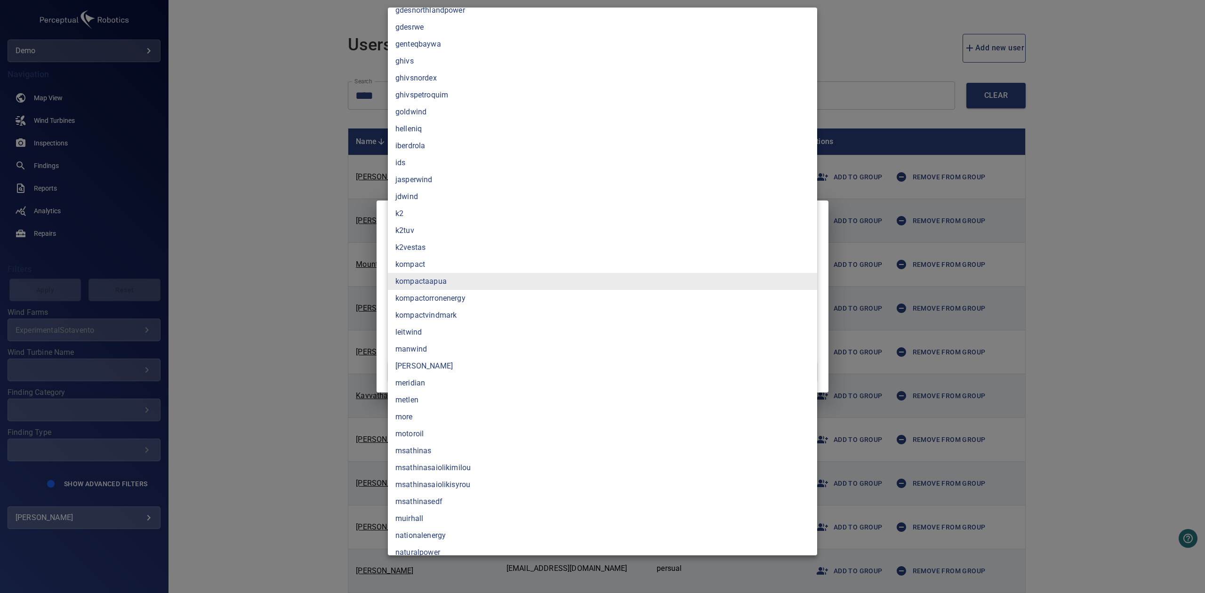
scroll to position [636, 0]
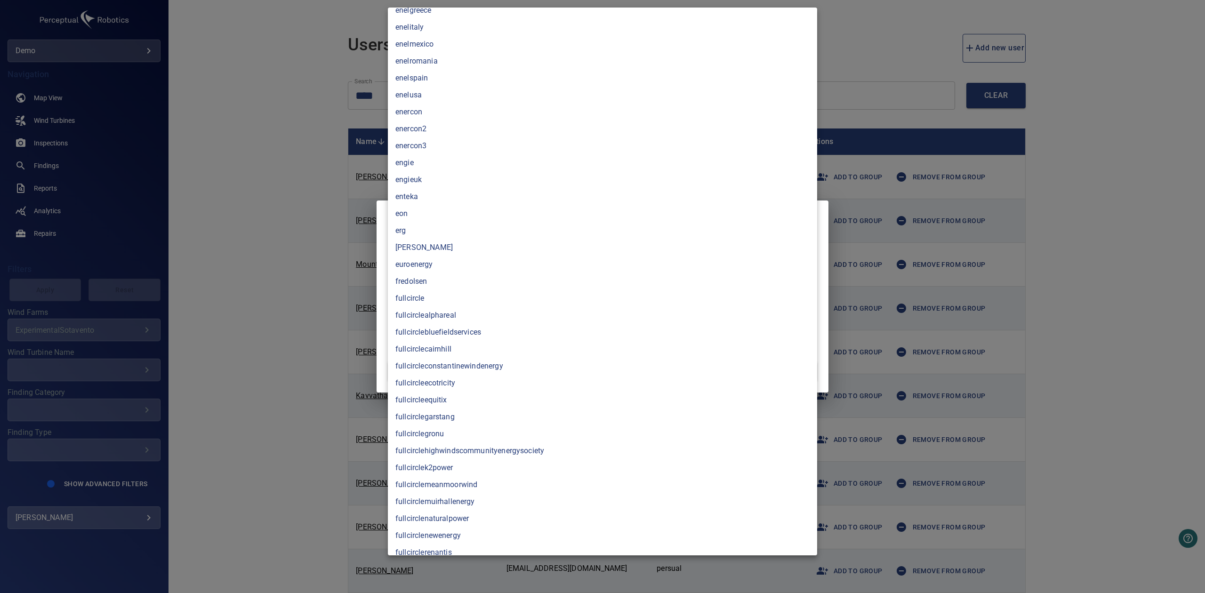
click at [494, 287] on li "fredolsen" at bounding box center [602, 281] width 429 height 17
click at [313, 315] on div at bounding box center [602, 296] width 1205 height 593
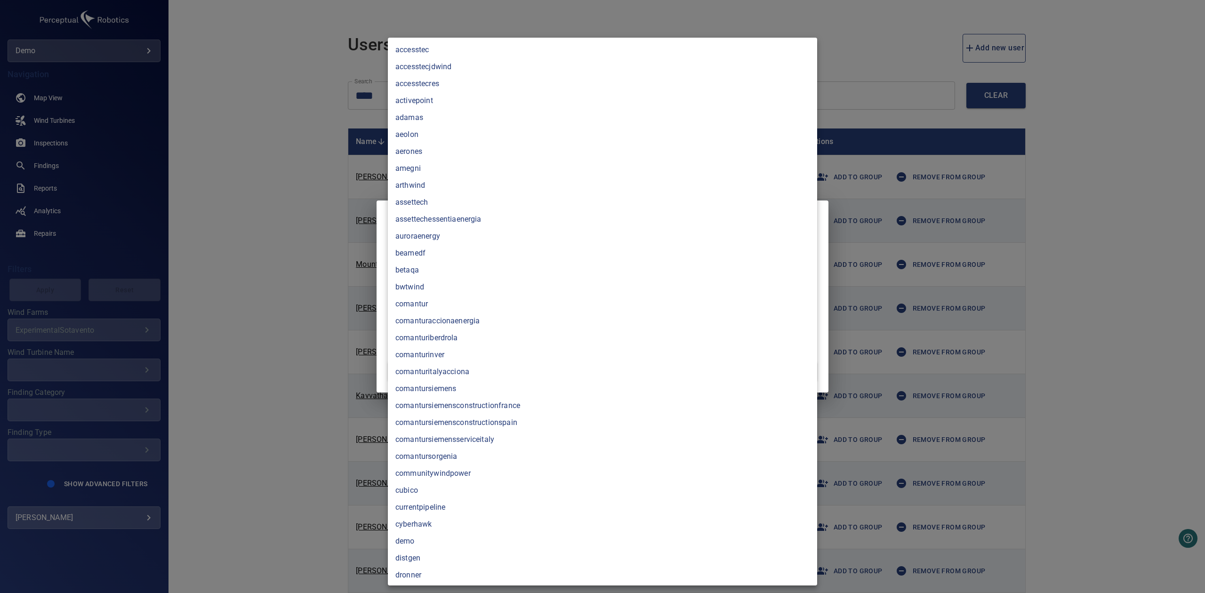
click at [439, 326] on body "**********" at bounding box center [602, 296] width 1205 height 593
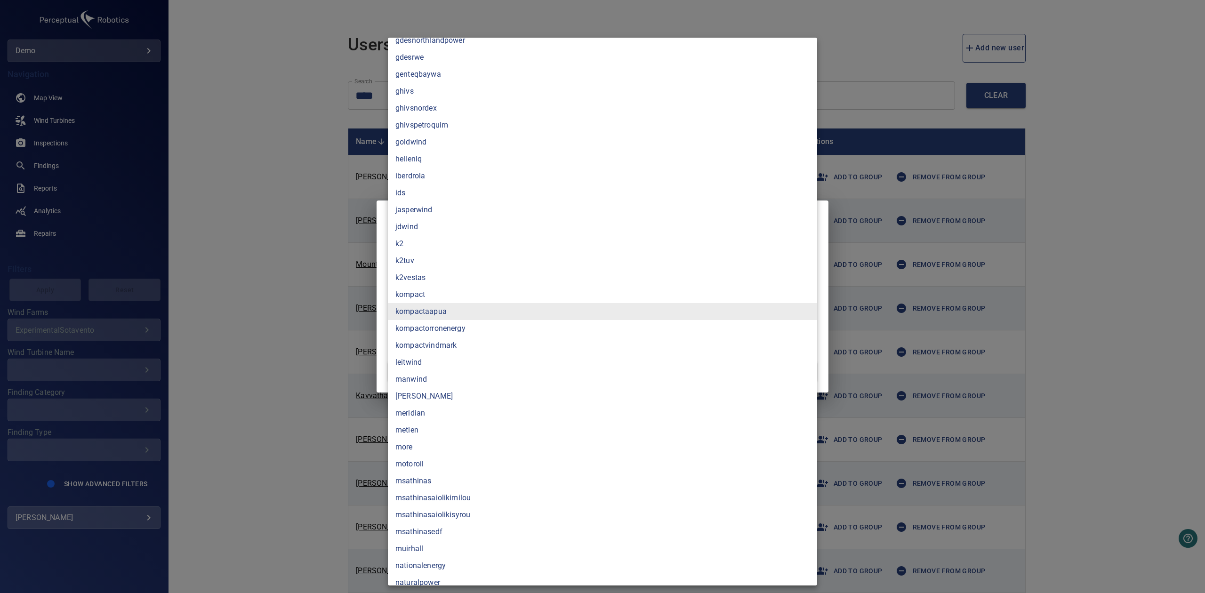
click at [459, 311] on li "kompactaapua" at bounding box center [602, 311] width 429 height 17
type input "*********"
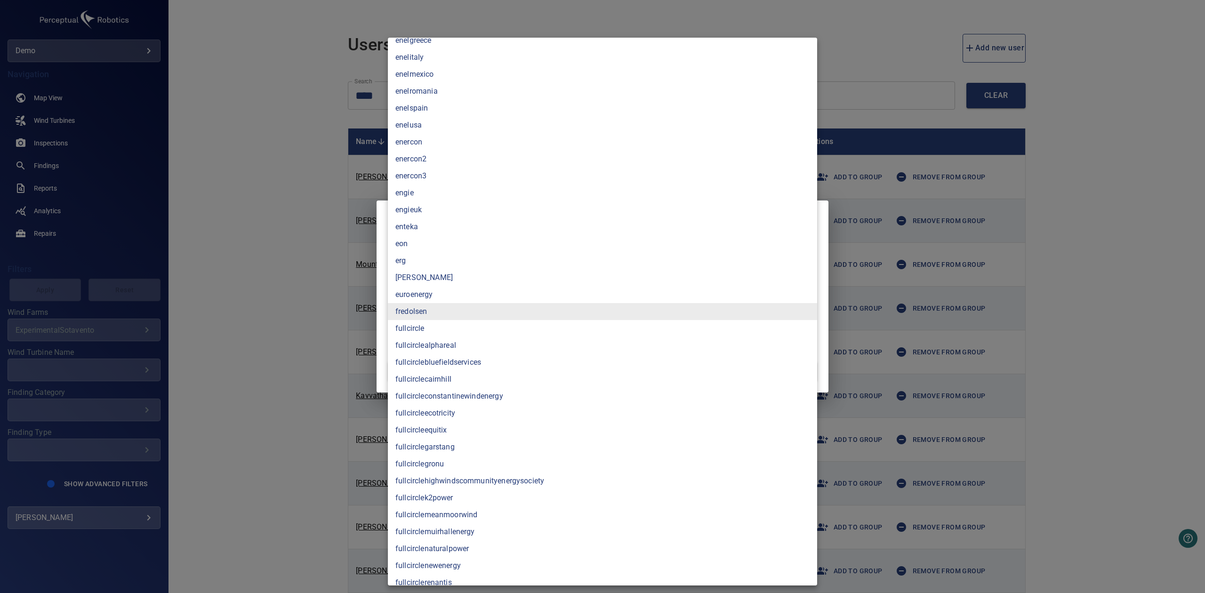
click at [1079, 298] on div at bounding box center [602, 296] width 1205 height 593
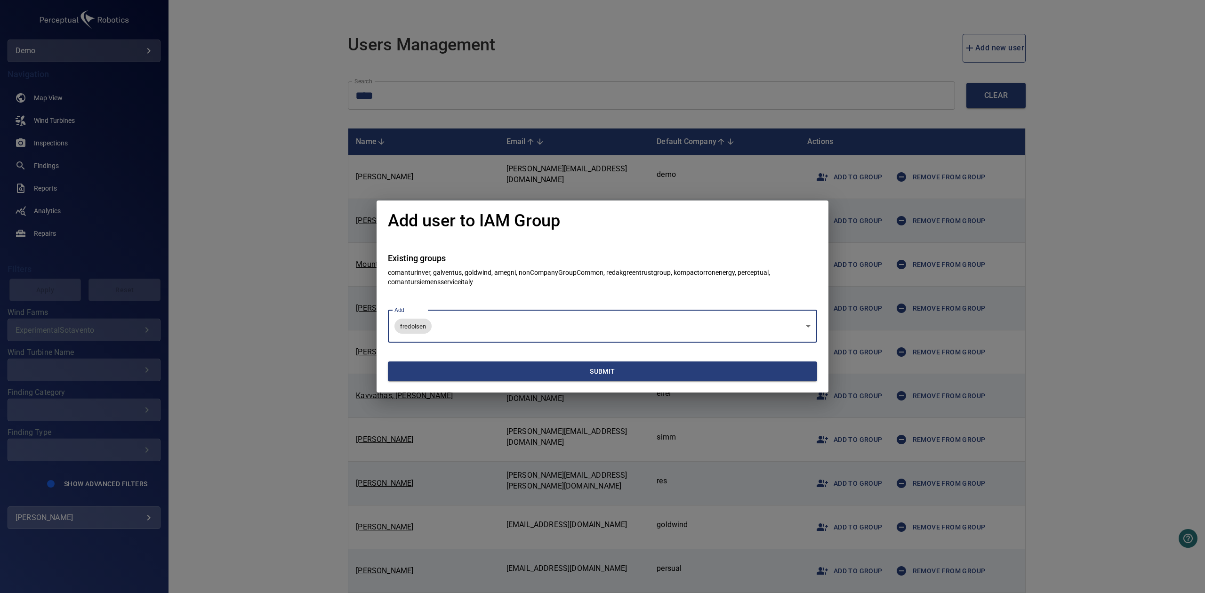
click at [606, 370] on span "Submit" at bounding box center [603, 372] width 422 height 12
